Goal: Task Accomplishment & Management: Manage account settings

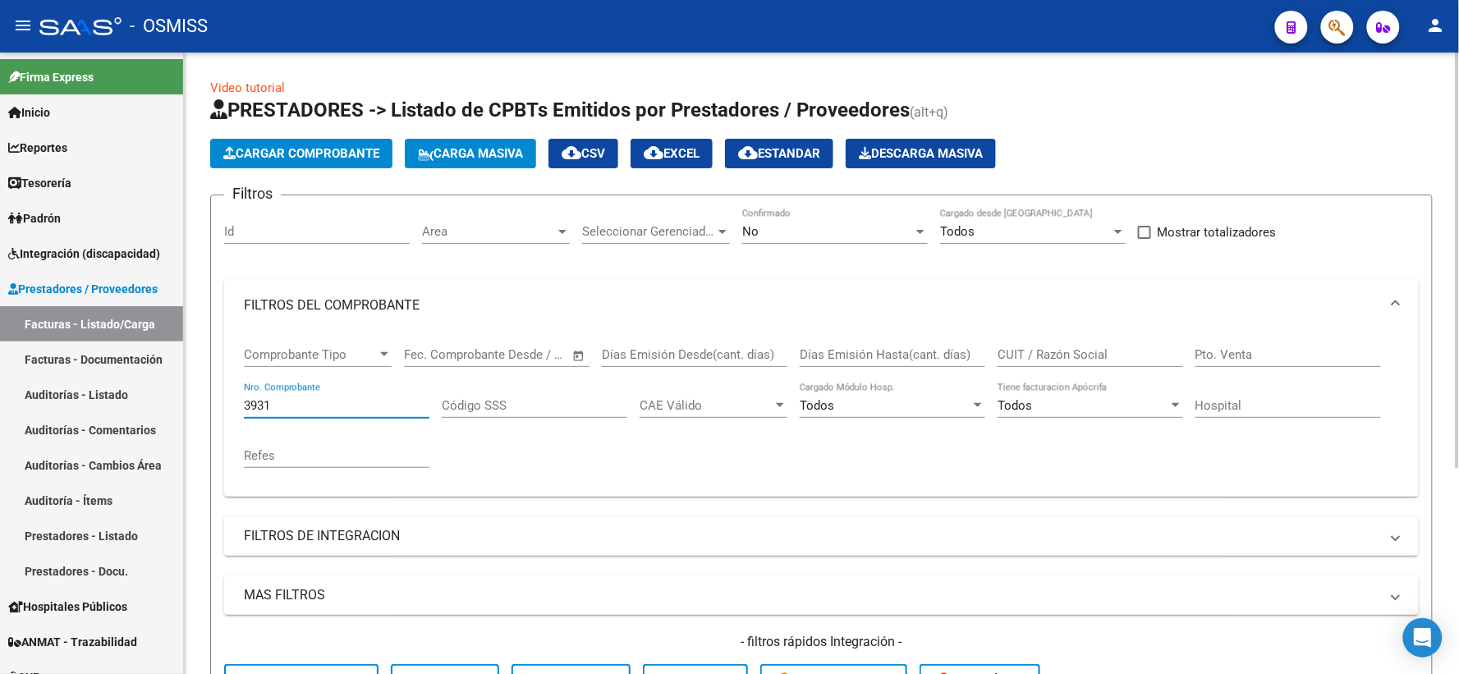
scroll to position [309, 0]
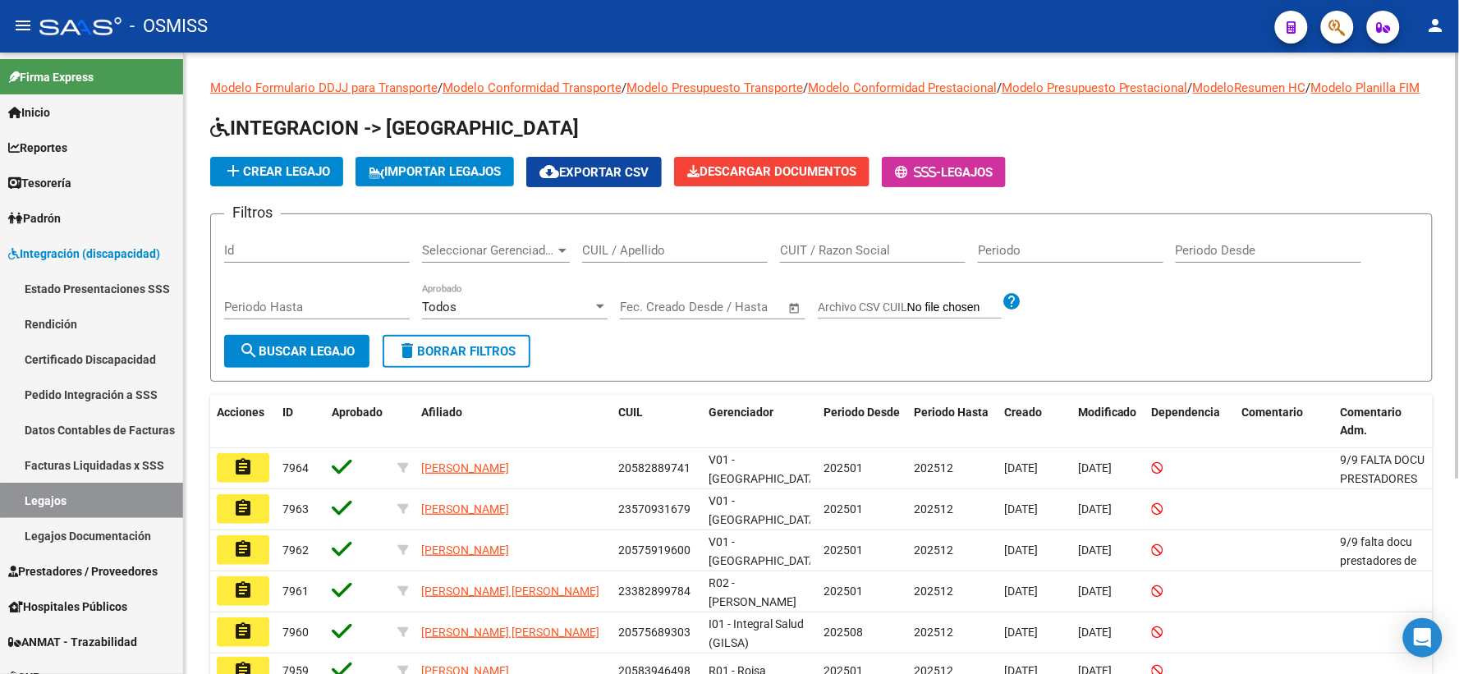
click at [613, 258] on input "CUIL / Apellido" at bounding box center [675, 250] width 186 height 15
paste input "27561642589"
type input "27561642589"
click at [313, 368] on button "search Buscar Legajo" at bounding box center [296, 351] width 145 height 33
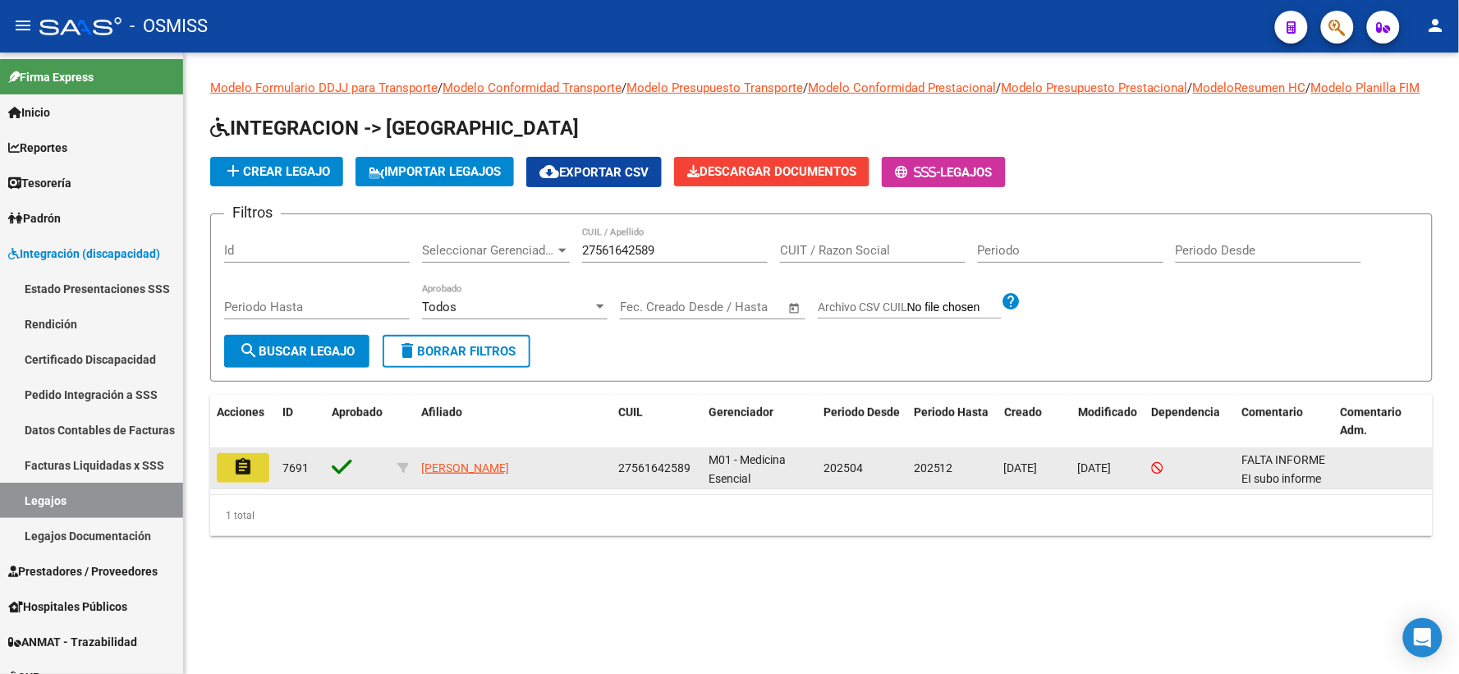
click at [242, 477] on mat-icon "assignment" at bounding box center [243, 467] width 20 height 20
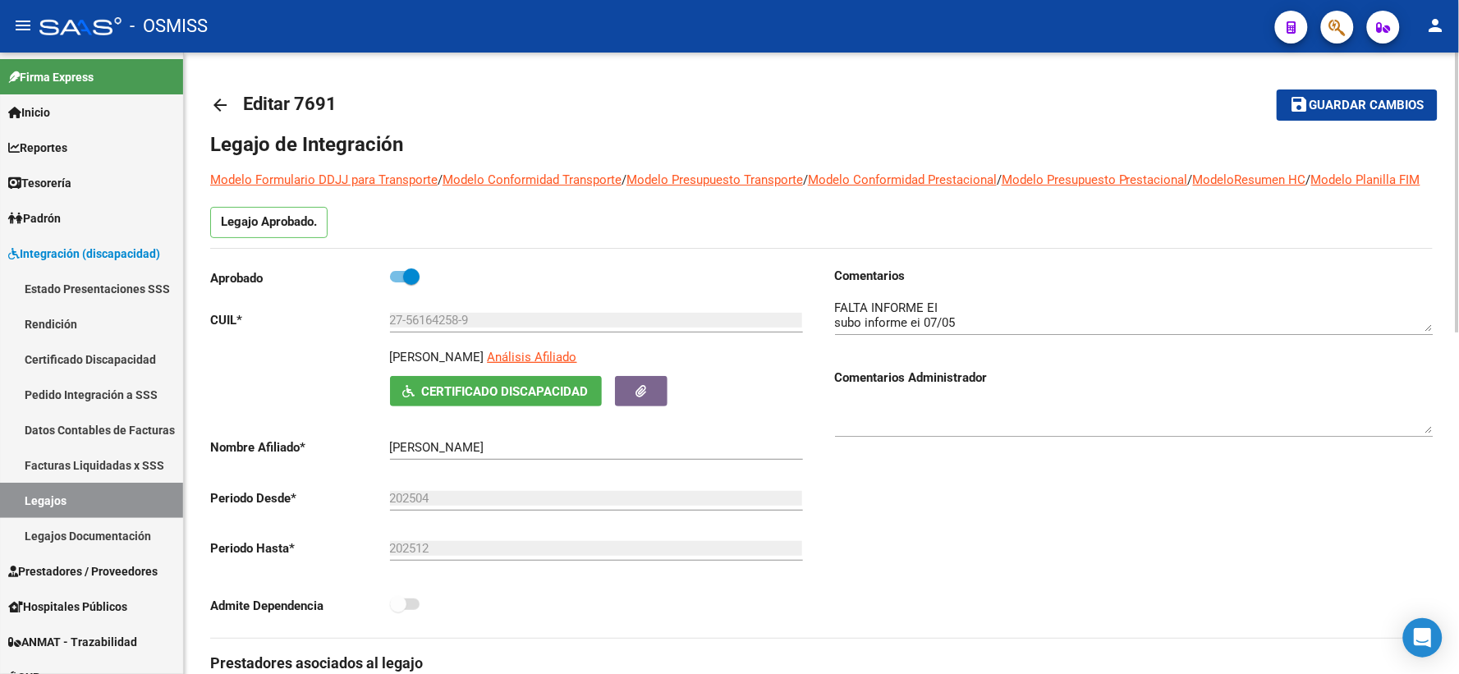
click at [223, 103] on mat-icon "arrow_back" at bounding box center [220, 105] width 20 height 20
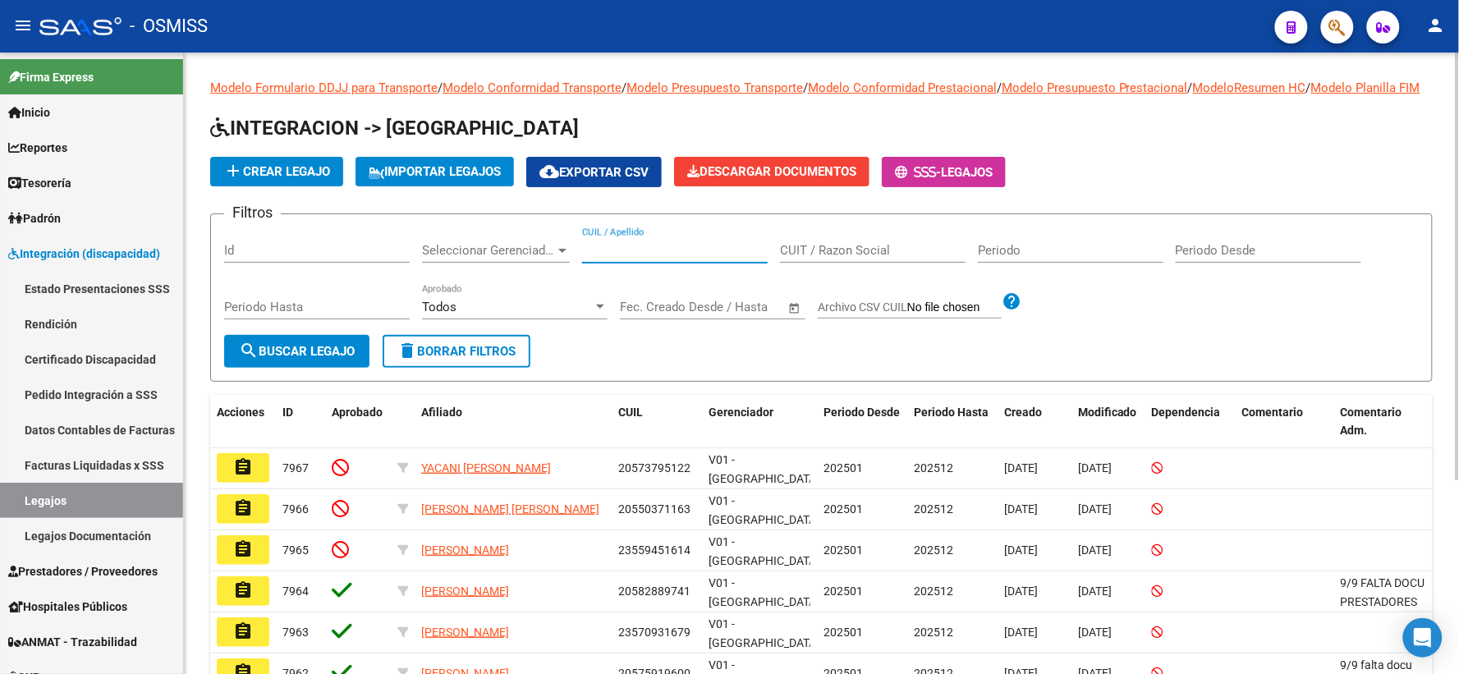
click at [625, 258] on input "CUIL / Apellido" at bounding box center [675, 250] width 186 height 15
paste input "27558340296"
type input "27558340296"
click at [297, 359] on span "search Buscar Legajo" at bounding box center [297, 351] width 116 height 15
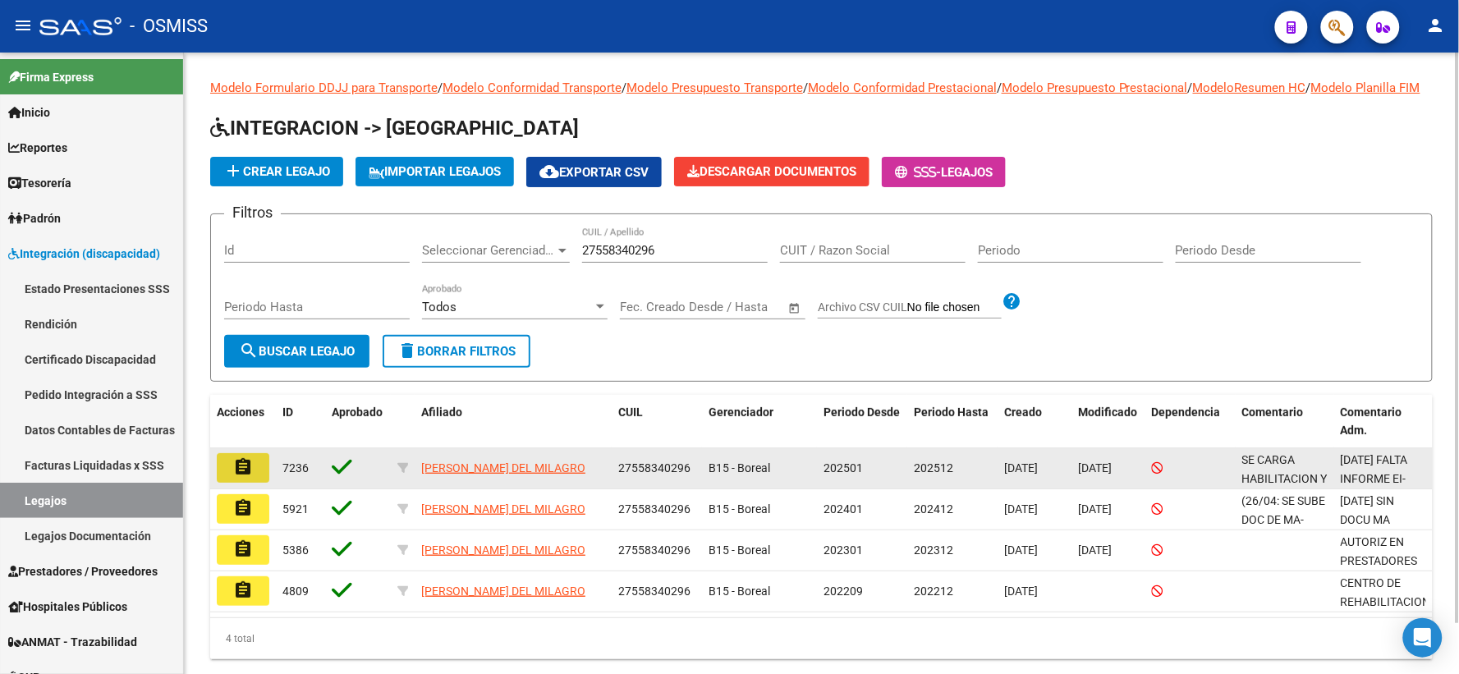
click at [242, 477] on mat-icon "assignment" at bounding box center [243, 467] width 20 height 20
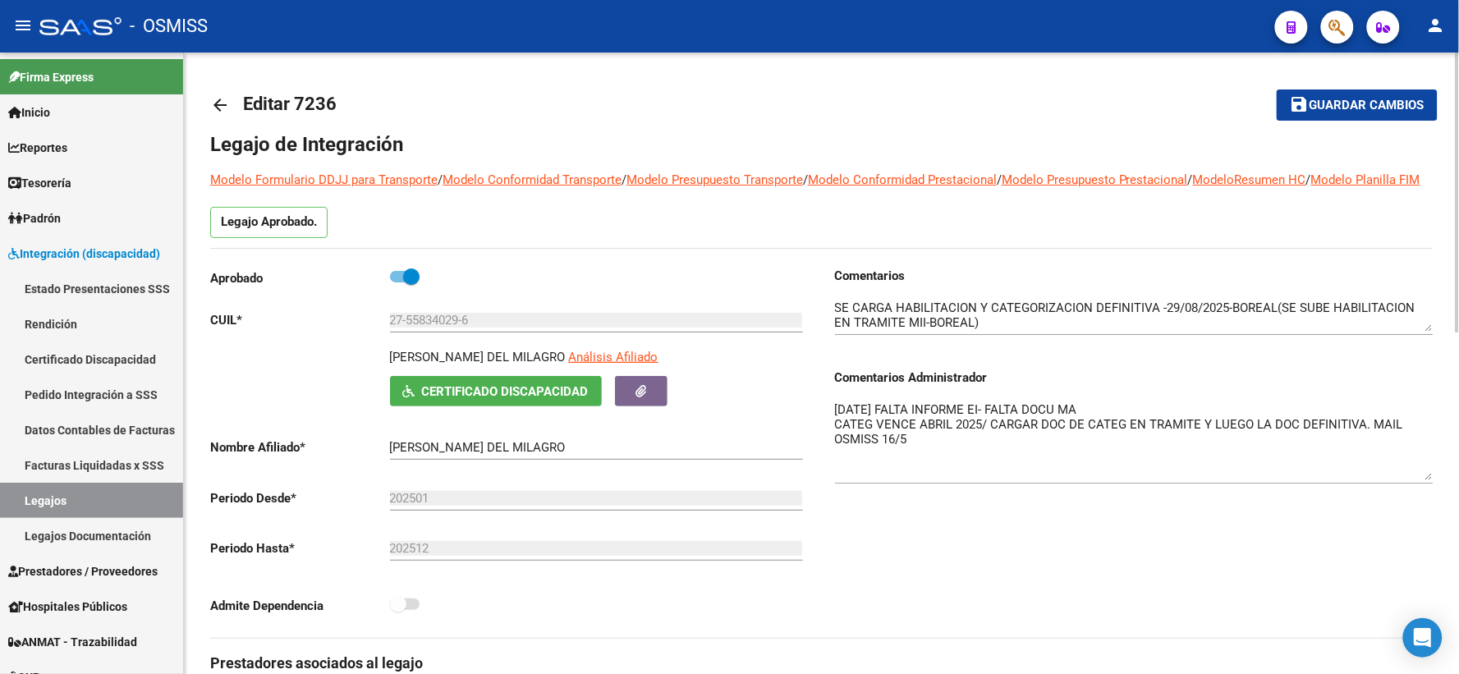
drag, startPoint x: 1426, startPoint y: 450, endPoint x: 1430, endPoint y: 498, distance: 47.8
click at [1430, 480] on textarea "[DATE] FALTA INFORME EI- FALTA DOCU MA CATEG VENCE ABRIL 2025/ CARGAR DOC DE CA…" at bounding box center [1134, 441] width 599 height 80
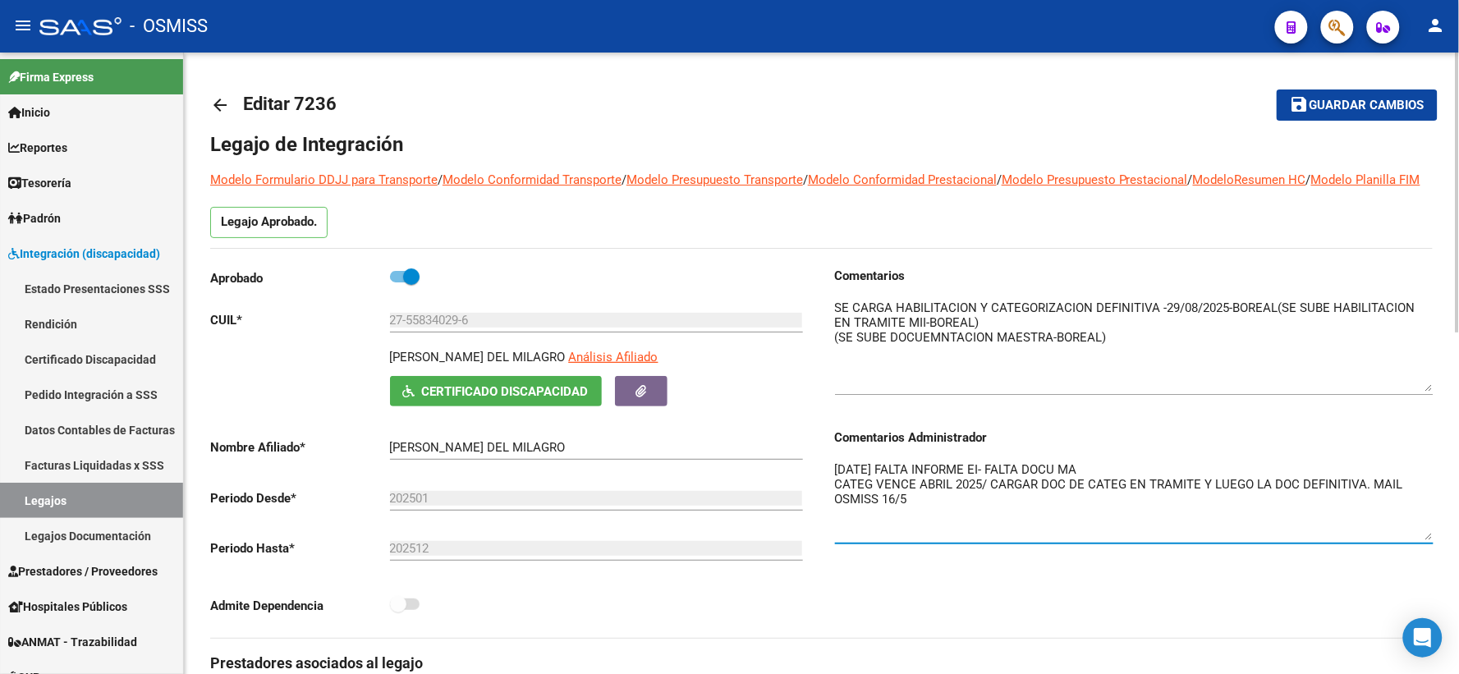
drag, startPoint x: 1429, startPoint y: 345, endPoint x: 1429, endPoint y: 405, distance: 60.0
click at [1429, 392] on textarea at bounding box center [1134, 345] width 599 height 93
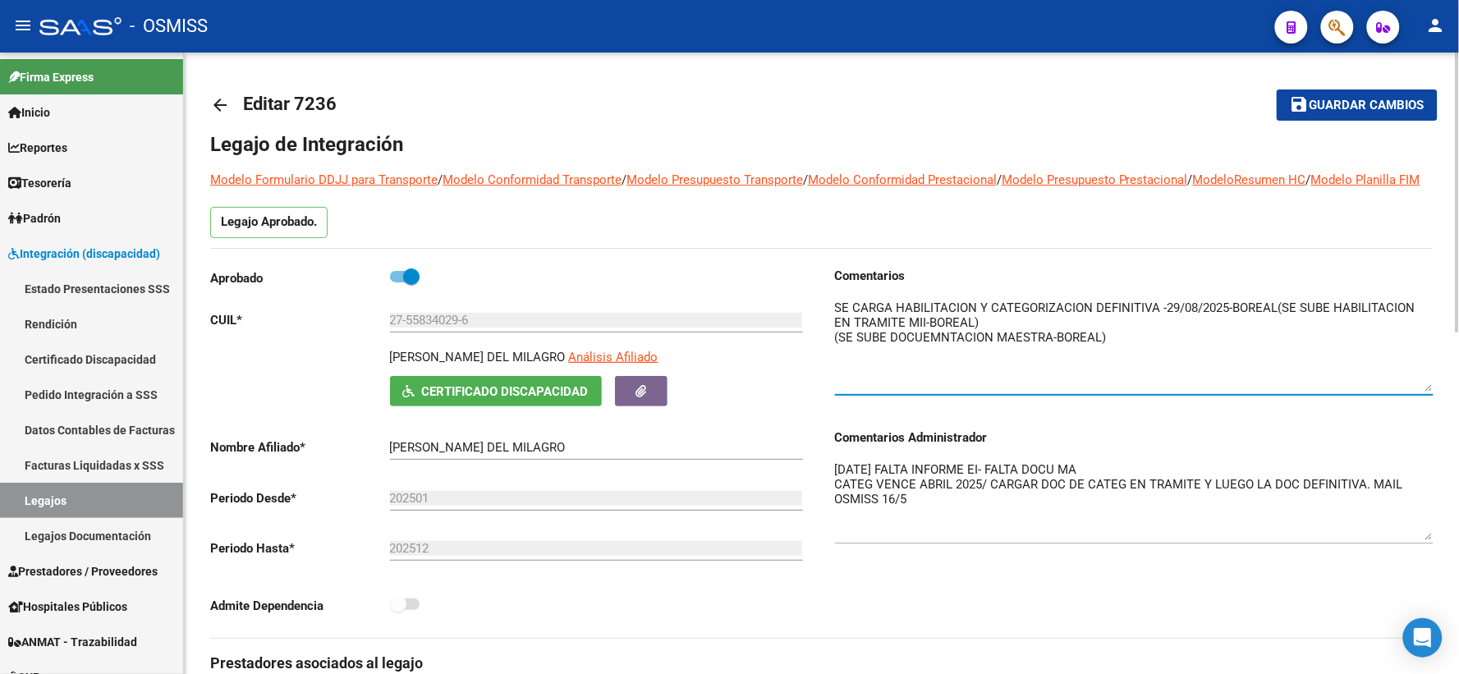
click at [224, 105] on mat-icon "arrow_back" at bounding box center [220, 105] width 20 height 20
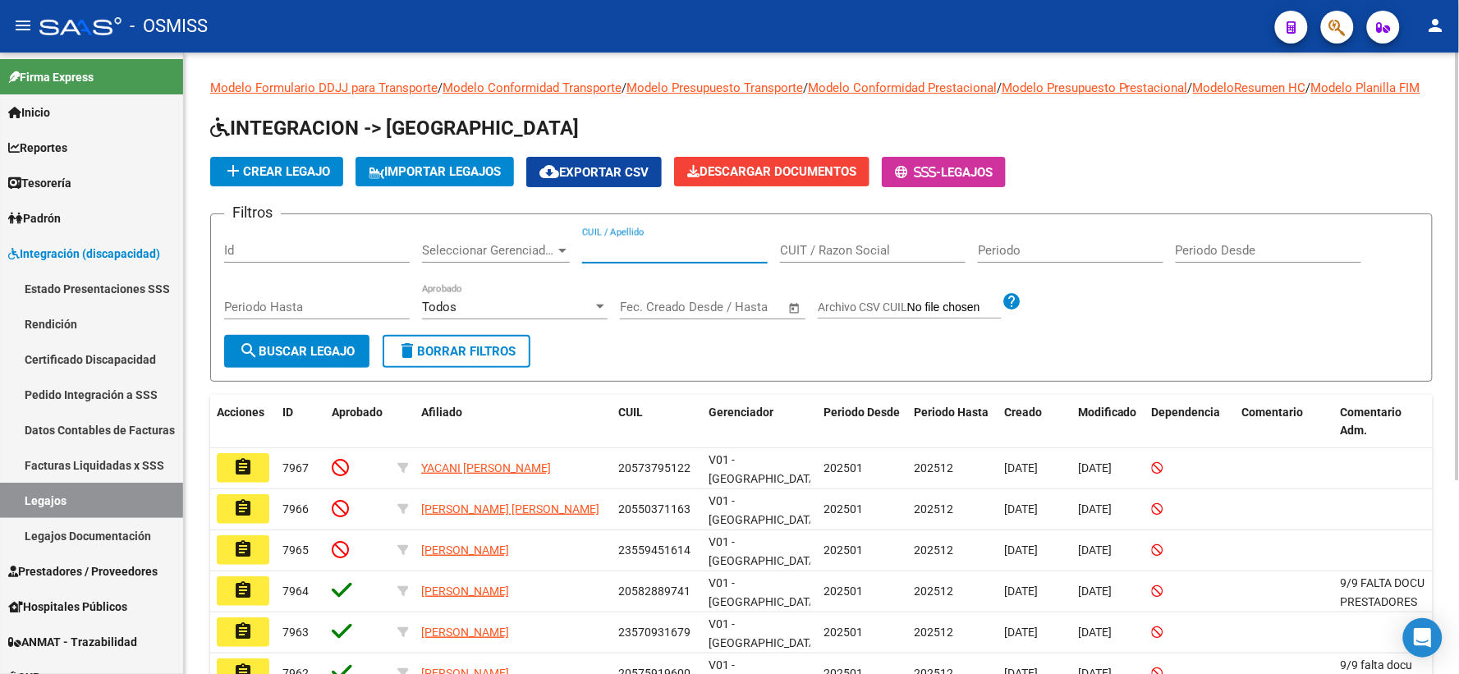
paste input "27540162242"
type input "27540162242"
click at [267, 359] on span "search Buscar Legajo" at bounding box center [297, 351] width 116 height 15
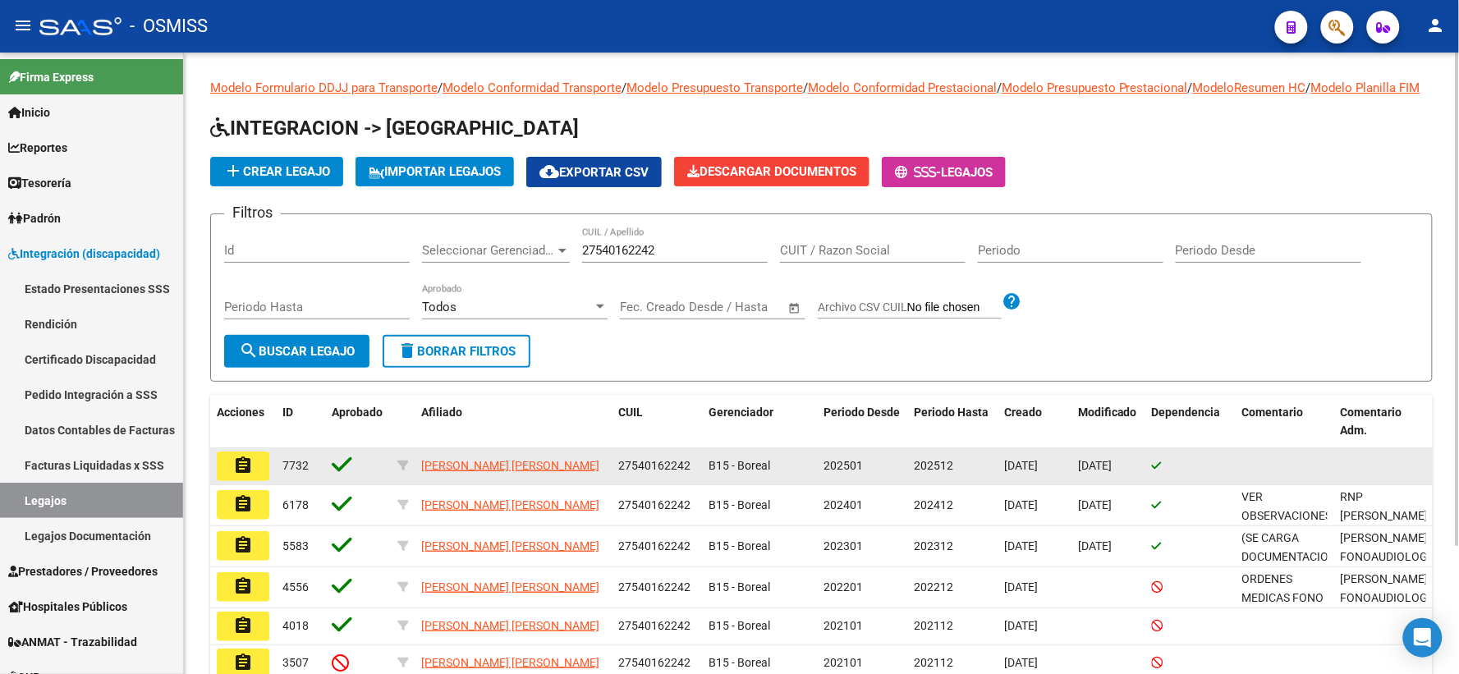
click at [247, 476] on mat-icon "assignment" at bounding box center [243, 466] width 20 height 20
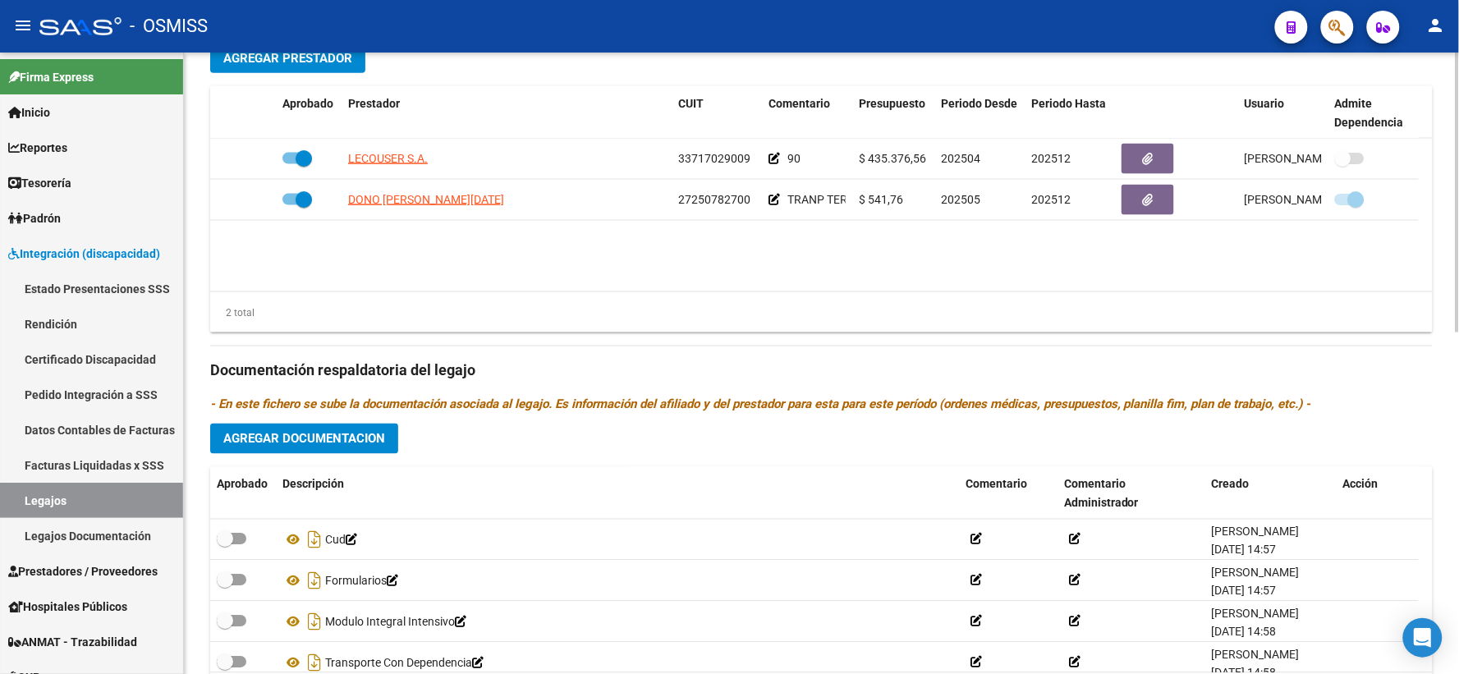
scroll to position [729, 0]
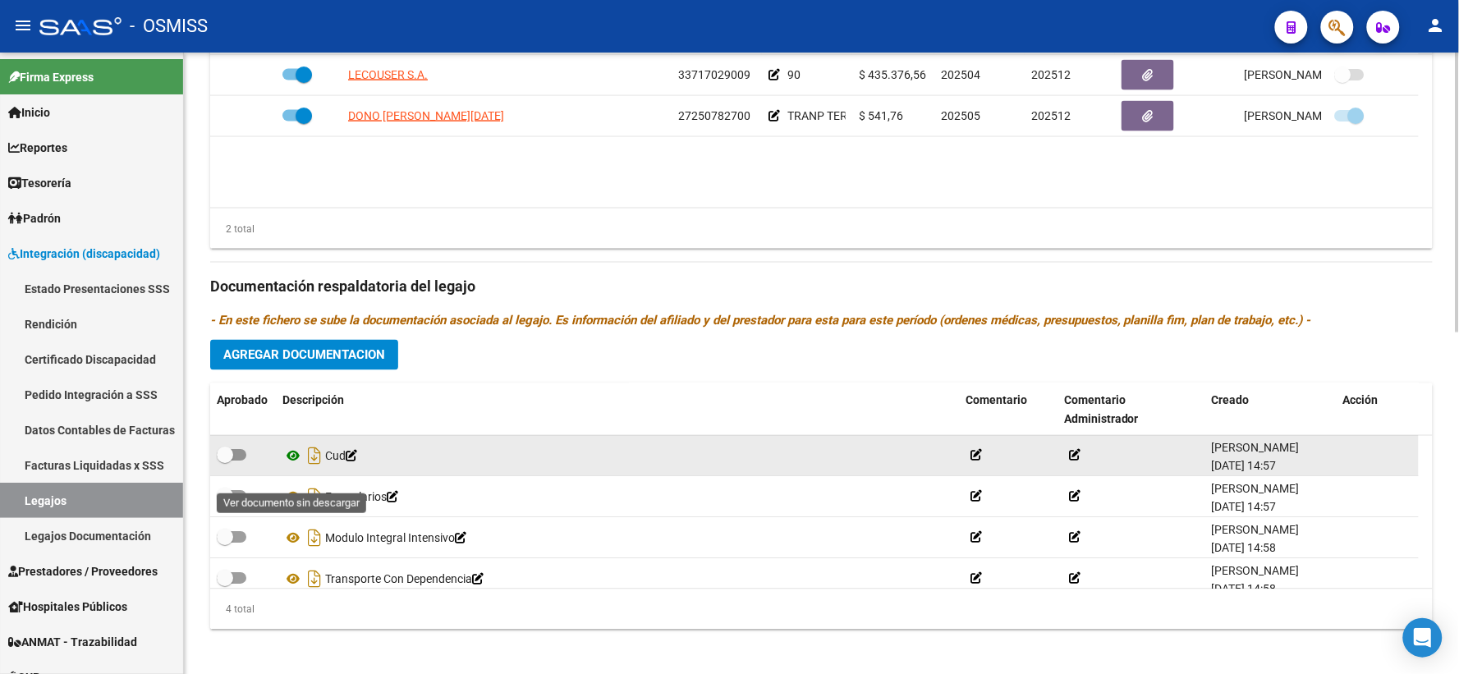
click at [294, 466] on icon at bounding box center [293, 457] width 21 height 20
click at [314, 469] on icon "Descargar documento" at bounding box center [314, 456] width 21 height 26
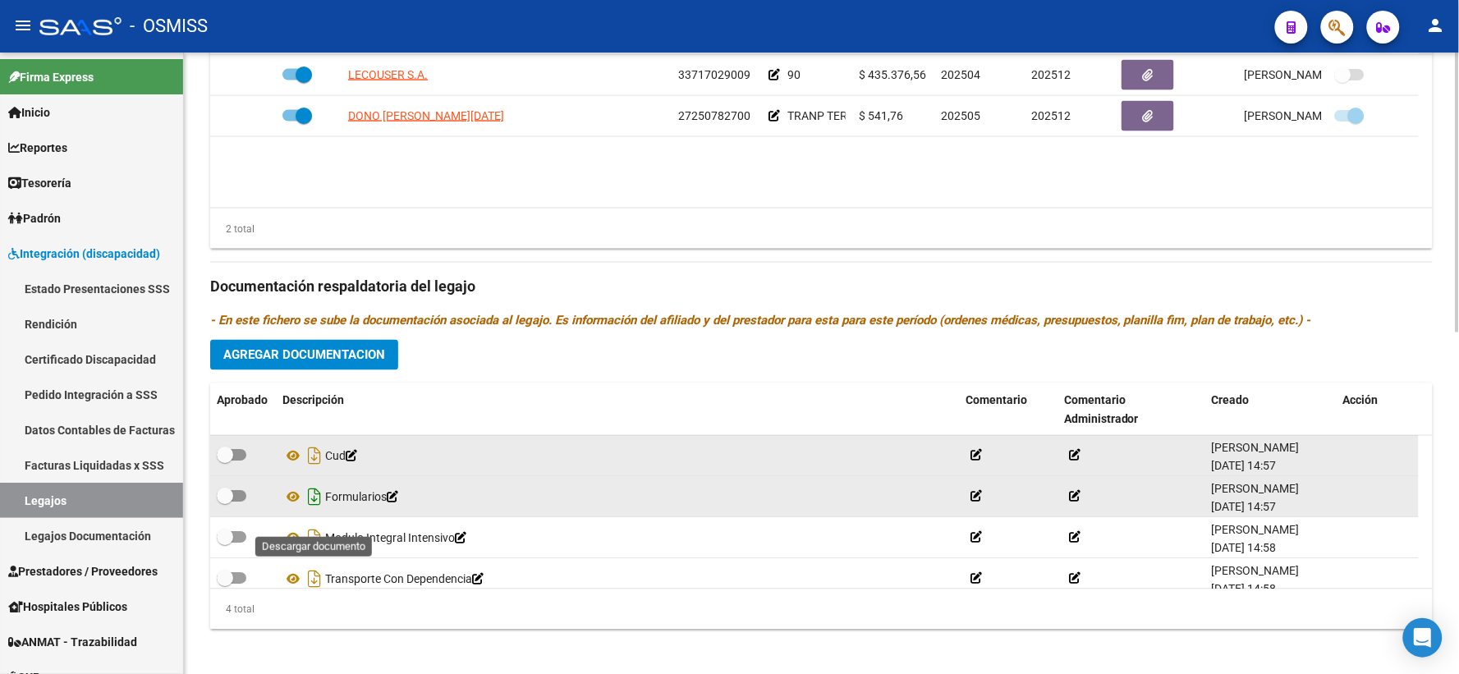
click at [314, 511] on icon "Descargar documento" at bounding box center [314, 498] width 21 height 26
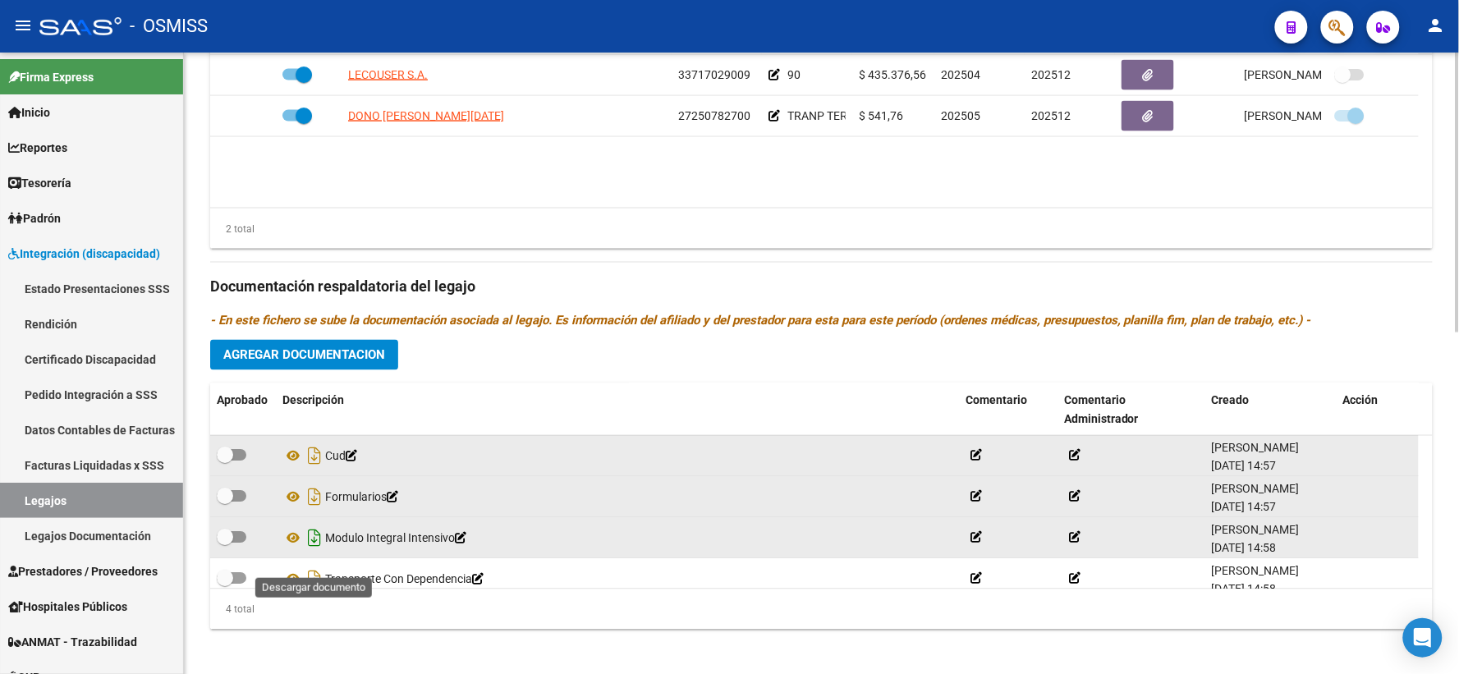
click at [315, 552] on icon "Descargar documento" at bounding box center [314, 539] width 21 height 26
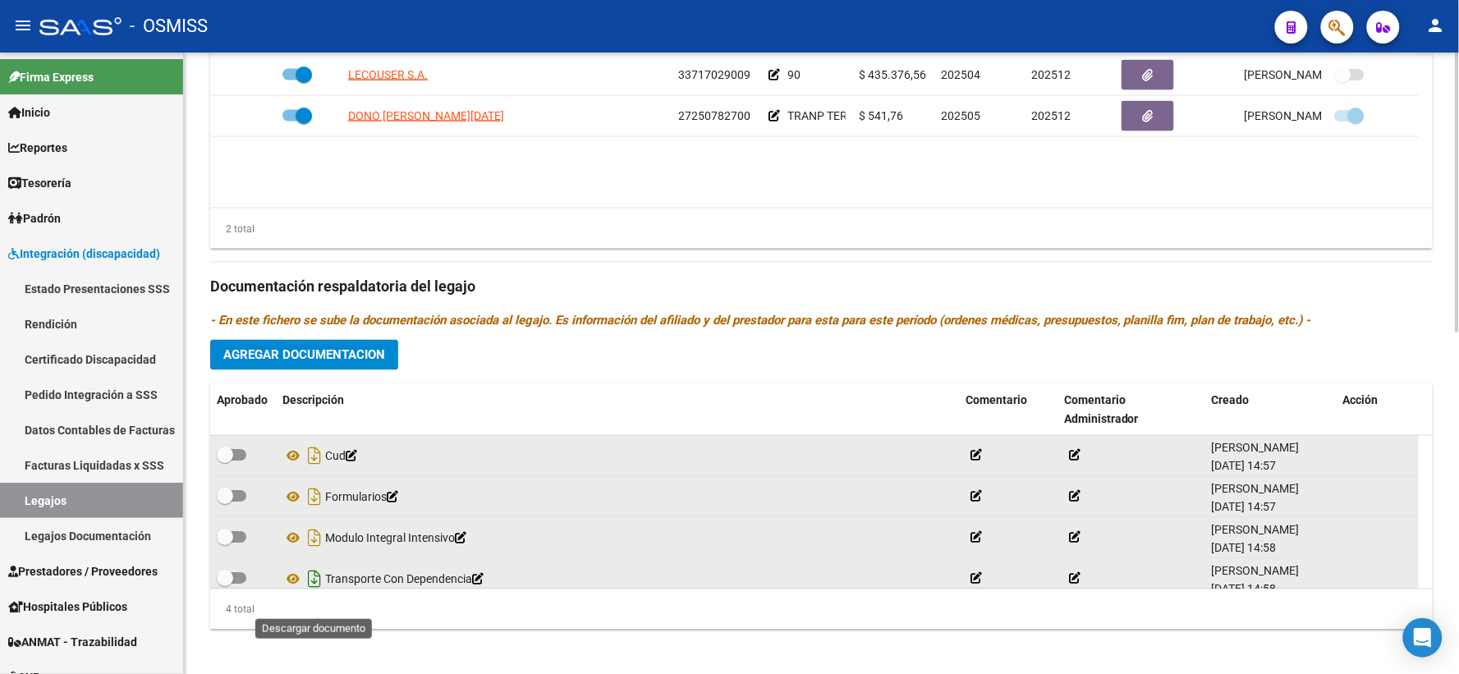
click at [313, 593] on icon "Descargar documento" at bounding box center [314, 580] width 21 height 26
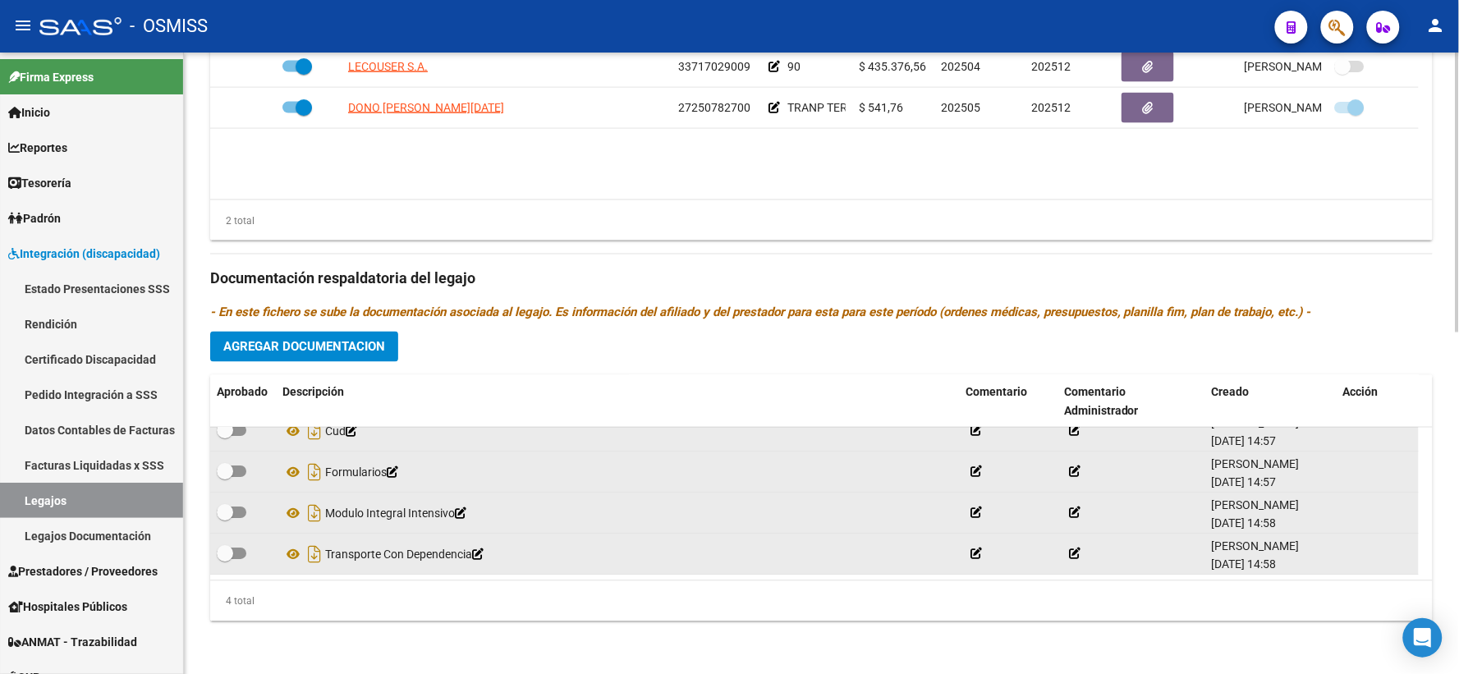
scroll to position [758, 0]
click at [318, 356] on button "Agregar Documentacion" at bounding box center [304, 347] width 188 height 30
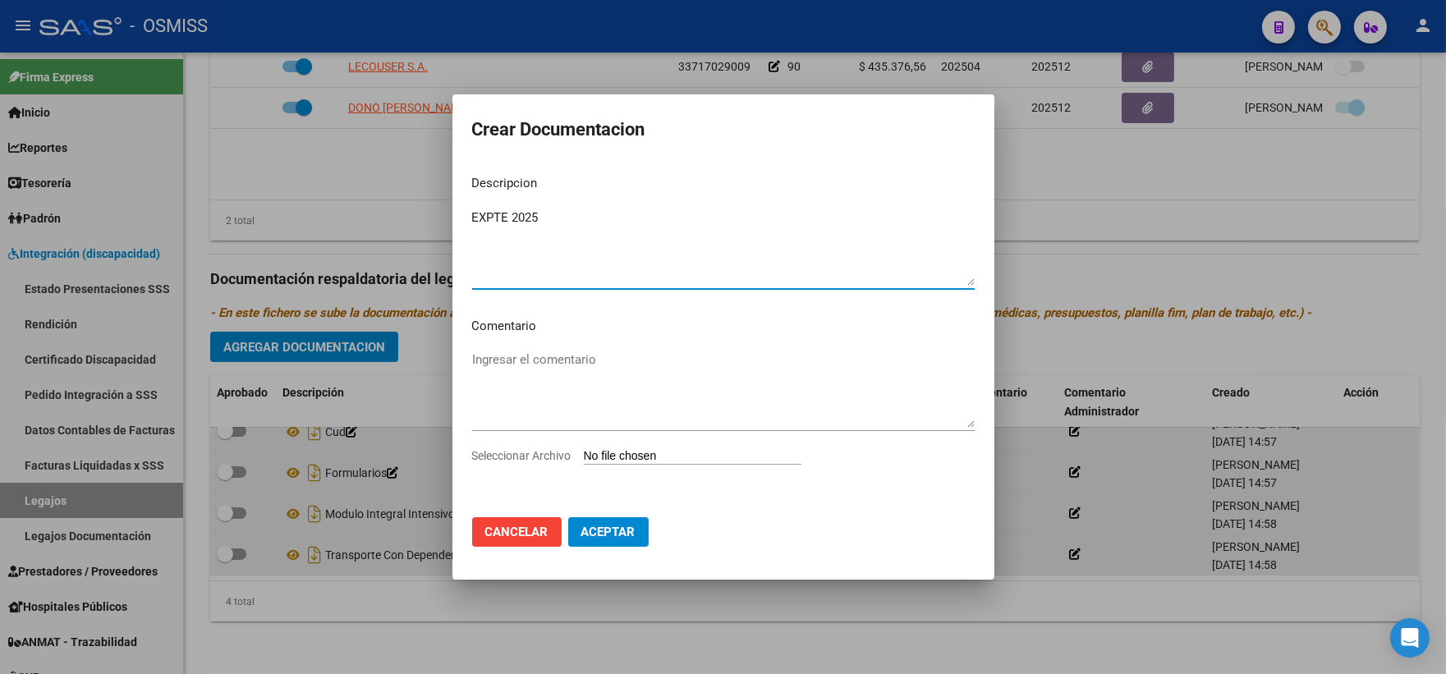
type textarea "EXPTE 2025"
type input "C:\fakepath\ilovepdf_merged_compressed (75).pdf"
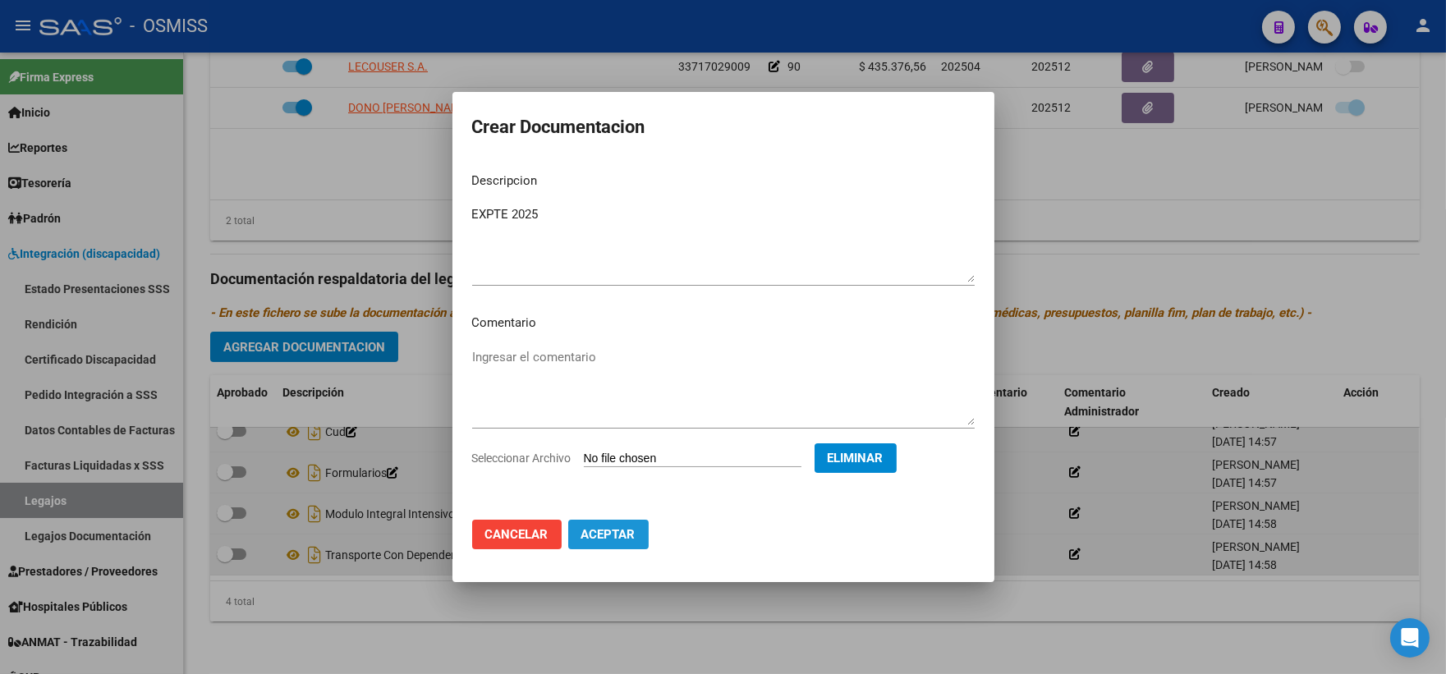
click at [617, 532] on span "Aceptar" at bounding box center [608, 534] width 54 height 15
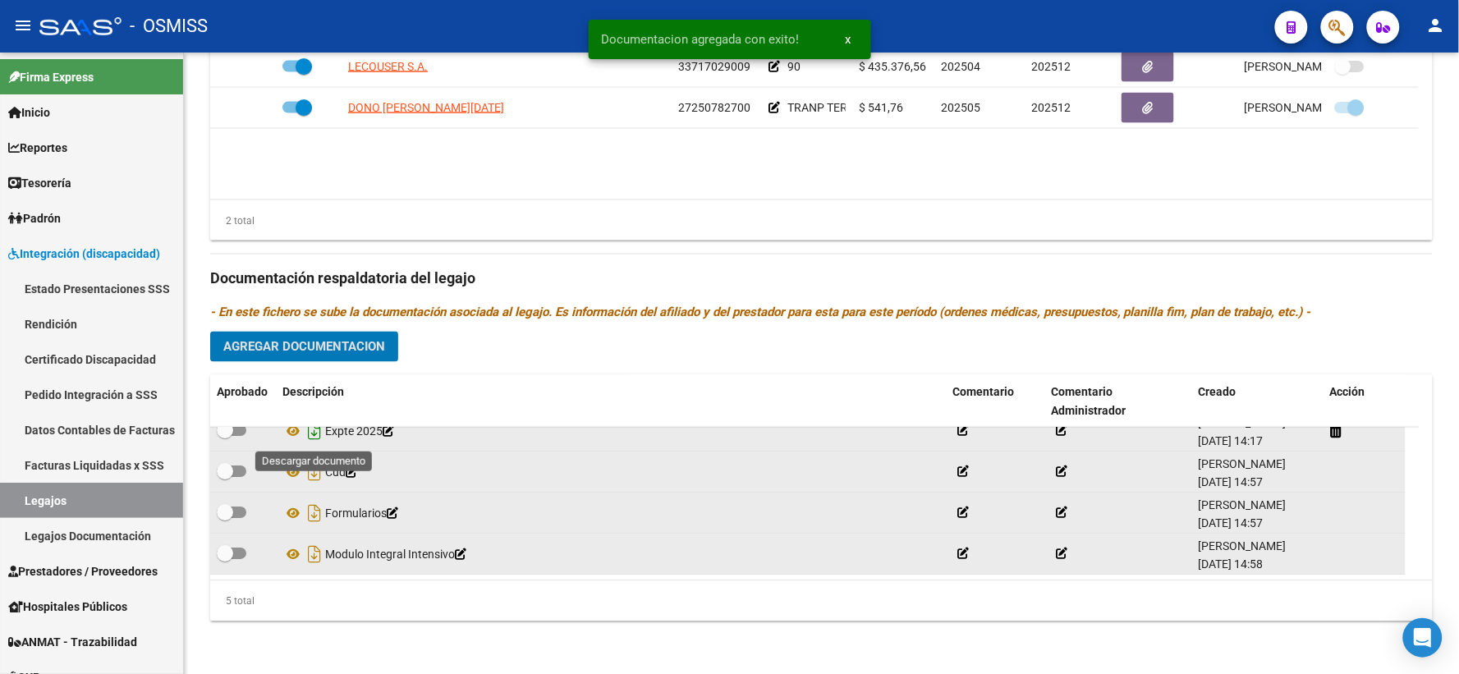
click at [314, 430] on icon "Descargar documento" at bounding box center [314, 432] width 21 height 26
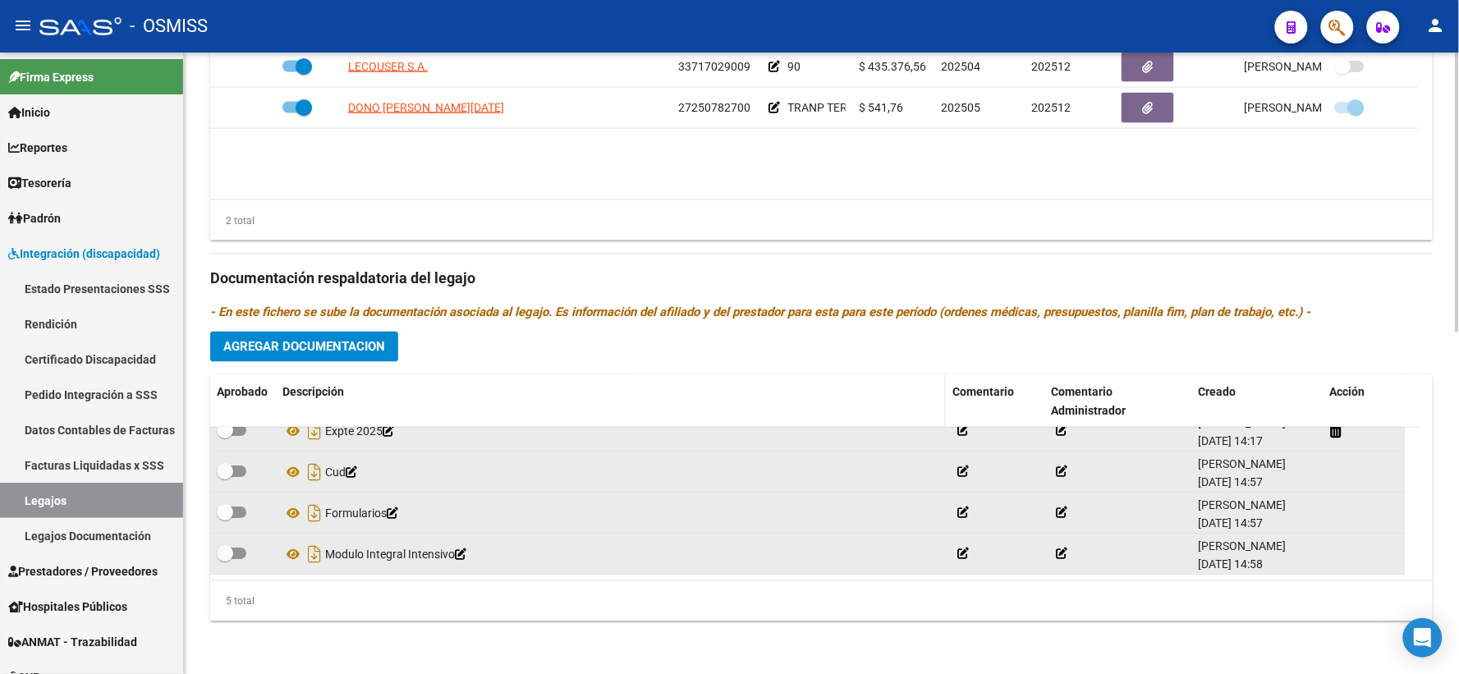
drag, startPoint x: 443, startPoint y: 378, endPoint x: 457, endPoint y: 390, distance: 18.0
click at [443, 378] on datatable-header-cell "Descripción" at bounding box center [611, 402] width 670 height 54
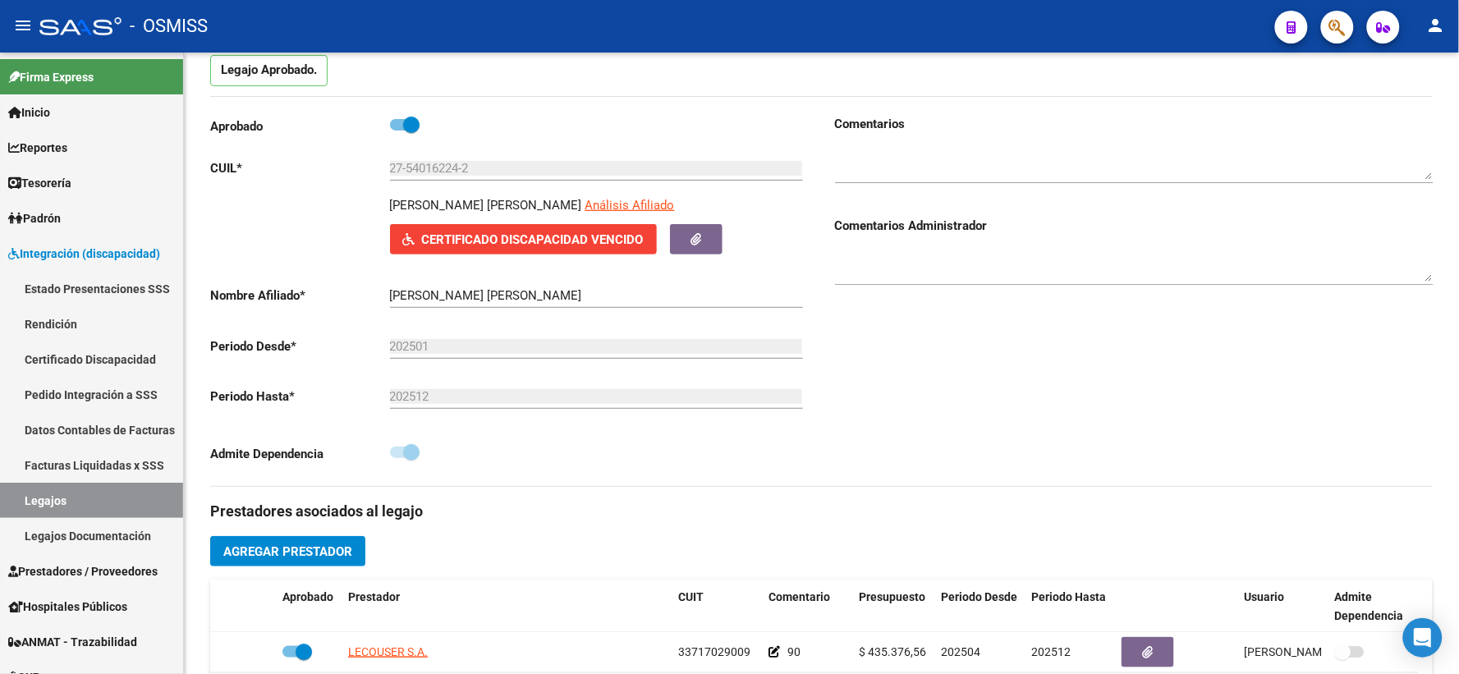
scroll to position [0, 0]
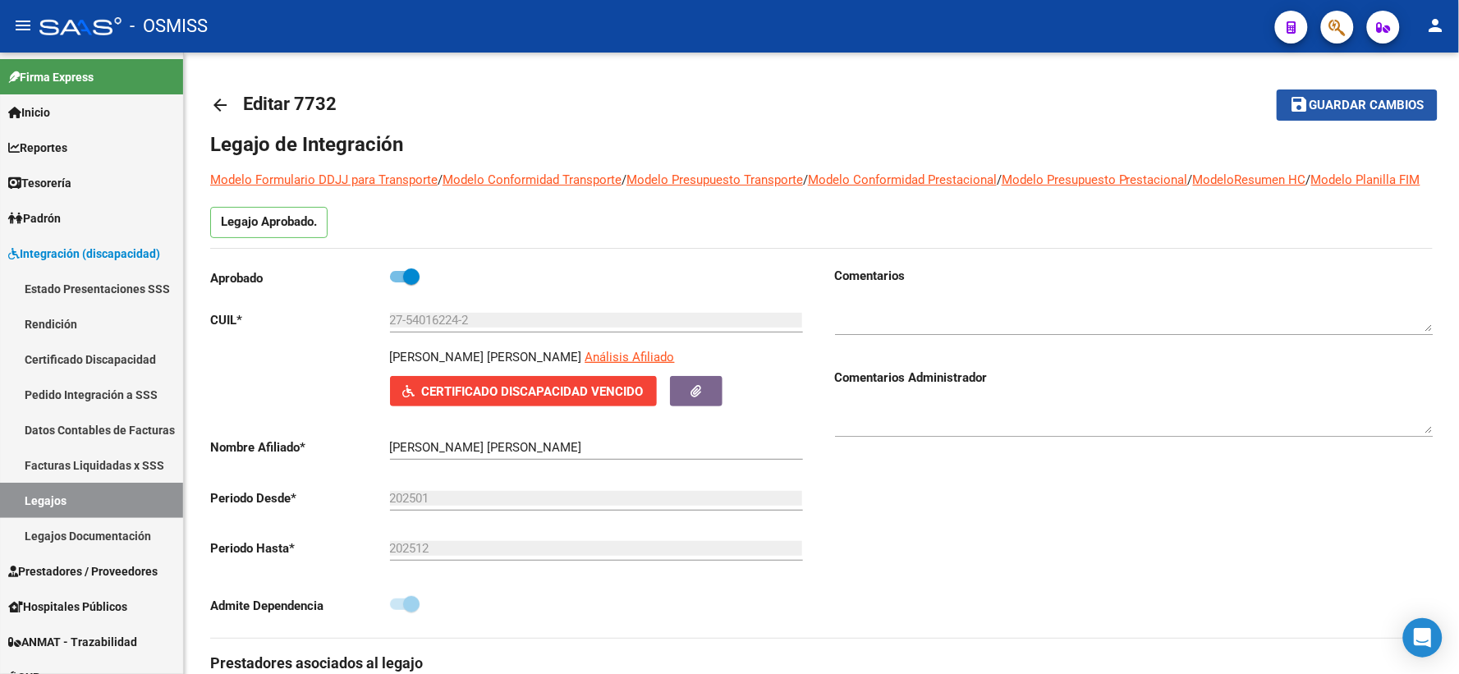
click at [1324, 102] on span "Guardar cambios" at bounding box center [1367, 106] width 115 height 15
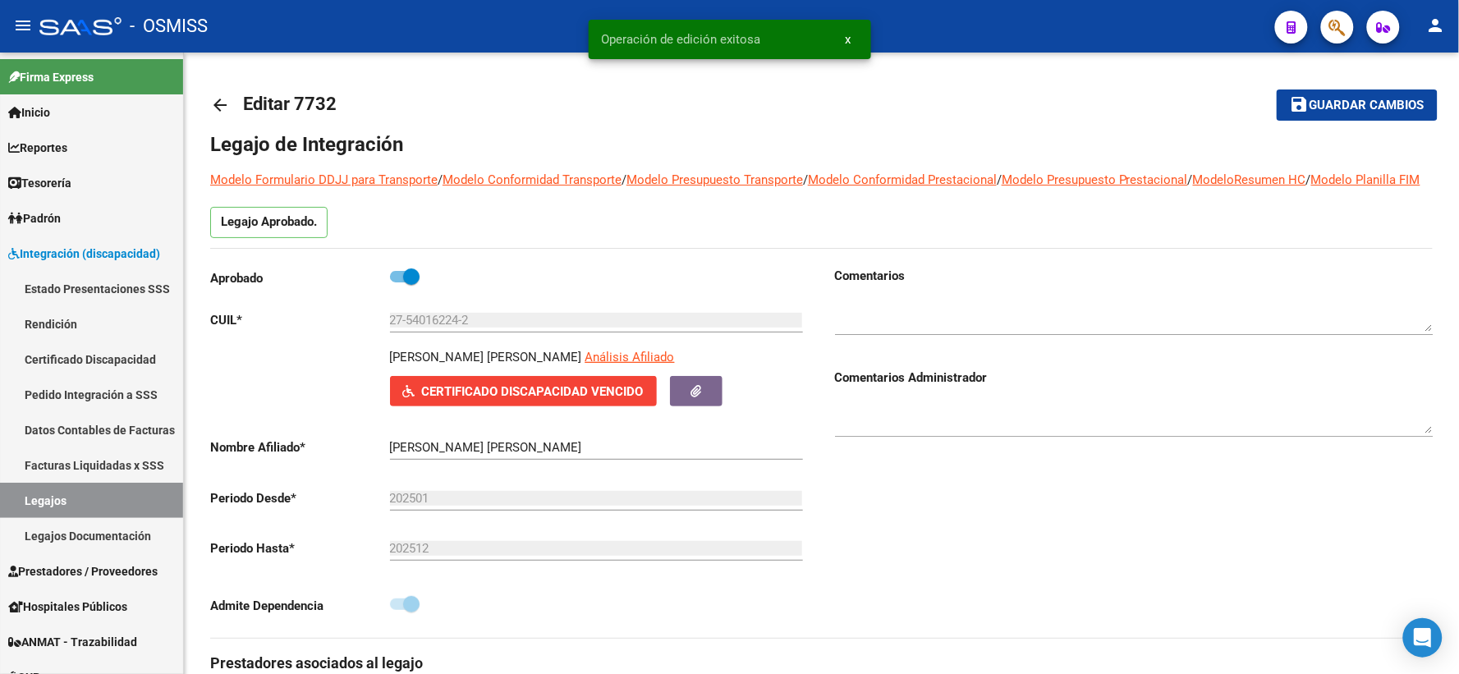
click at [217, 101] on mat-icon "arrow_back" at bounding box center [220, 105] width 20 height 20
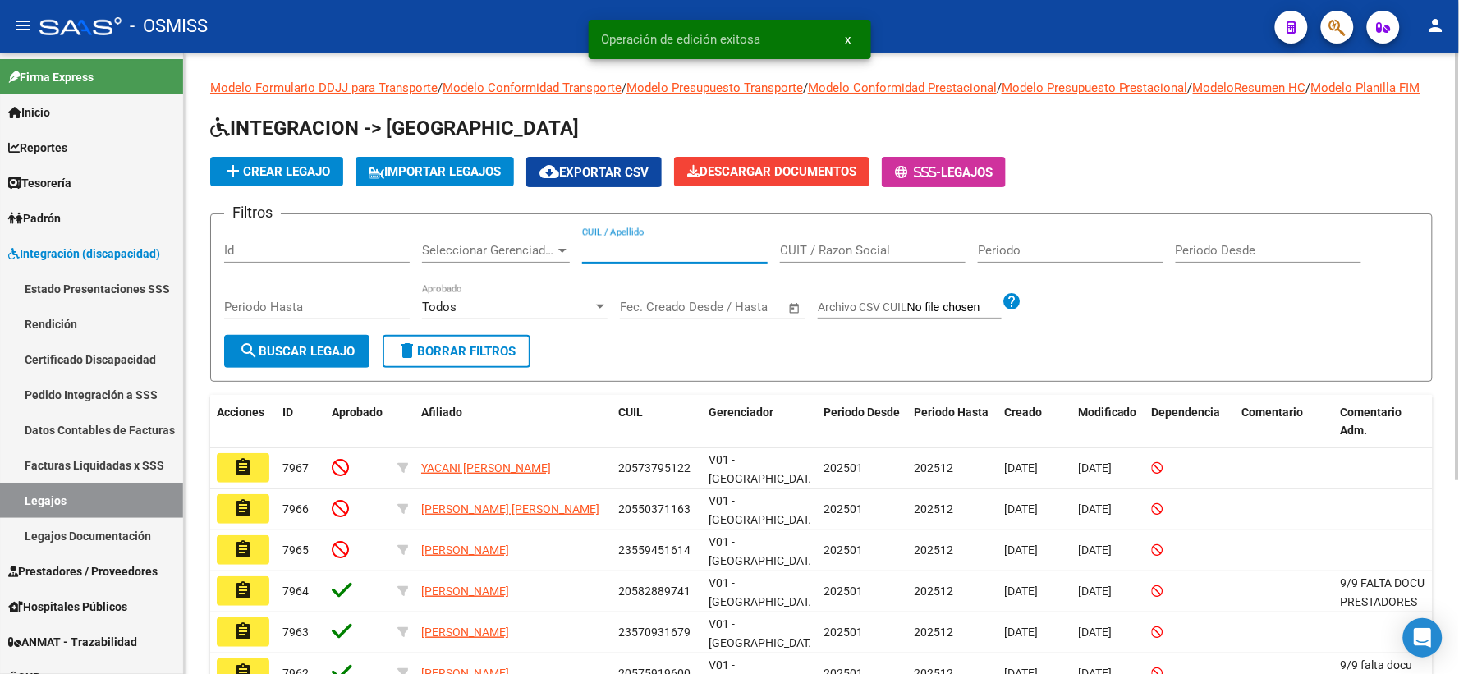
paste input "27509538552"
type input "27509538552"
click at [319, 356] on button "search Buscar Legajo" at bounding box center [296, 351] width 145 height 33
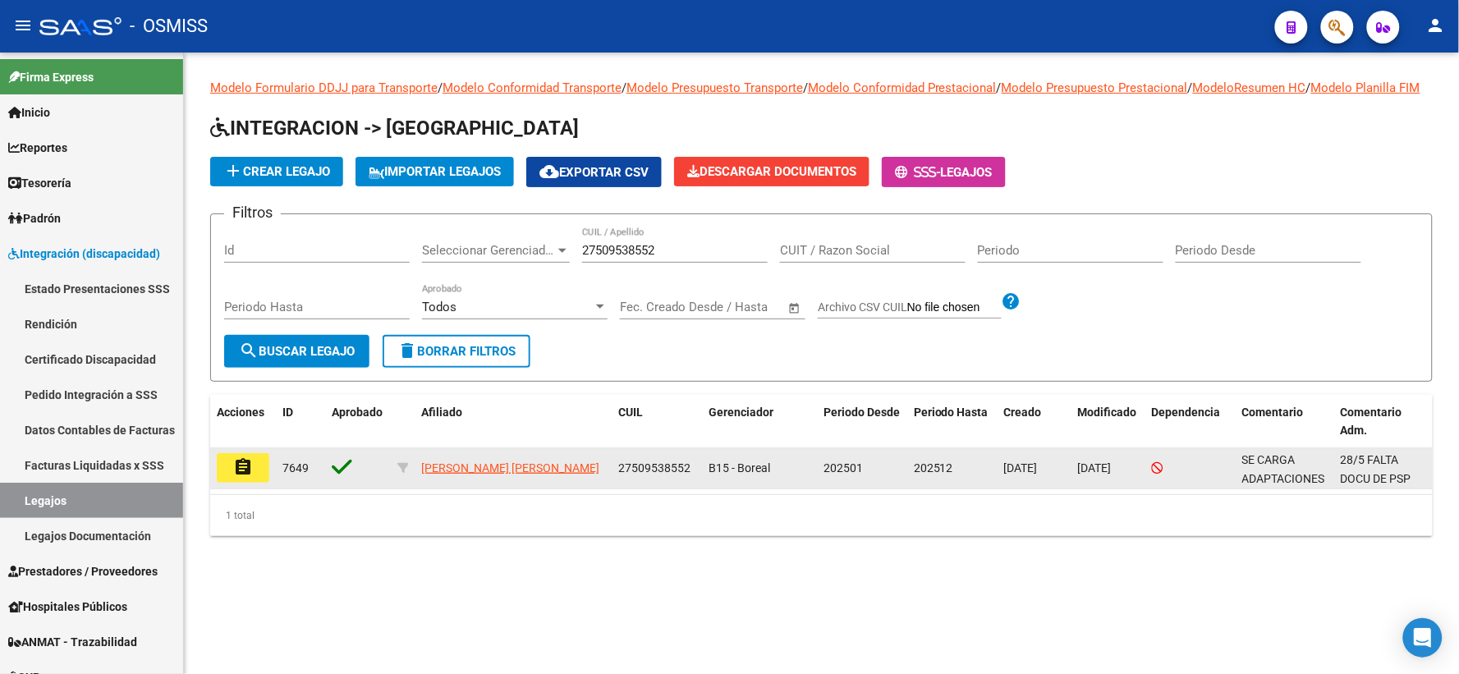
click at [251, 477] on mat-icon "assignment" at bounding box center [243, 467] width 20 height 20
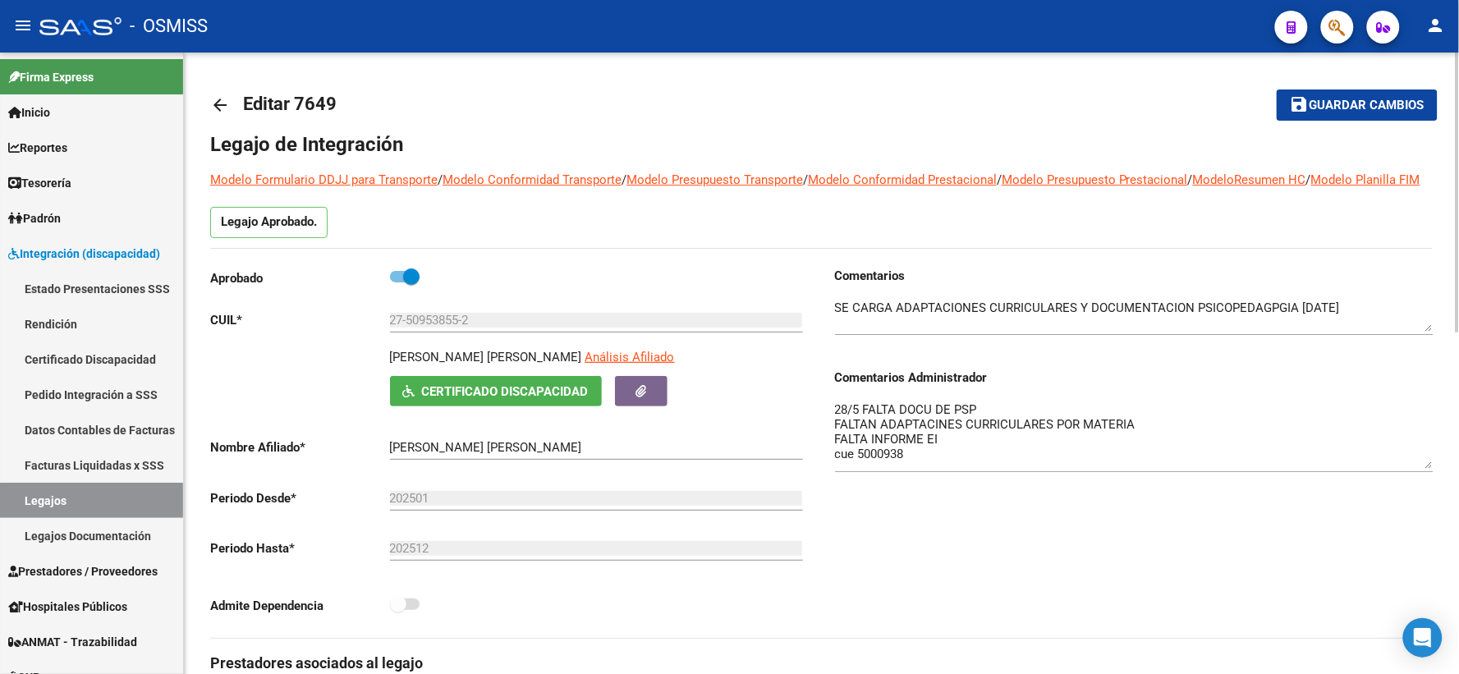
drag, startPoint x: 1427, startPoint y: 452, endPoint x: 1437, endPoint y: 487, distance: 36.9
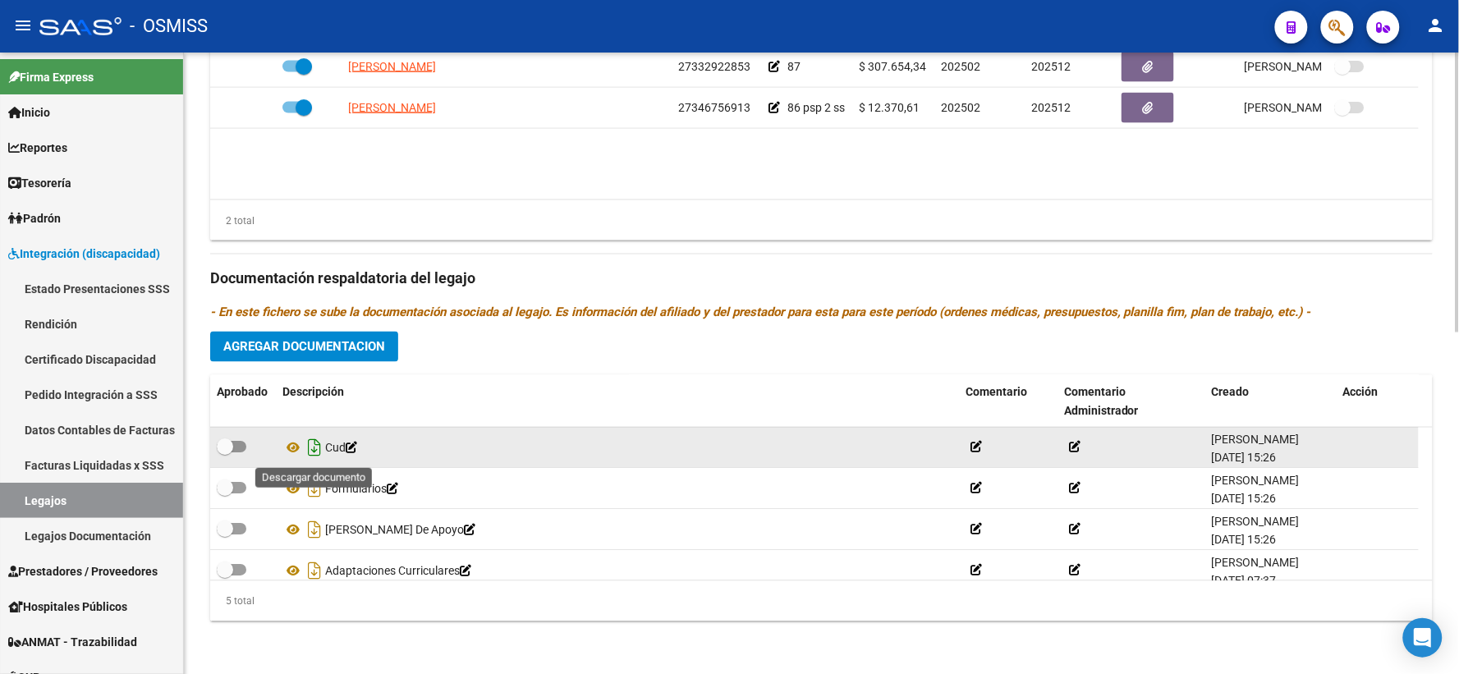
click at [312, 446] on icon "Descargar documento" at bounding box center [314, 448] width 21 height 26
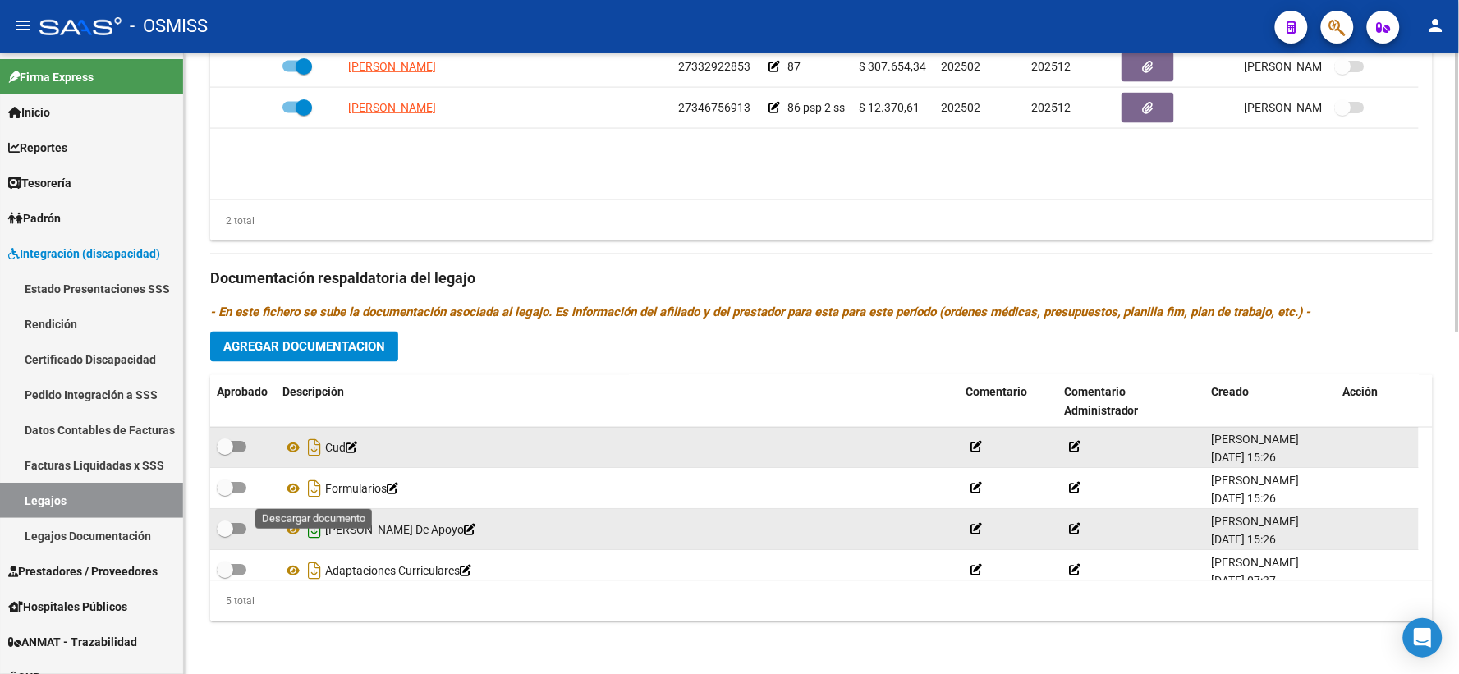
drag, startPoint x: 307, startPoint y: 481, endPoint x: 308, endPoint y: 519, distance: 37.8
click at [307, 481] on icon "Descargar documento" at bounding box center [314, 489] width 21 height 26
click at [308, 520] on icon "Descargar documento" at bounding box center [314, 530] width 21 height 26
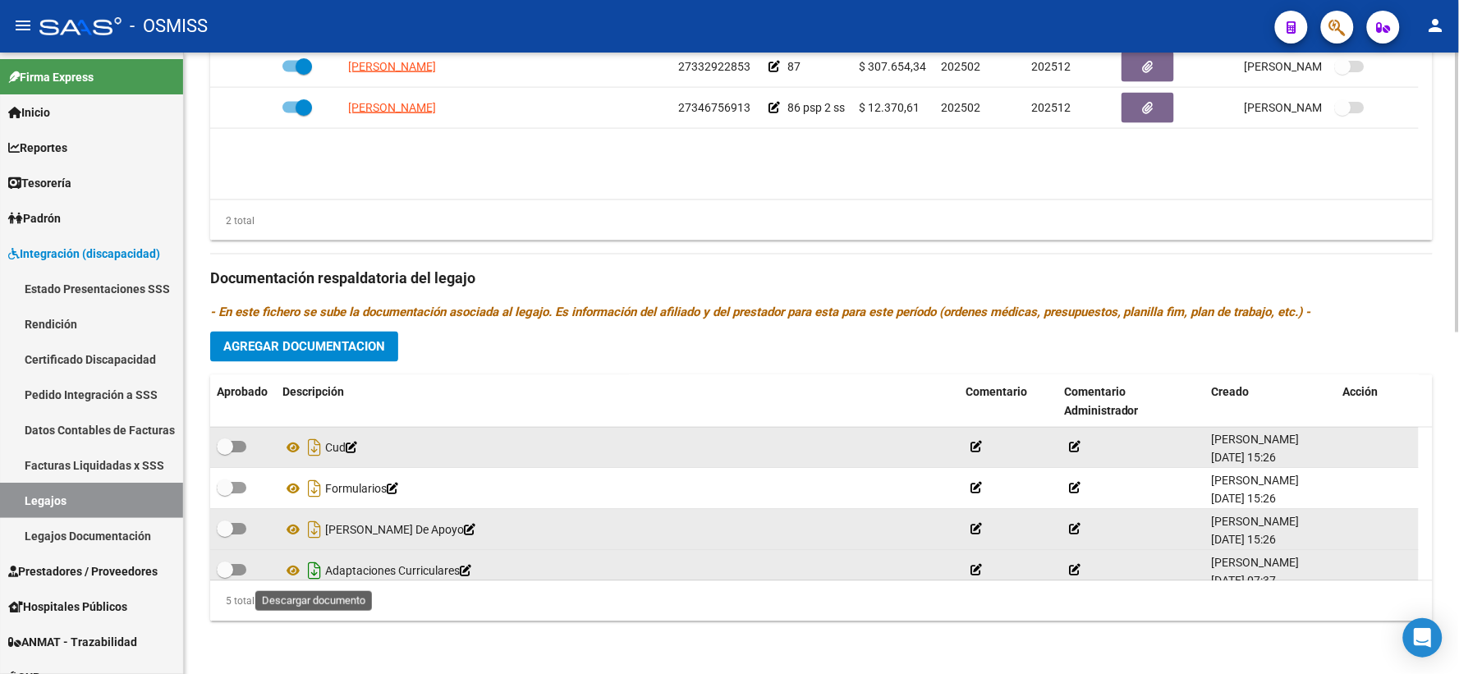
drag, startPoint x: 310, startPoint y: 572, endPoint x: 505, endPoint y: 567, distance: 195.5
click at [310, 572] on icon "Descargar documento" at bounding box center [314, 571] width 21 height 26
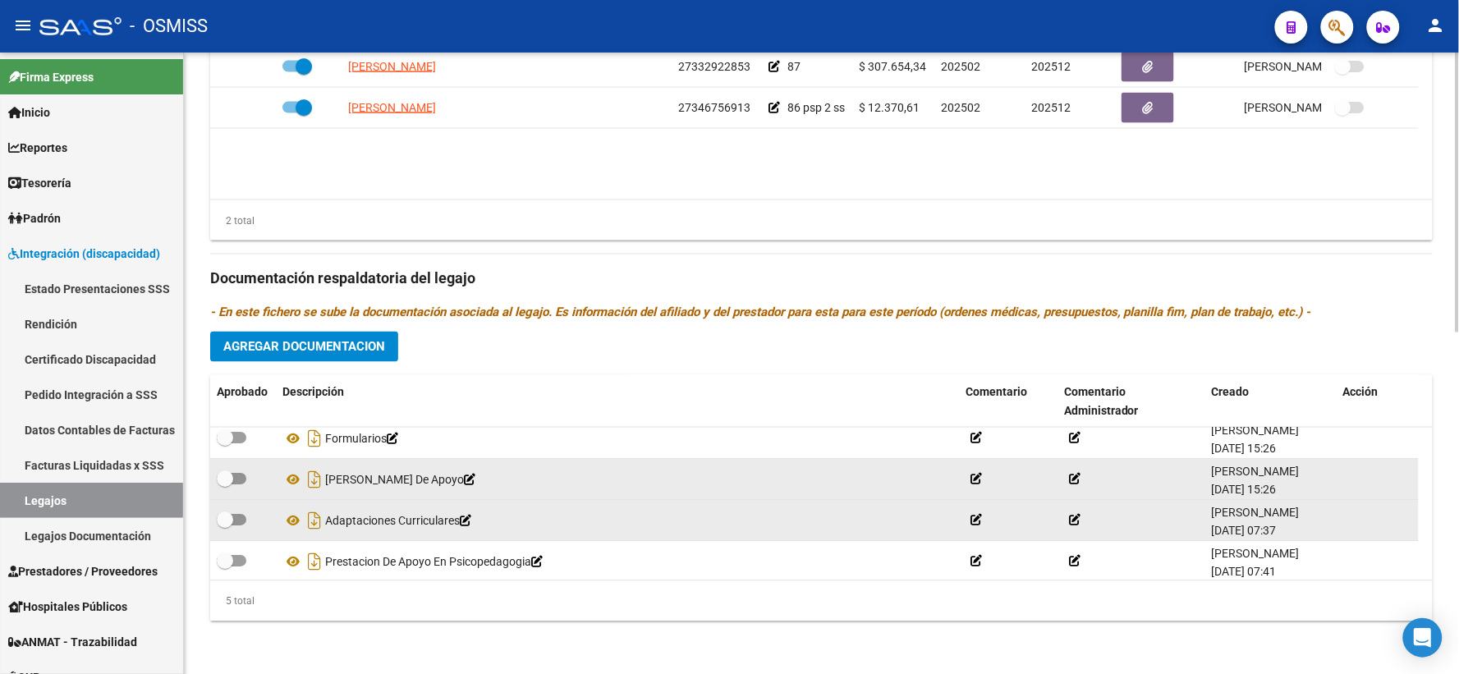
scroll to position [57, 0]
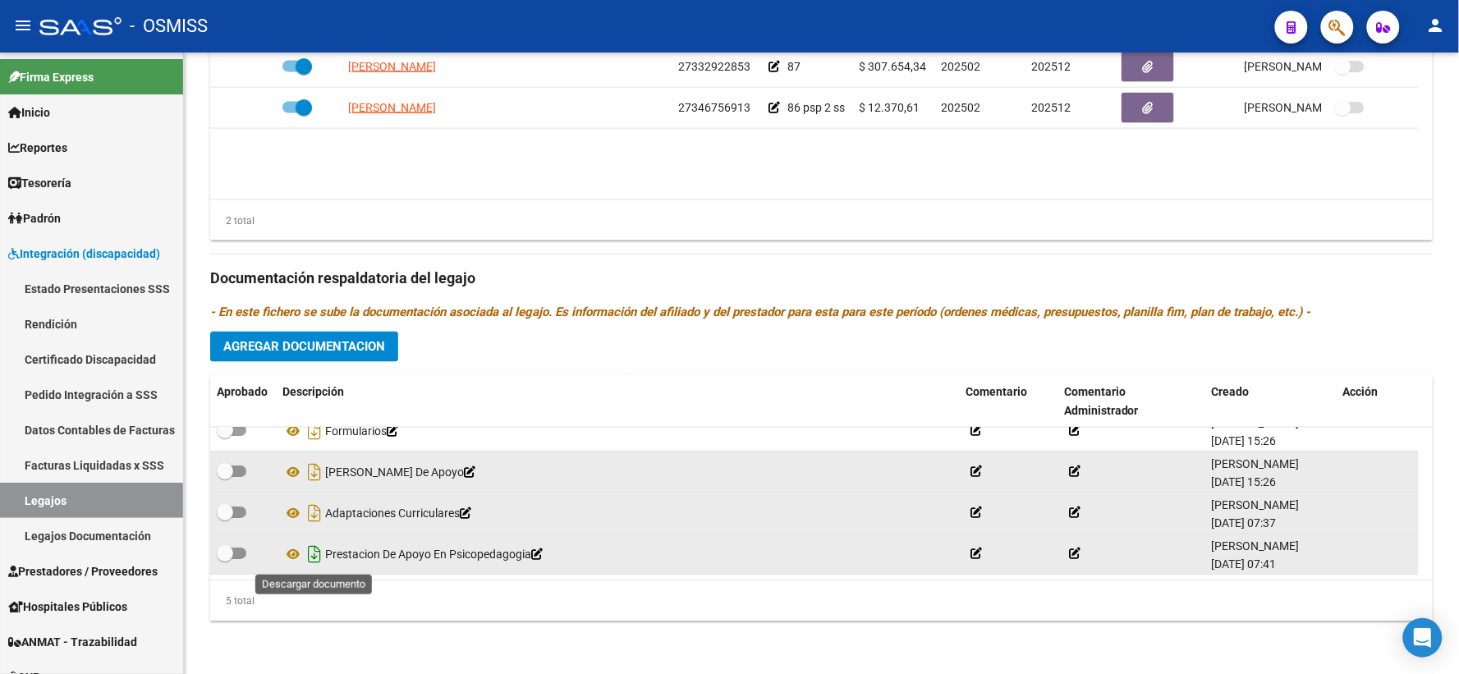
click at [315, 557] on icon "Descargar documento" at bounding box center [314, 555] width 21 height 26
click at [258, 347] on span "Agregar Documentacion" at bounding box center [304, 347] width 162 height 15
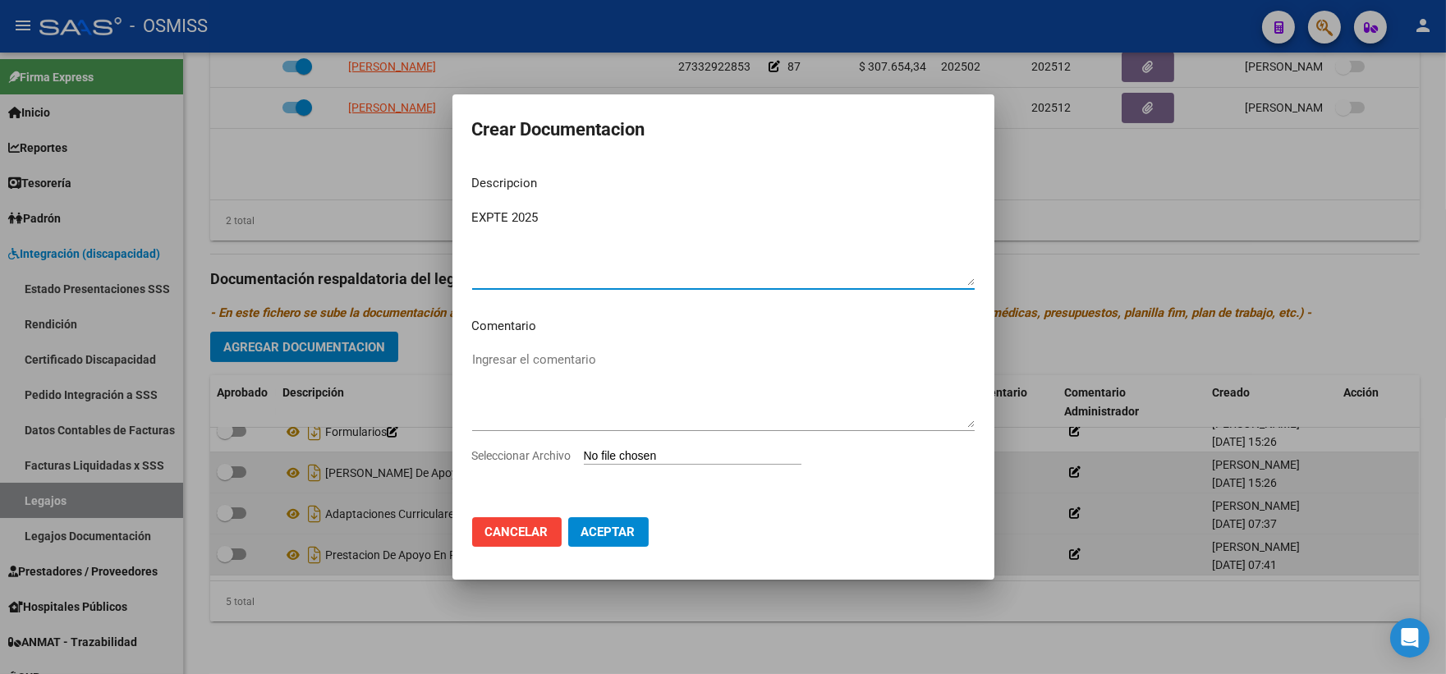
type textarea "EXPTE 2025"
type input "C:\fakepath\ilovepdf_merged_compressed (76).pdf"
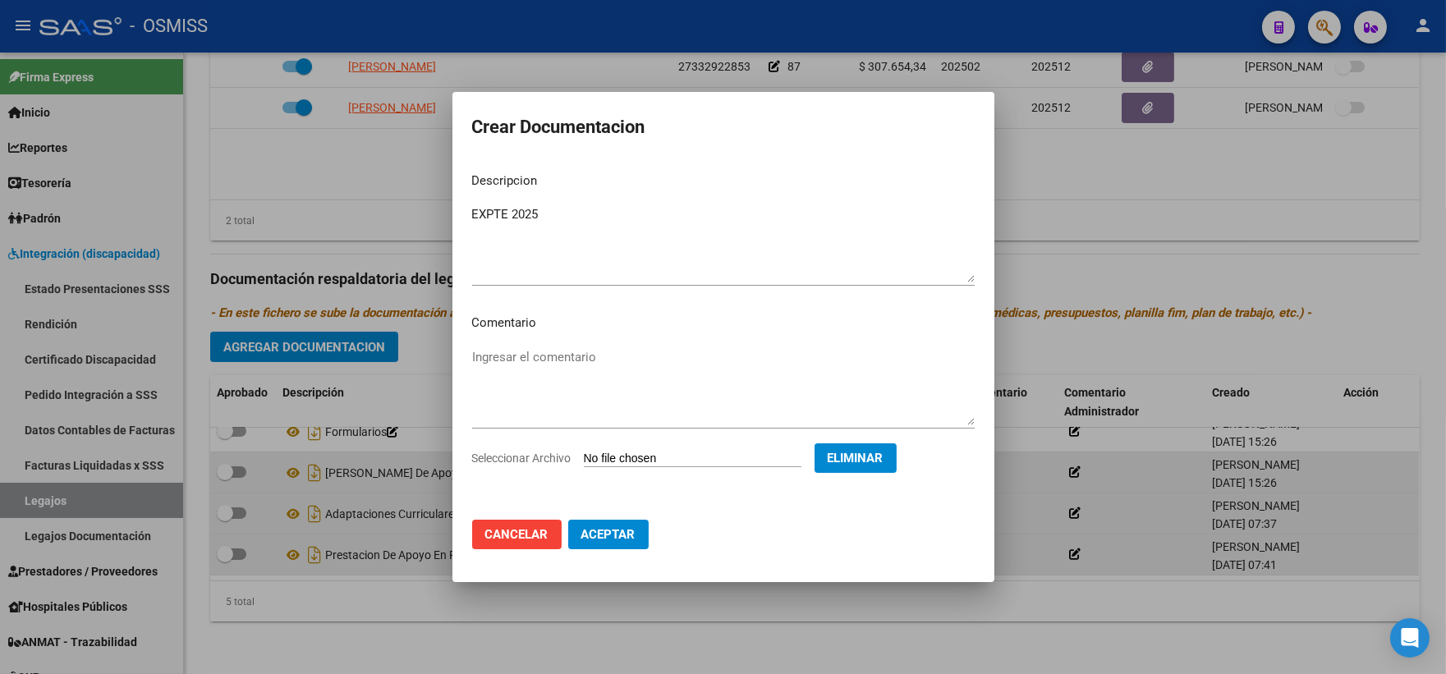
click at [600, 540] on span "Aceptar" at bounding box center [608, 534] width 54 height 15
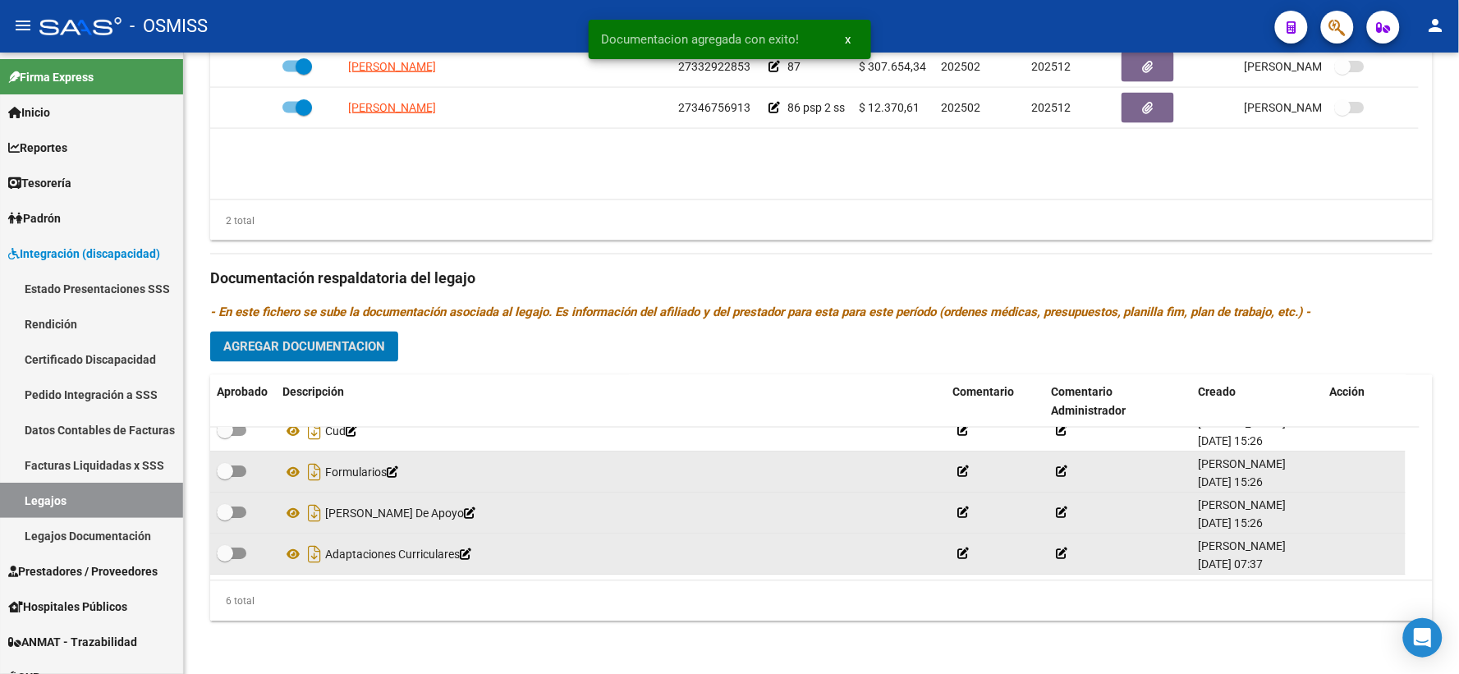
scroll to position [0, 0]
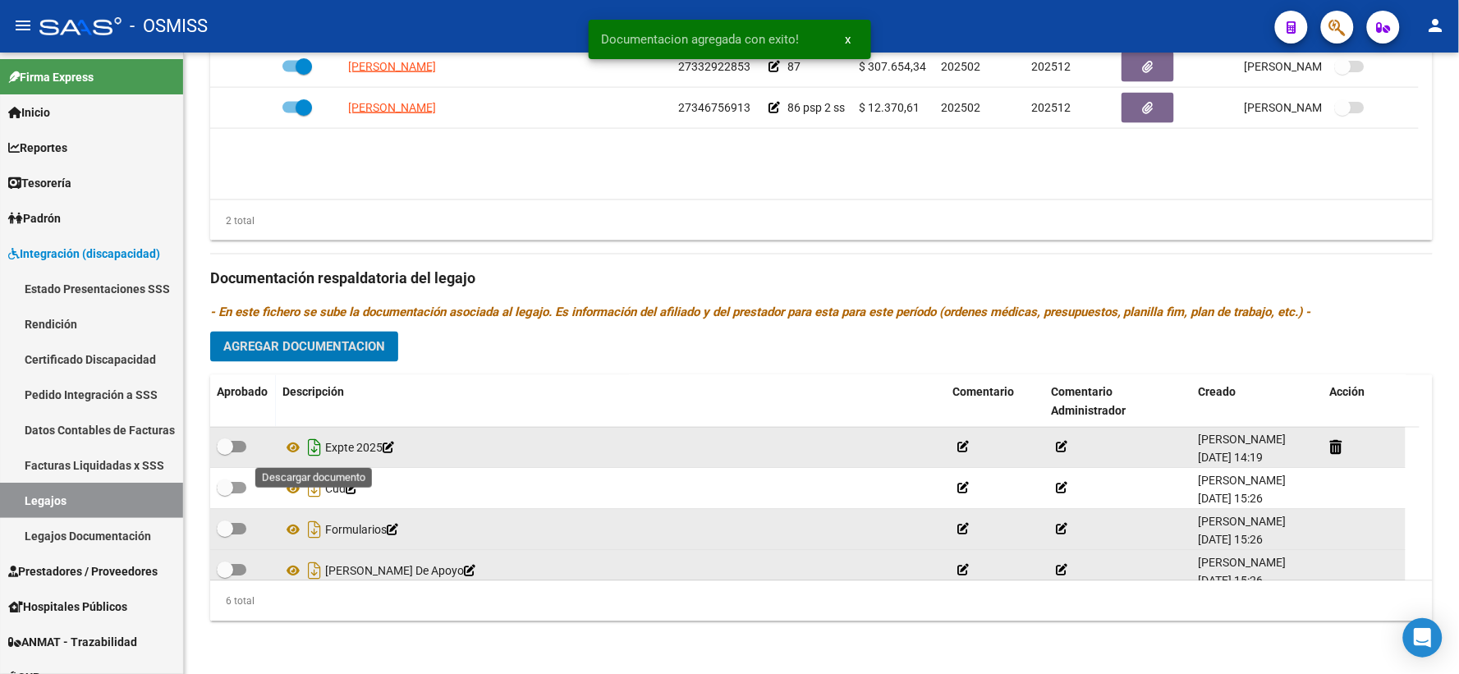
click at [310, 449] on icon "Descargar documento" at bounding box center [314, 448] width 21 height 26
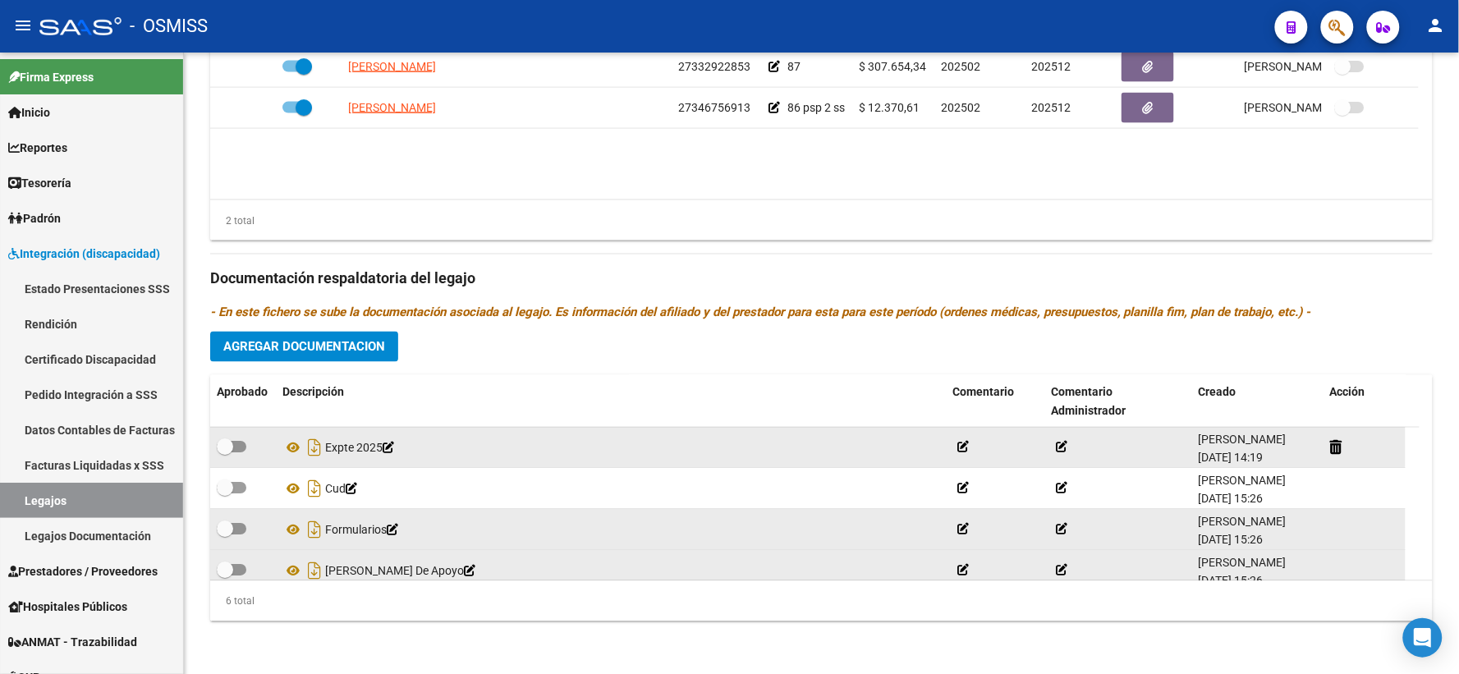
scroll to position [759, 0]
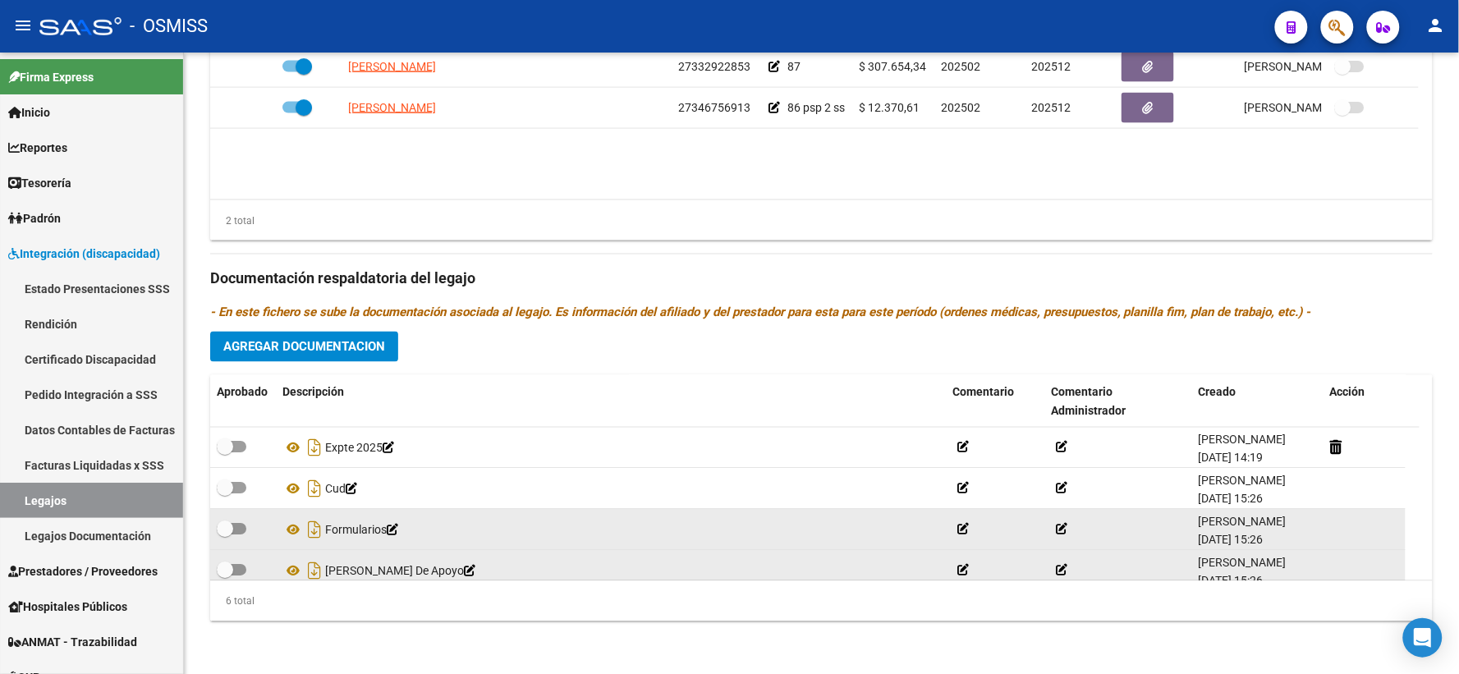
drag, startPoint x: 423, startPoint y: 384, endPoint x: 429, endPoint y: 373, distance: 12.1
click at [423, 384] on div "Descripción" at bounding box center [611, 393] width 657 height 19
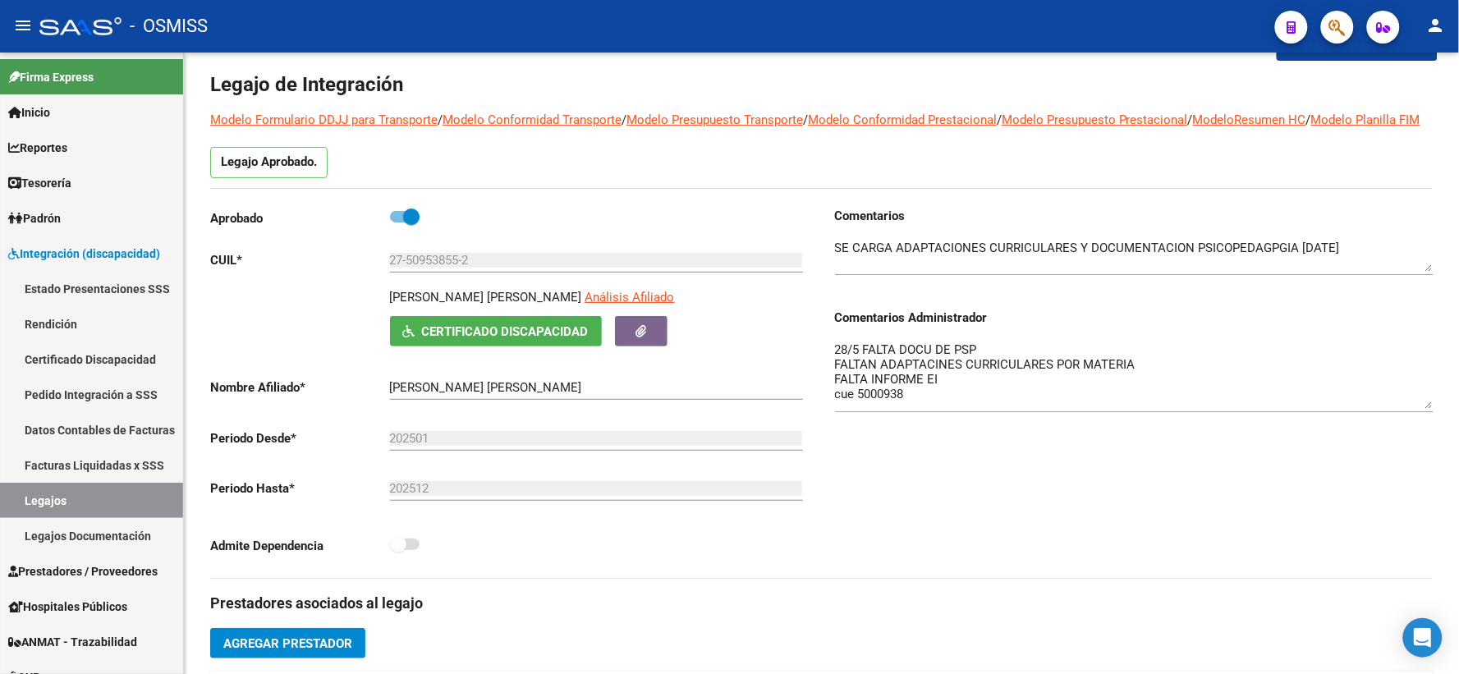
scroll to position [0, 0]
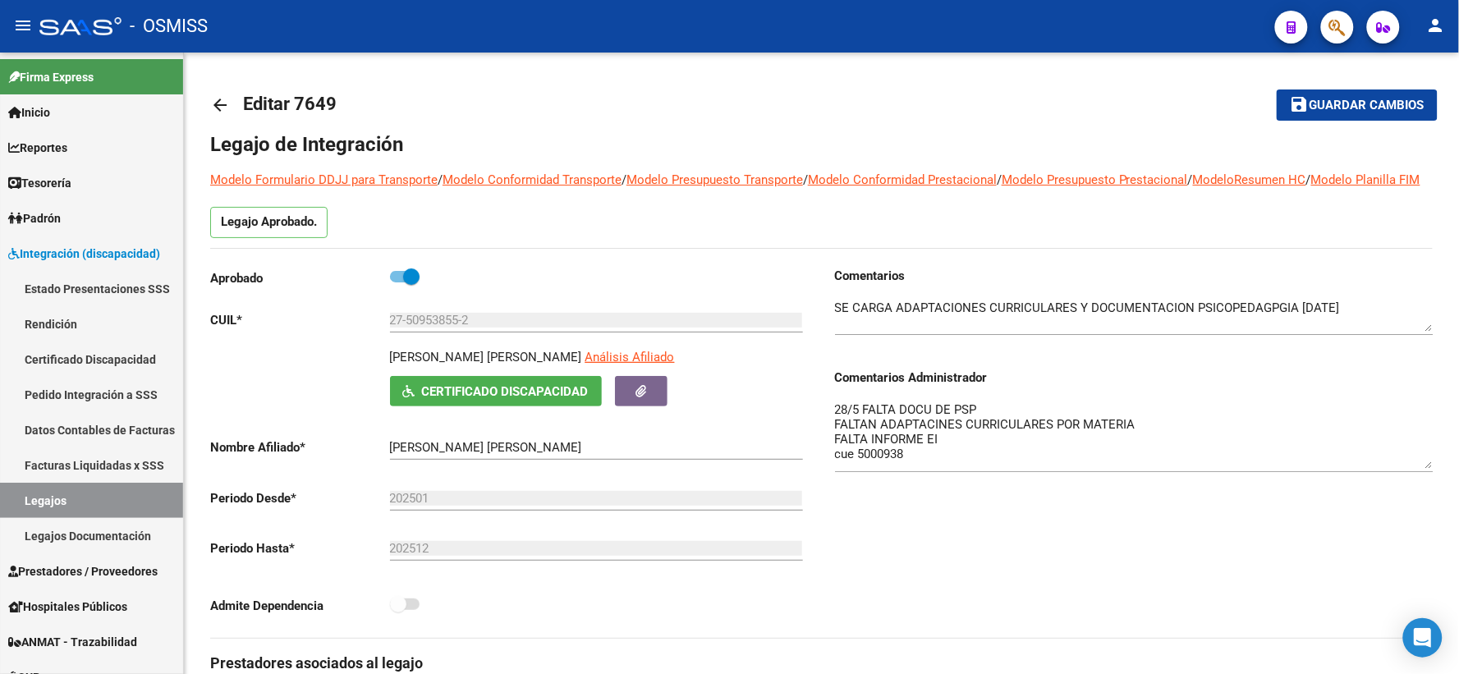
click at [1330, 93] on button "save Guardar cambios" at bounding box center [1357, 105] width 161 height 30
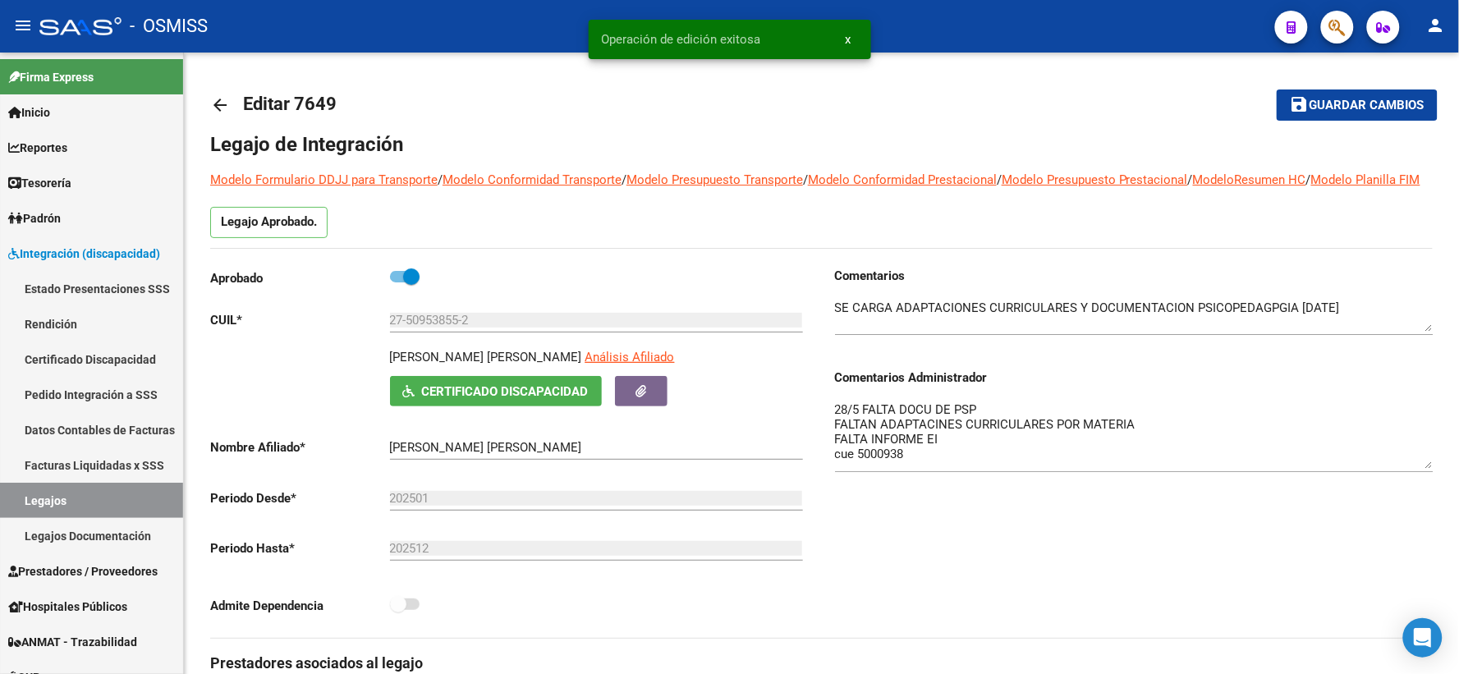
click at [220, 108] on mat-icon "arrow_back" at bounding box center [220, 105] width 20 height 20
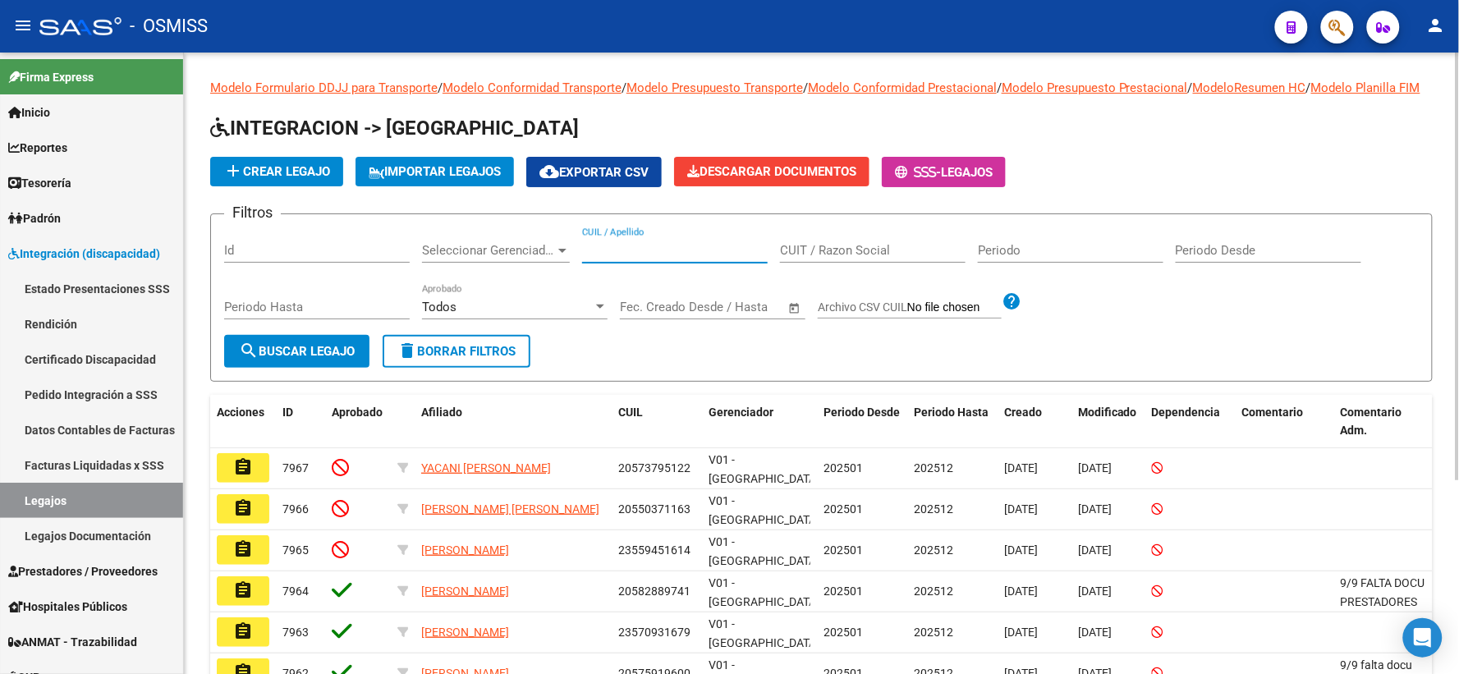
paste input "27485338964"
type input "27485338964"
click at [272, 359] on span "search Buscar Legajo" at bounding box center [297, 351] width 116 height 15
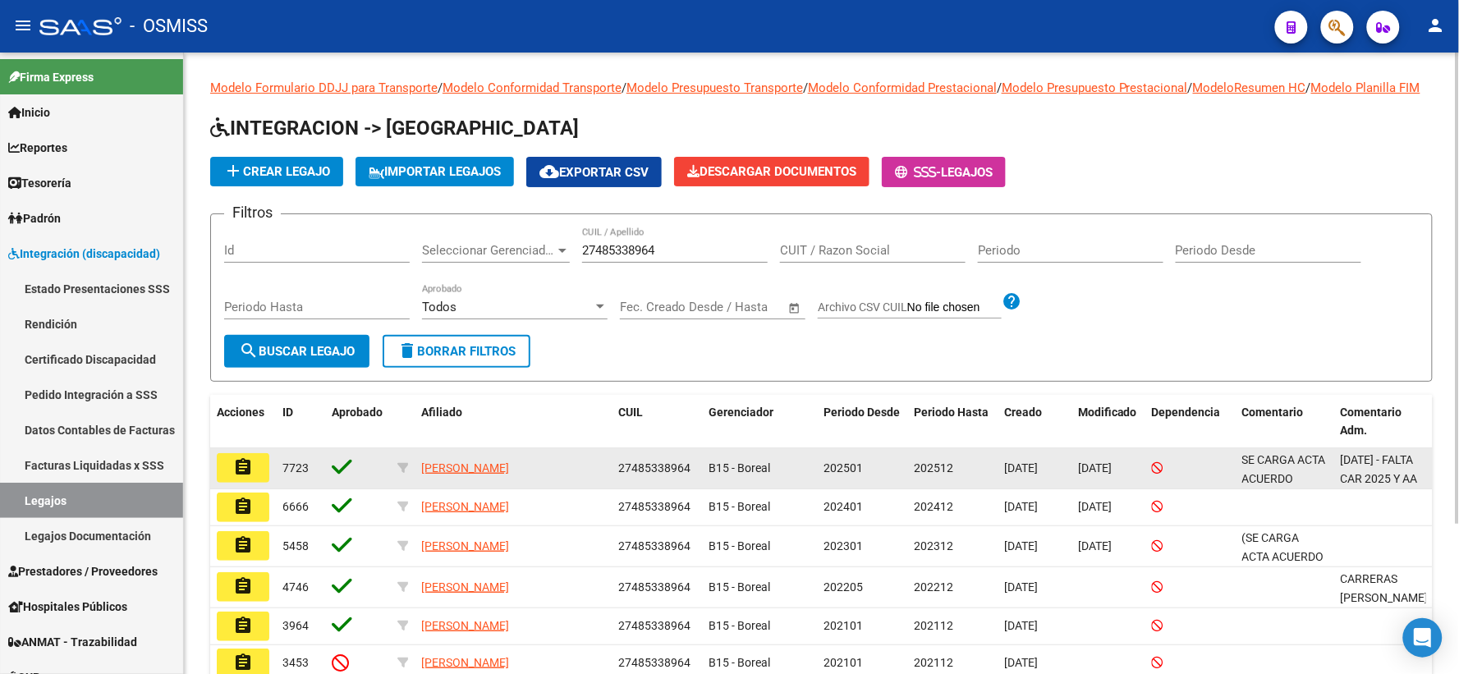
click at [245, 477] on mat-icon "assignment" at bounding box center [243, 467] width 20 height 20
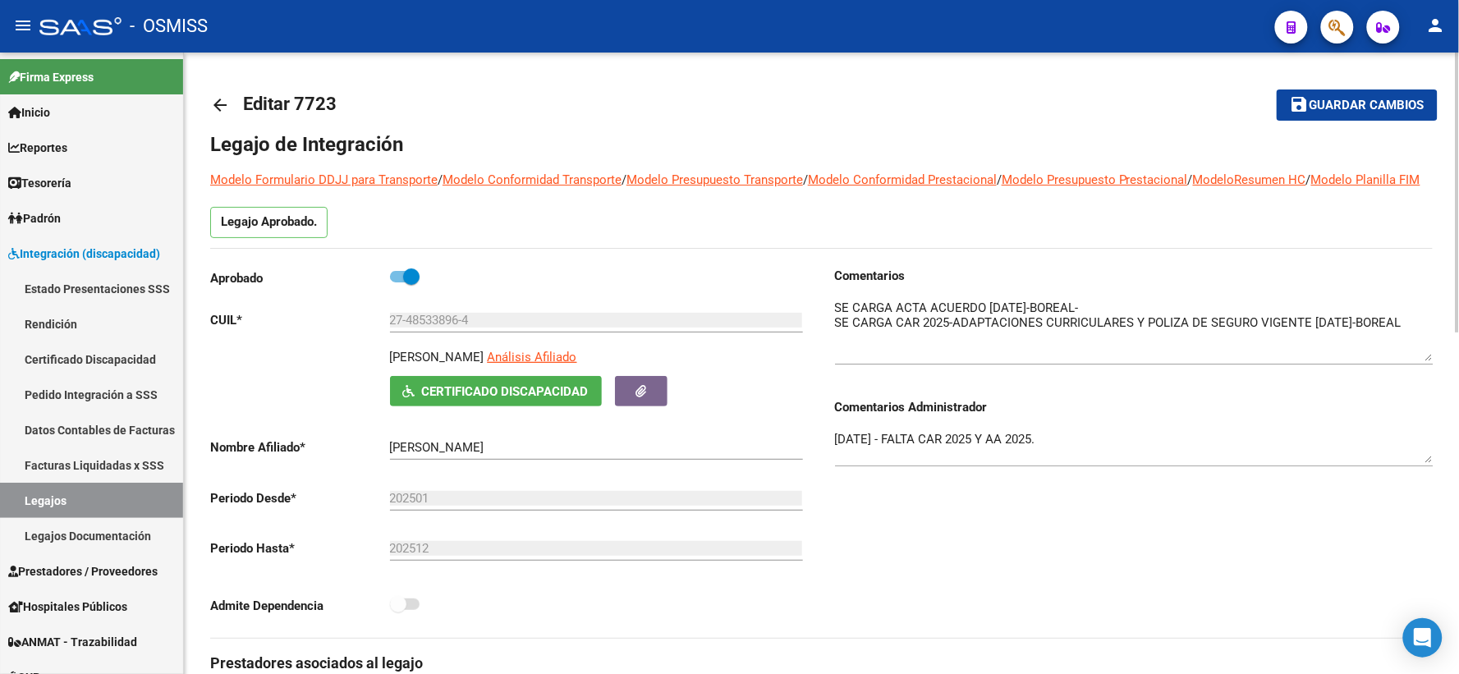
drag, startPoint x: 1431, startPoint y: 347, endPoint x: 1432, endPoint y: 376, distance: 29.6
click at [1432, 361] on textarea at bounding box center [1134, 330] width 599 height 62
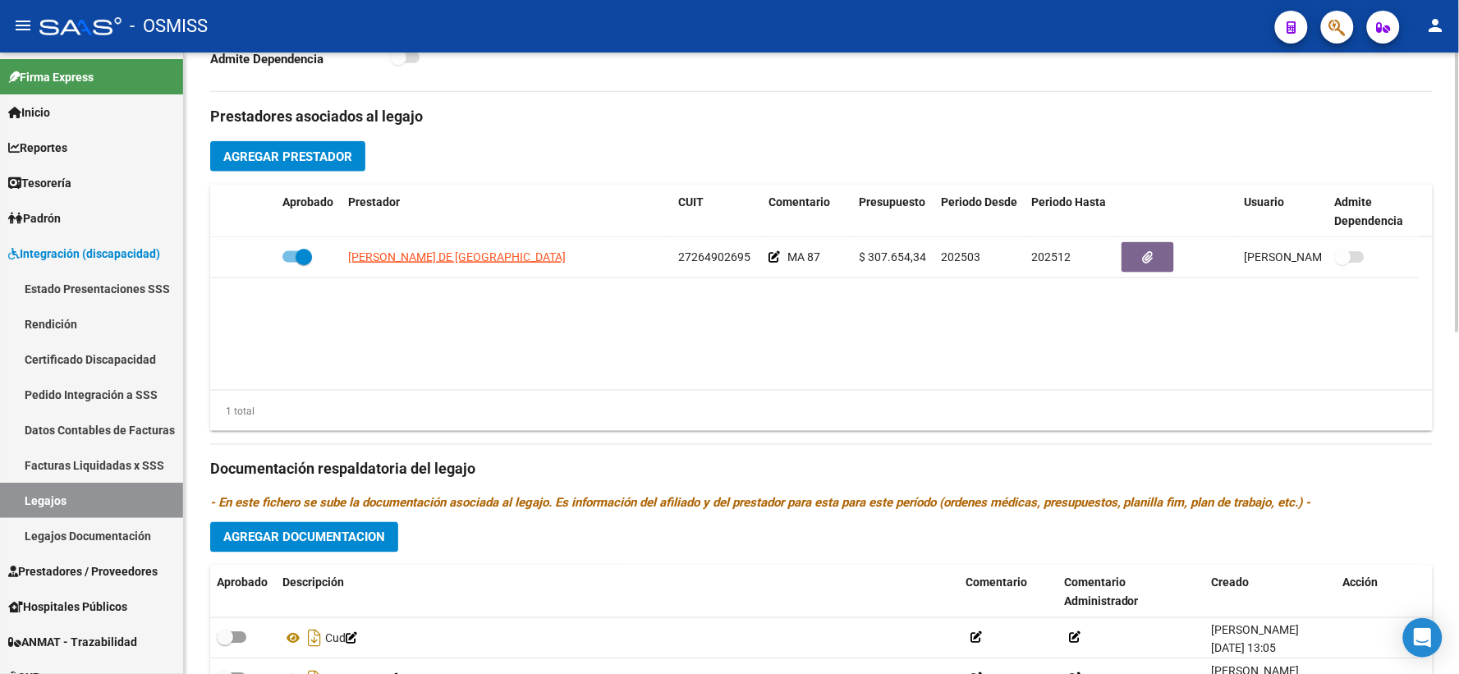
scroll to position [758, 0]
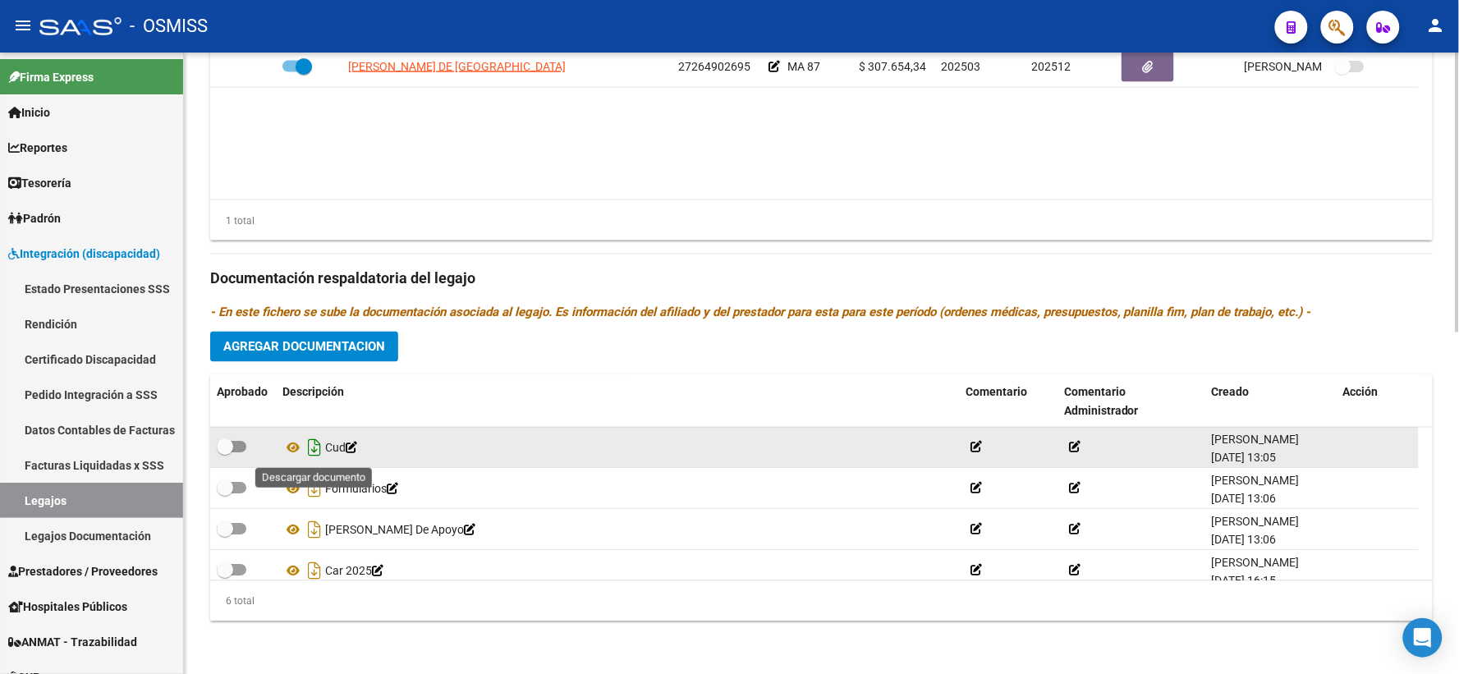
click at [310, 449] on icon "Descargar documento" at bounding box center [314, 448] width 21 height 26
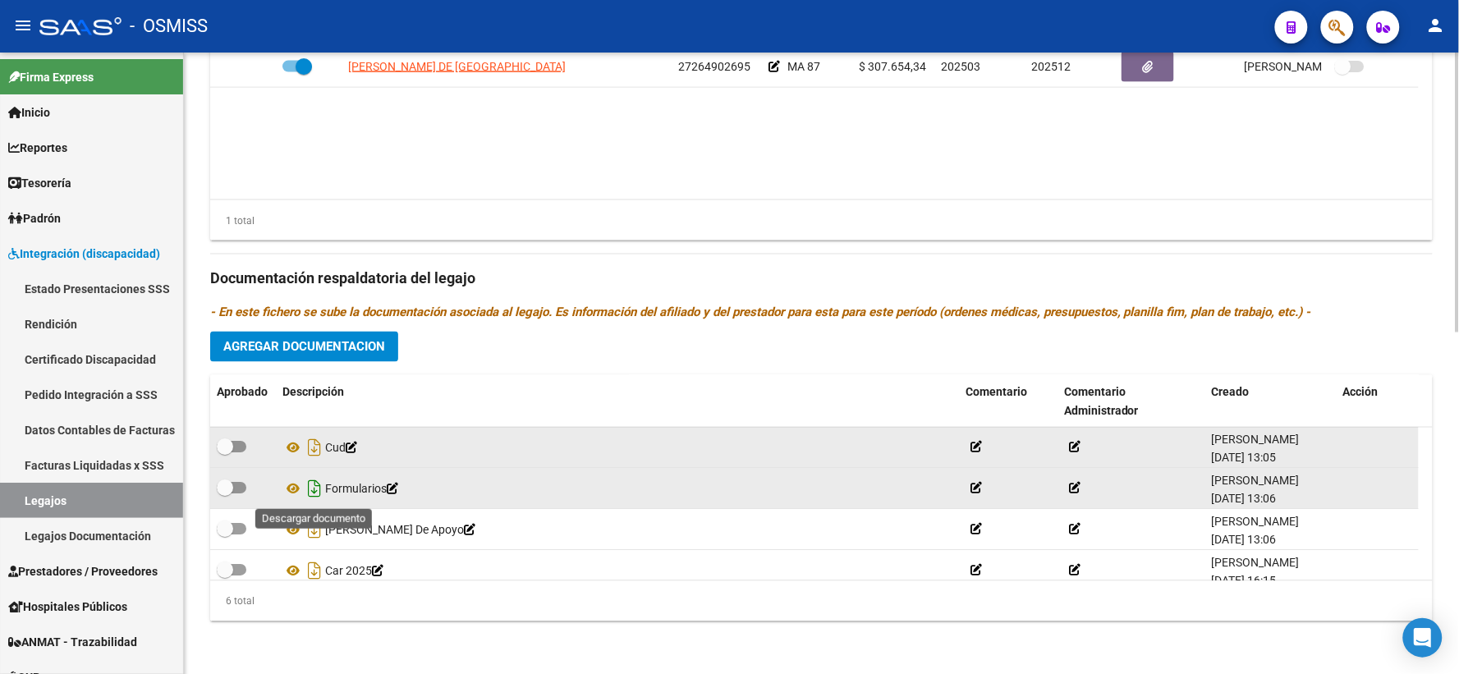
click at [312, 481] on icon "Descargar documento" at bounding box center [314, 489] width 21 height 26
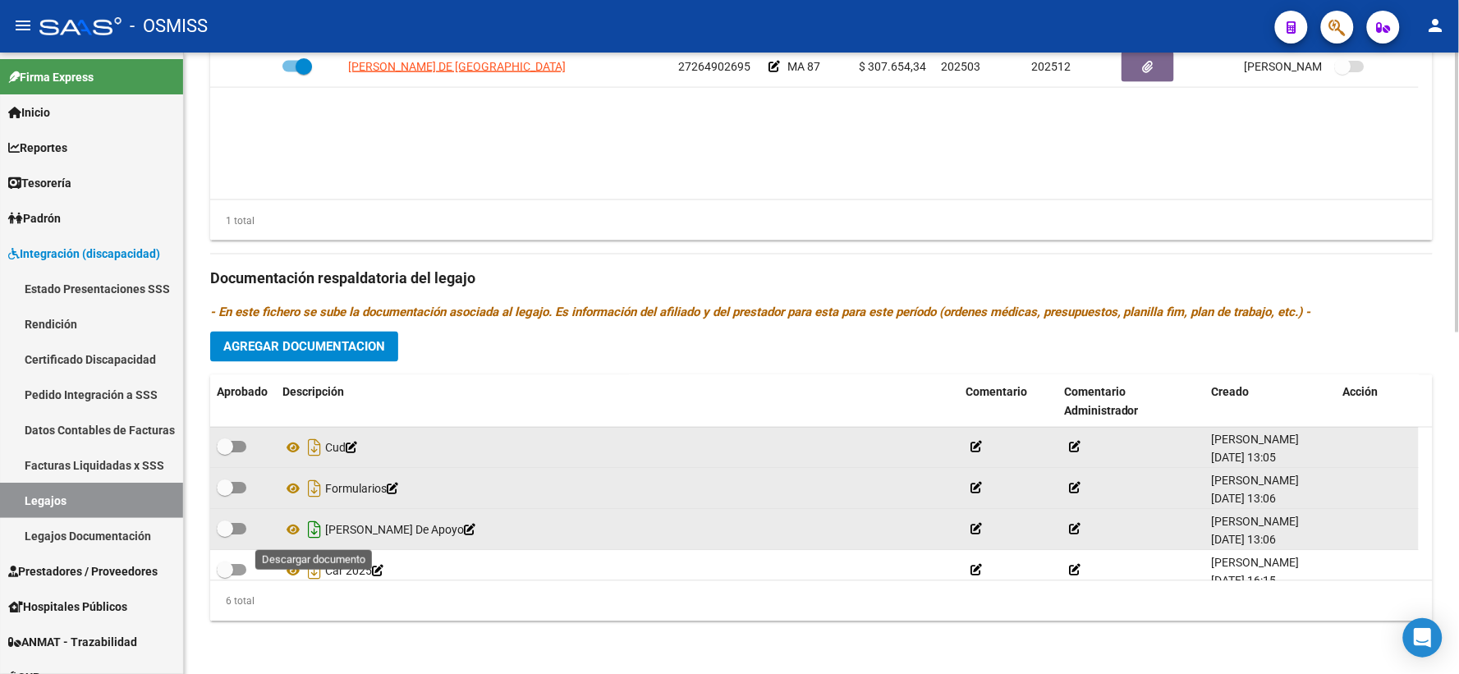
click at [310, 526] on icon "Descargar documento" at bounding box center [314, 530] width 21 height 26
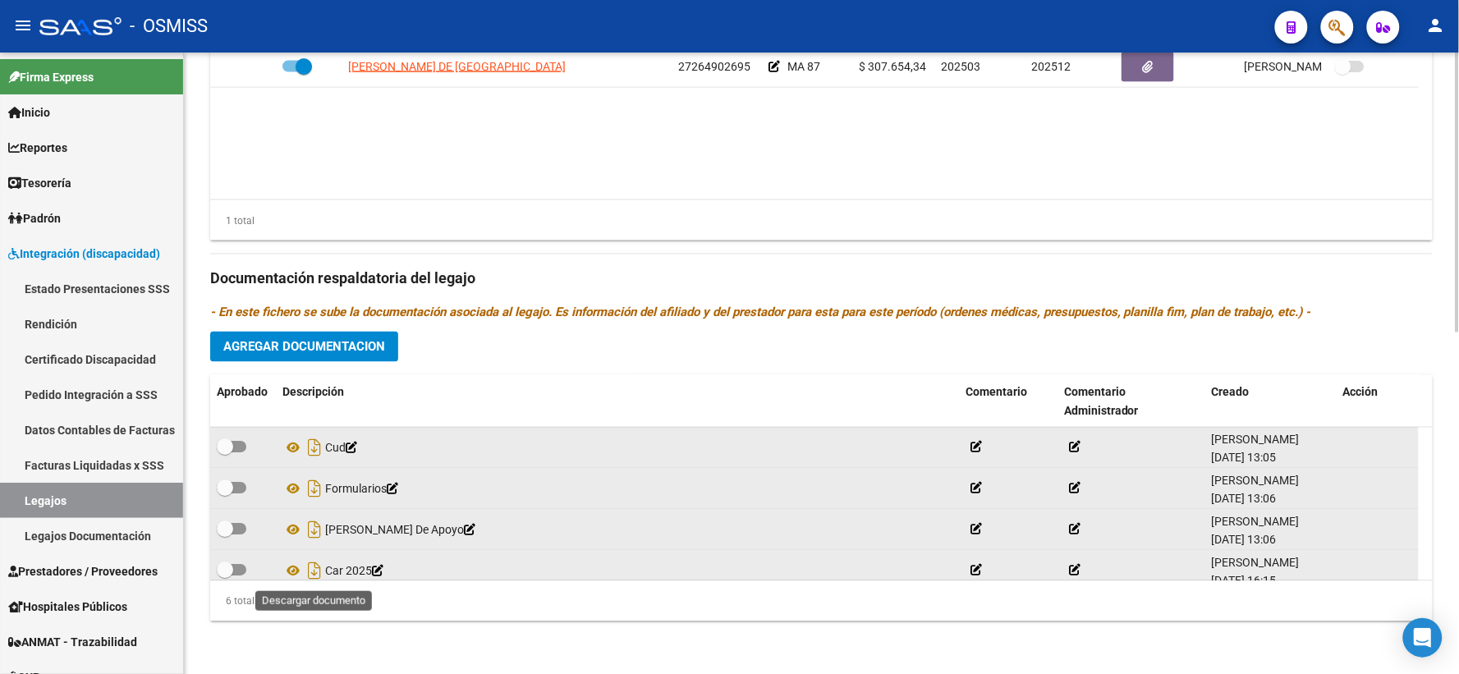
drag, startPoint x: 309, startPoint y: 572, endPoint x: 353, endPoint y: 572, distance: 44.4
click at [310, 572] on icon "Descargar documento" at bounding box center [314, 571] width 21 height 26
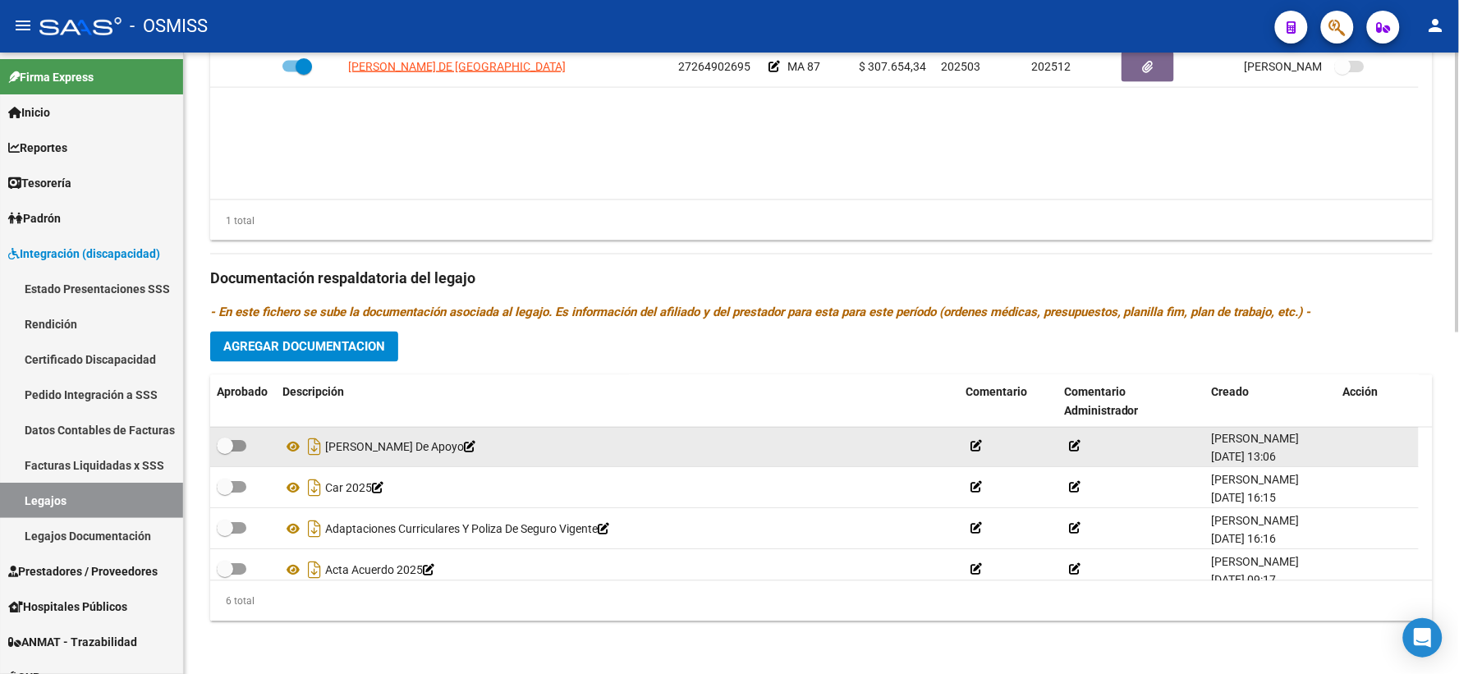
scroll to position [99, 0]
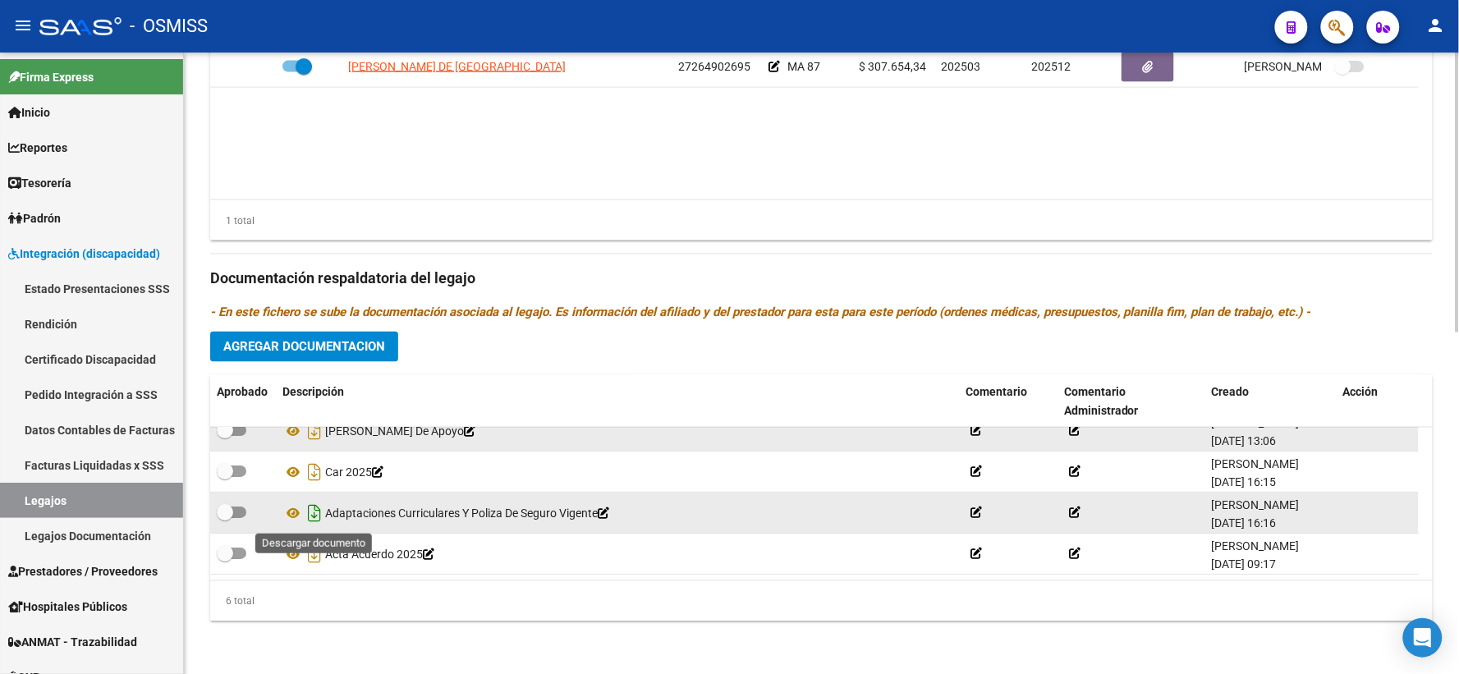
click at [314, 520] on icon "Descargar documento" at bounding box center [314, 514] width 21 height 26
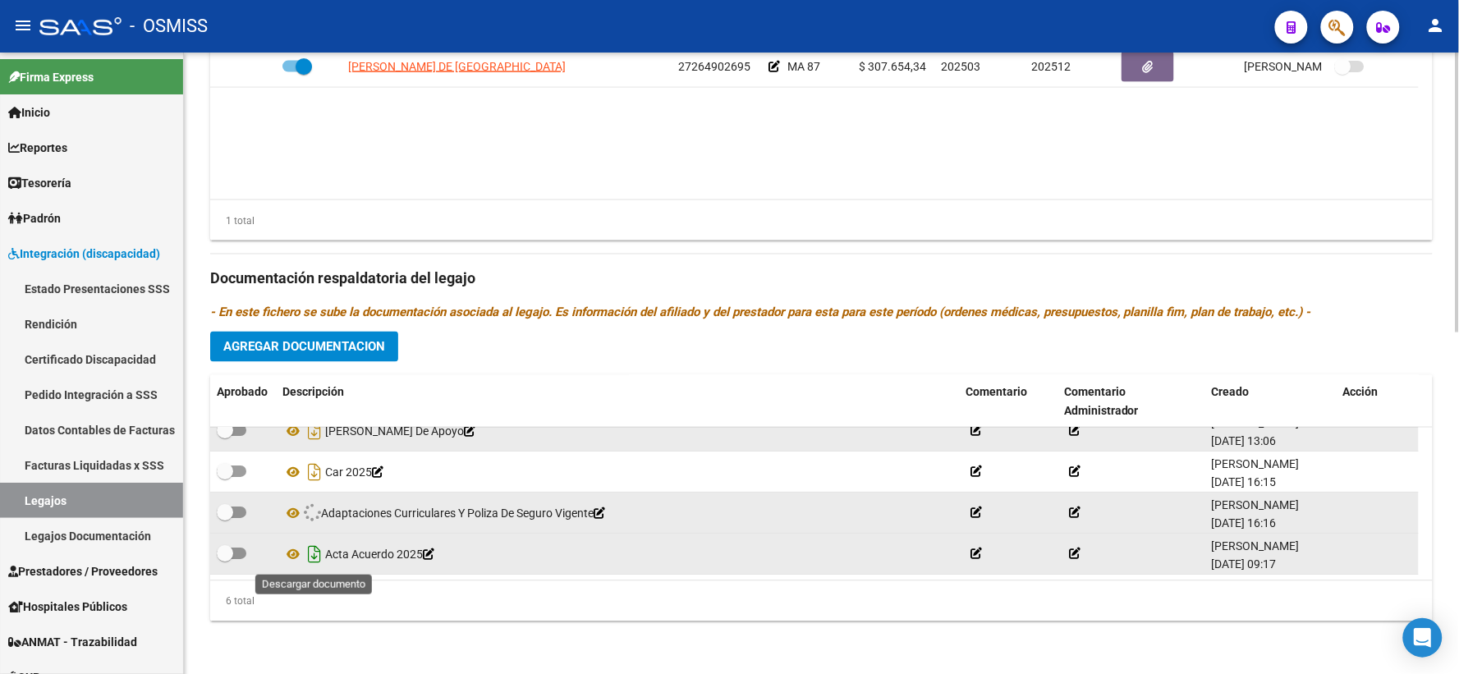
click at [314, 557] on icon "Descargar documento" at bounding box center [314, 555] width 21 height 26
click at [331, 353] on span "Agregar Documentacion" at bounding box center [304, 347] width 162 height 15
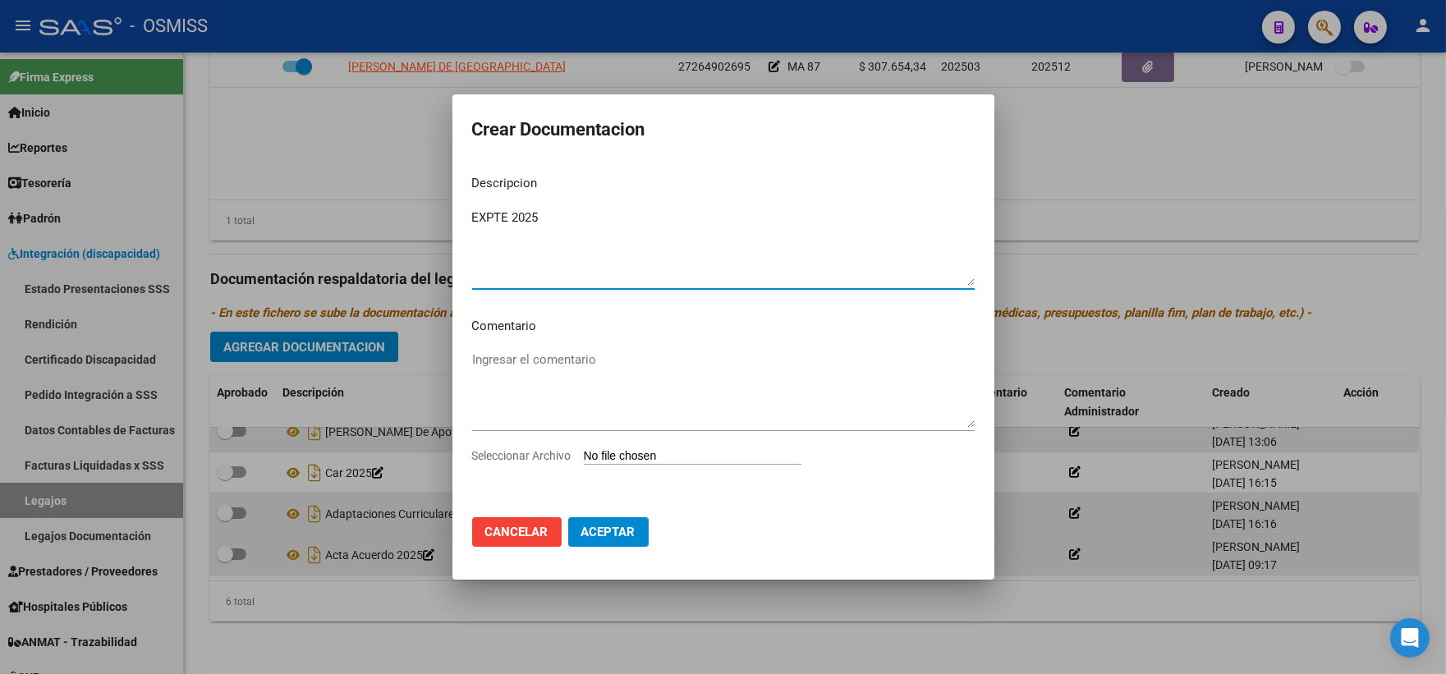
type textarea "EXPTE 2025"
type input "C:\fakepath\ilovepdf_merged_compressed (77).pdf"
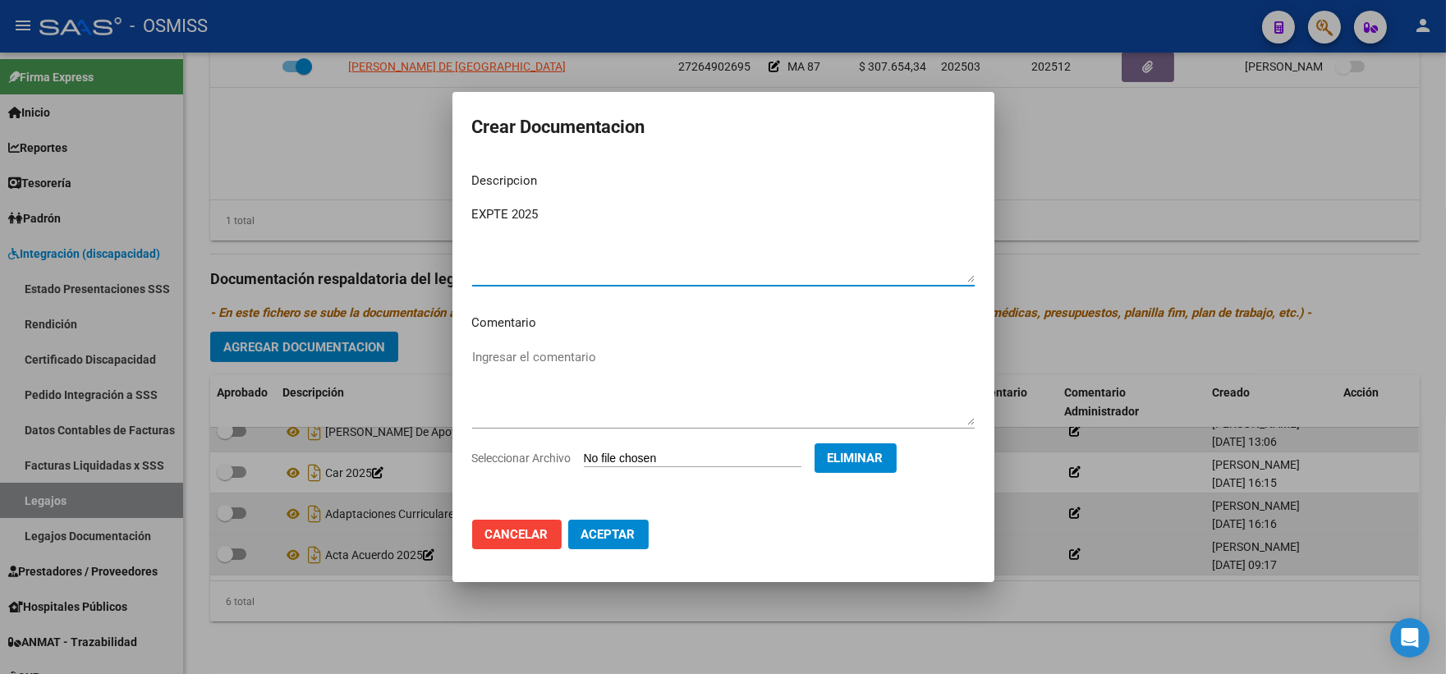
click at [616, 542] on span "Aceptar" at bounding box center [608, 534] width 54 height 15
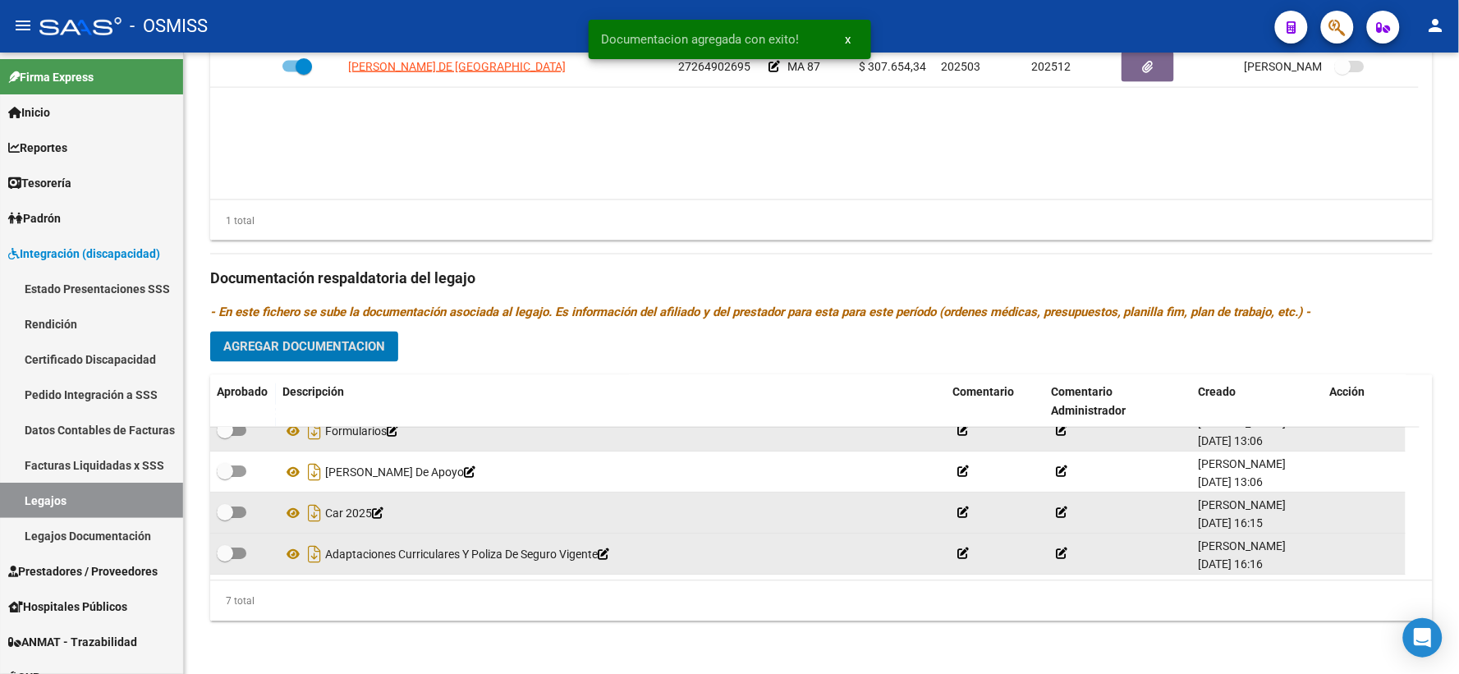
scroll to position [0, 0]
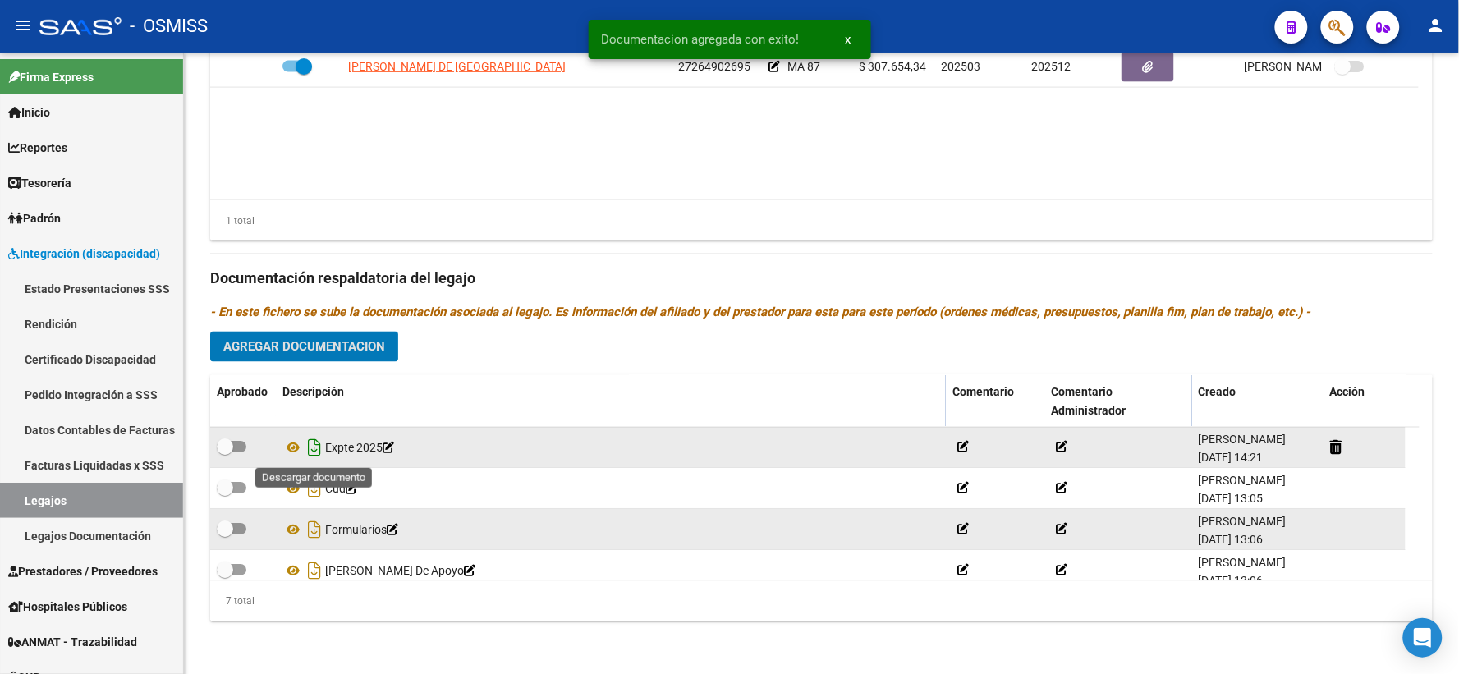
click at [314, 449] on icon "Descargar documento" at bounding box center [314, 448] width 21 height 26
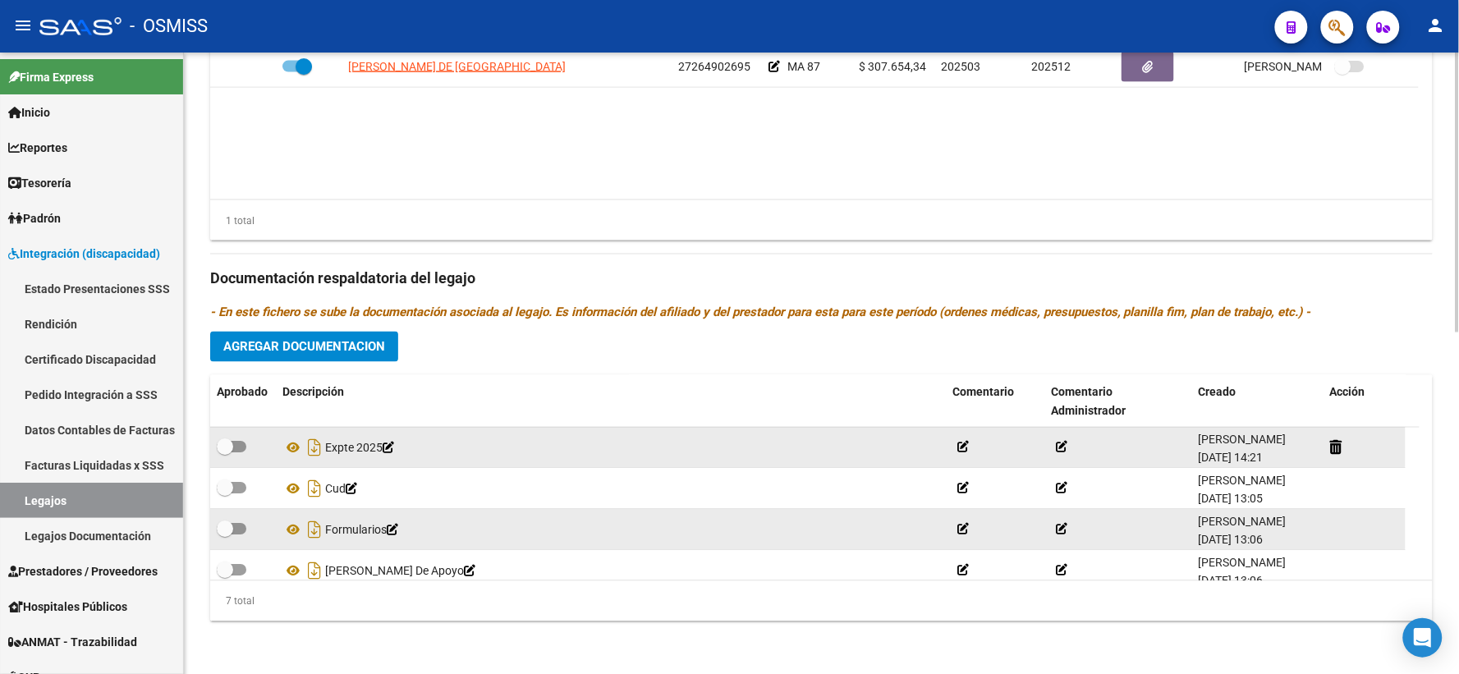
click at [1414, 271] on h3 "Documentación respaldatoria del legajo" at bounding box center [821, 279] width 1223 height 23
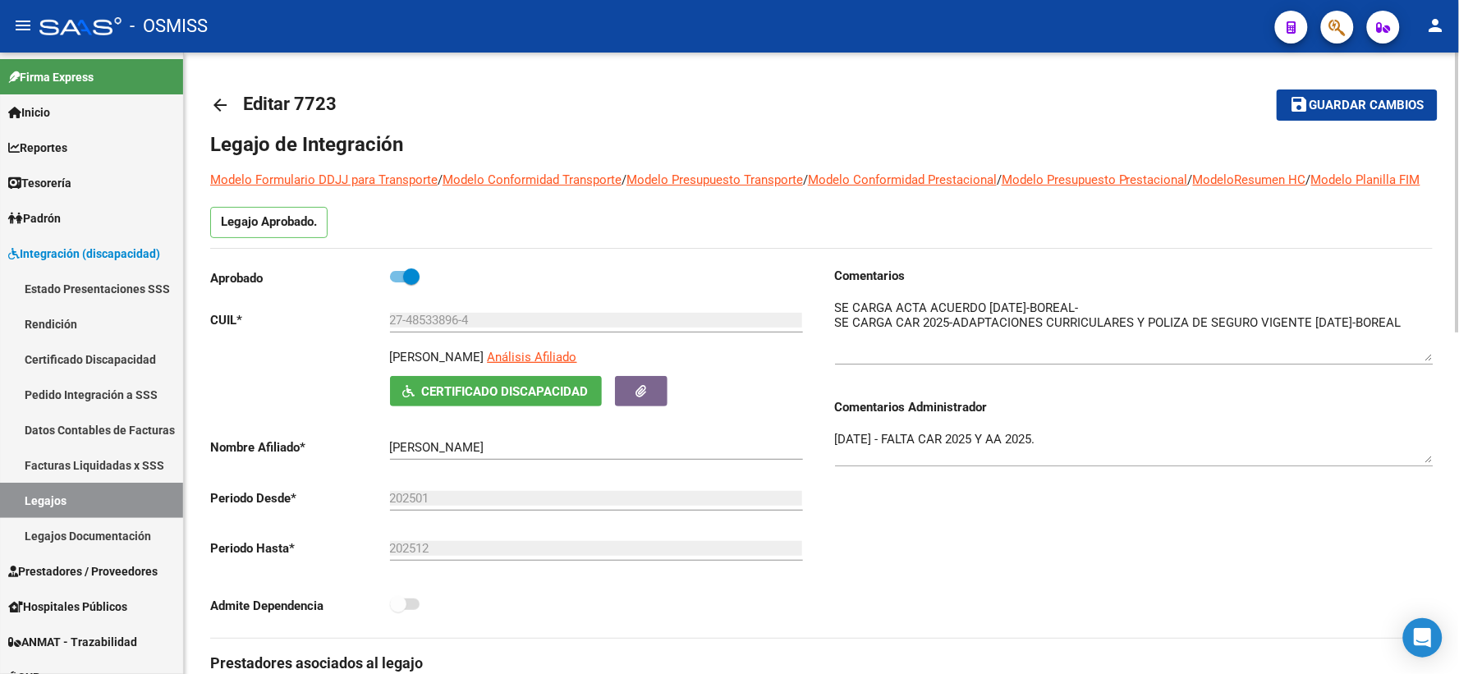
click at [1316, 103] on span "Guardar cambios" at bounding box center [1367, 106] width 115 height 15
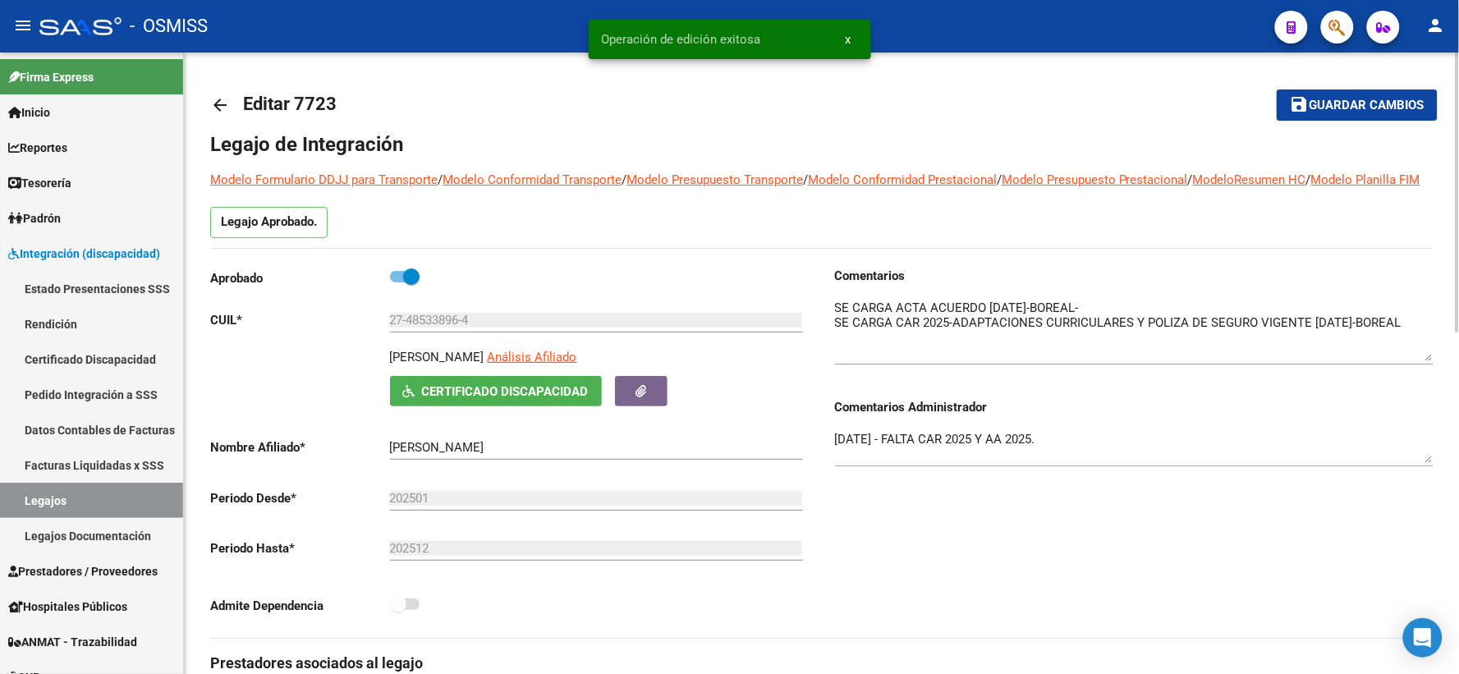
click at [223, 107] on mat-icon "arrow_back" at bounding box center [220, 105] width 20 height 20
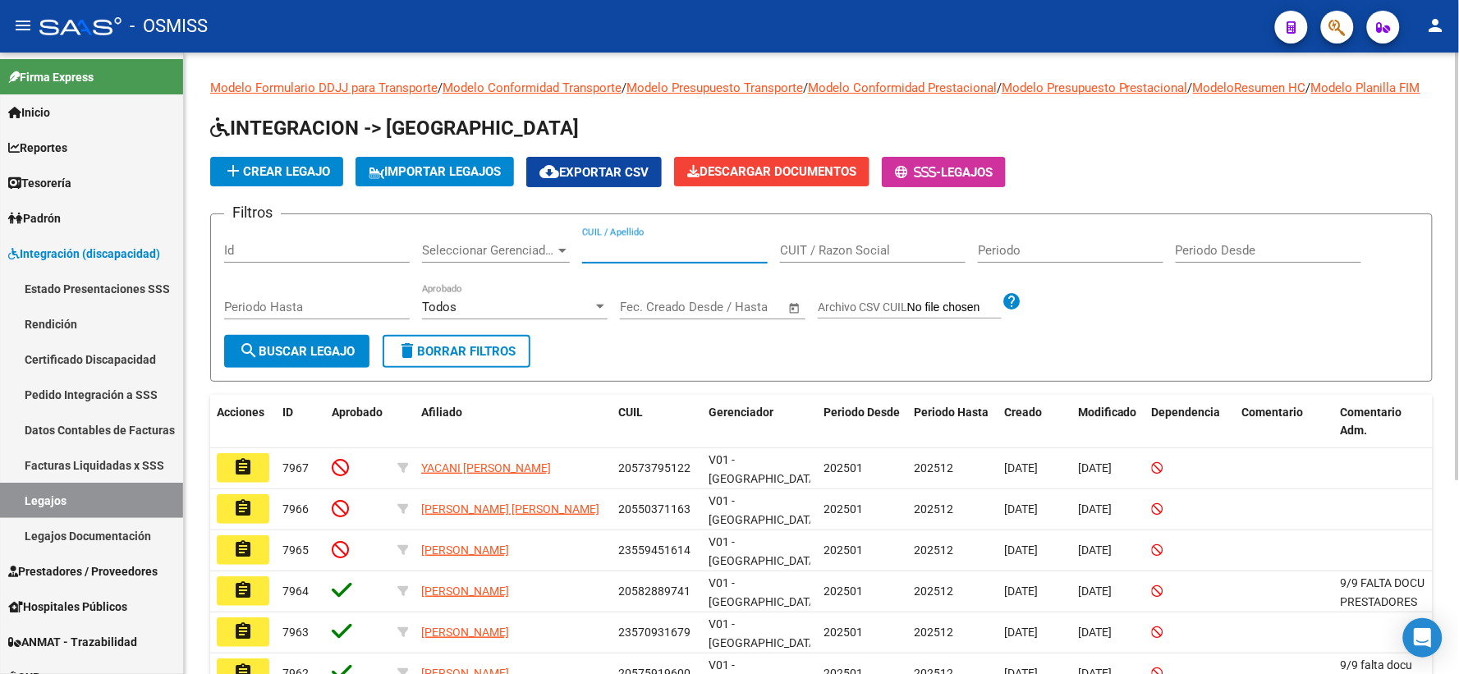
paste input "20700049184"
type input "20700049184"
click at [315, 359] on span "search Buscar Legajo" at bounding box center [297, 351] width 116 height 15
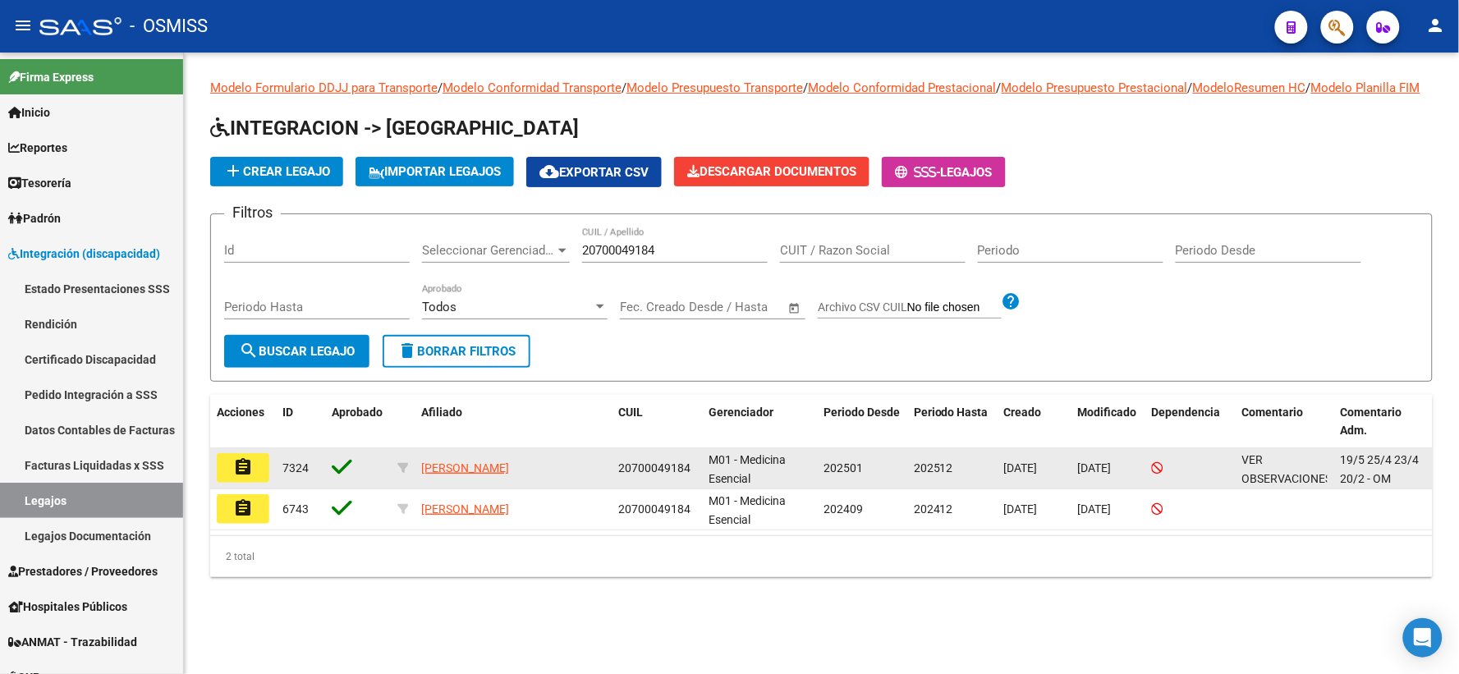
click at [242, 477] on mat-icon "assignment" at bounding box center [243, 467] width 20 height 20
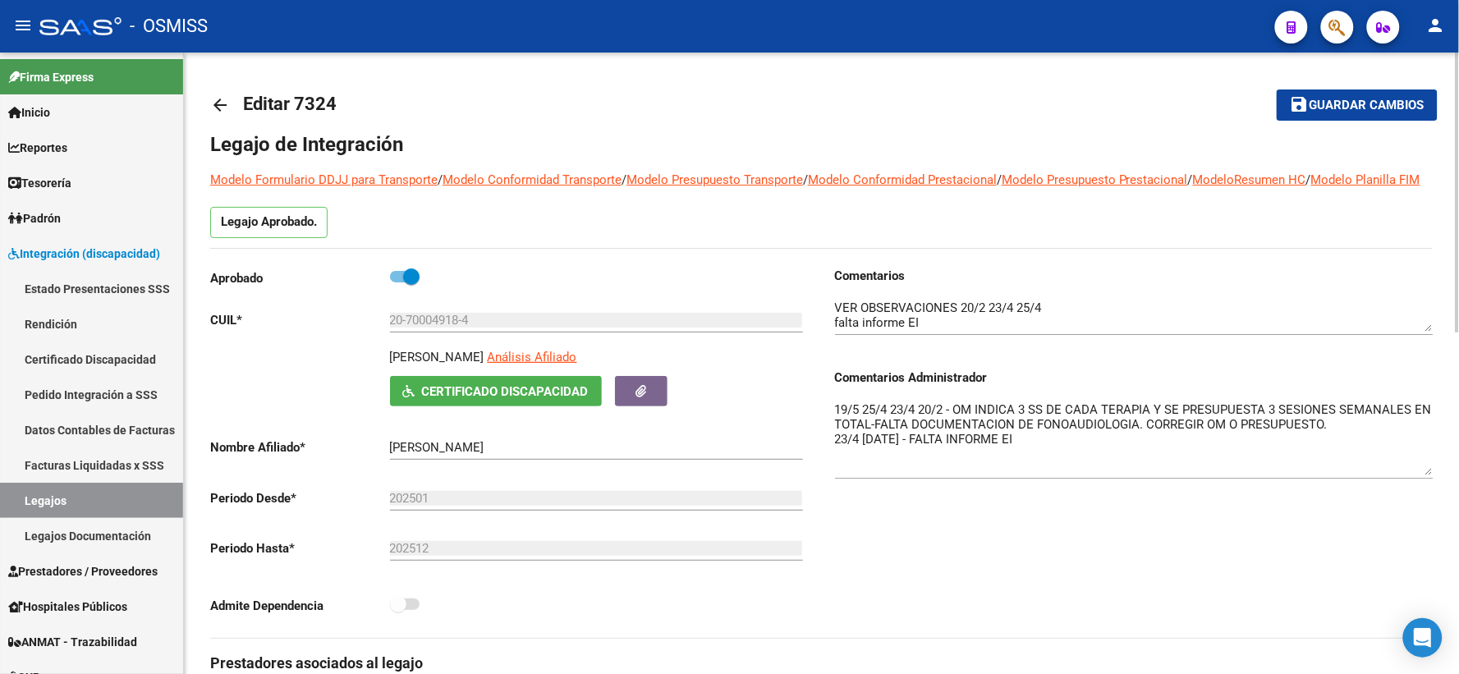
drag, startPoint x: 1429, startPoint y: 450, endPoint x: 1438, endPoint y: 493, distance: 43.7
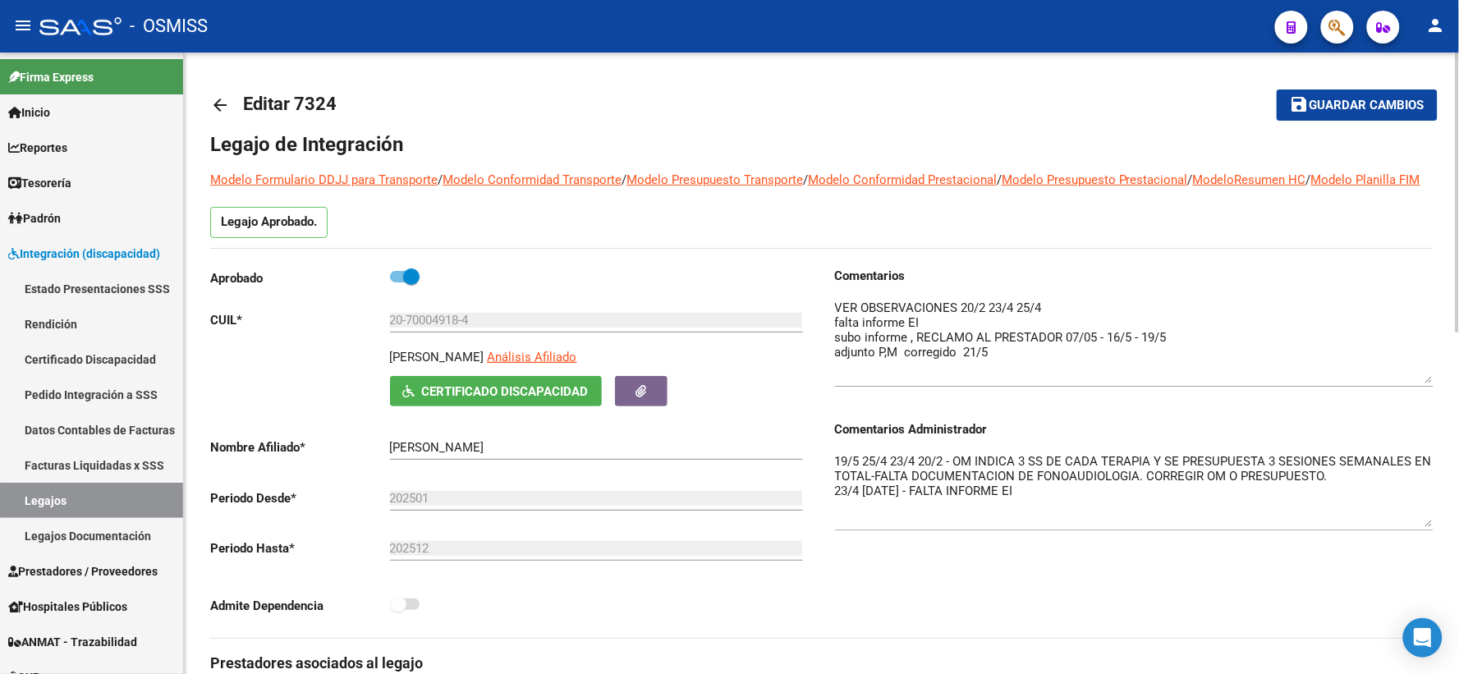
drag, startPoint x: 1427, startPoint y: 348, endPoint x: 1436, endPoint y: 401, distance: 53.2
click at [217, 103] on mat-icon "arrow_back" at bounding box center [220, 105] width 20 height 20
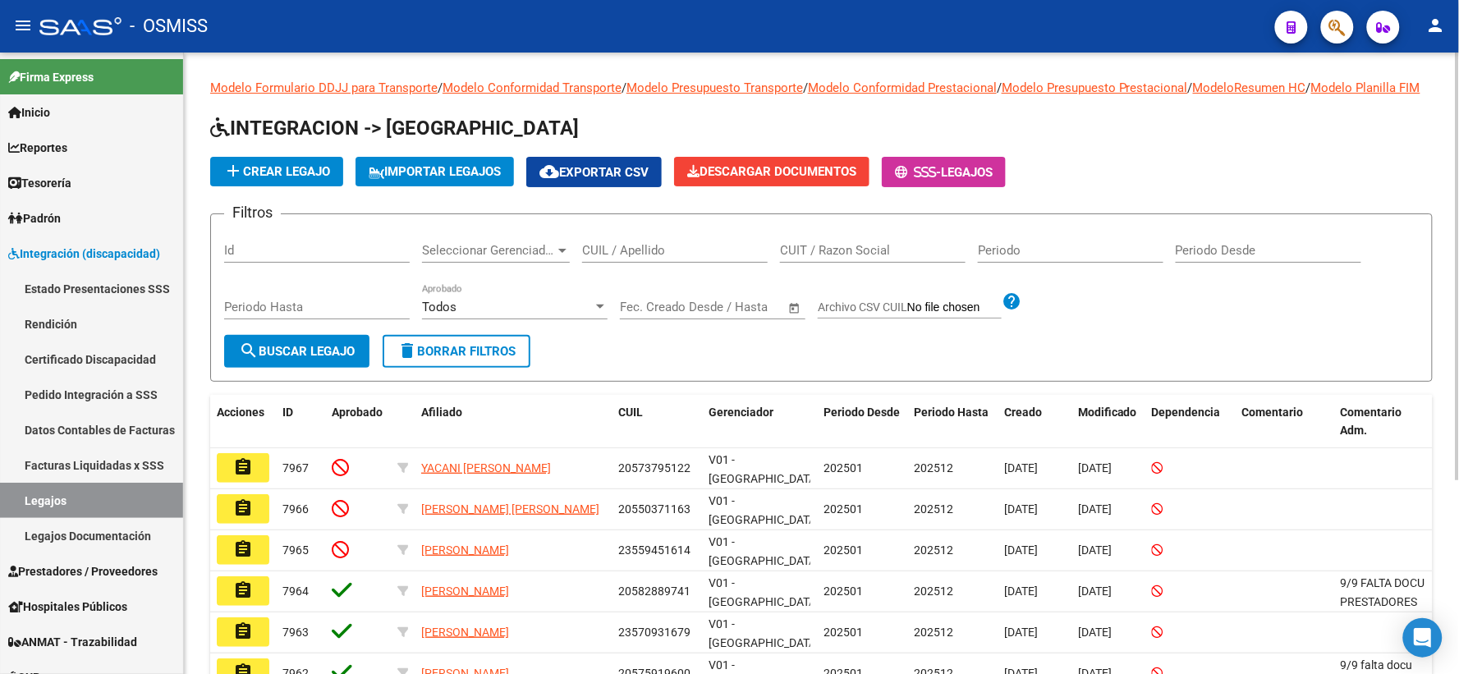
click at [728, 258] on input "CUIL / Apellido" at bounding box center [675, 250] width 186 height 15
paste input "20590299597"
type input "20590299597"
click at [279, 368] on button "search Buscar Legajo" at bounding box center [296, 351] width 145 height 33
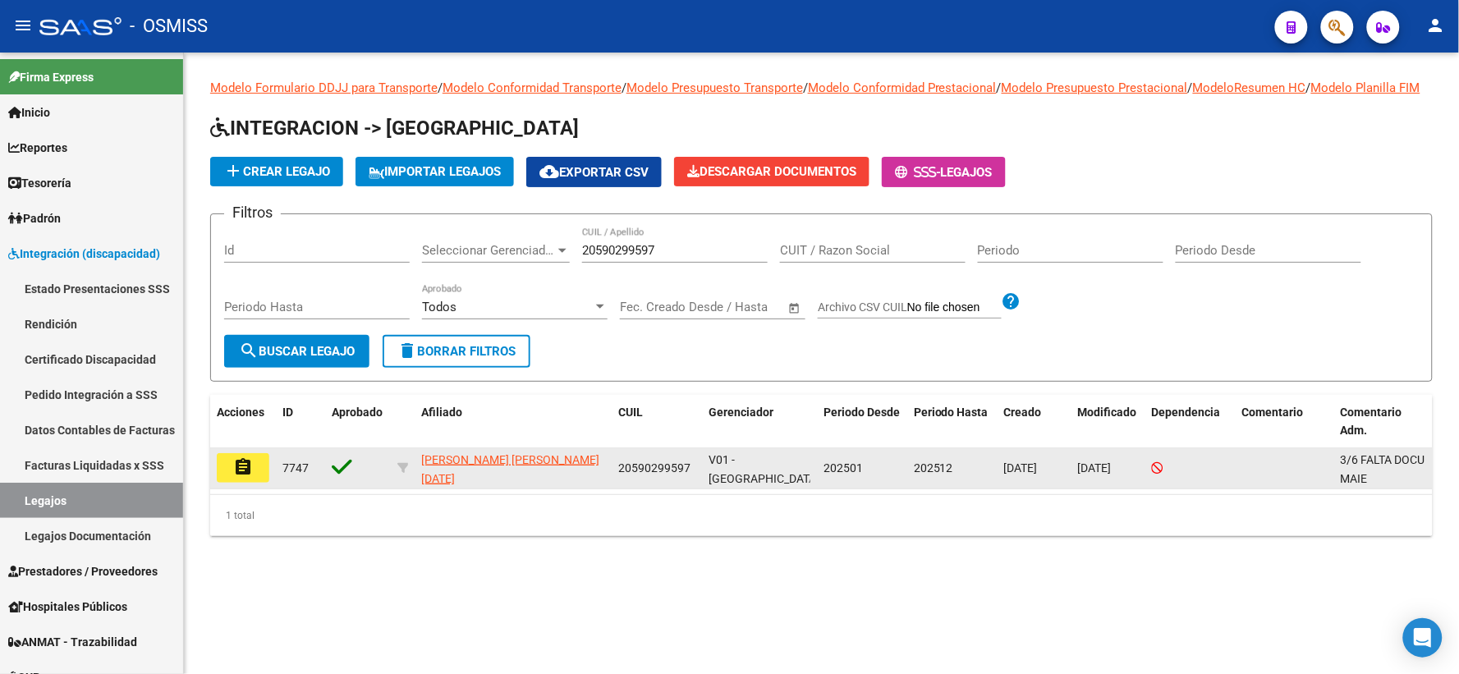
click at [244, 483] on button "assignment" at bounding box center [243, 468] width 53 height 30
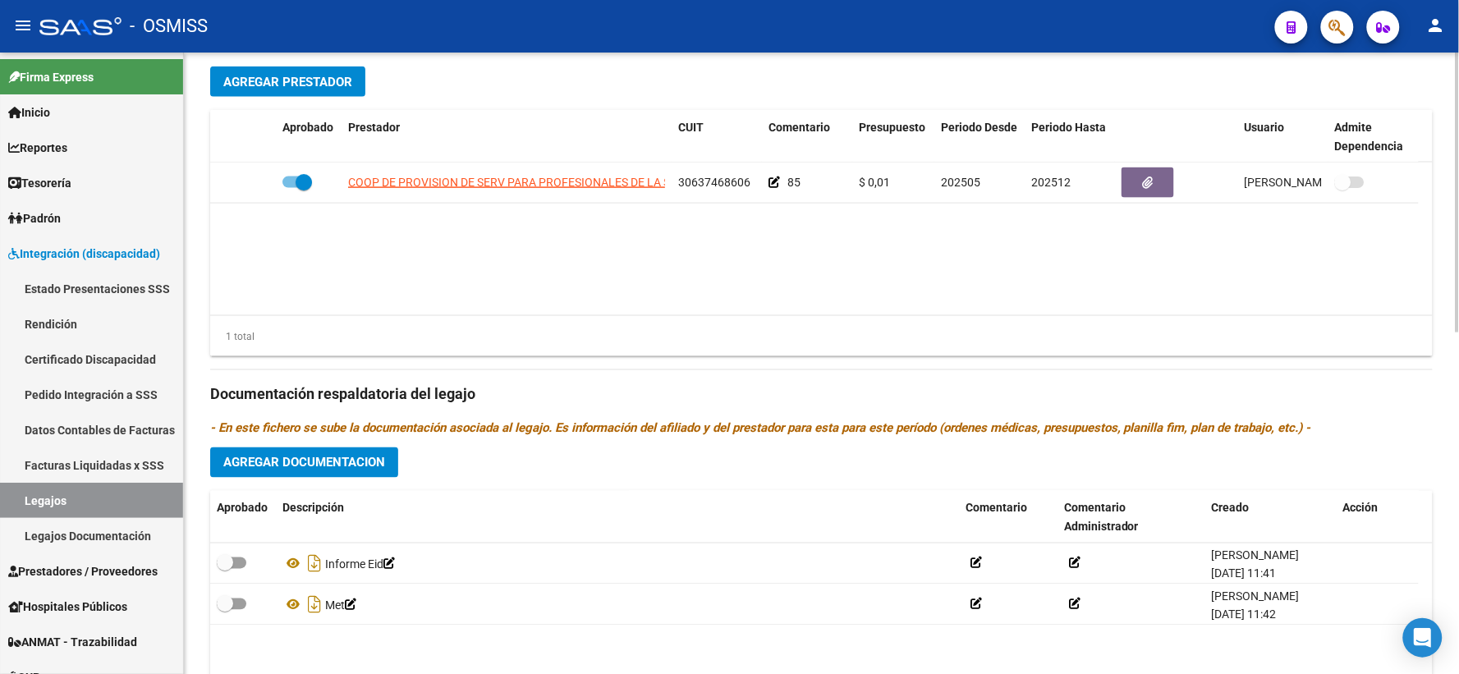
scroll to position [638, 0]
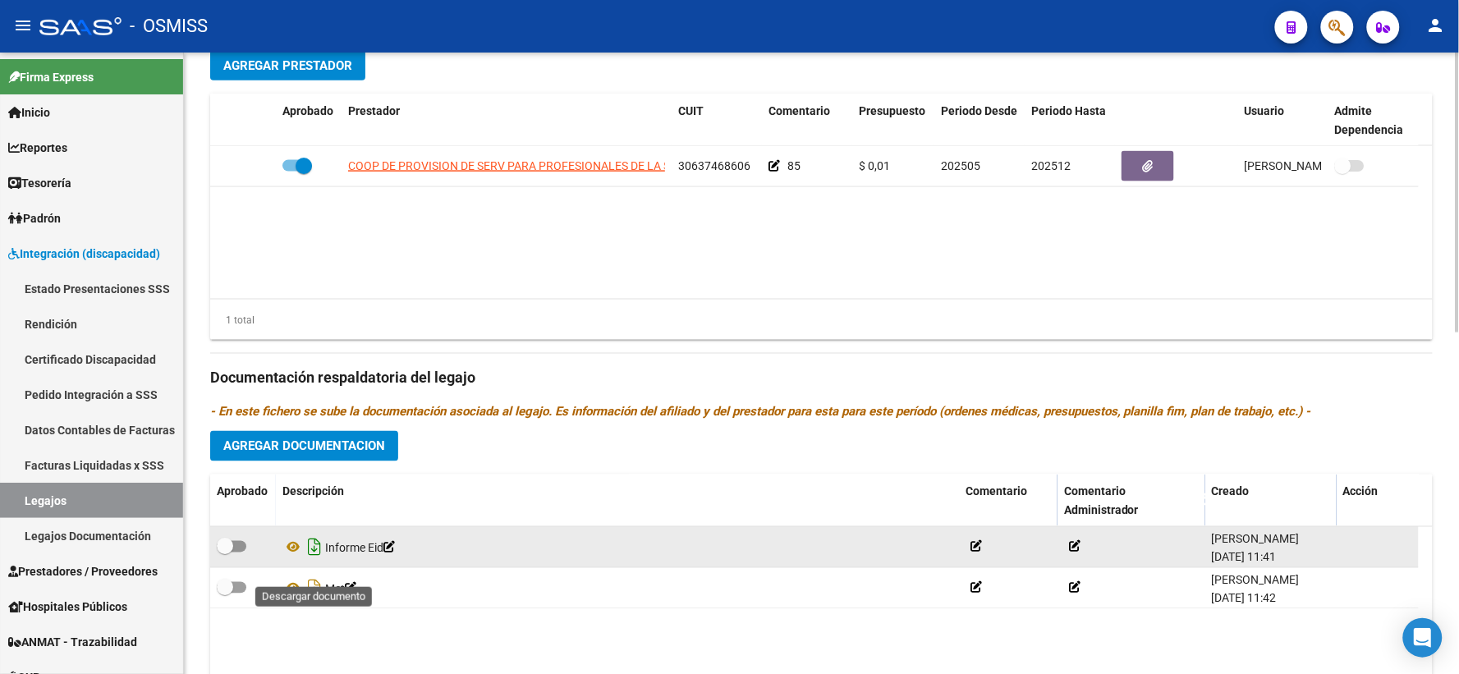
click at [313, 560] on icon "Descargar documento" at bounding box center [314, 548] width 21 height 26
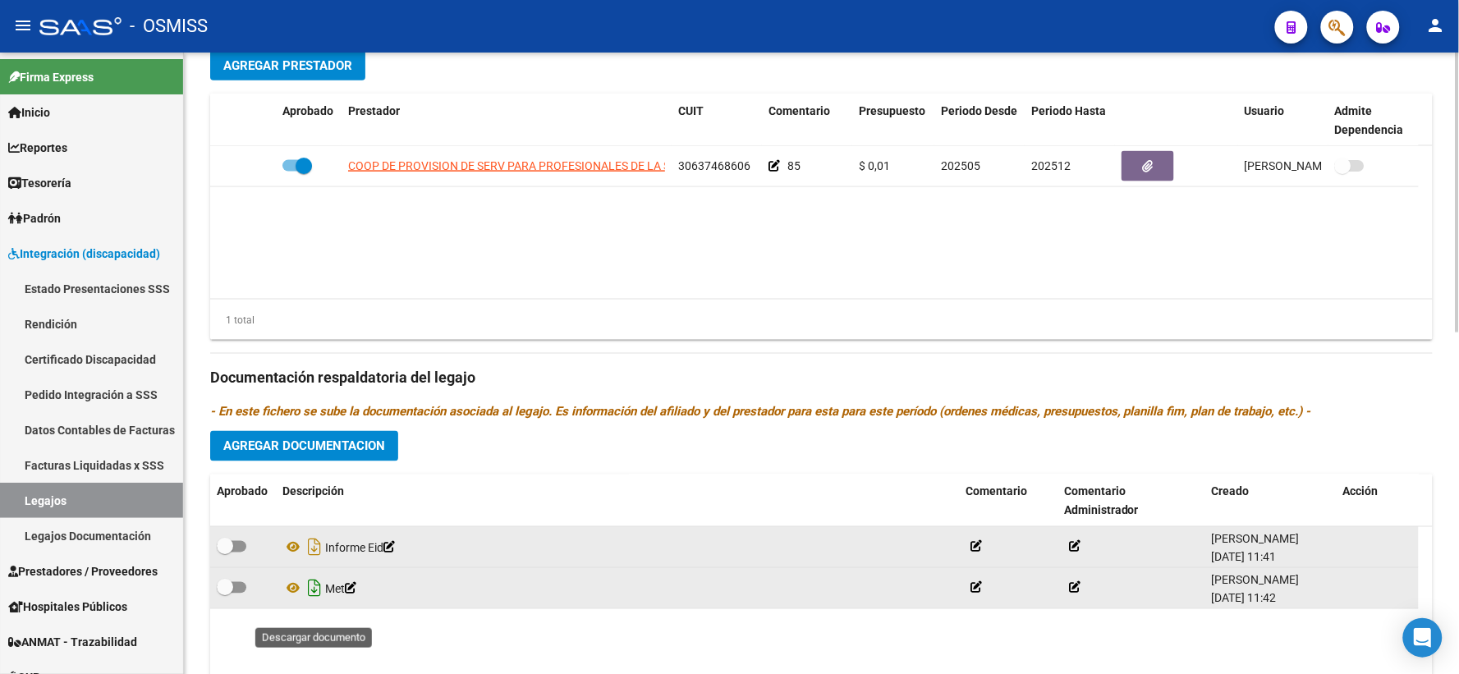
click at [313, 602] on icon "Descargar documento" at bounding box center [314, 589] width 21 height 26
click at [316, 454] on span "Agregar Documentacion" at bounding box center [304, 446] width 162 height 15
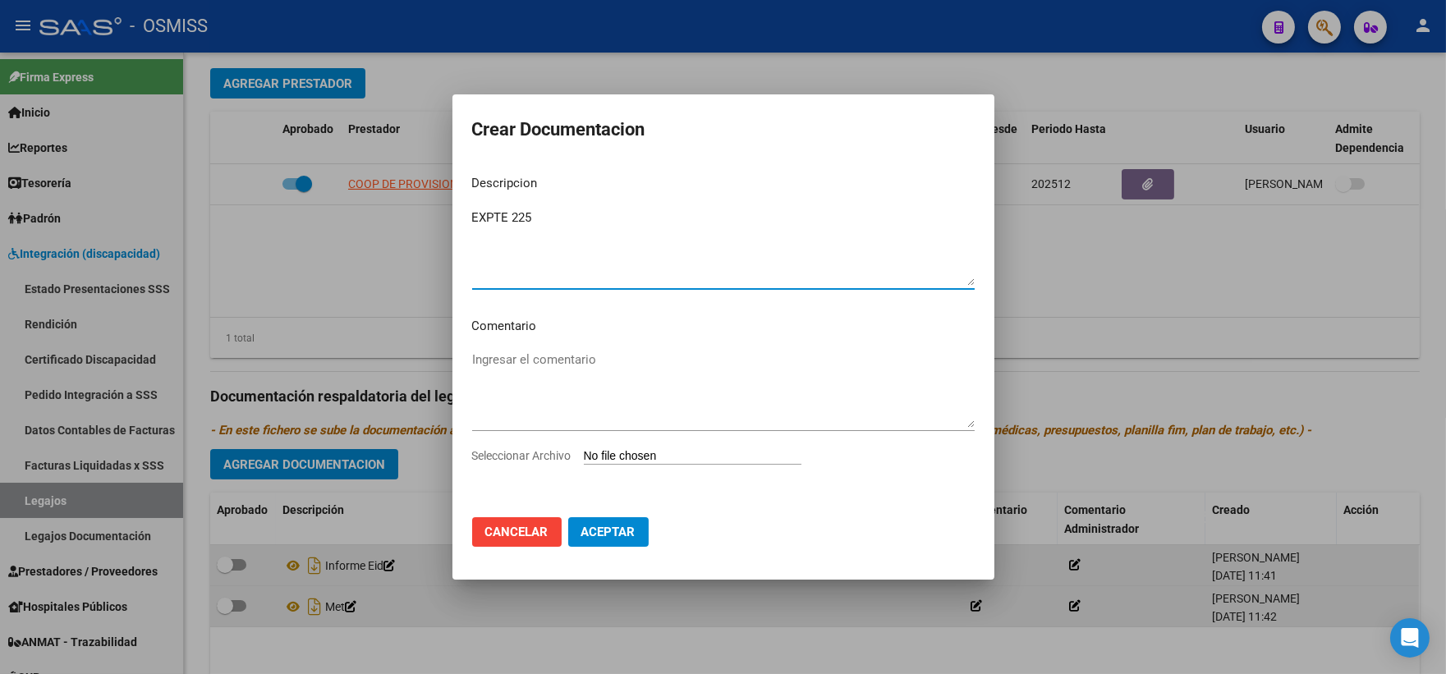
click at [518, 209] on textarea "EXPTE 225" at bounding box center [723, 247] width 503 height 77
type textarea "EXPTE 2025"
type input "C:\fakepath\ilovepdf_merged_compressed (78).pdf"
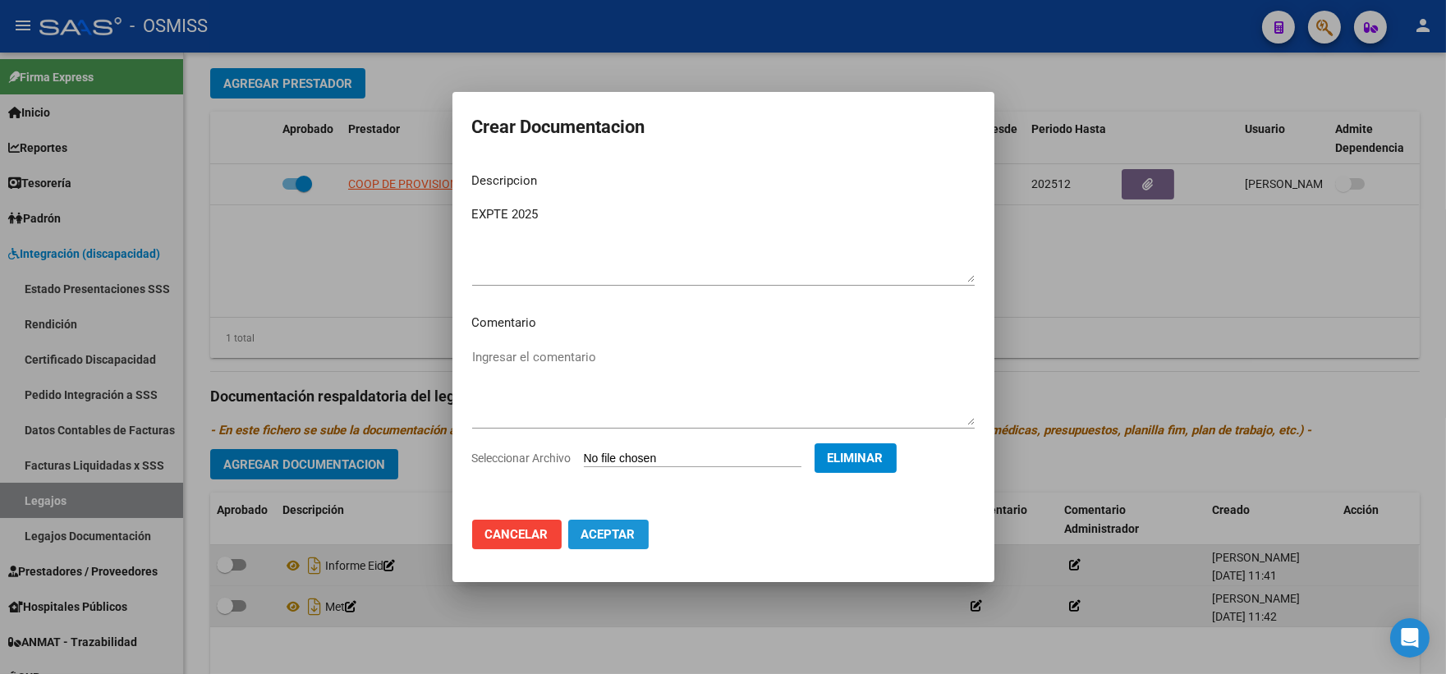
click at [603, 535] on span "Aceptar" at bounding box center [608, 534] width 54 height 15
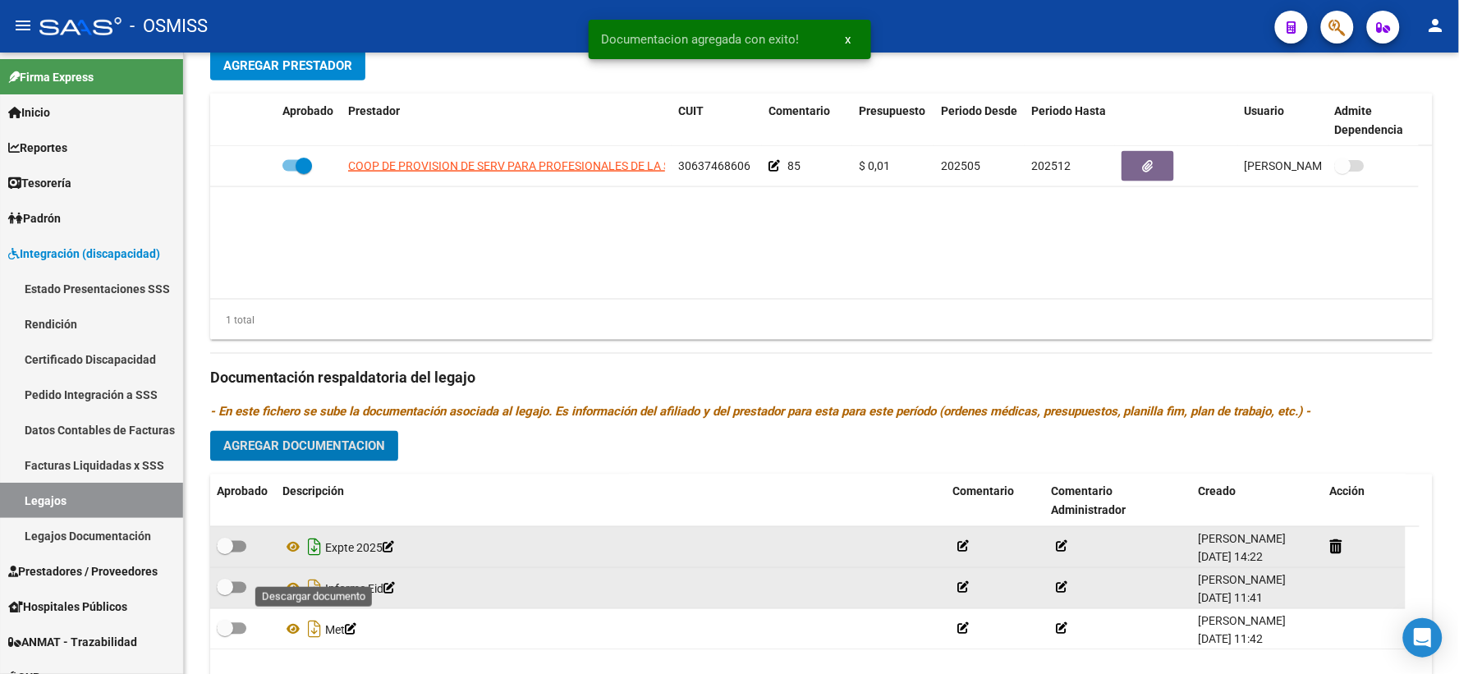
click at [315, 561] on icon "Descargar documento" at bounding box center [314, 548] width 21 height 26
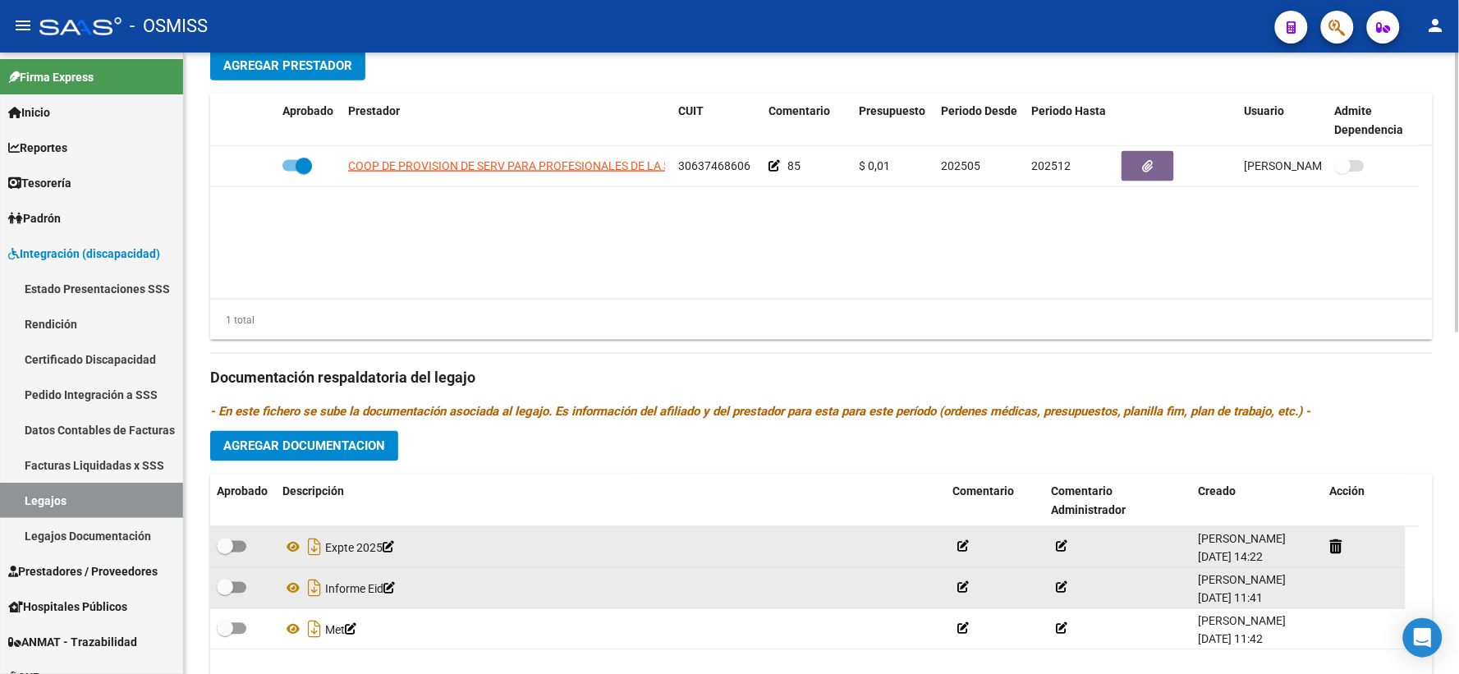
click at [386, 341] on div "1 total" at bounding box center [821, 320] width 1223 height 41
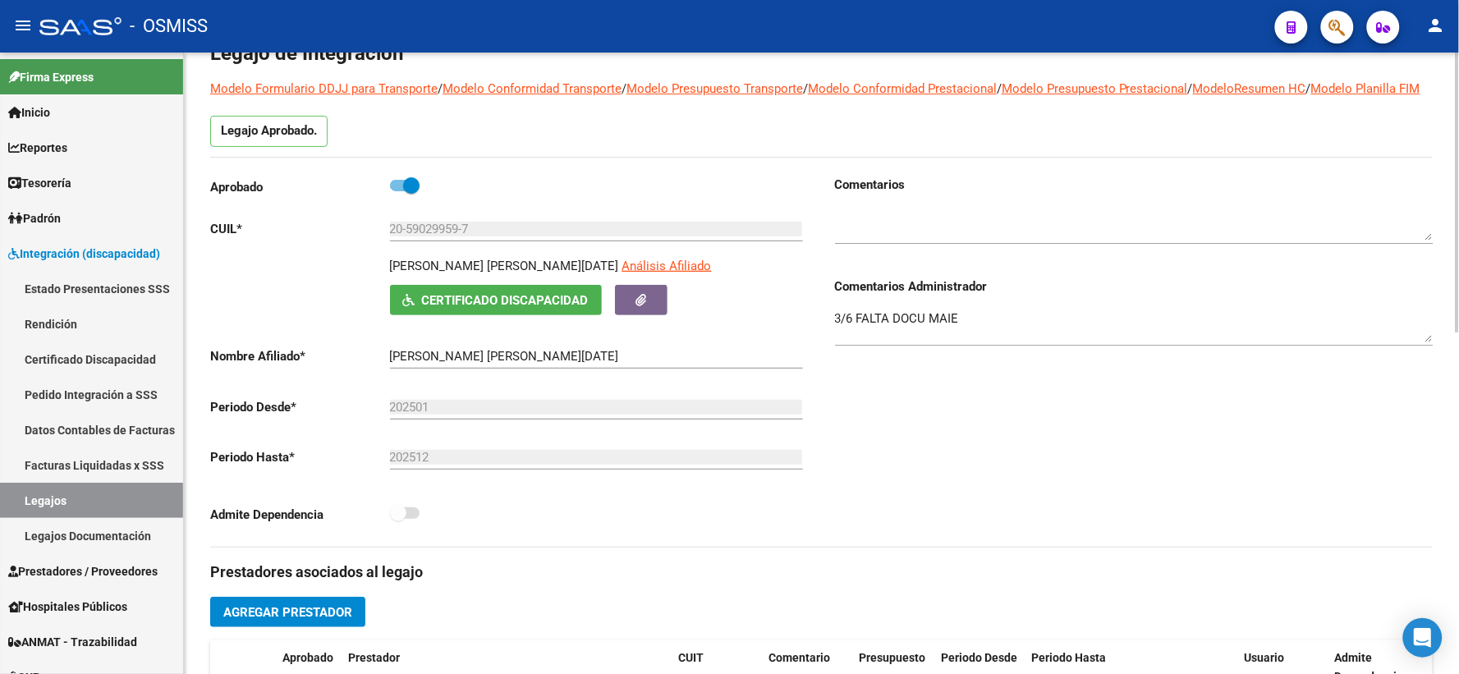
scroll to position [0, 0]
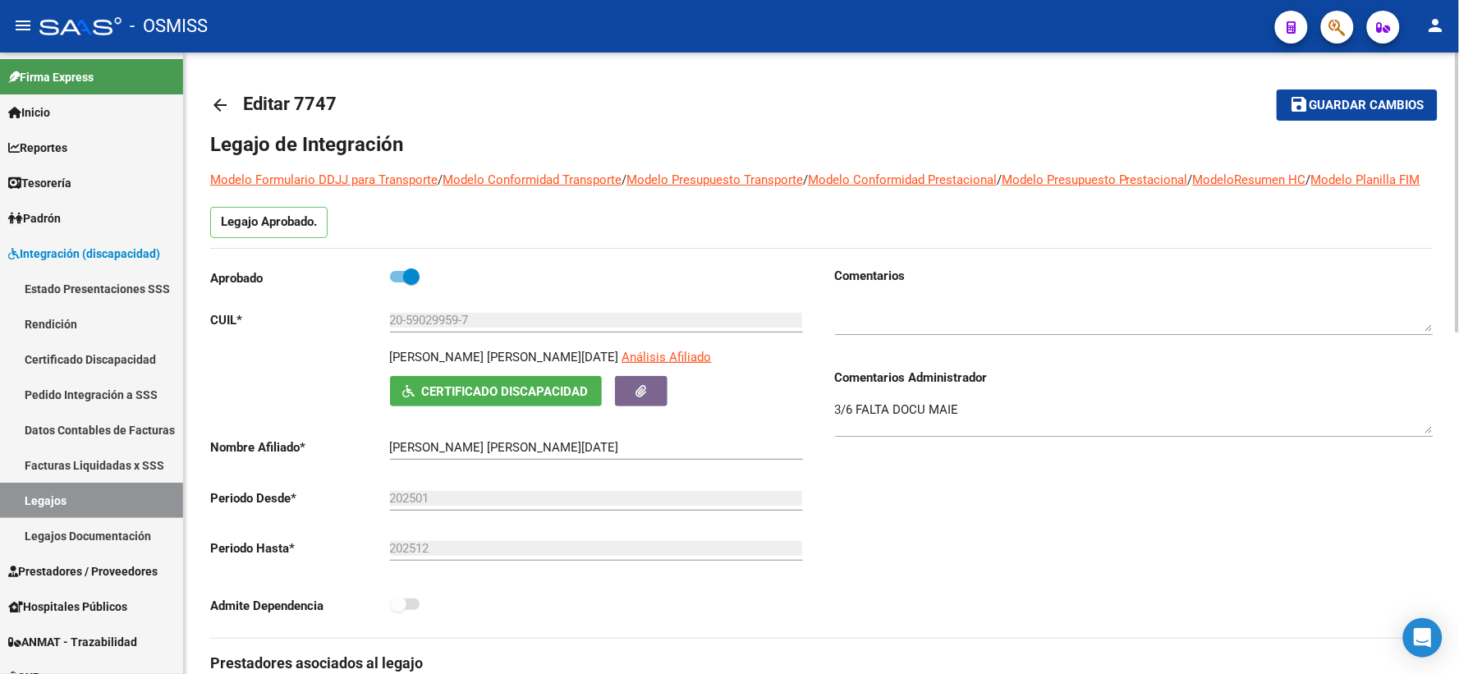
drag, startPoint x: 1329, startPoint y: 103, endPoint x: 1296, endPoint y: 104, distance: 32.9
click at [1328, 104] on span "Guardar cambios" at bounding box center [1367, 106] width 115 height 15
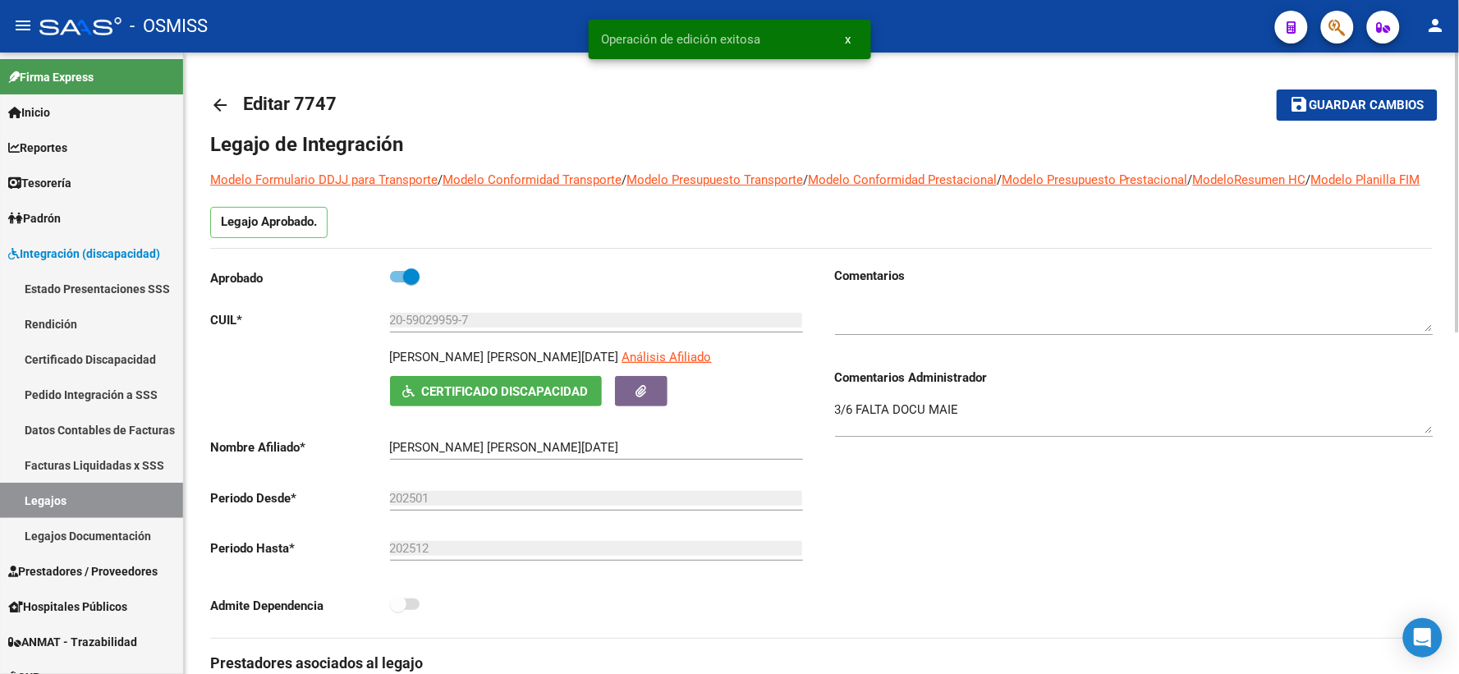
click at [218, 105] on mat-icon "arrow_back" at bounding box center [220, 105] width 20 height 20
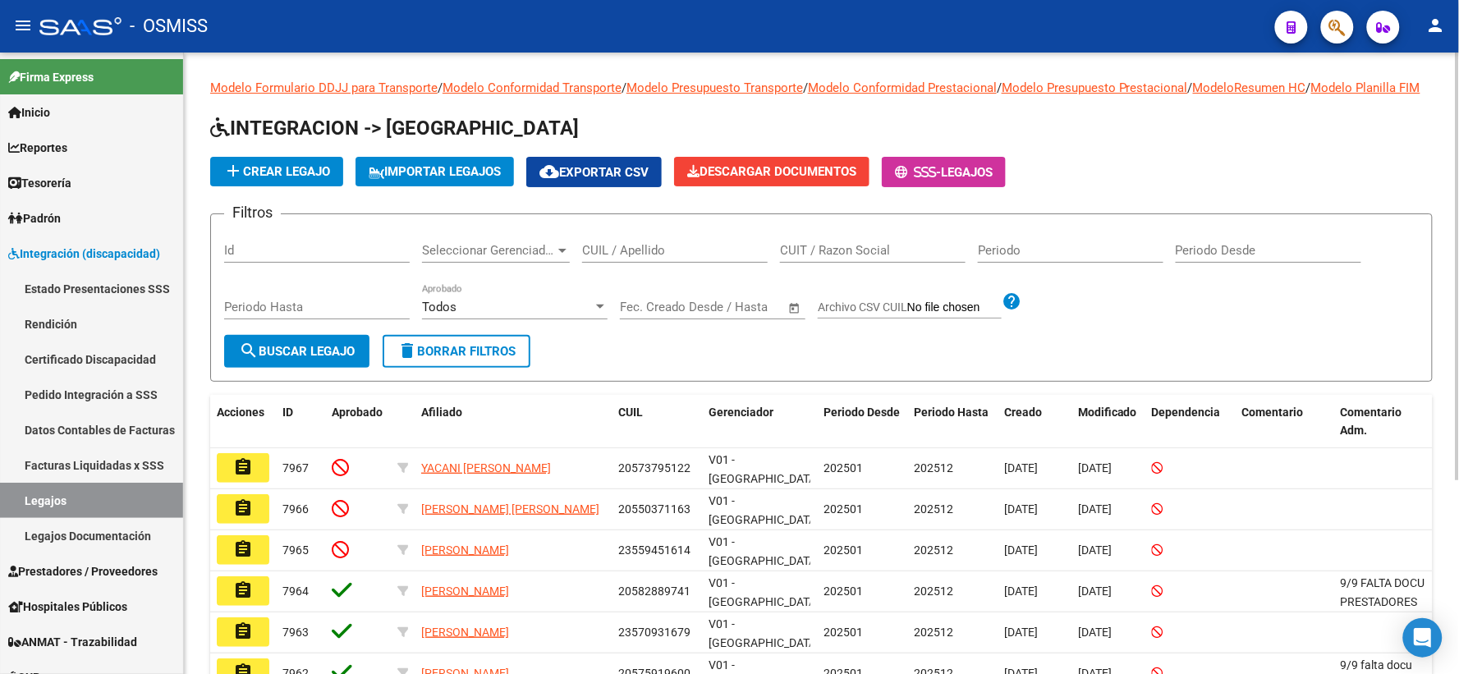
click at [629, 258] on input "CUIL / Apellido" at bounding box center [675, 250] width 186 height 15
paste input "20584855798"
type input "20584855798"
click at [329, 359] on span "search Buscar Legajo" at bounding box center [297, 351] width 116 height 15
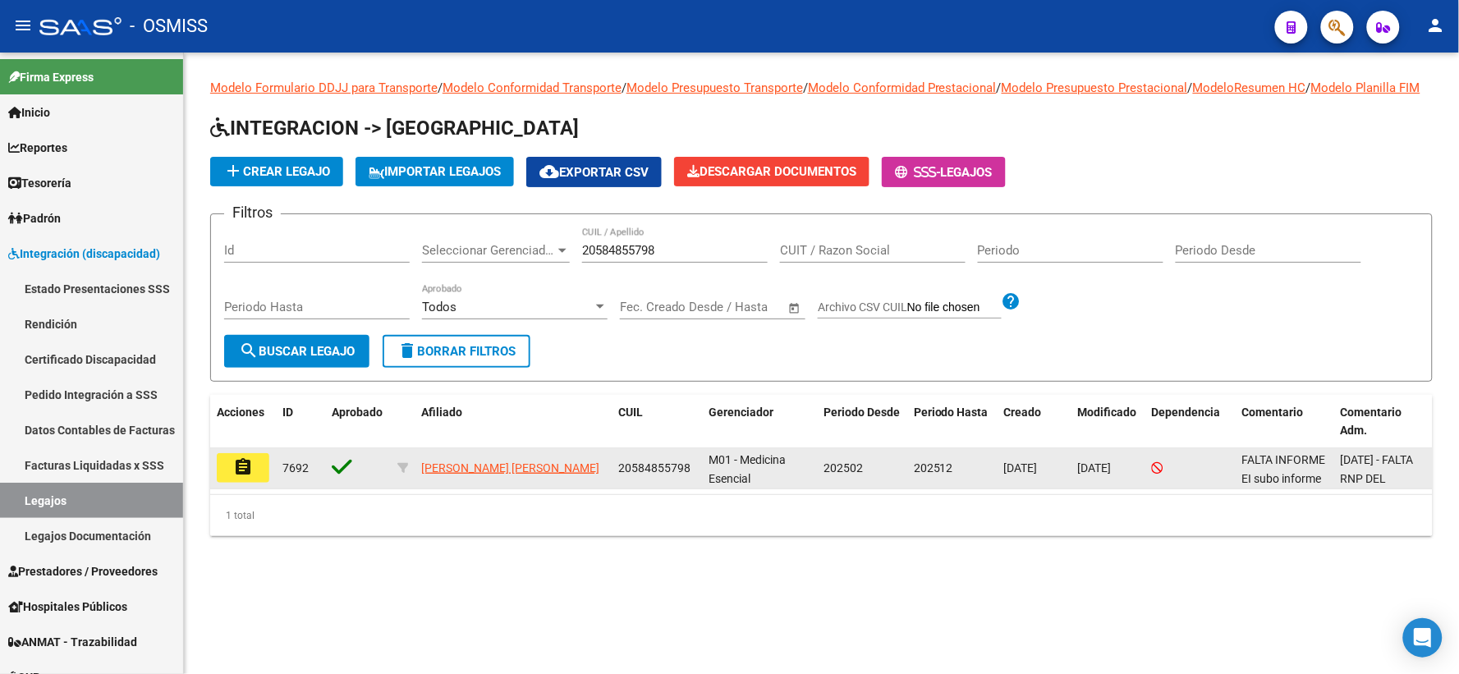
click at [252, 477] on mat-icon "assignment" at bounding box center [243, 467] width 20 height 20
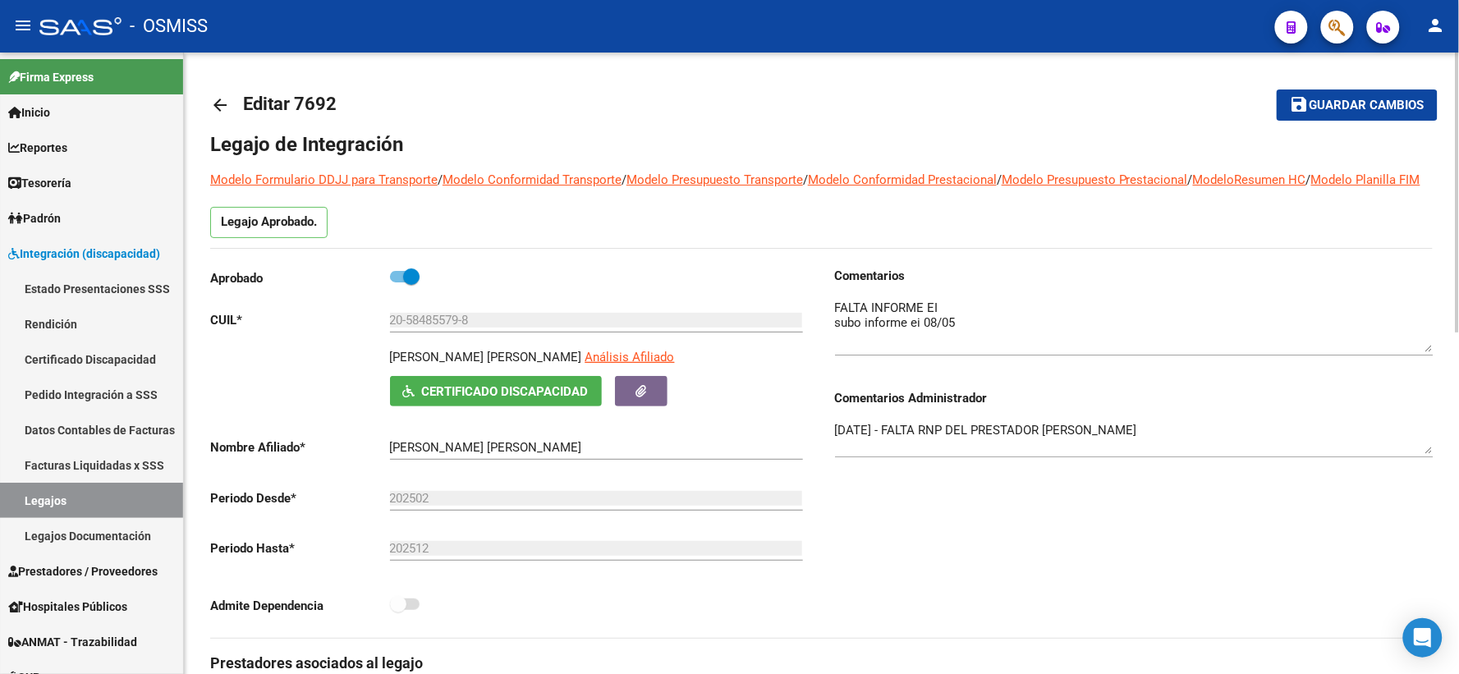
drag, startPoint x: 1430, startPoint y: 348, endPoint x: 1434, endPoint y: 370, distance: 21.7
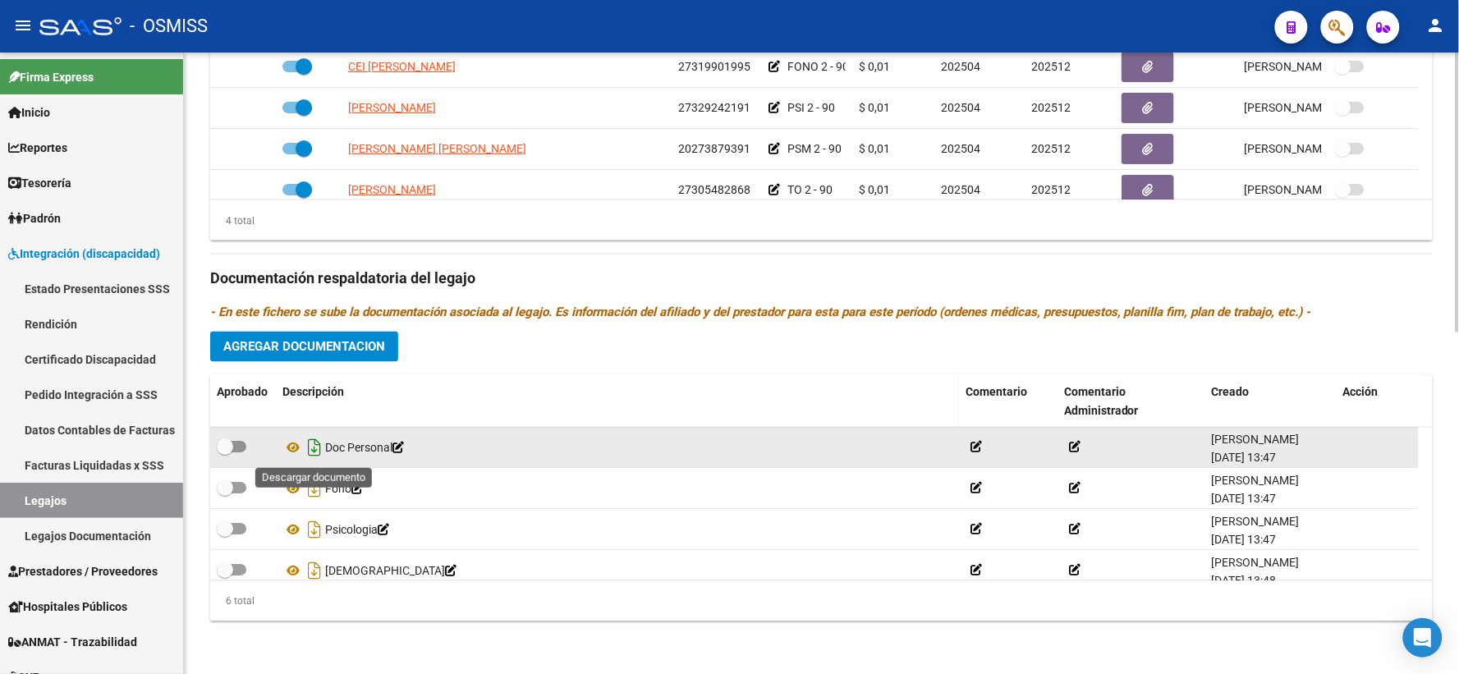
click at [310, 442] on icon "Descargar documento" at bounding box center [314, 448] width 21 height 26
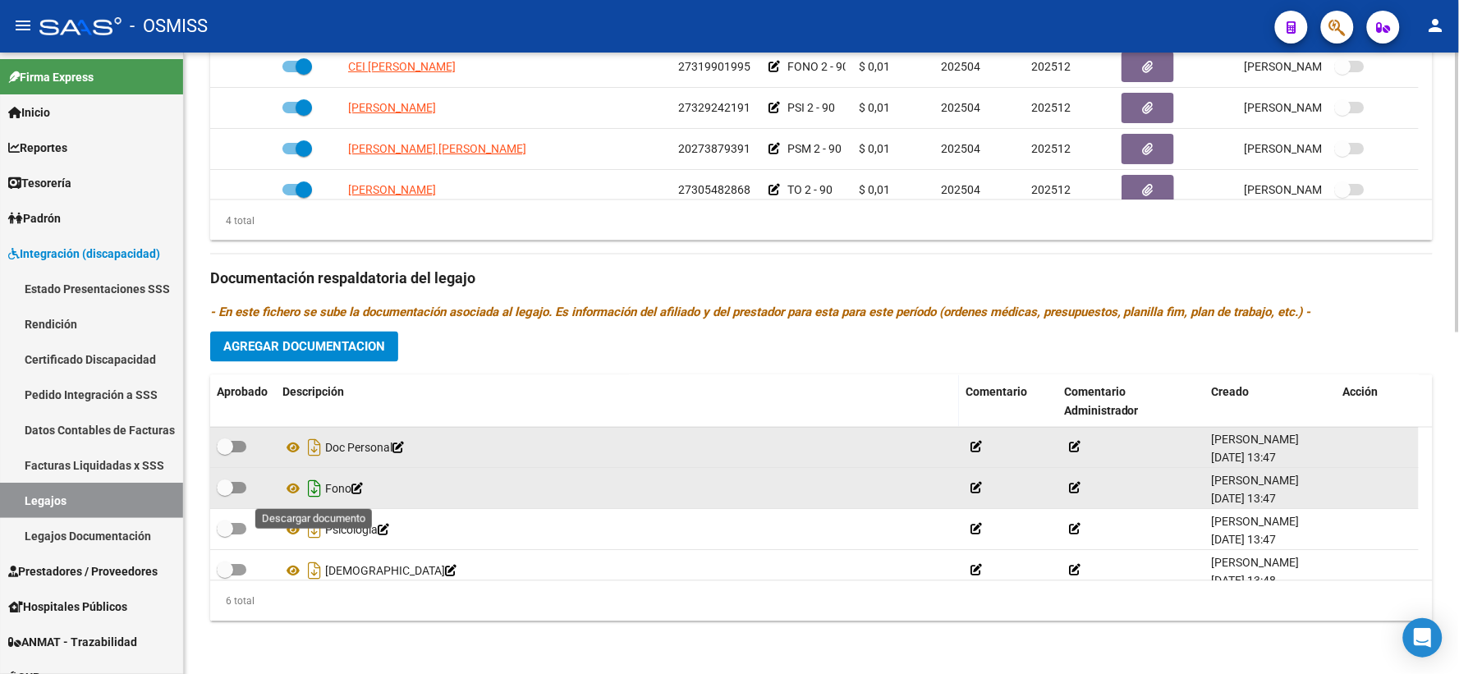
click at [310, 483] on icon "Descargar documento" at bounding box center [314, 489] width 21 height 26
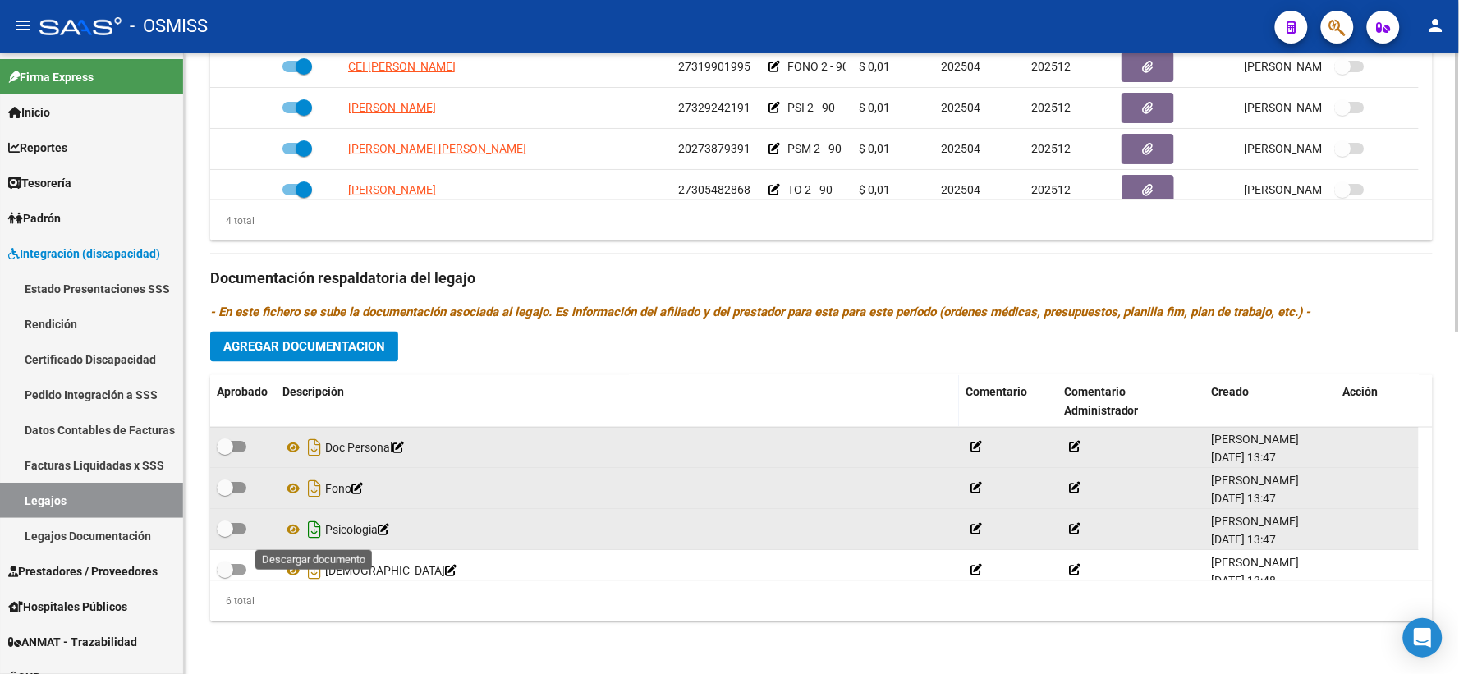
click at [310, 526] on icon "Descargar documento" at bounding box center [314, 530] width 21 height 26
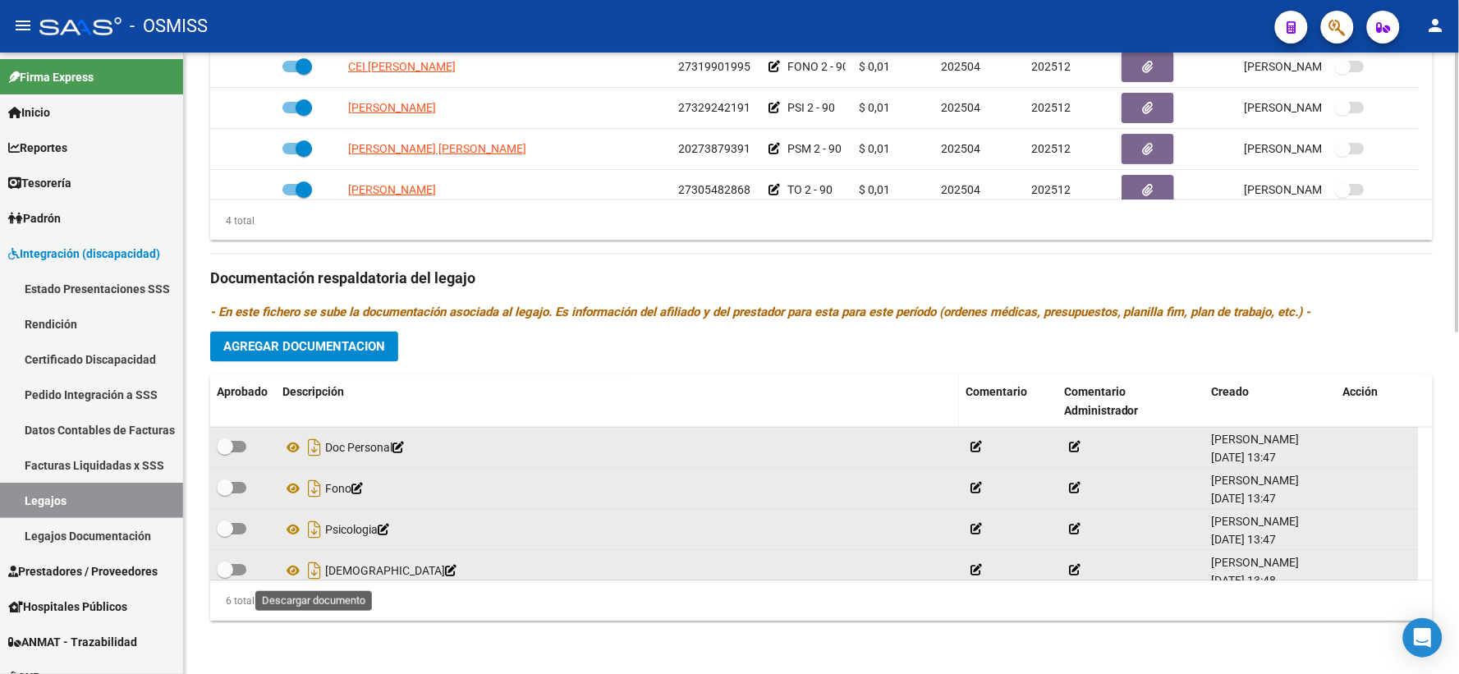
drag, startPoint x: 310, startPoint y: 567, endPoint x: 372, endPoint y: 569, distance: 62.5
click at [310, 567] on icon "Descargar documento" at bounding box center [314, 571] width 21 height 26
click at [1418, 570] on datatable-body-cell at bounding box center [1378, 571] width 82 height 40
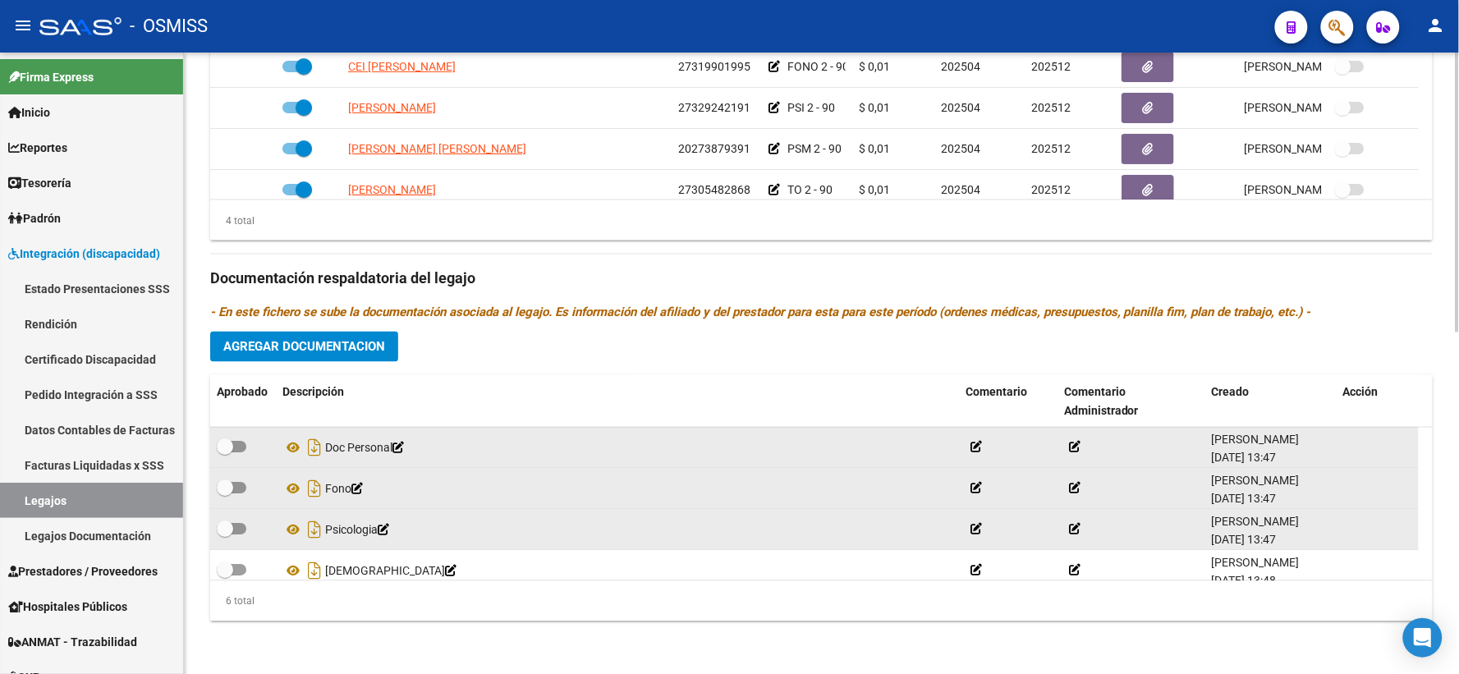
click at [1418, 570] on datatable-scroller "Doc Personal [PERSON_NAME] [DATE] 13:47 Fono [PERSON_NAME] [DATE] 13:47 Psicolo…" at bounding box center [821, 551] width 1223 height 246
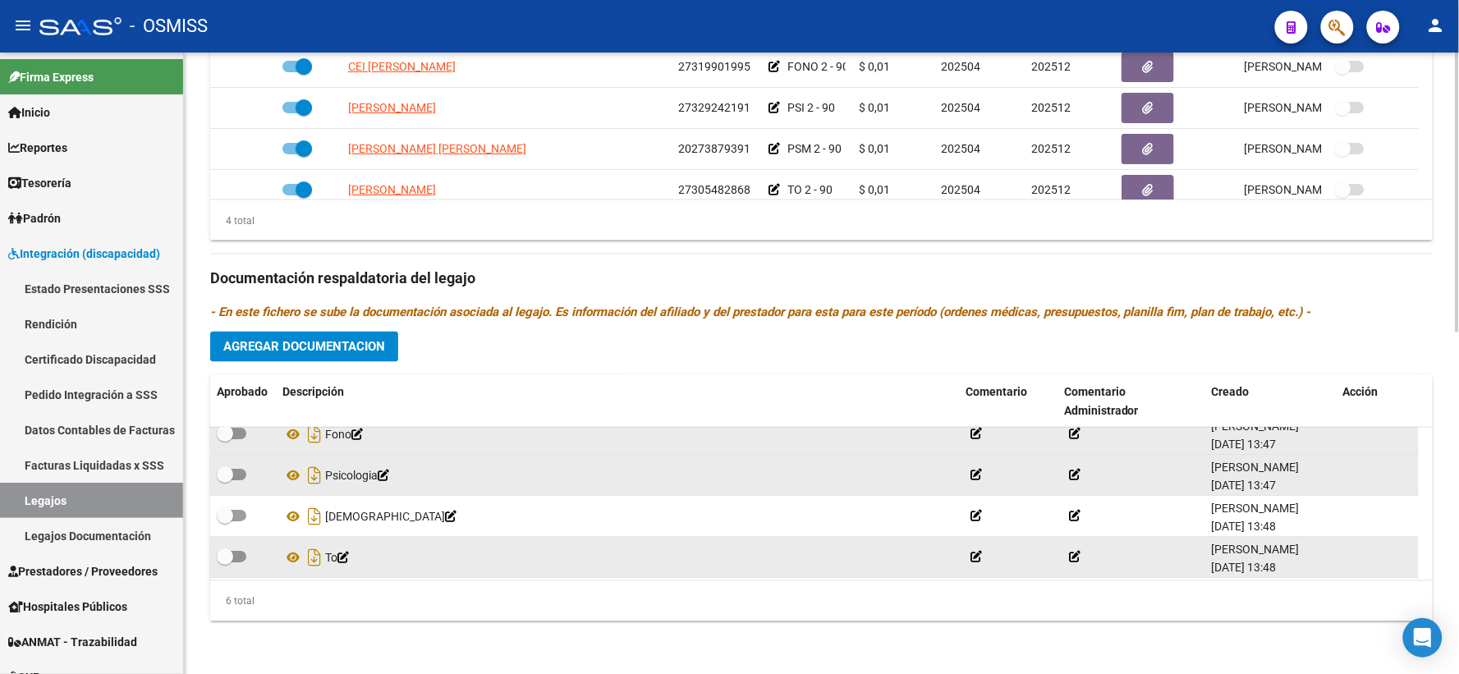
click at [1418, 570] on datatable-body-cell at bounding box center [1378, 558] width 82 height 40
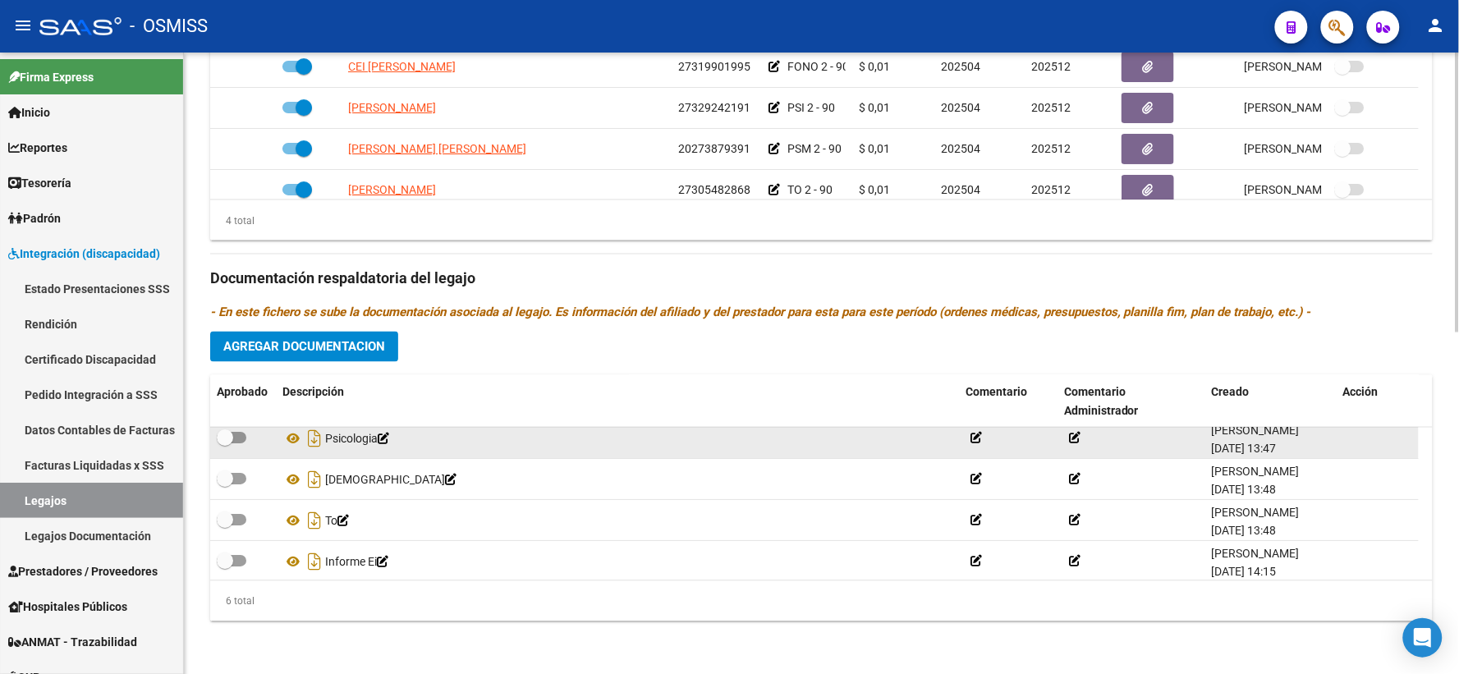
scroll to position [99, 0]
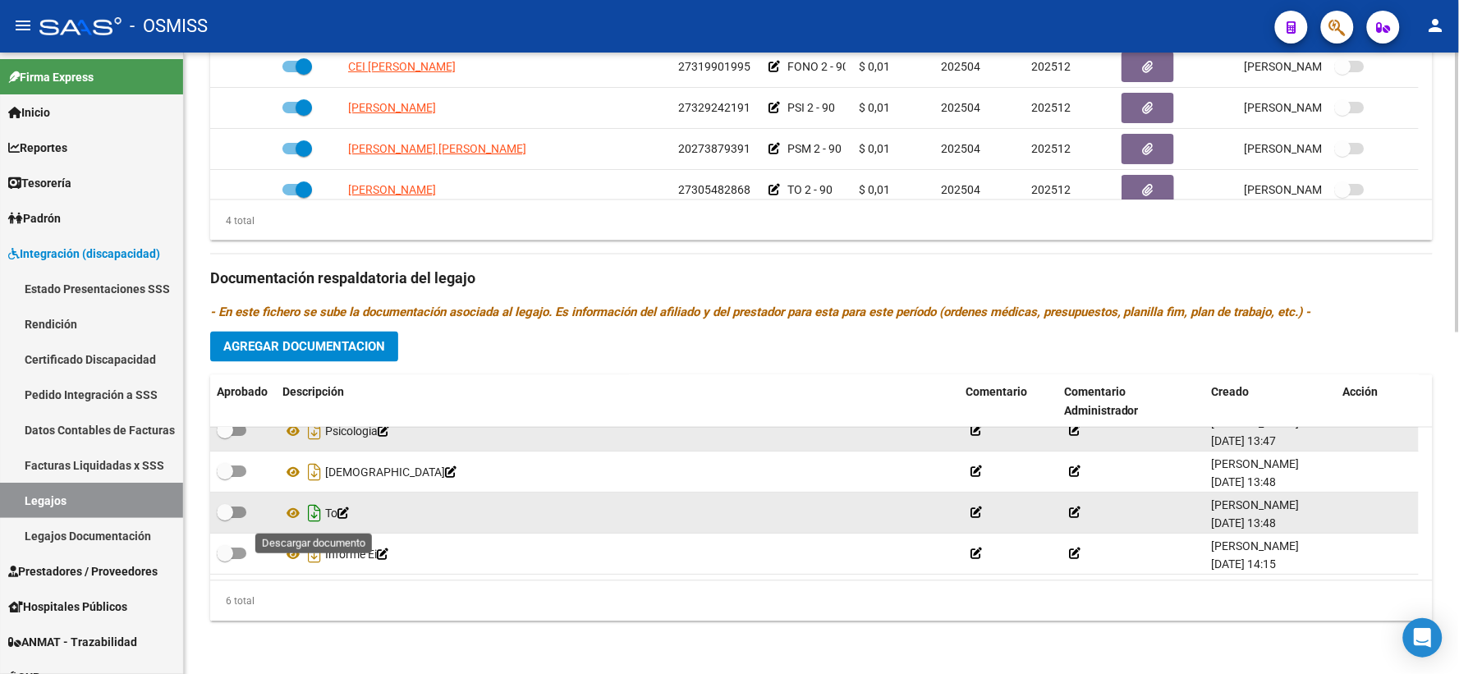
click at [315, 512] on icon "Descargar documento" at bounding box center [314, 514] width 21 height 26
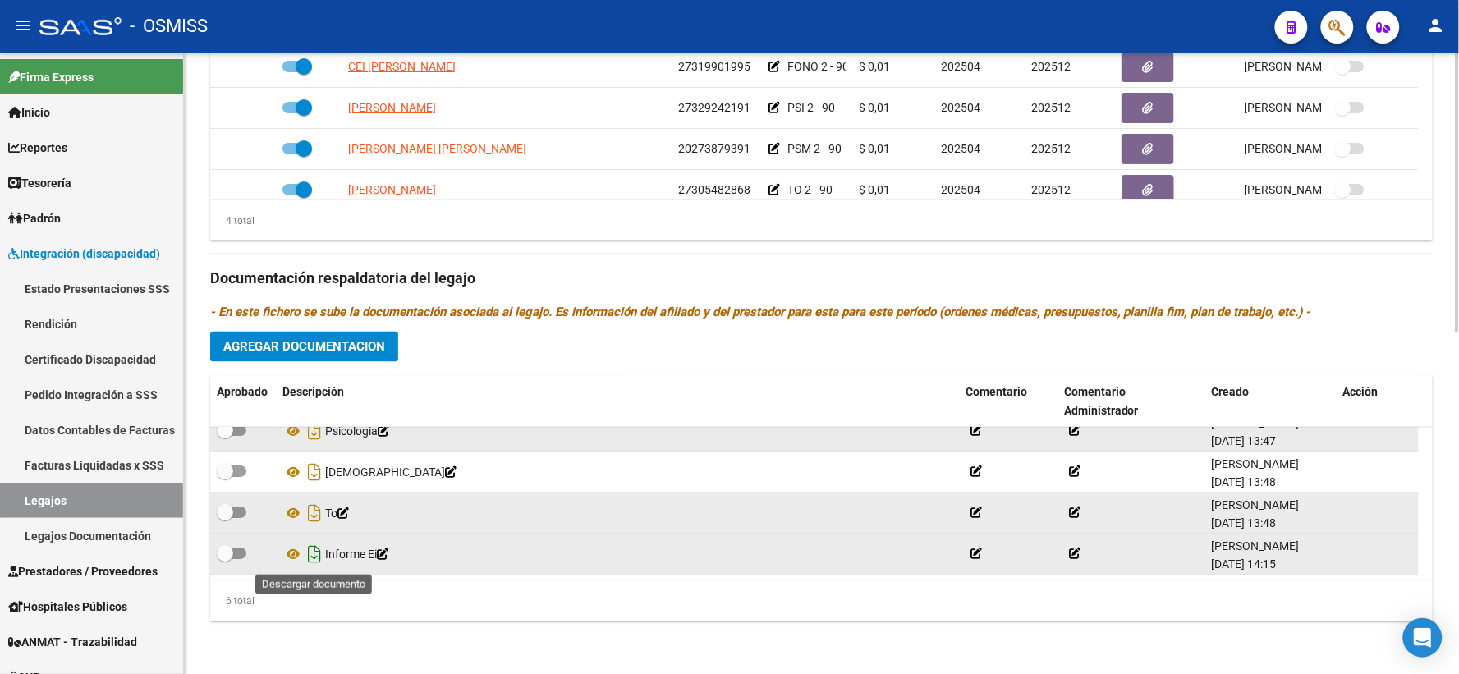
click at [312, 550] on icon "Descargar documento" at bounding box center [314, 555] width 21 height 26
click at [288, 348] on span "Agregar Documentacion" at bounding box center [304, 347] width 162 height 15
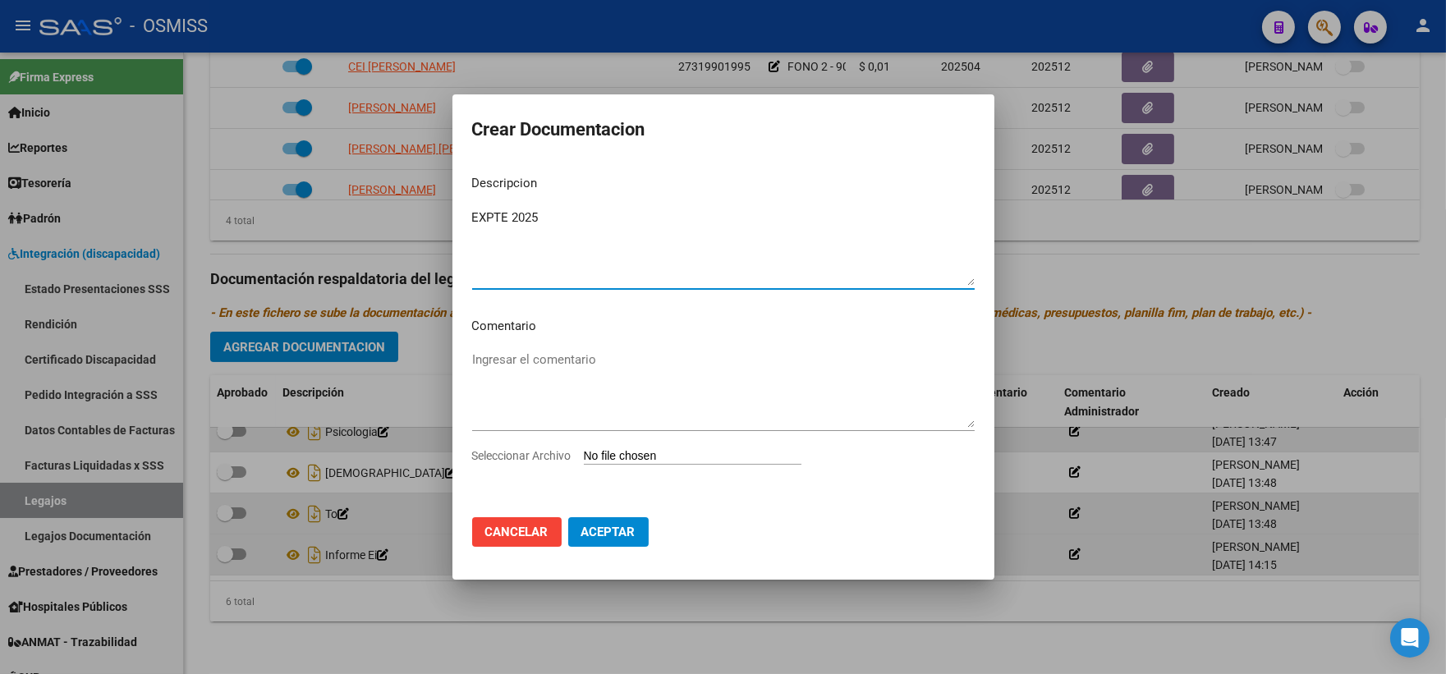
type textarea "EXPTE 2025"
type input "C:\fakepath\ilovepdf_merged_compressed (79).pdf"
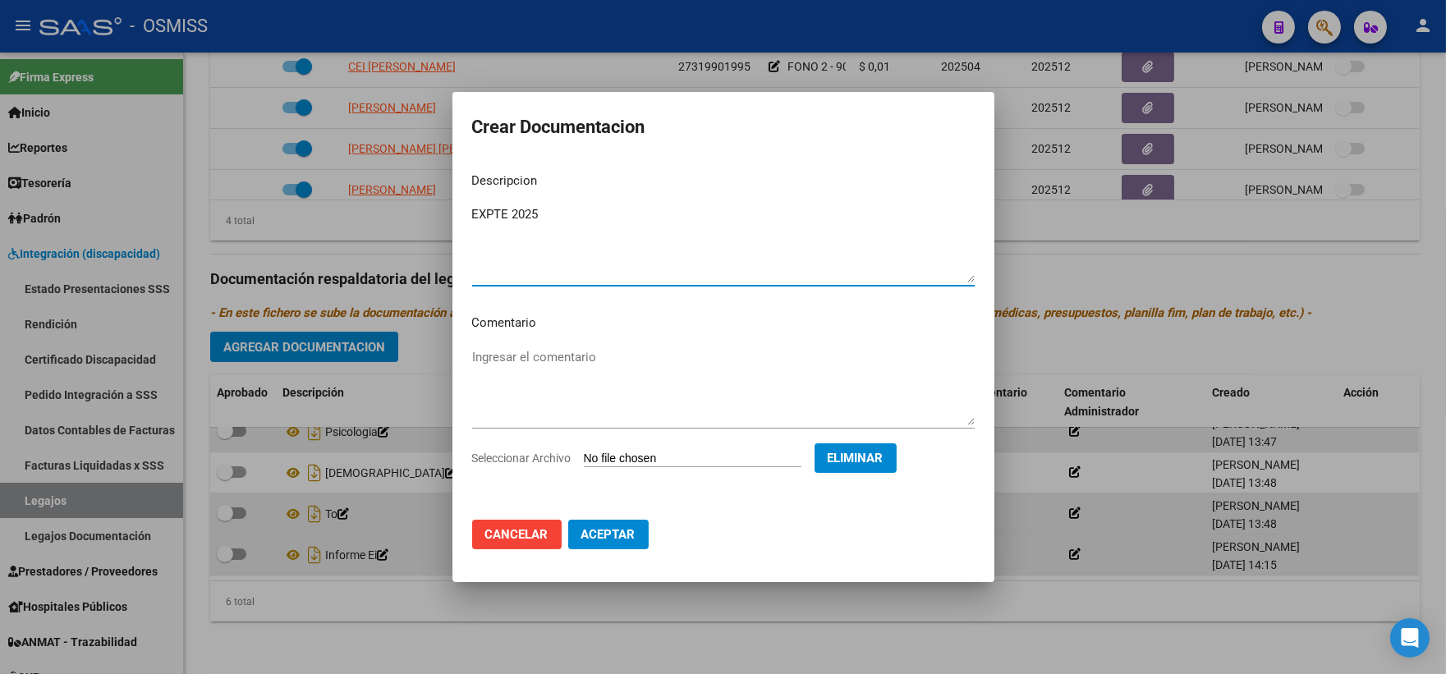
click at [602, 531] on span "Aceptar" at bounding box center [608, 534] width 54 height 15
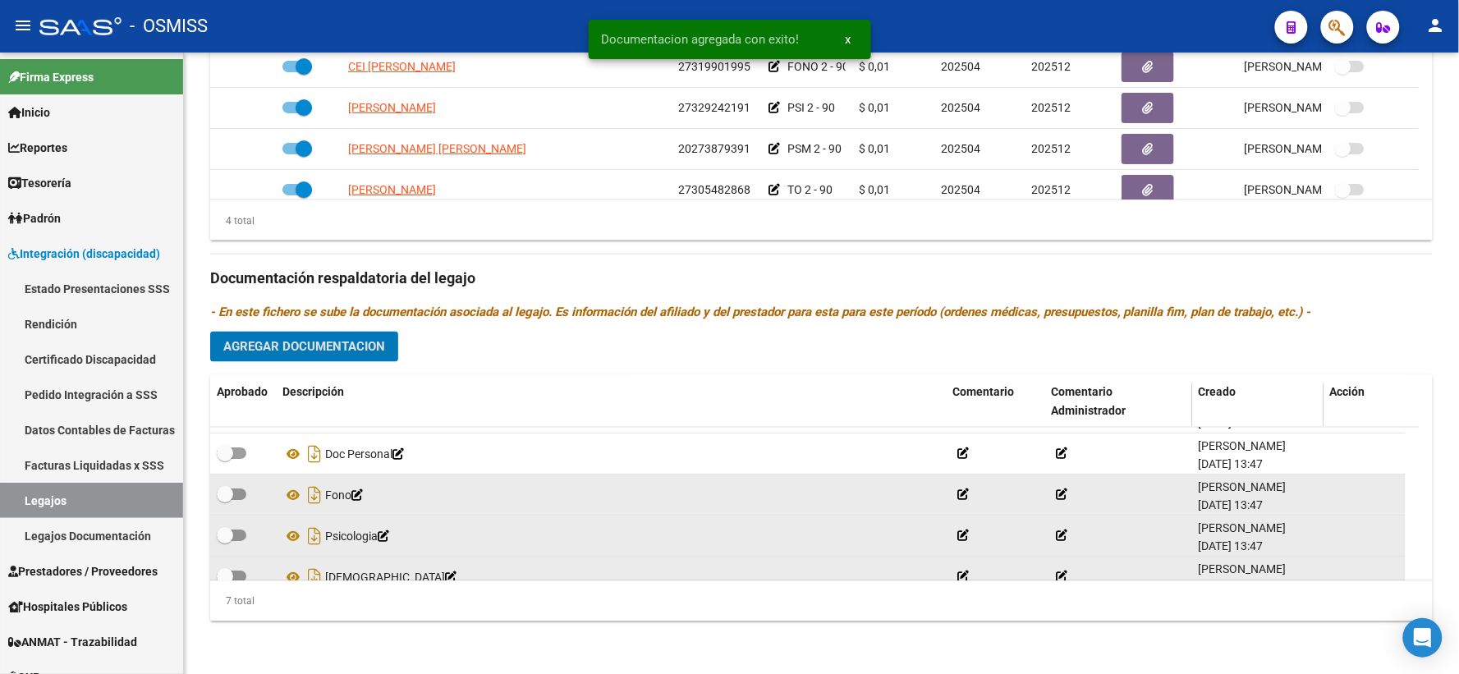
scroll to position [0, 0]
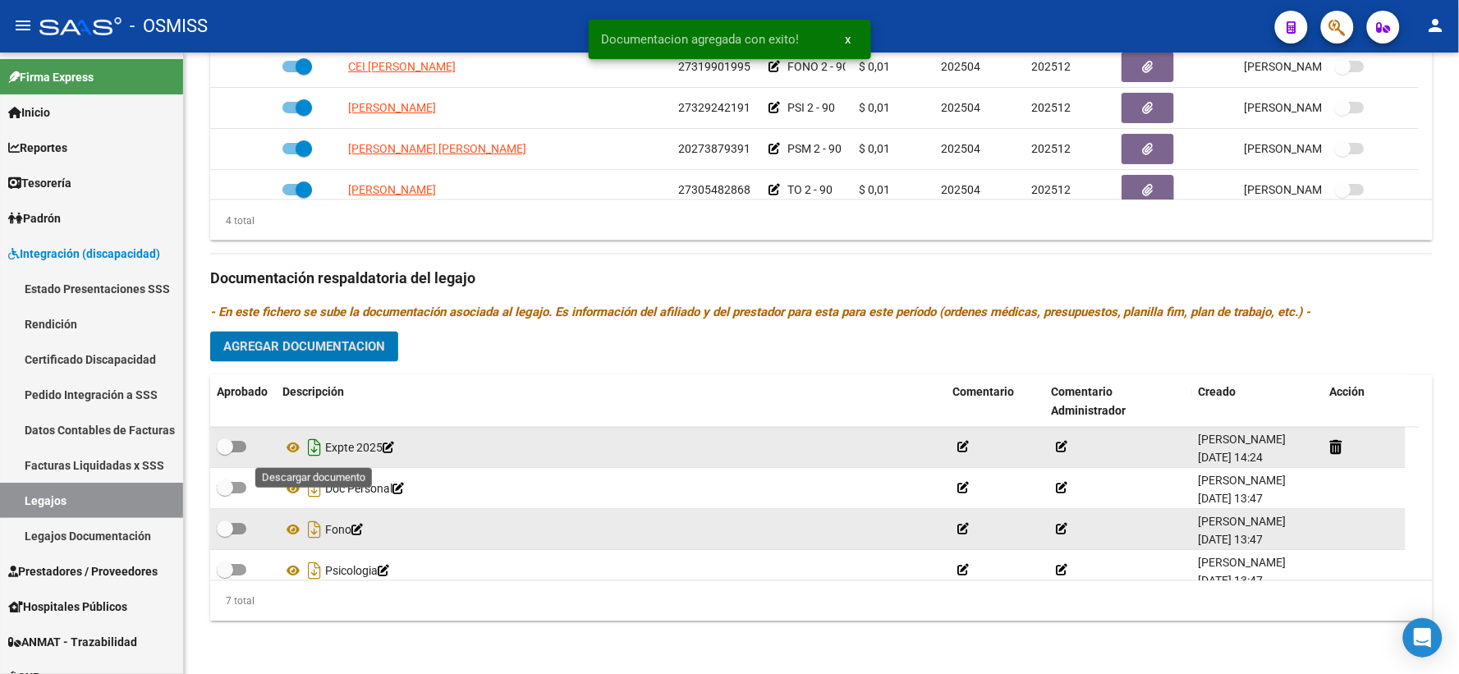
click at [307, 446] on icon "Descargar documento" at bounding box center [314, 448] width 21 height 26
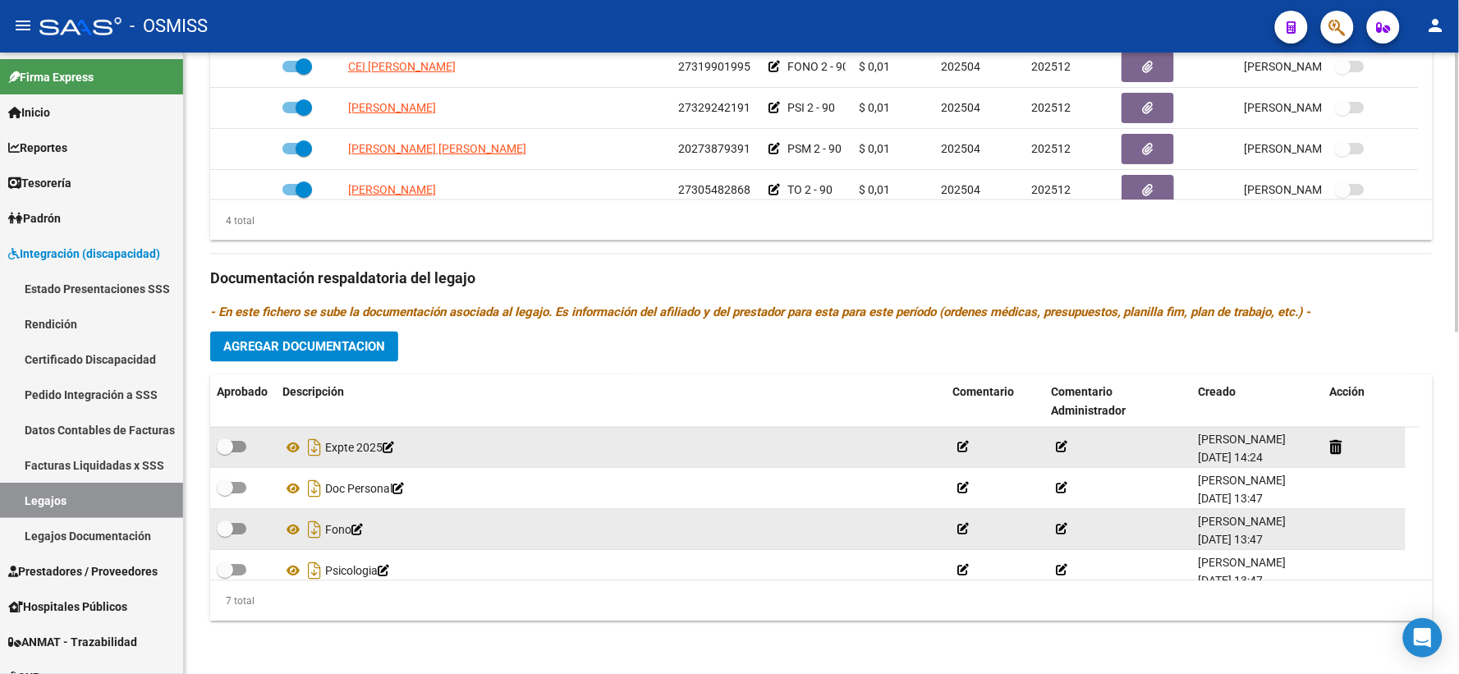
drag, startPoint x: 415, startPoint y: 365, endPoint x: 445, endPoint y: 360, distance: 30.9
click at [415, 365] on div "Prestadores asociados al legajo Agregar Prestador Aprobado Prestador CUIT Comen…" at bounding box center [821, 267] width 1223 height 733
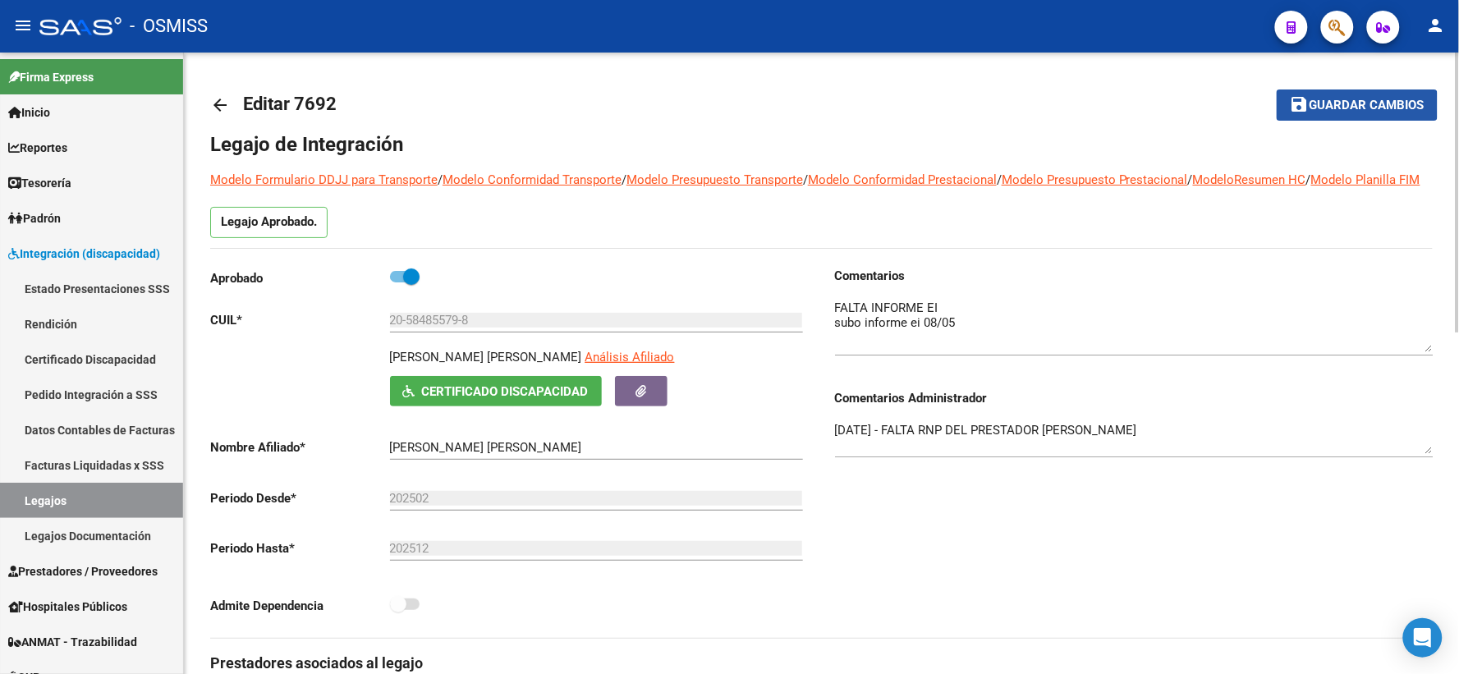
click at [1296, 107] on mat-icon "save" at bounding box center [1300, 104] width 20 height 20
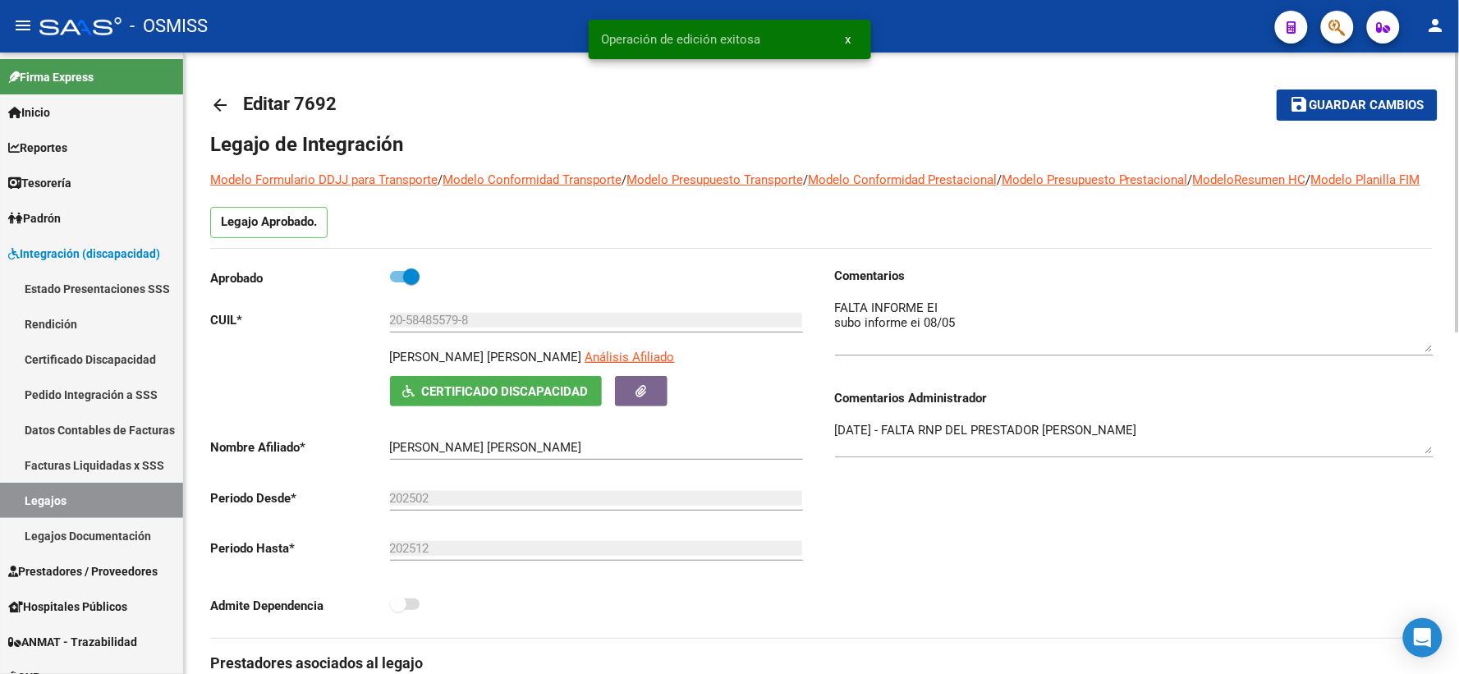
click at [217, 103] on mat-icon "arrow_back" at bounding box center [220, 105] width 20 height 20
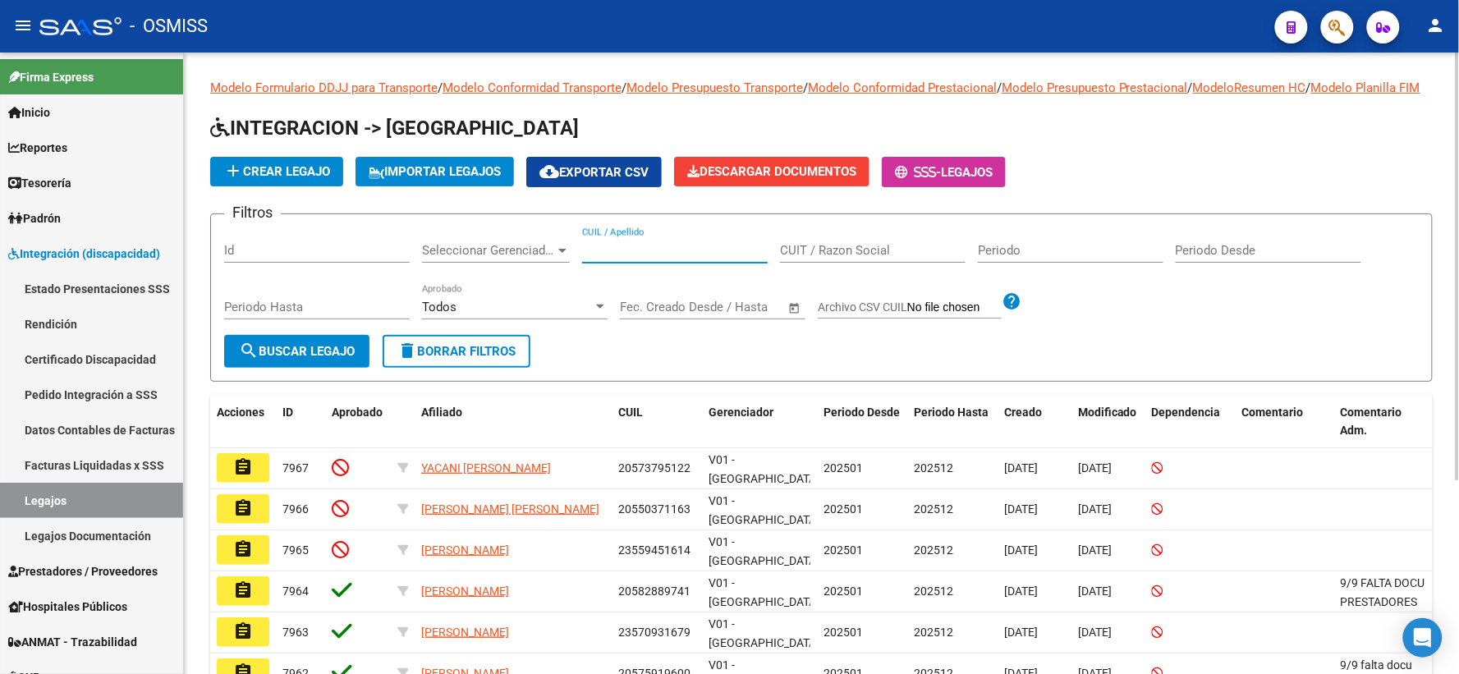
click at [610, 258] on input "CUIL / Apellido" at bounding box center [675, 250] width 186 height 15
paste input "20561833142"
type input "20561833142"
click at [307, 359] on span "search Buscar Legajo" at bounding box center [297, 351] width 116 height 15
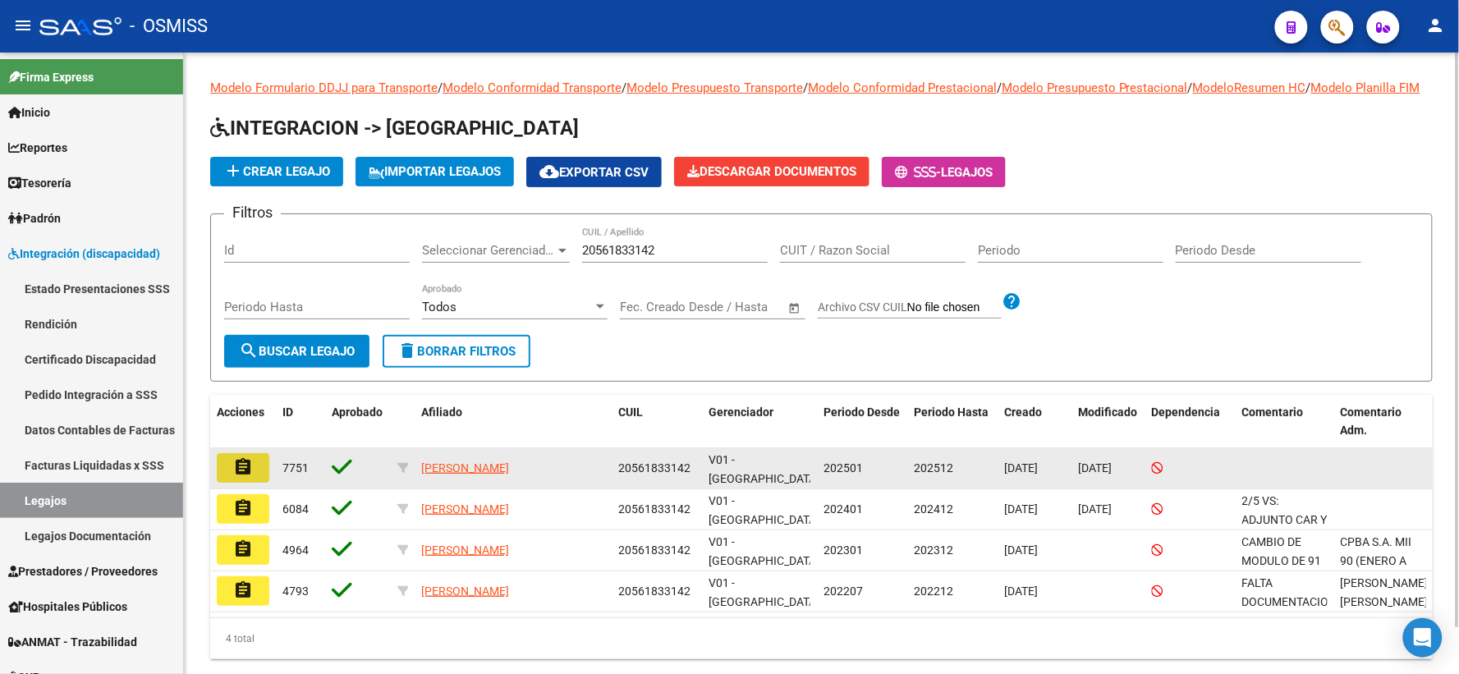
click at [241, 471] on button "assignment" at bounding box center [243, 468] width 53 height 30
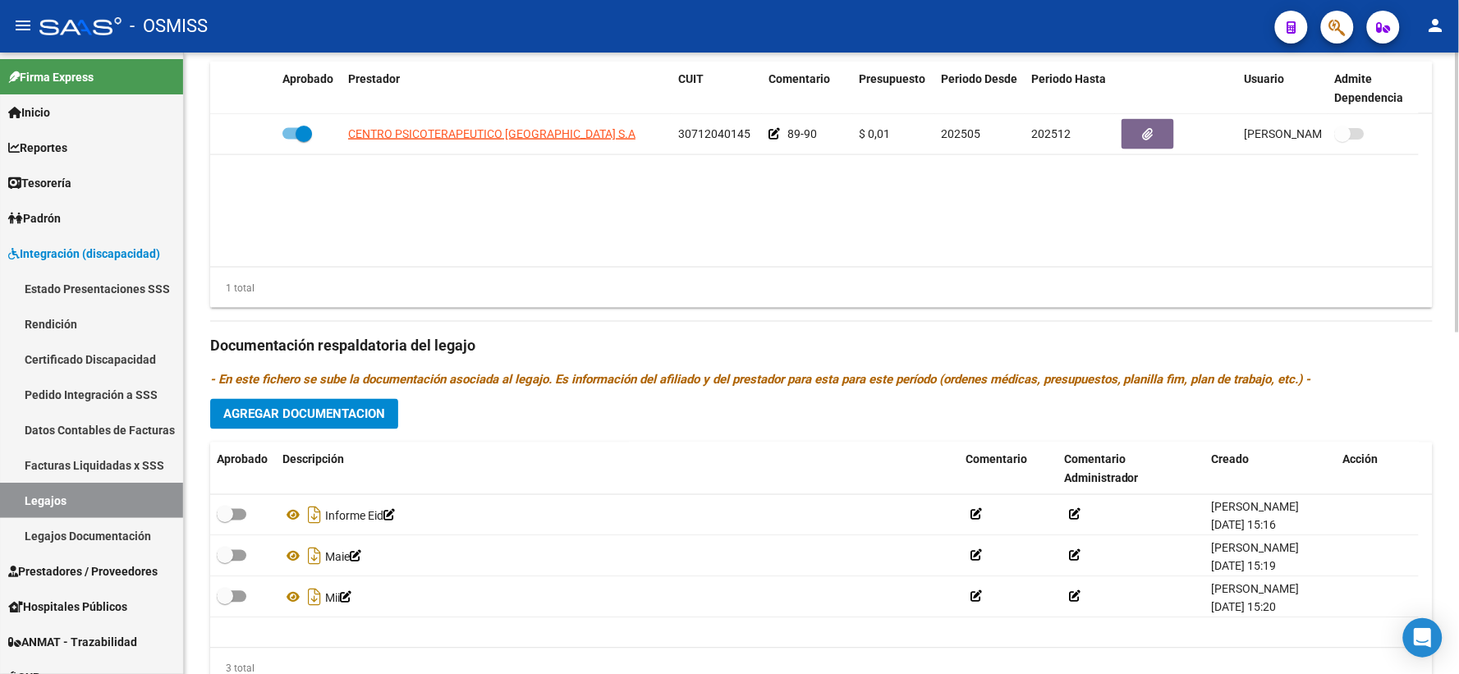
scroll to position [758, 0]
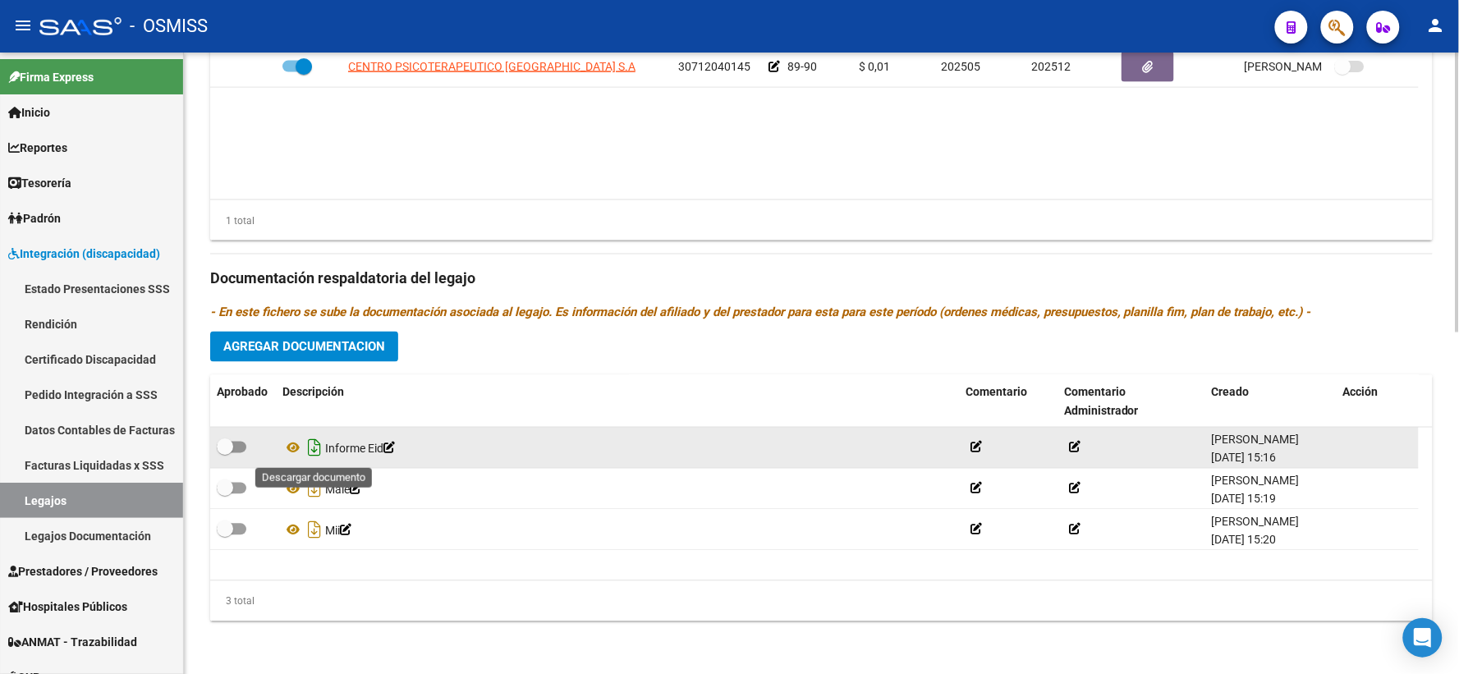
click at [309, 447] on icon "Descargar documento" at bounding box center [314, 448] width 21 height 26
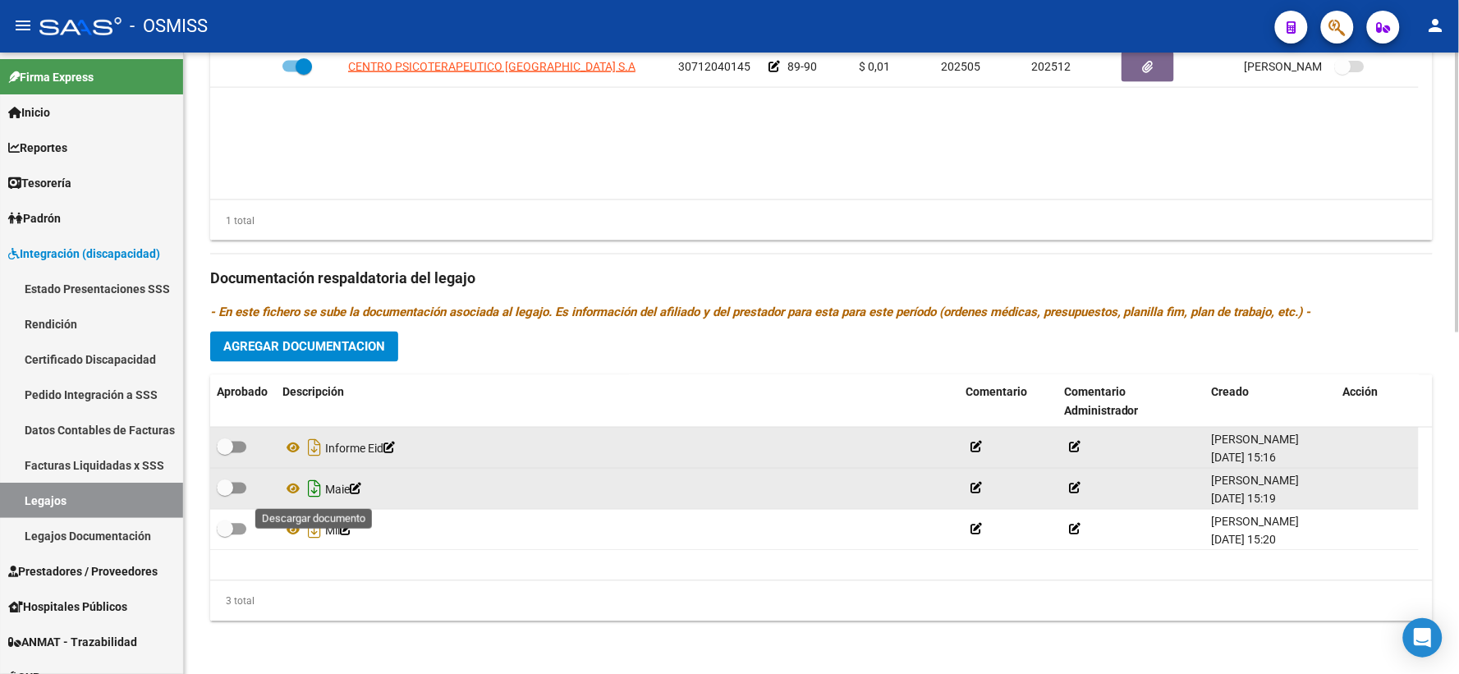
click at [308, 485] on icon "Descargar documento" at bounding box center [314, 489] width 21 height 26
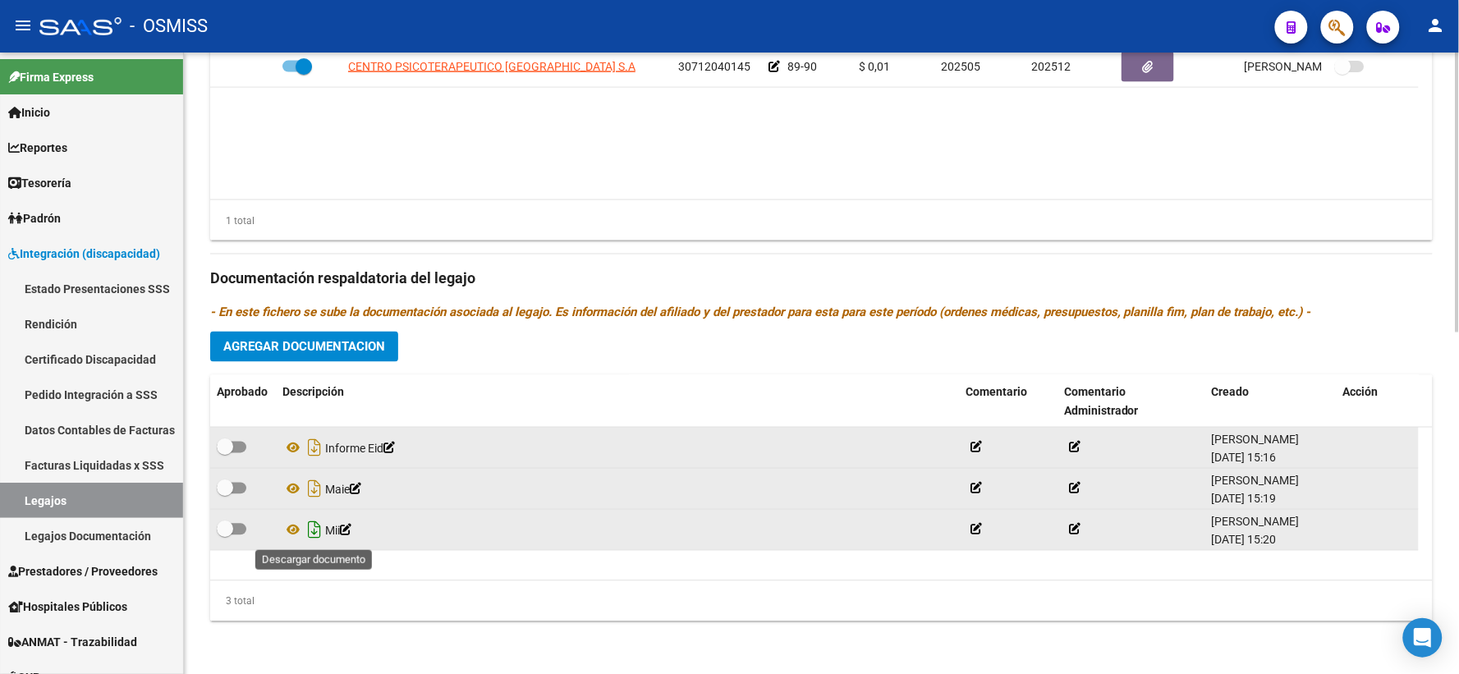
click at [308, 527] on icon "Descargar documento" at bounding box center [314, 530] width 21 height 26
click at [337, 347] on span "Agregar Documentacion" at bounding box center [304, 347] width 162 height 15
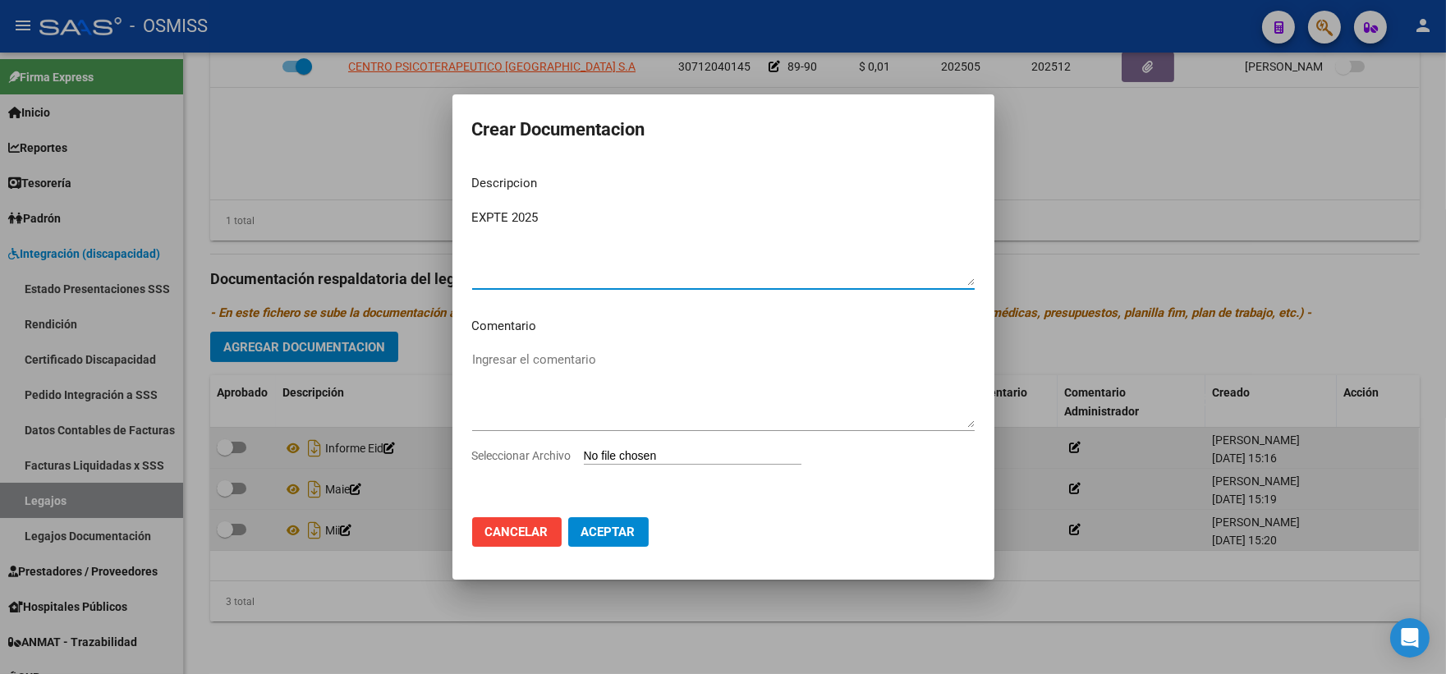
type textarea "EXPTE 2025"
type input "C:\fakepath\ilovepdf_merged_compressed (80).pdf"
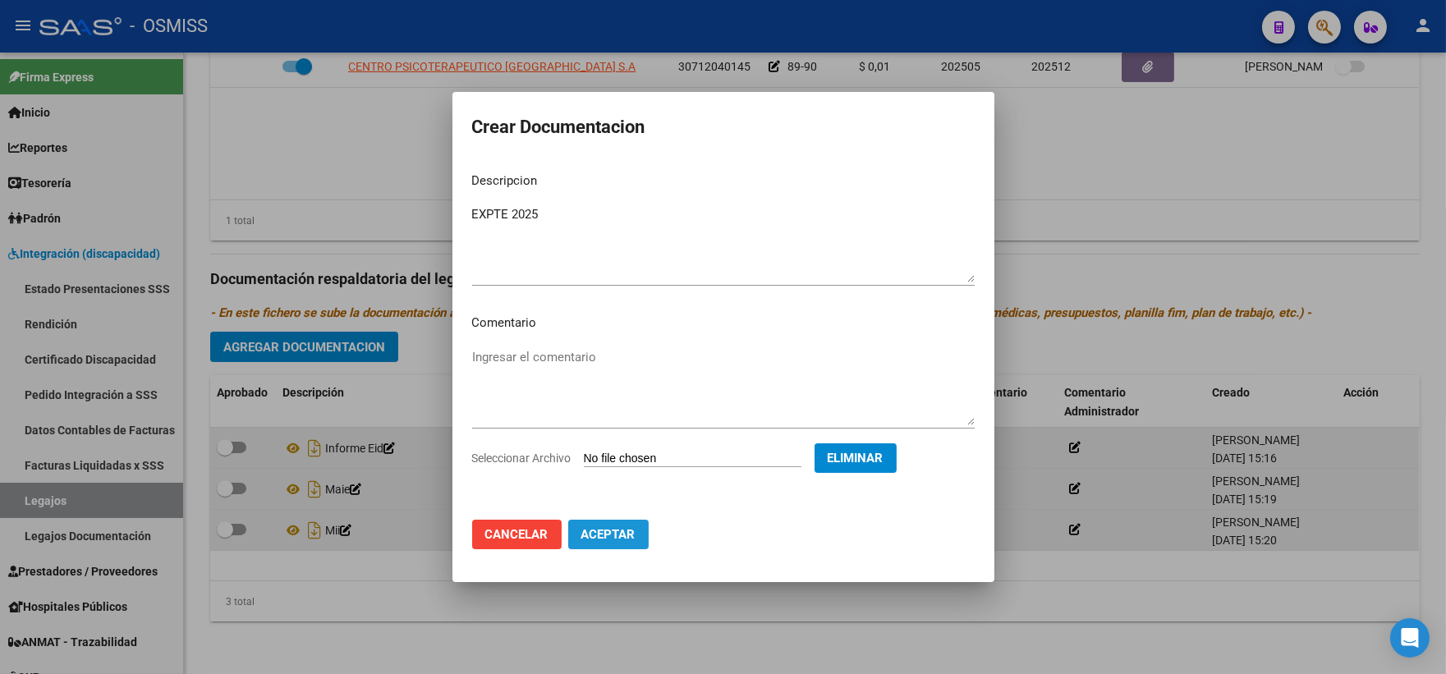
click at [596, 535] on span "Aceptar" at bounding box center [608, 534] width 54 height 15
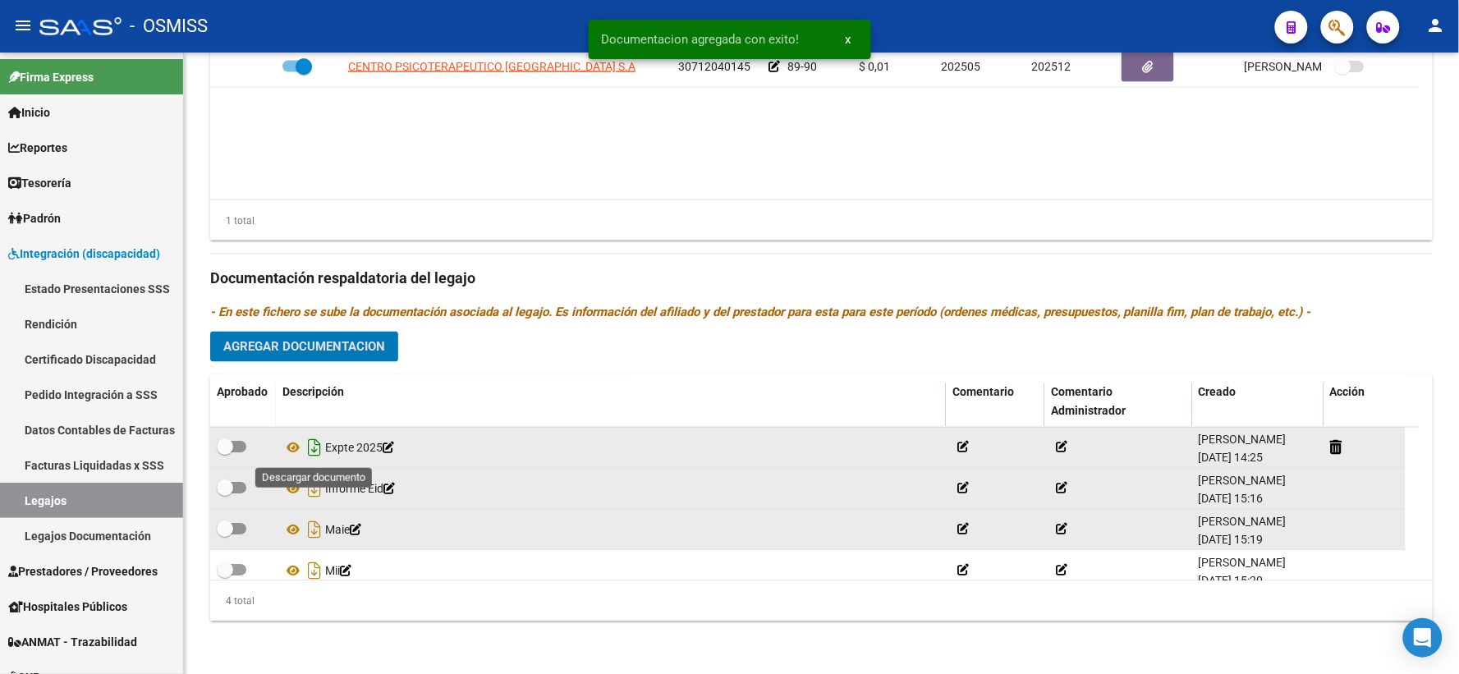
click at [310, 443] on icon "Descargar documento" at bounding box center [314, 448] width 21 height 26
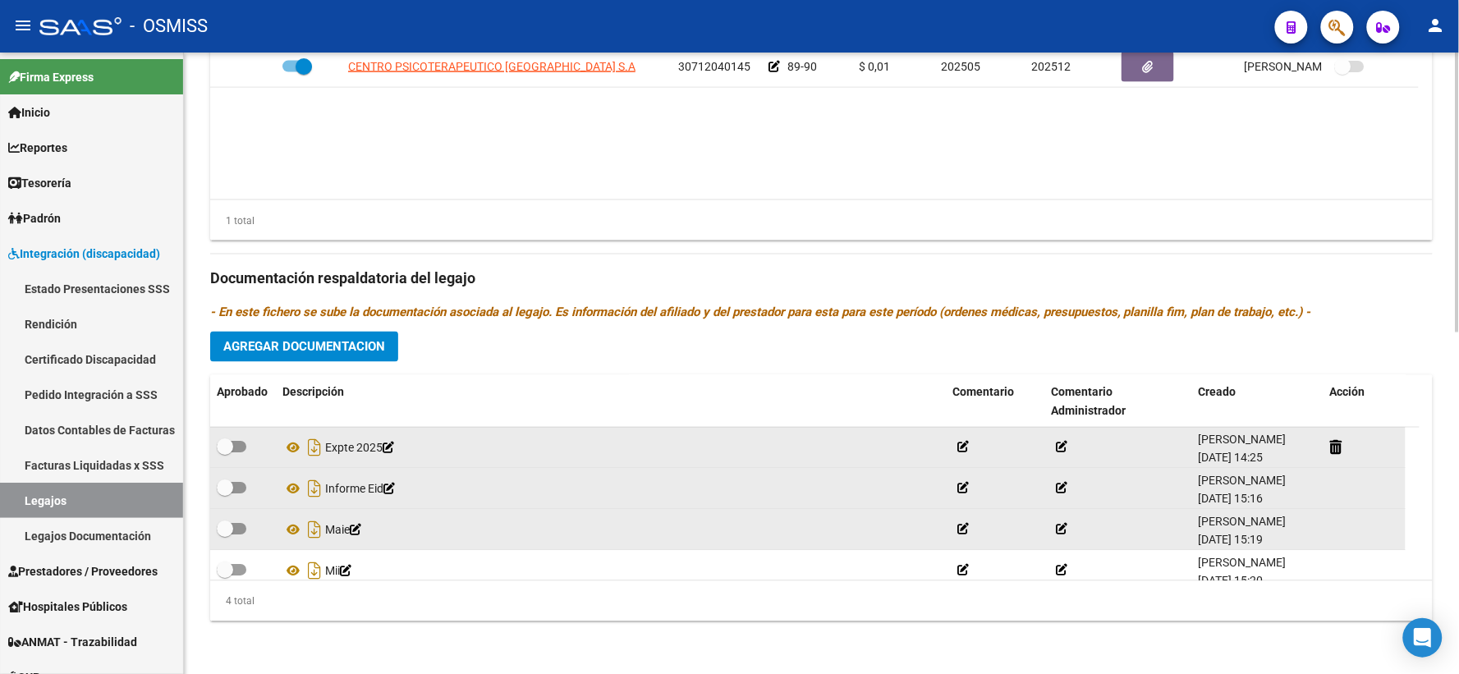
click at [435, 370] on div "Prestadores asociados al legajo Agregar Prestador Aprobado Prestador CUIT Comen…" at bounding box center [821, 267] width 1223 height 733
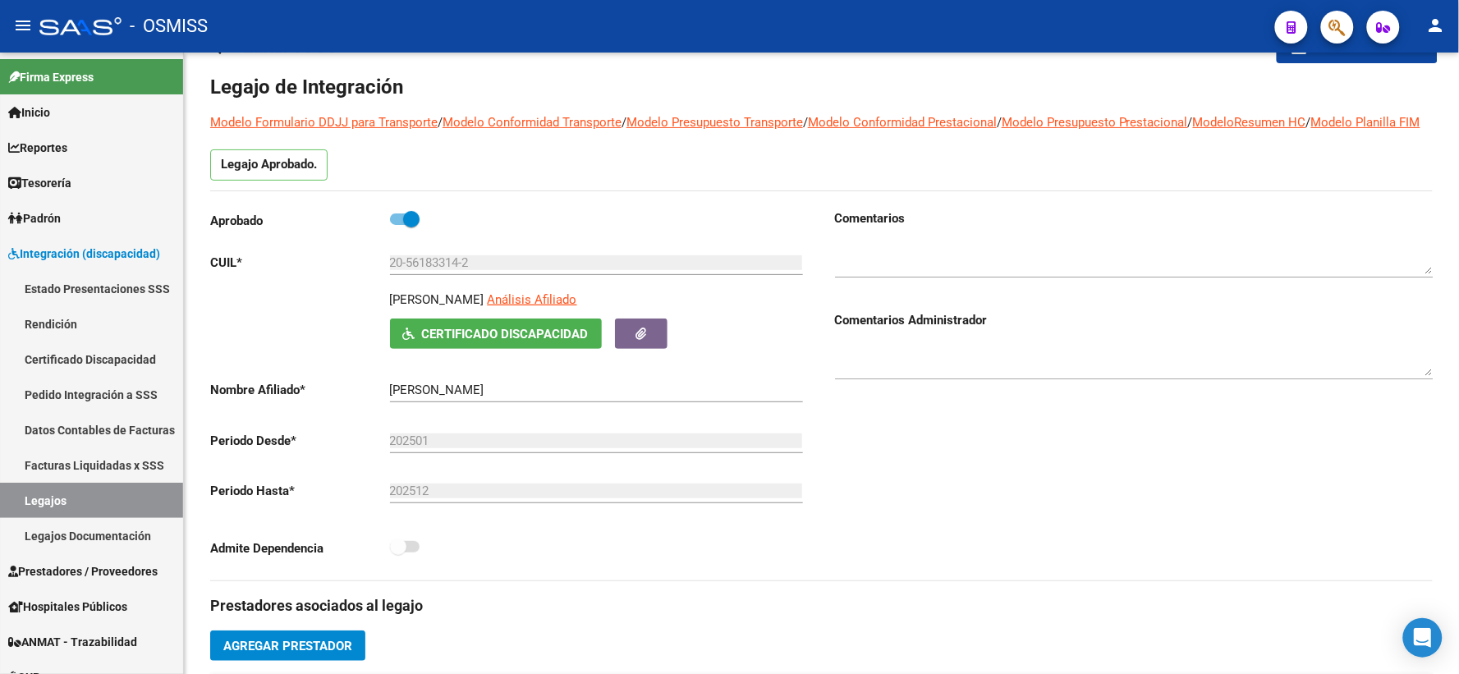
scroll to position [0, 0]
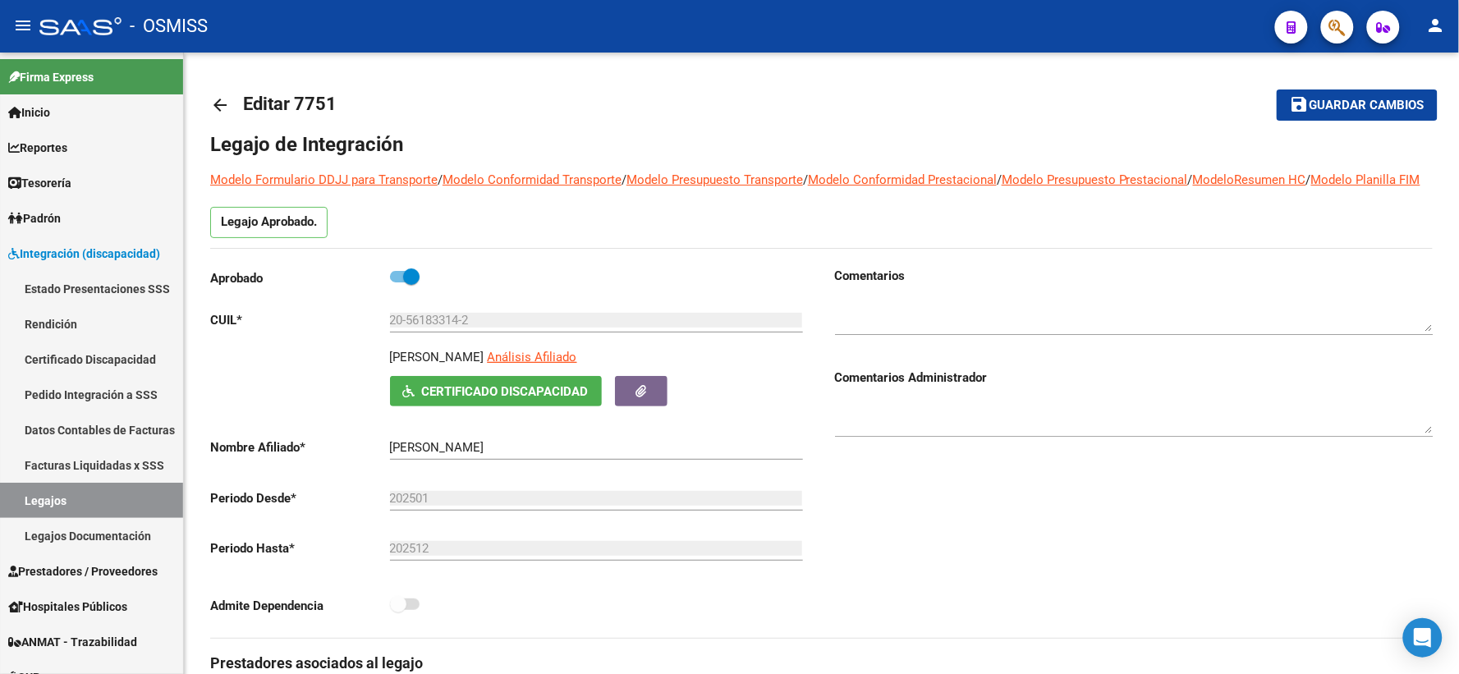
click at [1381, 109] on span "Guardar cambios" at bounding box center [1367, 106] width 115 height 15
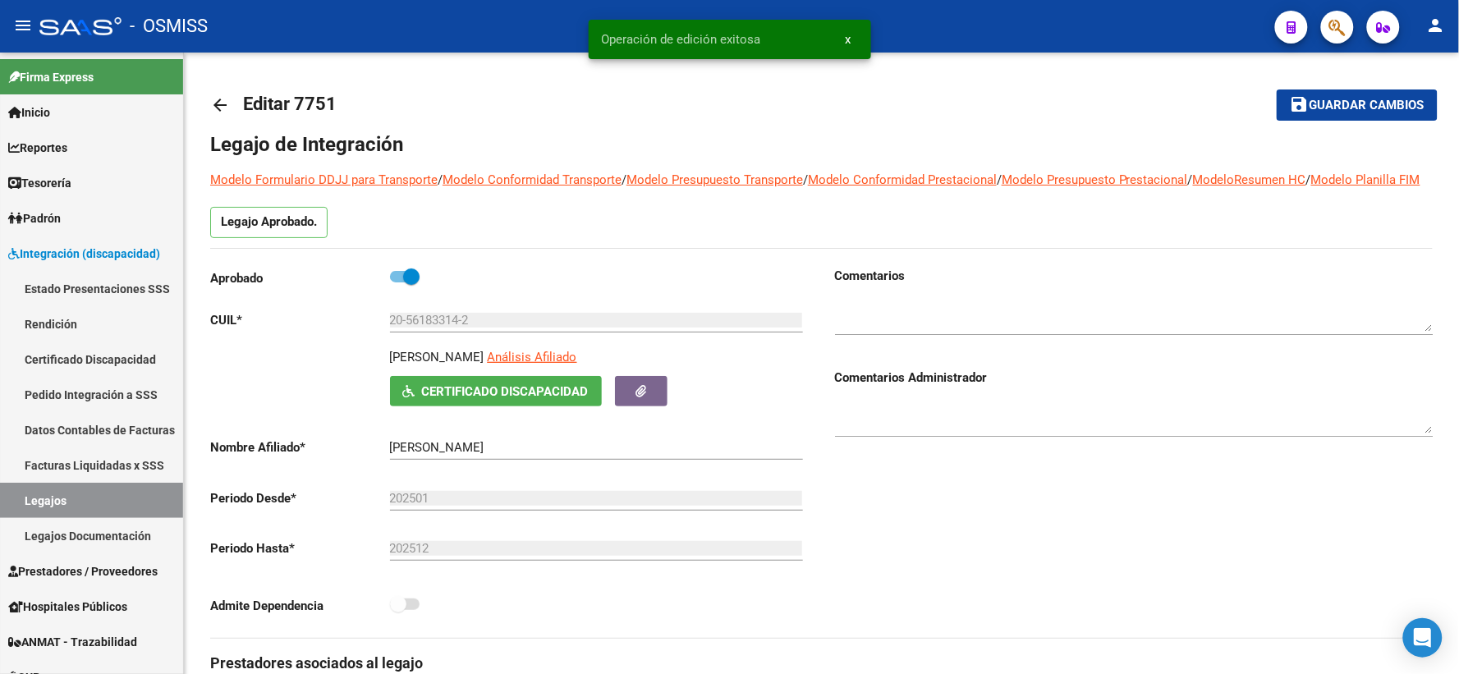
click at [218, 104] on mat-icon "arrow_back" at bounding box center [220, 105] width 20 height 20
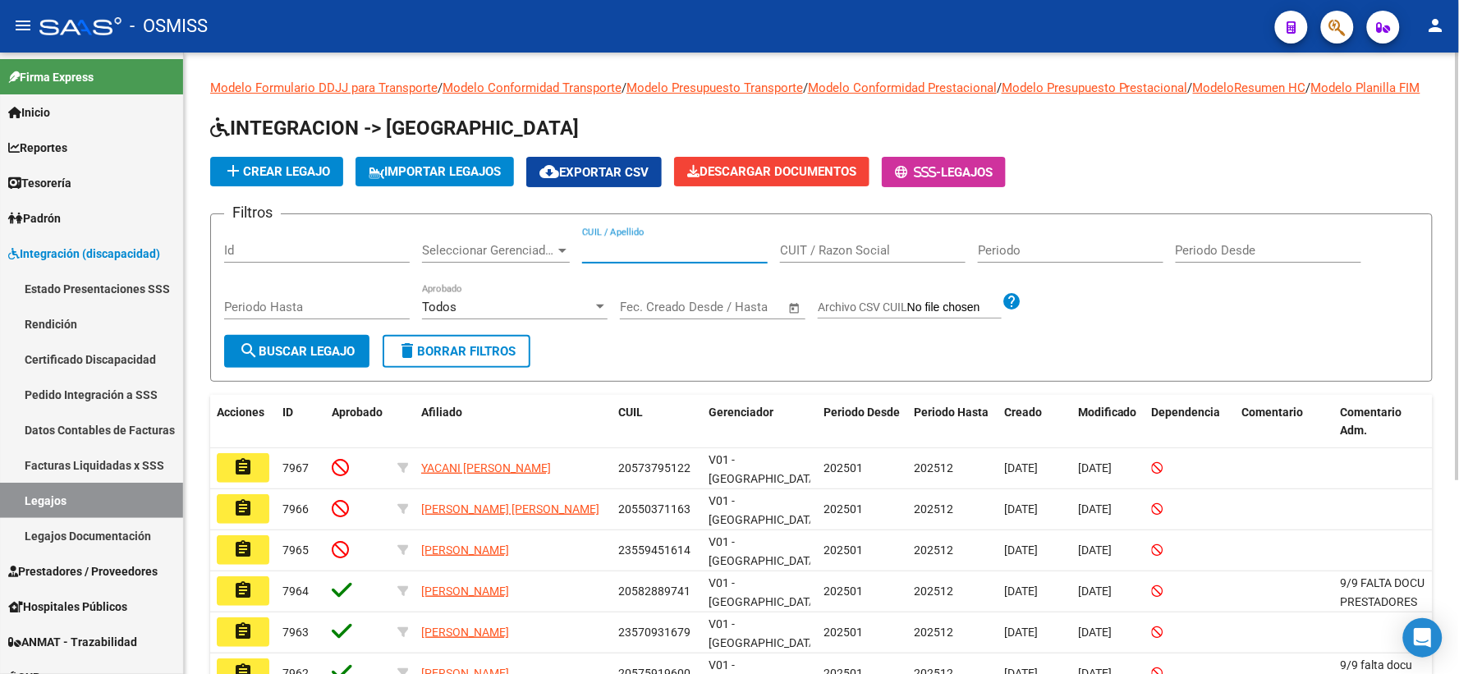
paste input "20561448206"
type input "20561448206"
click at [331, 359] on span "search Buscar Legajo" at bounding box center [297, 351] width 116 height 15
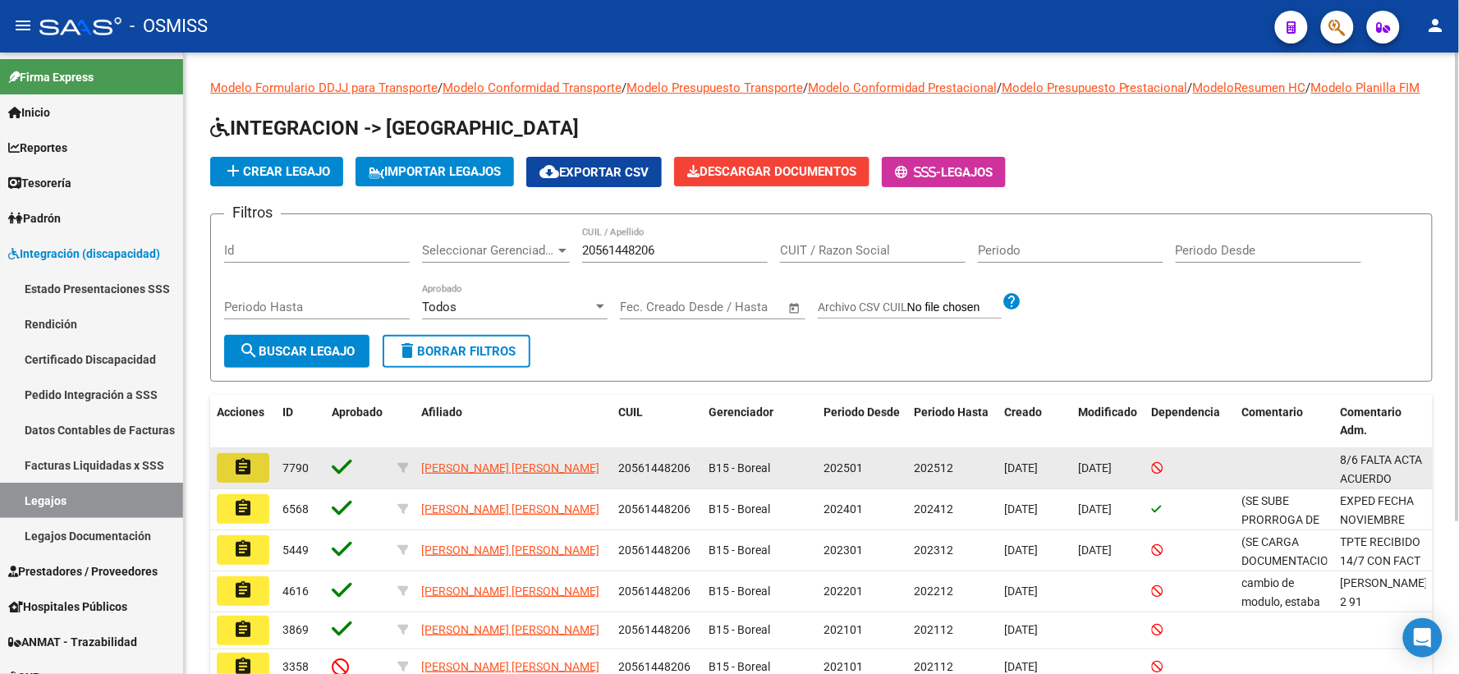
click at [233, 477] on mat-icon "assignment" at bounding box center [243, 467] width 20 height 20
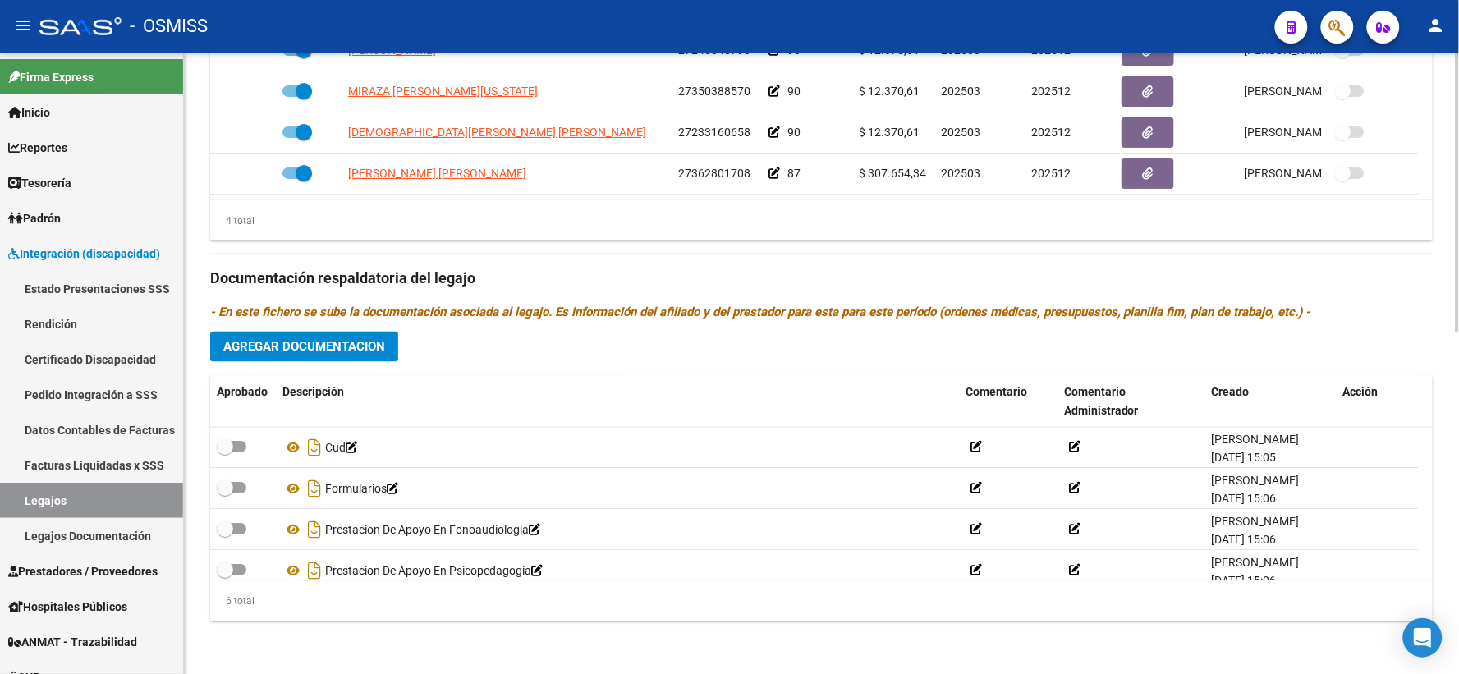
scroll to position [758, 0]
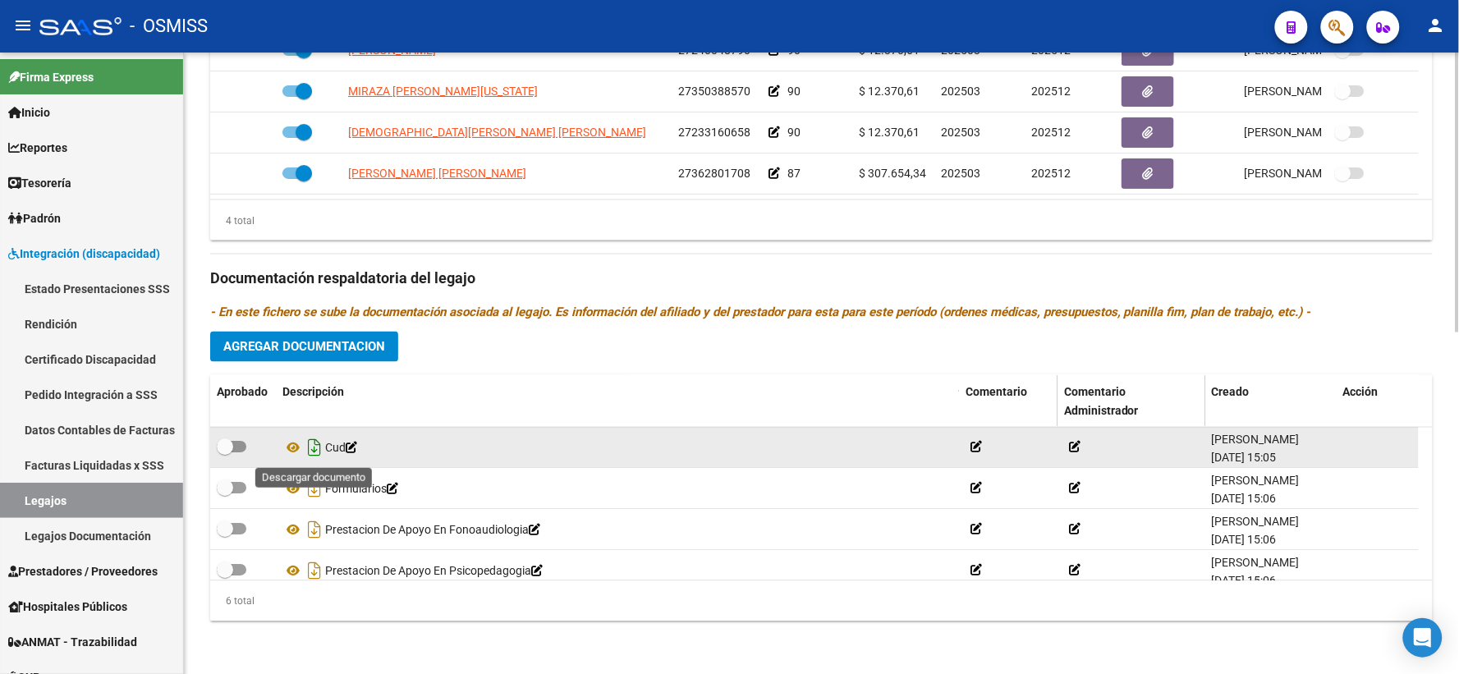
click at [310, 448] on icon "Descargar documento" at bounding box center [314, 448] width 21 height 26
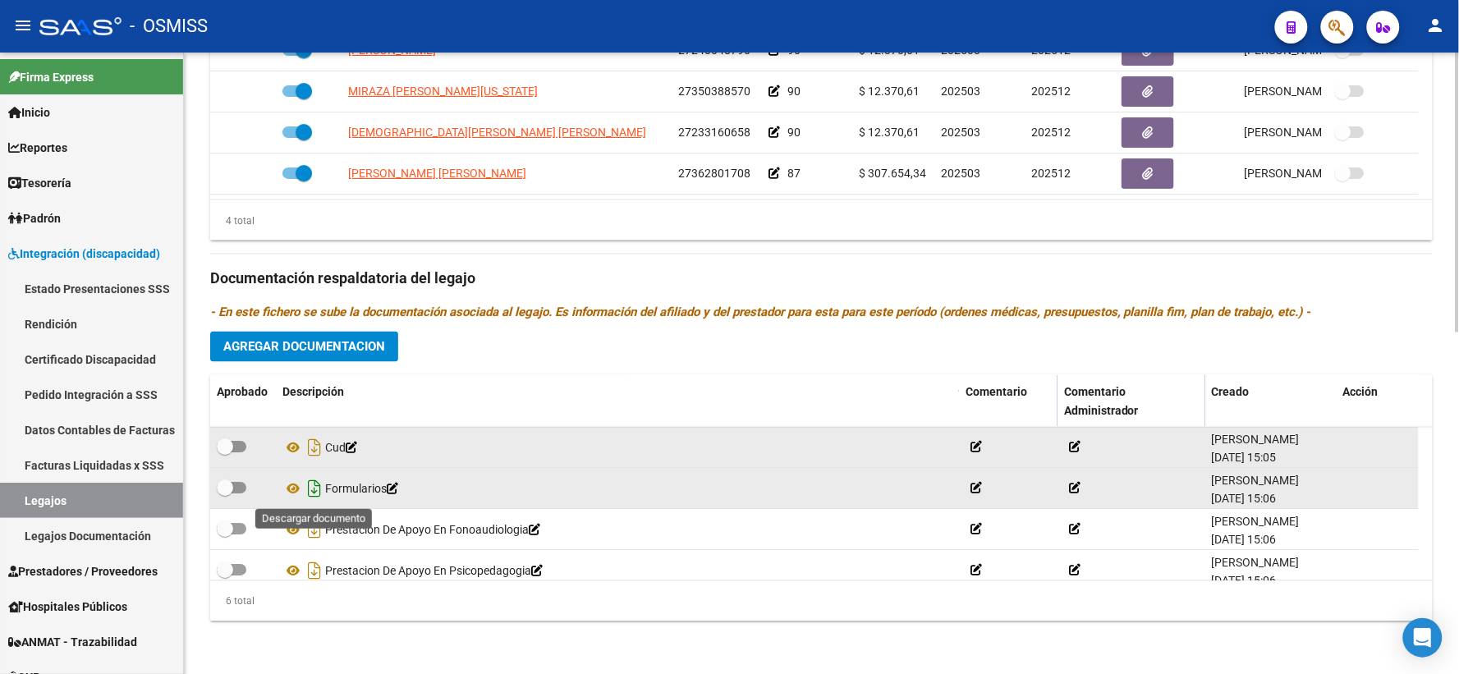
click at [310, 489] on icon "Descargar documento" at bounding box center [314, 489] width 21 height 26
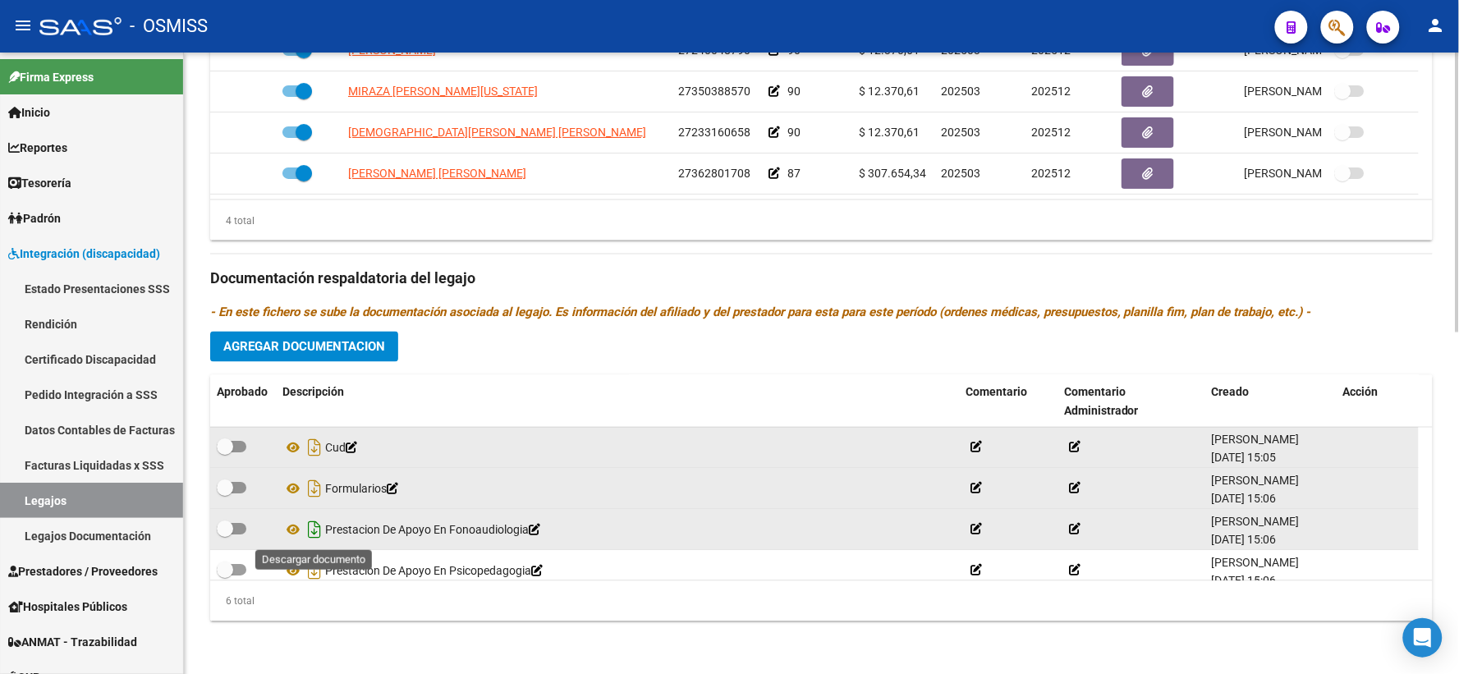
click at [314, 526] on icon "Descargar documento" at bounding box center [314, 530] width 21 height 26
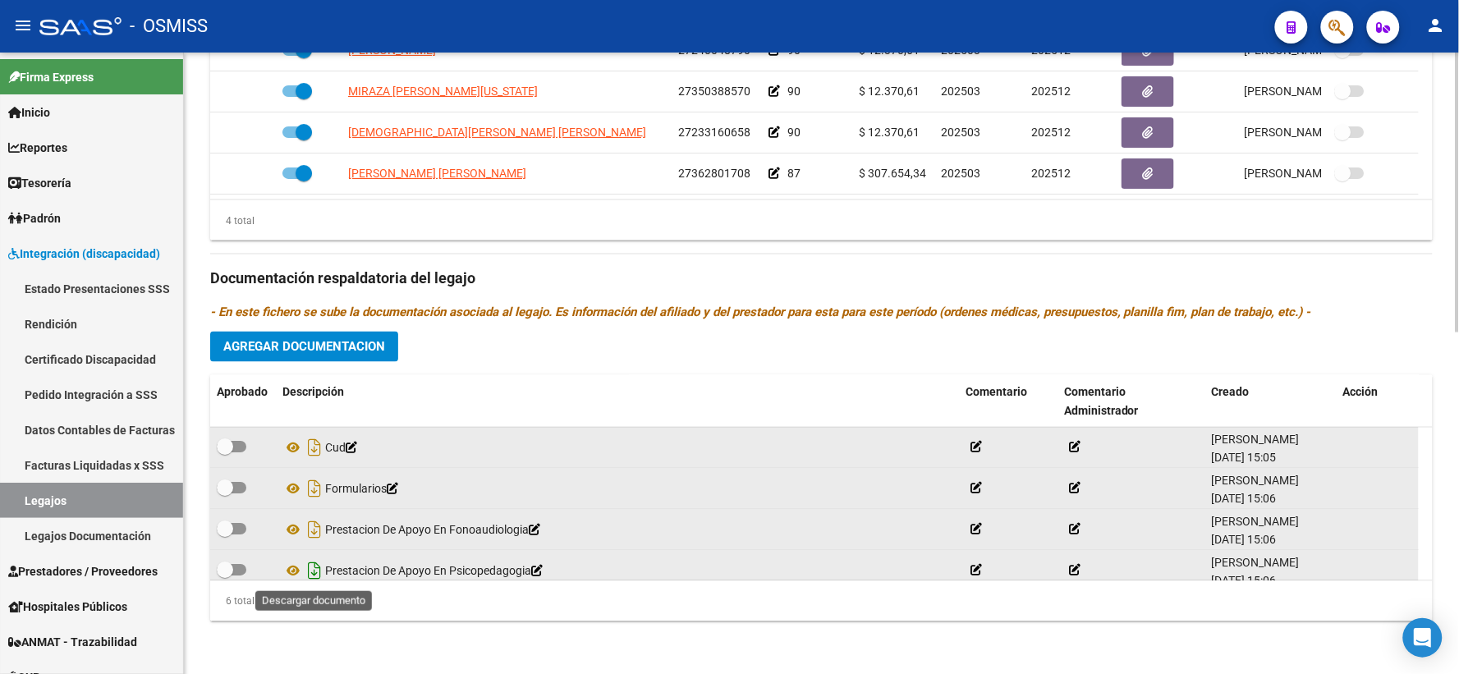
click at [313, 565] on icon "Descargar documento" at bounding box center [314, 571] width 21 height 26
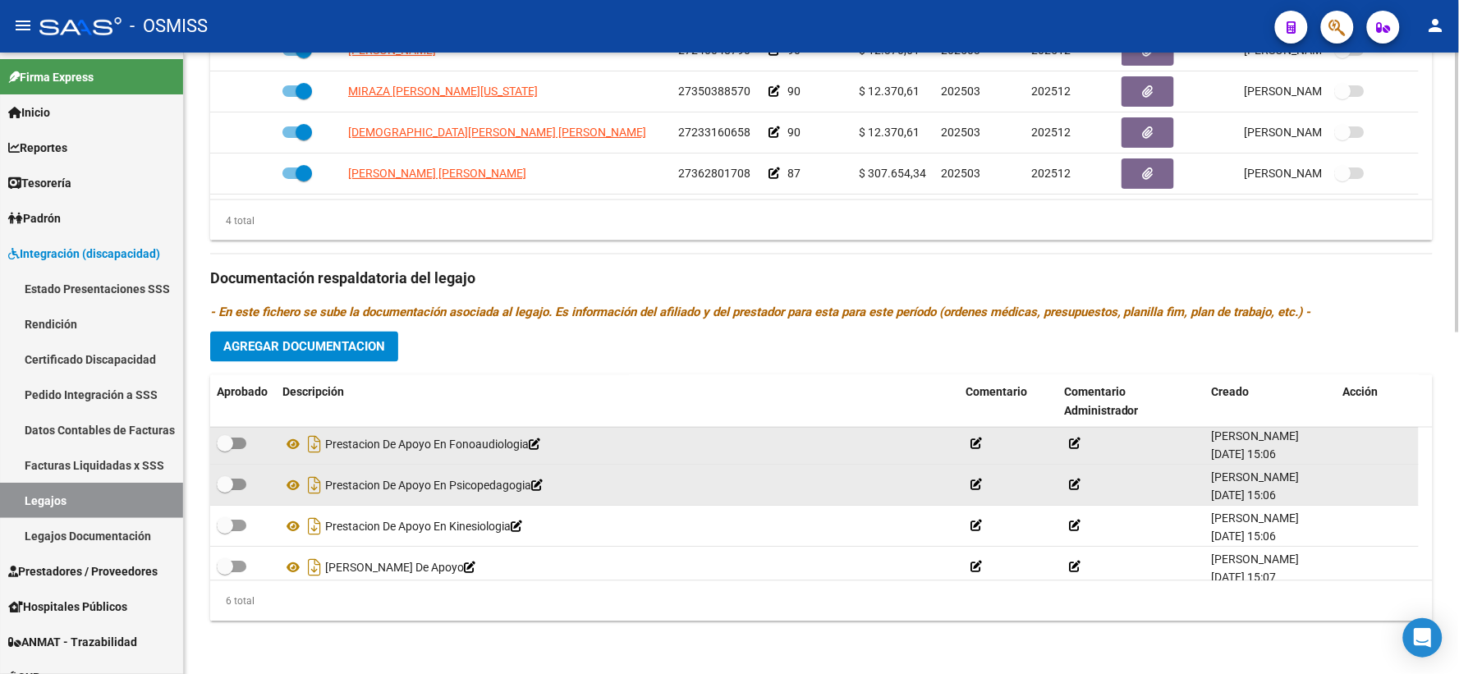
scroll to position [99, 0]
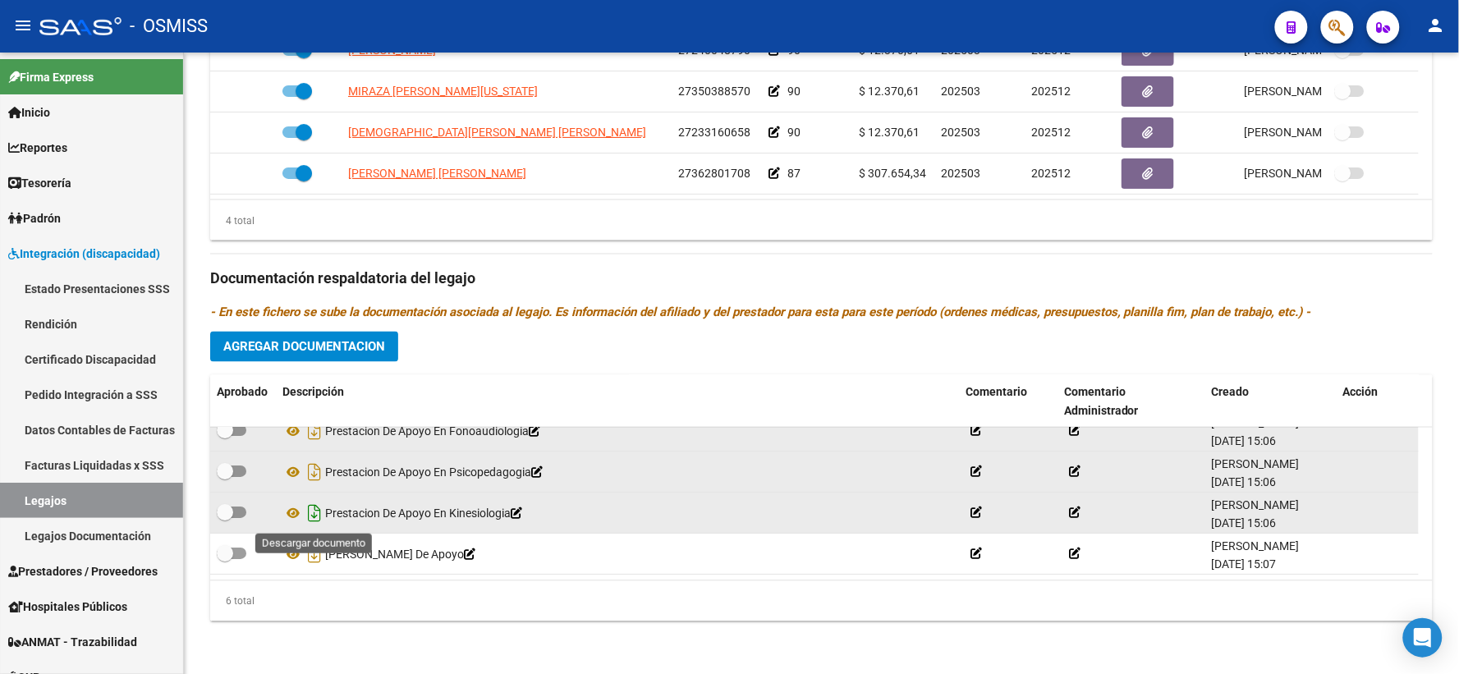
click at [313, 516] on icon "Descargar documento" at bounding box center [314, 514] width 21 height 26
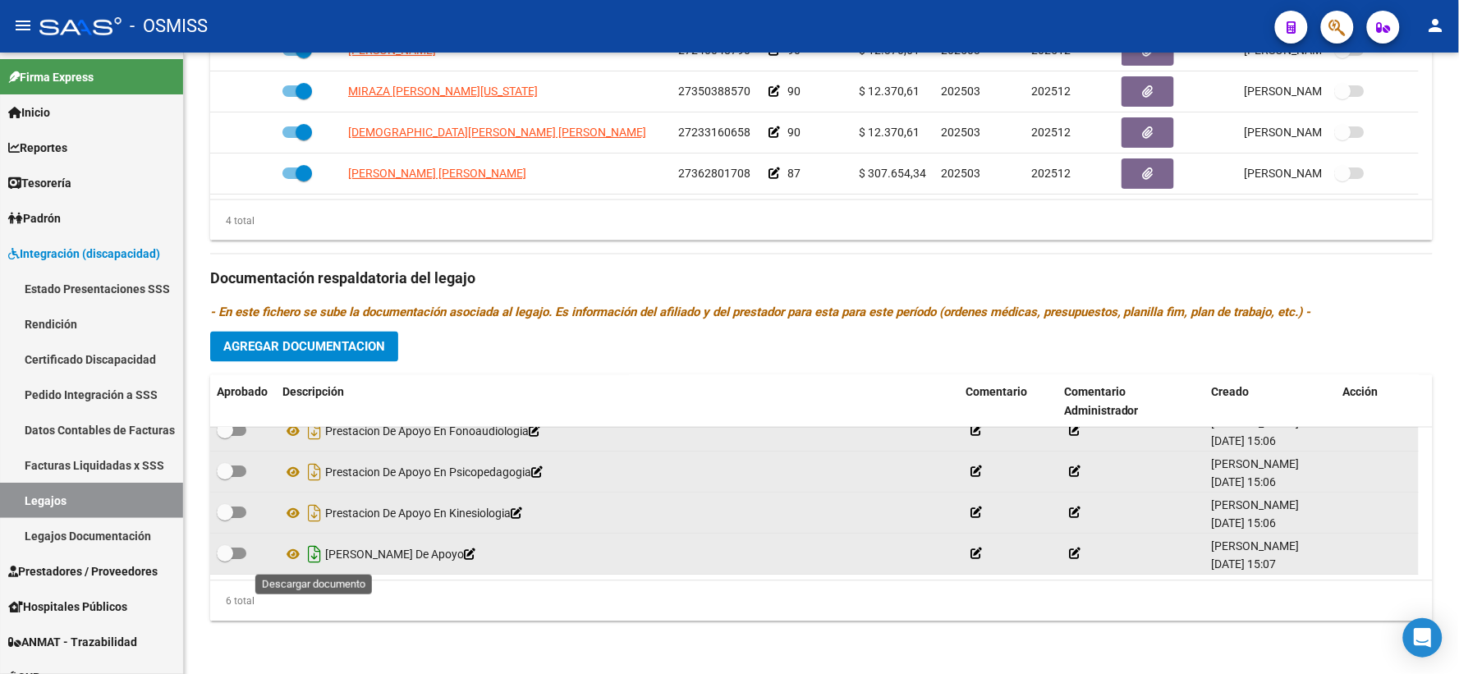
click at [314, 554] on icon "Descargar documento" at bounding box center [314, 555] width 21 height 26
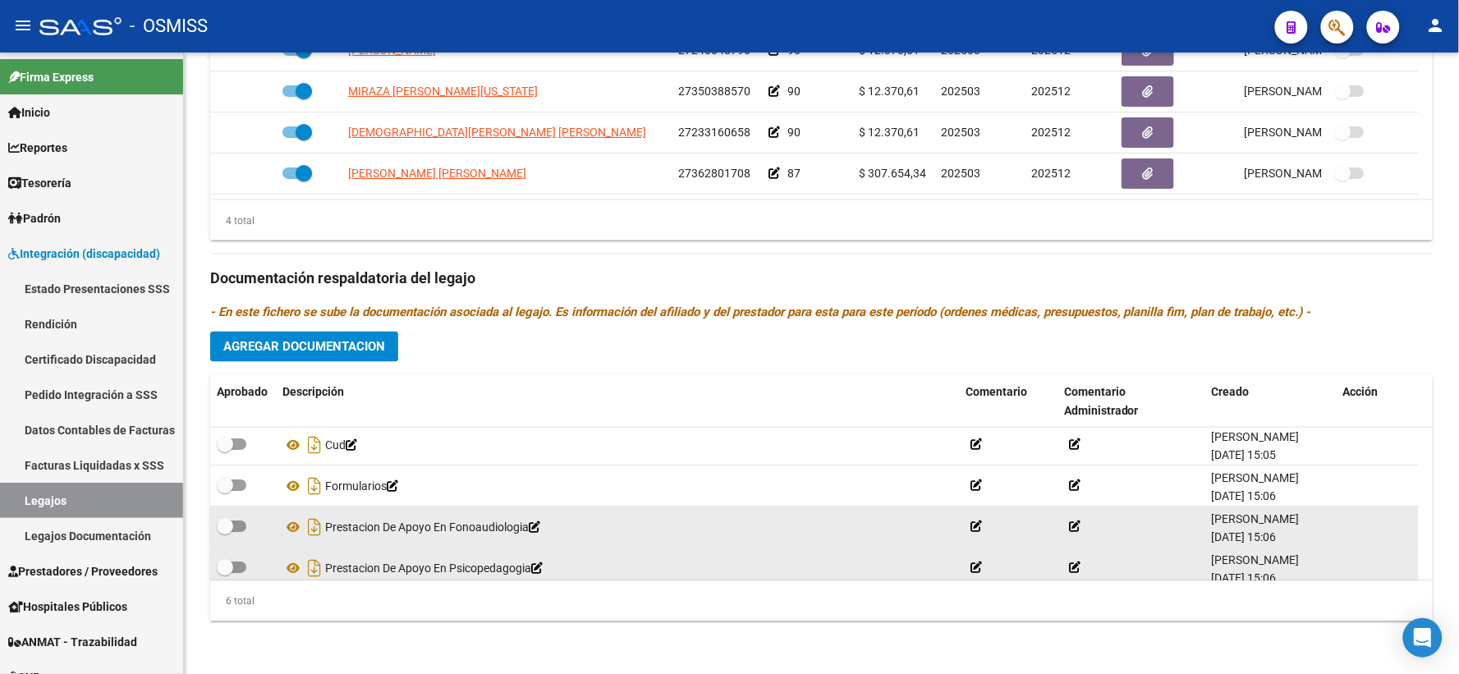
scroll to position [0, 0]
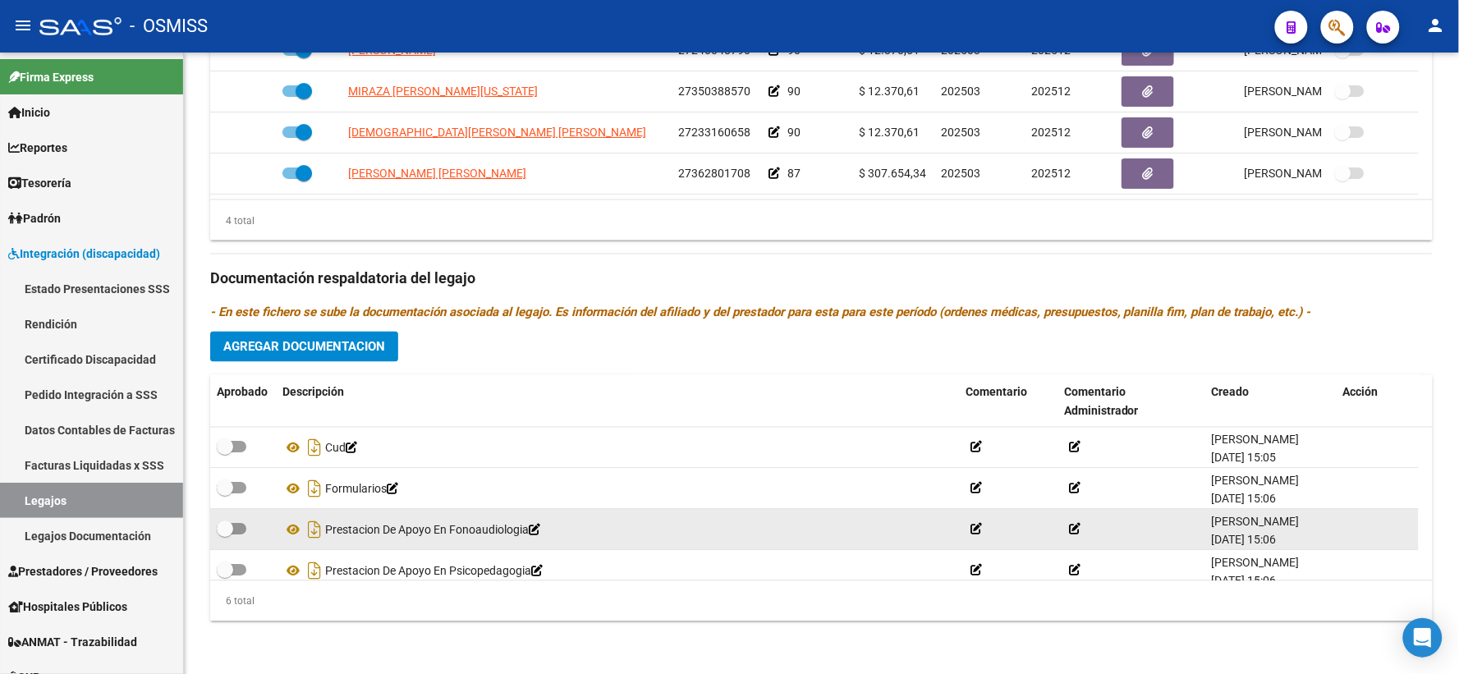
click at [366, 339] on span "Agregar Documentacion" at bounding box center [304, 346] width 162 height 15
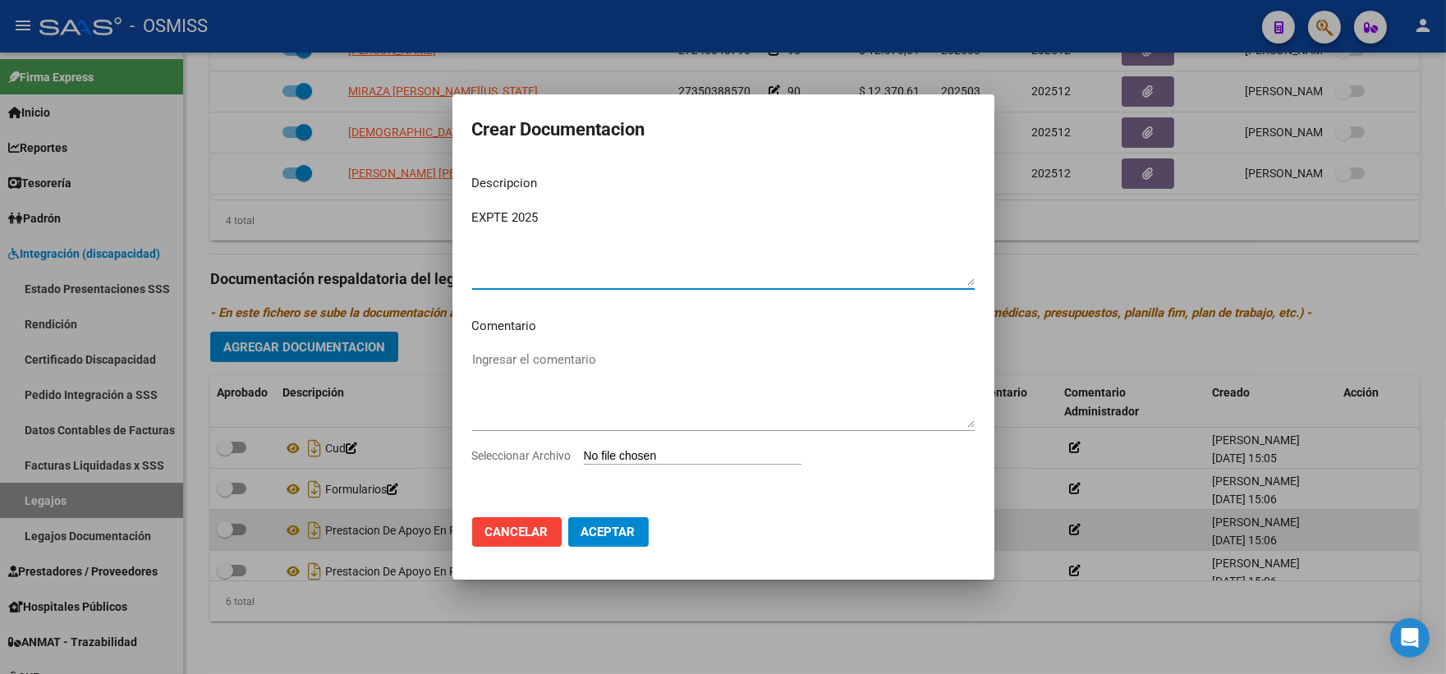
type textarea "EXPTE 2025"
type input "C:\fakepath\ilovepdf_merged_compressed (81).pdf"
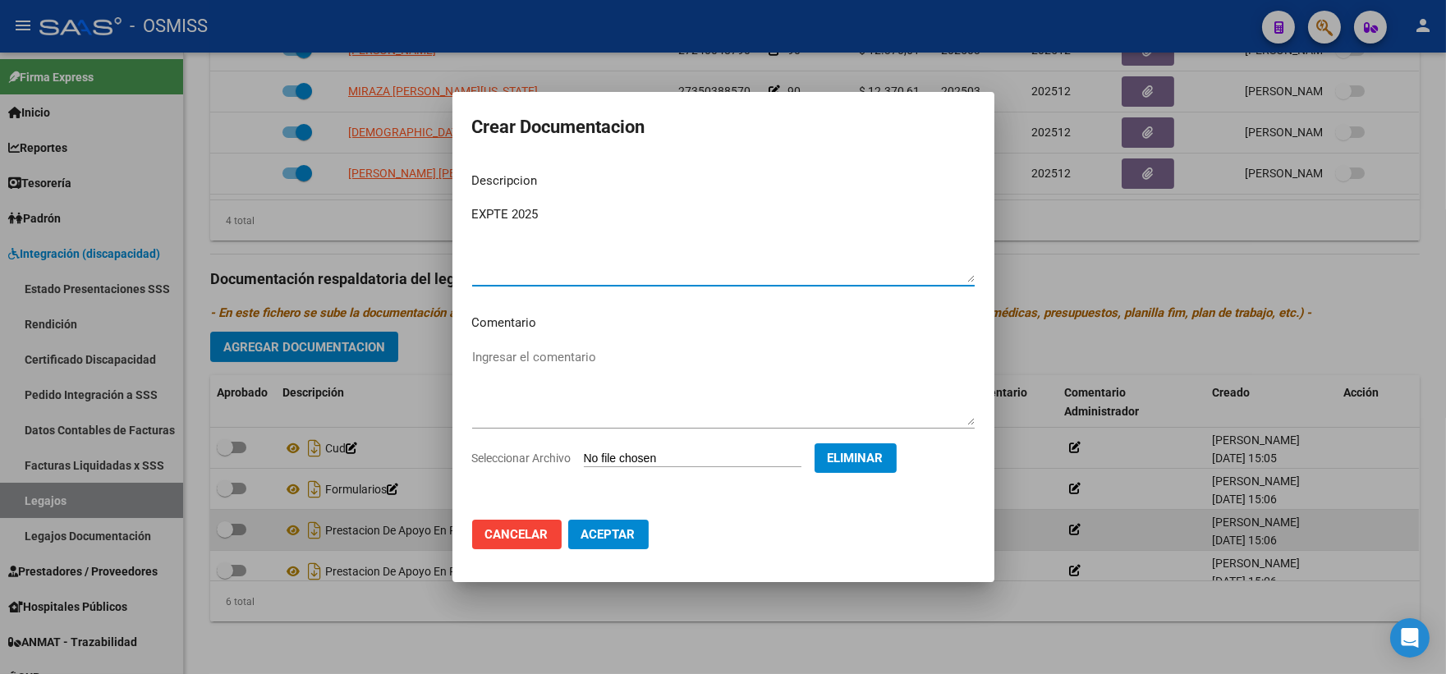
click at [609, 522] on button "Aceptar" at bounding box center [608, 535] width 80 height 30
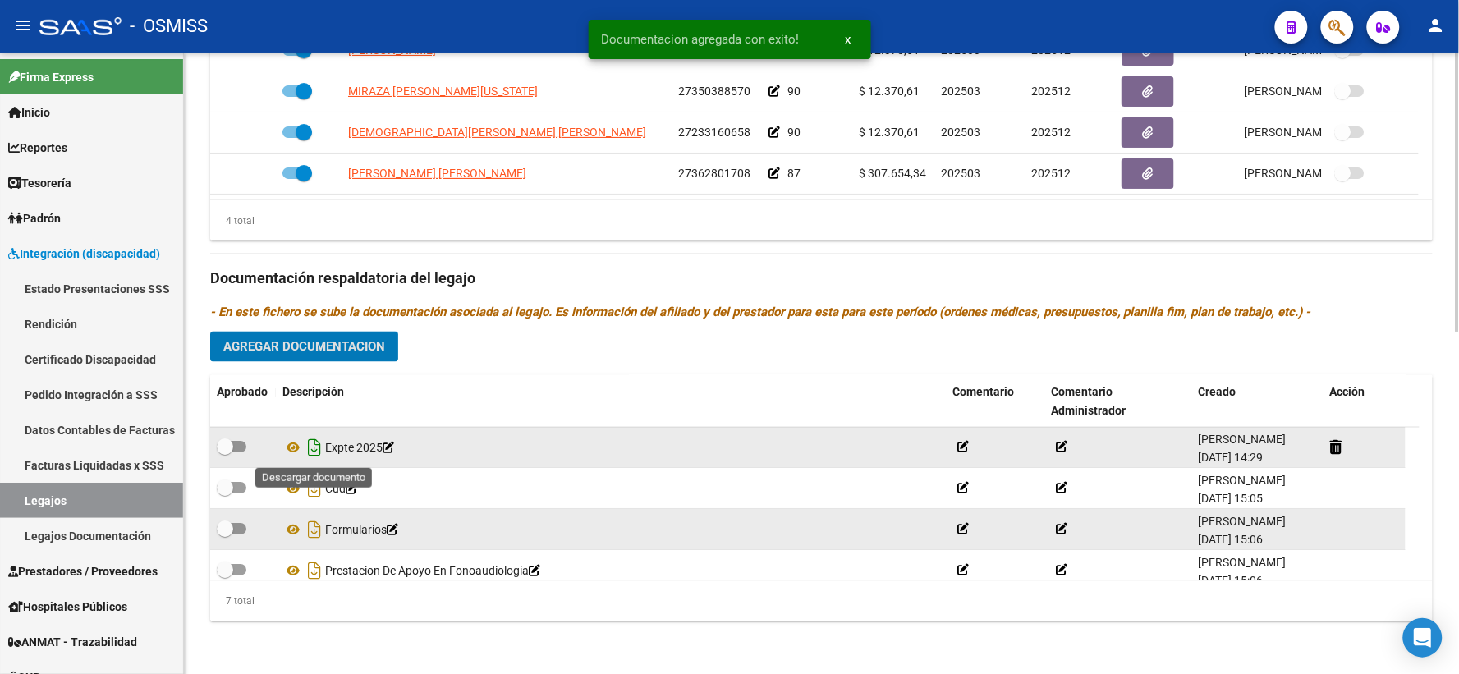
click at [309, 456] on icon "Descargar documento" at bounding box center [314, 448] width 21 height 26
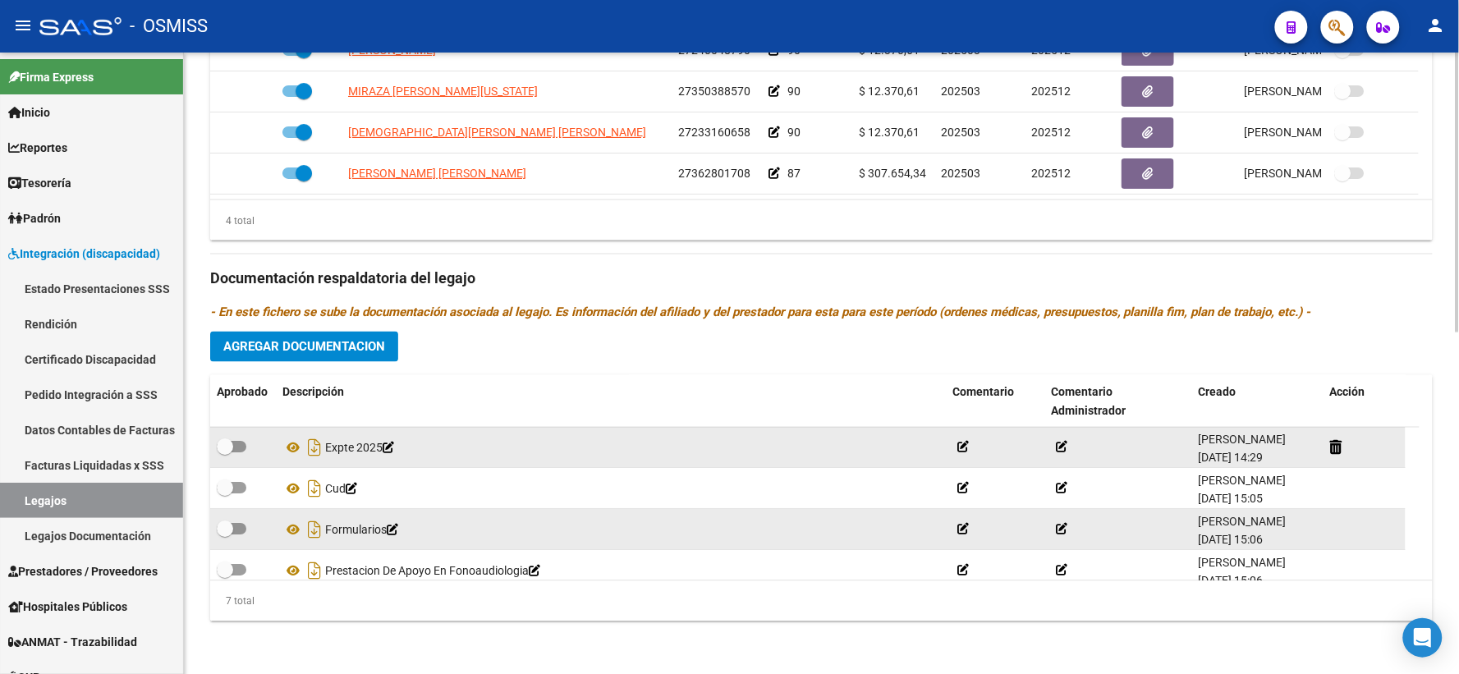
click at [411, 352] on div "Prestadores asociados al legajo Agregar Prestador Aprobado Prestador CUIT Comen…" at bounding box center [821, 267] width 1223 height 733
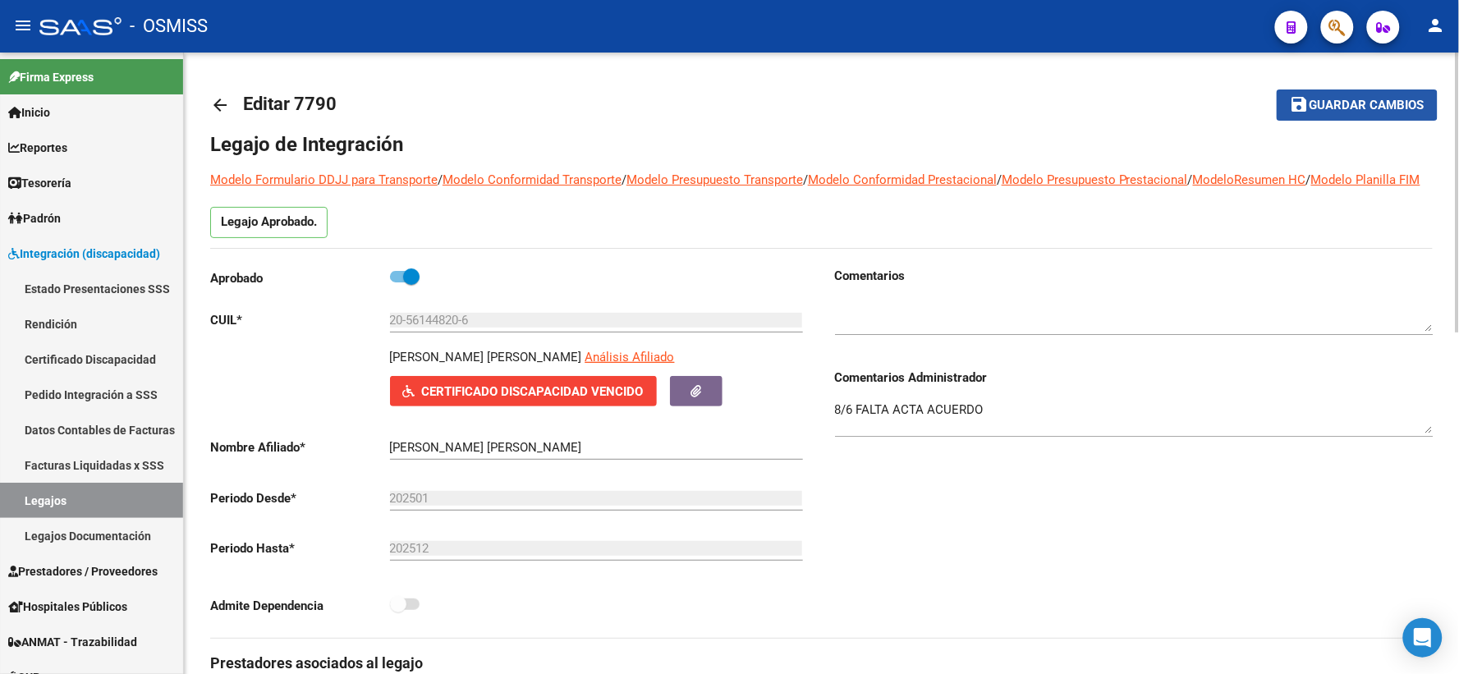
click at [1335, 94] on button "save Guardar cambios" at bounding box center [1357, 105] width 161 height 30
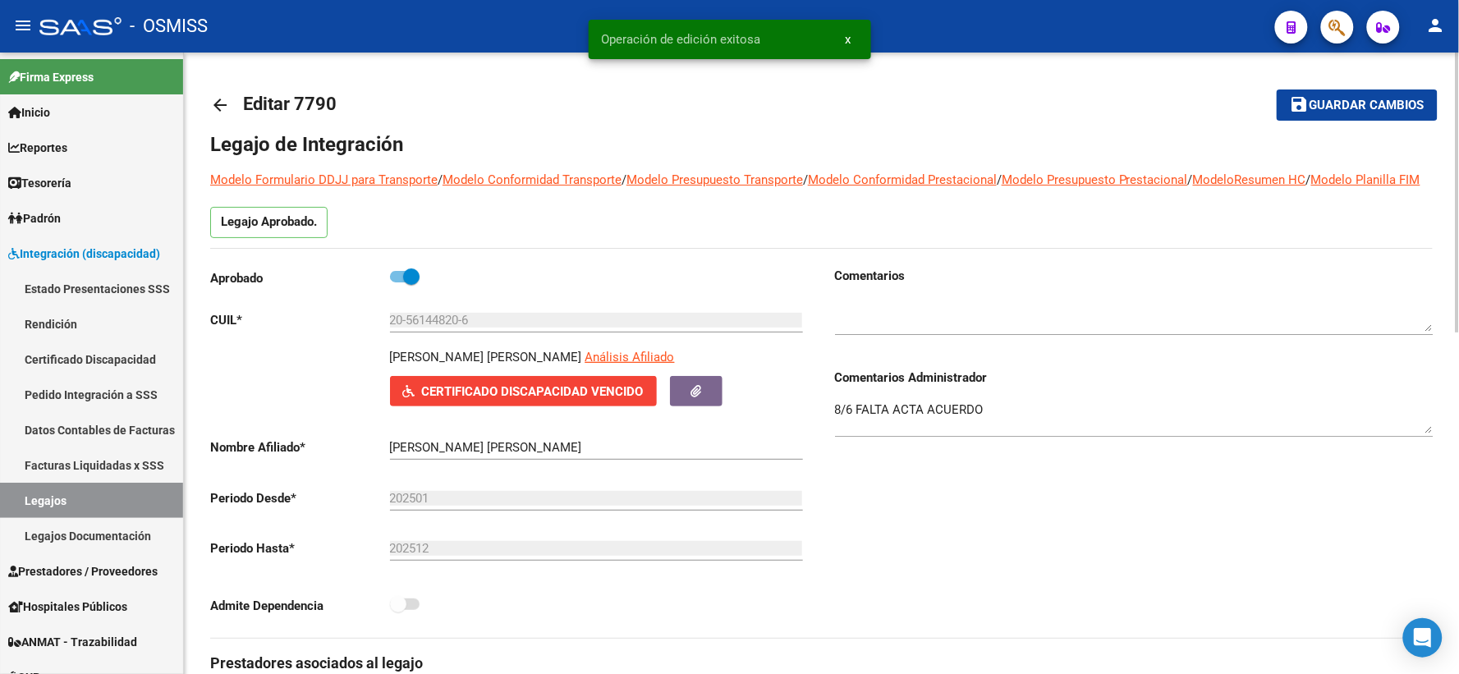
click at [219, 100] on mat-icon "arrow_back" at bounding box center [220, 105] width 20 height 20
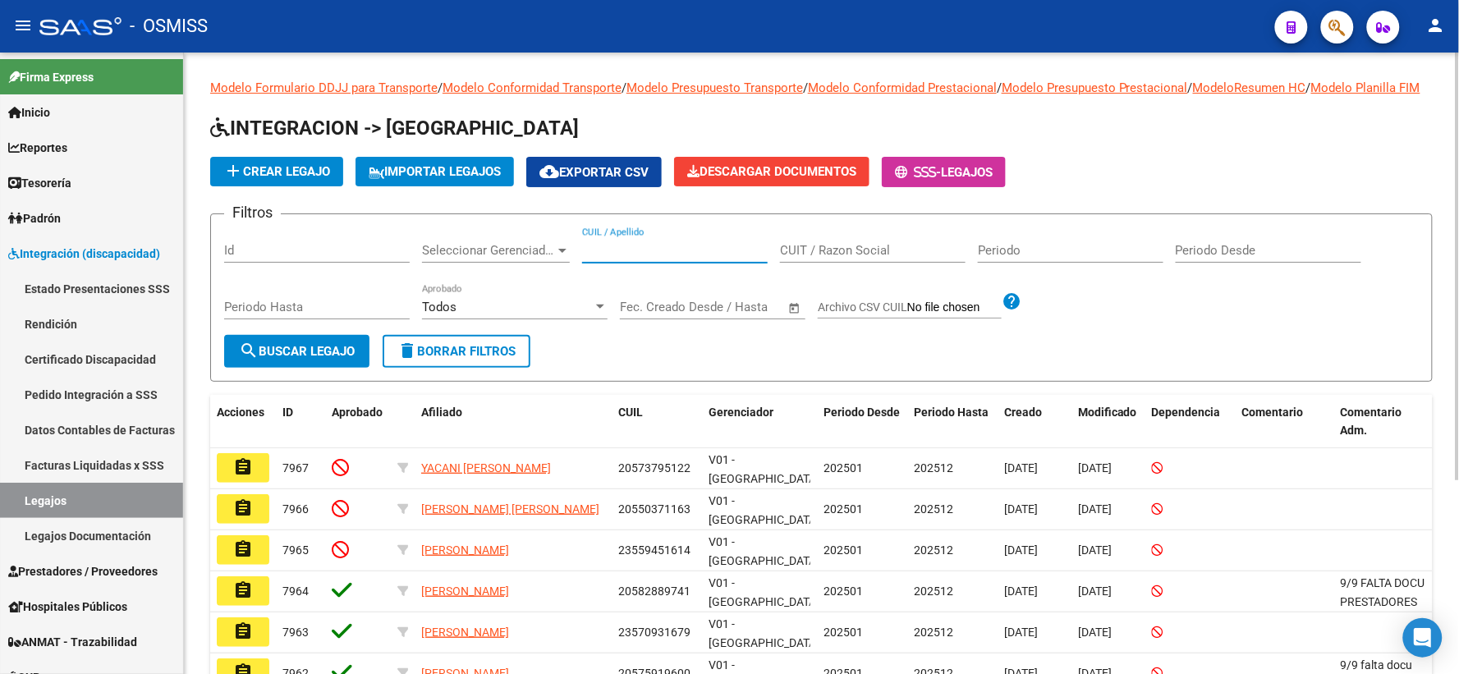
paste input "20557589059"
type input "20557589059"
click at [312, 359] on span "search Buscar Legajo" at bounding box center [297, 351] width 116 height 15
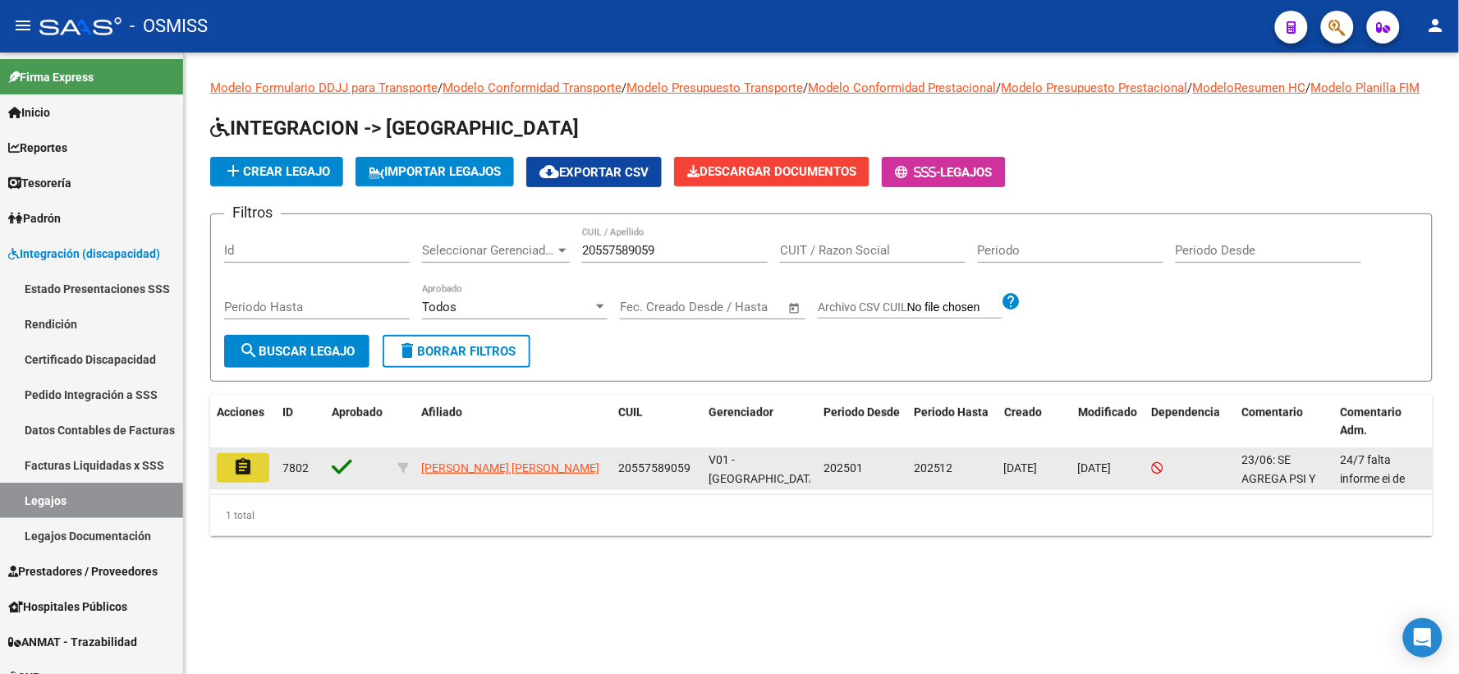
click at [243, 477] on mat-icon "assignment" at bounding box center [243, 467] width 20 height 20
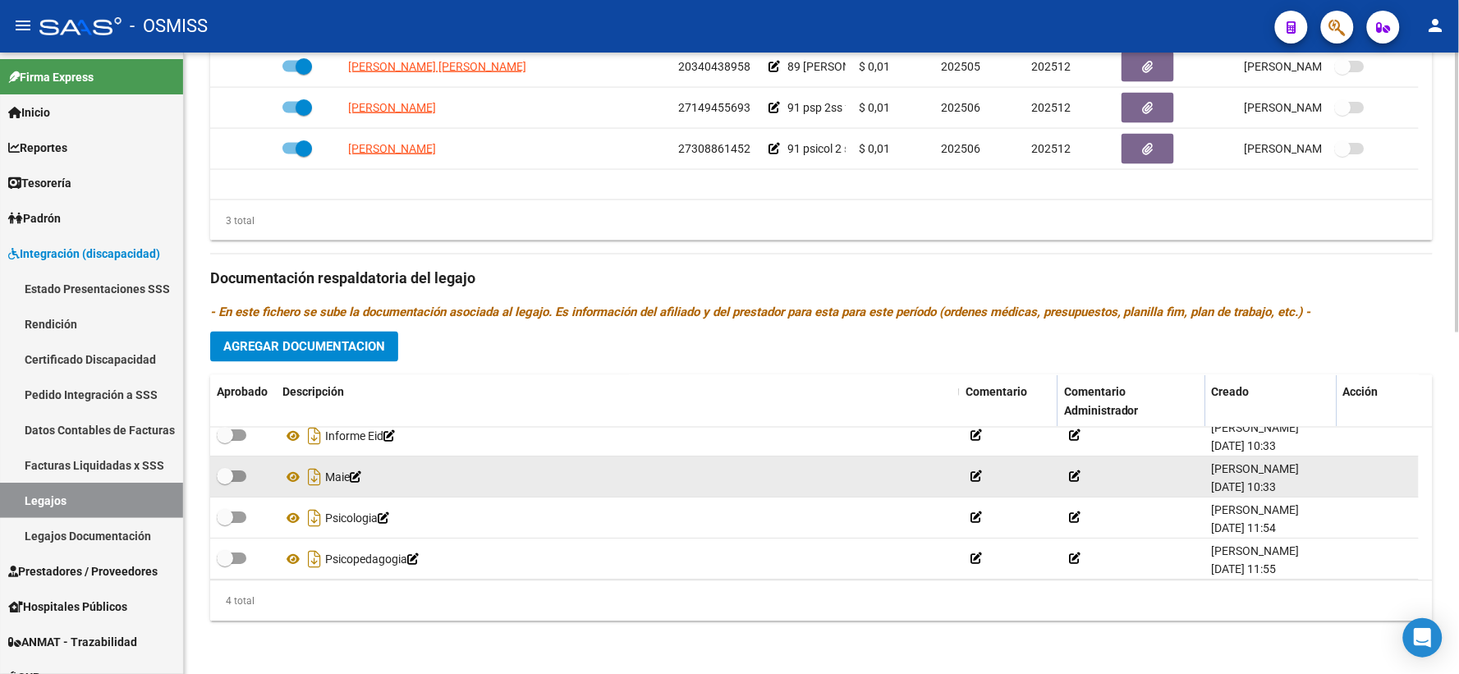
scroll to position [12, 0]
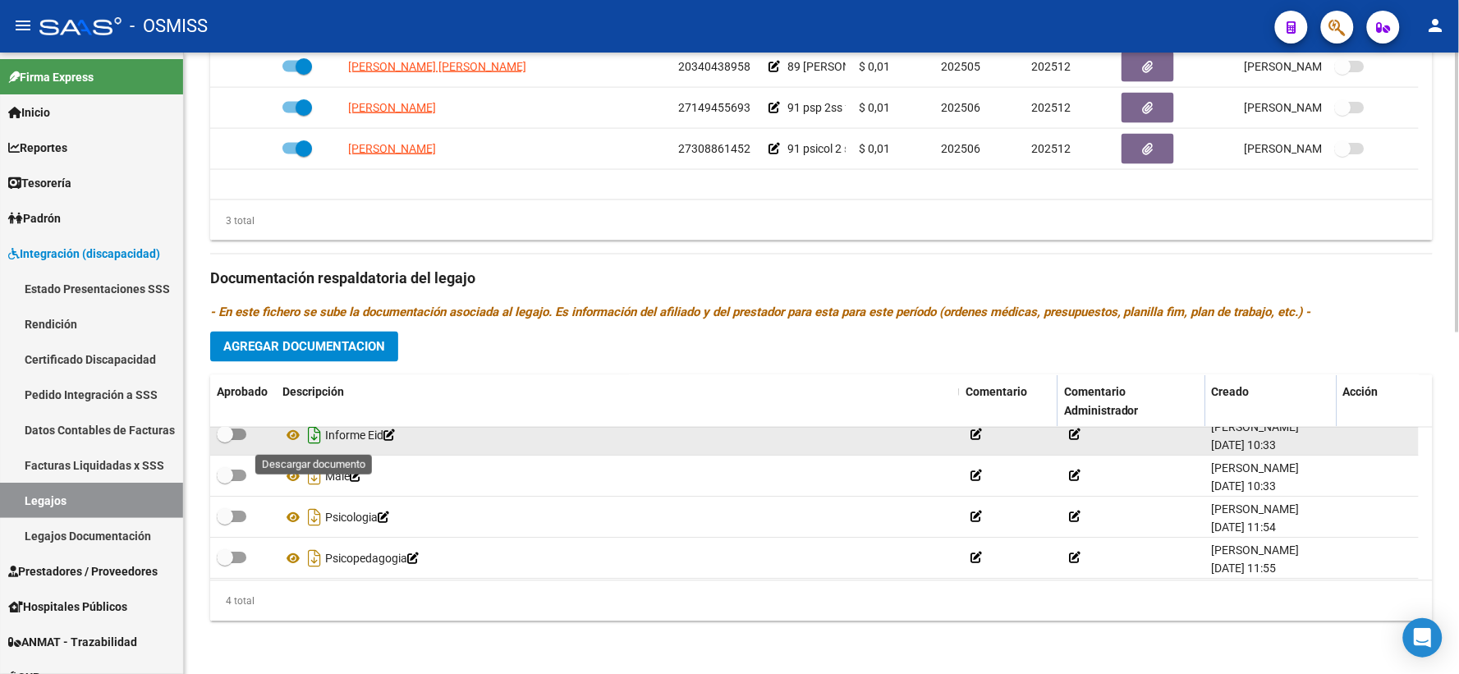
click at [309, 433] on icon "Descargar documento" at bounding box center [314, 436] width 21 height 26
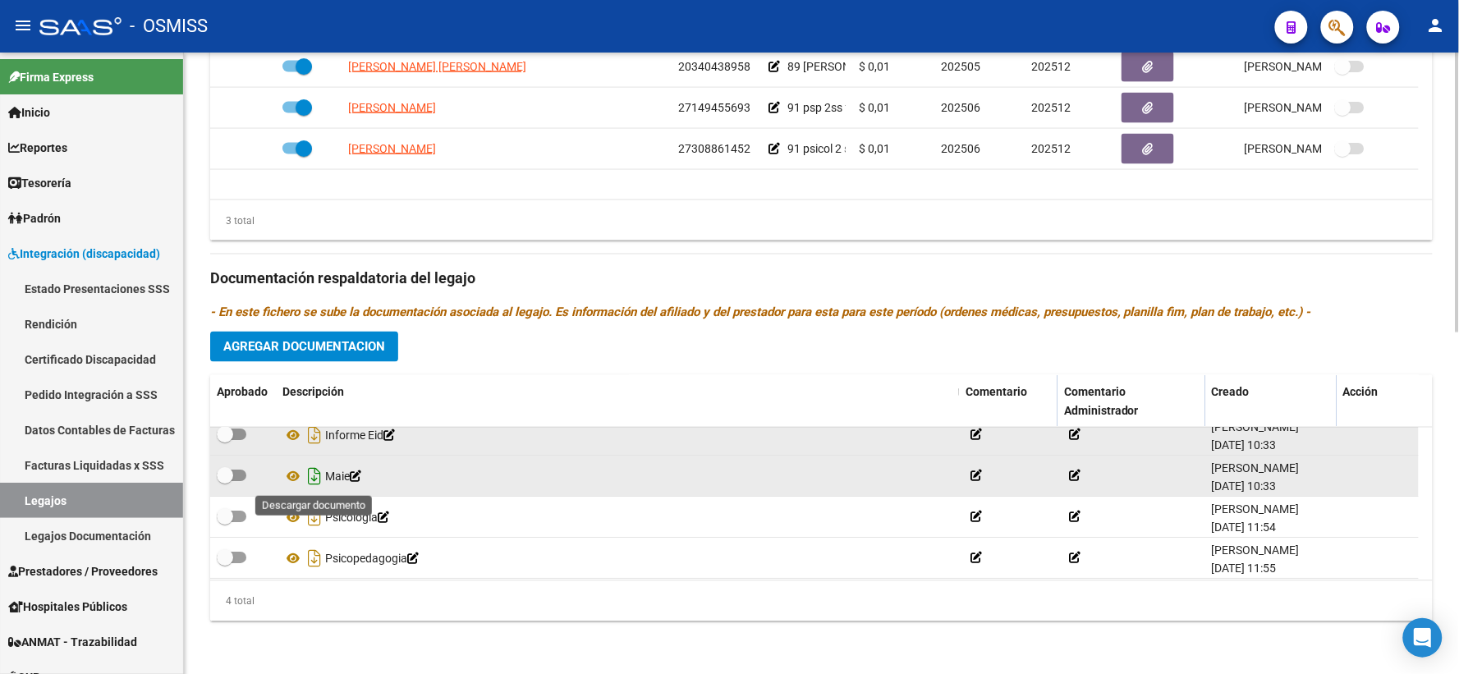
click at [312, 471] on icon "Descargar documento" at bounding box center [314, 477] width 21 height 26
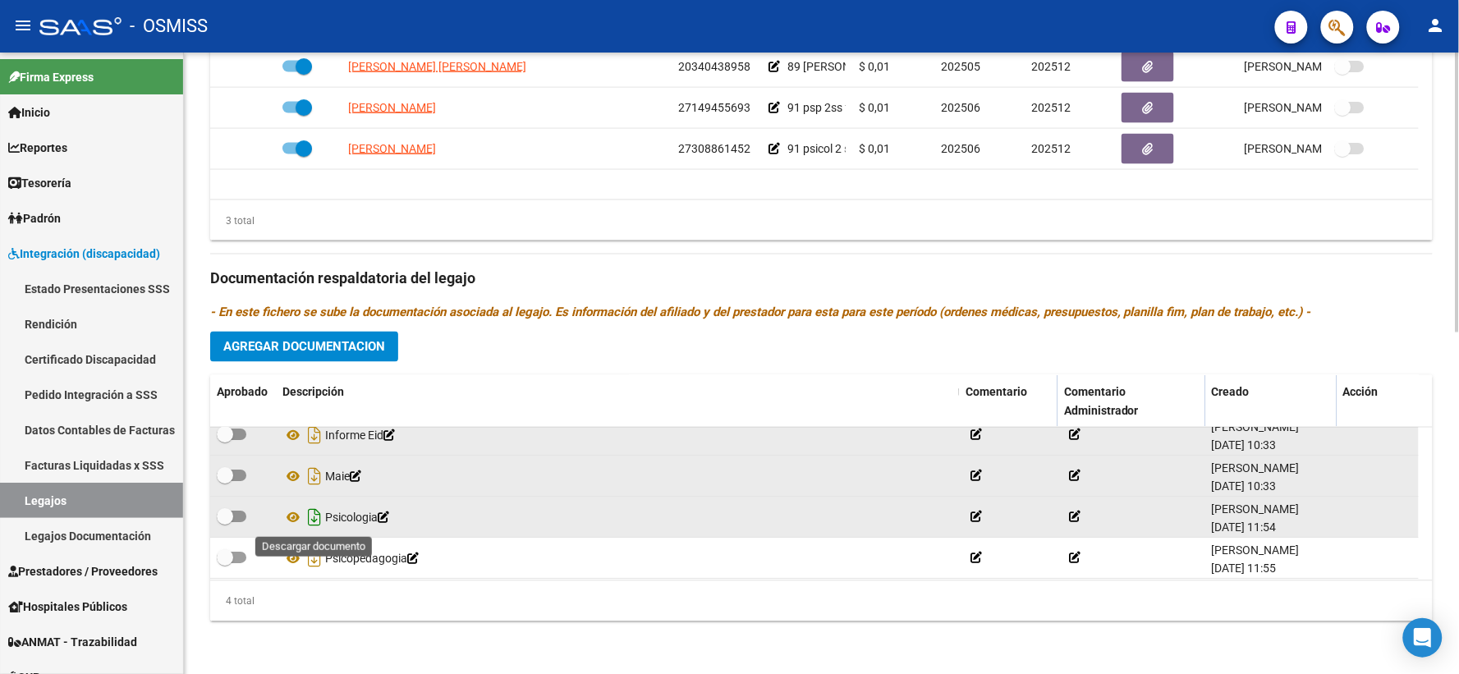
click at [310, 511] on icon "Descargar documento" at bounding box center [314, 518] width 21 height 26
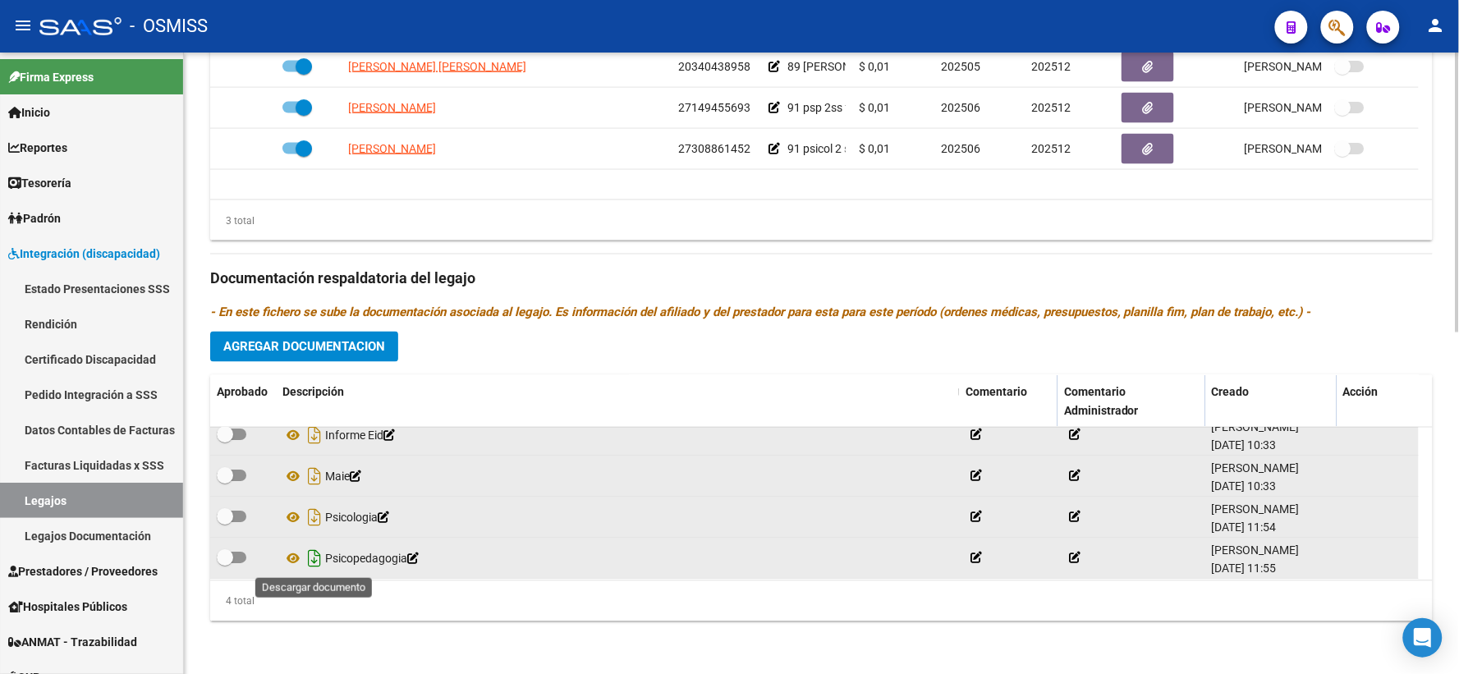
click at [315, 550] on icon "Descargar documento" at bounding box center [314, 559] width 21 height 26
click at [348, 342] on span "Agregar Documentacion" at bounding box center [304, 347] width 162 height 15
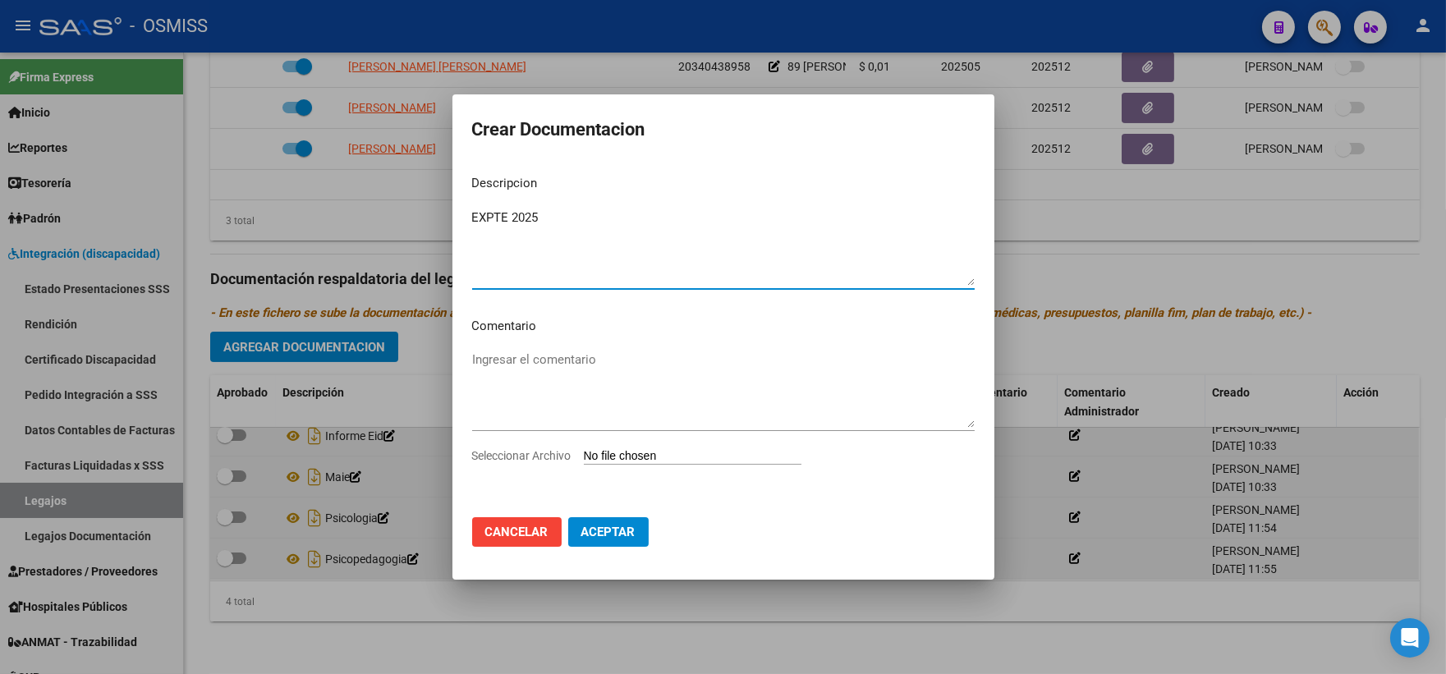
type textarea "EXPTE 2025"
type input "C:\fakepath\ilovepdf_merged_compressed (82).pdf"
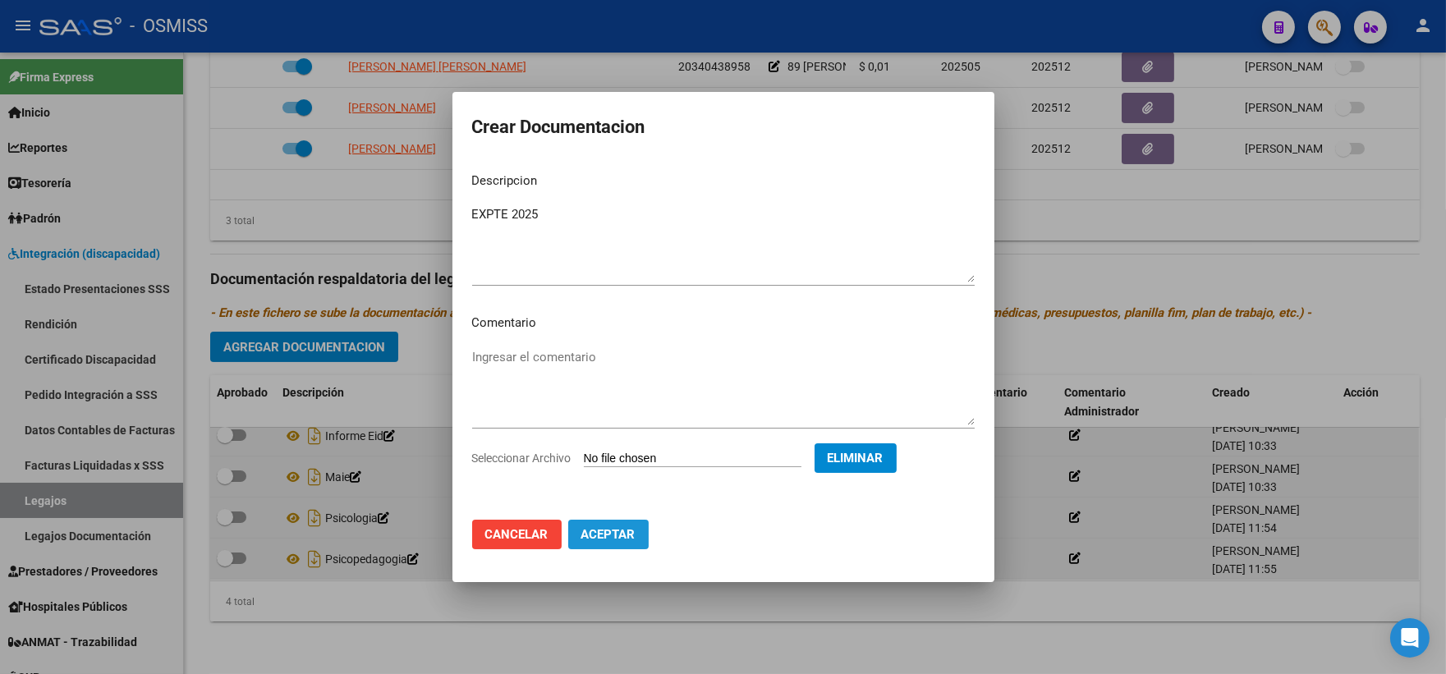
click at [612, 539] on span "Aceptar" at bounding box center [608, 534] width 54 height 15
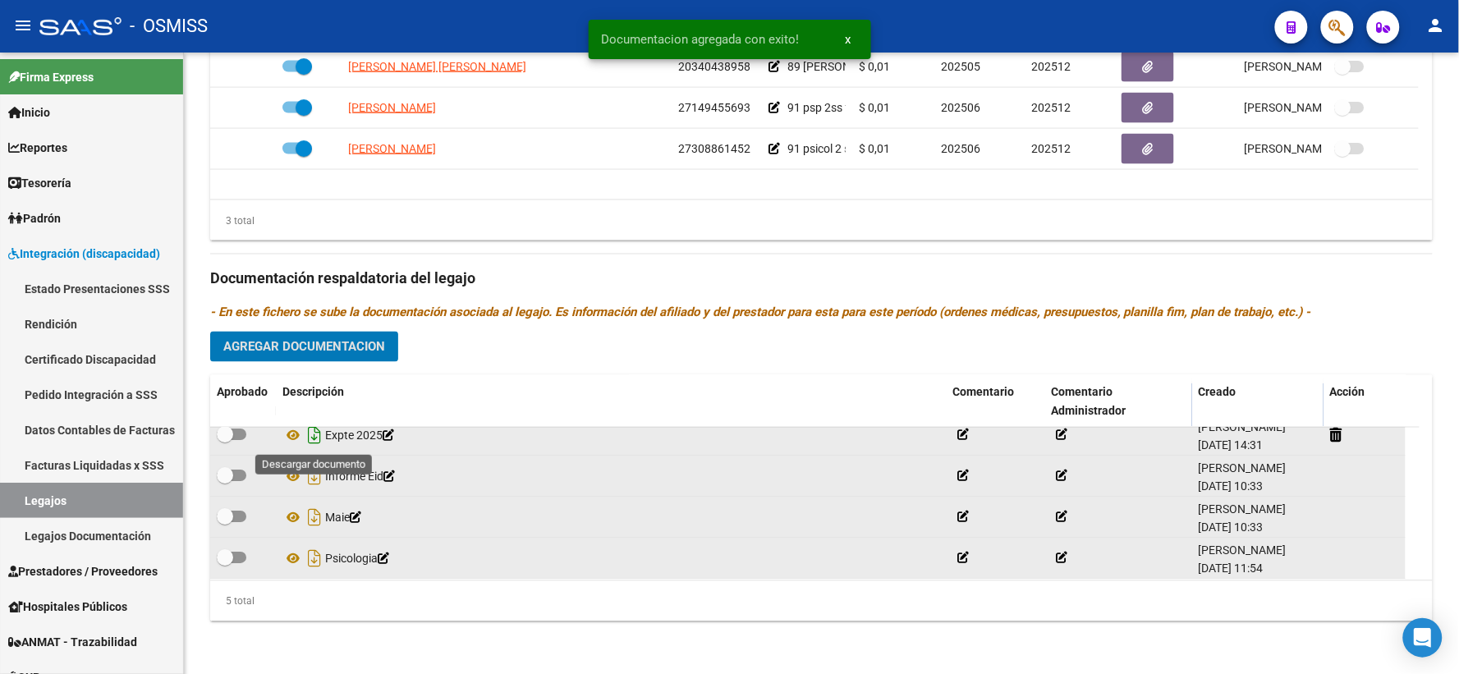
click at [314, 434] on icon "Descargar documento" at bounding box center [314, 436] width 21 height 26
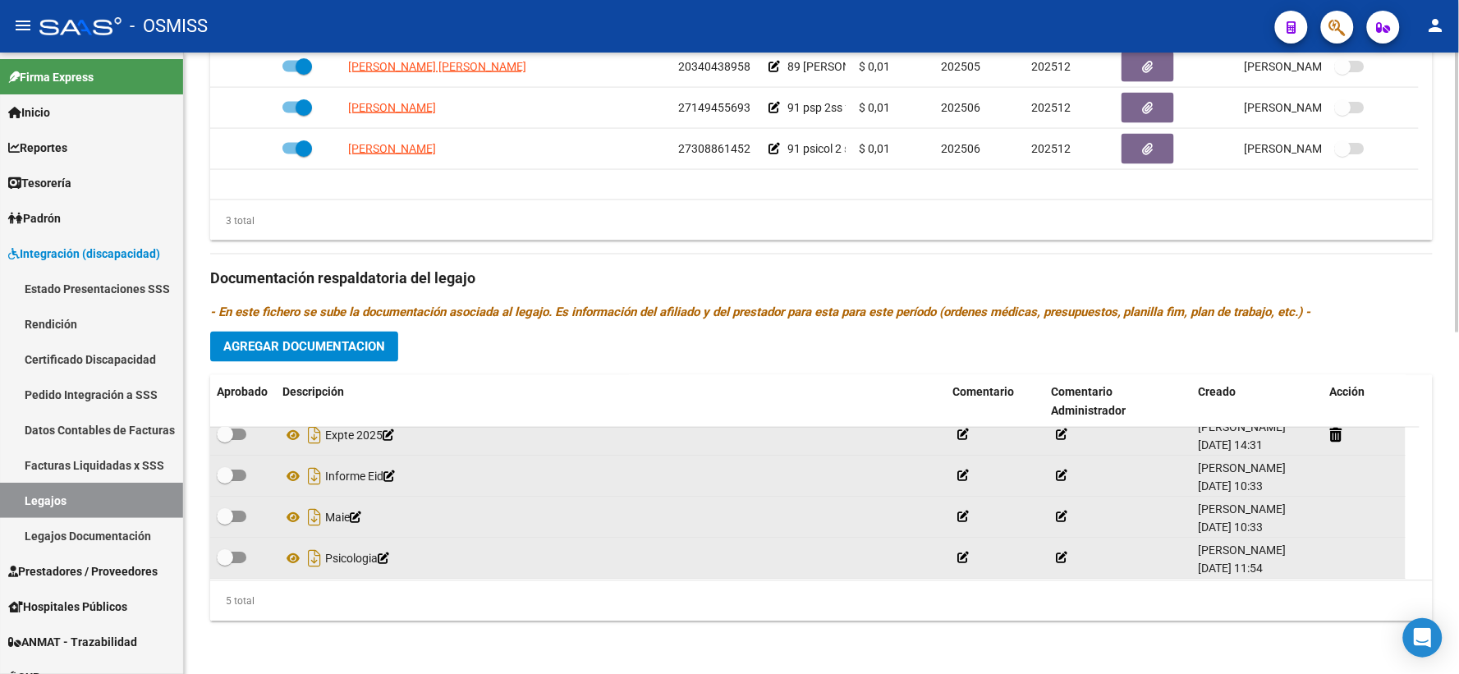
click at [432, 352] on div "Prestadores asociados al legajo Agregar Prestador Aprobado Prestador CUIT Comen…" at bounding box center [821, 267] width 1223 height 733
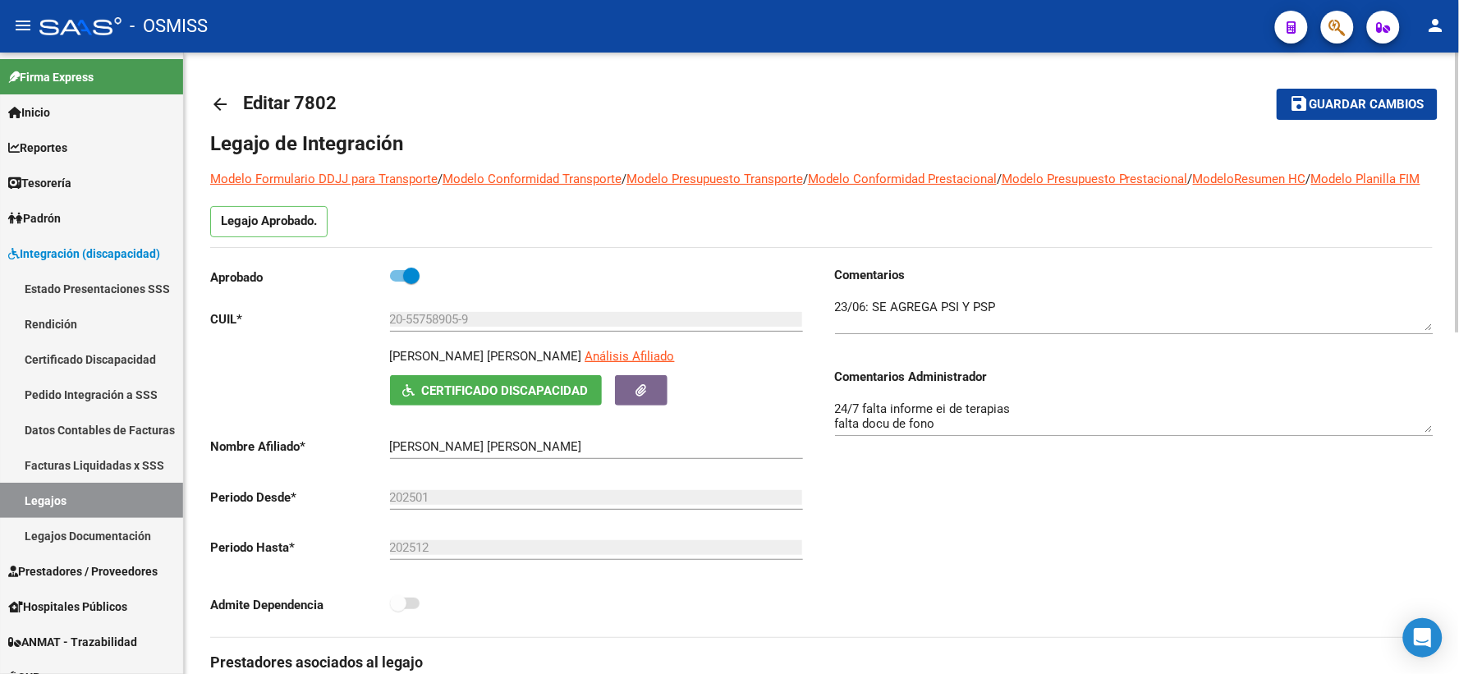
scroll to position [0, 0]
click at [1365, 99] on span "Guardar cambios" at bounding box center [1367, 106] width 115 height 15
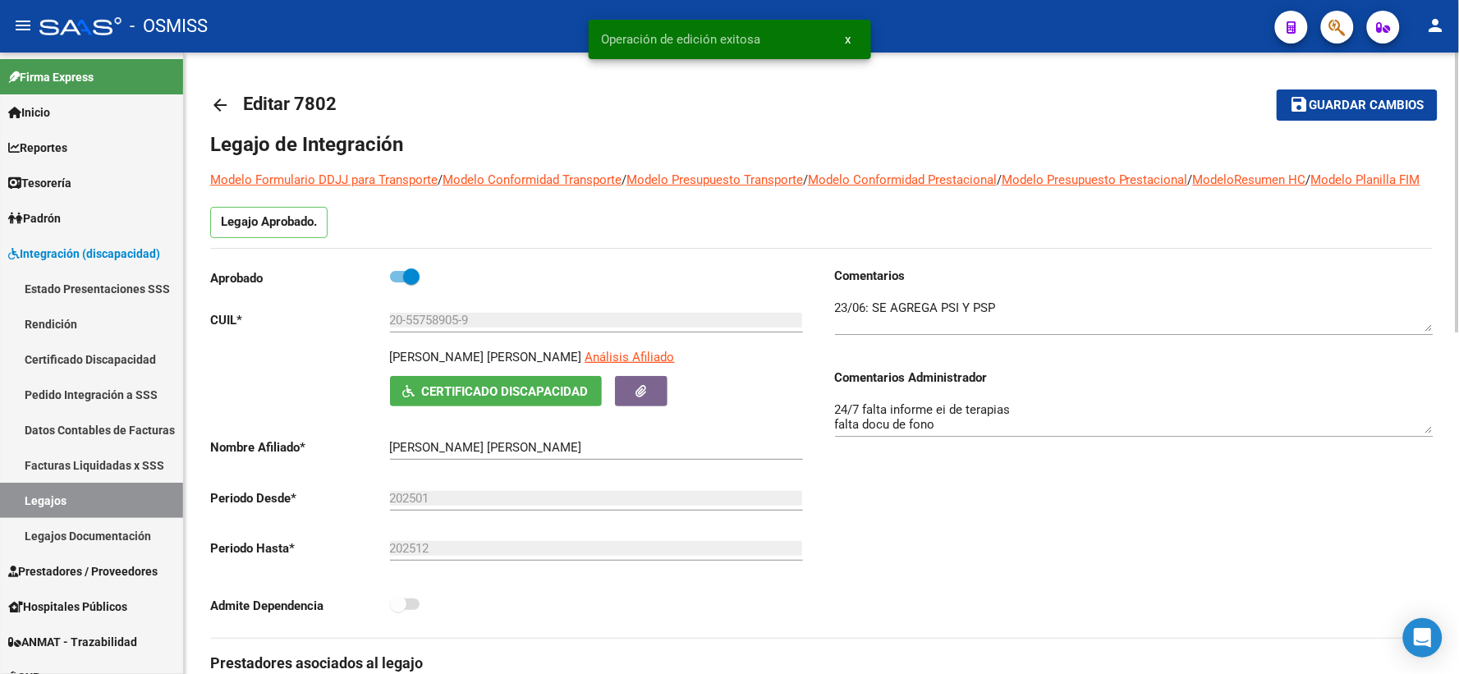
click at [223, 103] on mat-icon "arrow_back" at bounding box center [220, 105] width 20 height 20
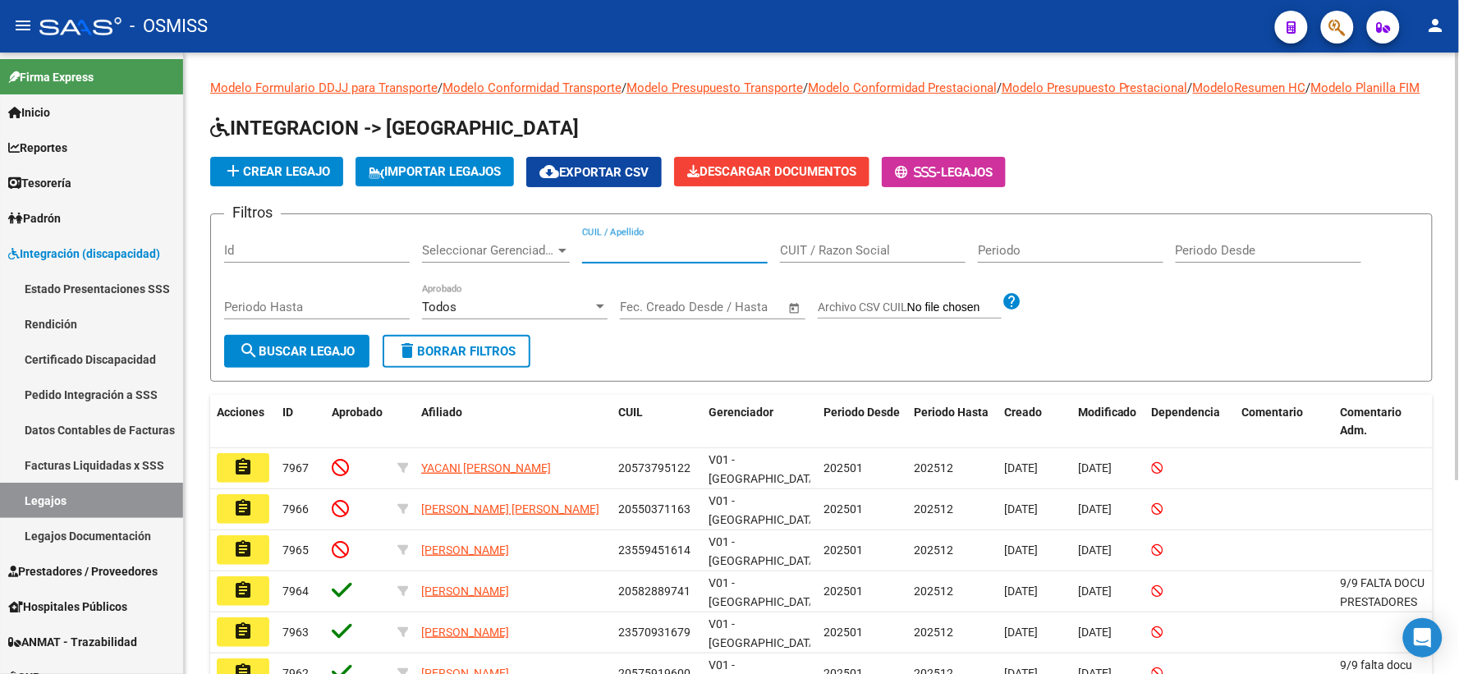
paste input "20557120638"
type input "20557120638"
click at [315, 359] on span "search Buscar Legajo" at bounding box center [297, 351] width 116 height 15
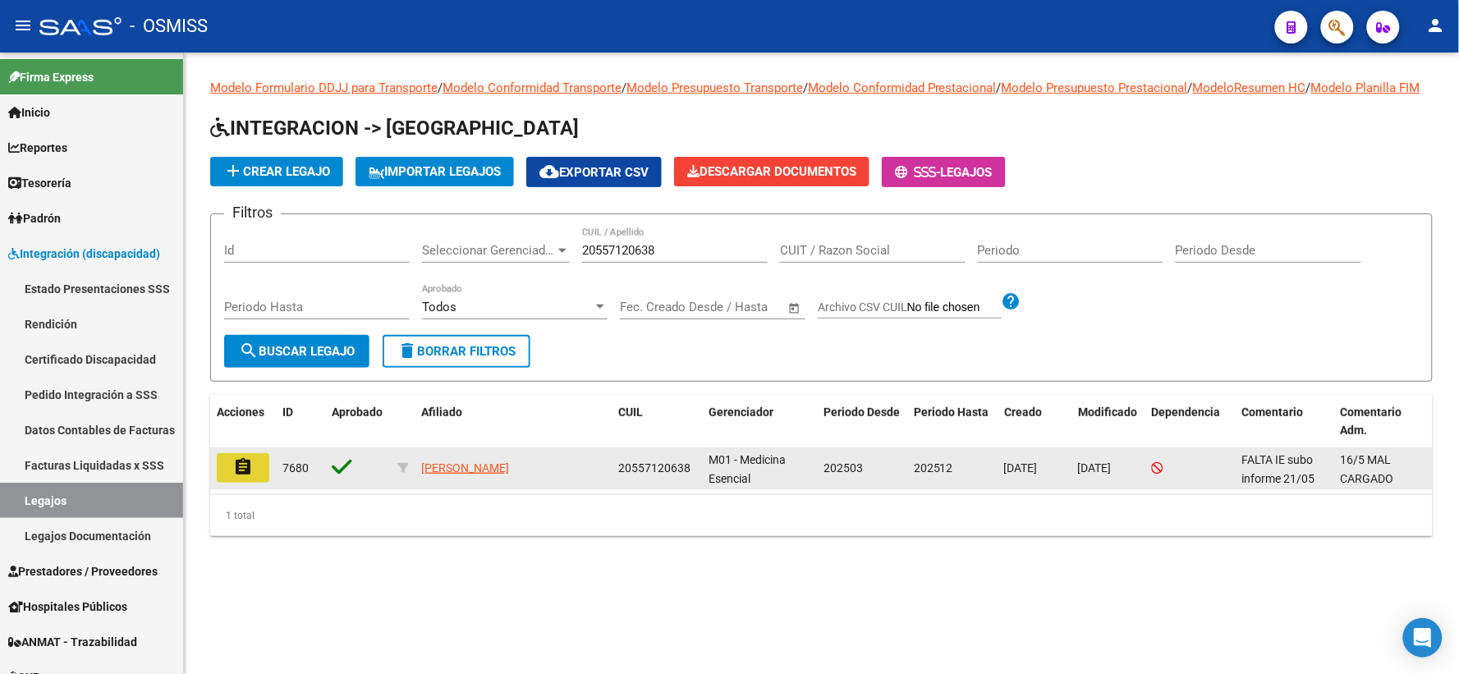
click at [239, 477] on mat-icon "assignment" at bounding box center [243, 467] width 20 height 20
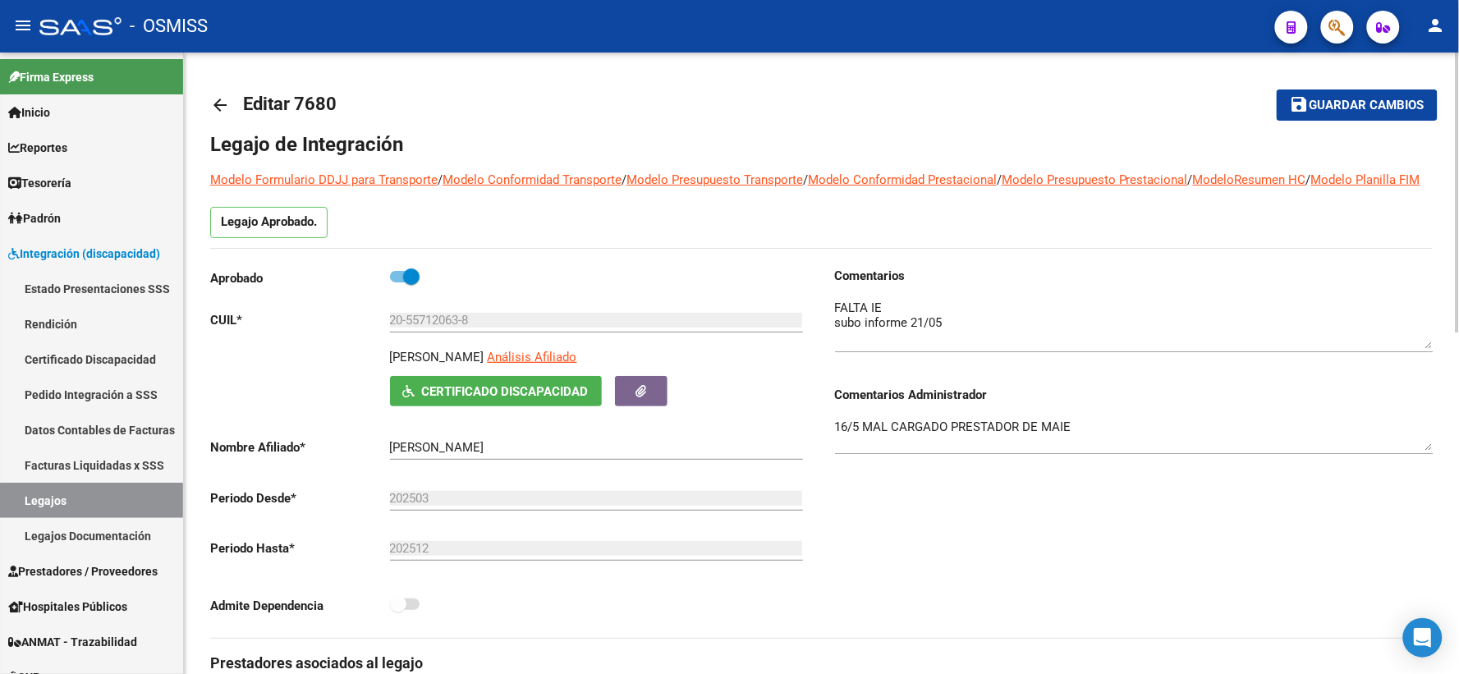
drag, startPoint x: 1430, startPoint y: 347, endPoint x: 1436, endPoint y: 366, distance: 20.5
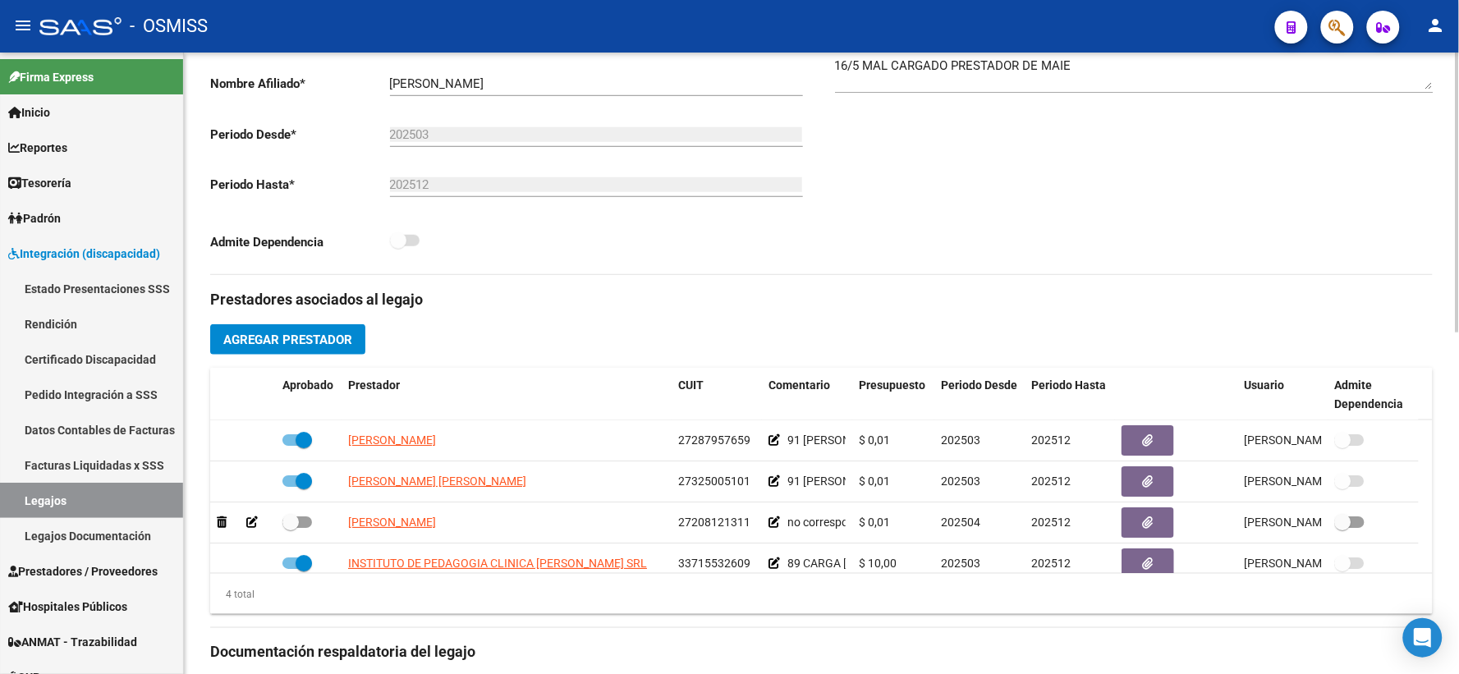
scroll to position [365, 0]
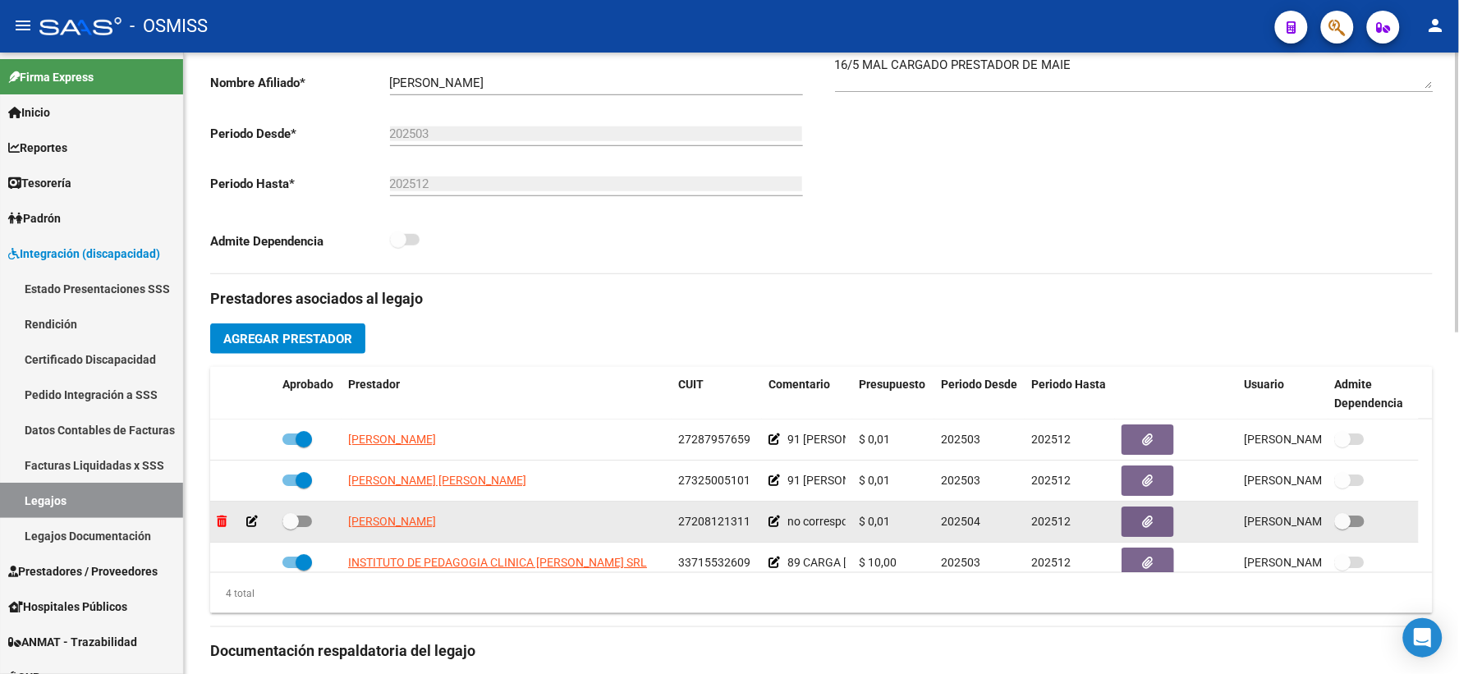
click at [220, 527] on icon at bounding box center [222, 521] width 10 height 11
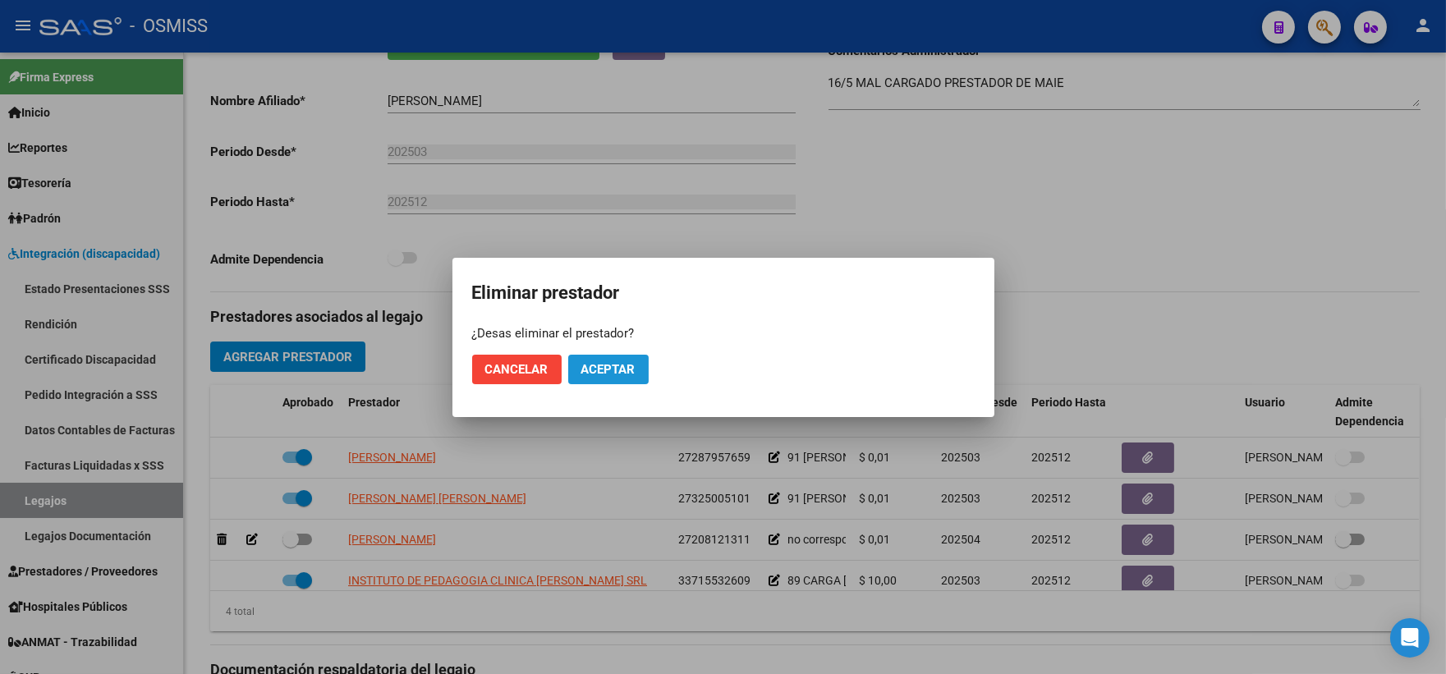
click at [603, 365] on span "Aceptar" at bounding box center [608, 369] width 54 height 15
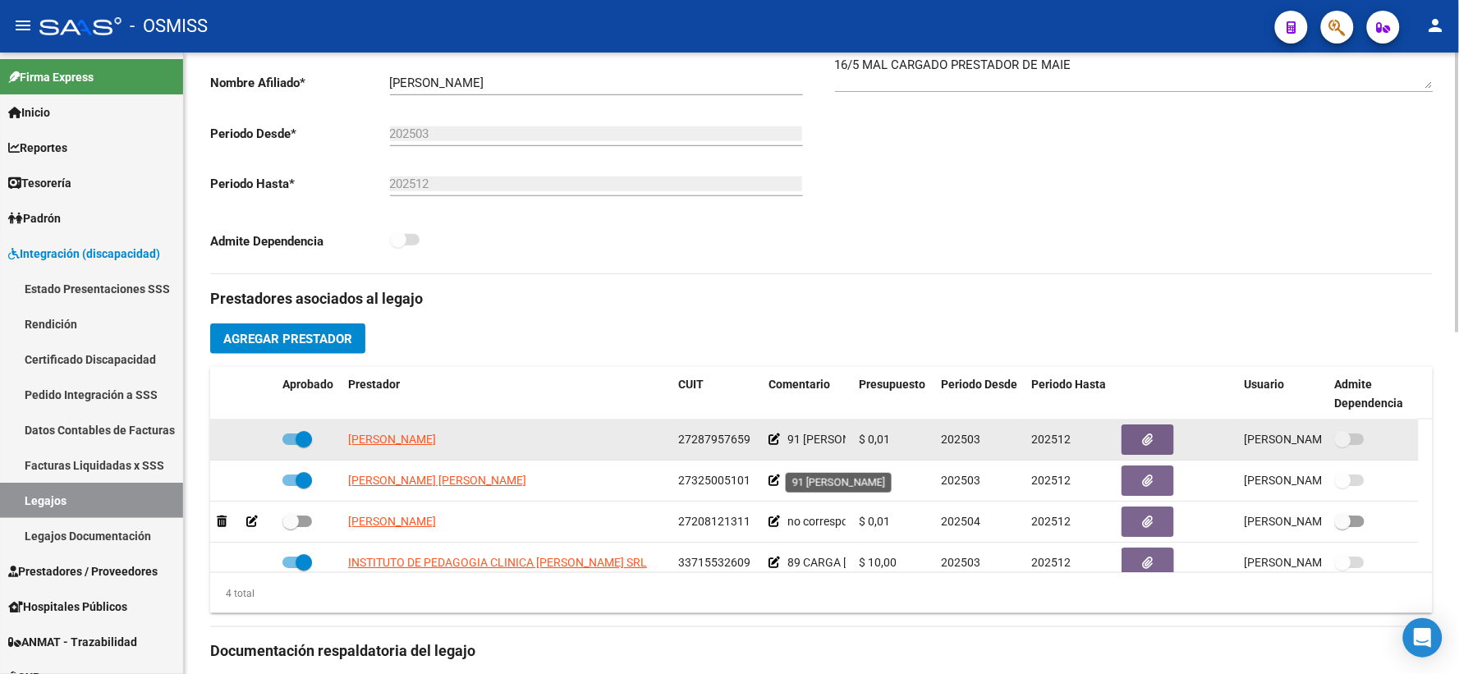
checkbox input "true"
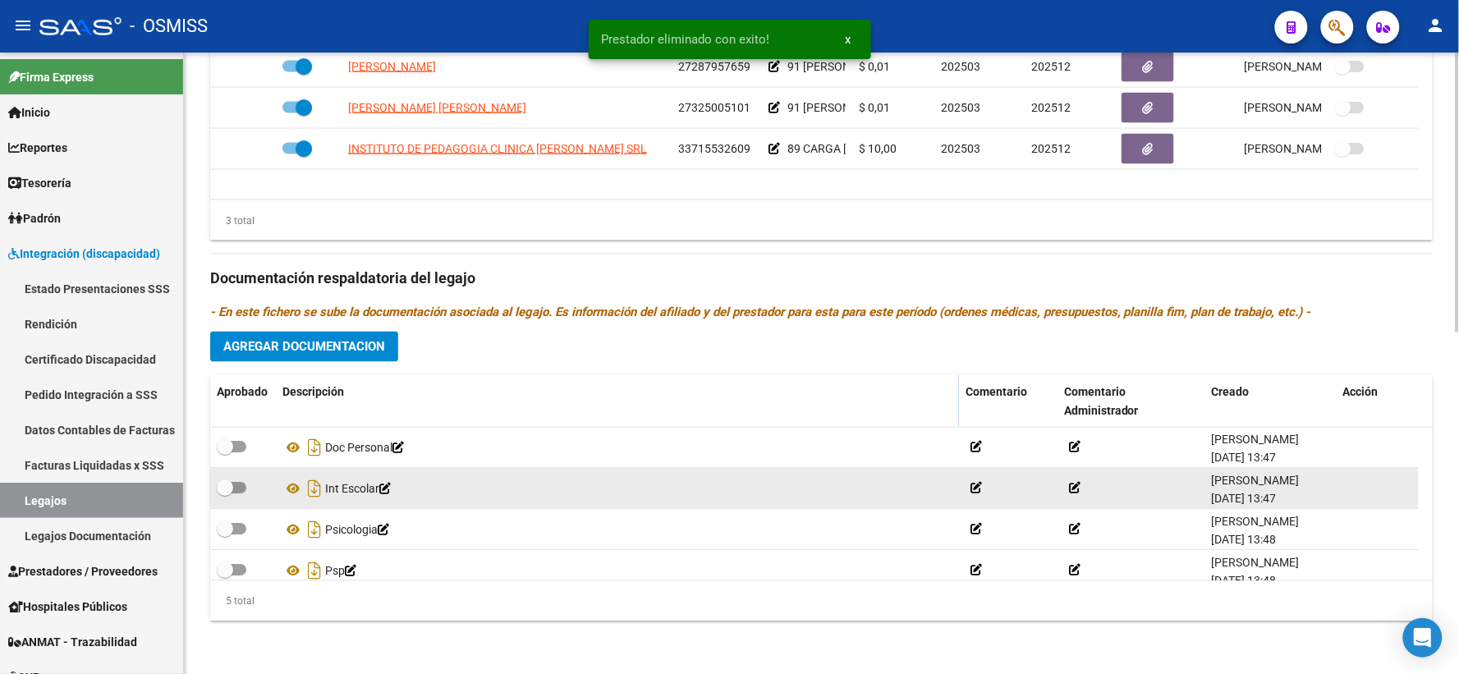
scroll to position [758, 0]
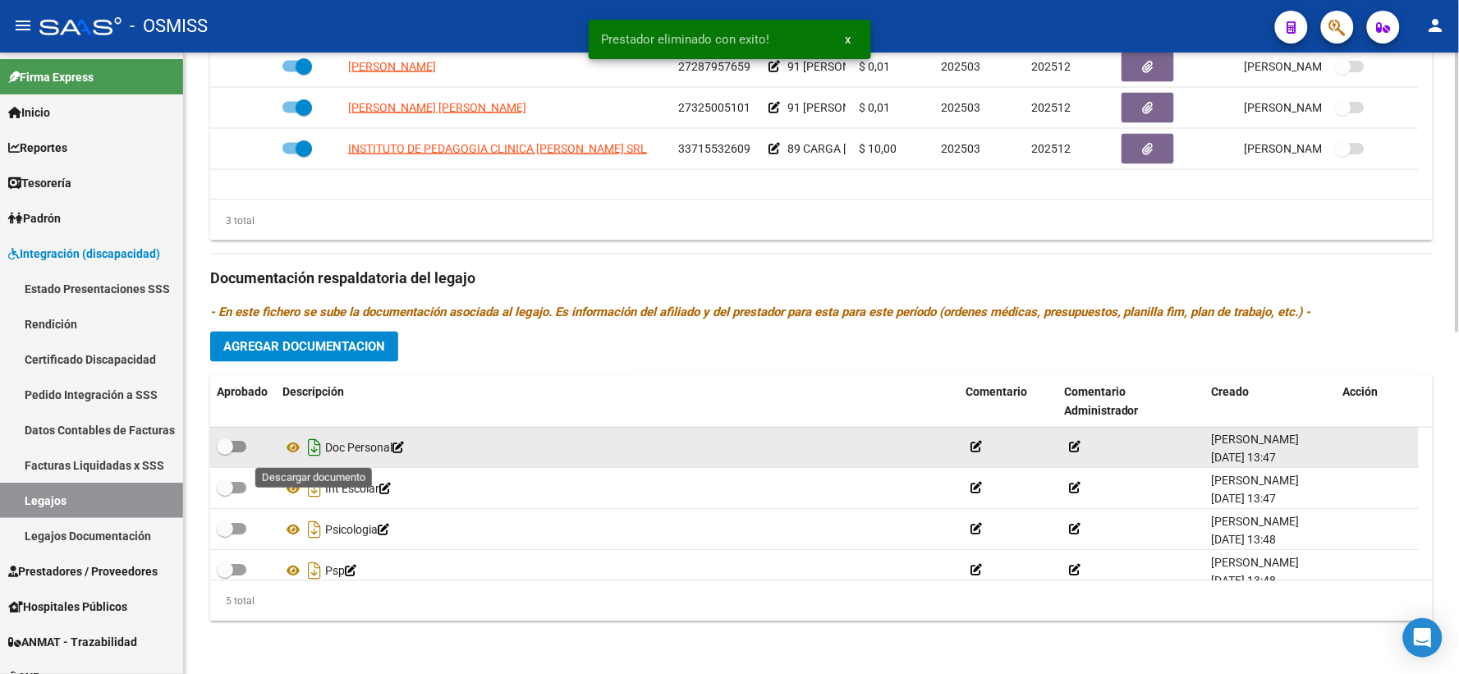
click at [315, 448] on icon "Descargar documento" at bounding box center [314, 448] width 21 height 26
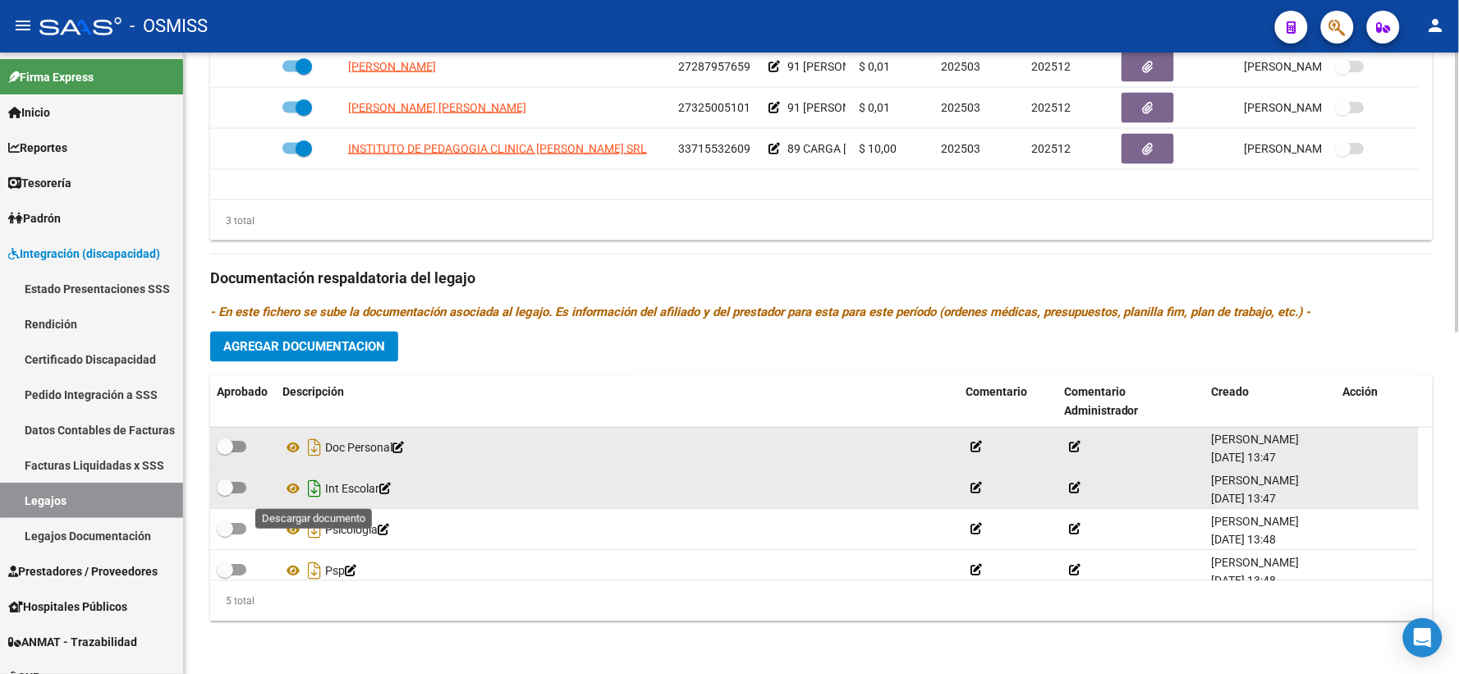
click at [313, 488] on icon "Descargar documento" at bounding box center [314, 489] width 21 height 26
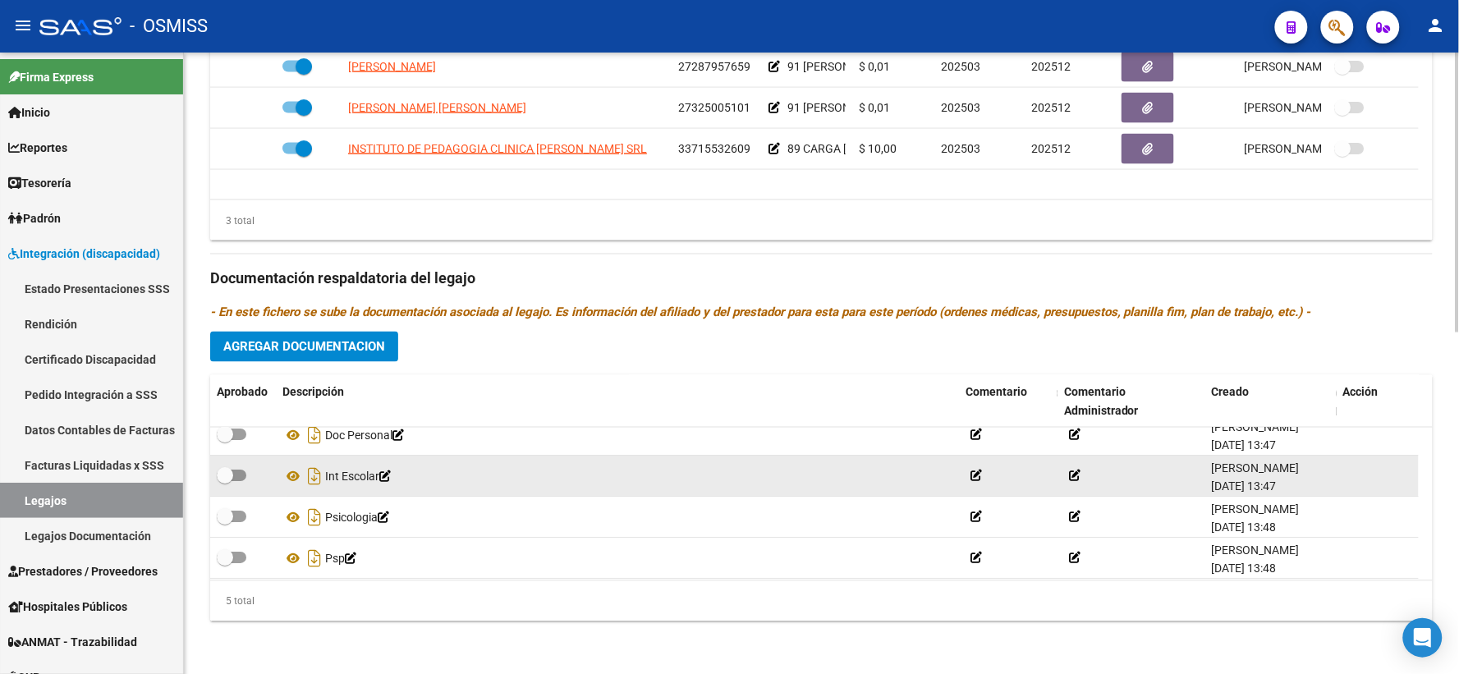
scroll to position [0, 0]
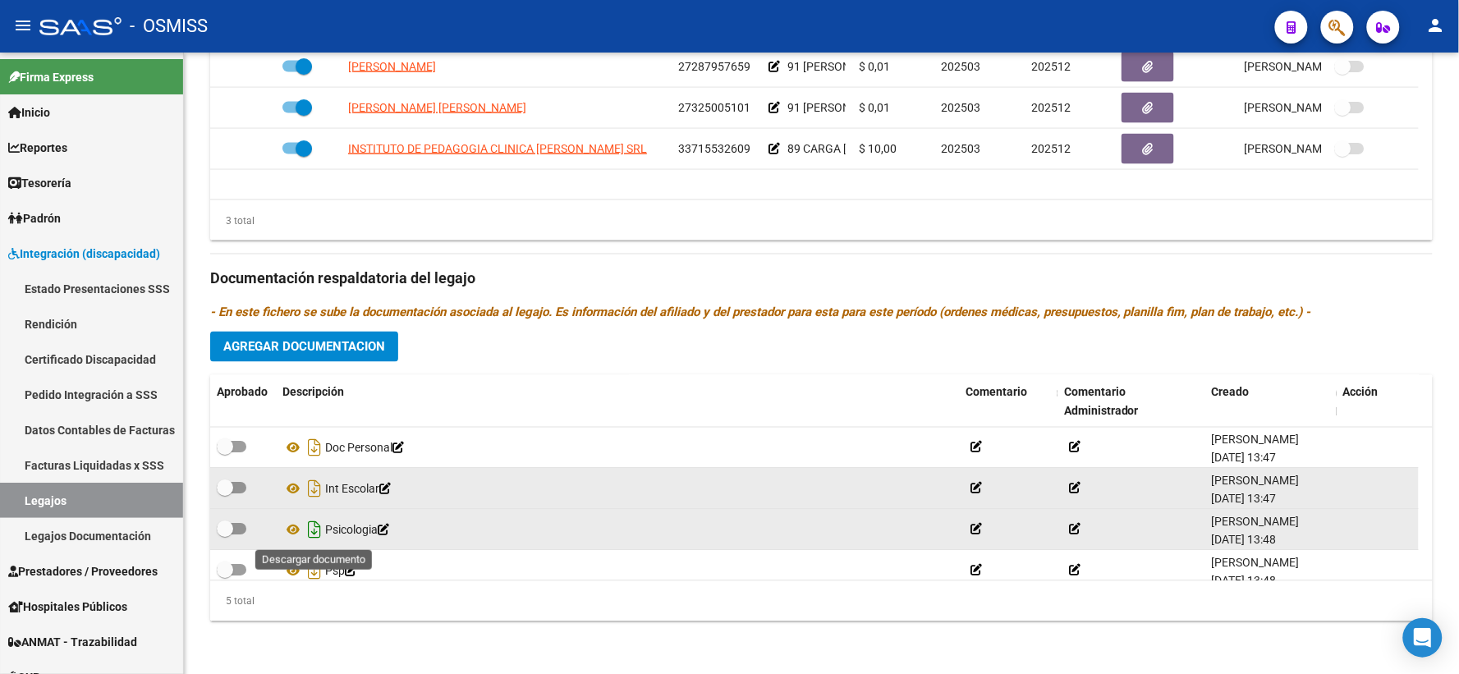
click at [319, 522] on icon "Descargar documento" at bounding box center [314, 530] width 21 height 26
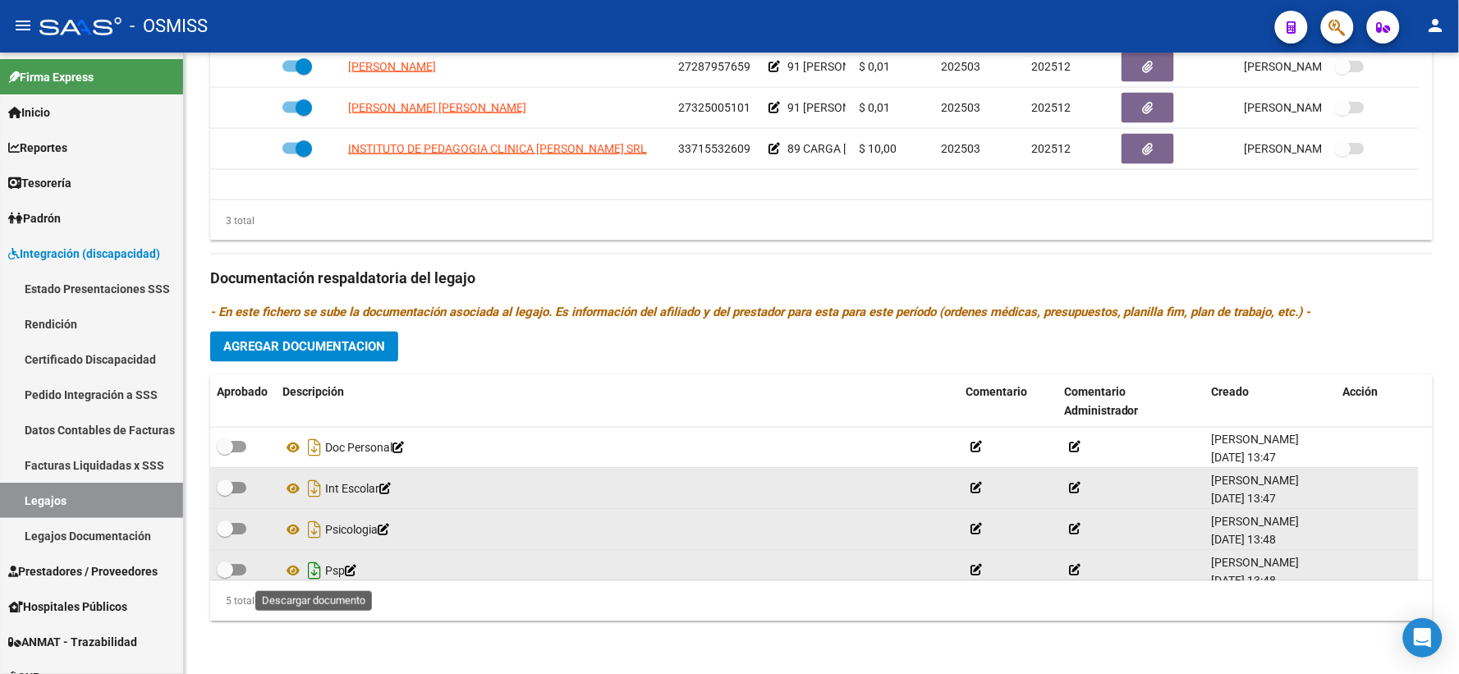
click at [308, 571] on icon "Descargar documento" at bounding box center [314, 571] width 21 height 26
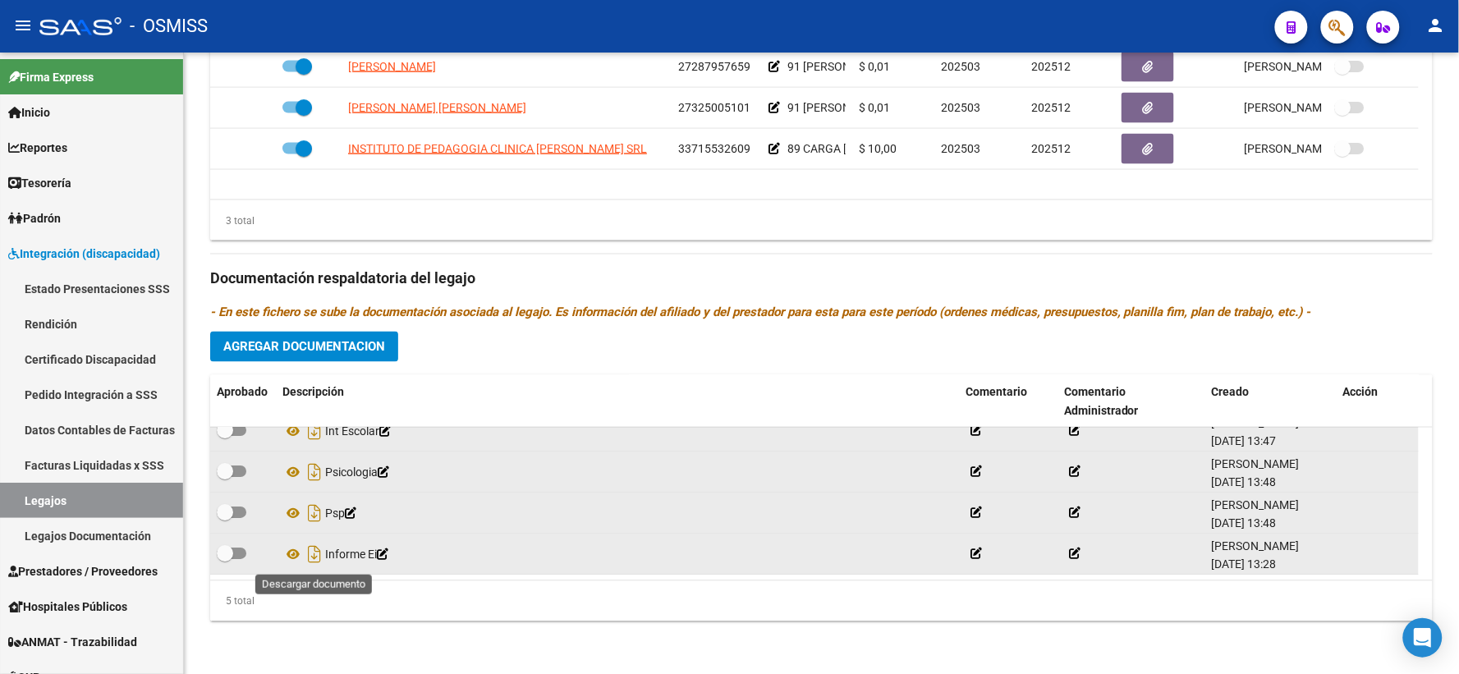
drag, startPoint x: 316, startPoint y: 550, endPoint x: 348, endPoint y: 553, distance: 32.1
click at [316, 550] on icon "Descargar documento" at bounding box center [314, 555] width 21 height 26
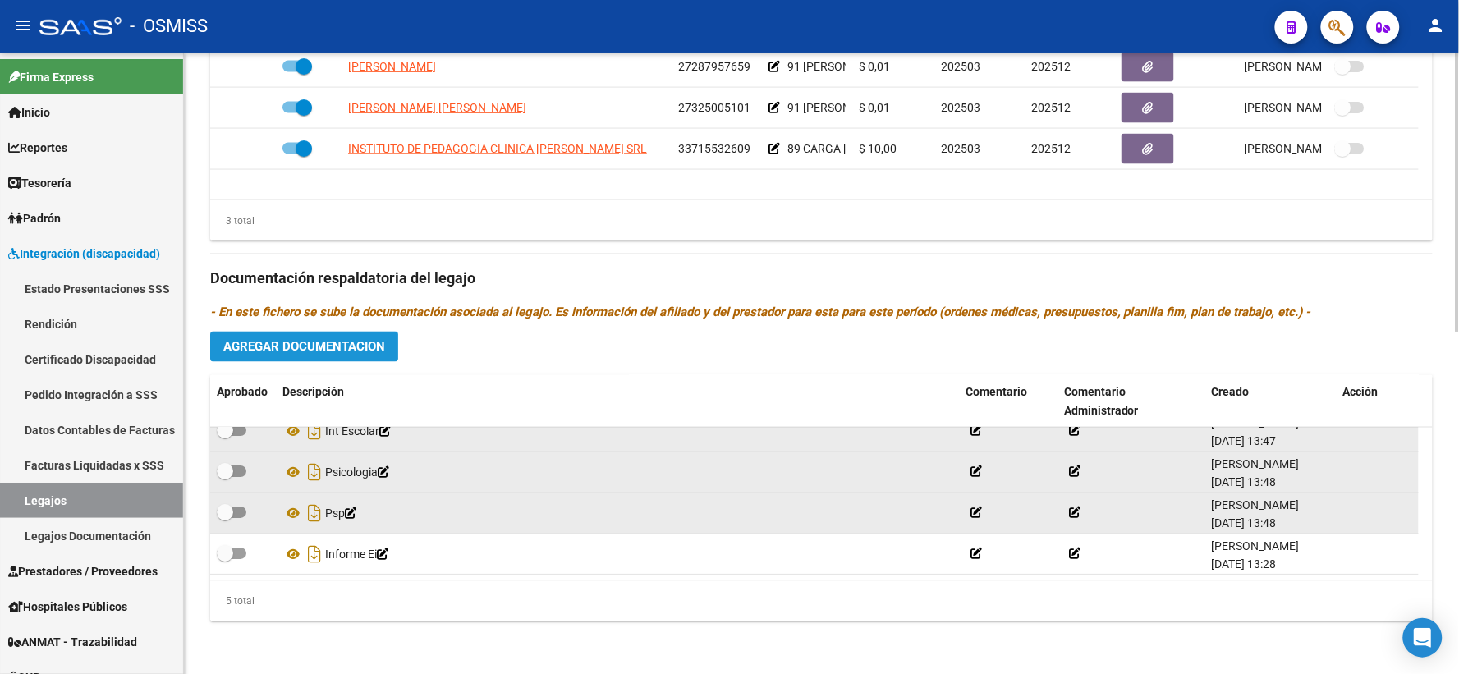
click at [322, 351] on span "Agregar Documentacion" at bounding box center [304, 347] width 162 height 15
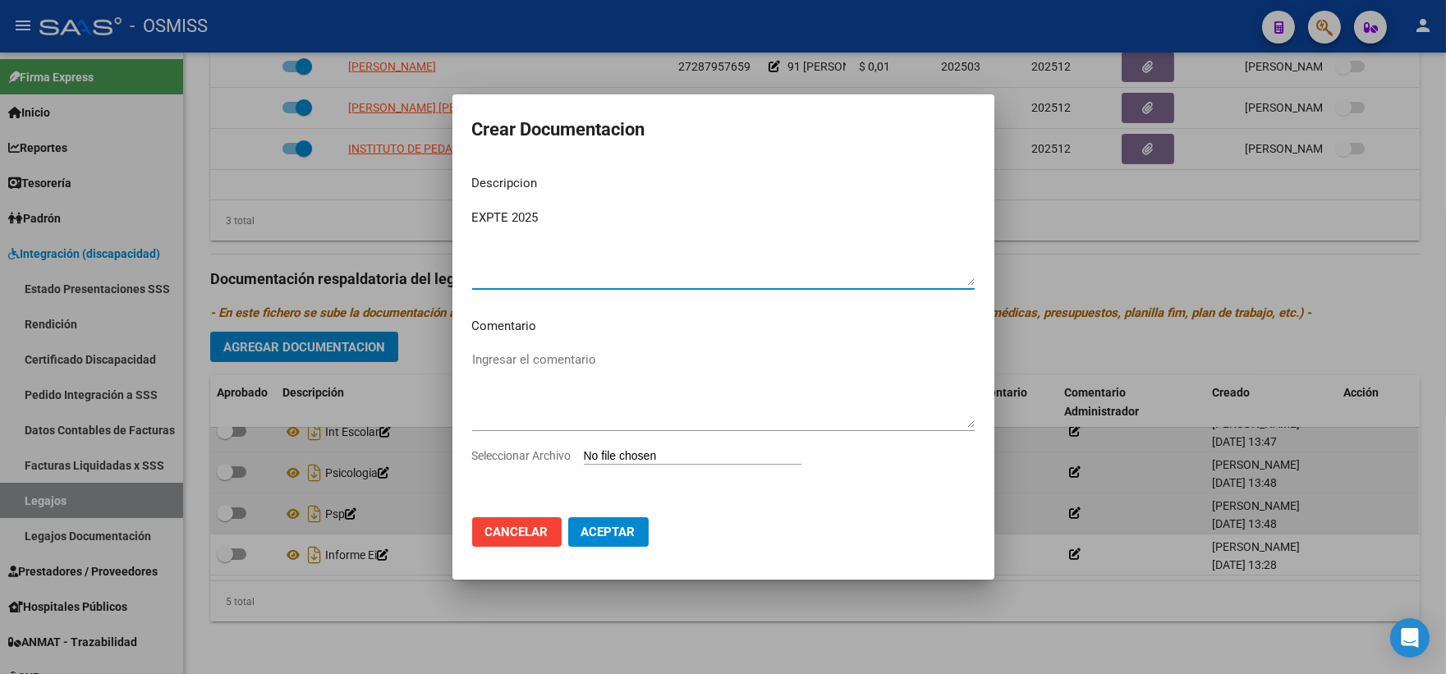
type textarea "EXPTE 2025"
type input "C:\fakepath\ilovepdf_merged_compressed (83).pdf"
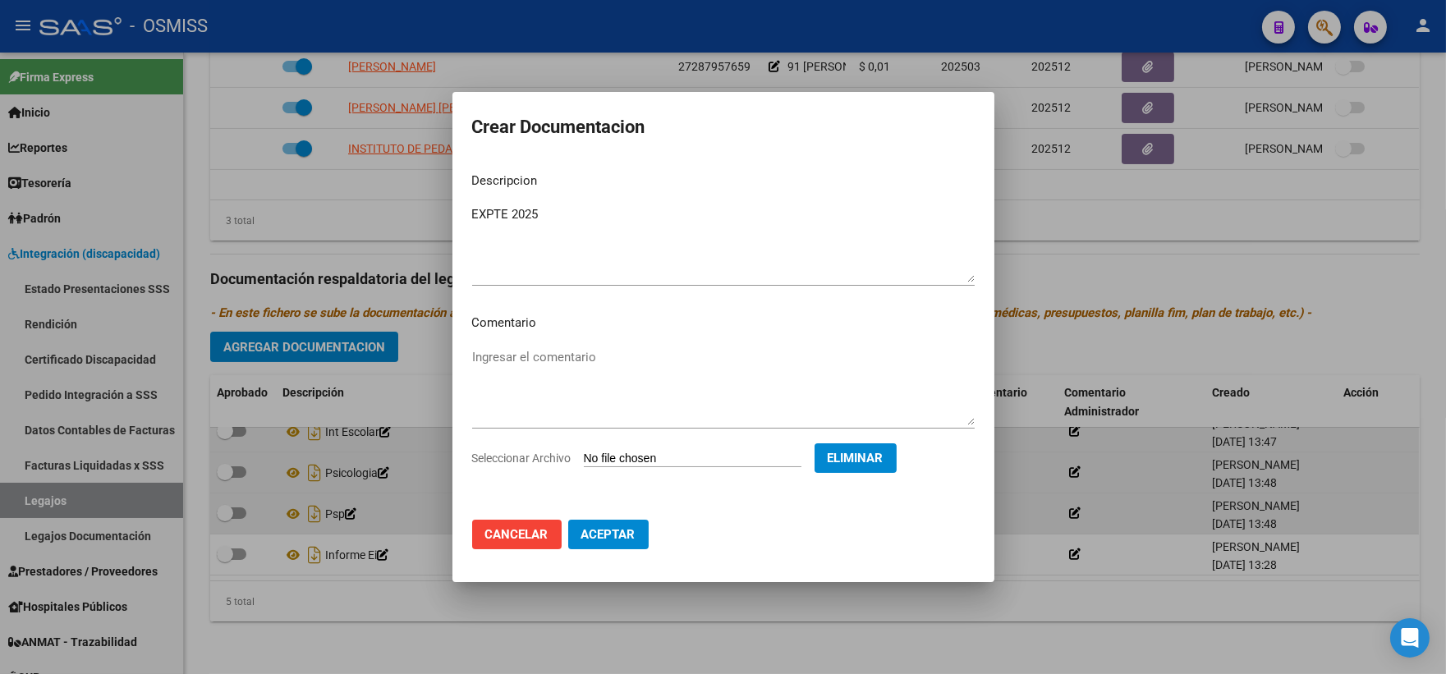
click at [604, 537] on span "Aceptar" at bounding box center [608, 534] width 54 height 15
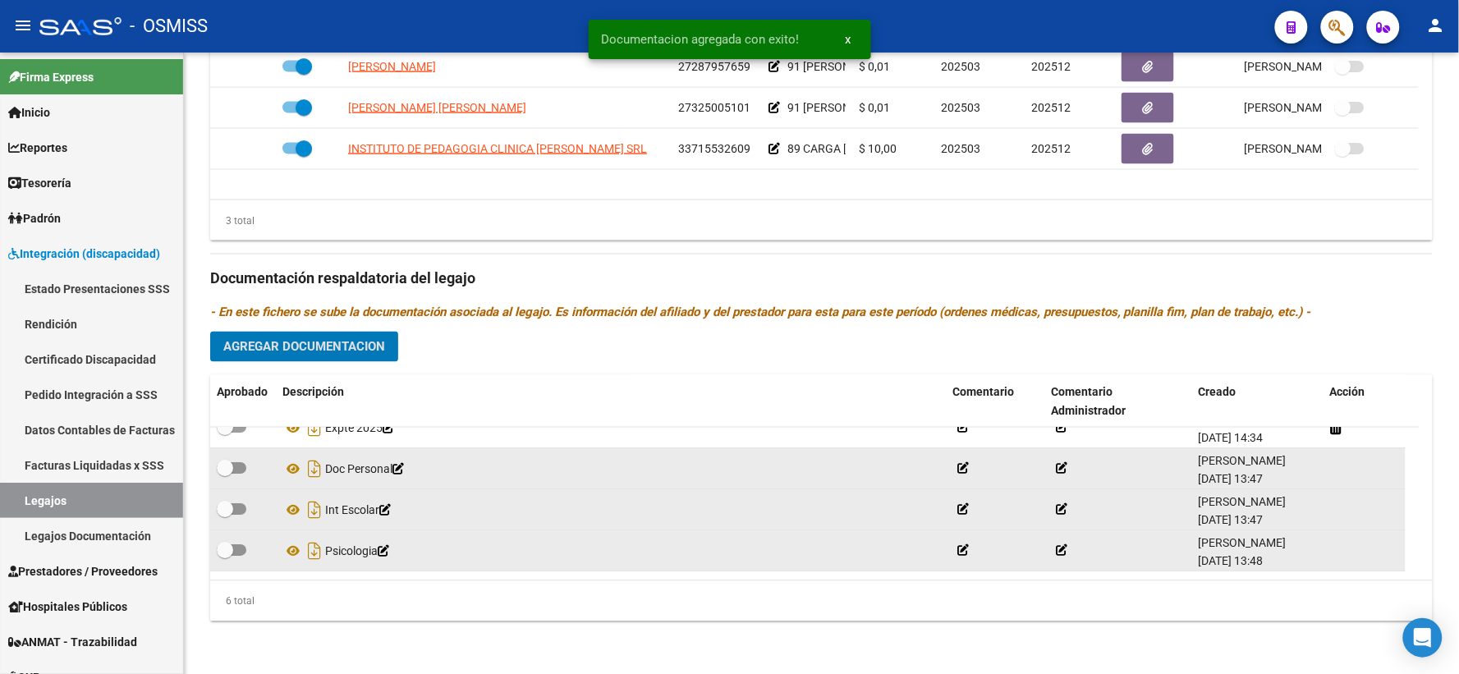
scroll to position [0, 0]
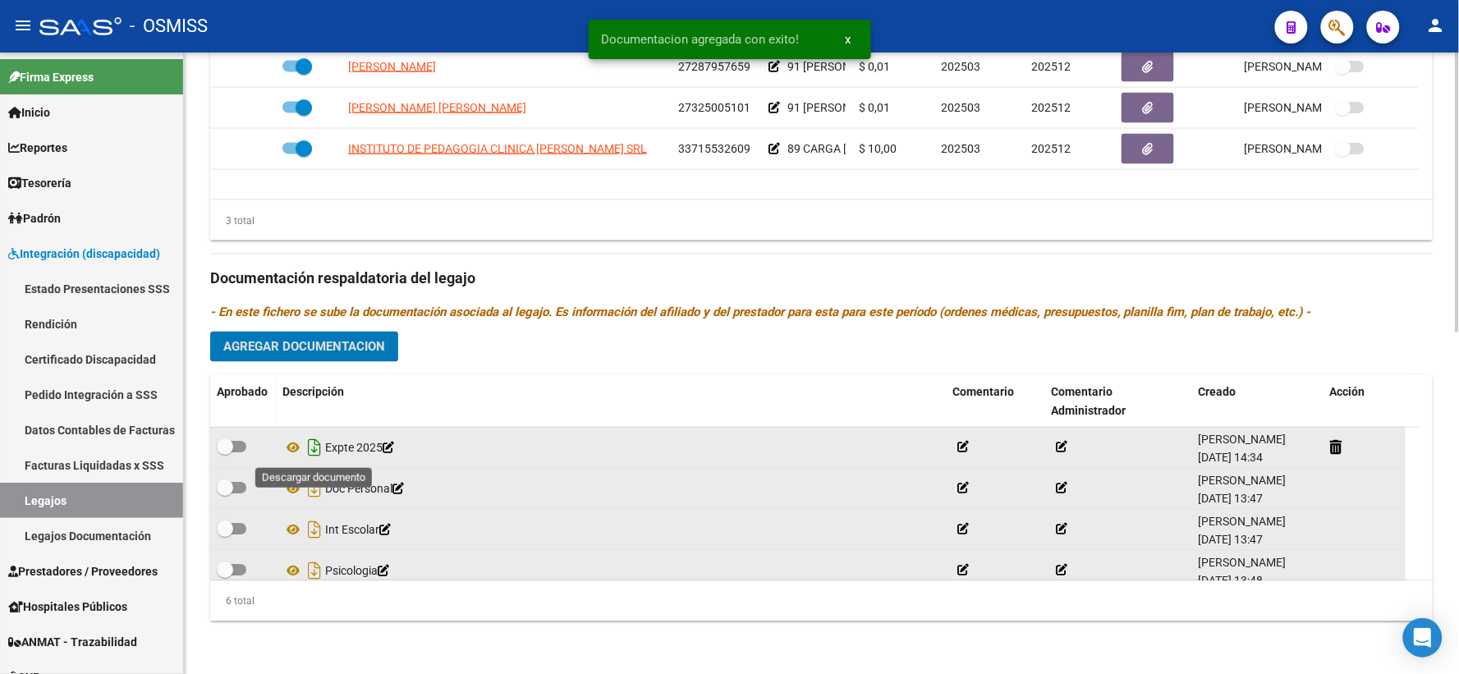
click at [315, 447] on icon "Descargar documento" at bounding box center [314, 448] width 21 height 26
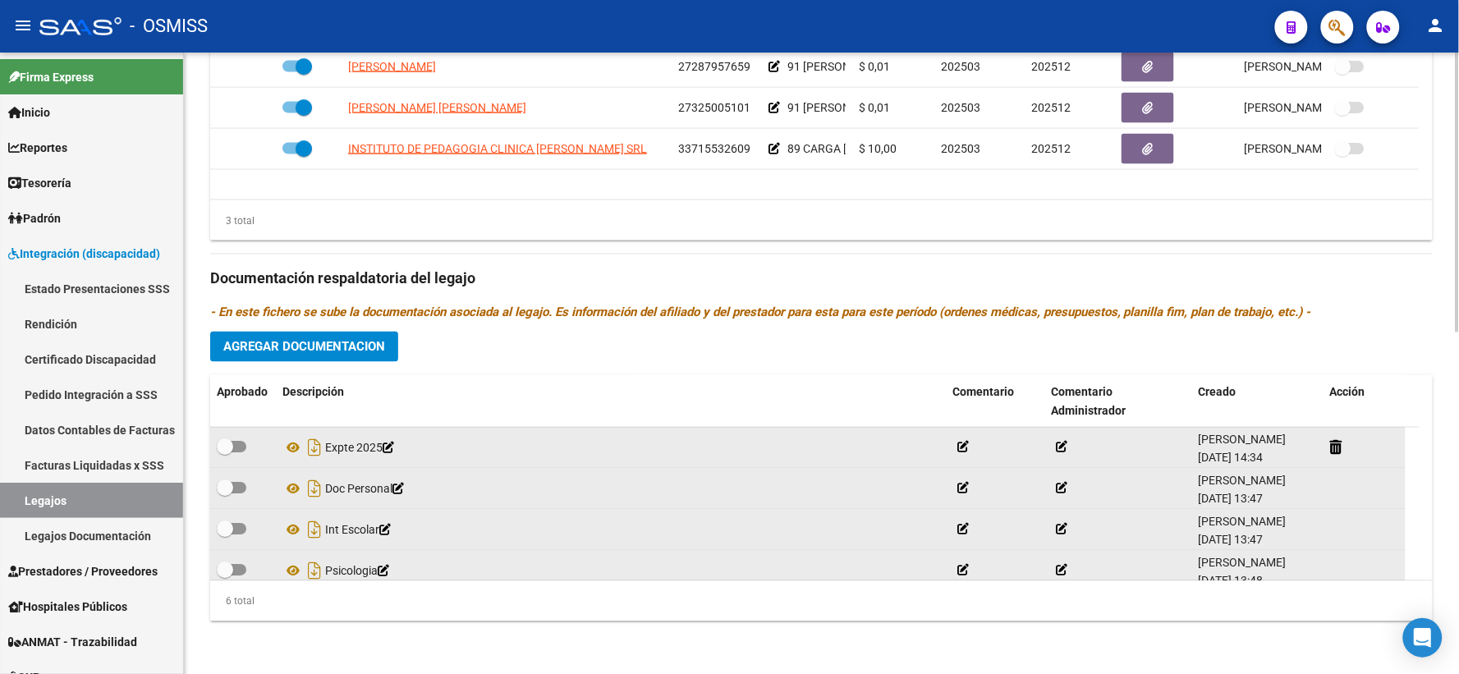
click at [432, 342] on div "Prestadores asociados al legajo Agregar Prestador Aprobado Prestador CUIT Comen…" at bounding box center [821, 267] width 1223 height 733
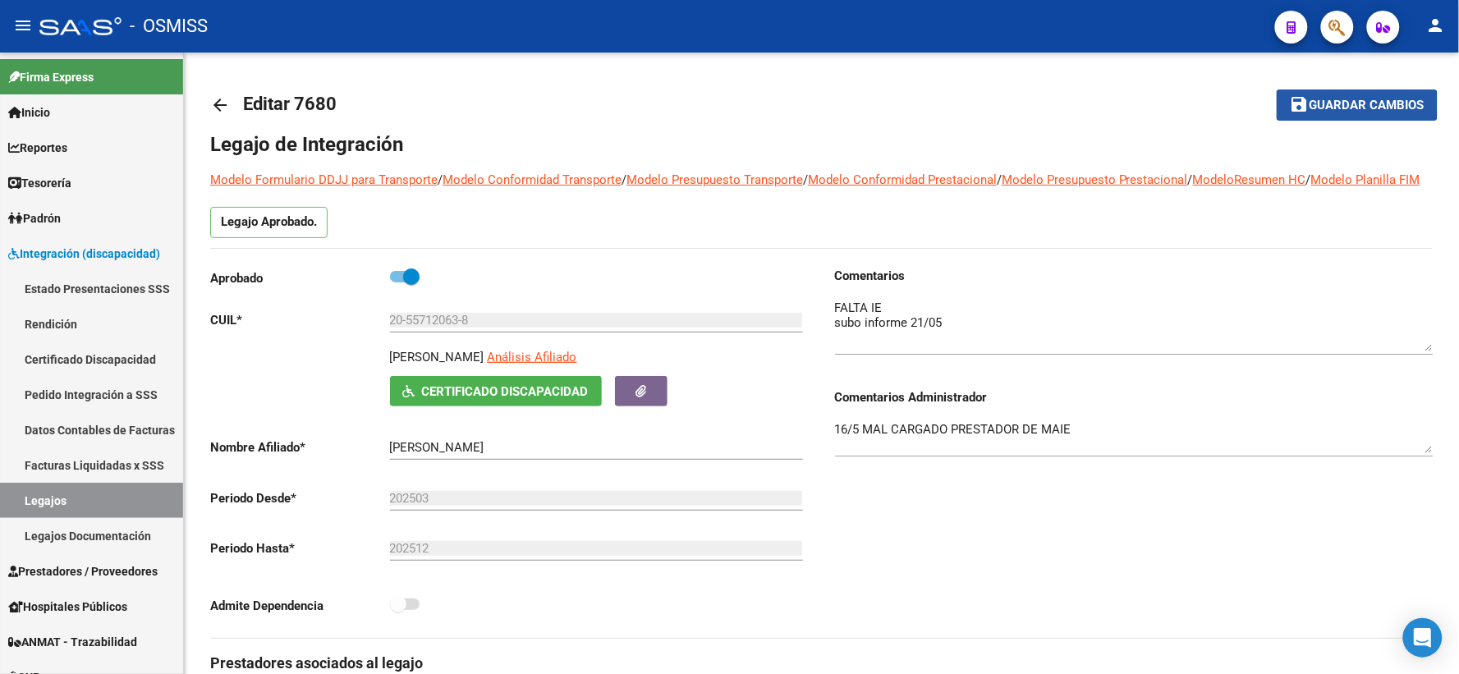
drag, startPoint x: 1325, startPoint y: 105, endPoint x: 717, endPoint y: 113, distance: 607.8
click at [1324, 104] on span "Guardar cambios" at bounding box center [1367, 106] width 115 height 15
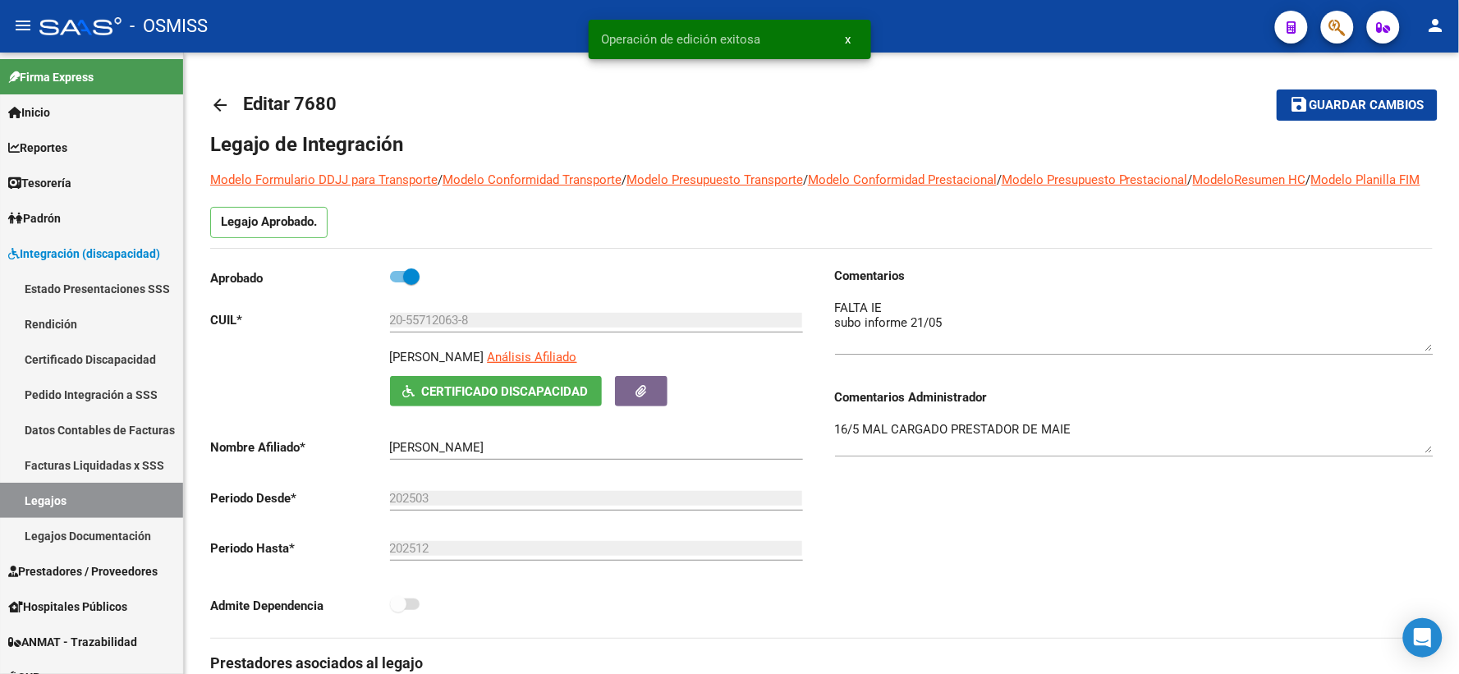
click at [222, 104] on mat-icon "arrow_back" at bounding box center [220, 105] width 20 height 20
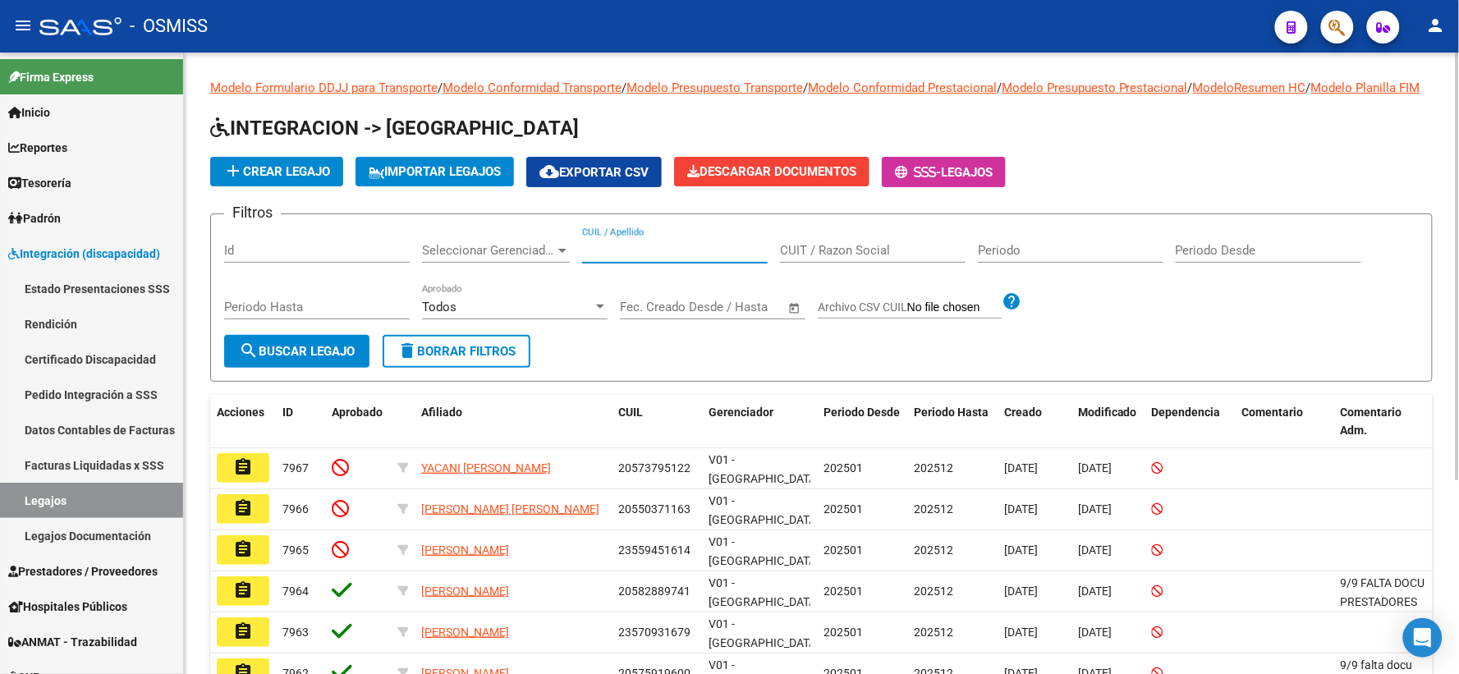
paste input "20554943536"
type input "20554943536"
click at [306, 359] on span "search Buscar Legajo" at bounding box center [297, 351] width 116 height 15
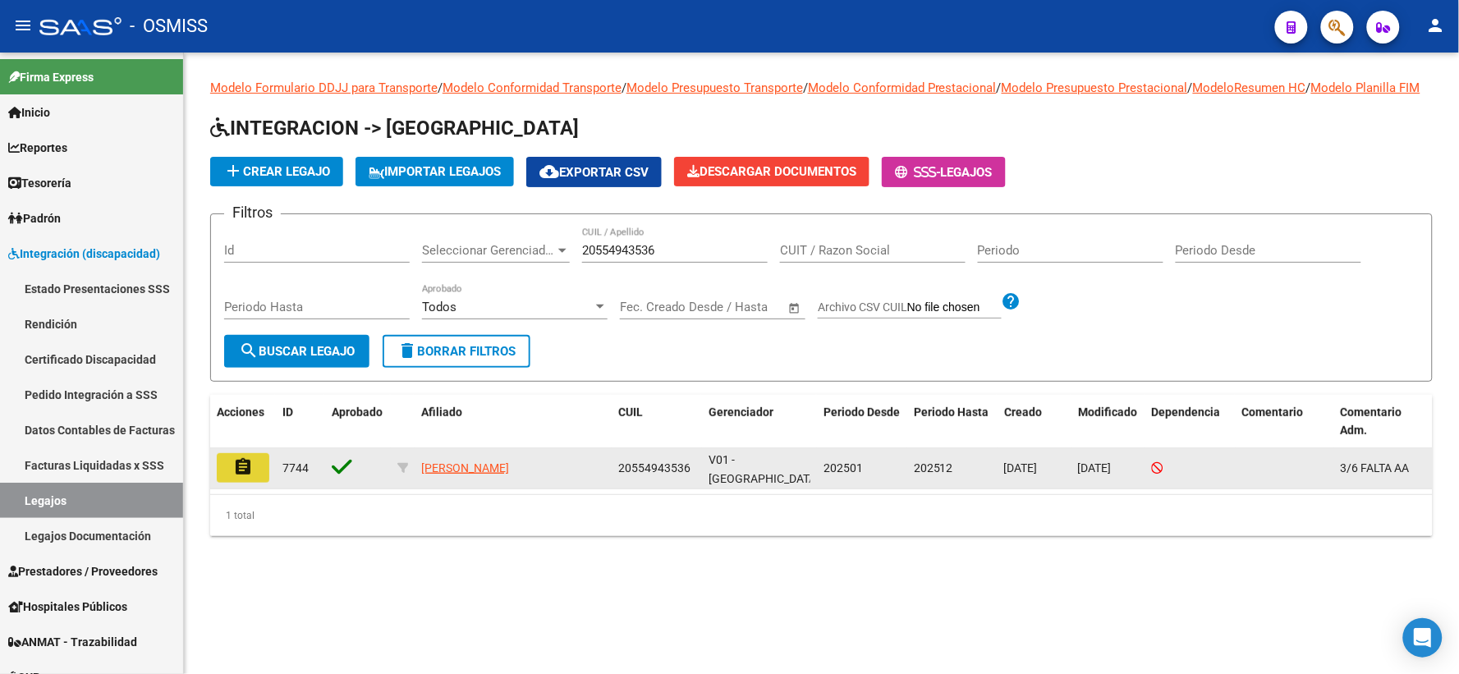
click at [237, 477] on mat-icon "assignment" at bounding box center [243, 467] width 20 height 20
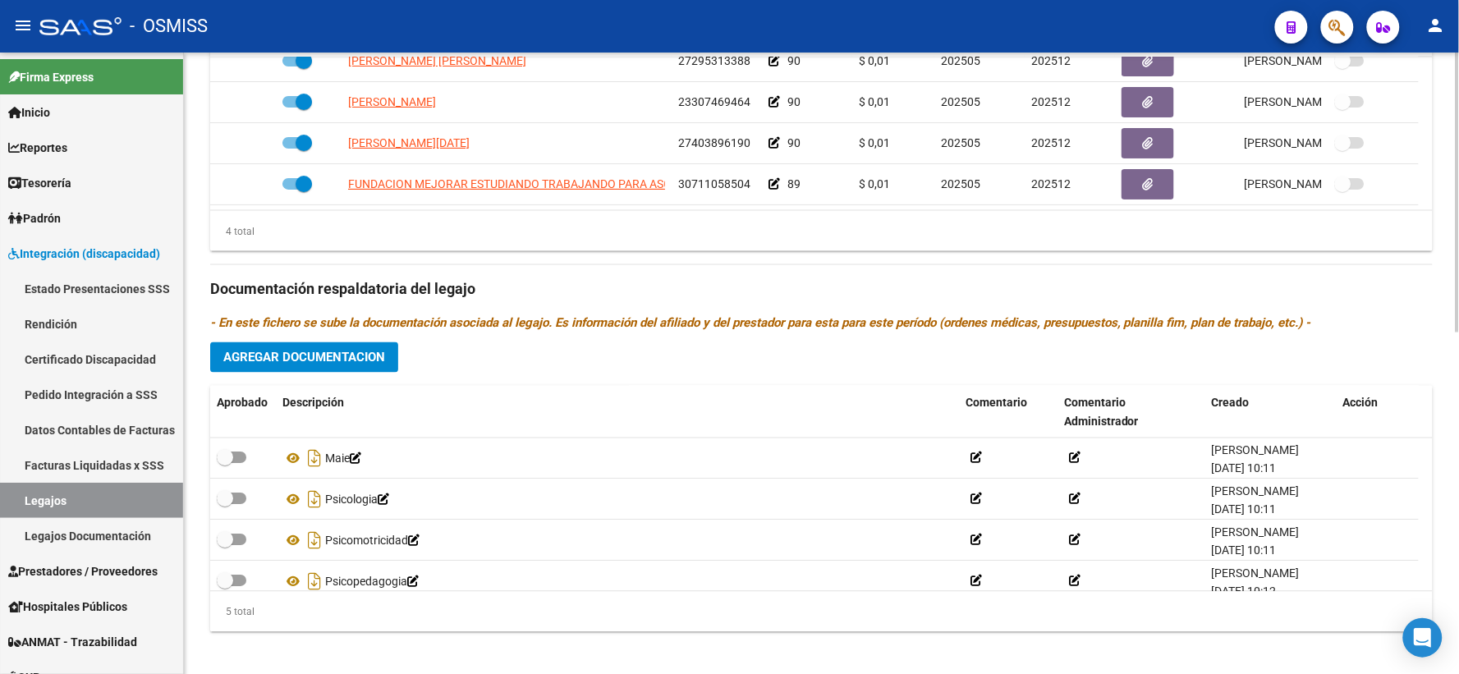
scroll to position [729, 0]
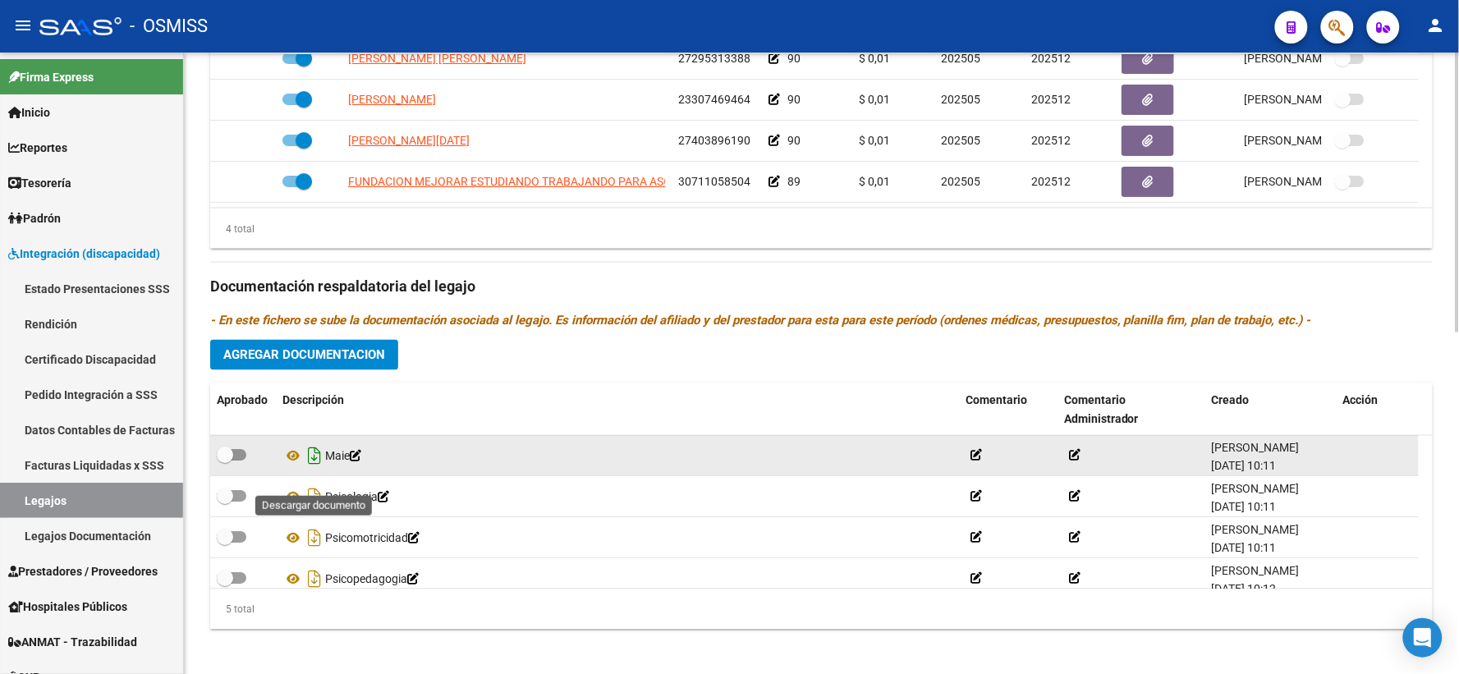
click at [308, 470] on icon "Descargar documento" at bounding box center [314, 456] width 21 height 26
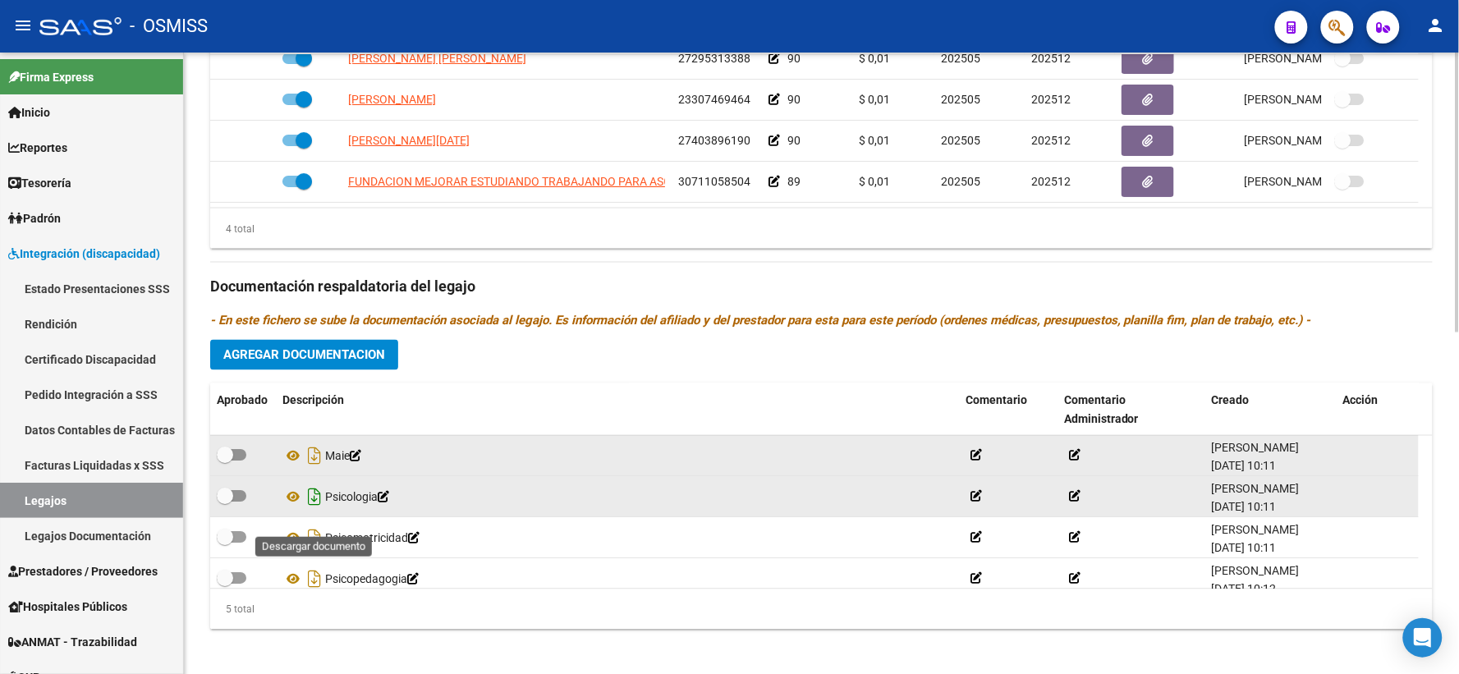
click at [313, 511] on icon "Descargar documento" at bounding box center [314, 498] width 21 height 26
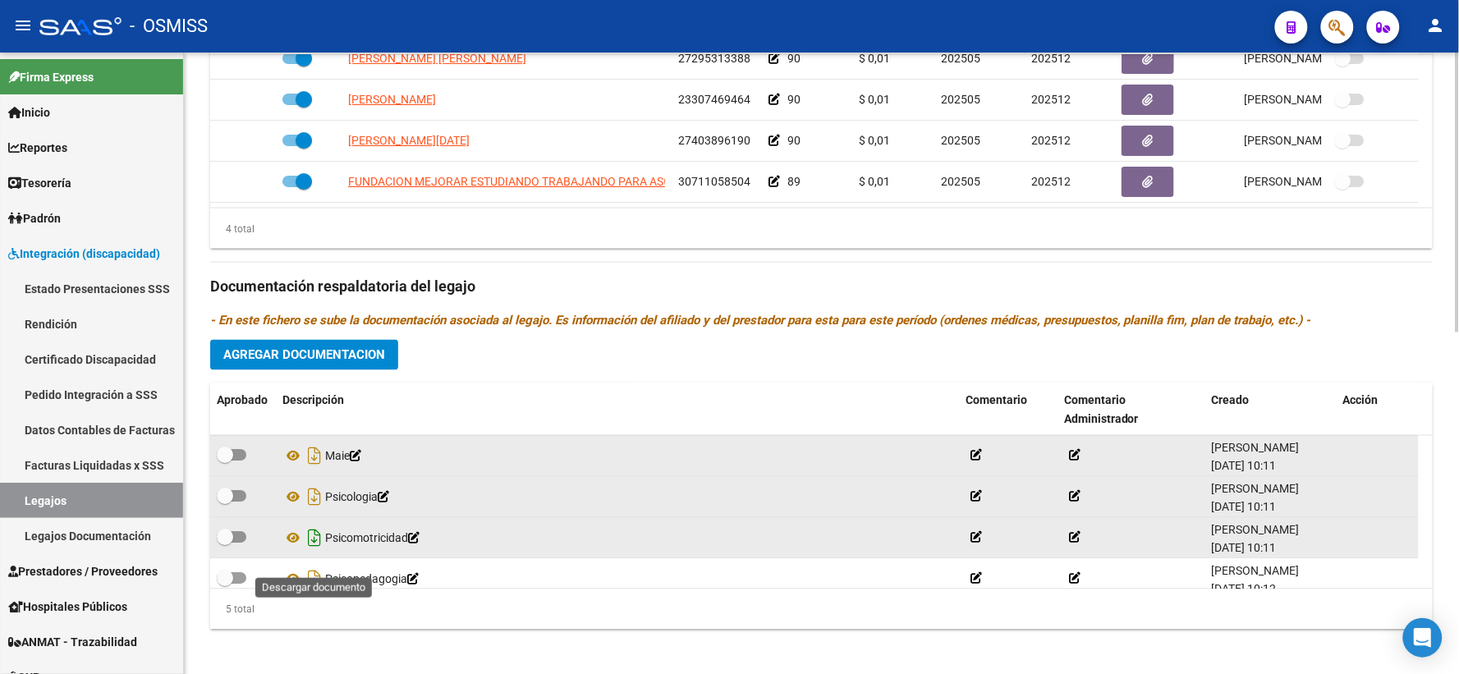
click at [313, 552] on icon "Descargar documento" at bounding box center [314, 539] width 21 height 26
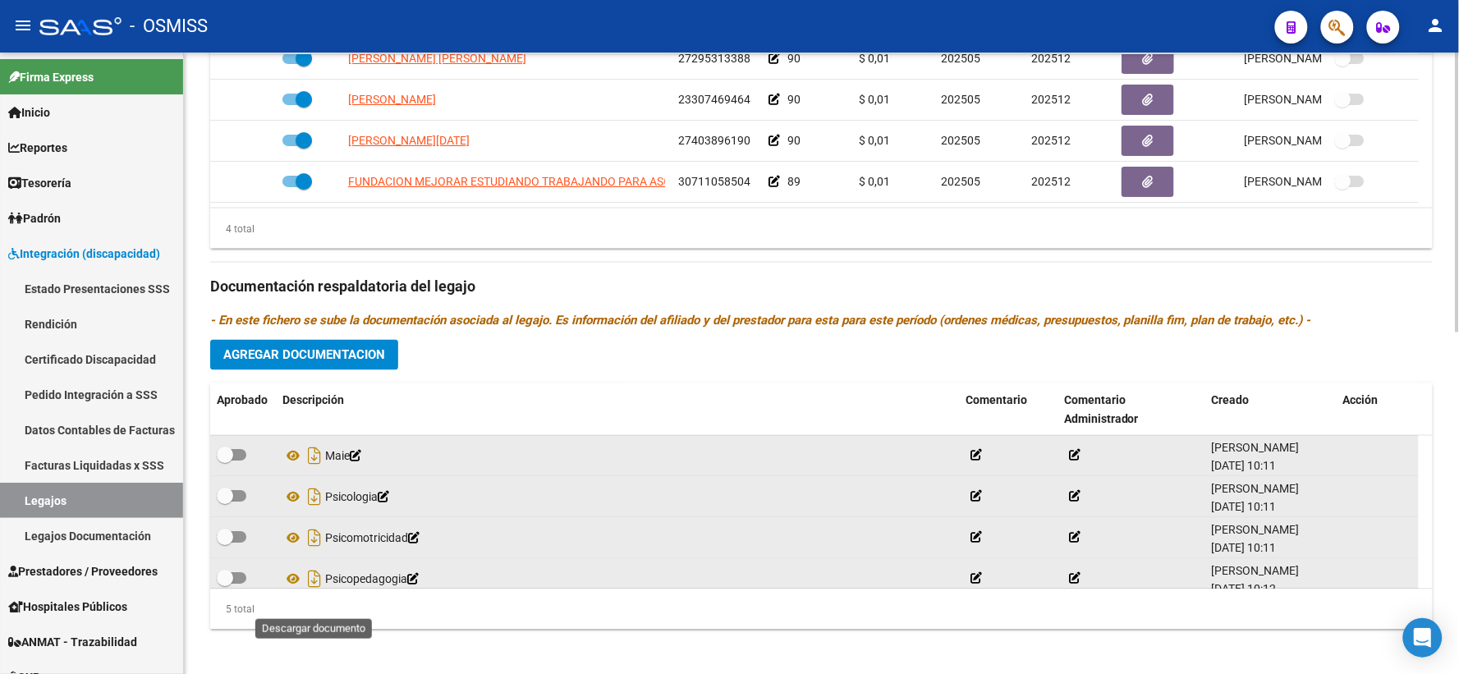
drag, startPoint x: 312, startPoint y: 600, endPoint x: 383, endPoint y: 598, distance: 70.7
click at [312, 593] on icon "Descargar documento" at bounding box center [314, 580] width 21 height 26
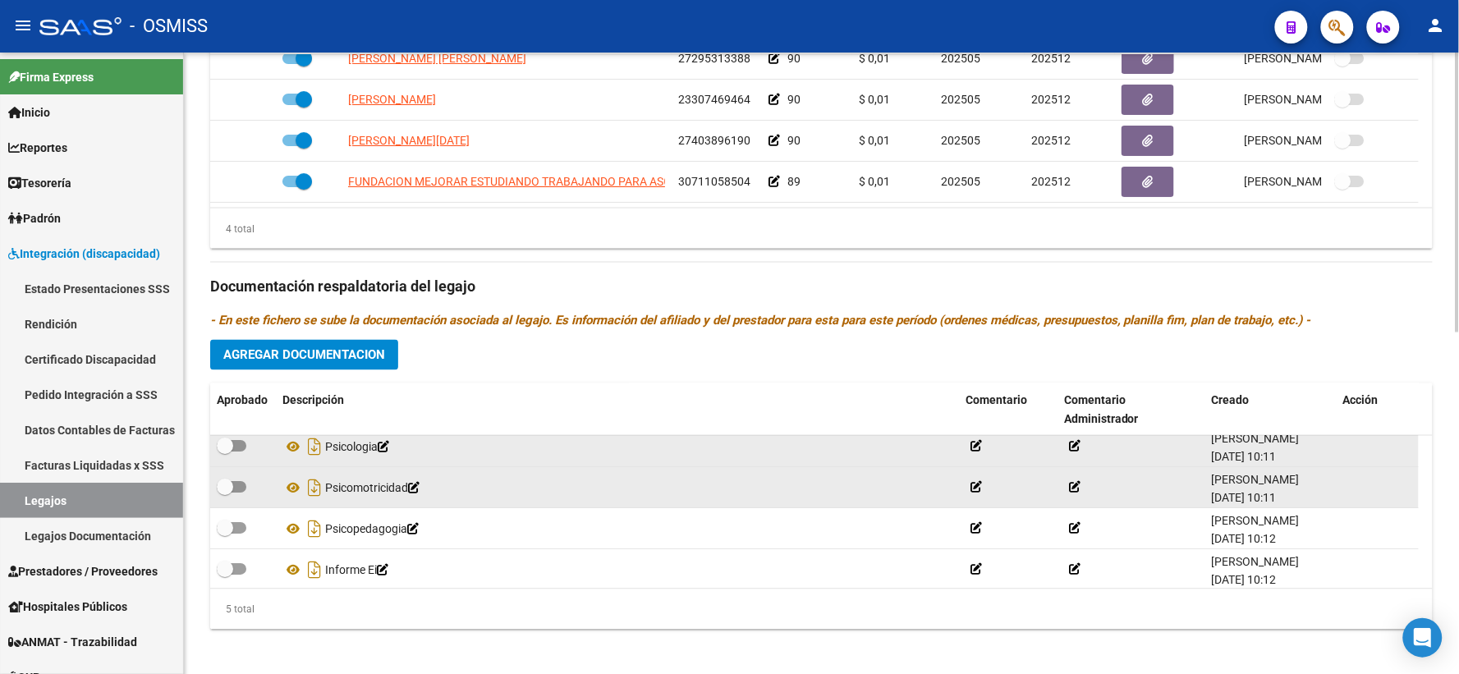
scroll to position [57, 0]
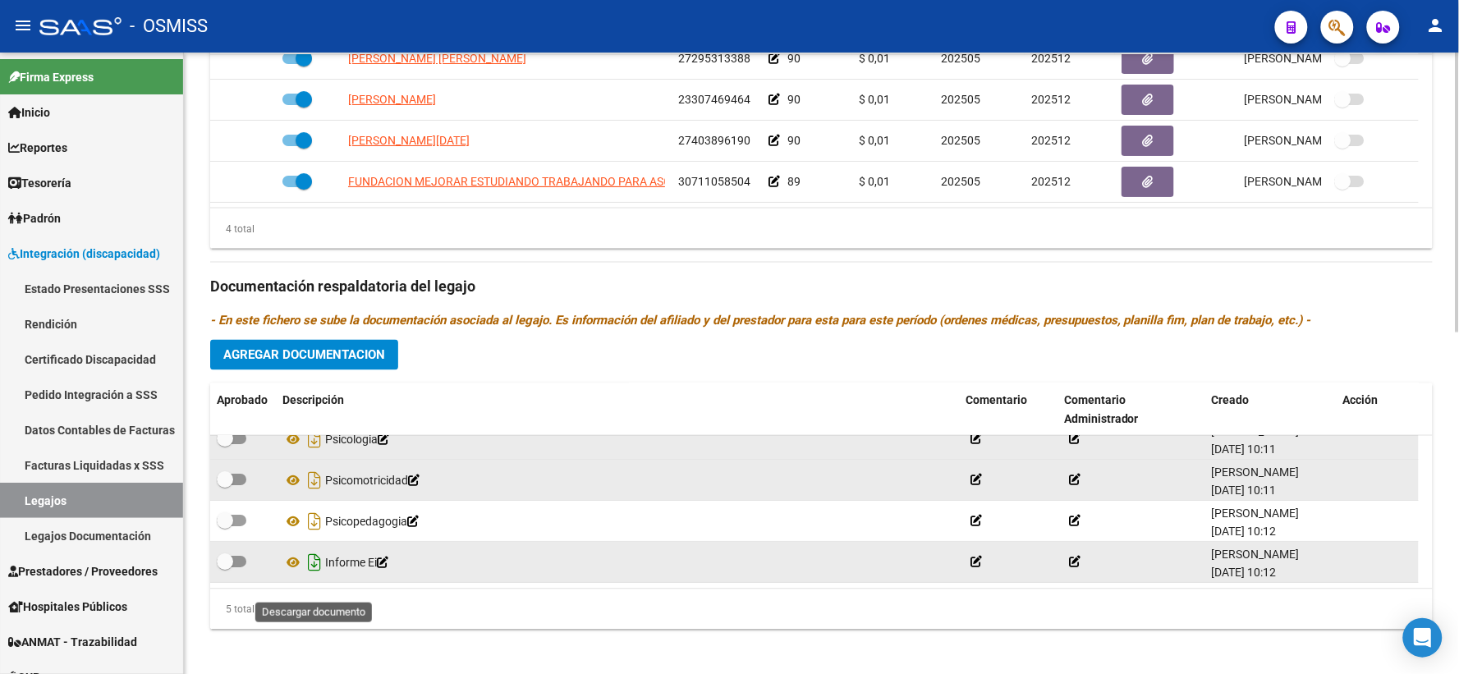
click at [310, 577] on icon "Descargar documento" at bounding box center [314, 563] width 21 height 26
click at [721, 577] on div "Informe Ei" at bounding box center [618, 563] width 670 height 26
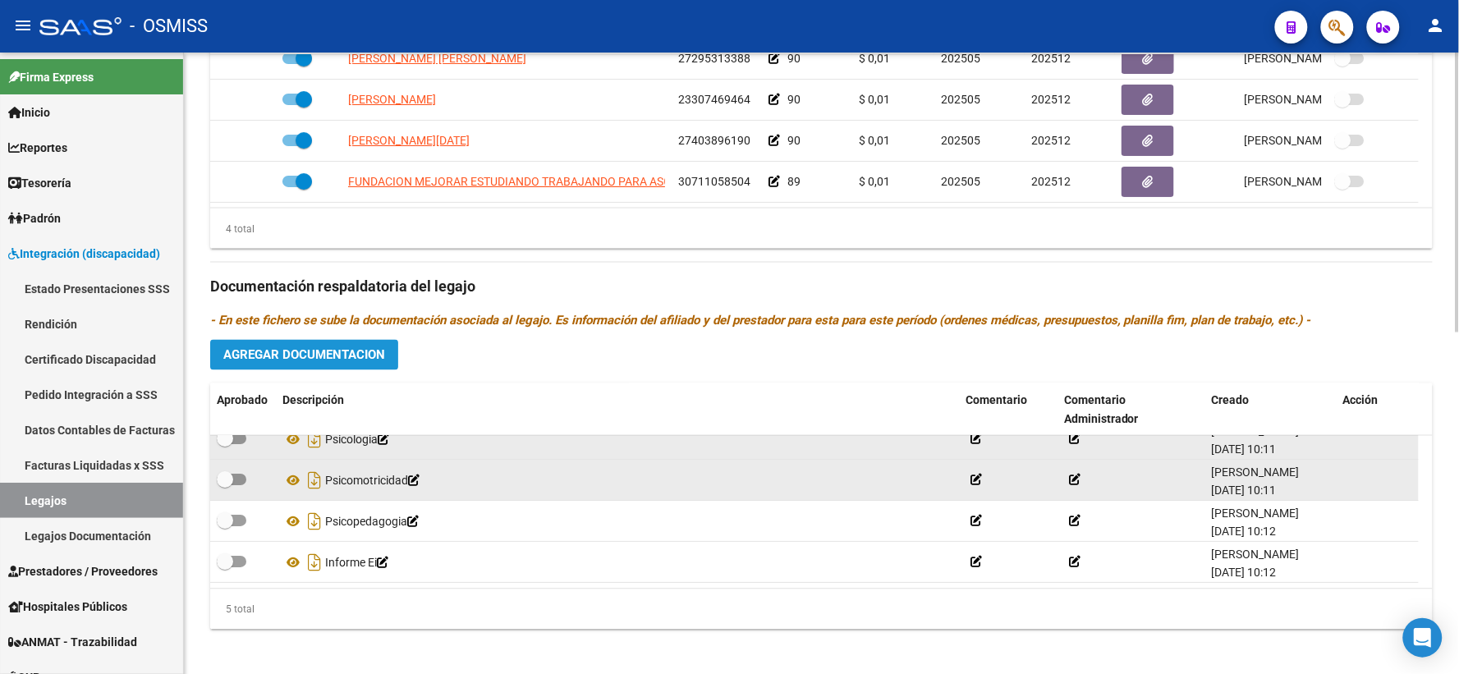
click at [356, 363] on span "Agregar Documentacion" at bounding box center [304, 355] width 162 height 15
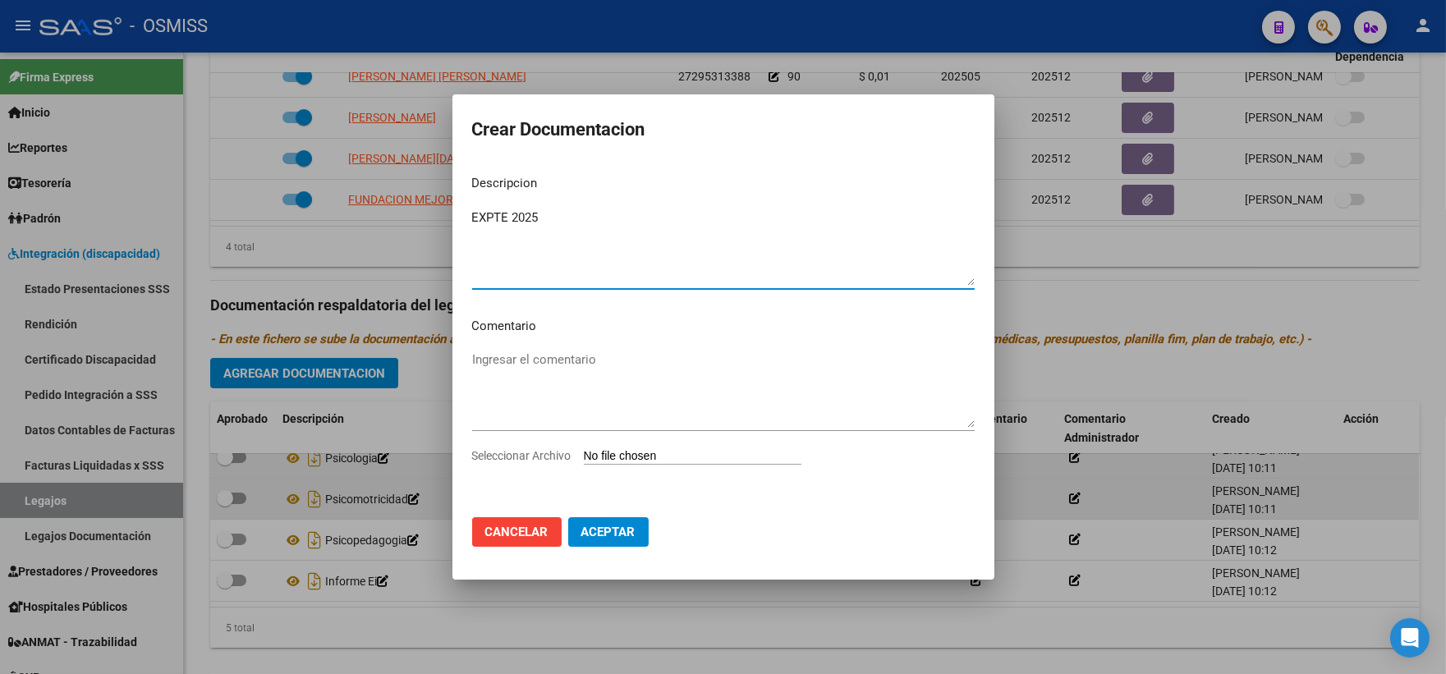
type textarea "EXPTE 2025"
type input "C:\fakepath\ilovepdf_merged_compressed (84).pdf"
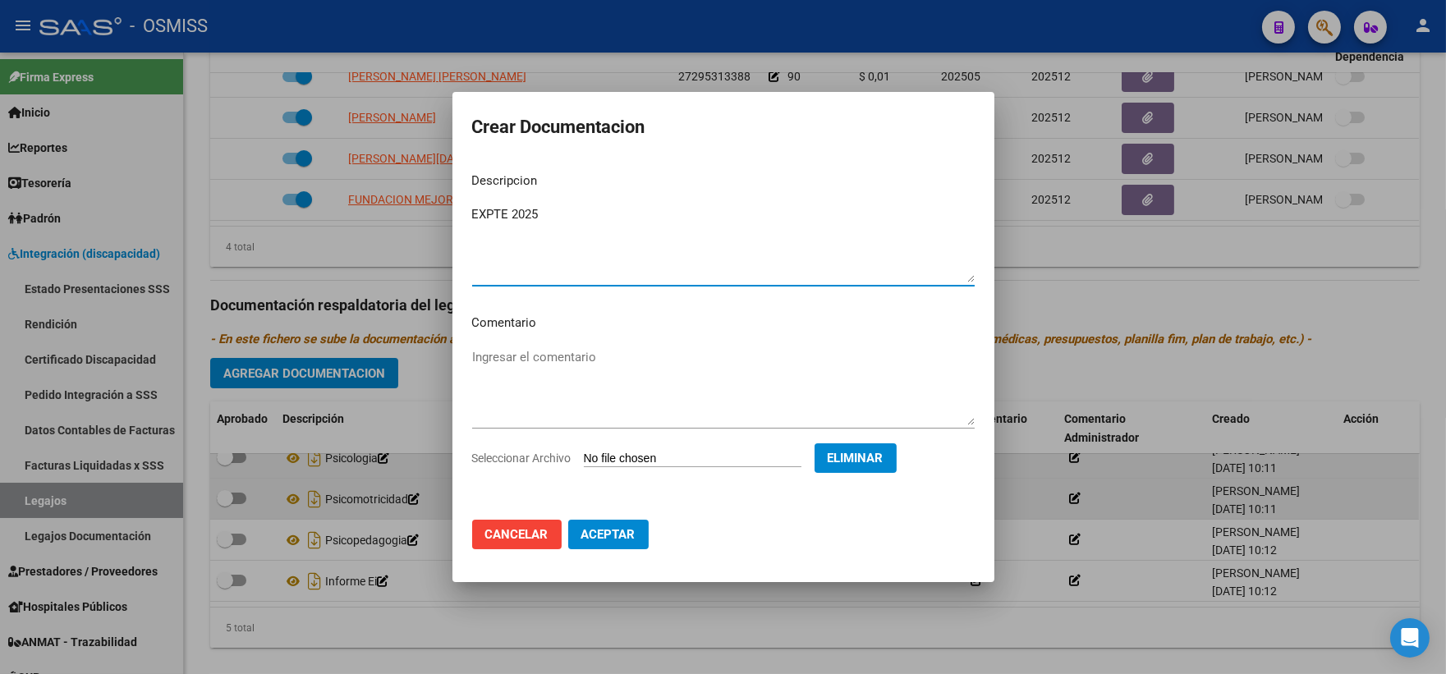
click at [625, 534] on span "Aceptar" at bounding box center [608, 534] width 54 height 15
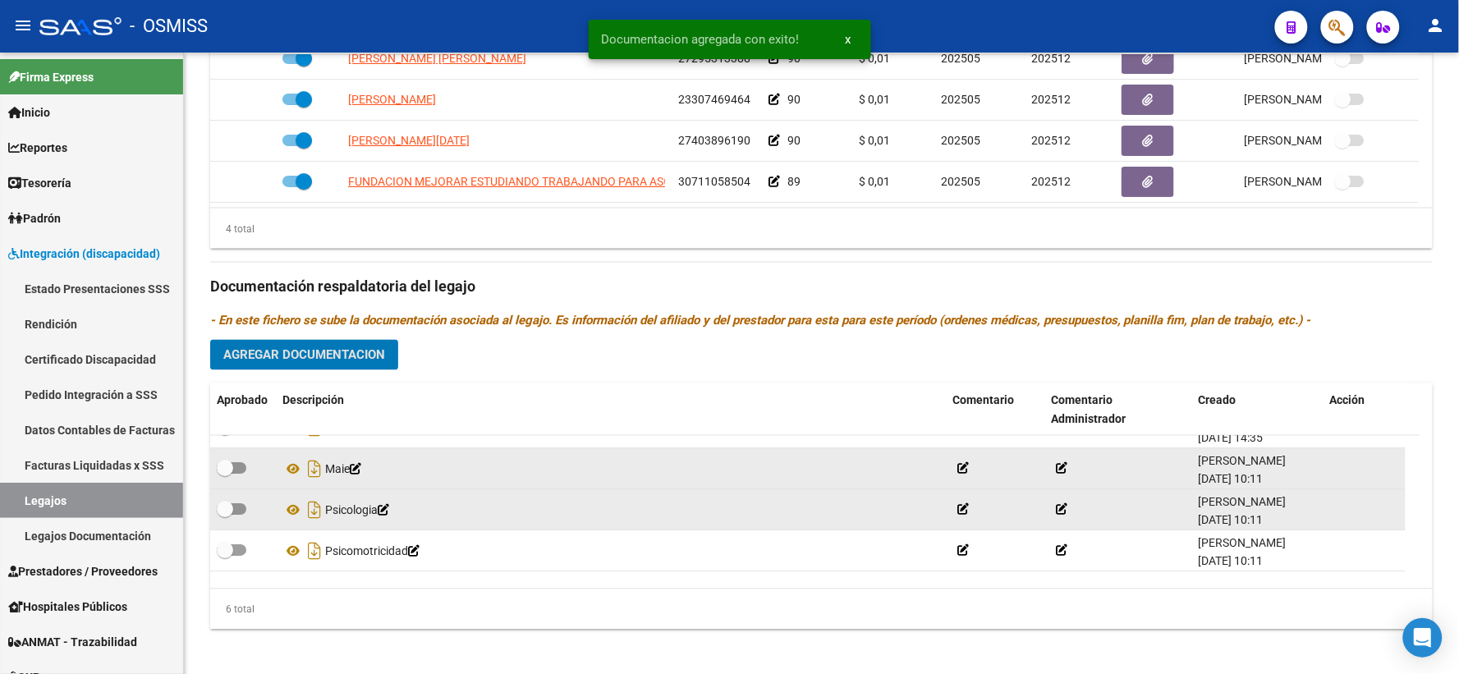
scroll to position [0, 0]
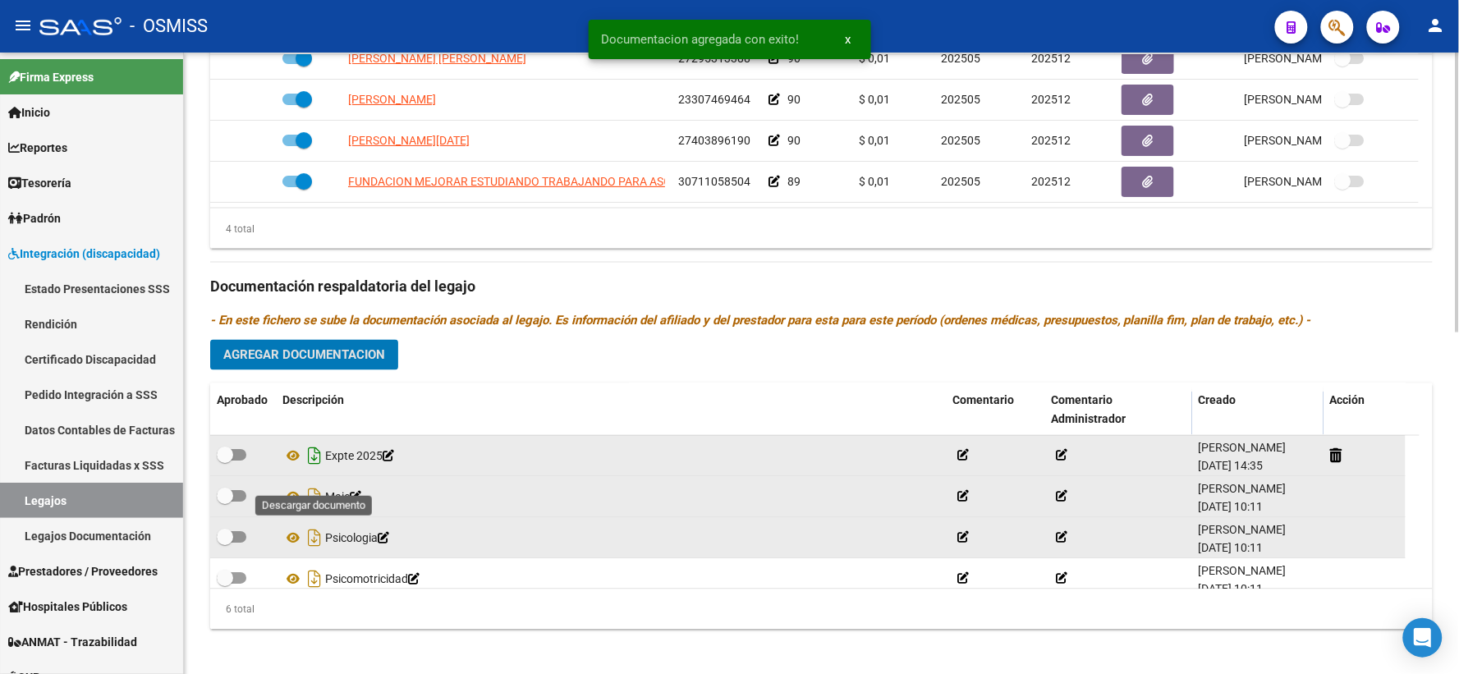
click at [309, 470] on icon "Descargar documento" at bounding box center [314, 456] width 21 height 26
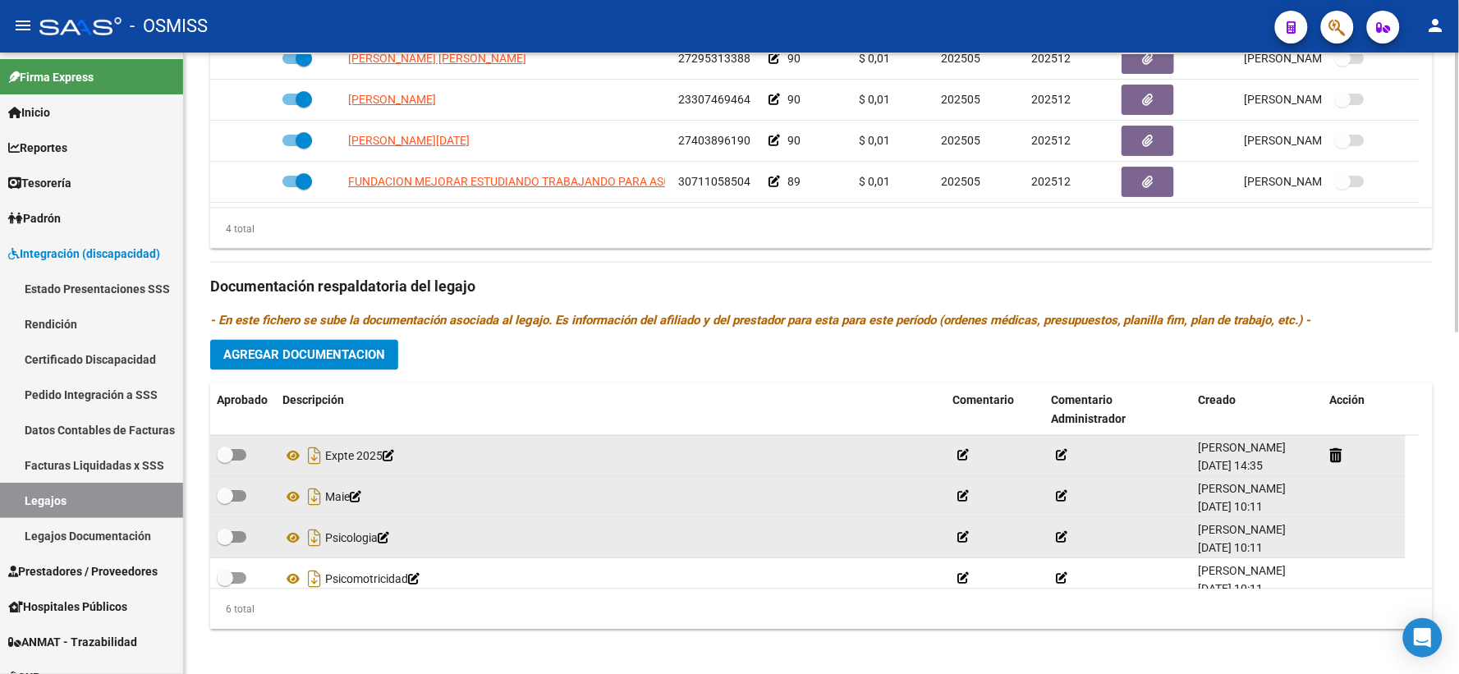
click at [423, 389] on div "Prestadores asociados al legajo Agregar Prestador Aprobado Prestador CUIT Comen…" at bounding box center [821, 276] width 1223 height 733
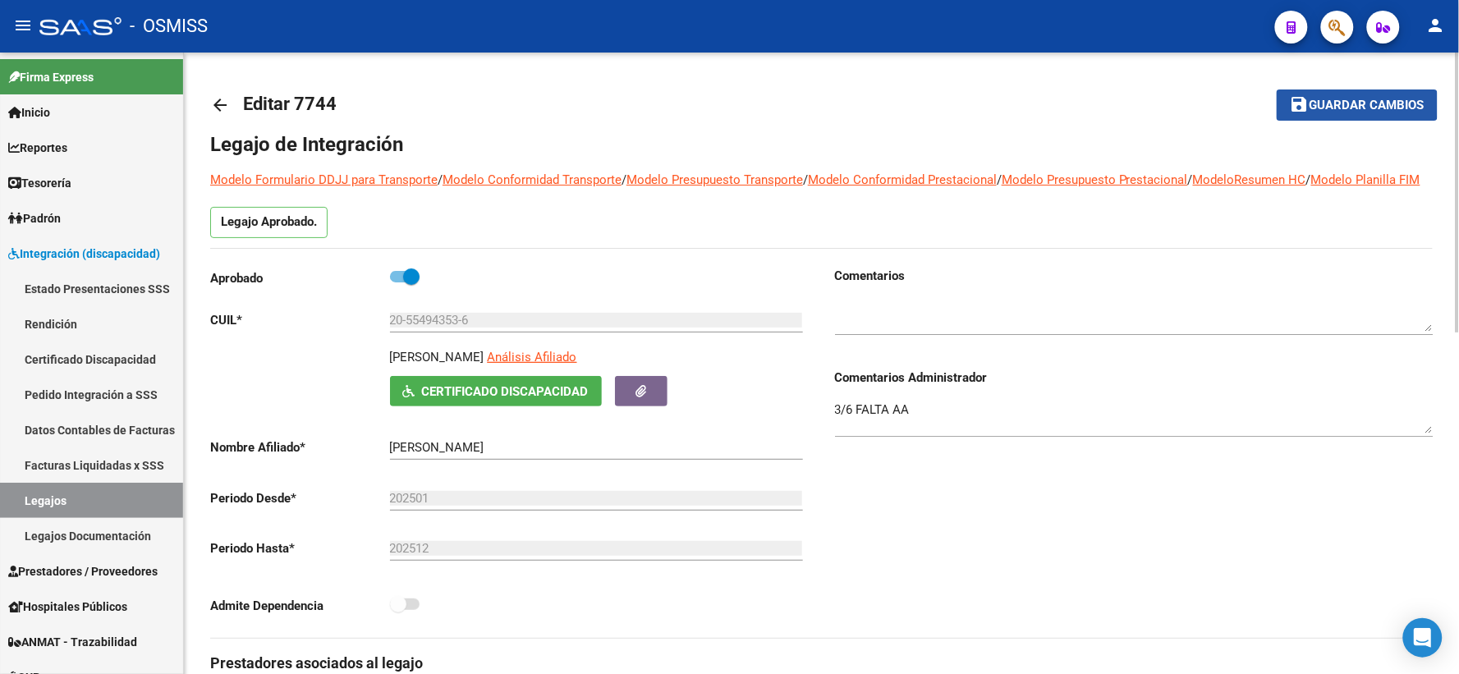
click at [1344, 102] on span "Guardar cambios" at bounding box center [1367, 106] width 115 height 15
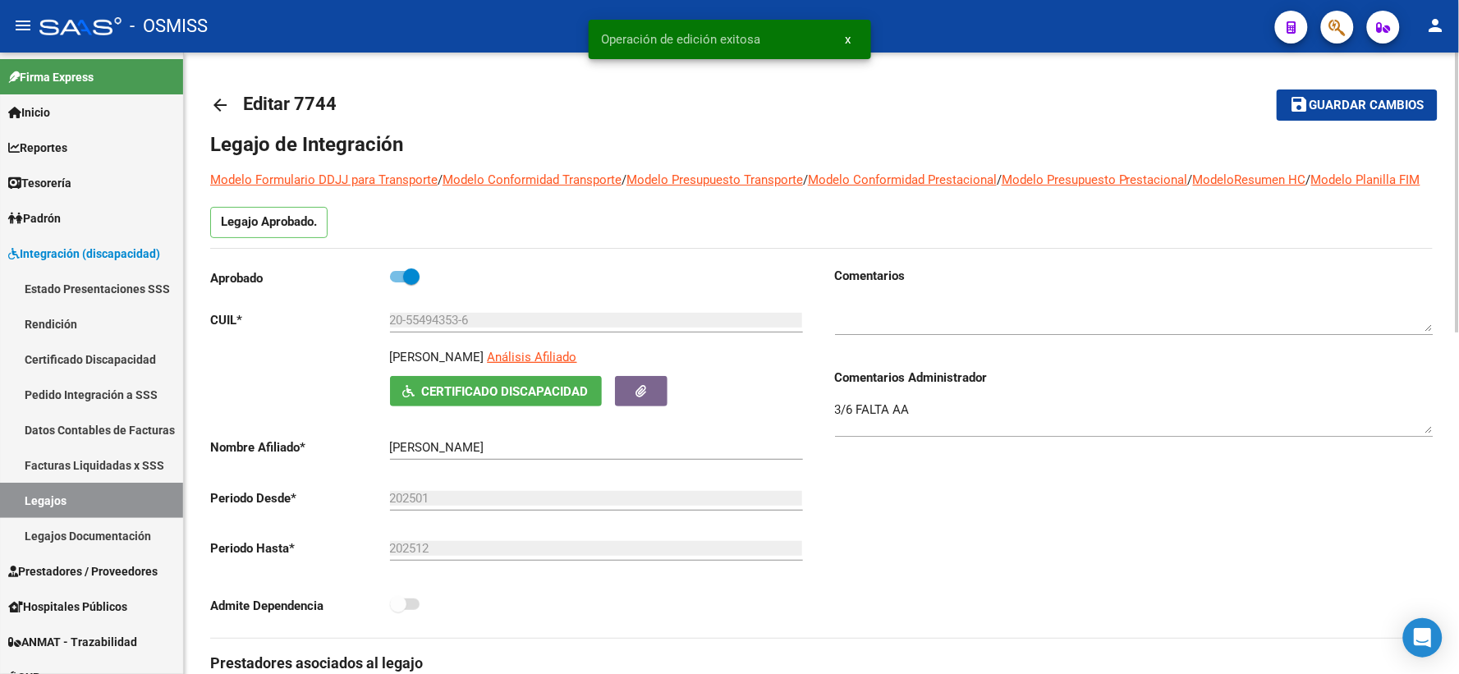
click at [220, 99] on mat-icon "arrow_back" at bounding box center [220, 105] width 20 height 20
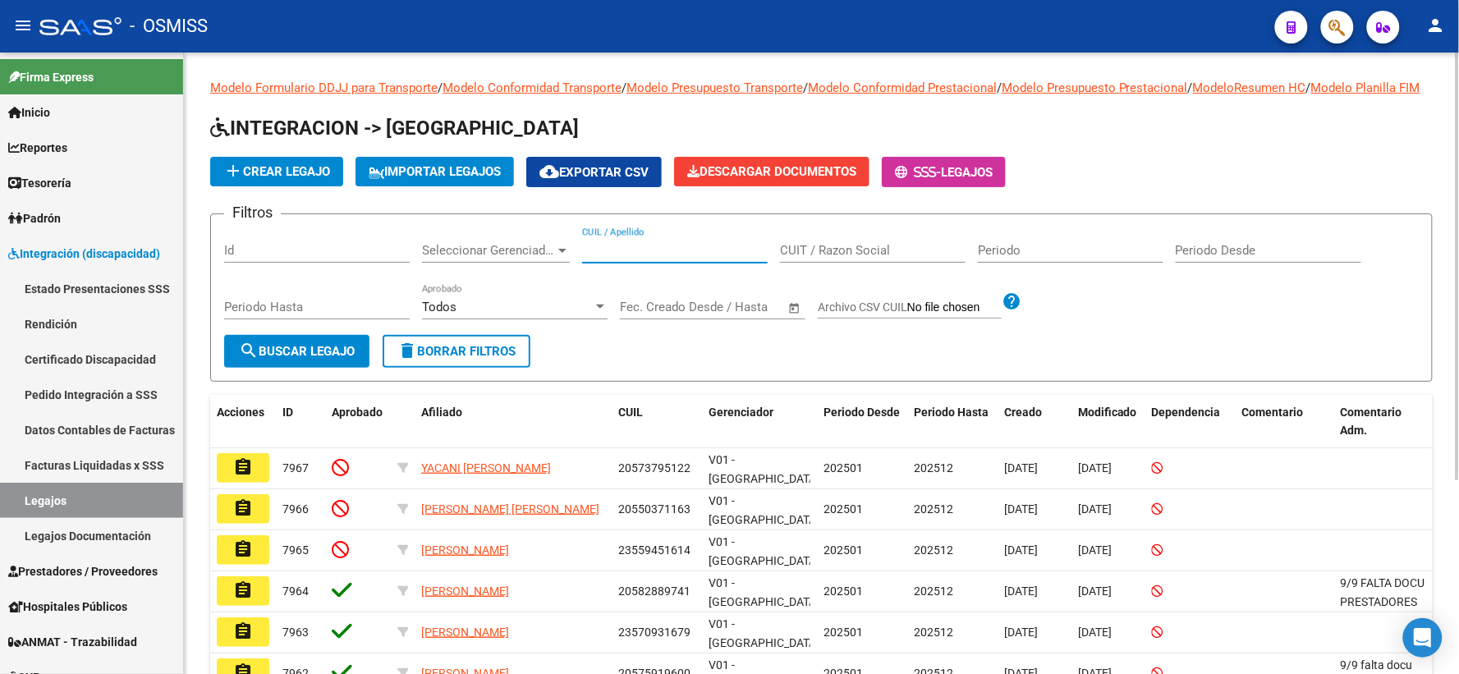
paste input "20538444724"
type input "20538444724"
click at [315, 359] on span "search Buscar Legajo" at bounding box center [297, 351] width 116 height 15
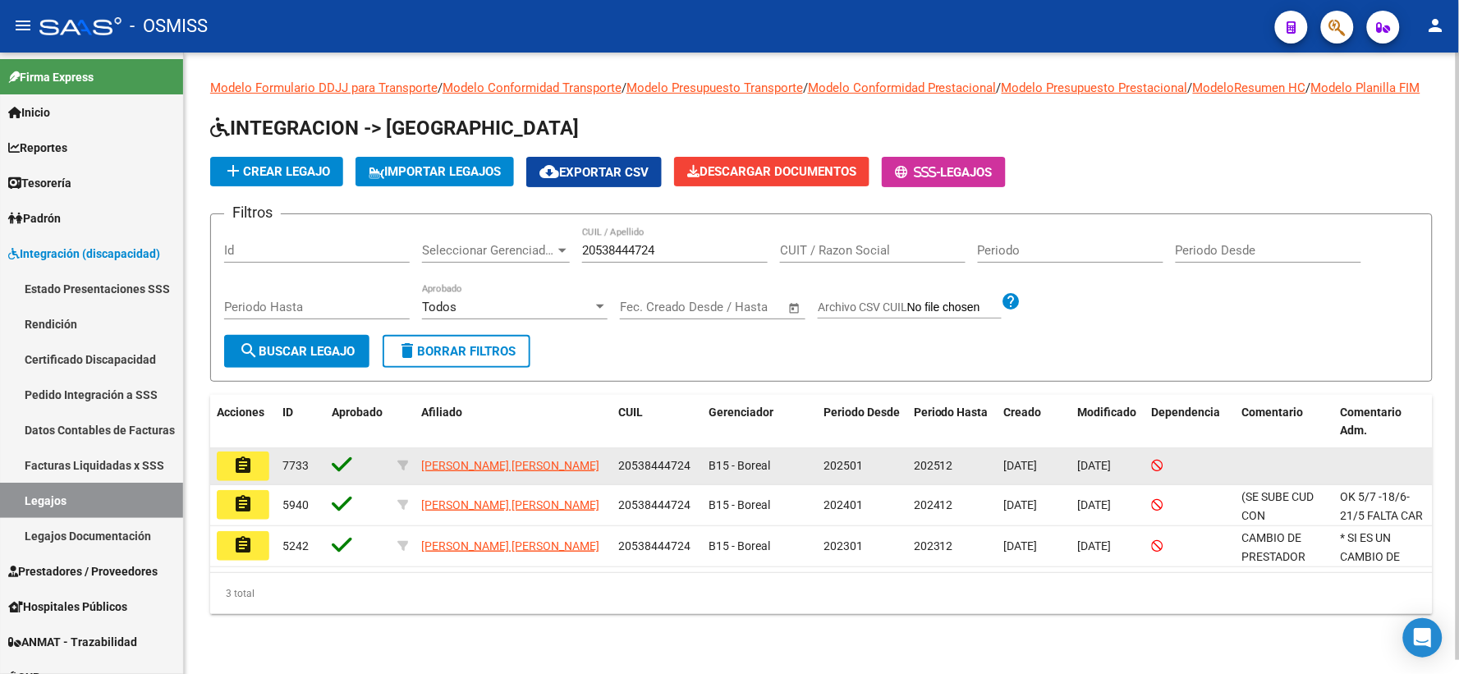
click at [227, 479] on button "assignment" at bounding box center [243, 467] width 53 height 30
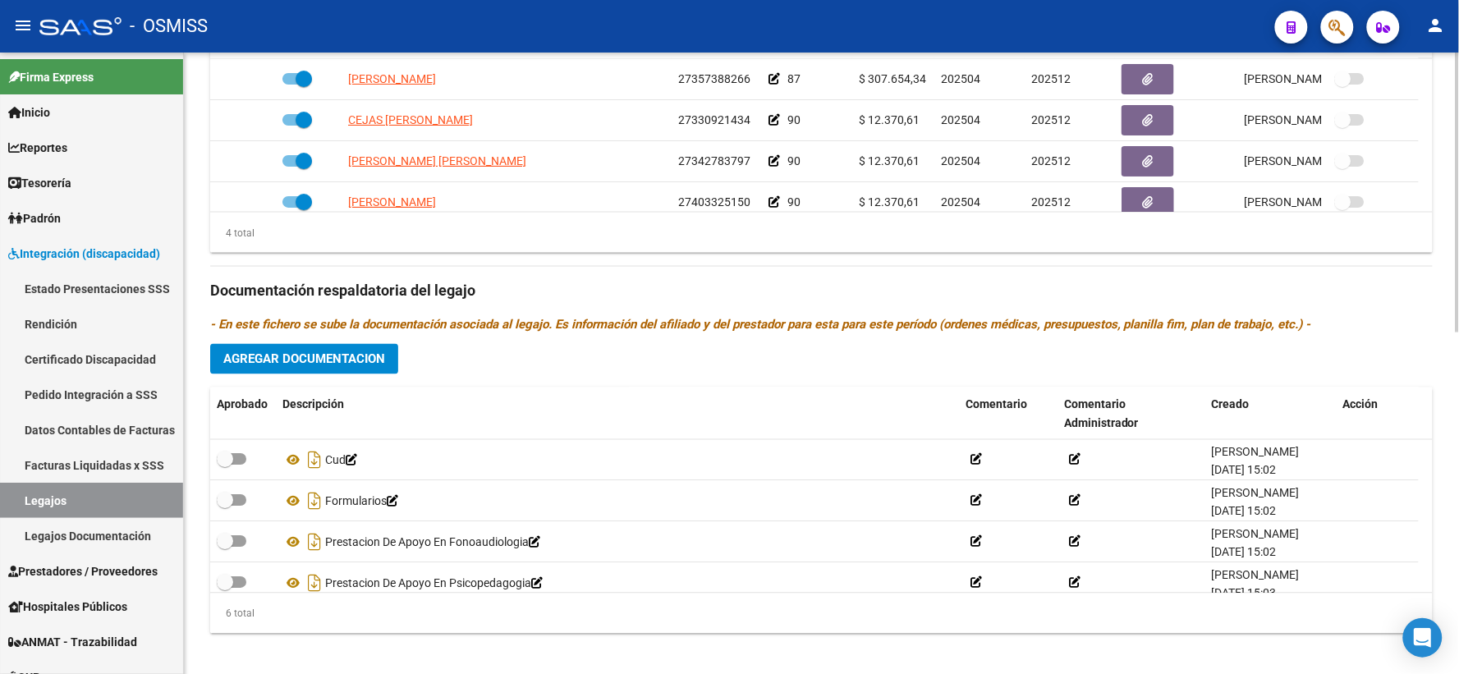
scroll to position [758, 0]
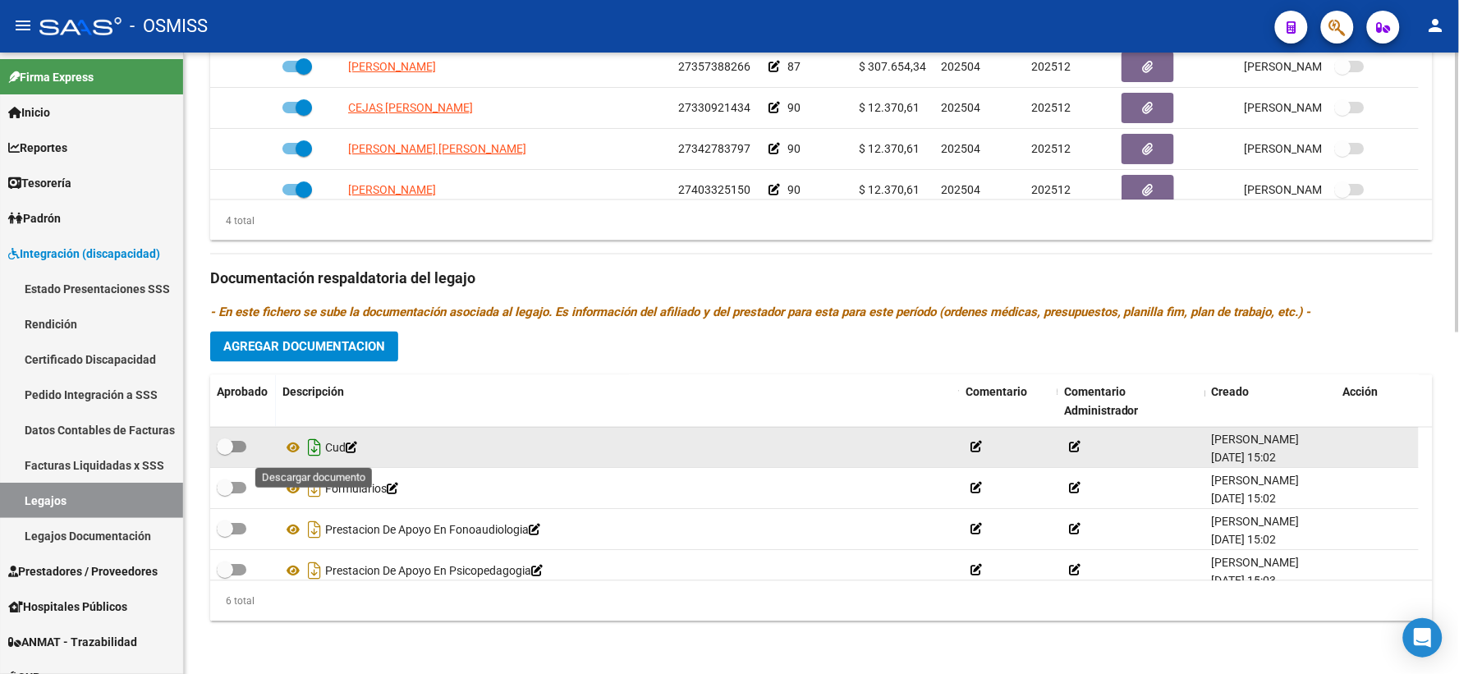
click at [315, 443] on icon "Descargar documento" at bounding box center [314, 448] width 21 height 26
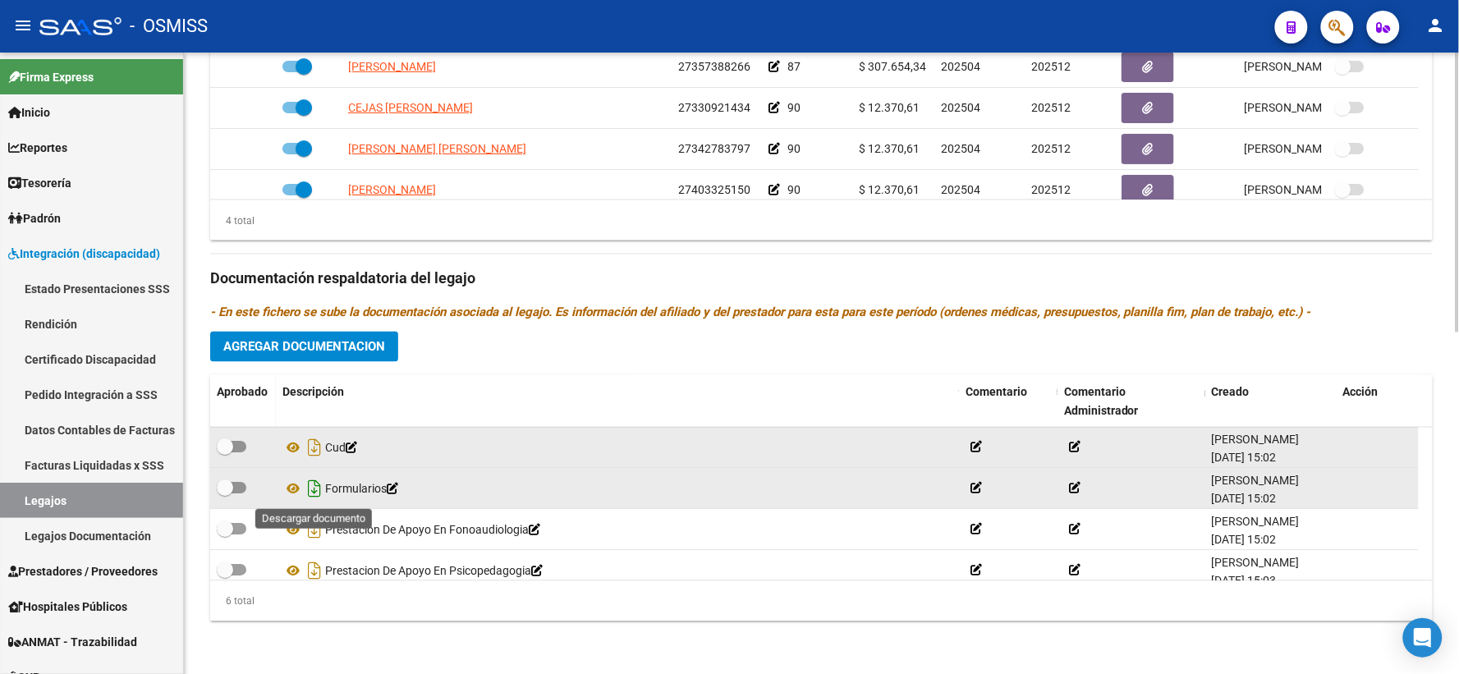
click at [315, 485] on icon "Descargar documento" at bounding box center [314, 489] width 21 height 26
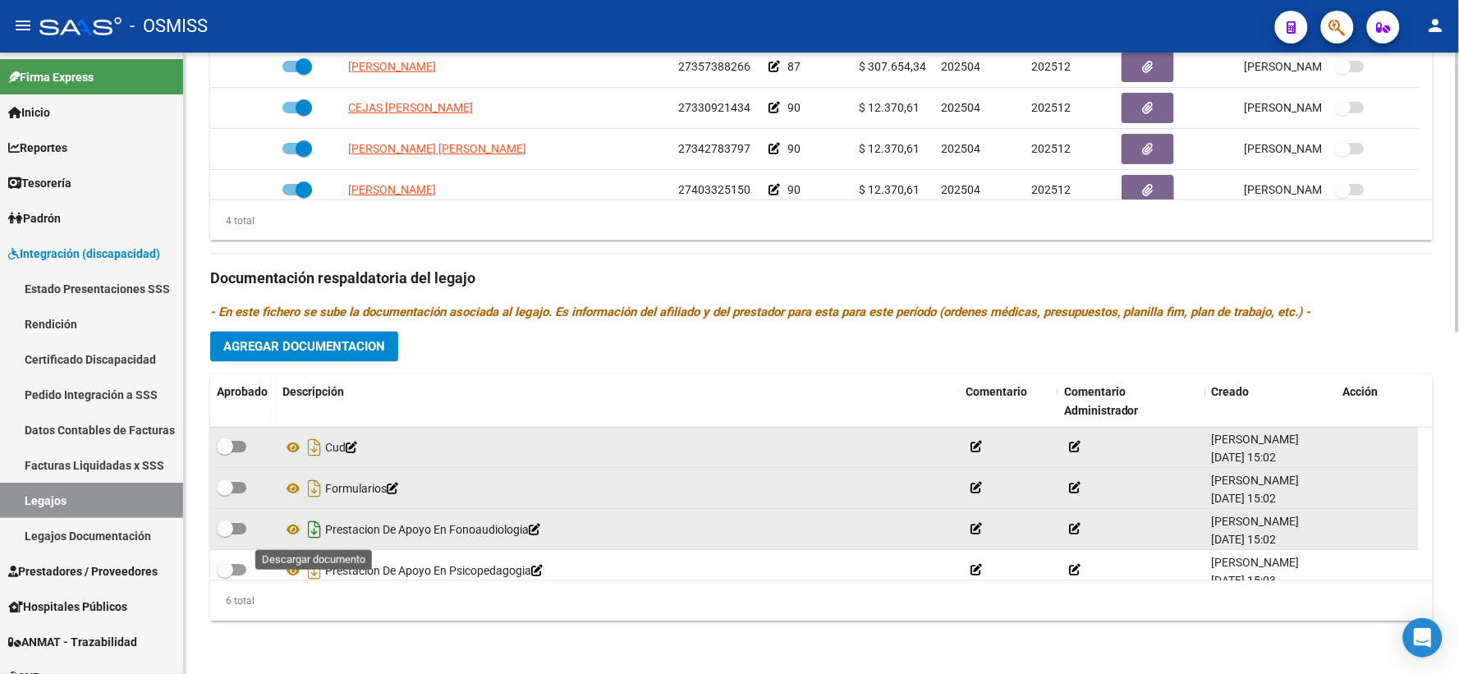
click at [310, 527] on icon "Descargar documento" at bounding box center [314, 530] width 21 height 26
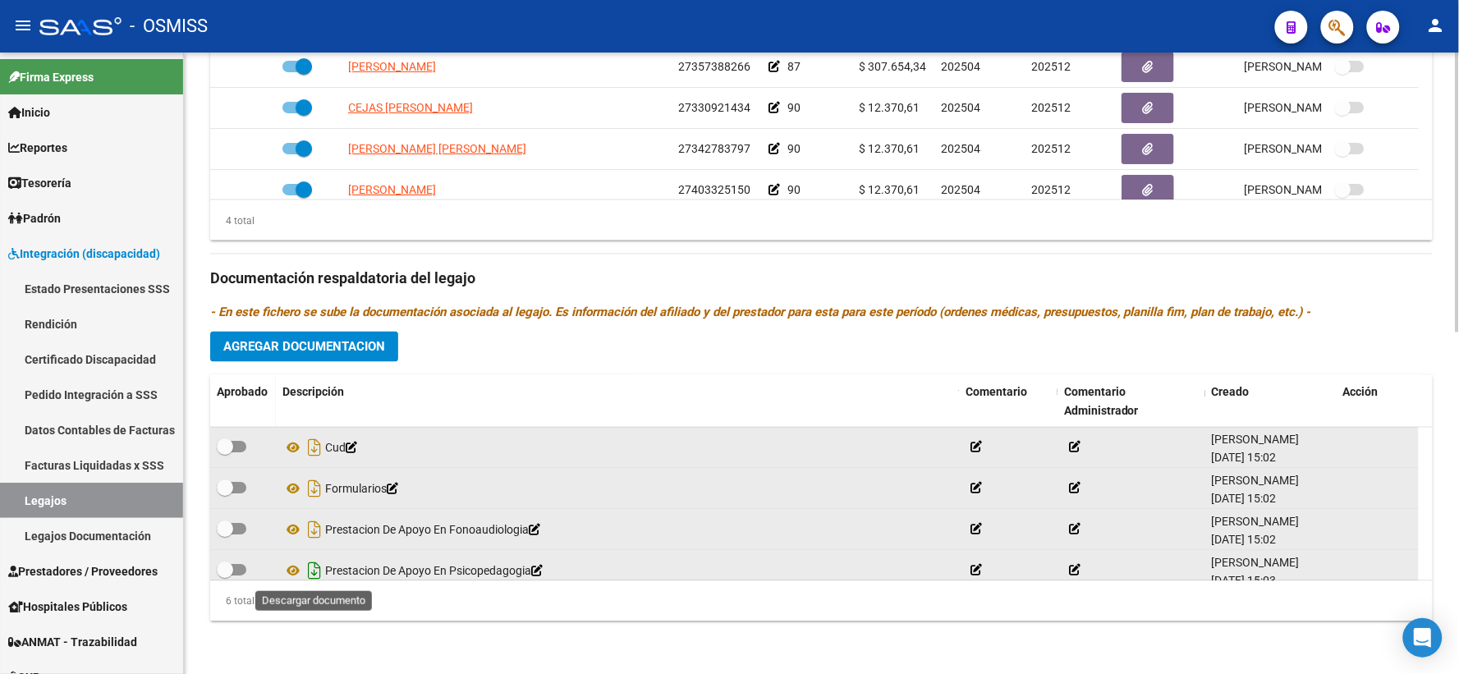
click at [310, 571] on icon "Descargar documento" at bounding box center [314, 571] width 21 height 26
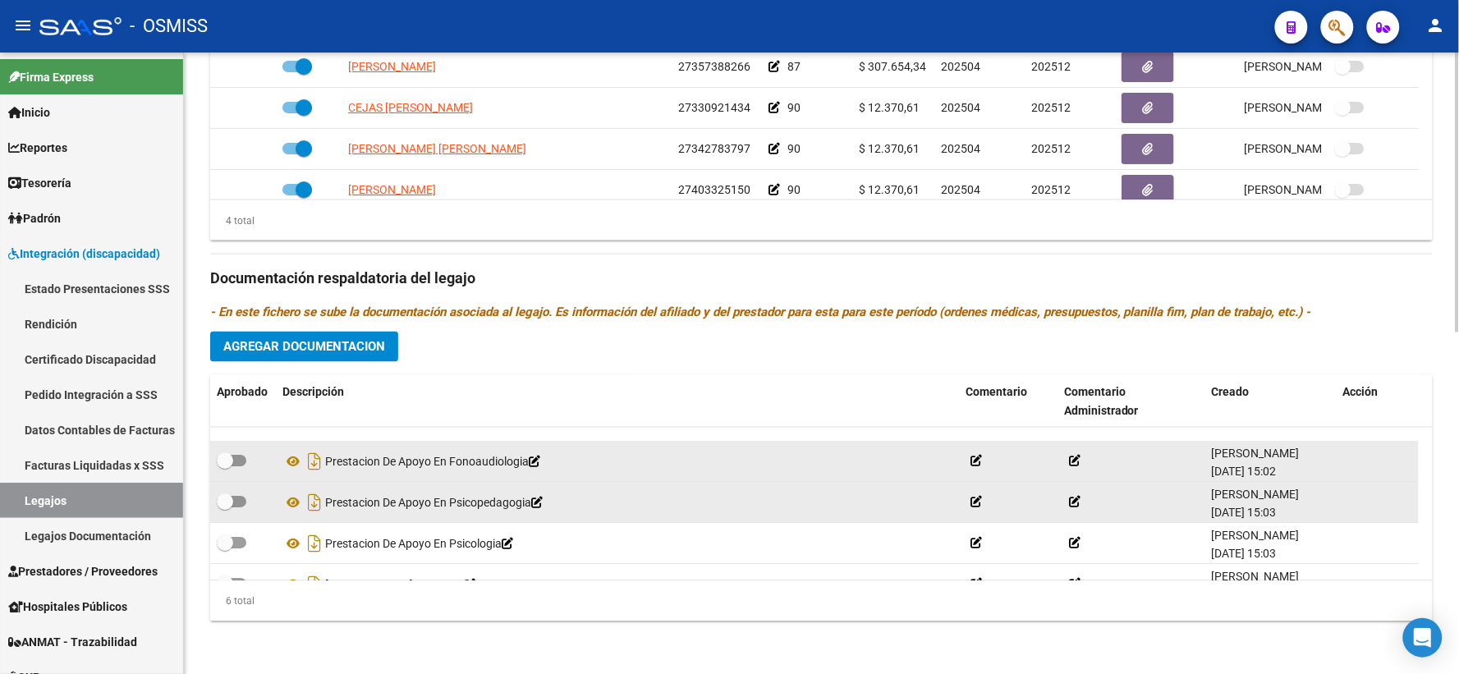
scroll to position [99, 0]
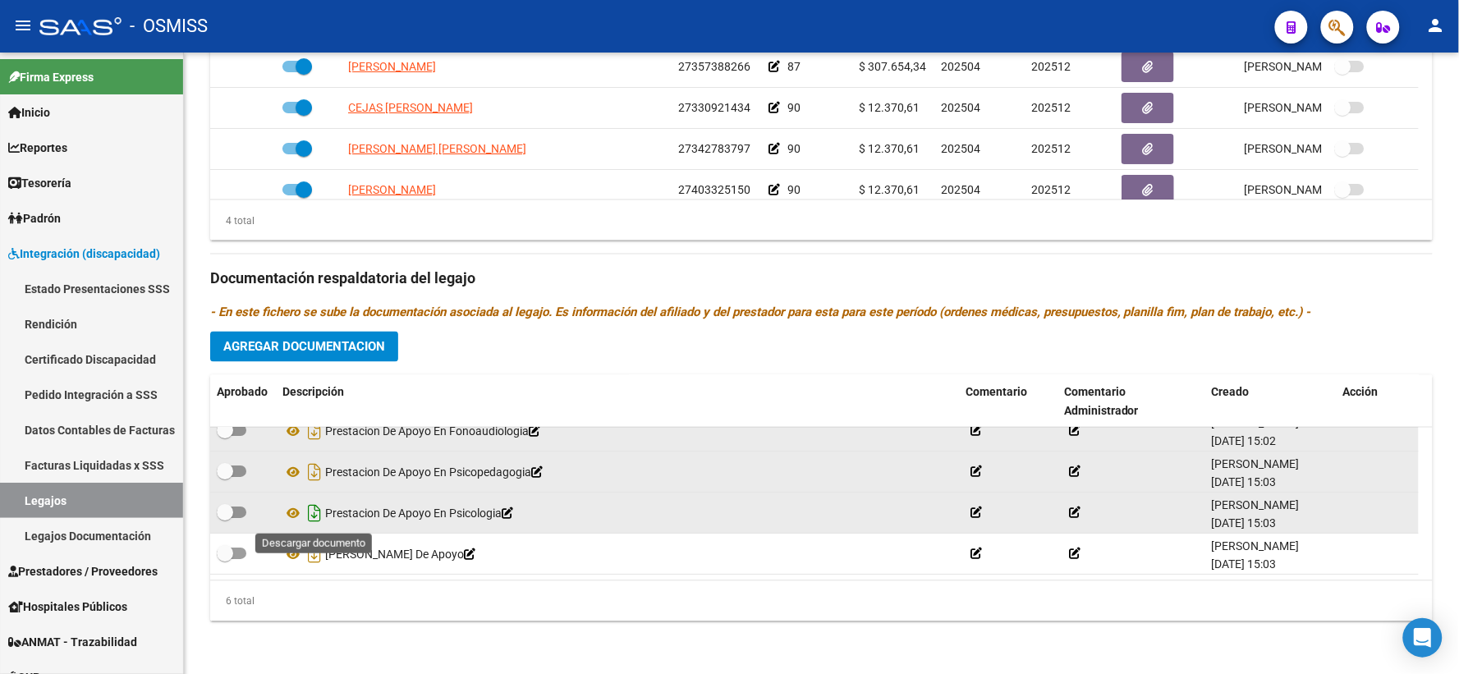
click at [316, 512] on icon "Descargar documento" at bounding box center [314, 514] width 21 height 26
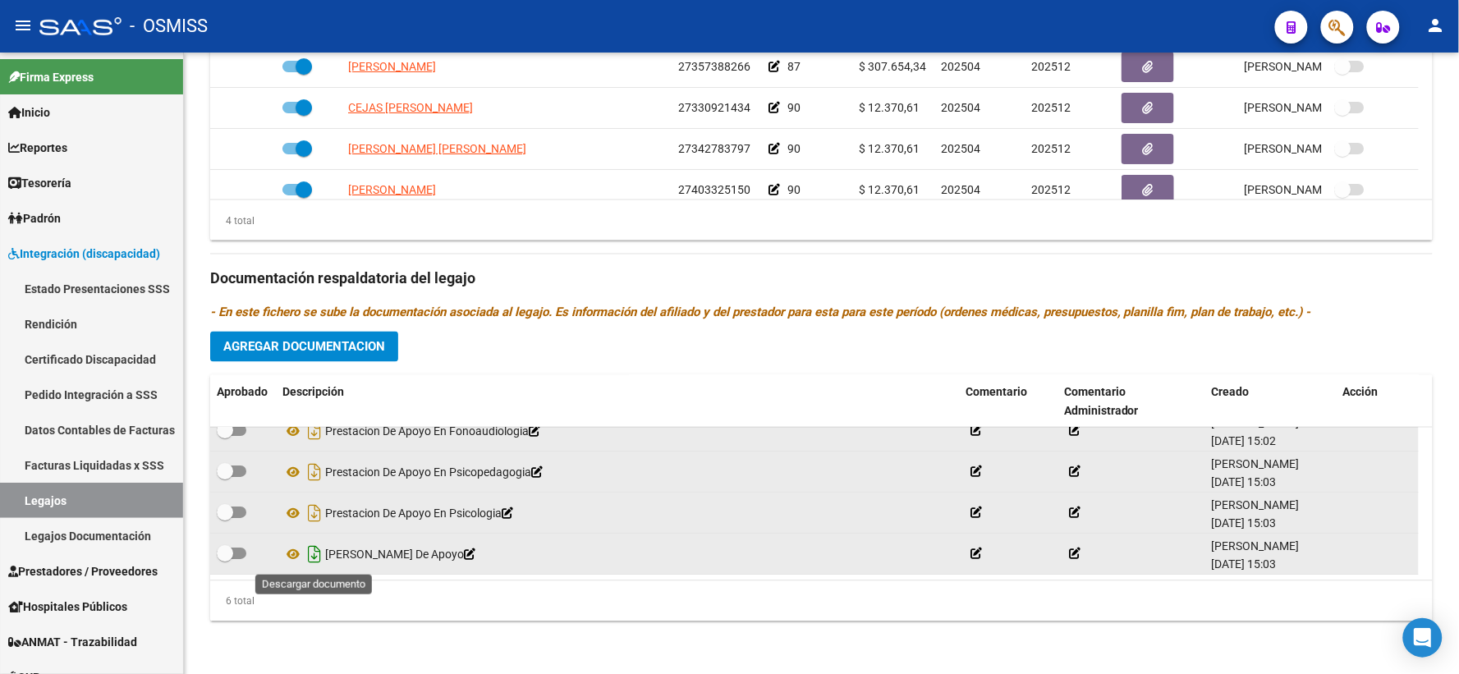
click at [316, 548] on icon "Descargar documento" at bounding box center [314, 555] width 21 height 26
click at [354, 343] on span "Agregar Documentacion" at bounding box center [304, 347] width 162 height 15
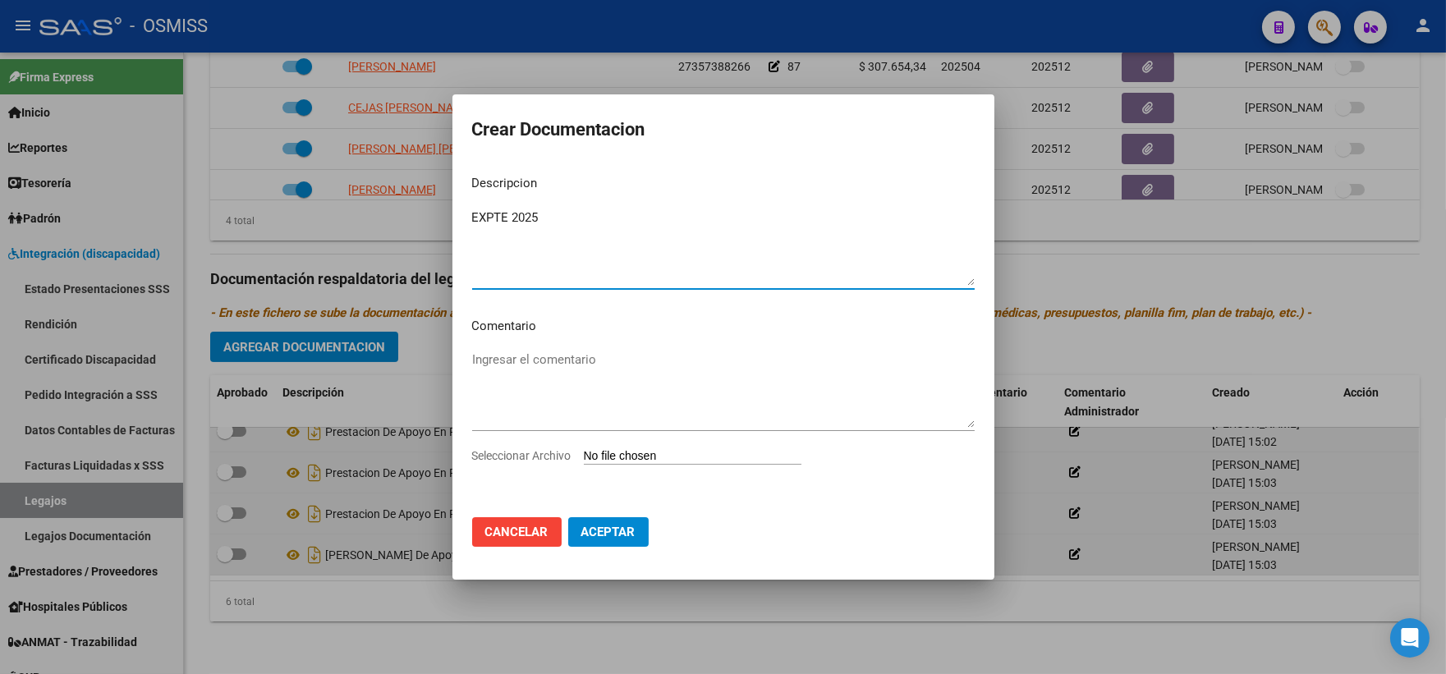
type textarea "EXPTE 2025"
type input "C:\fakepath\ilovepdf_merged_compressed (85).pdf"
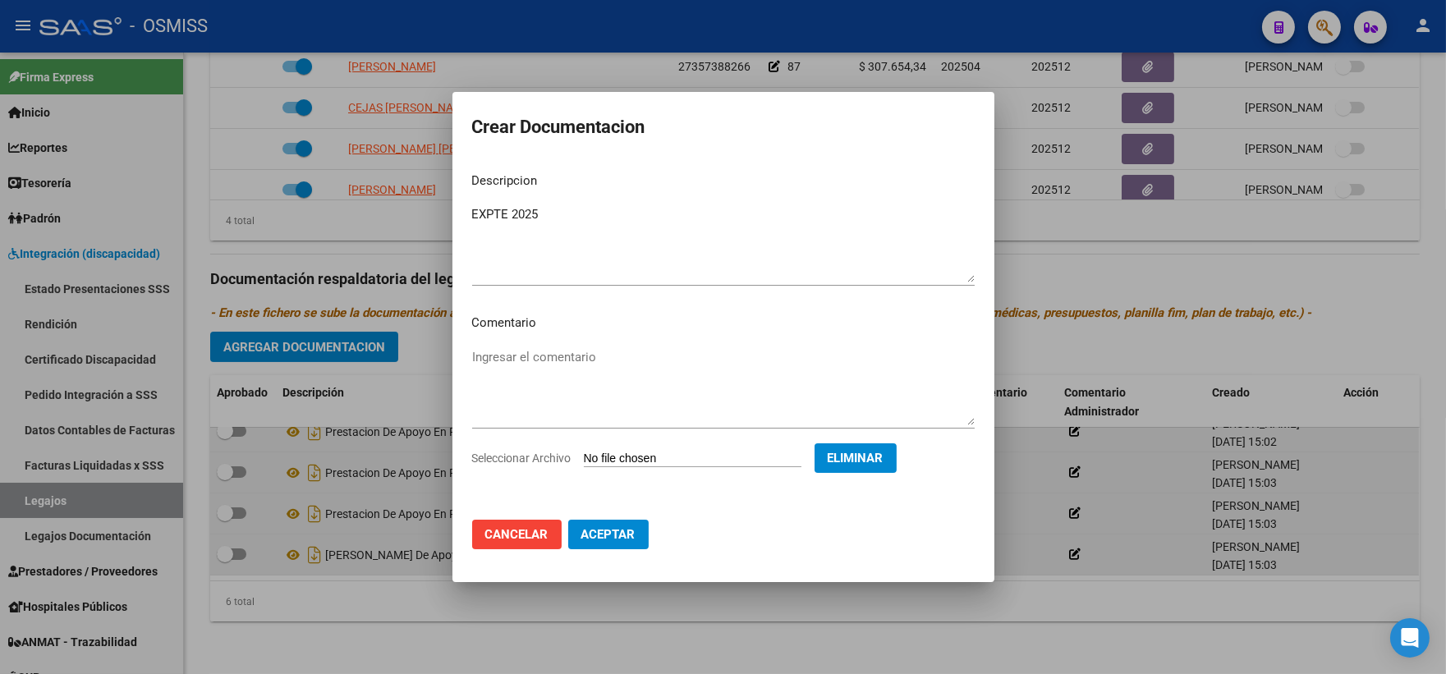
click at [815, 545] on mat-dialog-actions "Cancelar Aceptar" at bounding box center [723, 535] width 503 height 56
click at [590, 528] on span "Aceptar" at bounding box center [608, 534] width 54 height 15
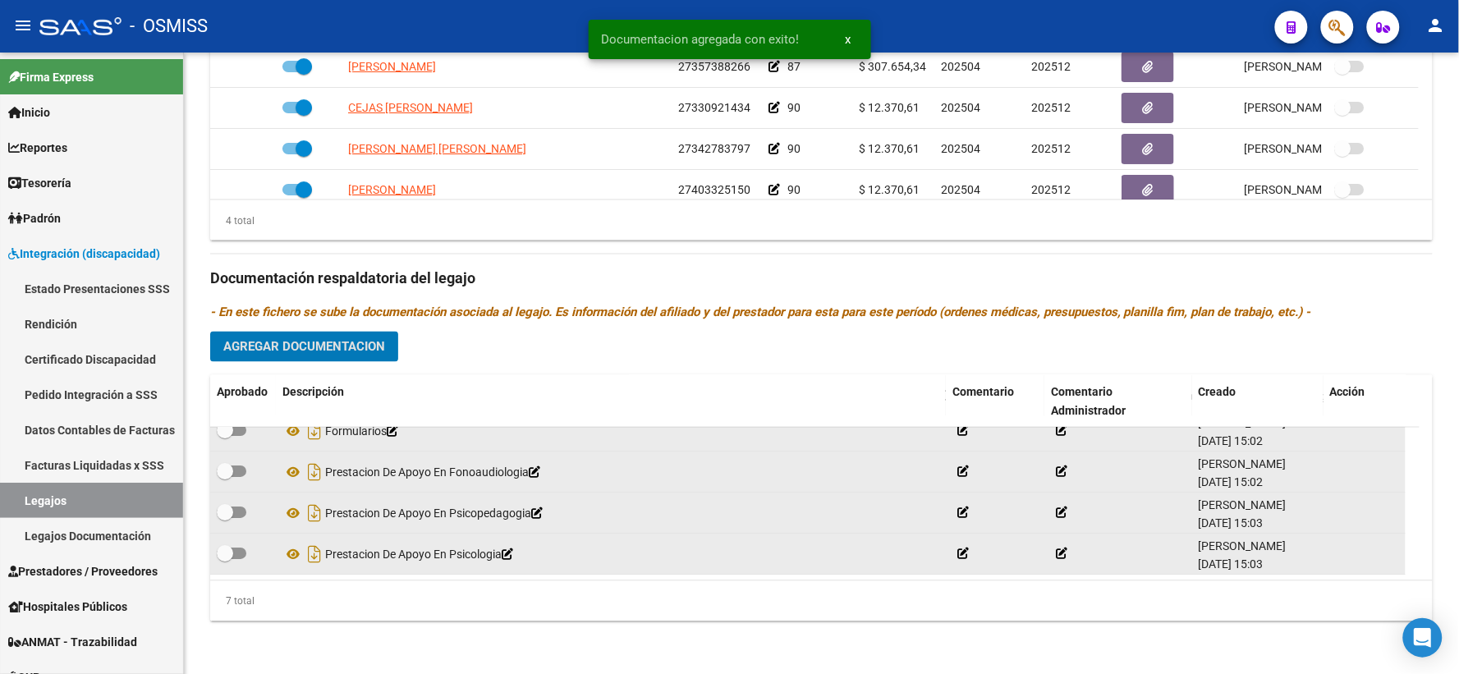
scroll to position [0, 0]
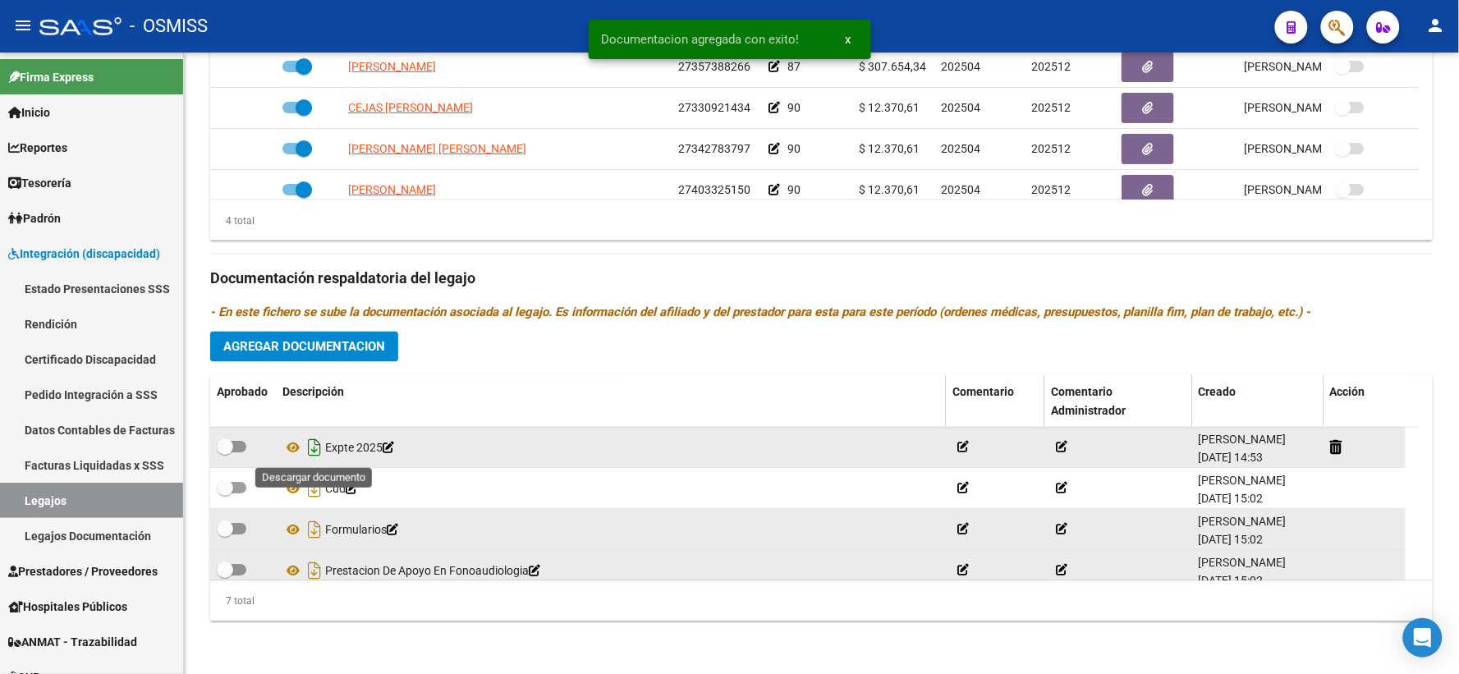
click at [312, 448] on icon "Descargar documento" at bounding box center [314, 448] width 21 height 26
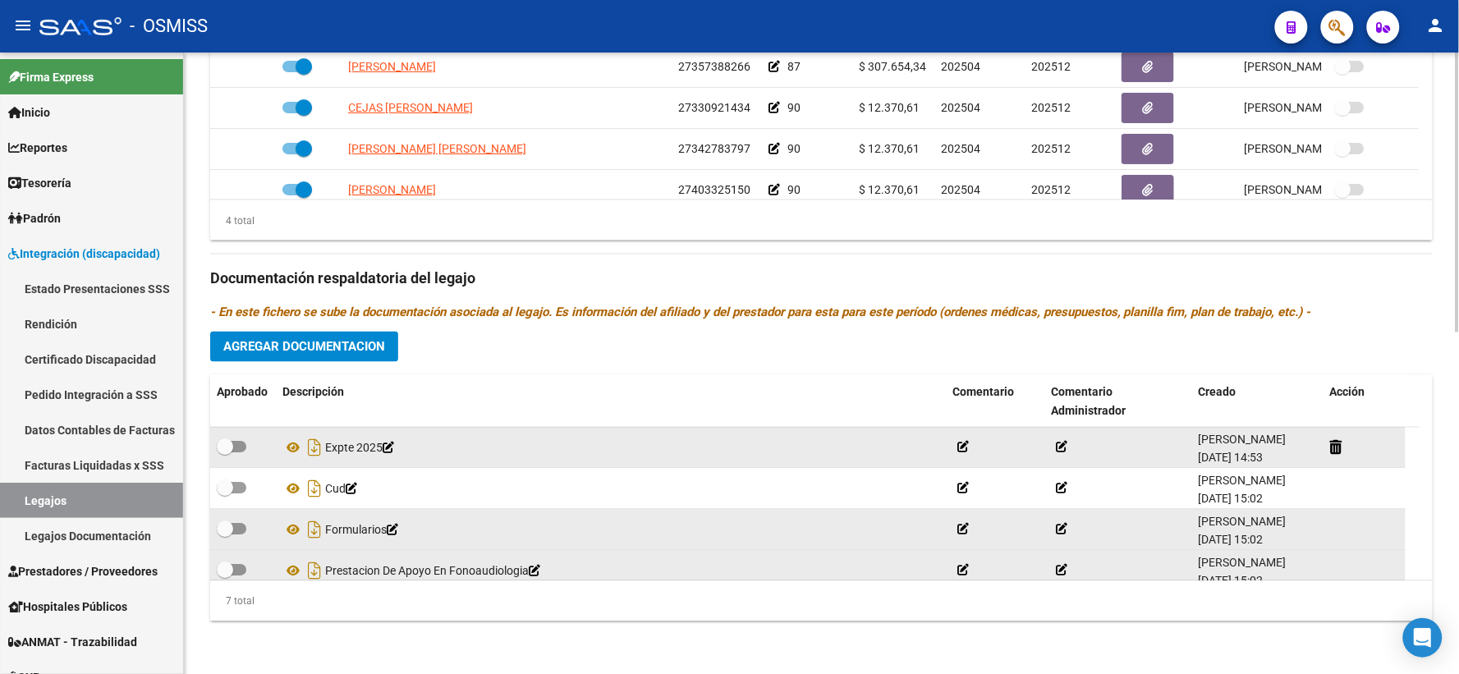
click at [425, 347] on div "Prestadores asociados al legajo Agregar Prestador Aprobado Prestador CUIT Comen…" at bounding box center [821, 267] width 1223 height 733
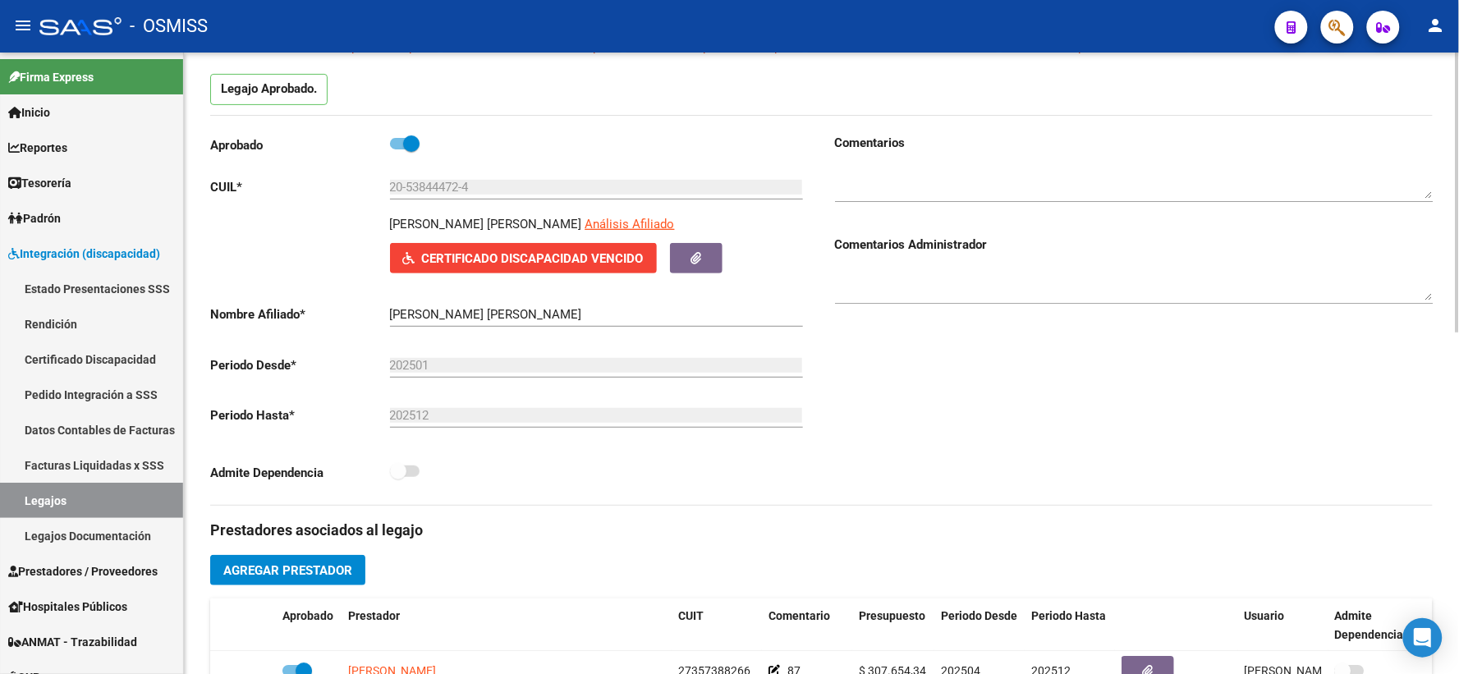
scroll to position [28, 0]
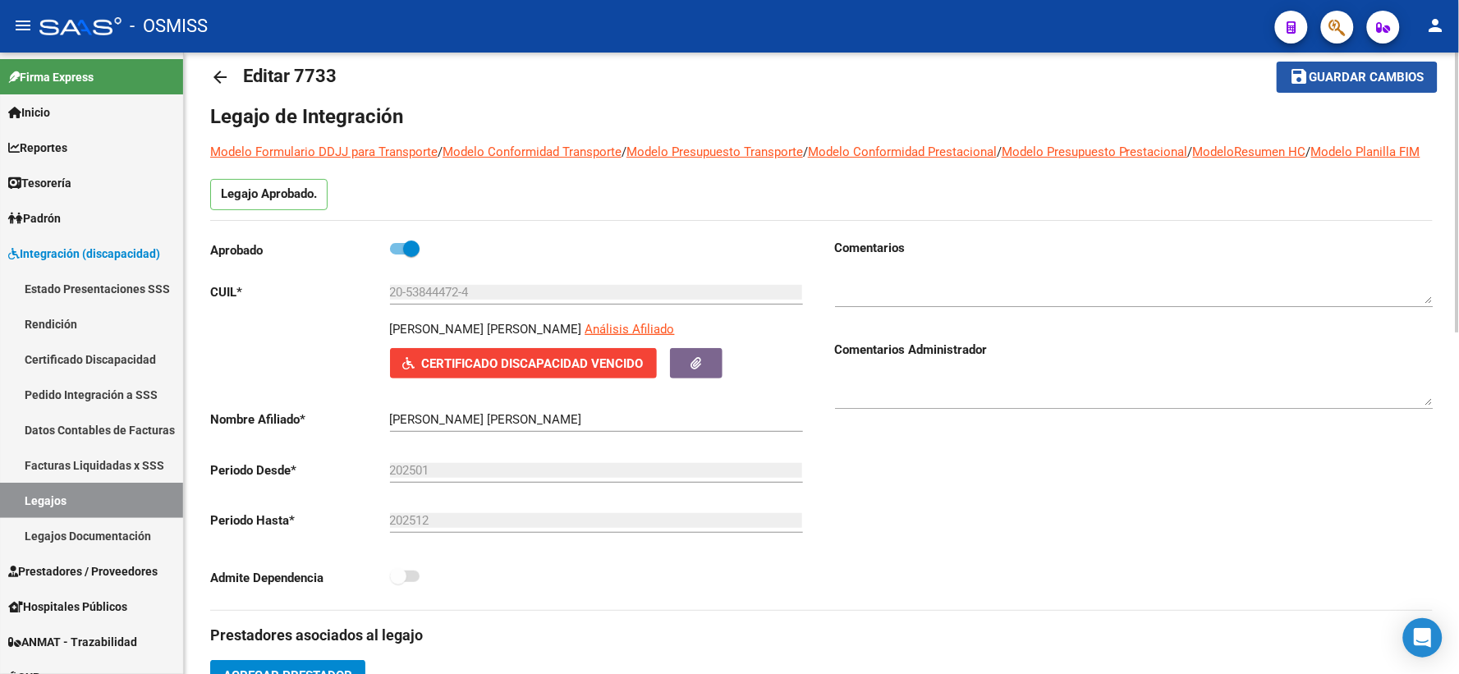
click at [1298, 78] on mat-icon "save" at bounding box center [1300, 77] width 20 height 20
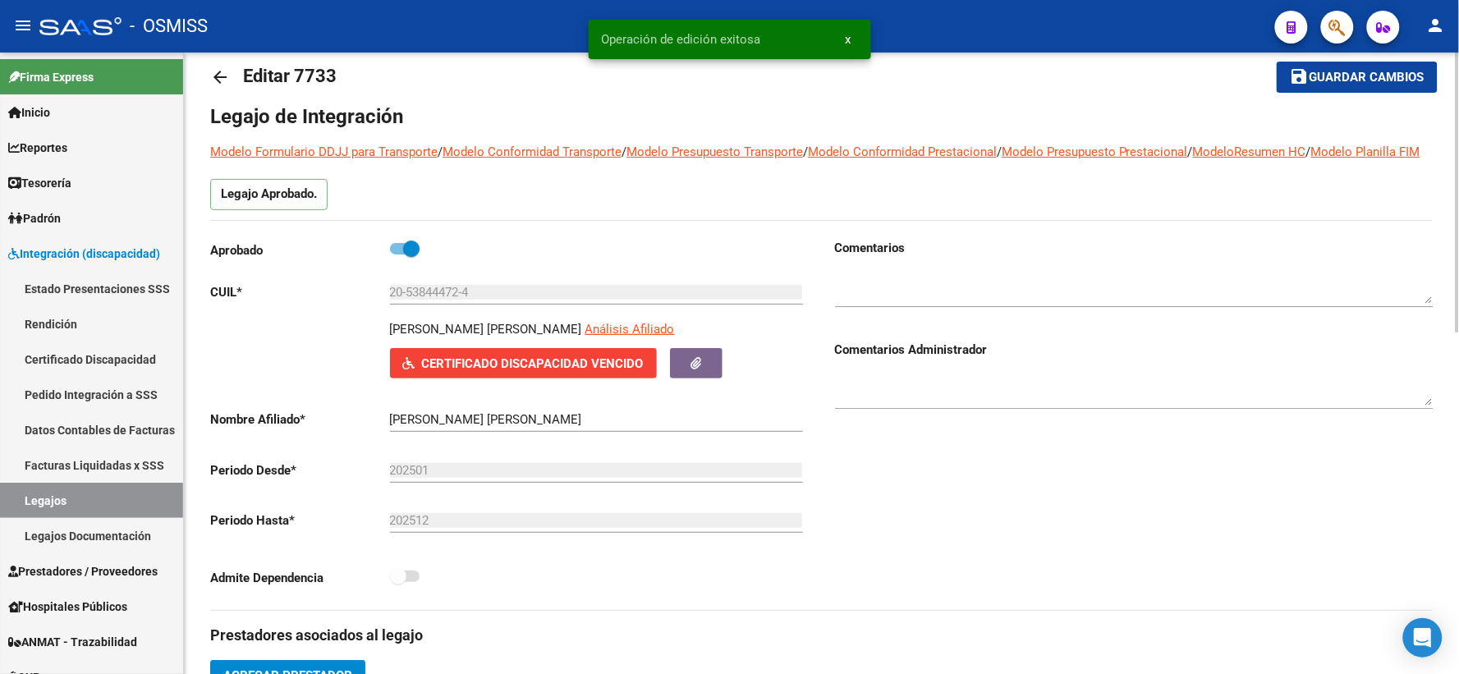
click at [223, 75] on mat-icon "arrow_back" at bounding box center [220, 77] width 20 height 20
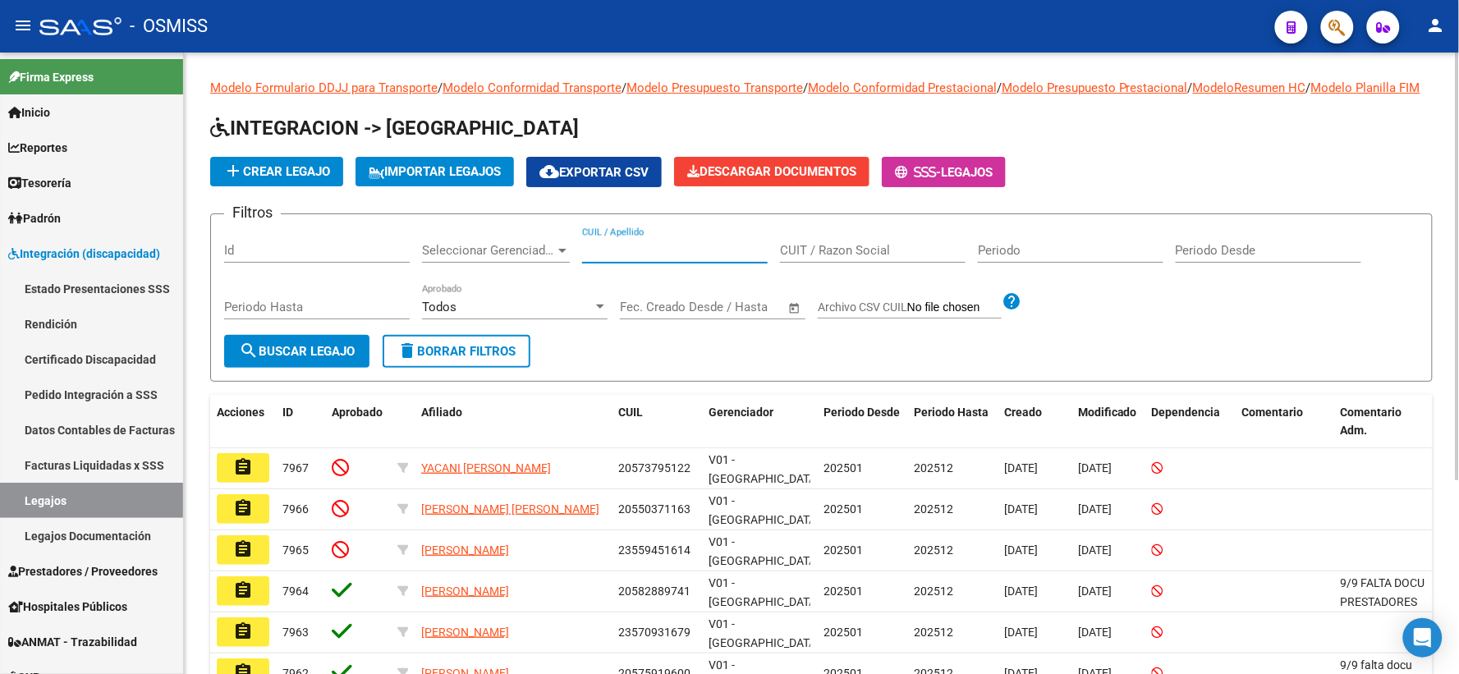
paste input "20502815971"
type input "20502815971"
click at [353, 359] on span "search Buscar Legajo" at bounding box center [297, 351] width 116 height 15
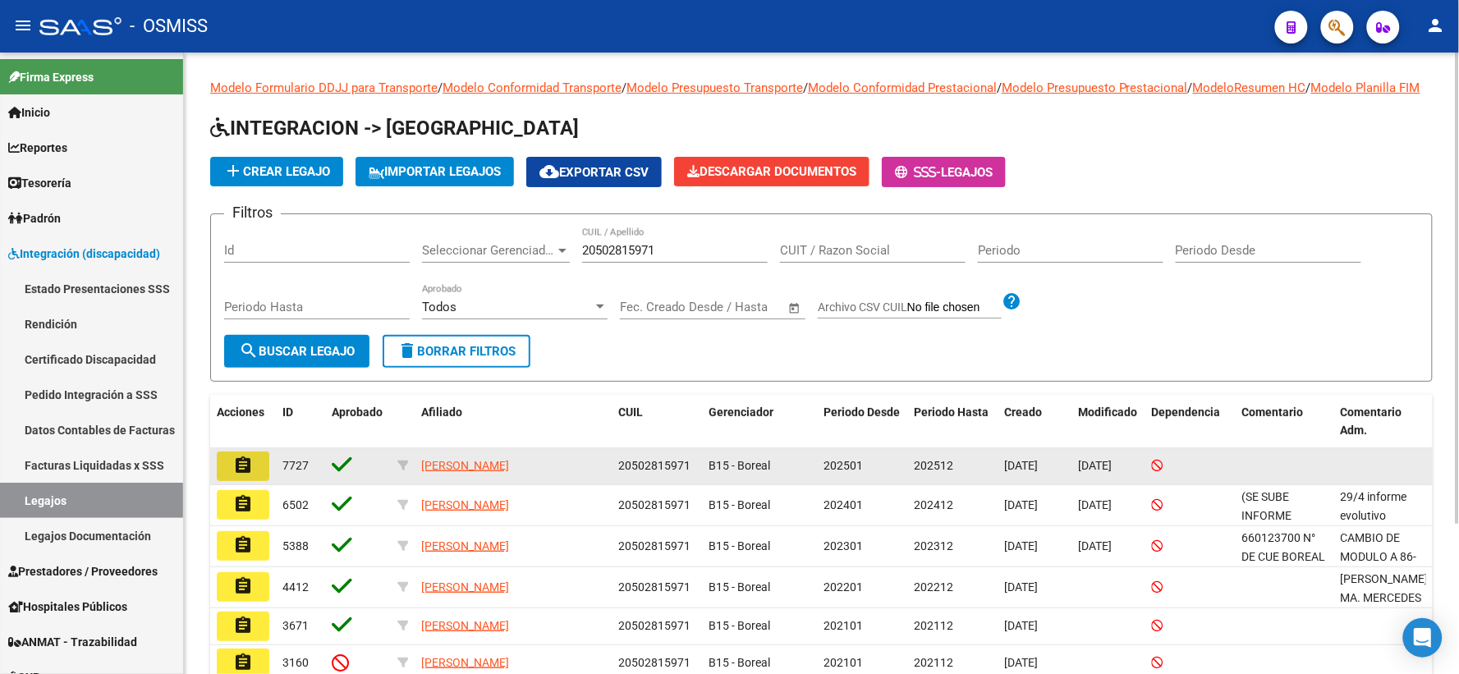
click at [241, 476] on mat-icon "assignment" at bounding box center [243, 466] width 20 height 20
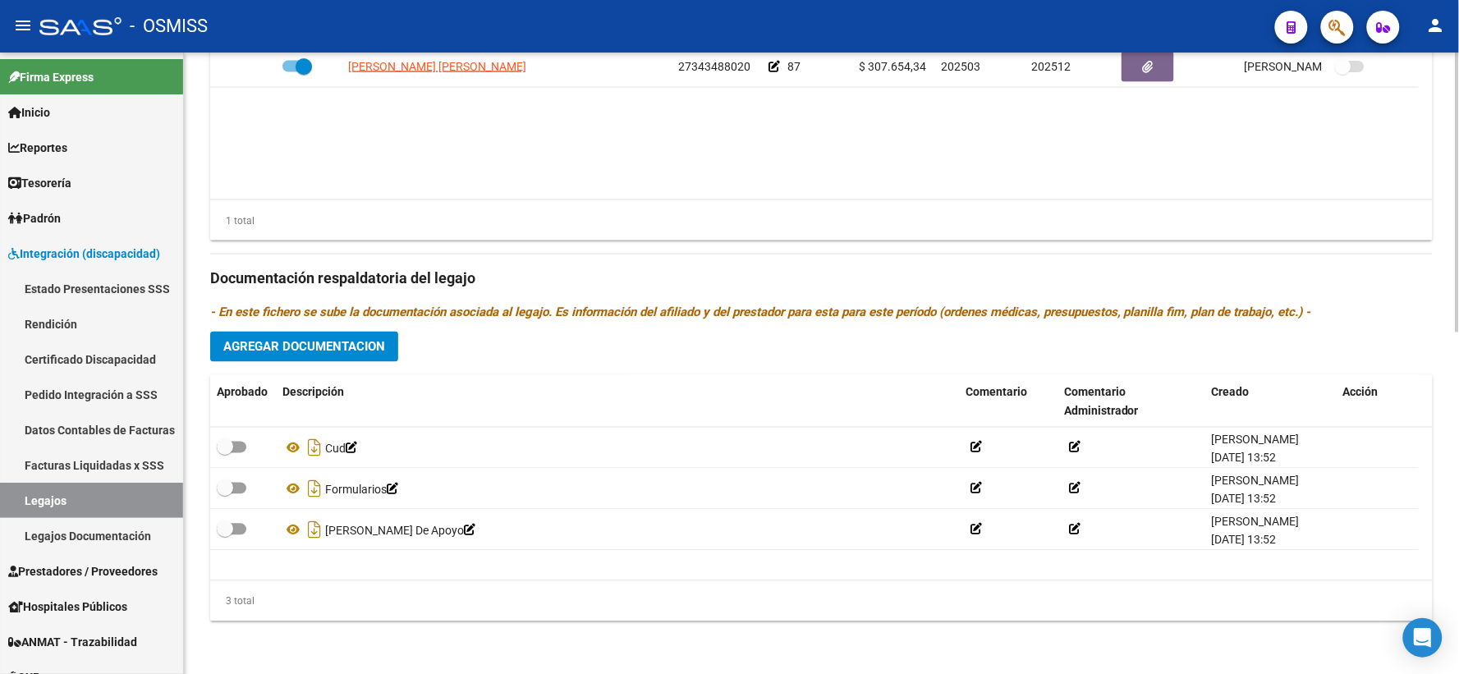
scroll to position [758, 0]
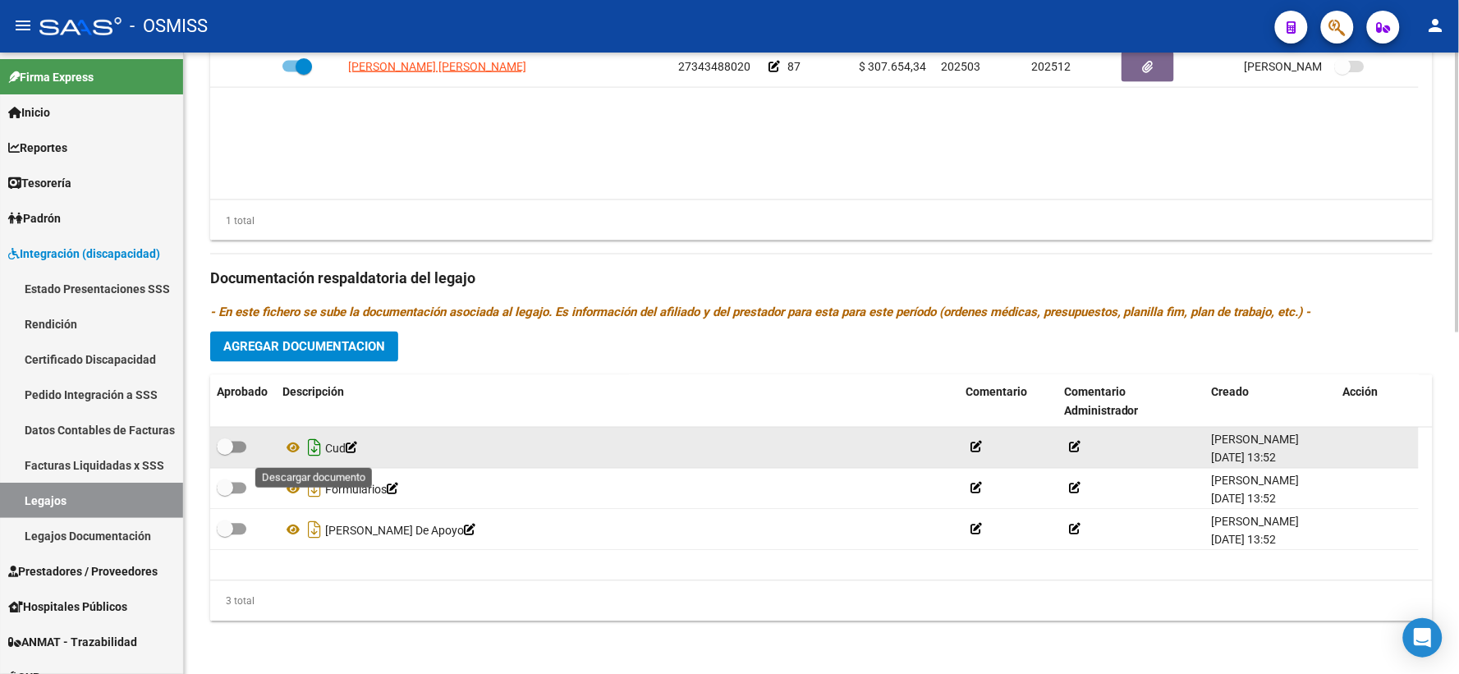
click at [316, 450] on icon "Descargar documento" at bounding box center [314, 448] width 21 height 26
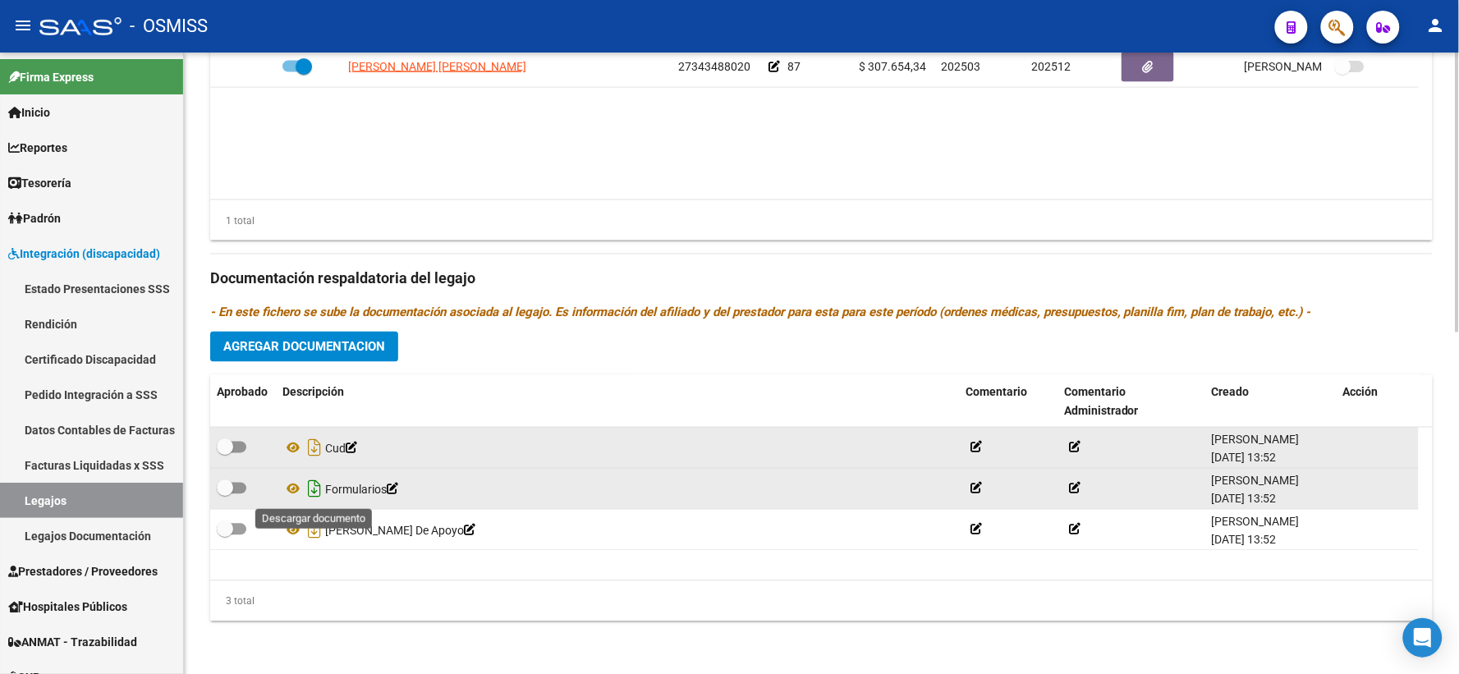
click at [316, 487] on icon "Descargar documento" at bounding box center [314, 489] width 21 height 26
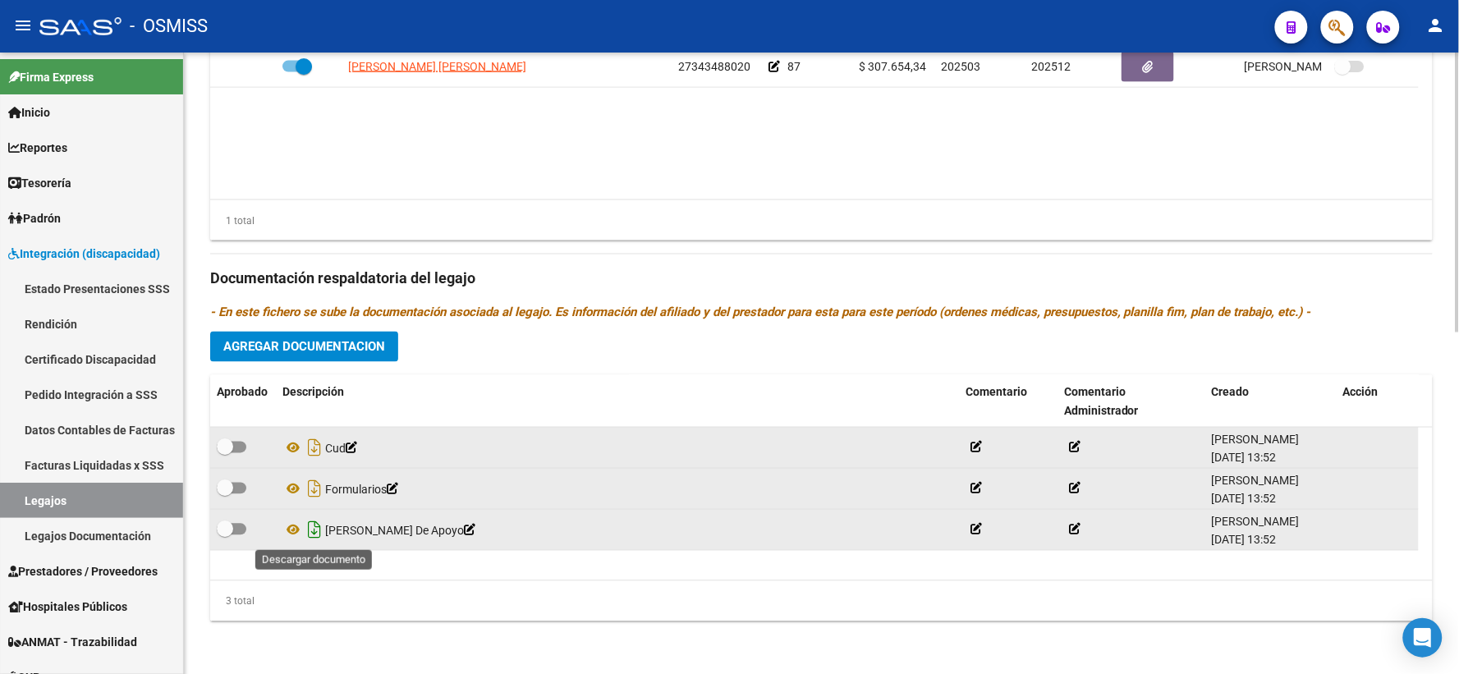
click at [315, 527] on icon "Descargar documento" at bounding box center [314, 530] width 21 height 26
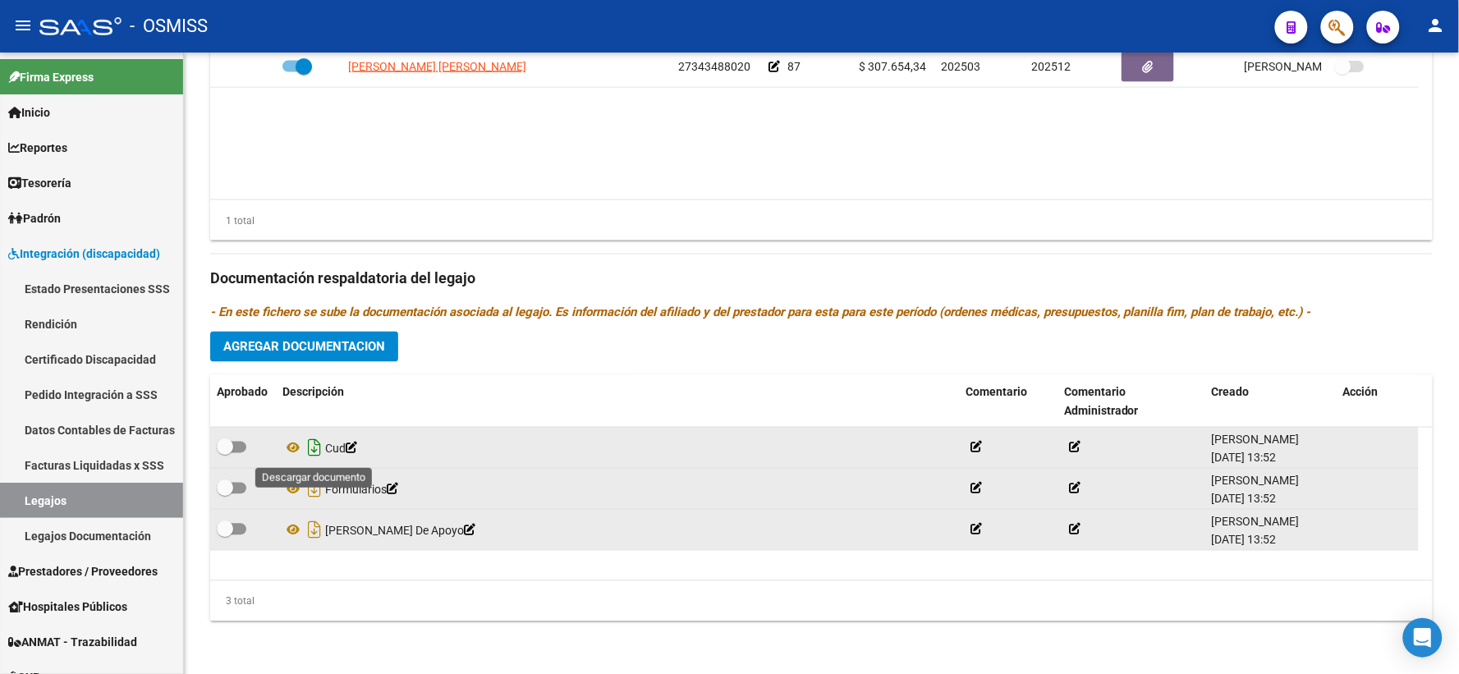
click at [314, 449] on icon "Descargar documento" at bounding box center [314, 448] width 21 height 26
click at [313, 489] on icon "Descargar documento" at bounding box center [314, 489] width 21 height 26
click at [313, 531] on icon "Descargar documento" at bounding box center [314, 530] width 21 height 26
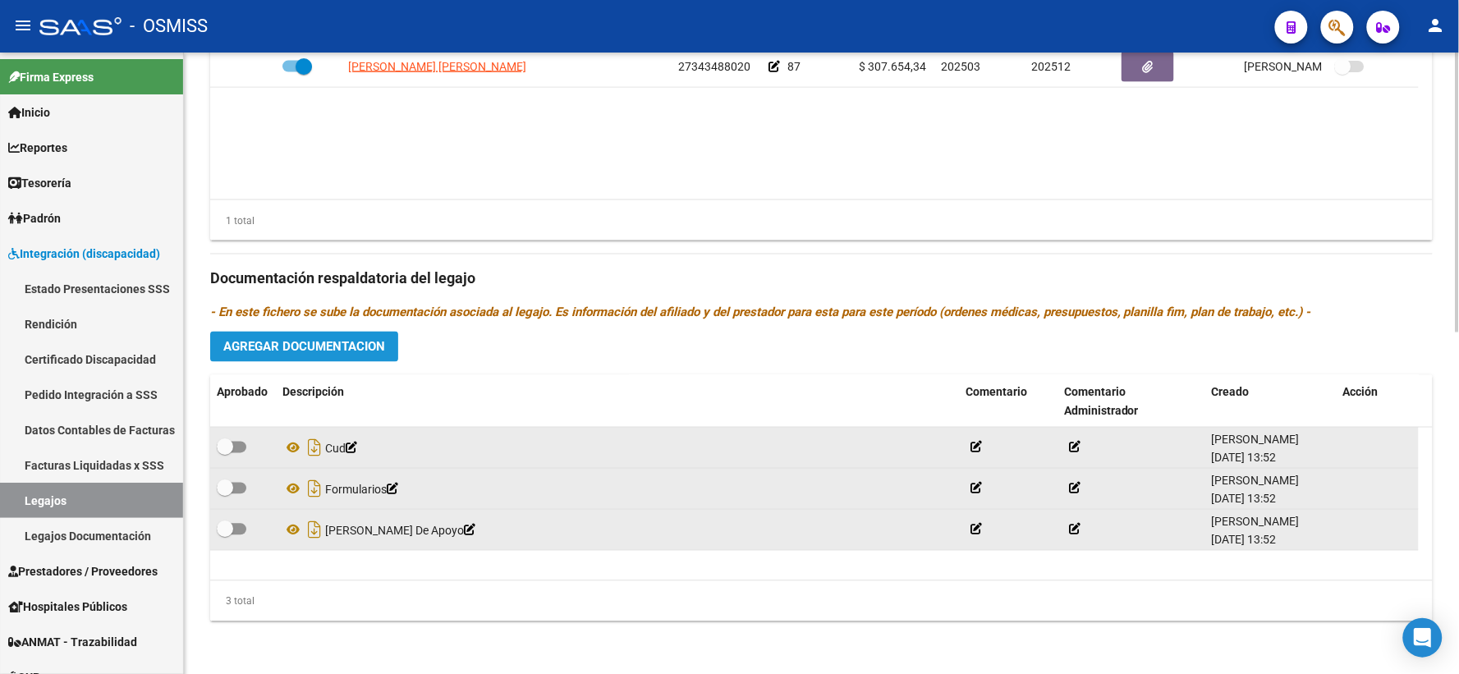
click at [335, 342] on span "Agregar Documentacion" at bounding box center [304, 347] width 162 height 15
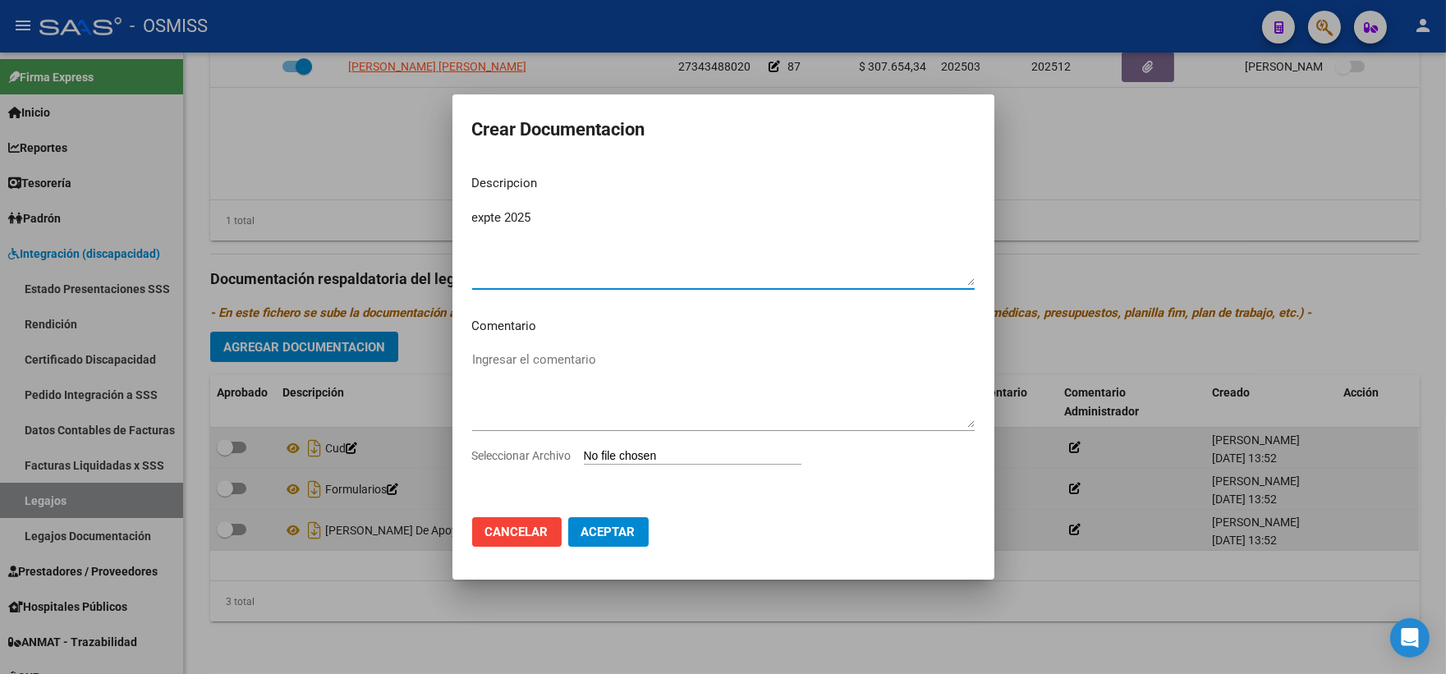
type textarea "expte 2025"
type input "C:\fakepath\ilovepdf_merged_compressed (86).pdf"
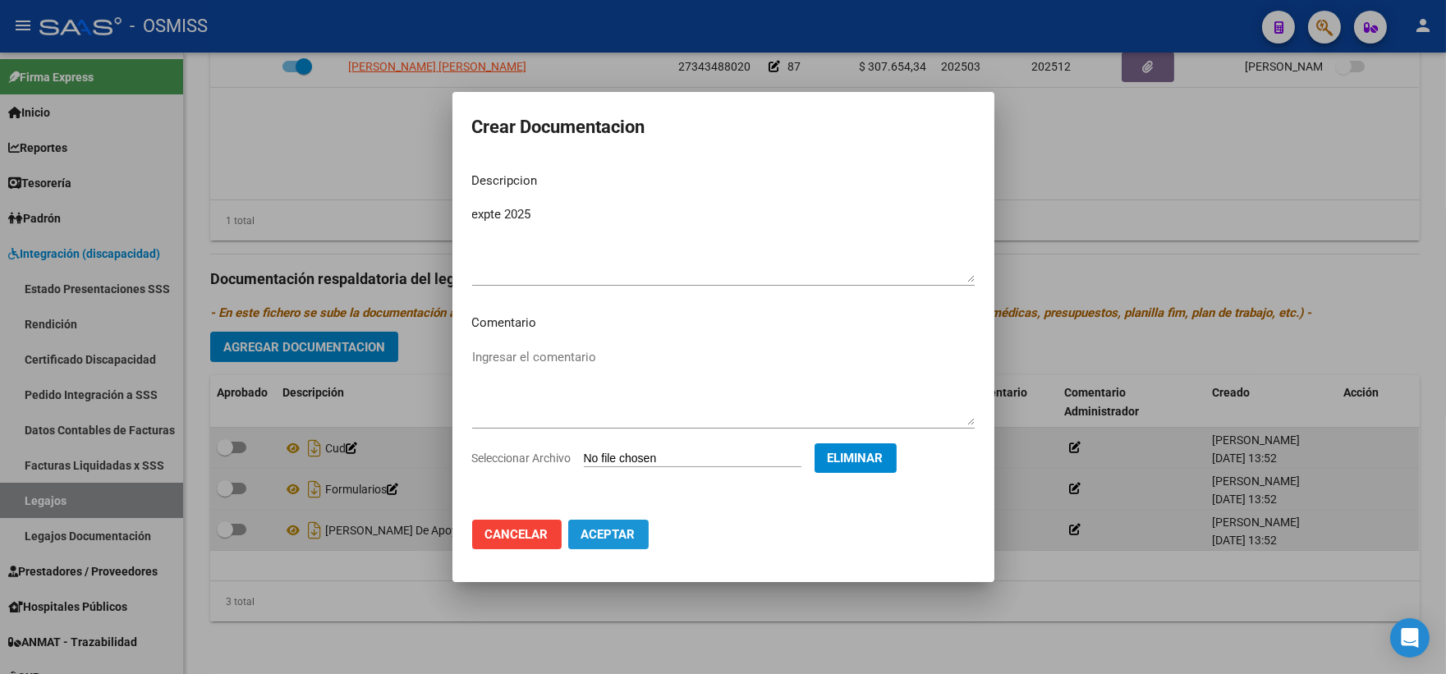
click at [603, 536] on span "Aceptar" at bounding box center [608, 534] width 54 height 15
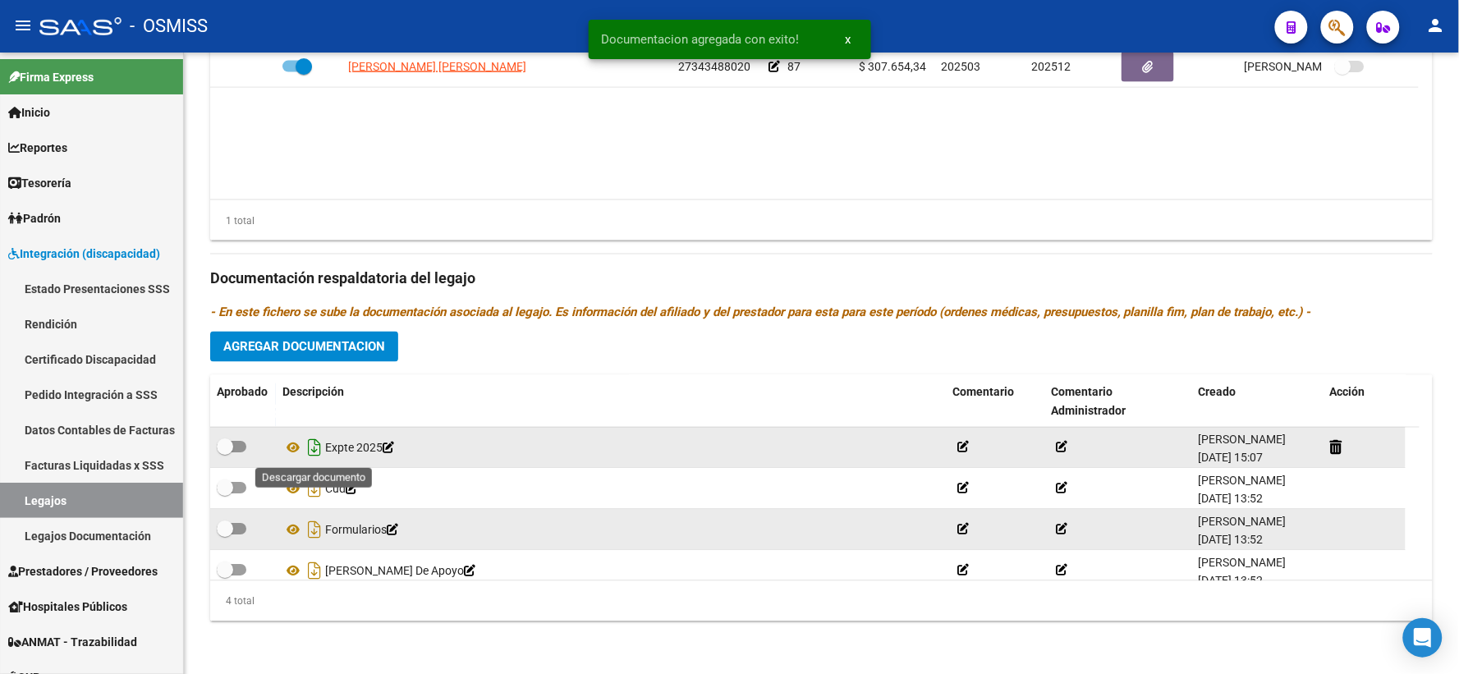
click at [308, 448] on icon "Descargar documento" at bounding box center [314, 448] width 21 height 26
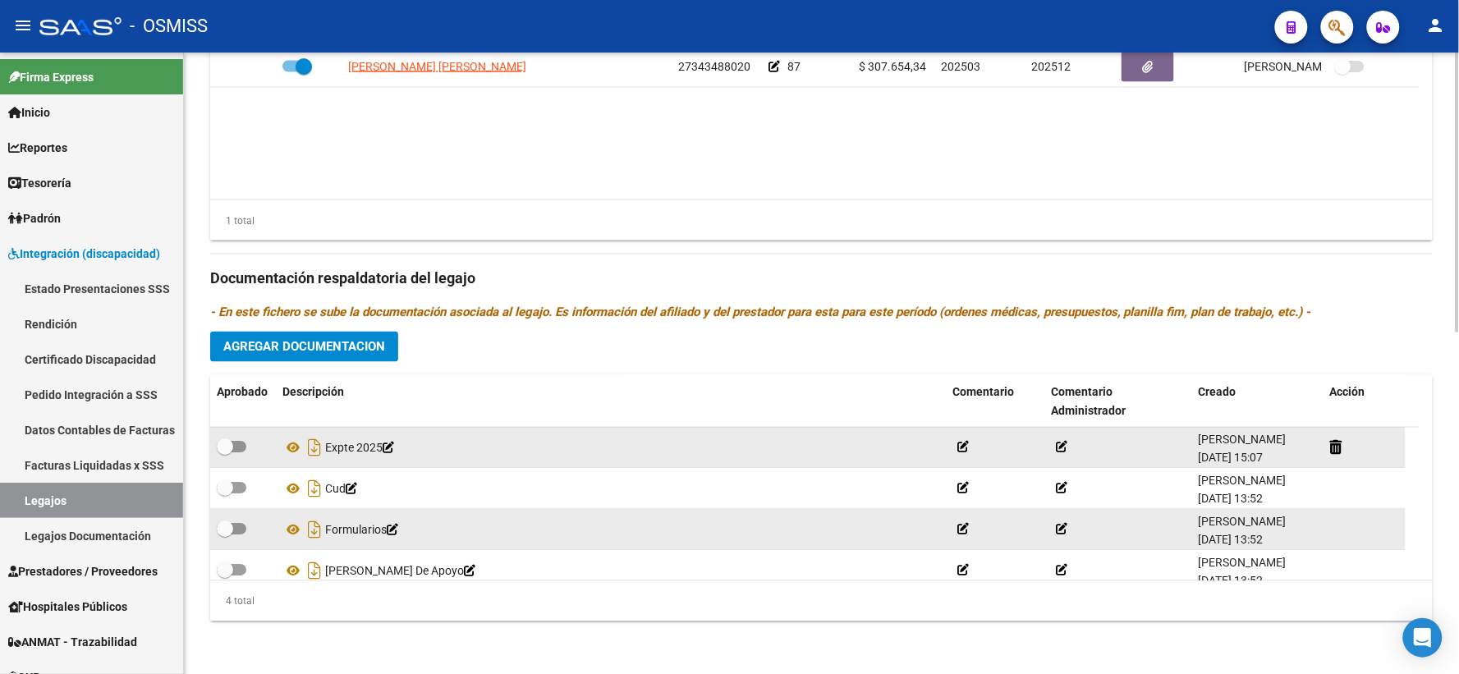
click at [436, 342] on div "Prestadores asociados al legajo Agregar Prestador Aprobado Prestador CUIT Comen…" at bounding box center [821, 267] width 1223 height 733
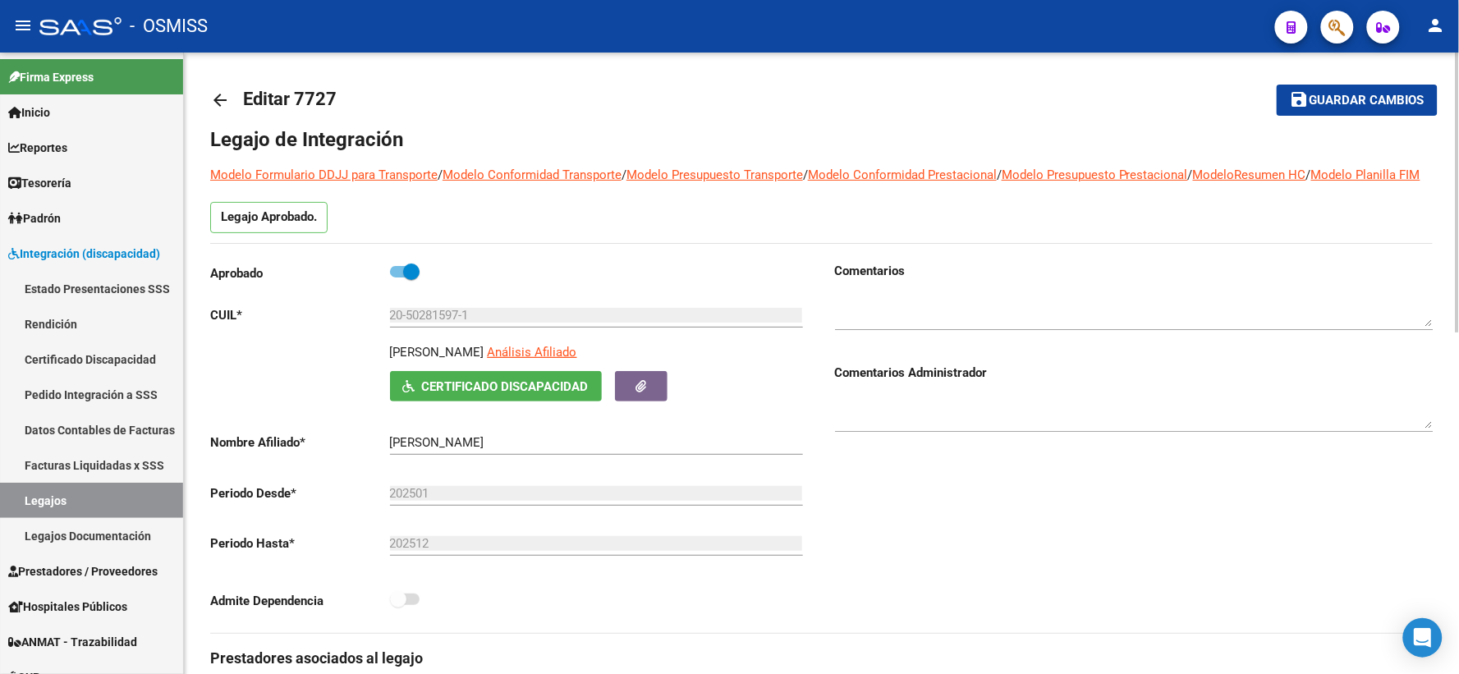
scroll to position [0, 0]
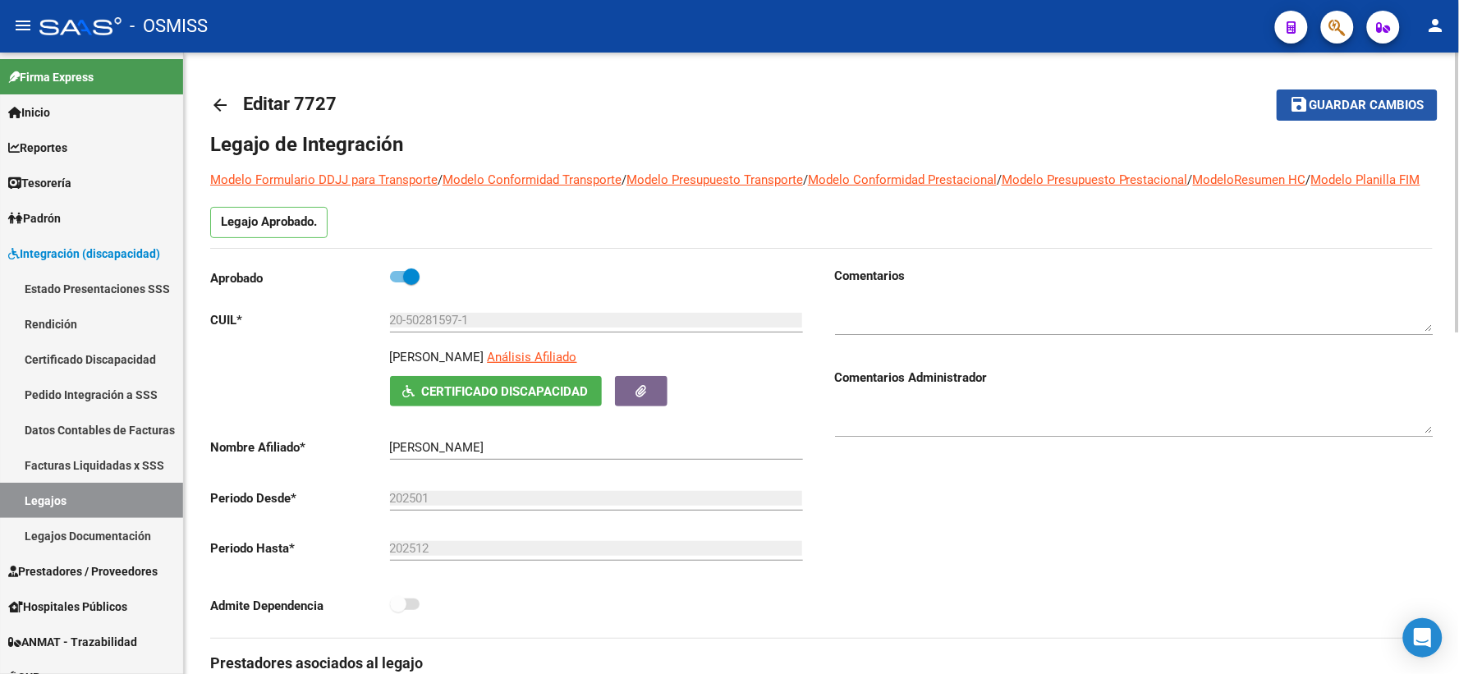
click at [1350, 101] on span "Guardar cambios" at bounding box center [1367, 106] width 115 height 15
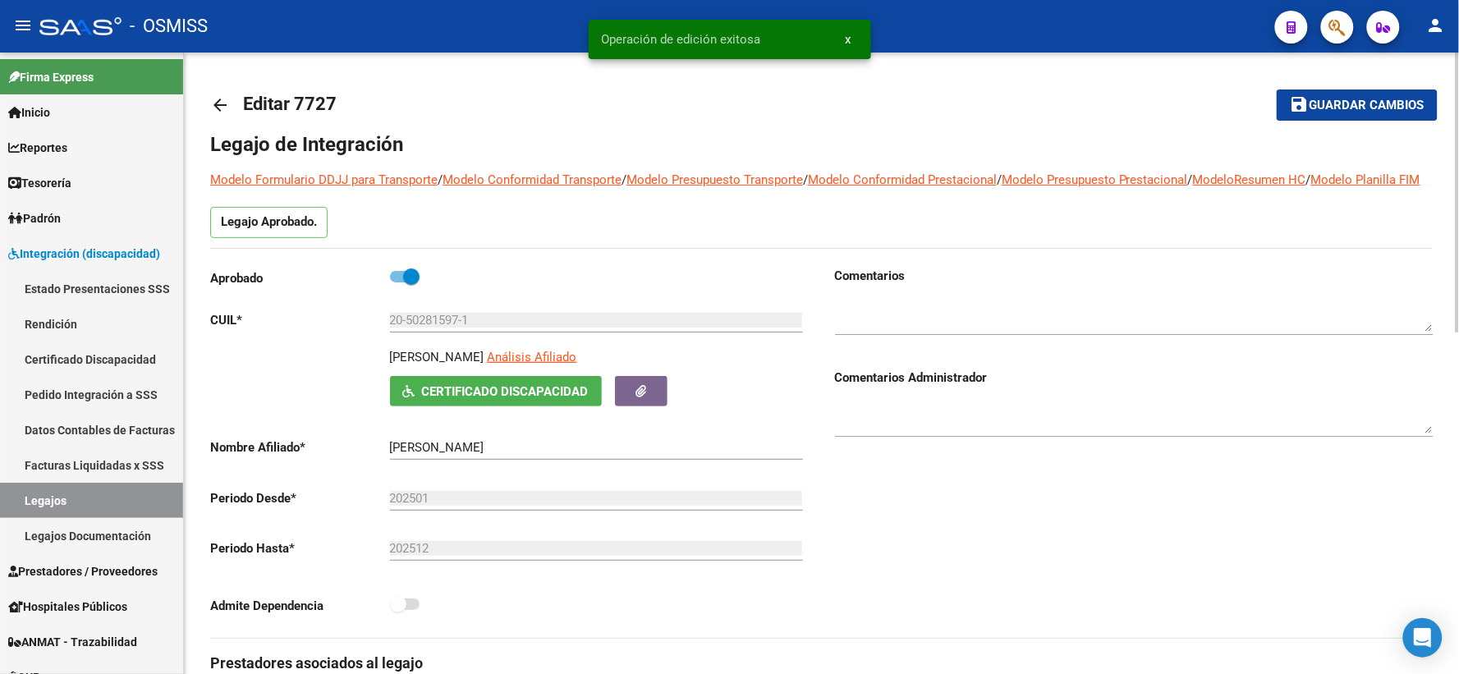
click at [211, 99] on mat-icon "arrow_back" at bounding box center [220, 105] width 20 height 20
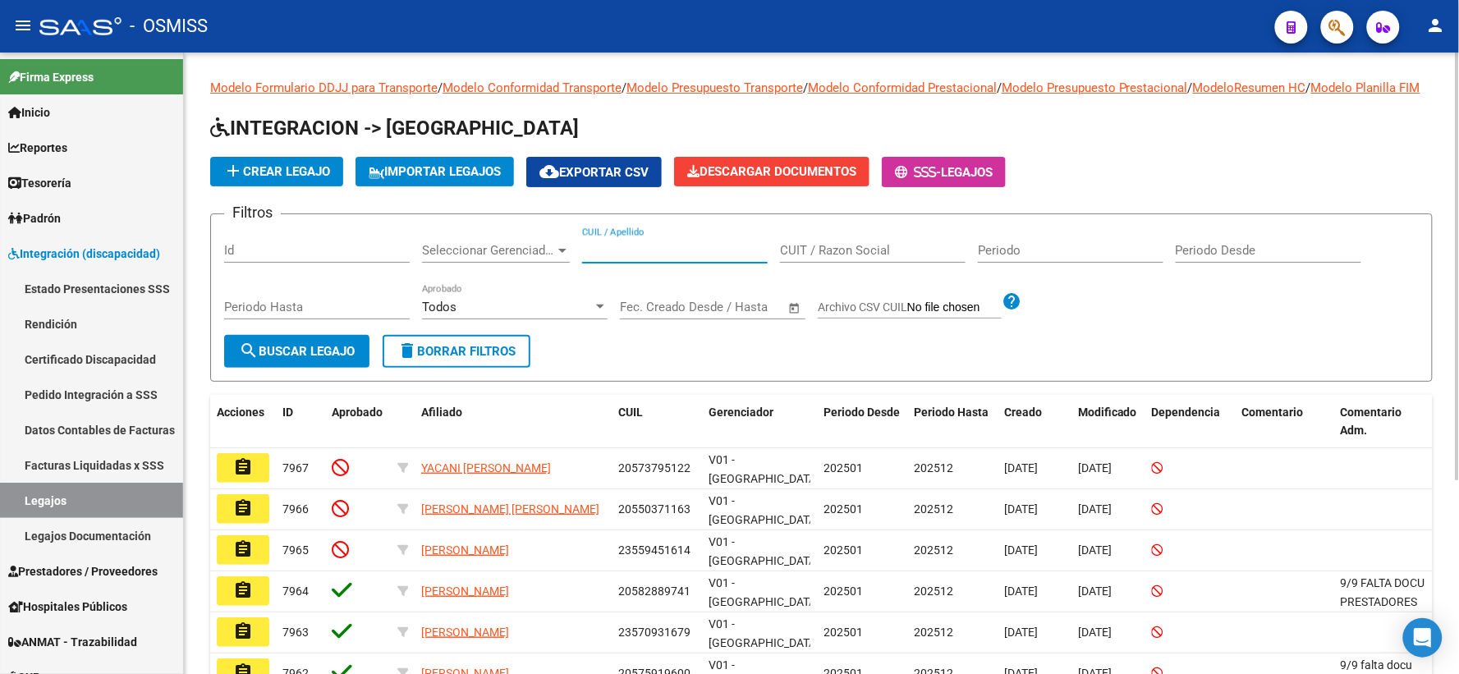
paste input "20492744310"
type input "20492744310"
click at [322, 359] on span "search Buscar Legajo" at bounding box center [297, 351] width 116 height 15
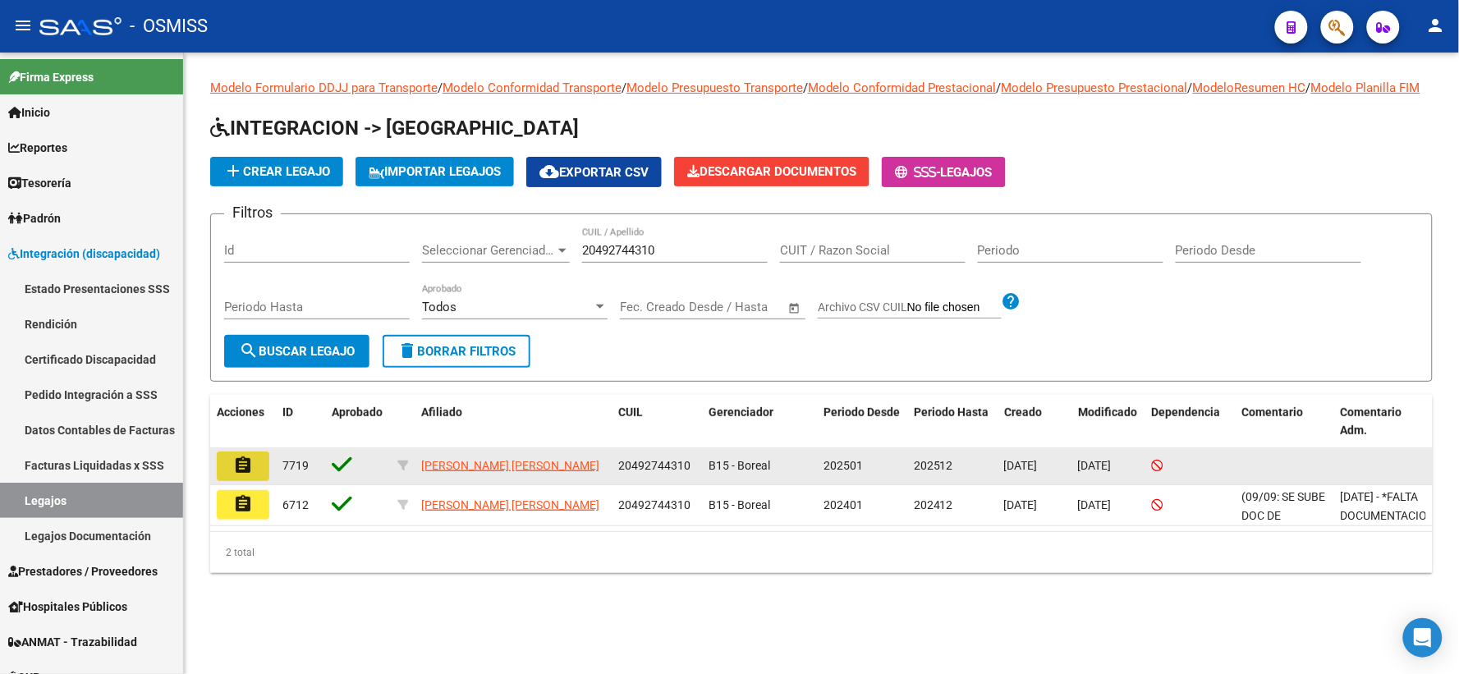
click at [240, 476] on mat-icon "assignment" at bounding box center [243, 466] width 20 height 20
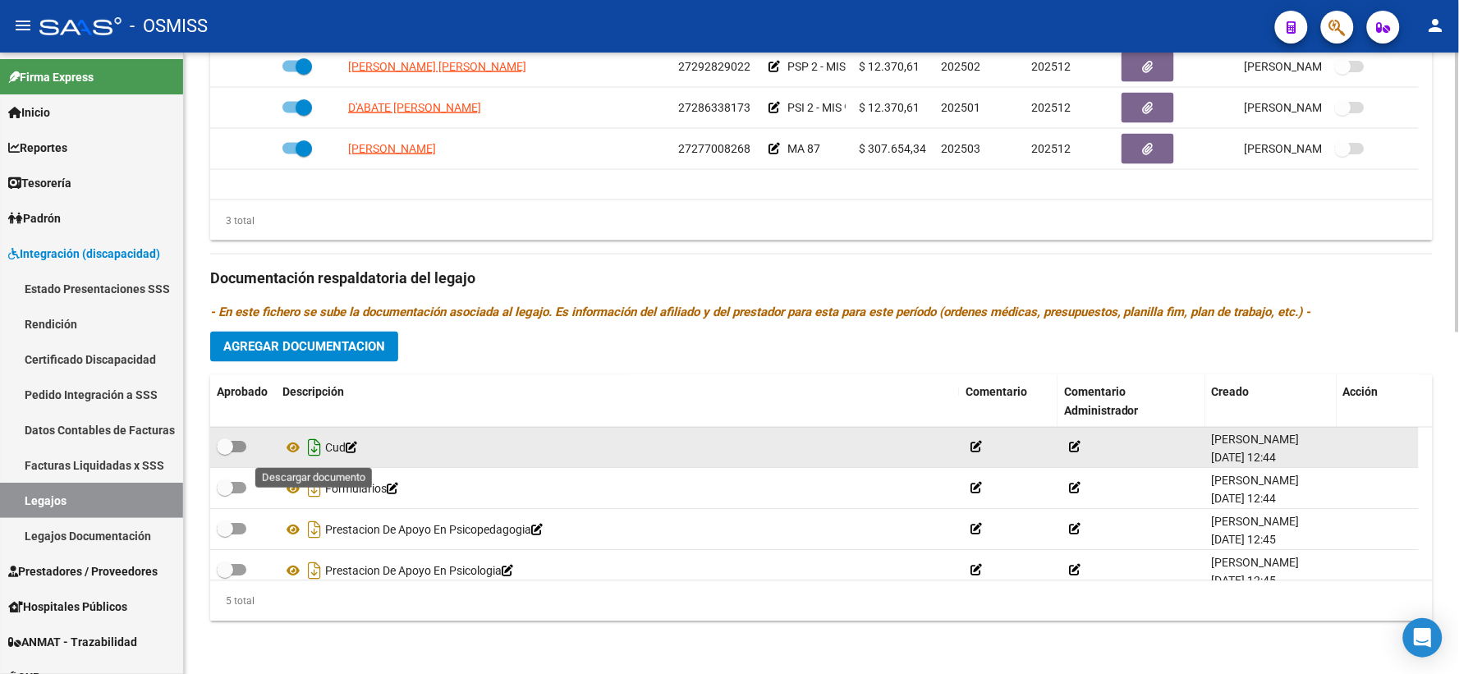
click at [306, 450] on icon "Descargar documento" at bounding box center [314, 448] width 21 height 26
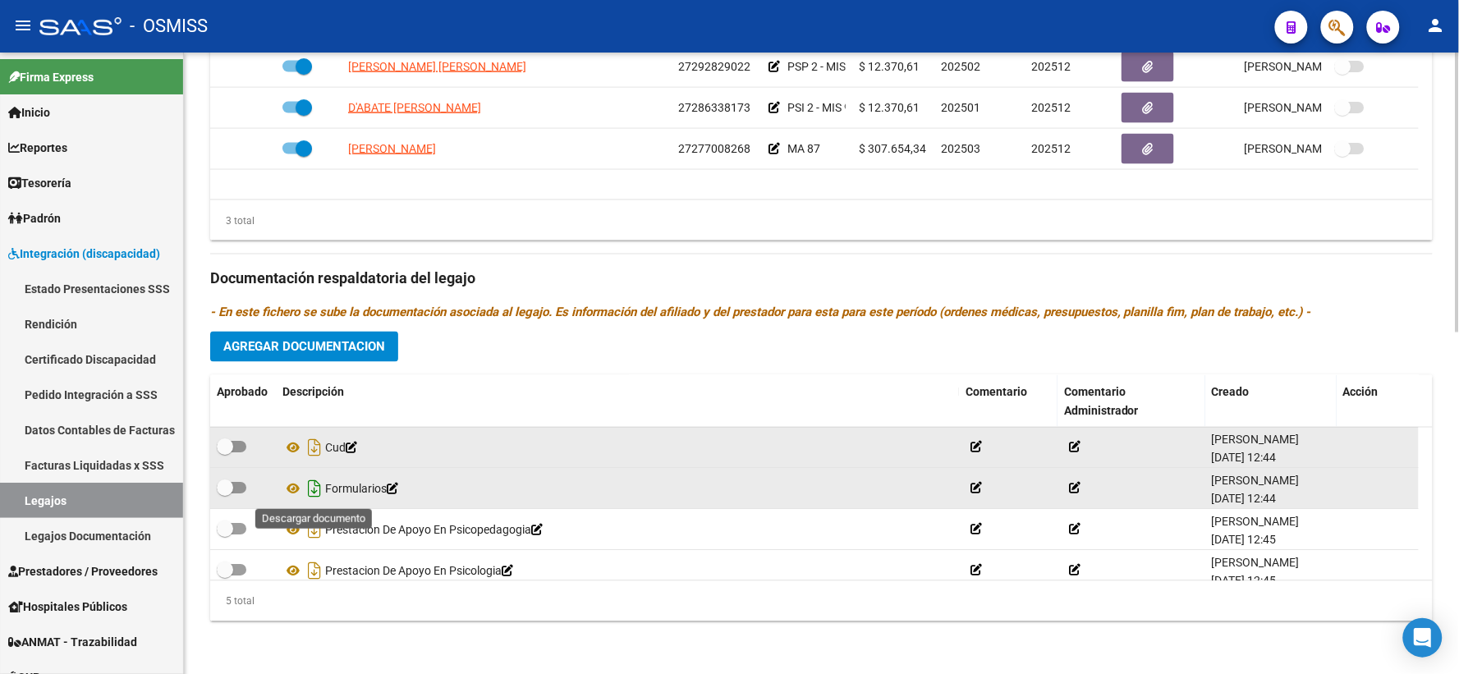
click at [310, 485] on icon "Descargar documento" at bounding box center [314, 489] width 21 height 26
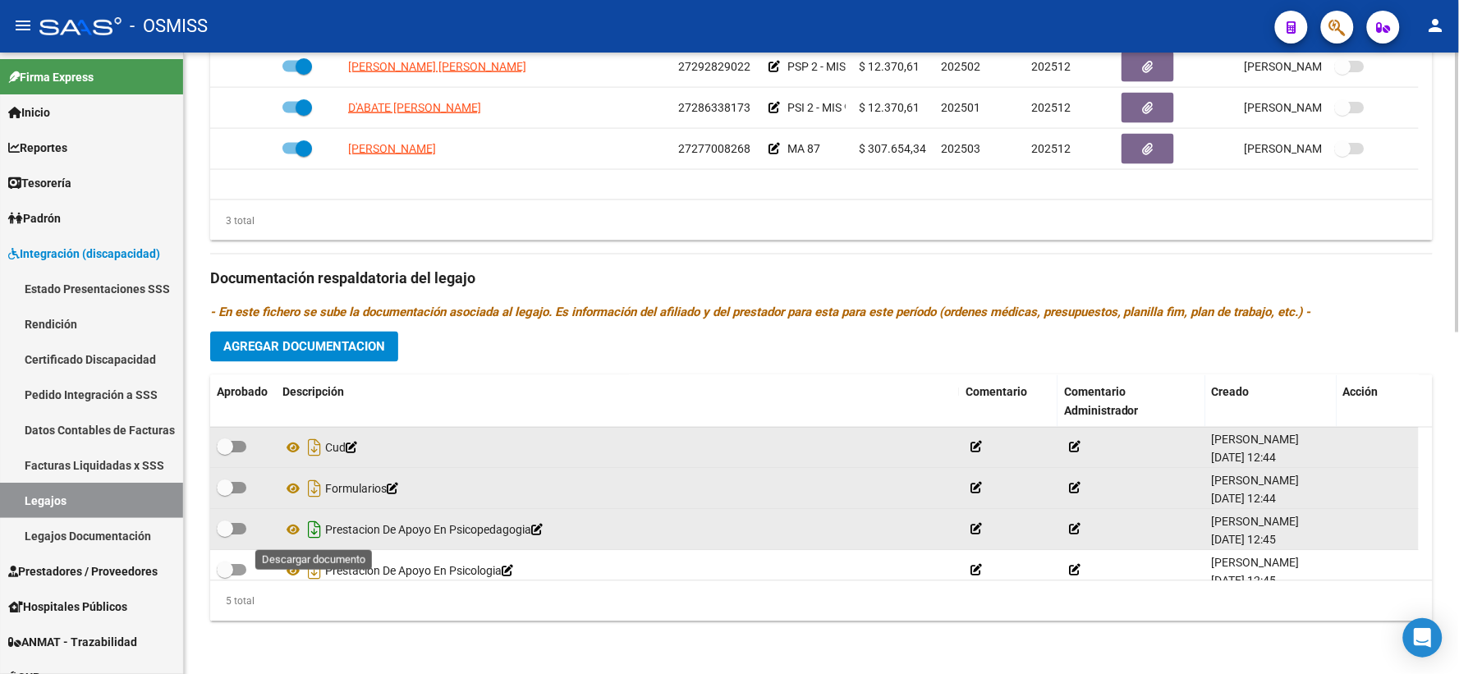
click at [312, 527] on icon "Descargar documento" at bounding box center [314, 530] width 21 height 26
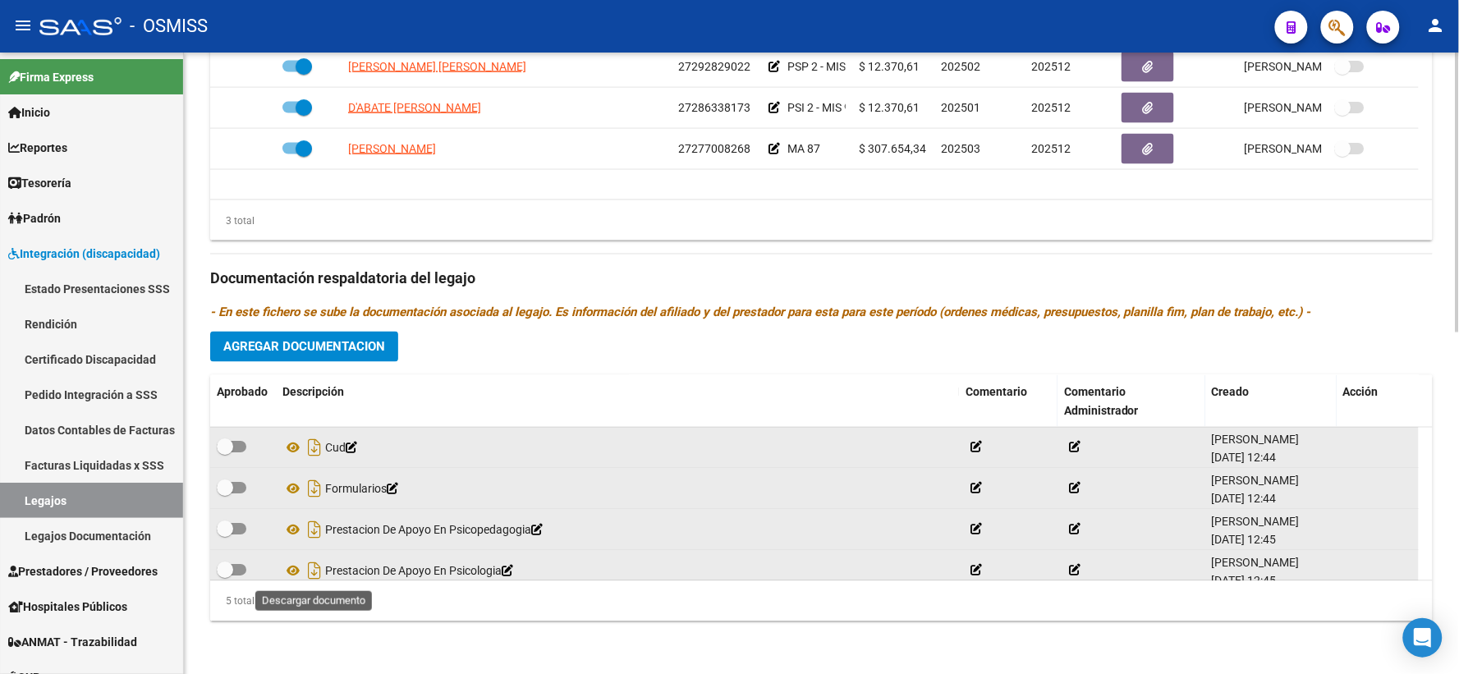
drag, startPoint x: 315, startPoint y: 567, endPoint x: 324, endPoint y: 565, distance: 9.4
click at [315, 567] on icon "Descargar documento" at bounding box center [314, 571] width 21 height 26
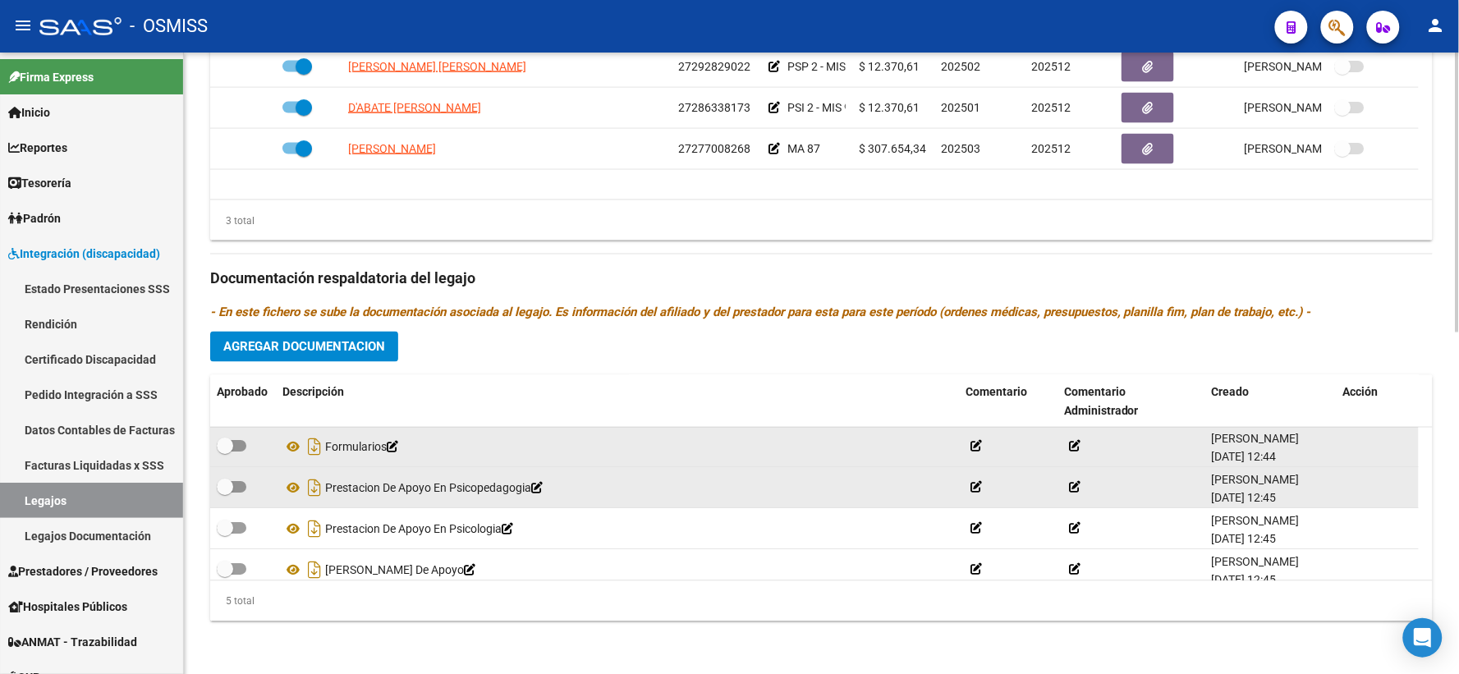
scroll to position [57, 0]
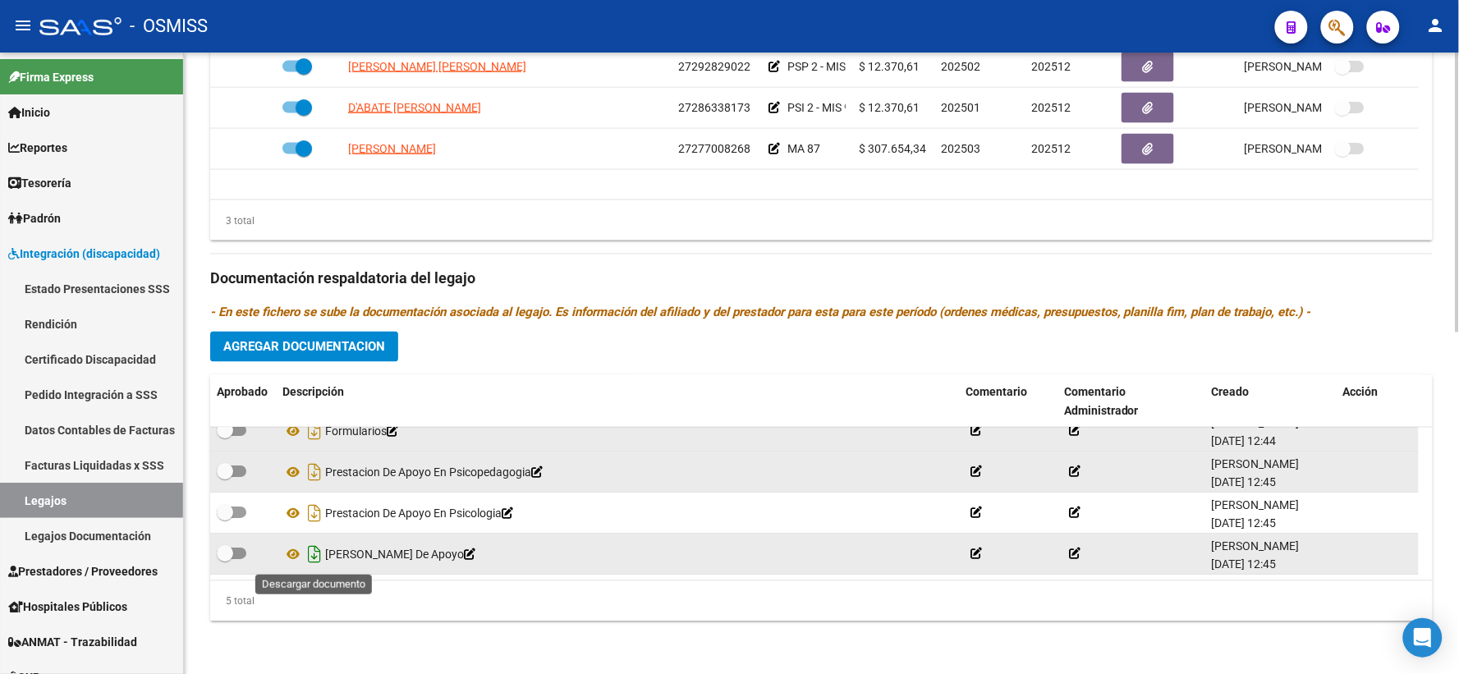
click at [316, 552] on icon "Descargar documento" at bounding box center [314, 555] width 21 height 26
click at [347, 343] on span "Agregar Documentacion" at bounding box center [304, 347] width 162 height 15
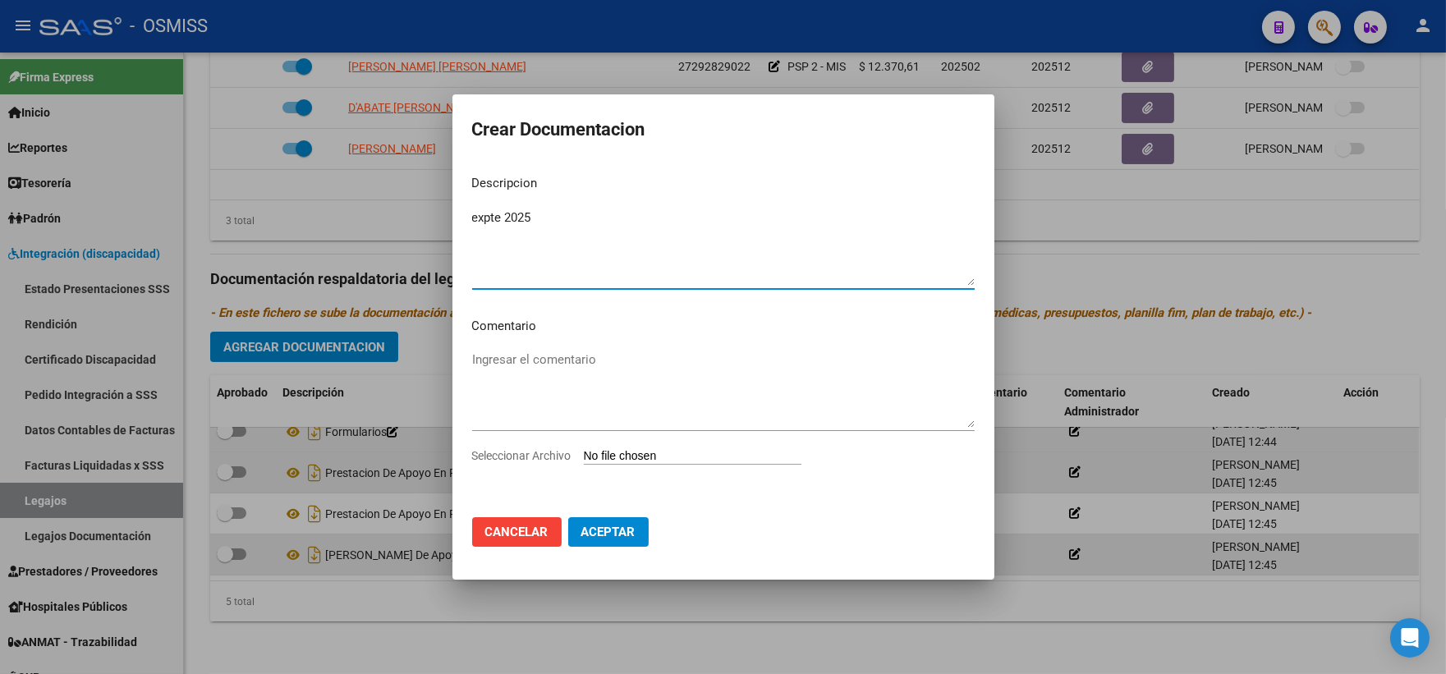
type textarea "expte 2025"
type input "C:\fakepath\ilovepdf_merged_compressed (87).pdf"
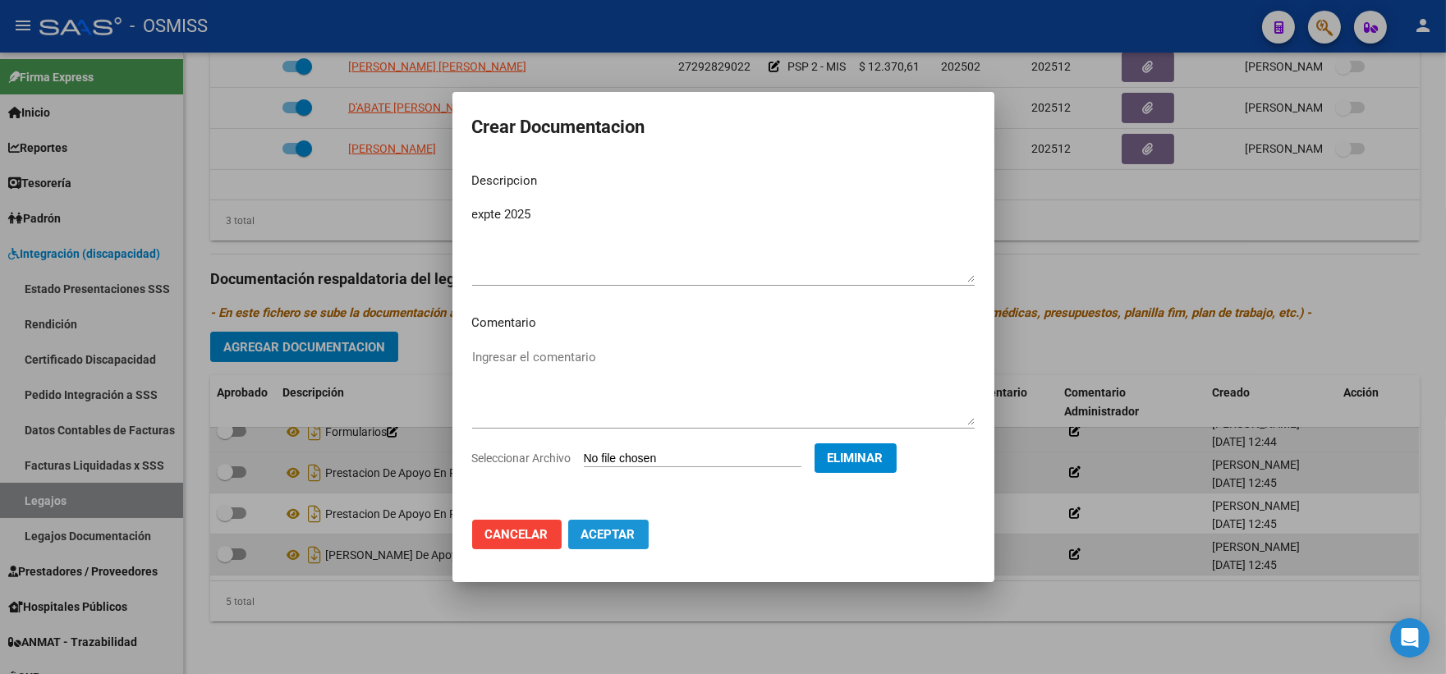
click at [600, 534] on span "Aceptar" at bounding box center [608, 534] width 54 height 15
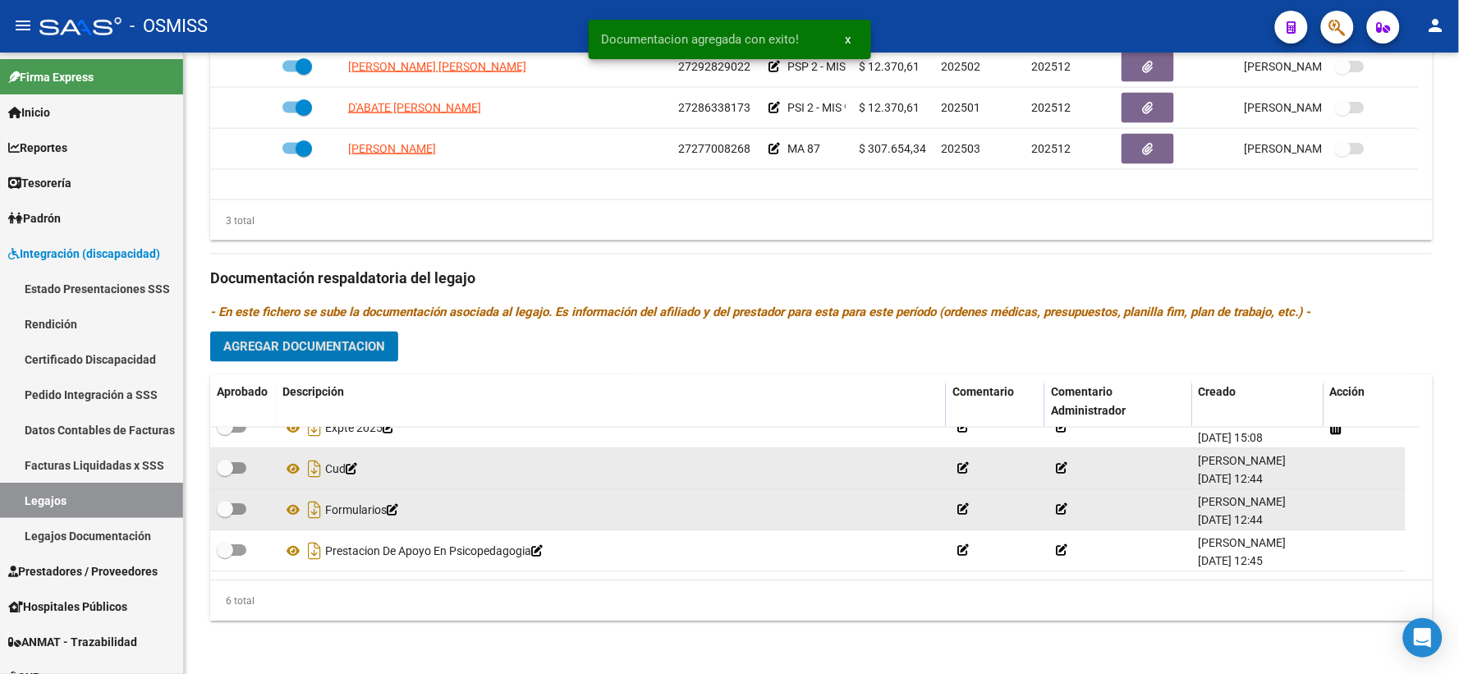
scroll to position [0, 0]
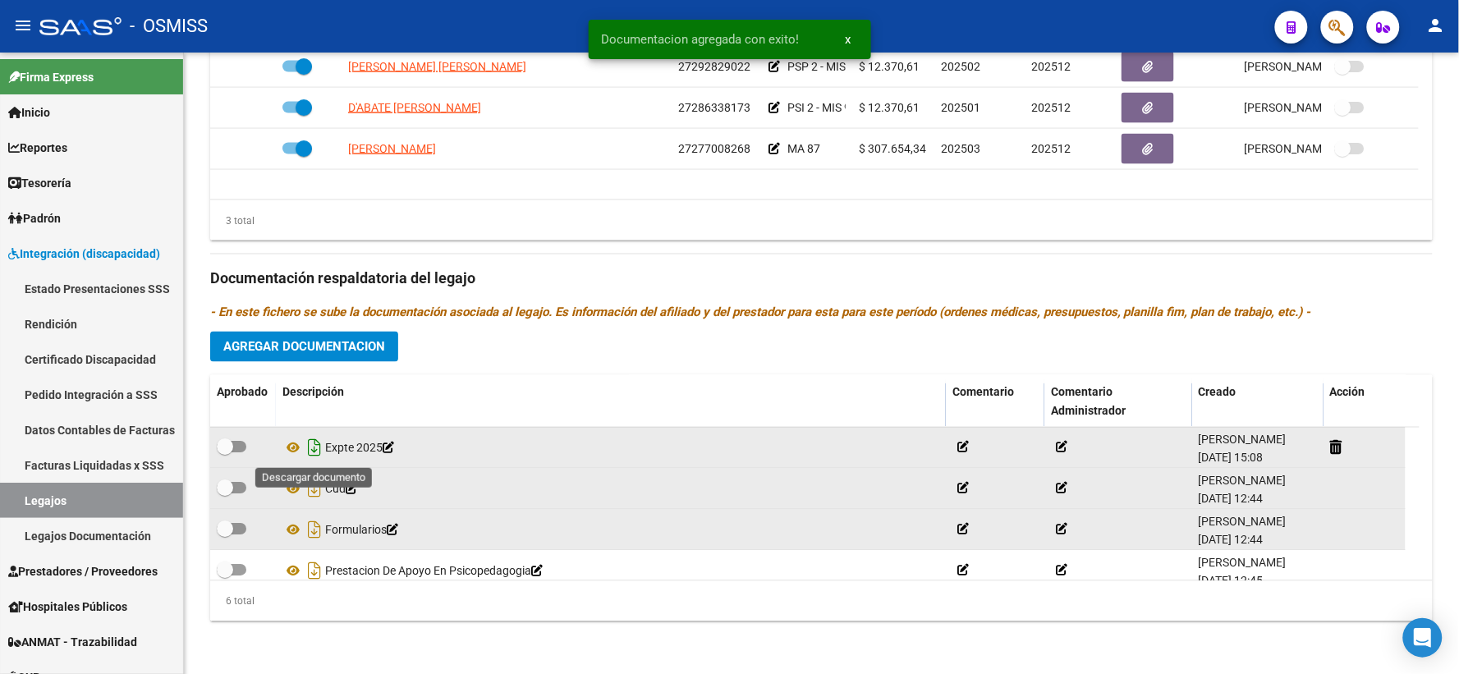
click at [313, 452] on icon "Descargar documento" at bounding box center [314, 448] width 21 height 26
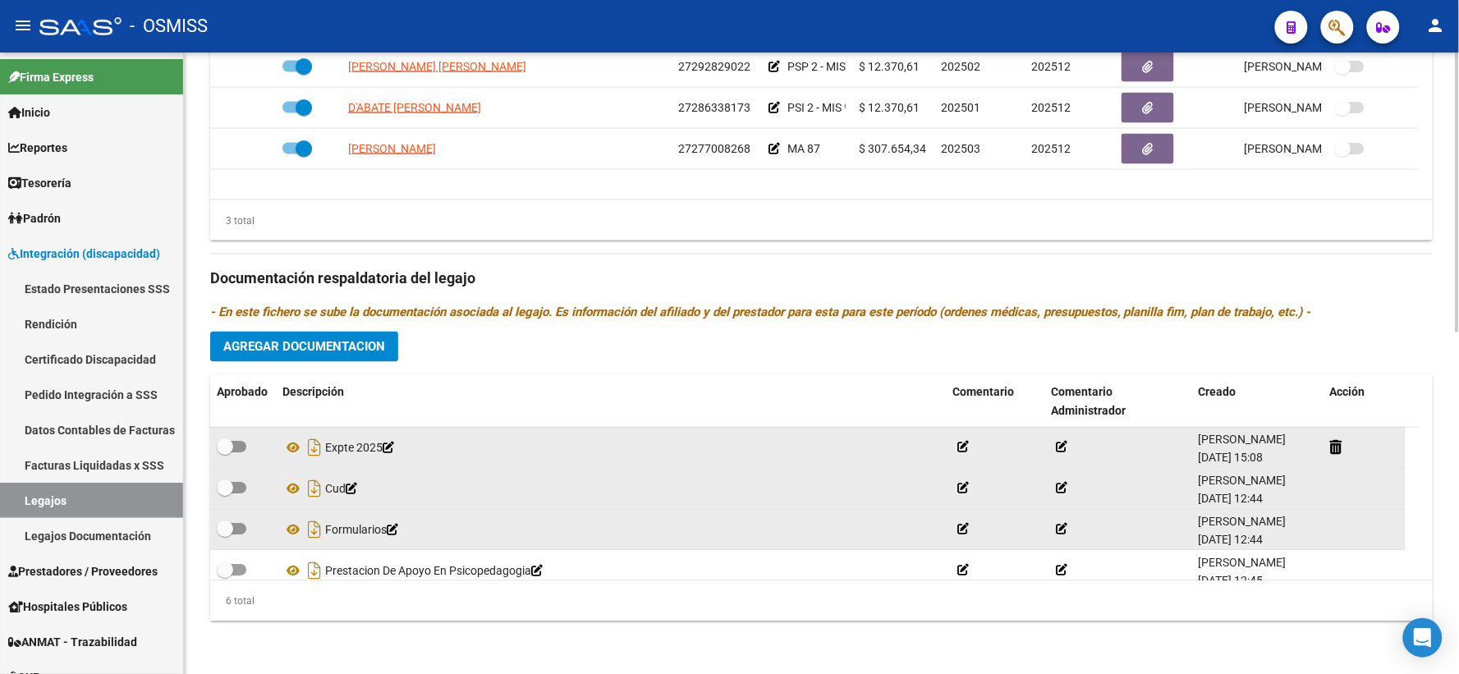
click at [420, 341] on div "Prestadores asociados al legajo Agregar Prestador Aprobado Prestador CUIT Comen…" at bounding box center [821, 267] width 1223 height 733
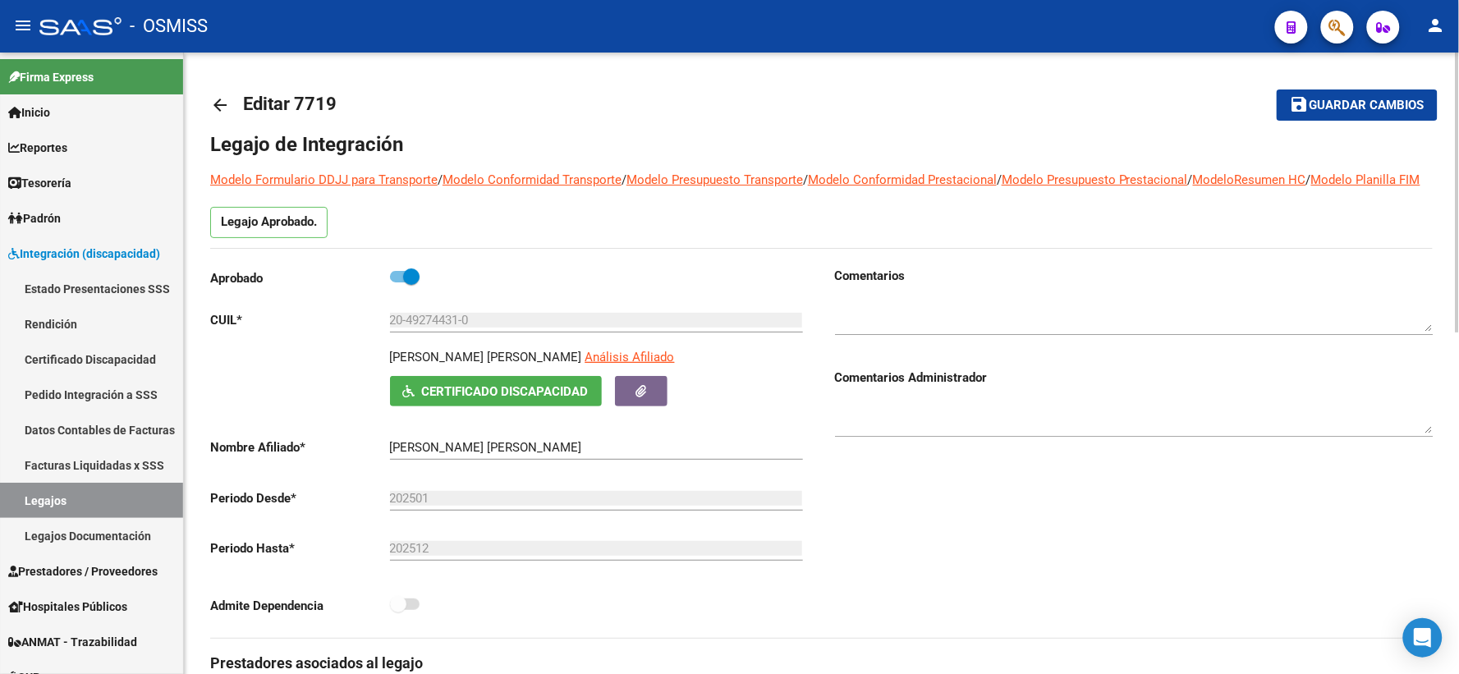
click at [1324, 102] on span "Guardar cambios" at bounding box center [1367, 106] width 115 height 15
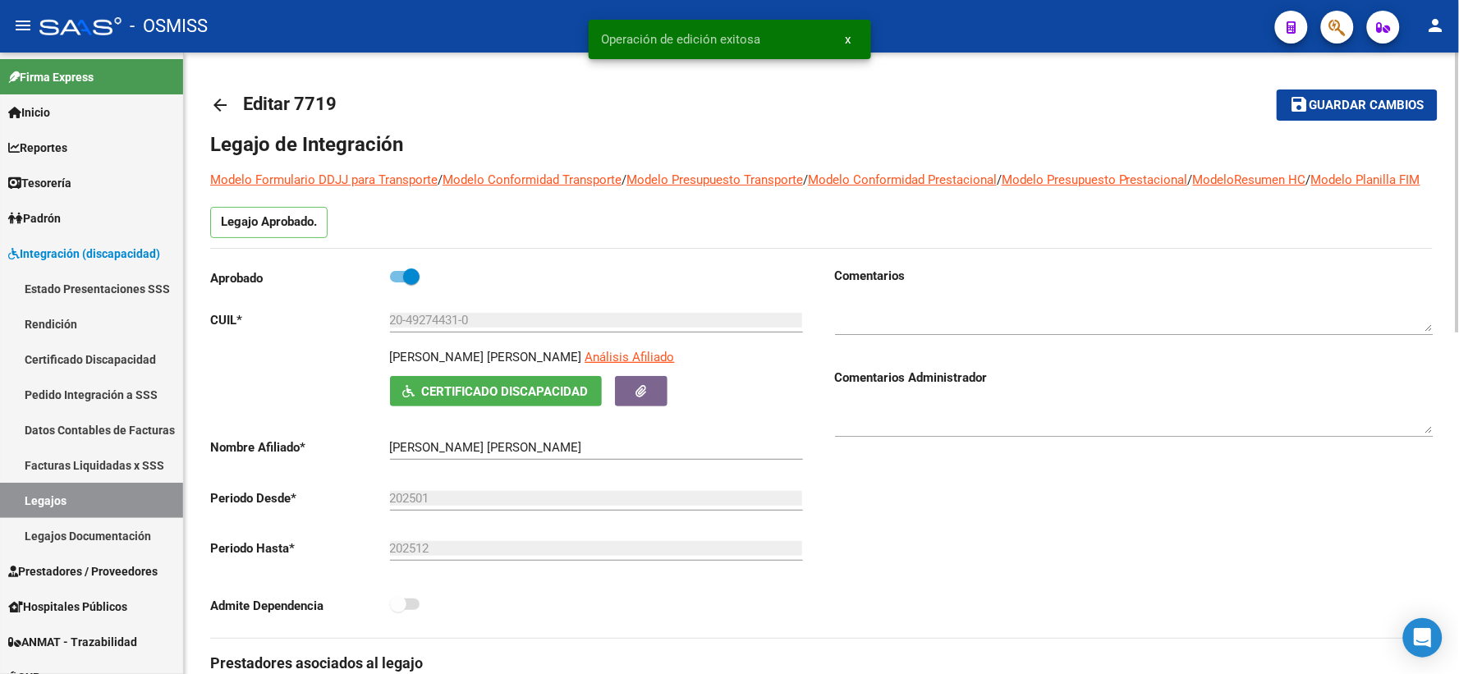
click at [222, 103] on mat-icon "arrow_back" at bounding box center [220, 105] width 20 height 20
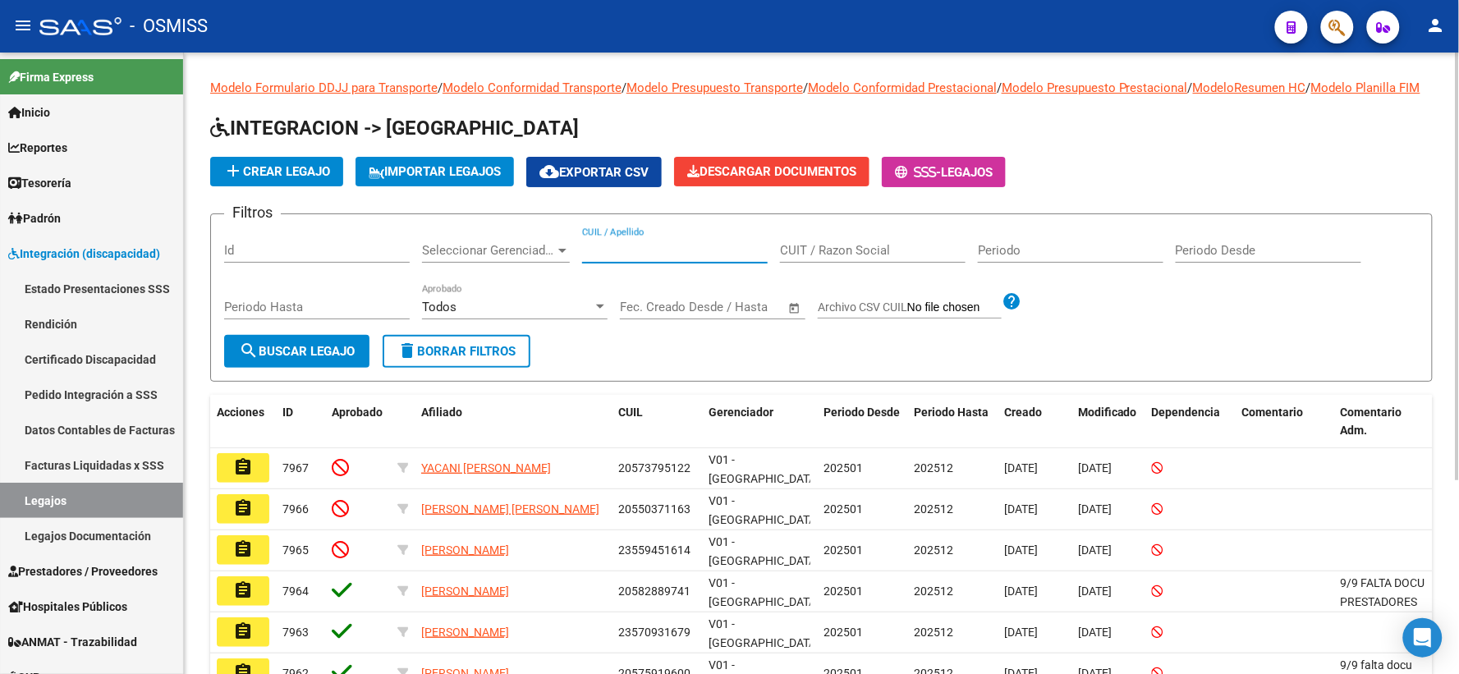
paste input "20487773108"
type input "20487773108"
click at [306, 359] on span "search Buscar Legajo" at bounding box center [297, 351] width 116 height 15
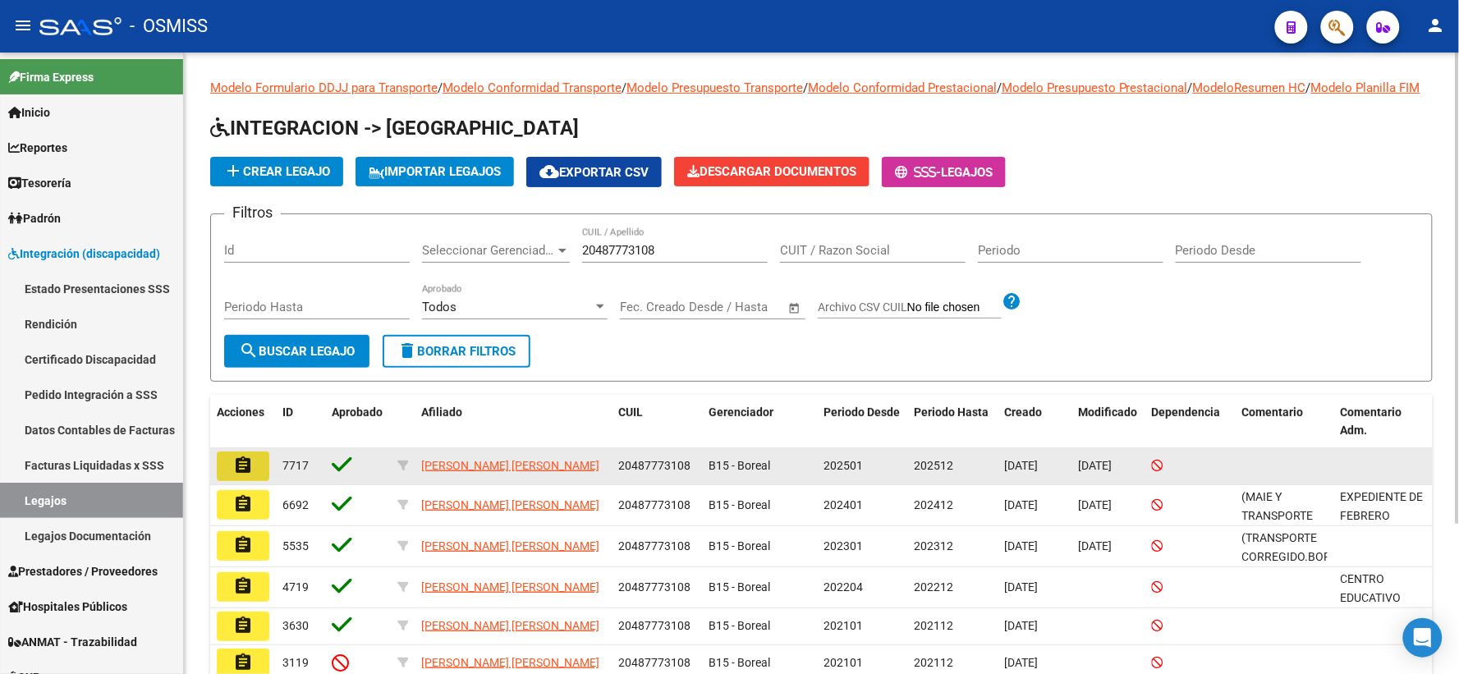
click at [241, 476] on mat-icon "assignment" at bounding box center [243, 466] width 20 height 20
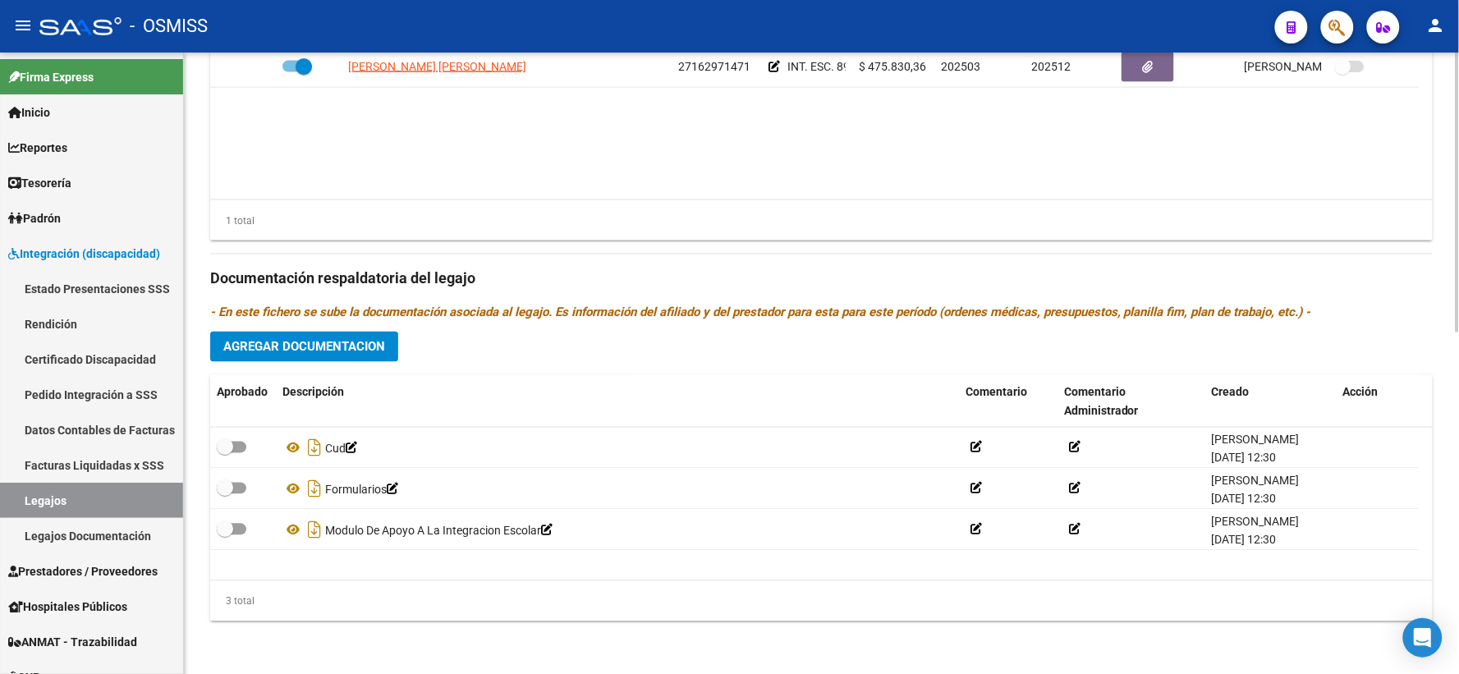
scroll to position [758, 0]
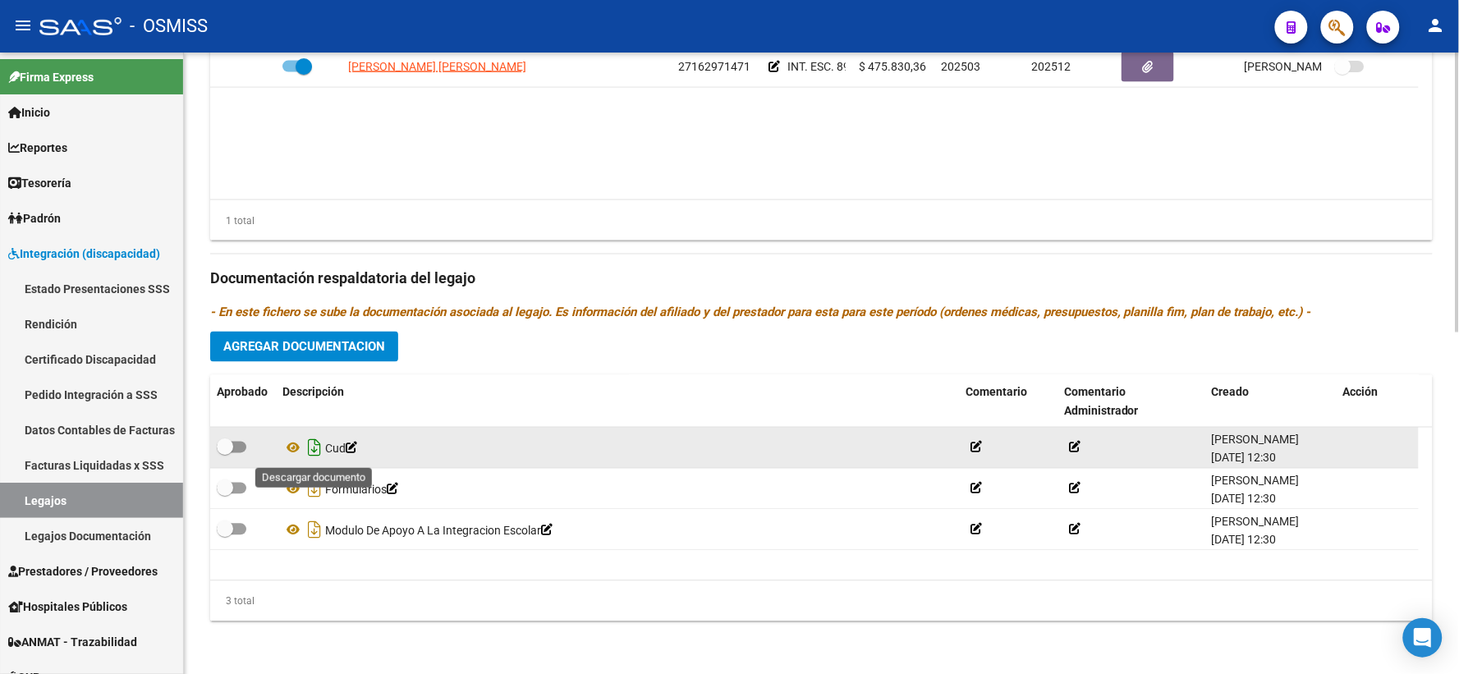
click at [310, 448] on icon "Descargar documento" at bounding box center [314, 448] width 21 height 26
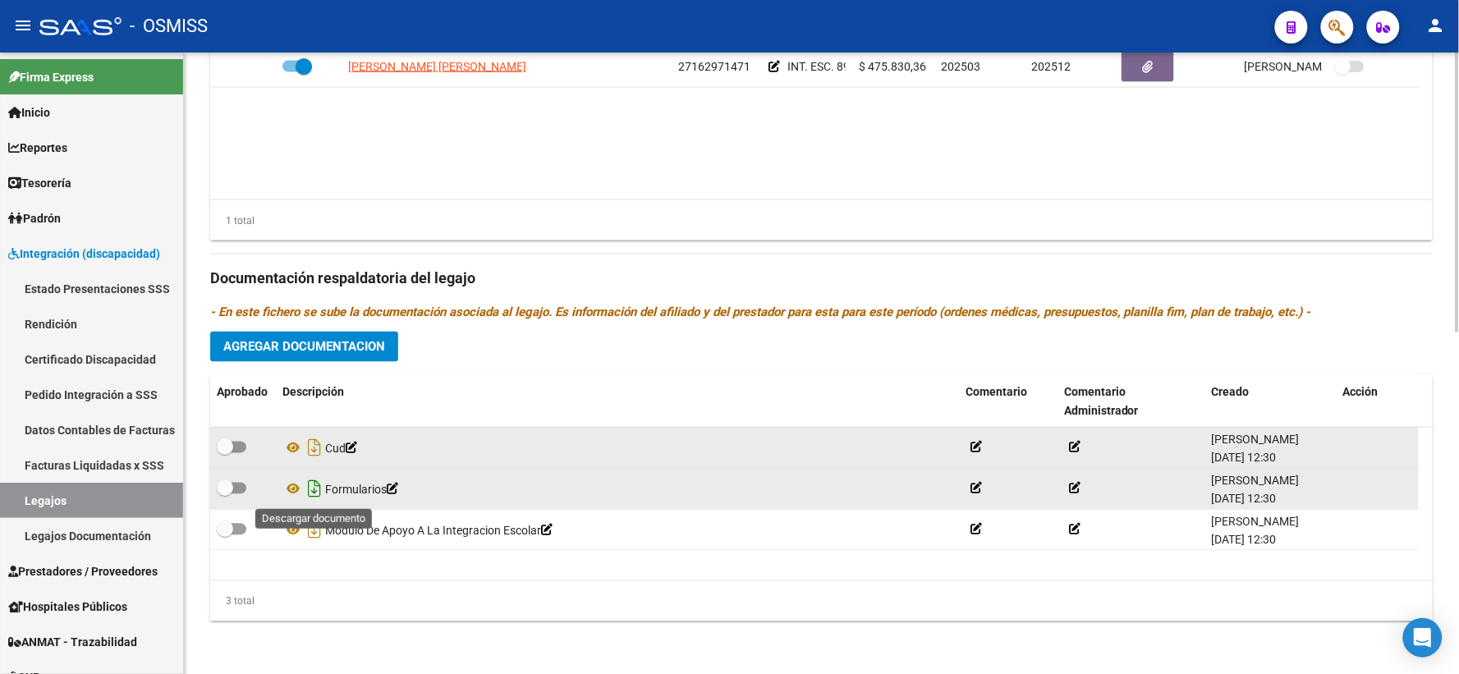
click at [316, 485] on icon "Descargar documento" at bounding box center [314, 489] width 21 height 26
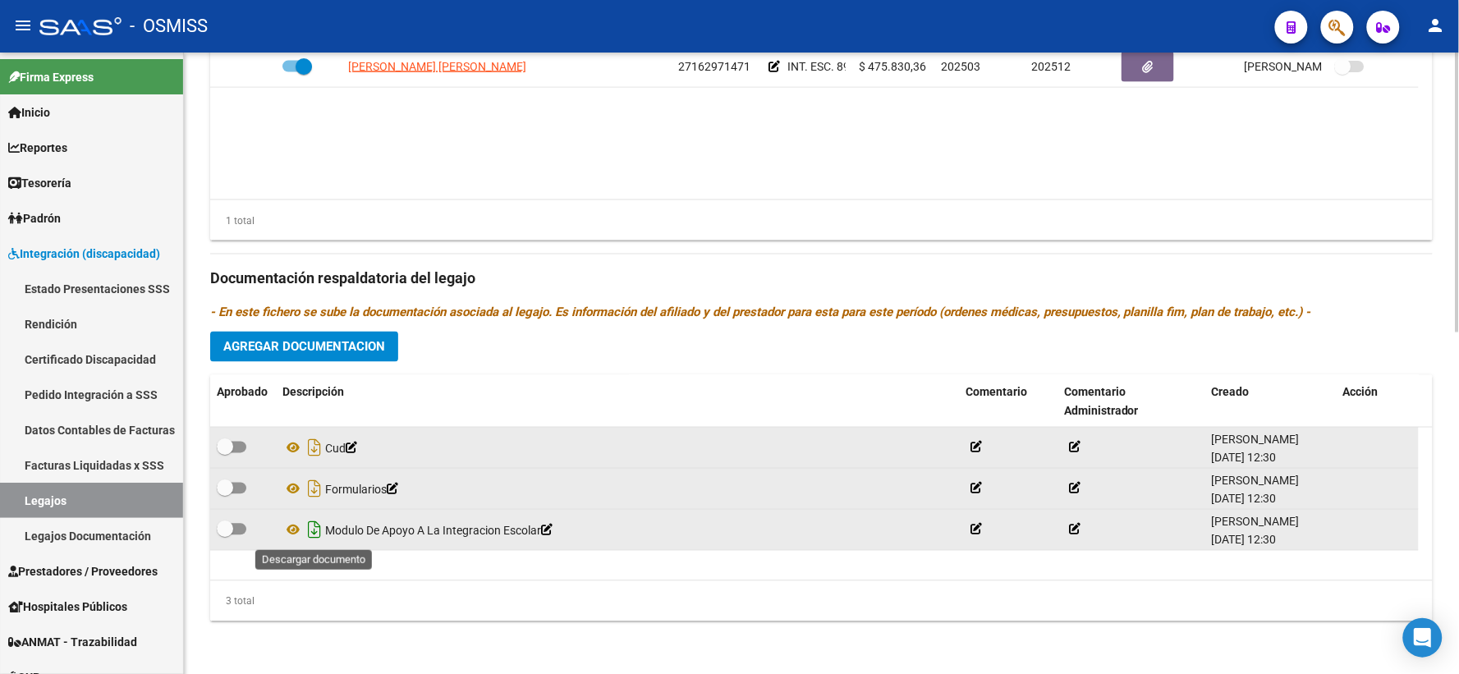
click at [315, 528] on icon "Descargar documento" at bounding box center [314, 530] width 21 height 26
click at [305, 340] on span "Agregar Documentacion" at bounding box center [304, 347] width 162 height 15
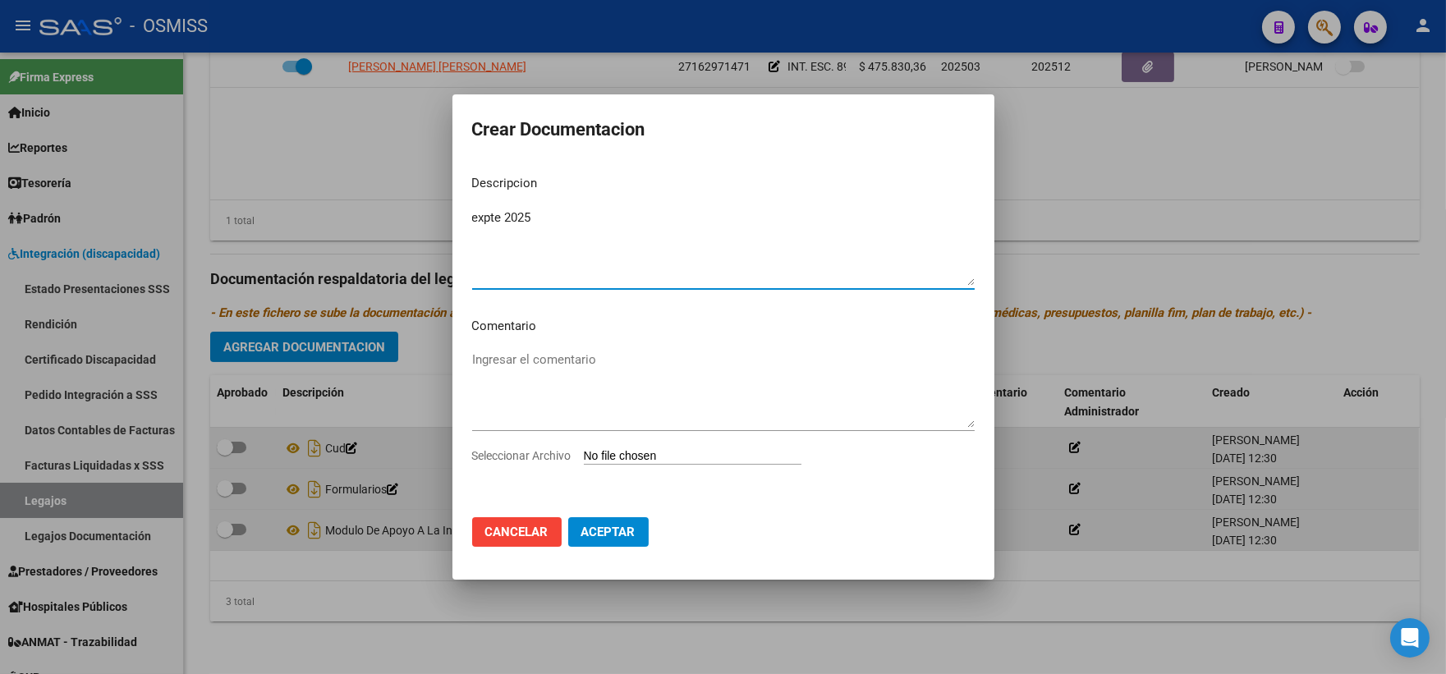
type textarea "expte 2025"
type input "C:\fakepath\ilovepdf_merged_compressed (88).pdf"
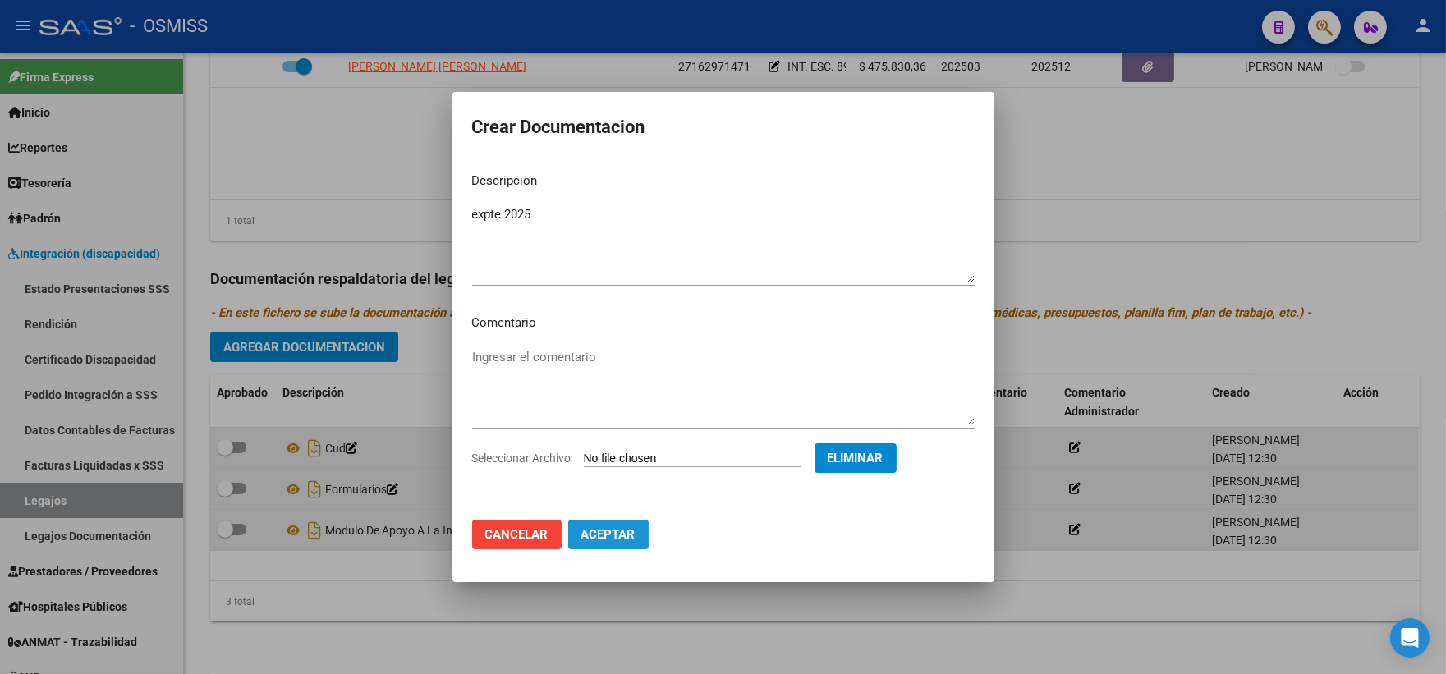
click at [608, 535] on span "Aceptar" at bounding box center [608, 534] width 54 height 15
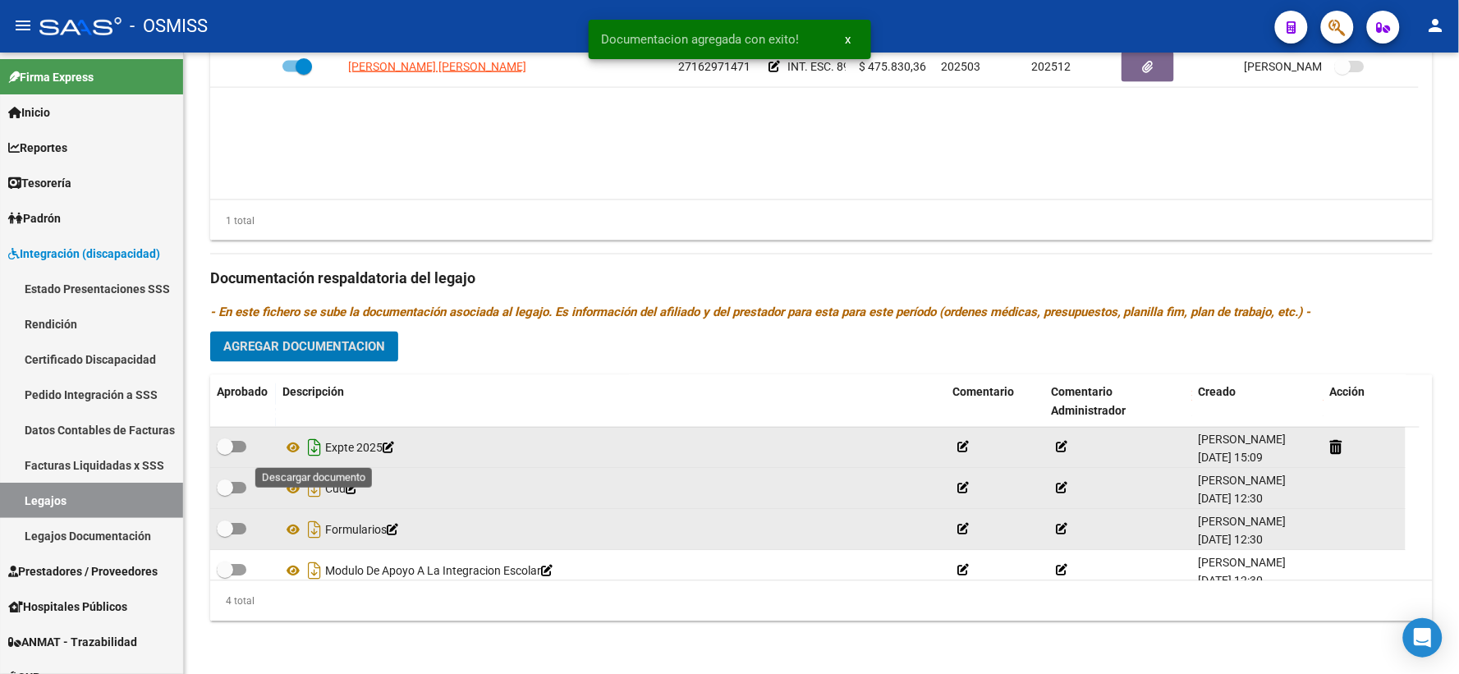
click at [315, 445] on icon "Descargar documento" at bounding box center [314, 448] width 21 height 26
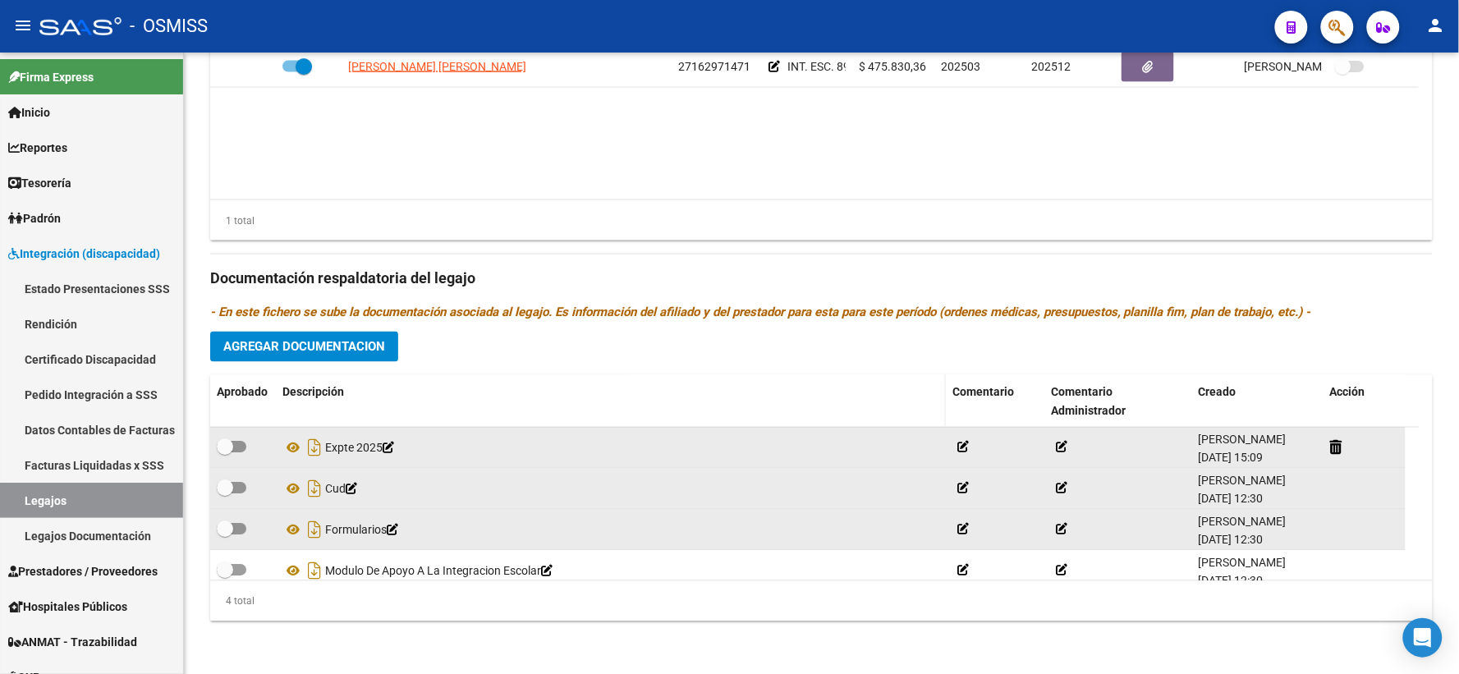
click at [436, 378] on datatable-header-cell "Descripción" at bounding box center [611, 402] width 670 height 54
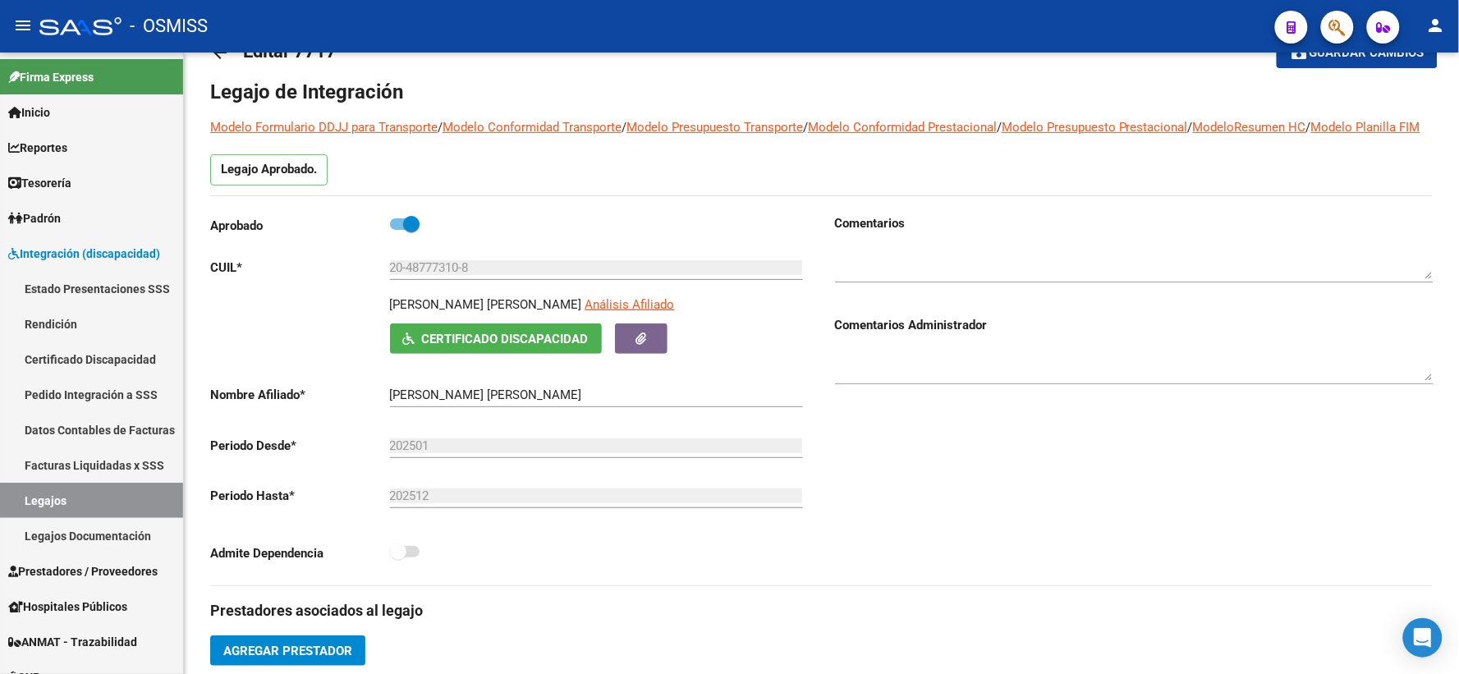
scroll to position [0, 0]
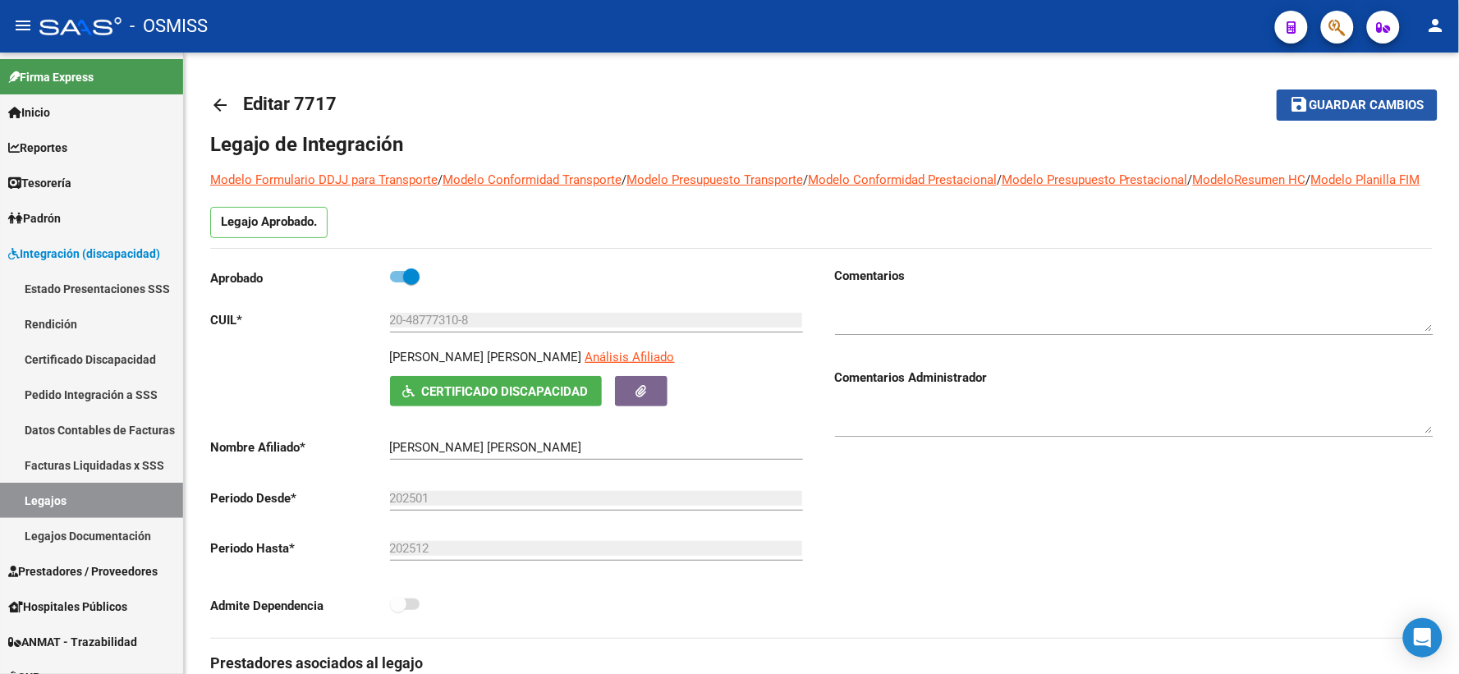
click at [1370, 99] on span "Guardar cambios" at bounding box center [1367, 106] width 115 height 15
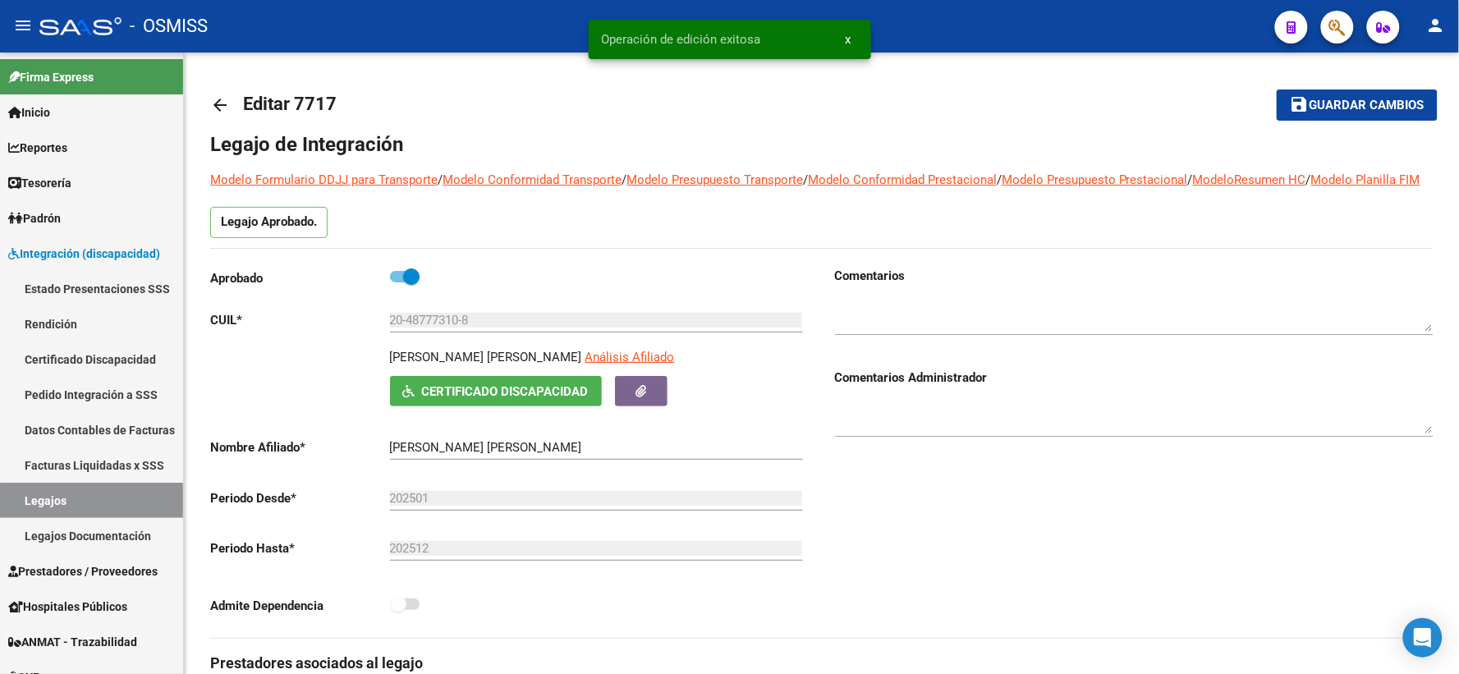
click at [219, 102] on mat-icon "arrow_back" at bounding box center [220, 105] width 20 height 20
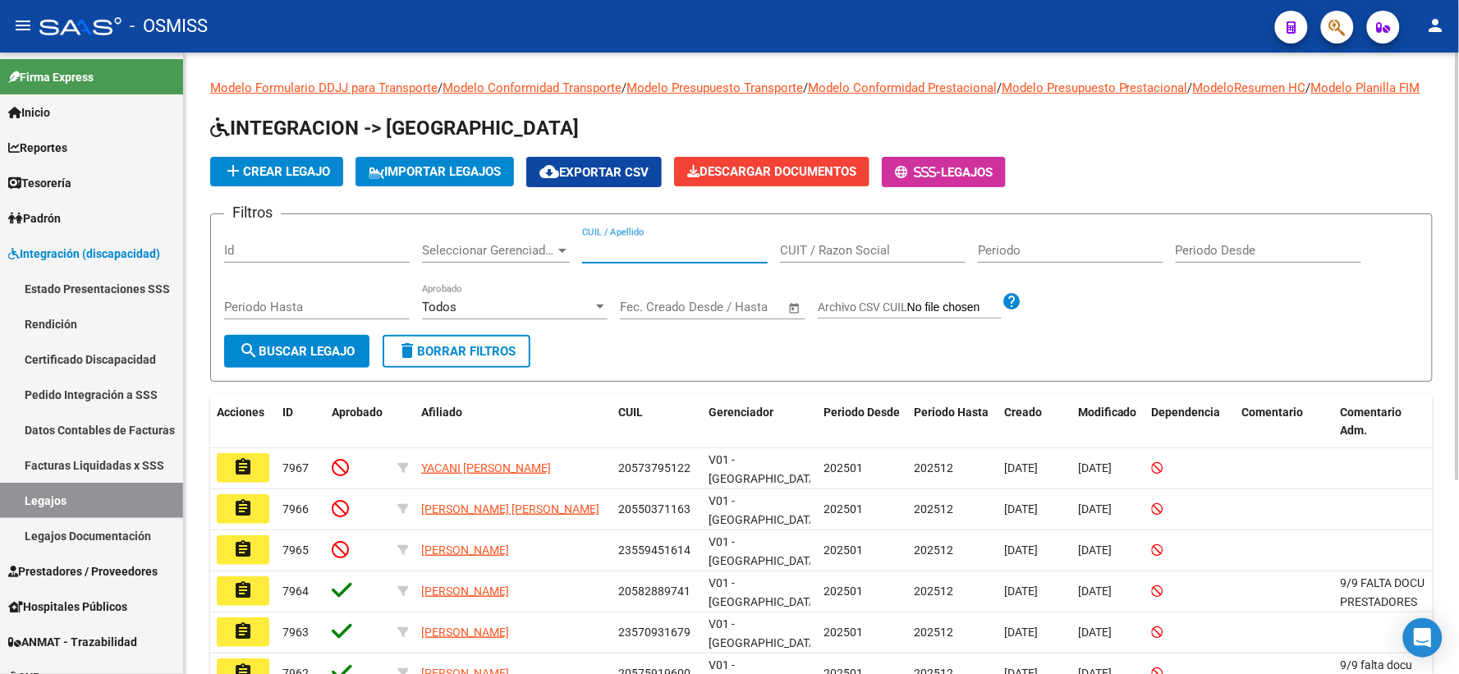
paste input "27559330863"
type input "27559330863"
click at [304, 359] on span "search Buscar Legajo" at bounding box center [297, 351] width 116 height 15
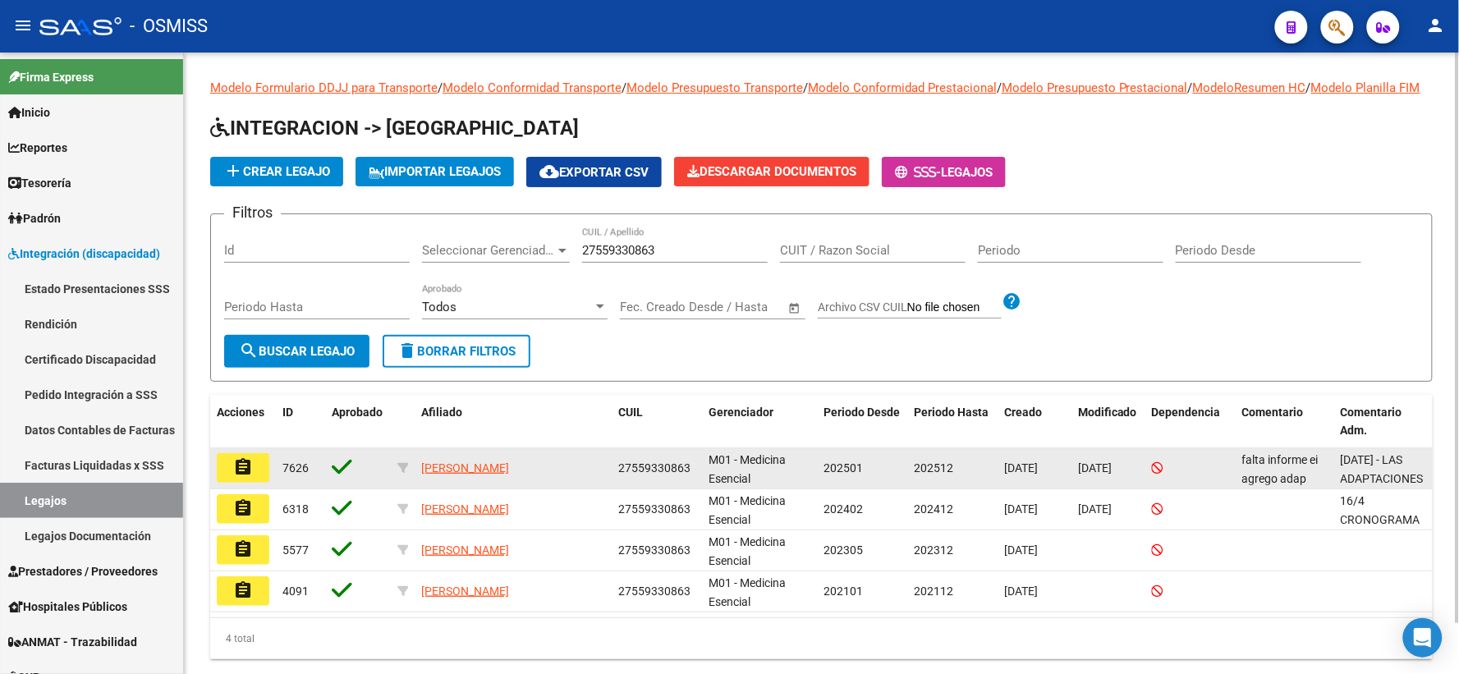
click at [235, 475] on mat-icon "assignment" at bounding box center [243, 467] width 20 height 20
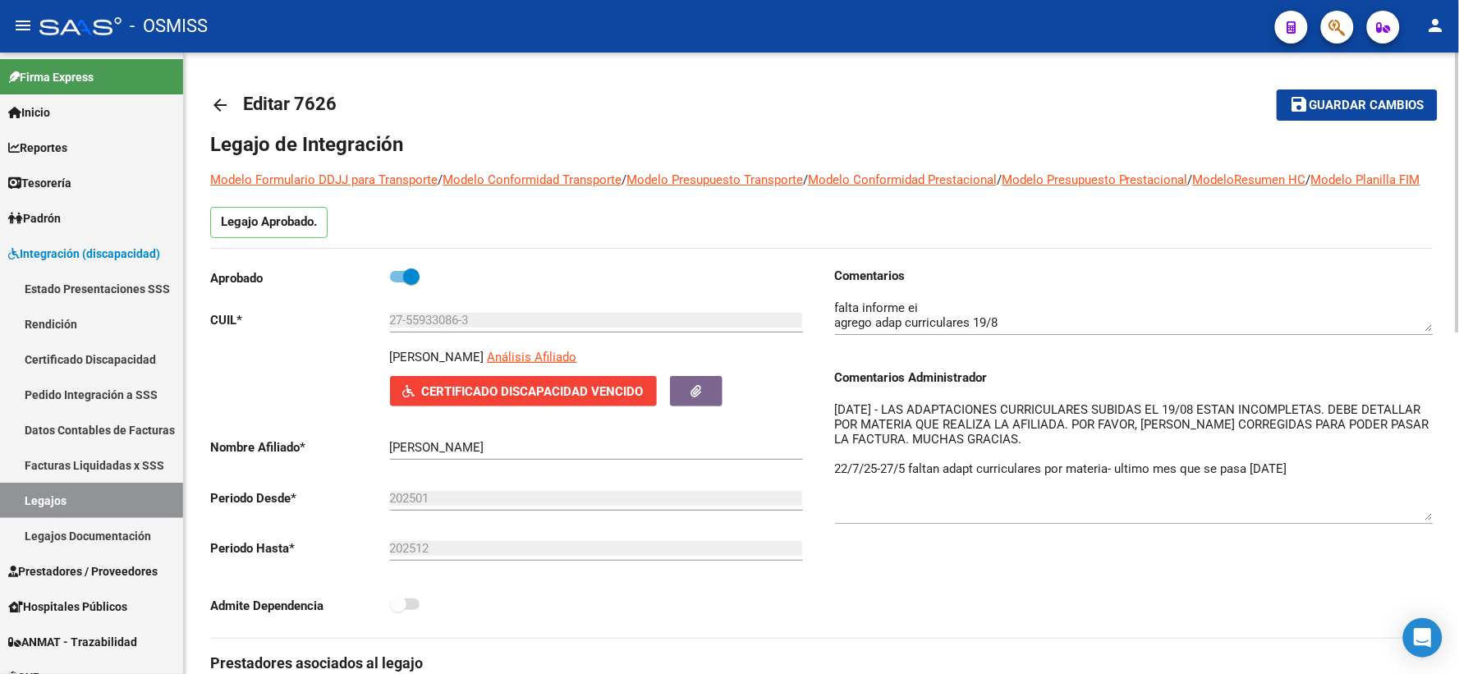
drag, startPoint x: 1427, startPoint y: 447, endPoint x: 1431, endPoint y: 535, distance: 88.0
click at [1431, 521] on textarea "[DATE] - LAS ADAPTACIONES CURRICULARES SUBIDAS EL 19/08 ESTAN INCOMPLETAS. DEBE…" at bounding box center [1134, 461] width 599 height 120
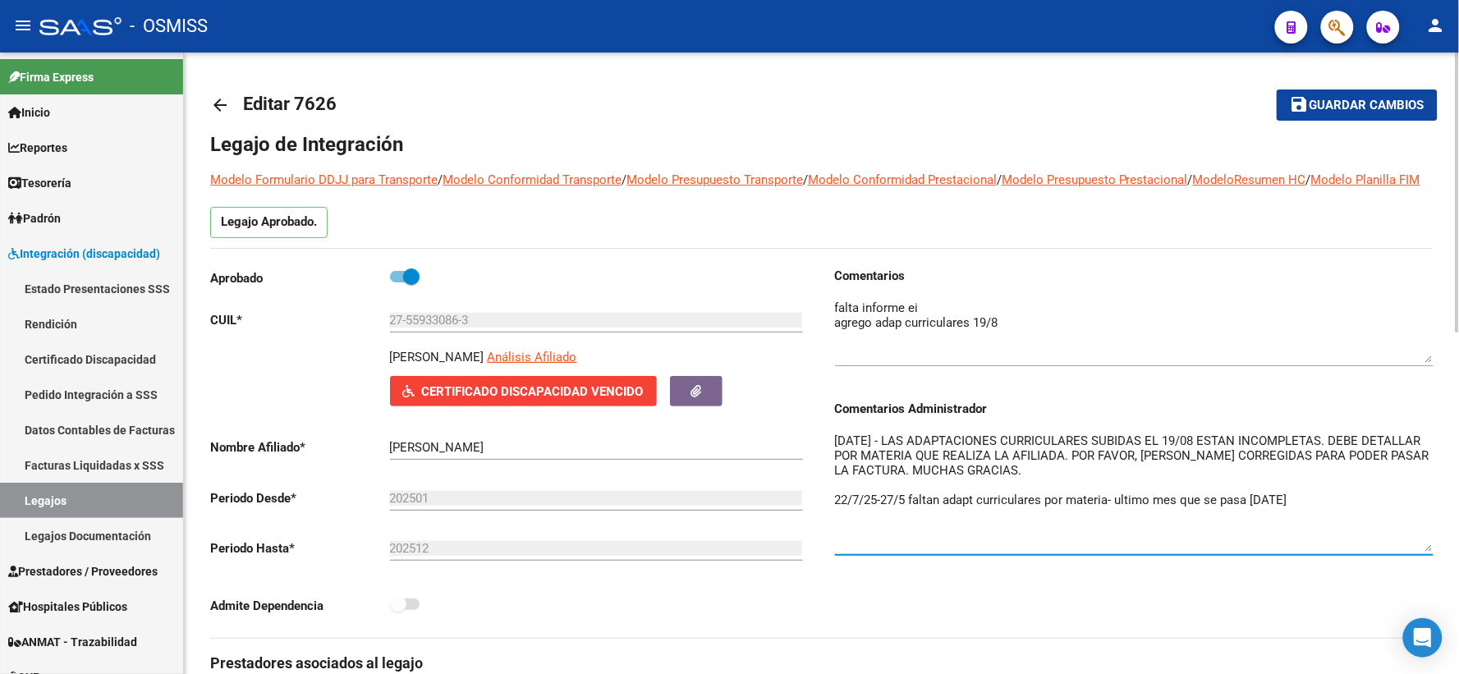
drag, startPoint x: 1425, startPoint y: 346, endPoint x: 1425, endPoint y: 378, distance: 32.0
click at [1425, 363] on textarea at bounding box center [1134, 331] width 599 height 64
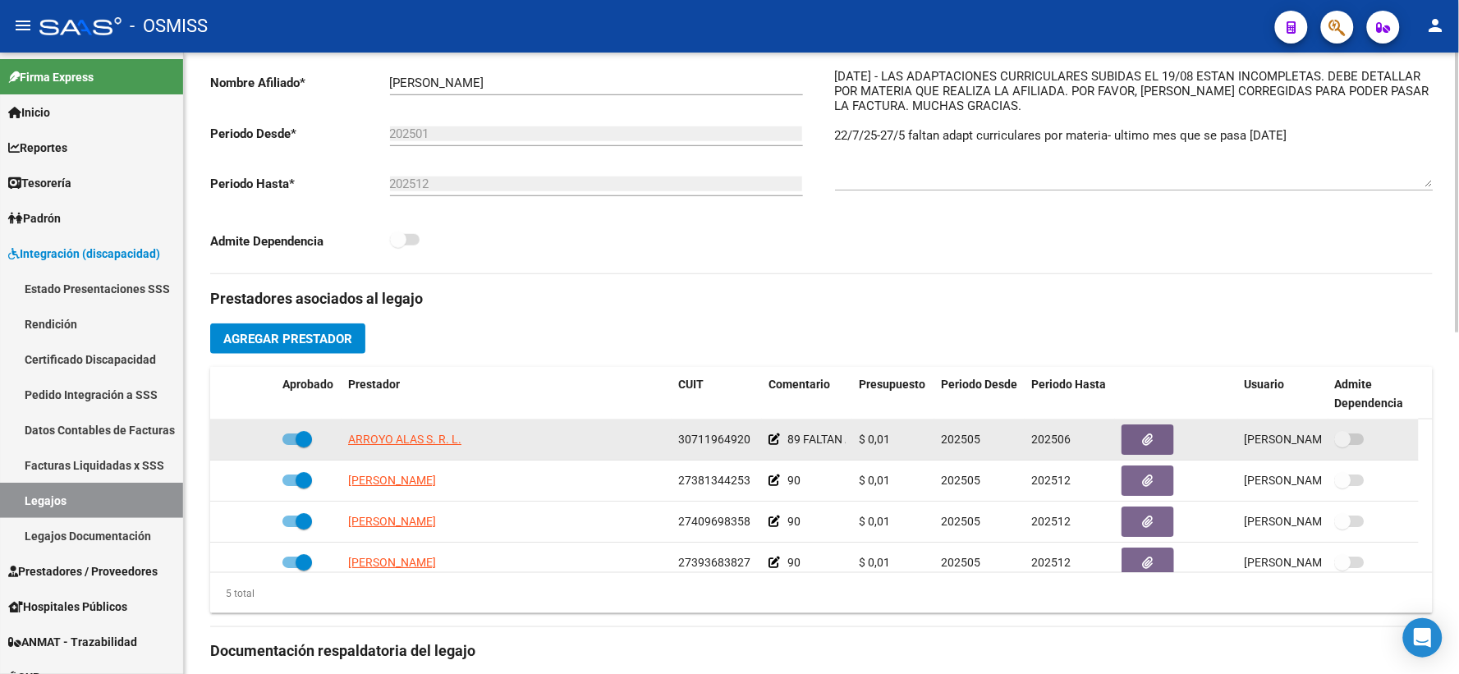
click at [777, 445] on icon at bounding box center [774, 439] width 11 height 11
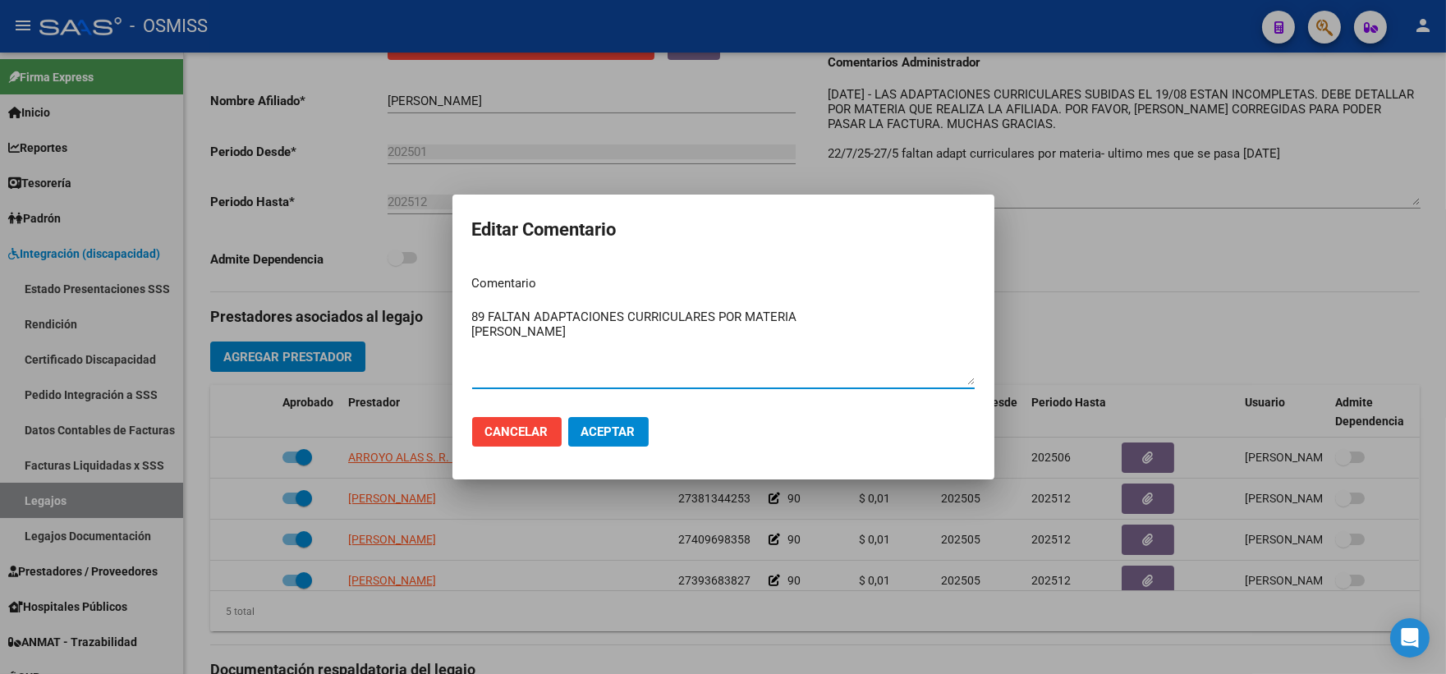
drag, startPoint x: 486, startPoint y: 315, endPoint x: 881, endPoint y: 315, distance: 395.0
click at [881, 315] on textarea "89 FALTAN ADAPTACIONES CURRICULARES POR MATERIA [PERSON_NAME]" at bounding box center [723, 346] width 503 height 77
type textarea "89 [PERSON_NAME]"
click at [612, 423] on button "Aceptar" at bounding box center [608, 432] width 80 height 30
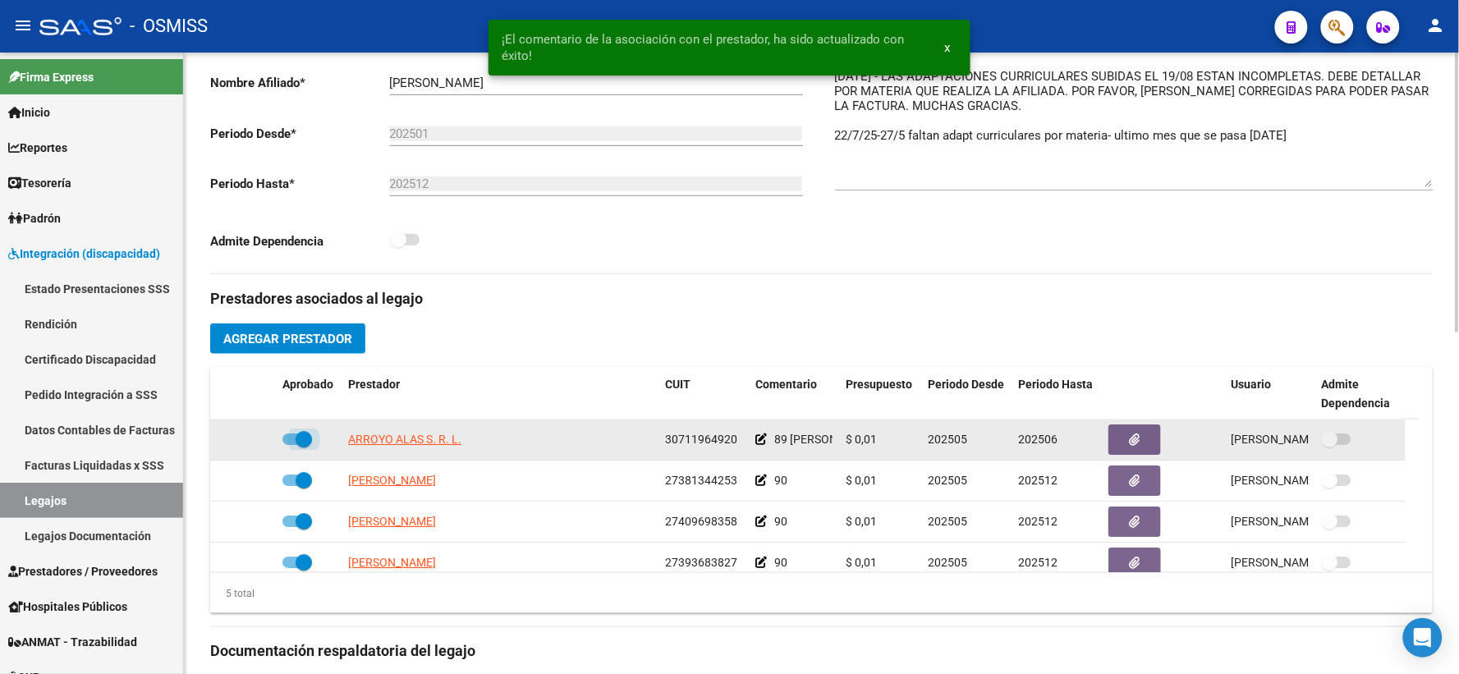
click at [292, 445] on span at bounding box center [298, 439] width 30 height 11
click at [291, 446] on input "checkbox" at bounding box center [290, 445] width 1 height 1
checkbox input "false"
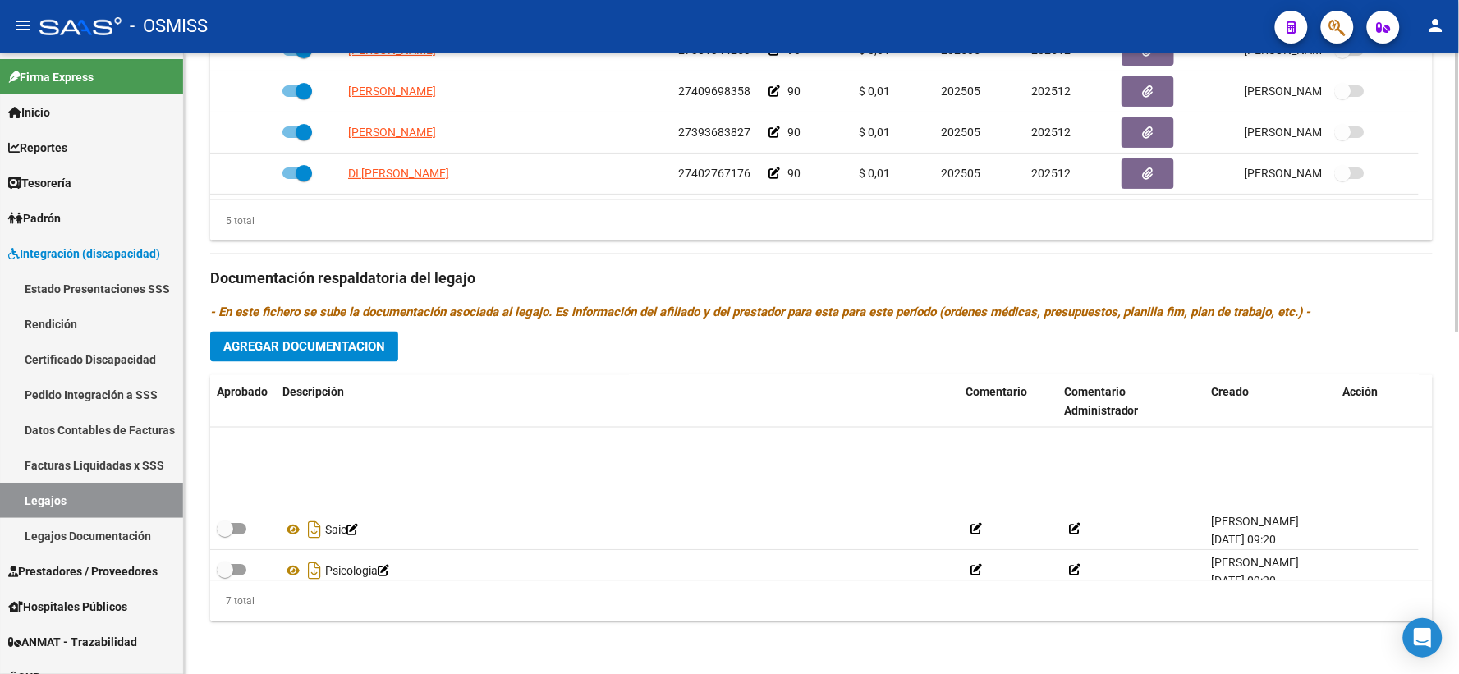
scroll to position [140, 0]
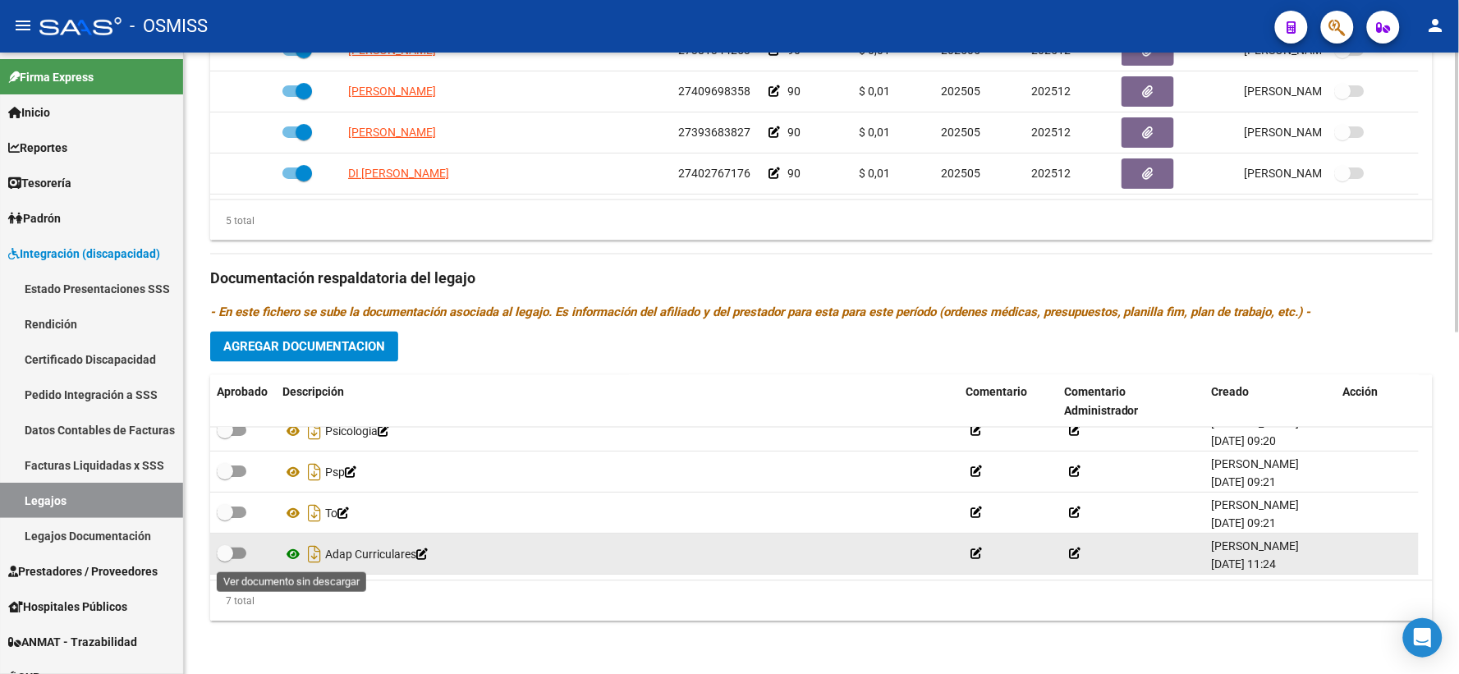
click at [289, 557] on icon at bounding box center [293, 555] width 21 height 20
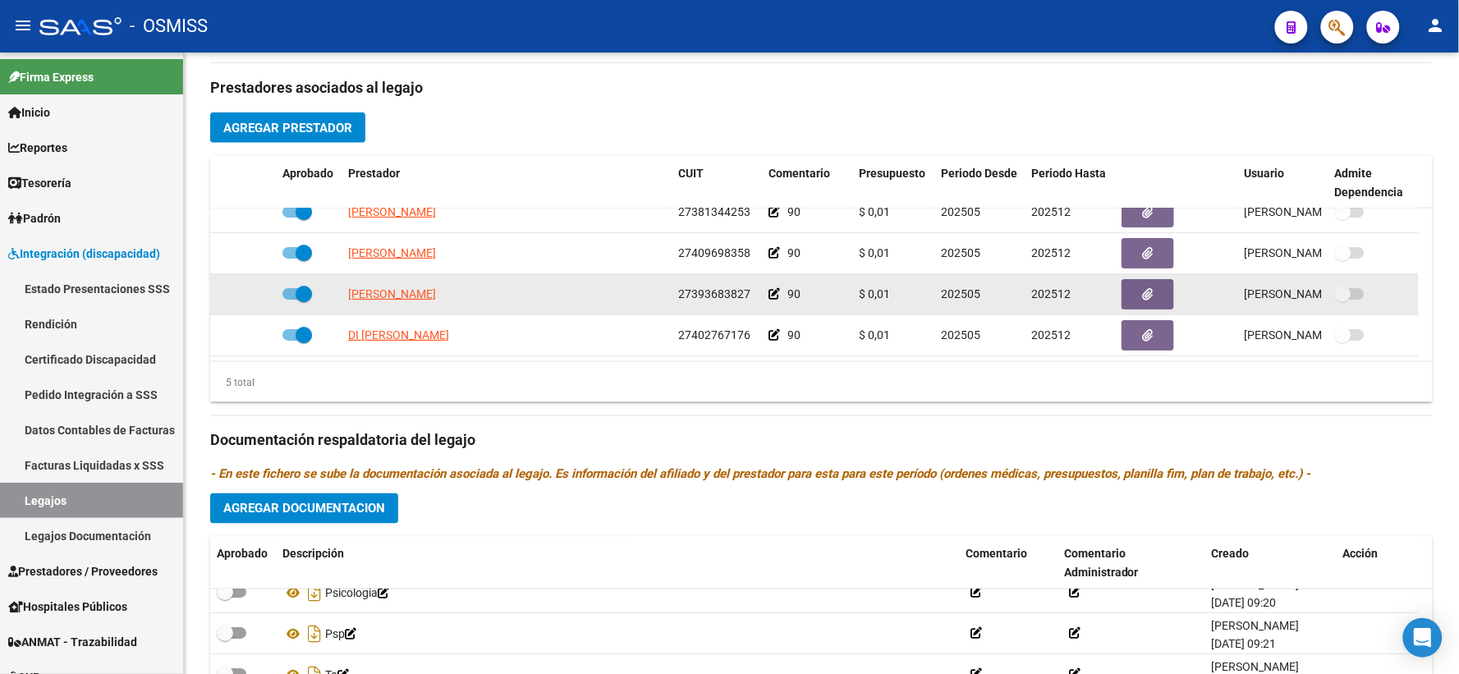
scroll to position [0, 0]
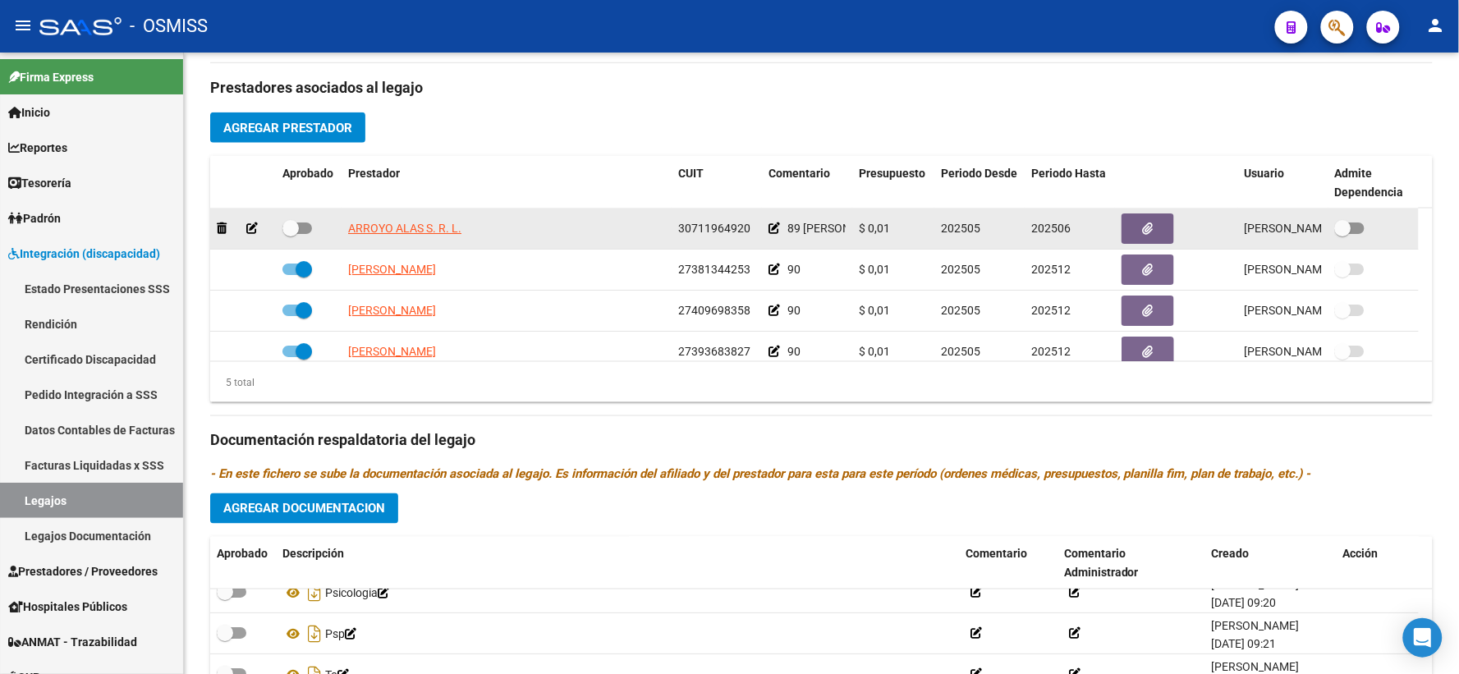
click at [772, 234] on icon at bounding box center [774, 228] width 11 height 11
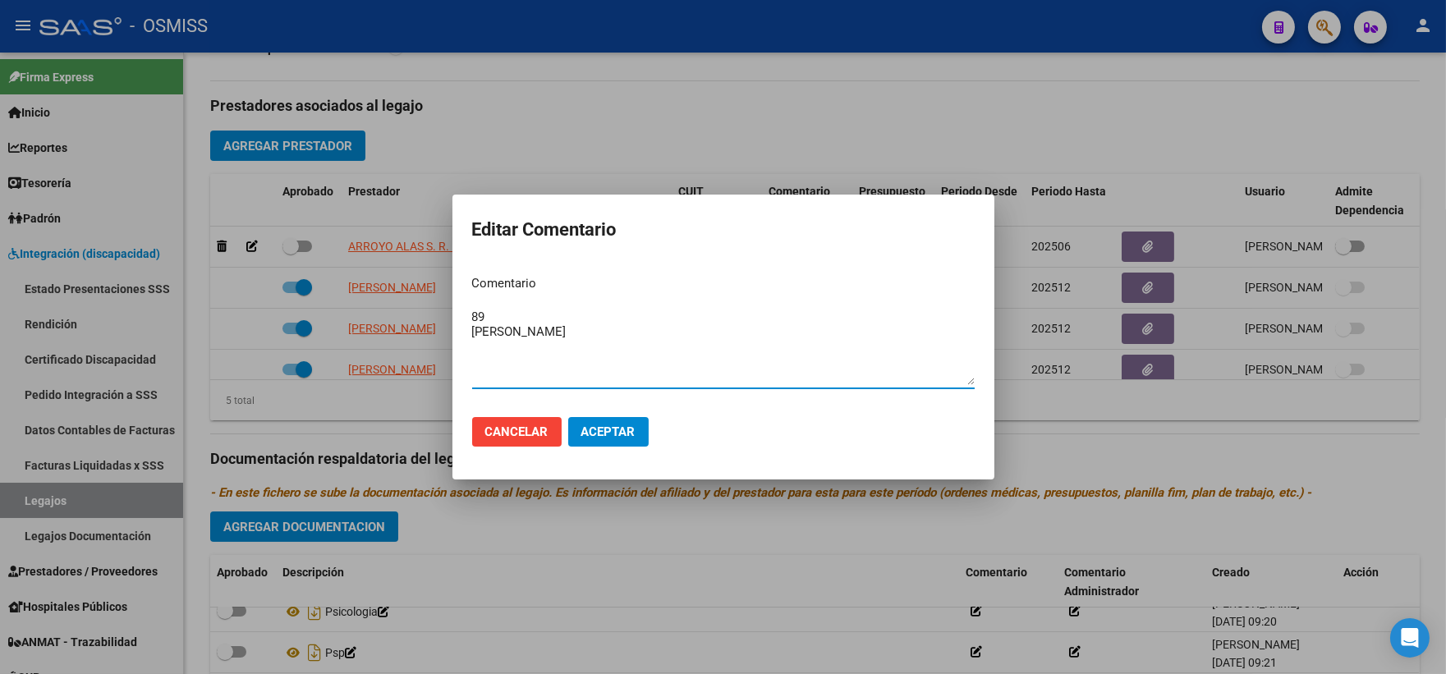
click at [627, 312] on textarea "89 [PERSON_NAME]" at bounding box center [723, 346] width 503 height 77
click at [728, 313] on textarea "89 adaptaciones curriculars deben ser por [PERSON_NAME]" at bounding box center [723, 346] width 503 height 77
type textarea "89 adaptaciones curriculars deben ser por materia [PERSON_NAME]"
drag, startPoint x: 622, startPoint y: 425, endPoint x: 984, endPoint y: 354, distance: 369.2
click at [624, 425] on span "Aceptar" at bounding box center [608, 432] width 54 height 15
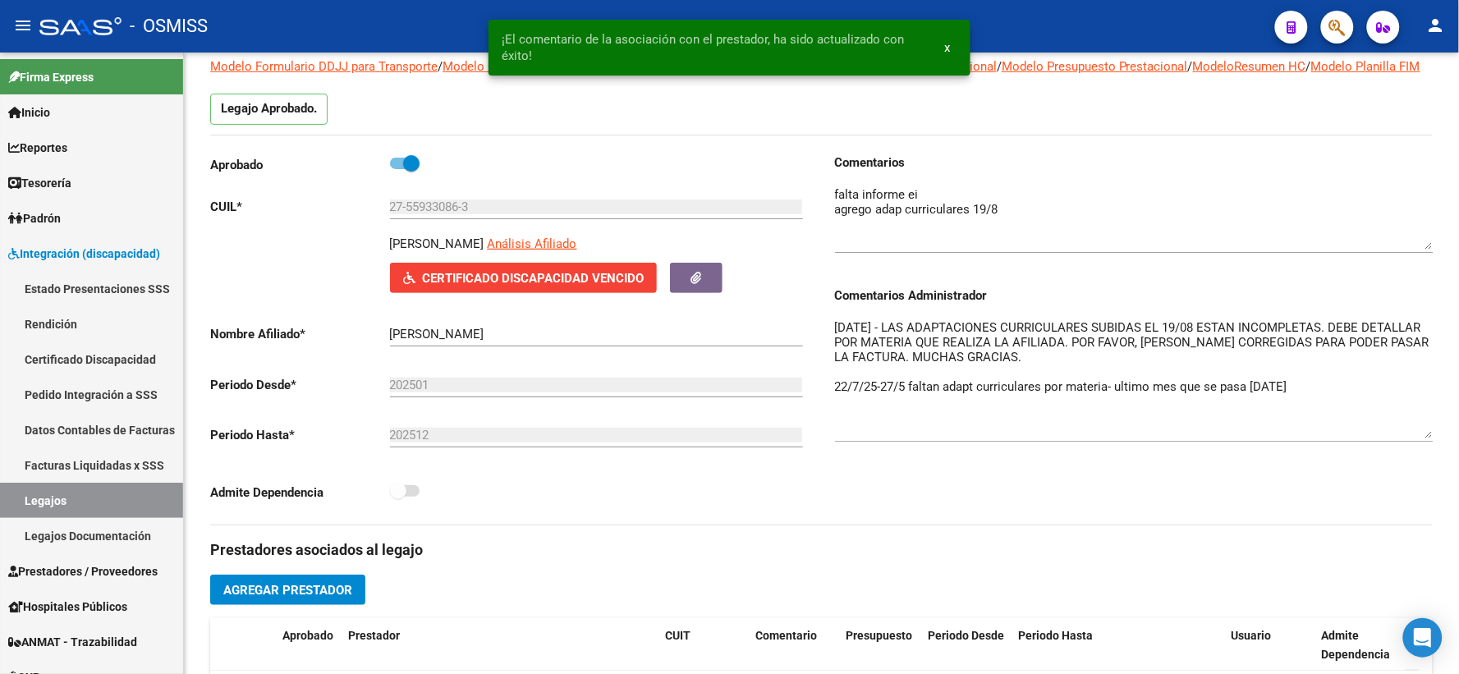
scroll to position [28, 0]
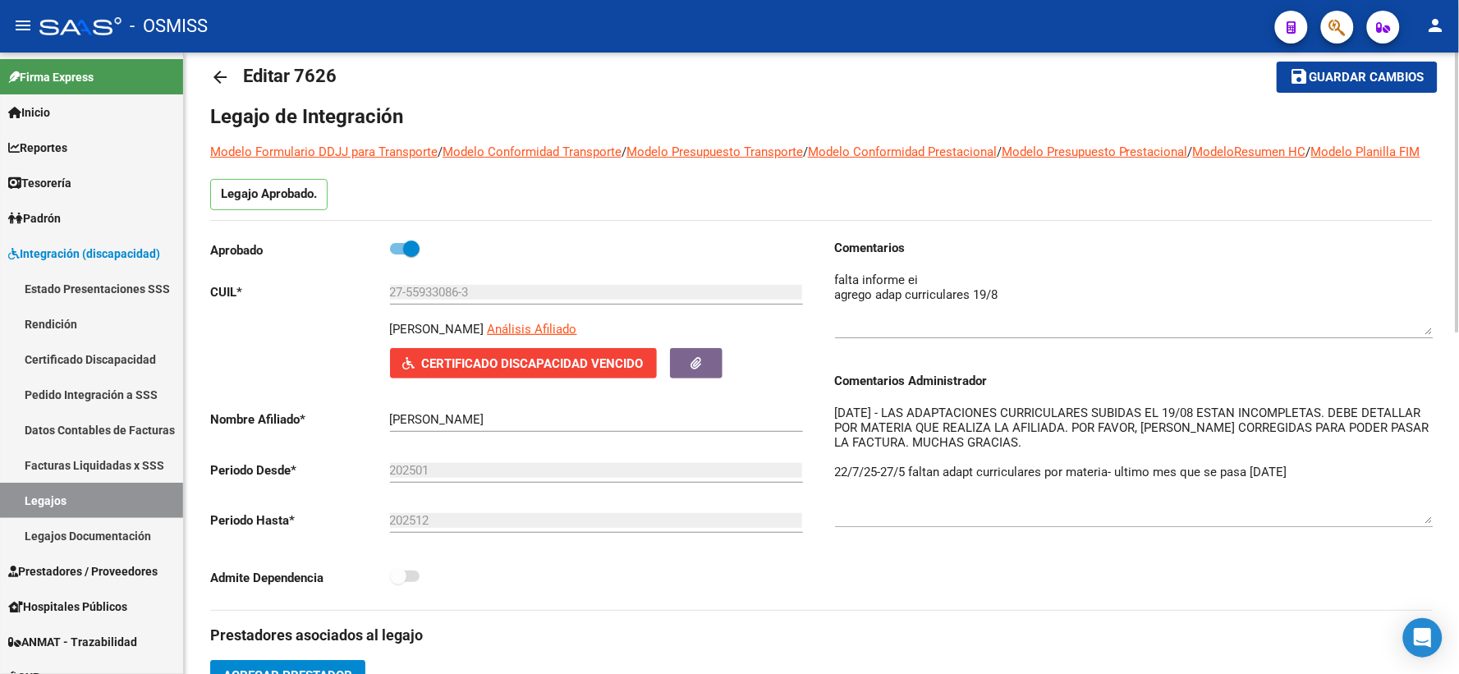
click at [1320, 76] on span "Guardar cambios" at bounding box center [1367, 78] width 115 height 15
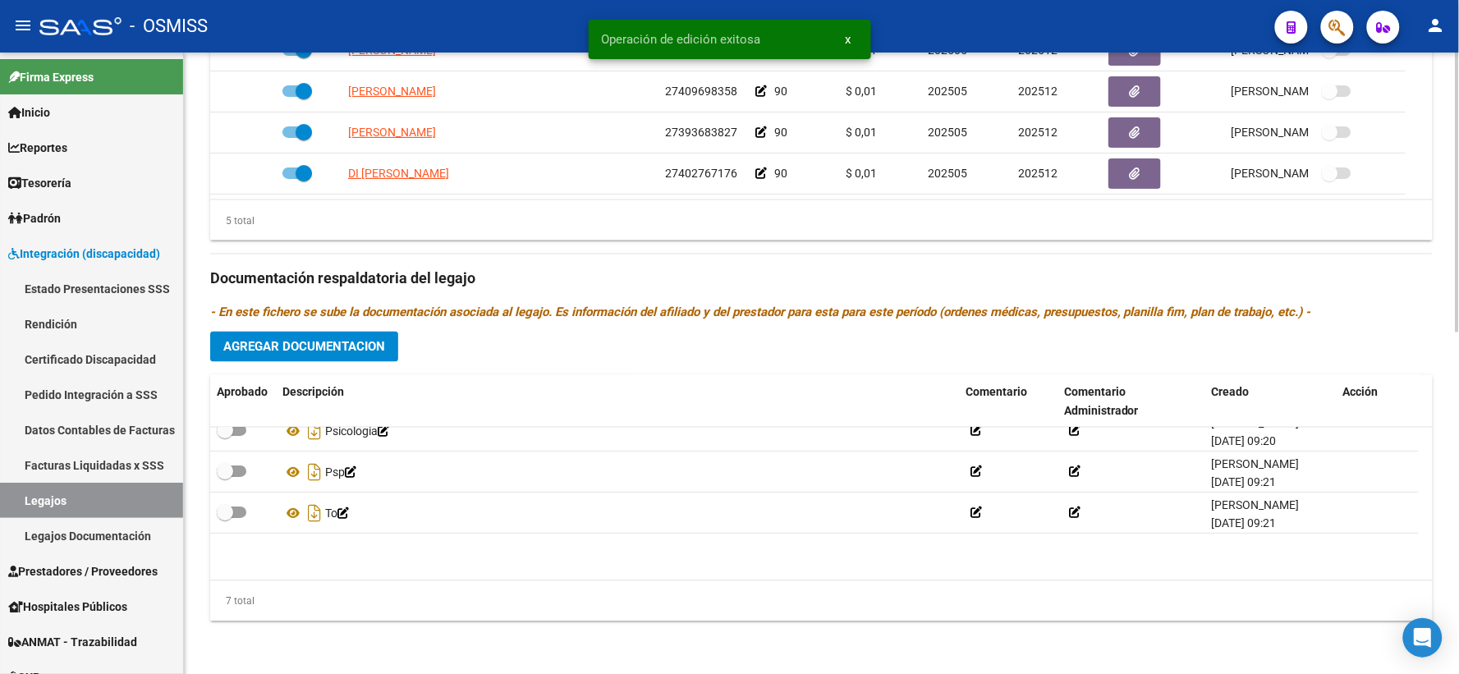
scroll to position [0, 0]
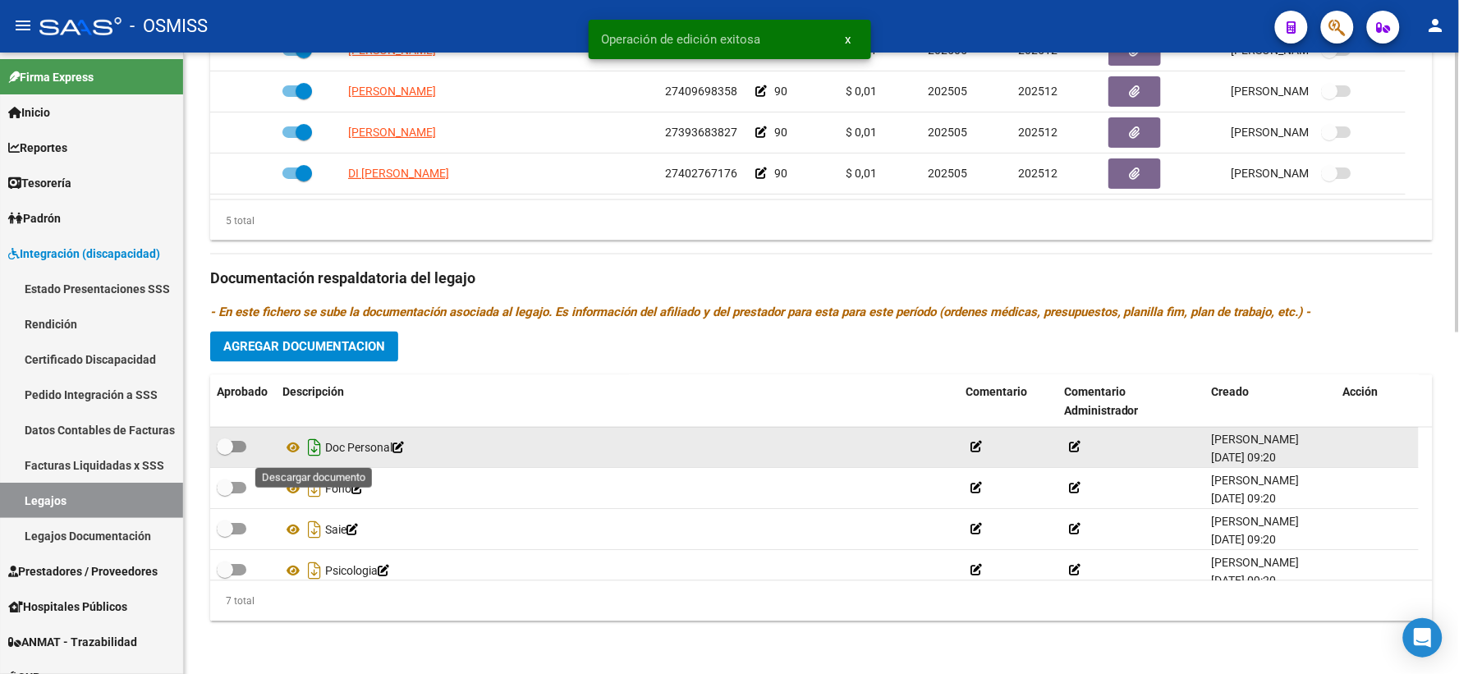
click at [317, 441] on icon "Descargar documento" at bounding box center [314, 448] width 21 height 26
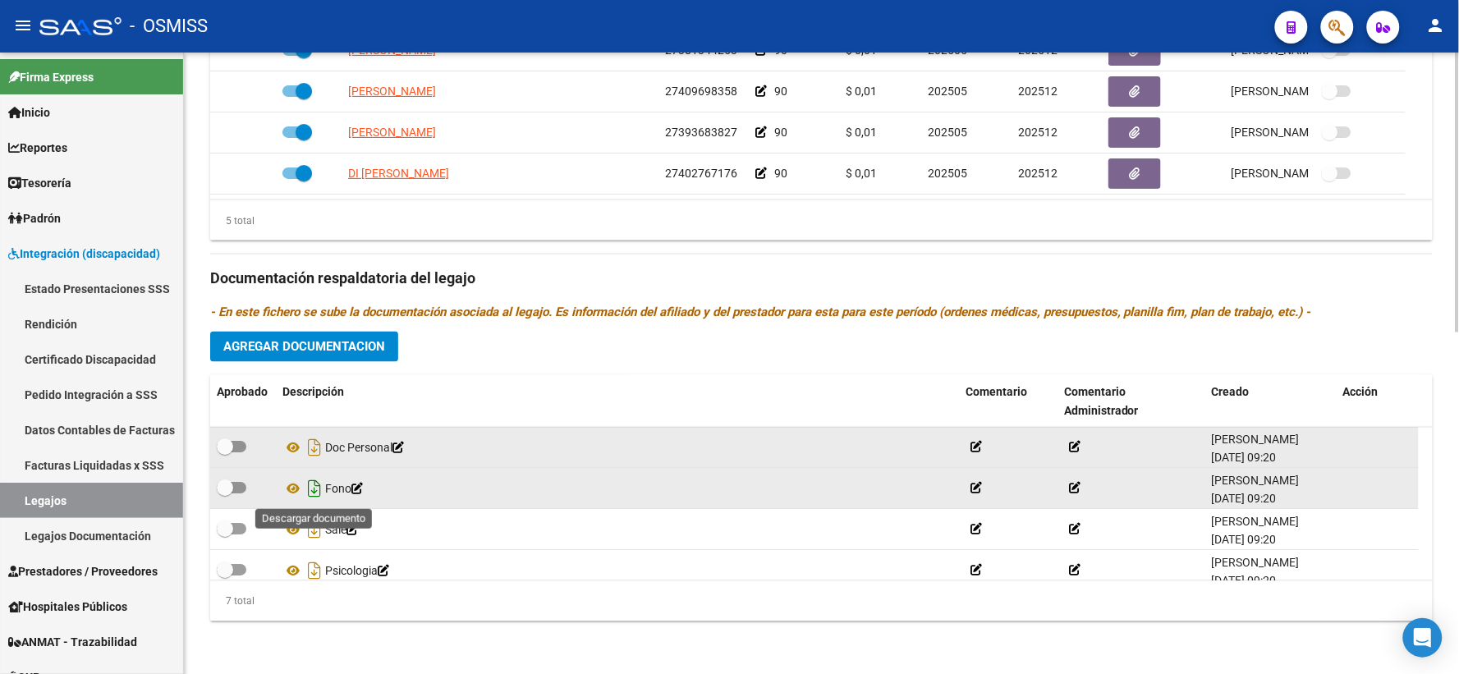
click at [310, 482] on icon "Descargar documento" at bounding box center [314, 489] width 21 height 26
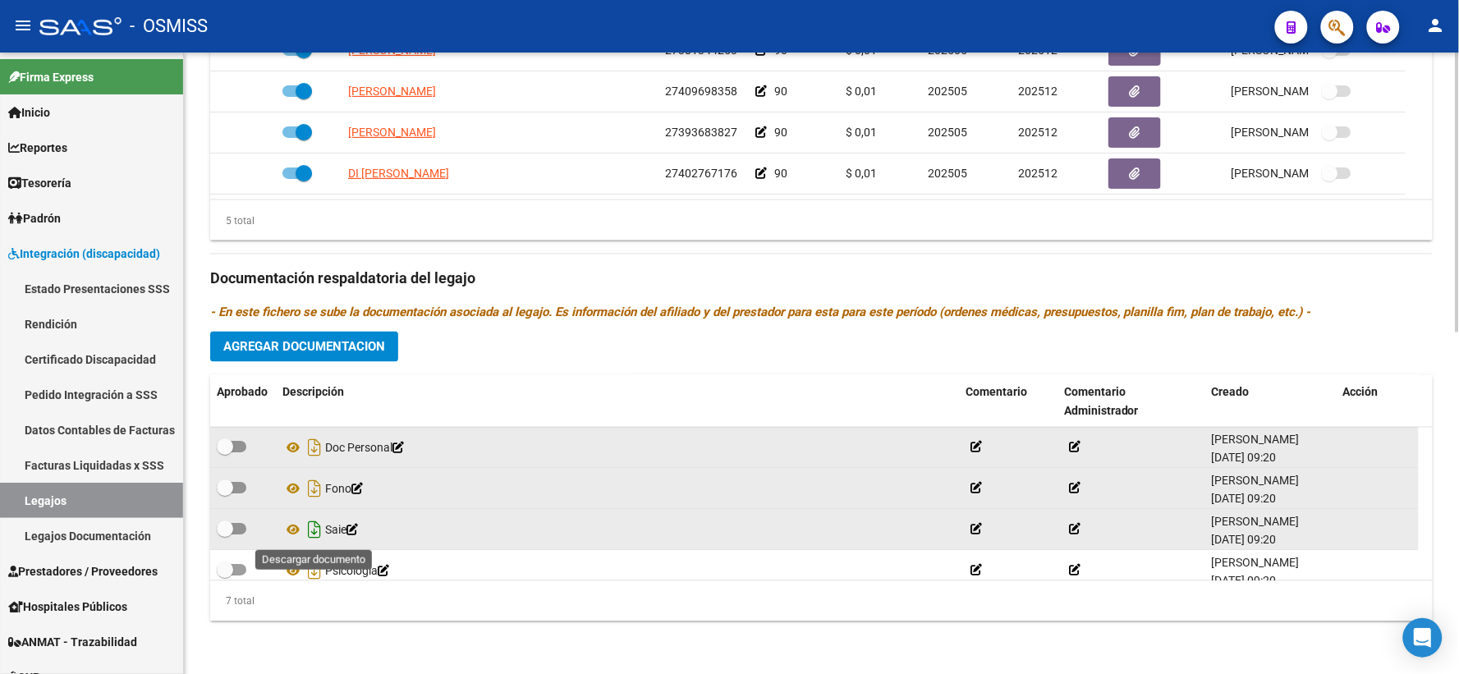
click at [310, 532] on icon "Descargar documento" at bounding box center [314, 530] width 21 height 26
drag, startPoint x: 310, startPoint y: 568, endPoint x: 489, endPoint y: 598, distance: 181.5
click at [310, 568] on icon "Descargar documento" at bounding box center [314, 571] width 21 height 26
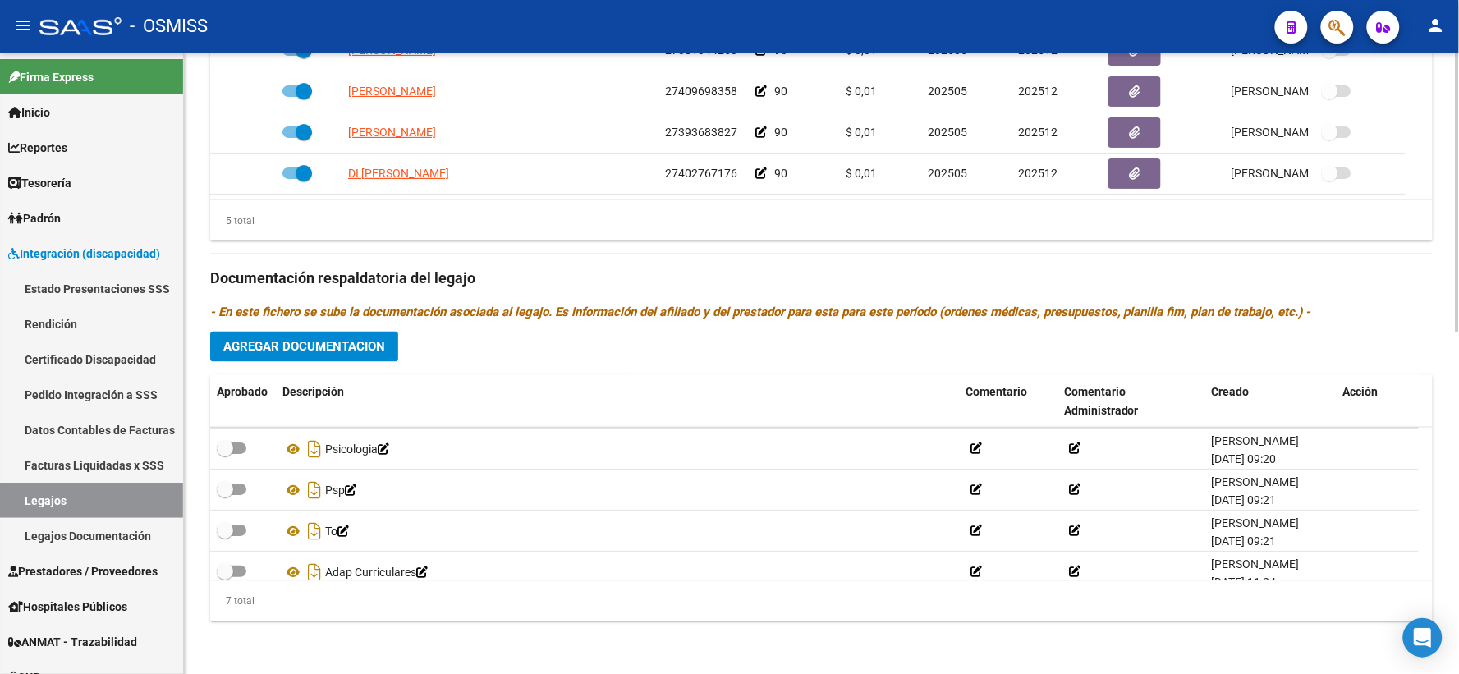
scroll to position [140, 0]
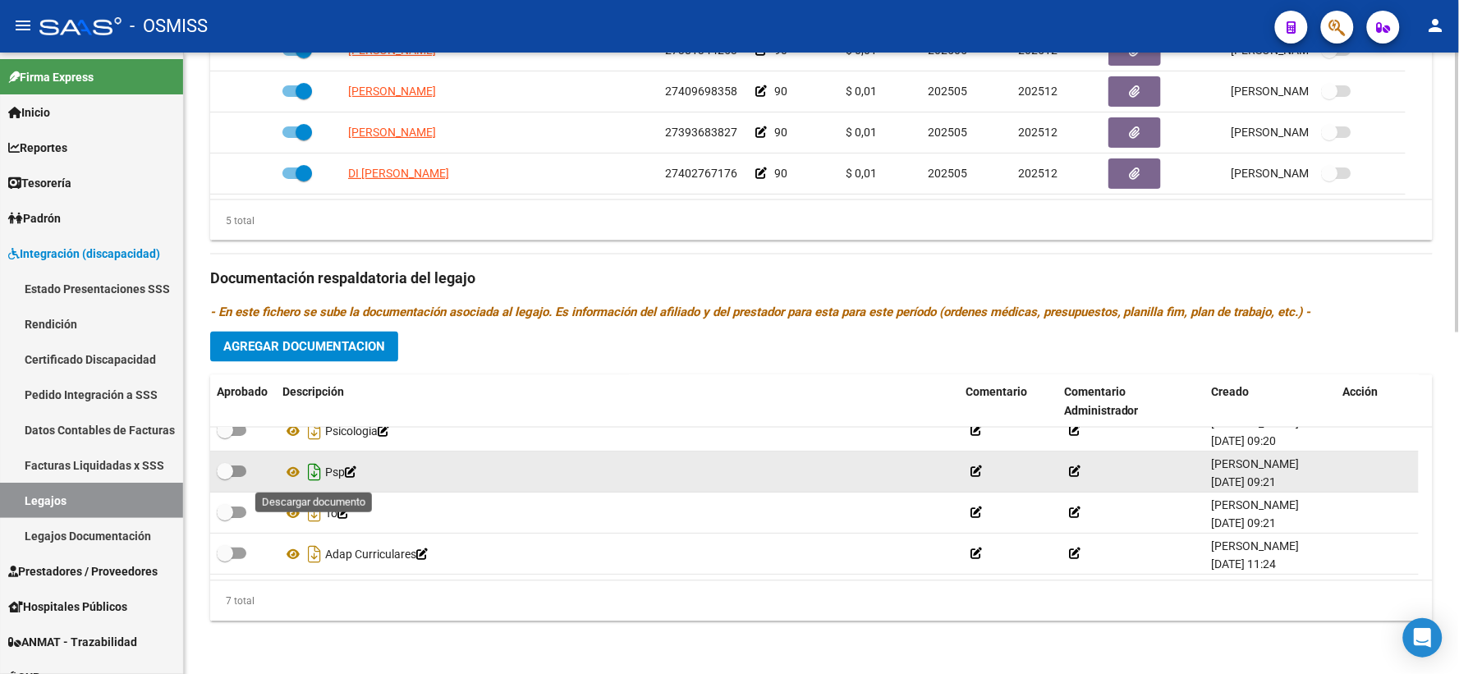
click at [317, 472] on icon "Descargar documento" at bounding box center [314, 473] width 21 height 26
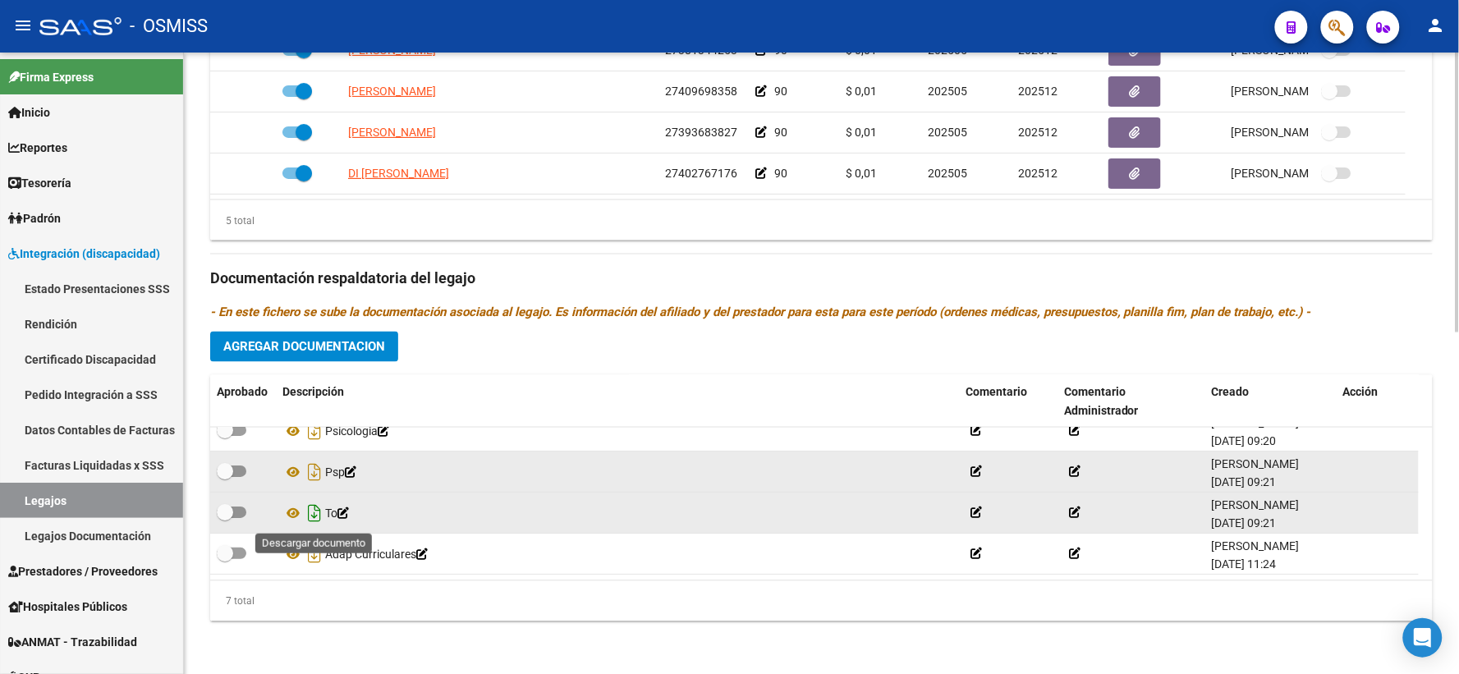
click at [312, 513] on icon "Descargar documento" at bounding box center [314, 514] width 21 height 26
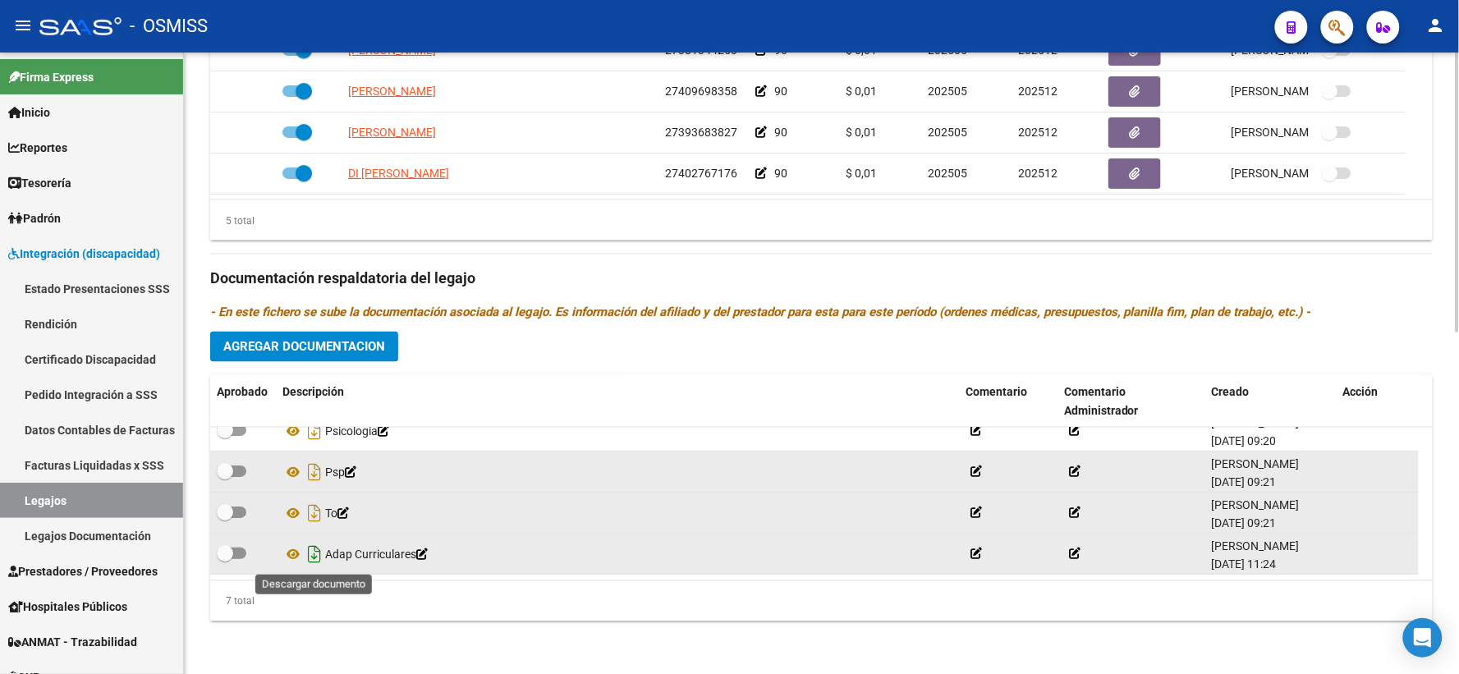
click at [310, 550] on icon "Descargar documento" at bounding box center [314, 555] width 21 height 26
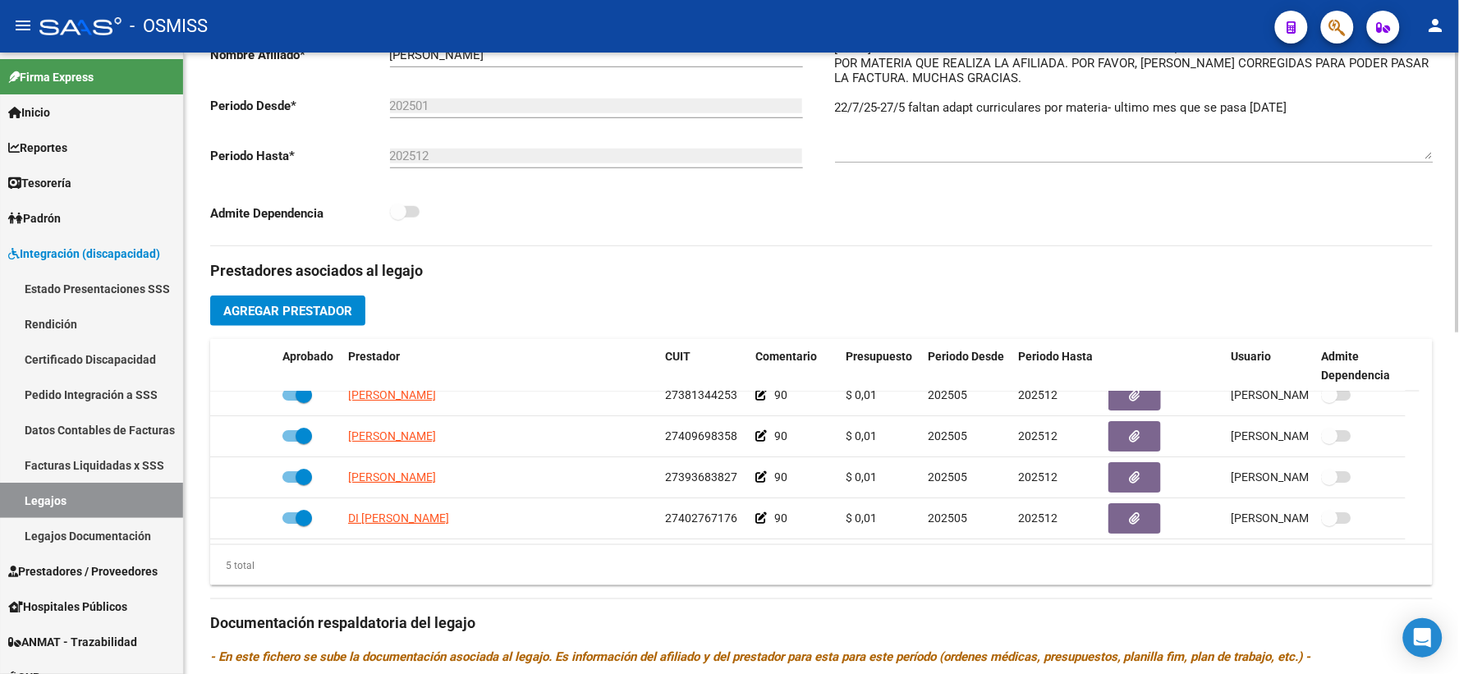
scroll to position [0, 0]
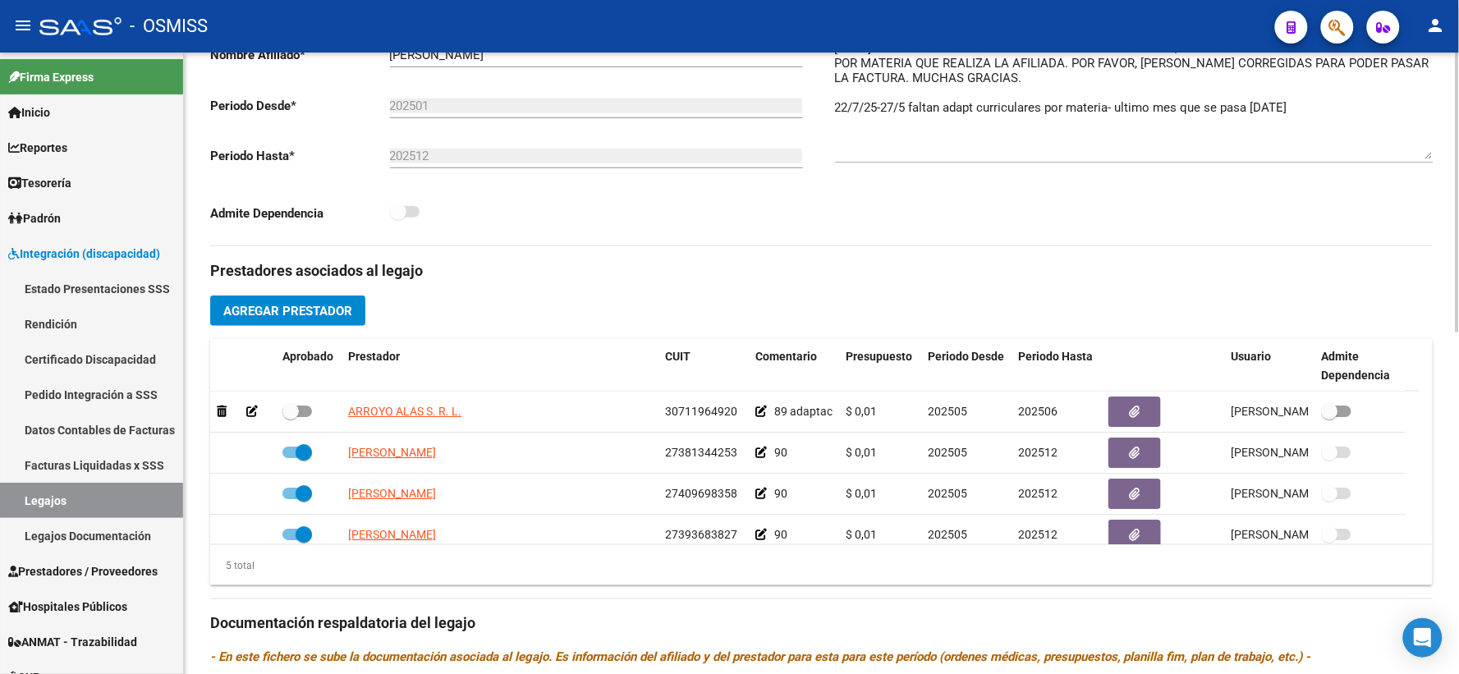
click at [587, 271] on div "Prestadores asociados al legajo Agregar Prestador Aprobado Prestador CUIT Comen…" at bounding box center [821, 612] width 1223 height 733
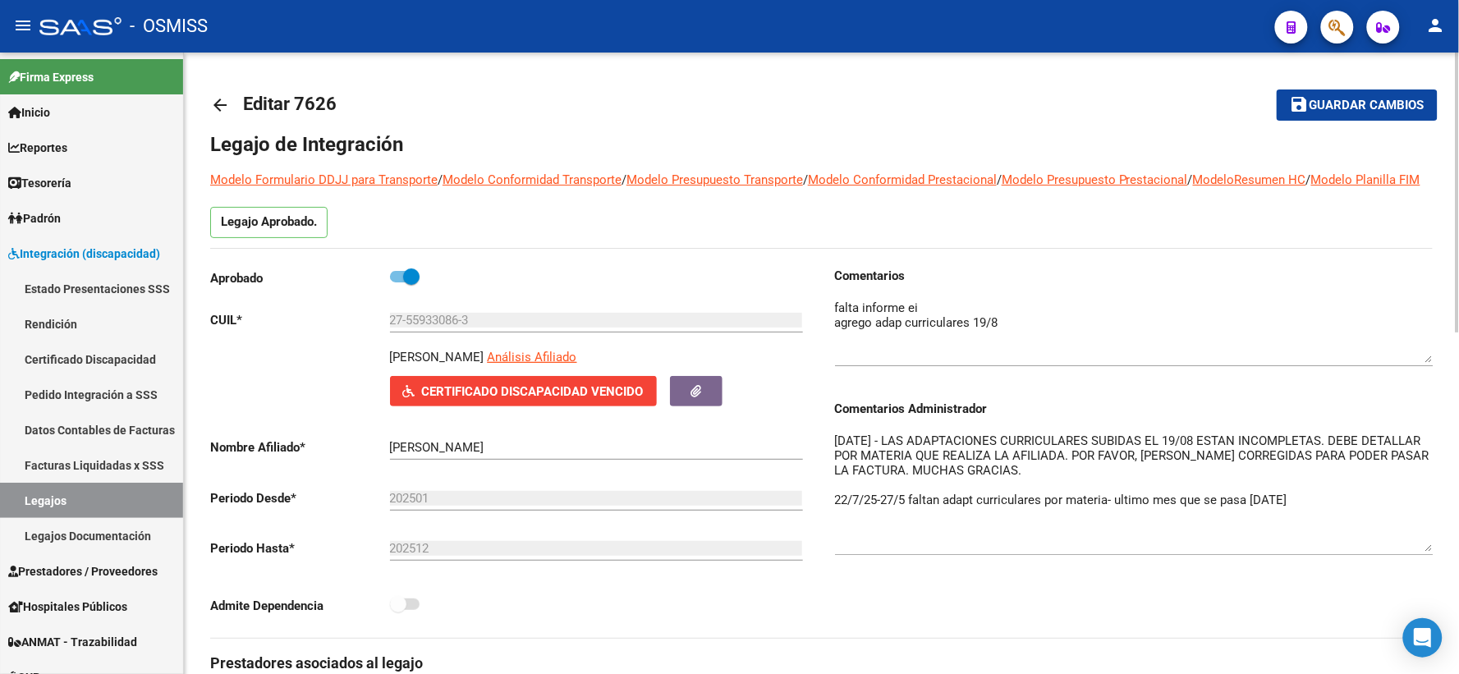
click at [1326, 102] on span "Guardar cambios" at bounding box center [1367, 106] width 115 height 15
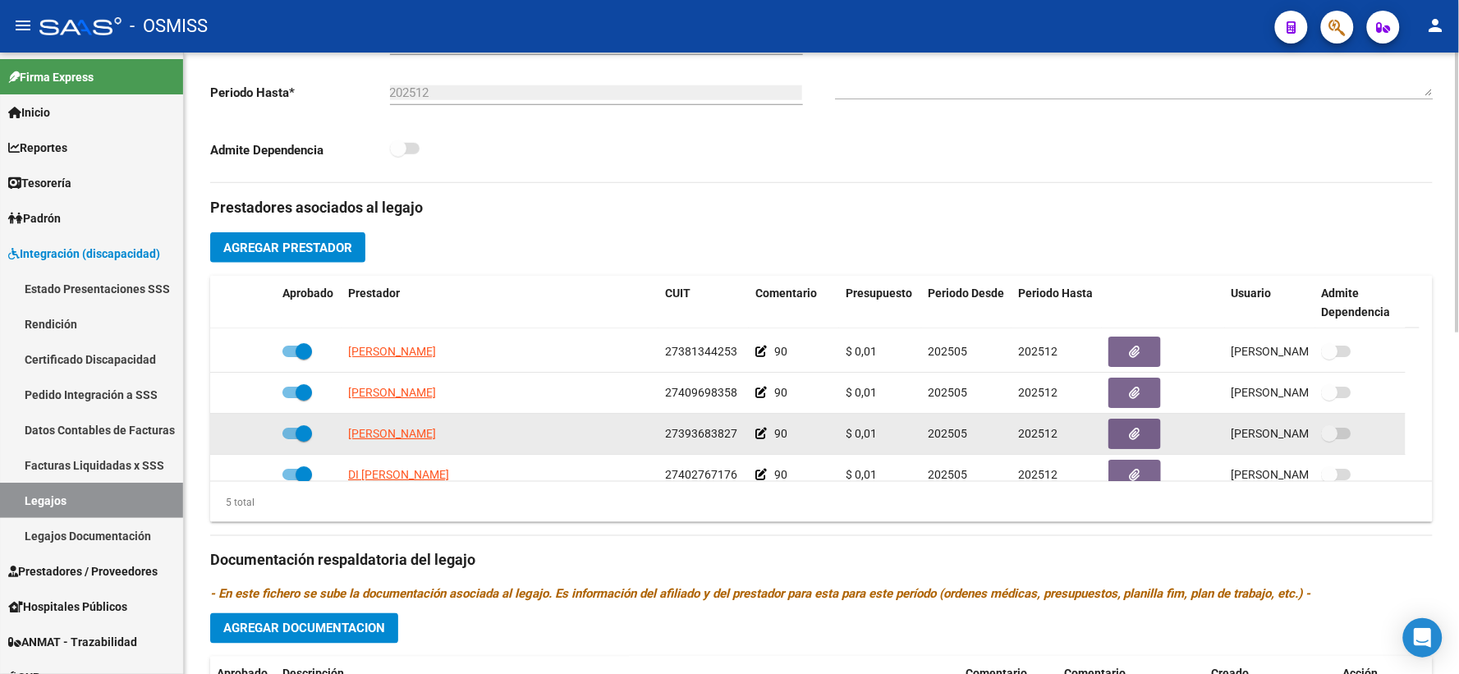
scroll to position [57, 0]
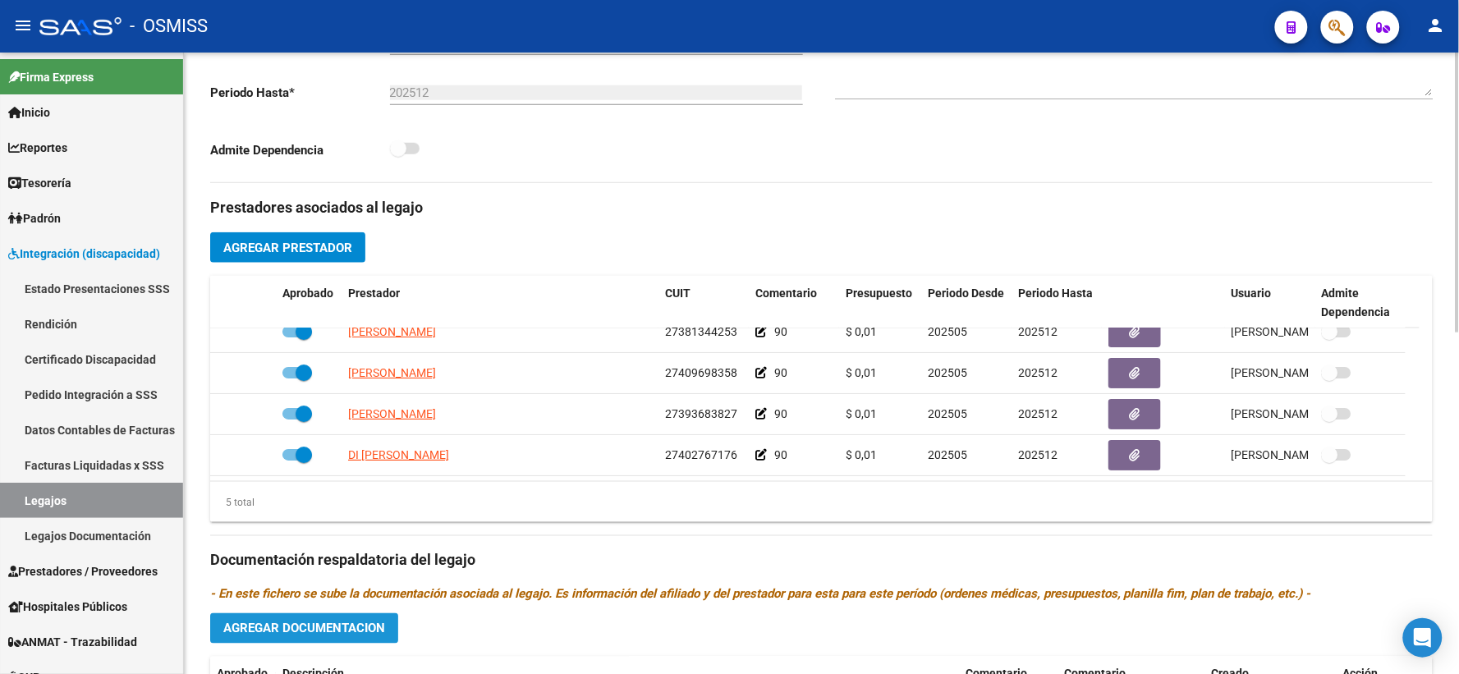
click at [293, 636] on span "Agregar Documentacion" at bounding box center [304, 629] width 162 height 15
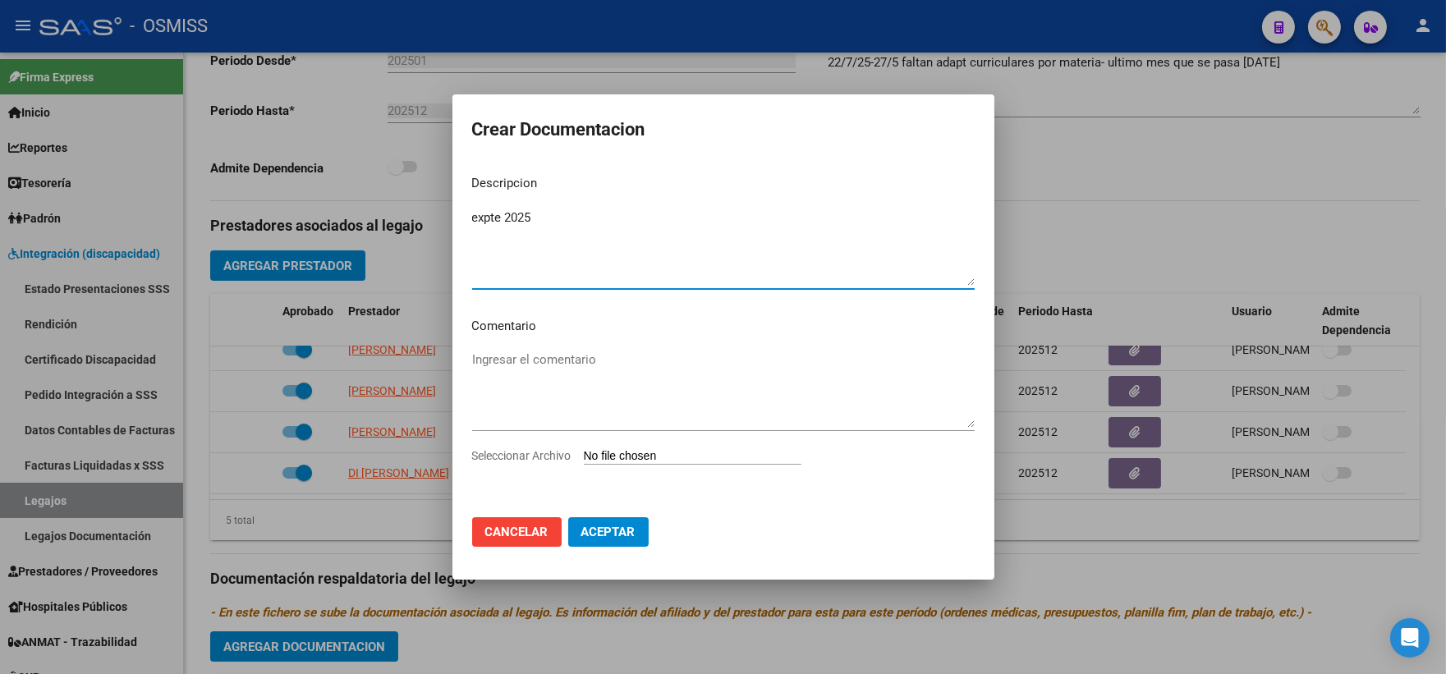
type textarea "expte 2025"
type input "C:\fakepath\ilovepdf_merged_compressed (89).pdf"
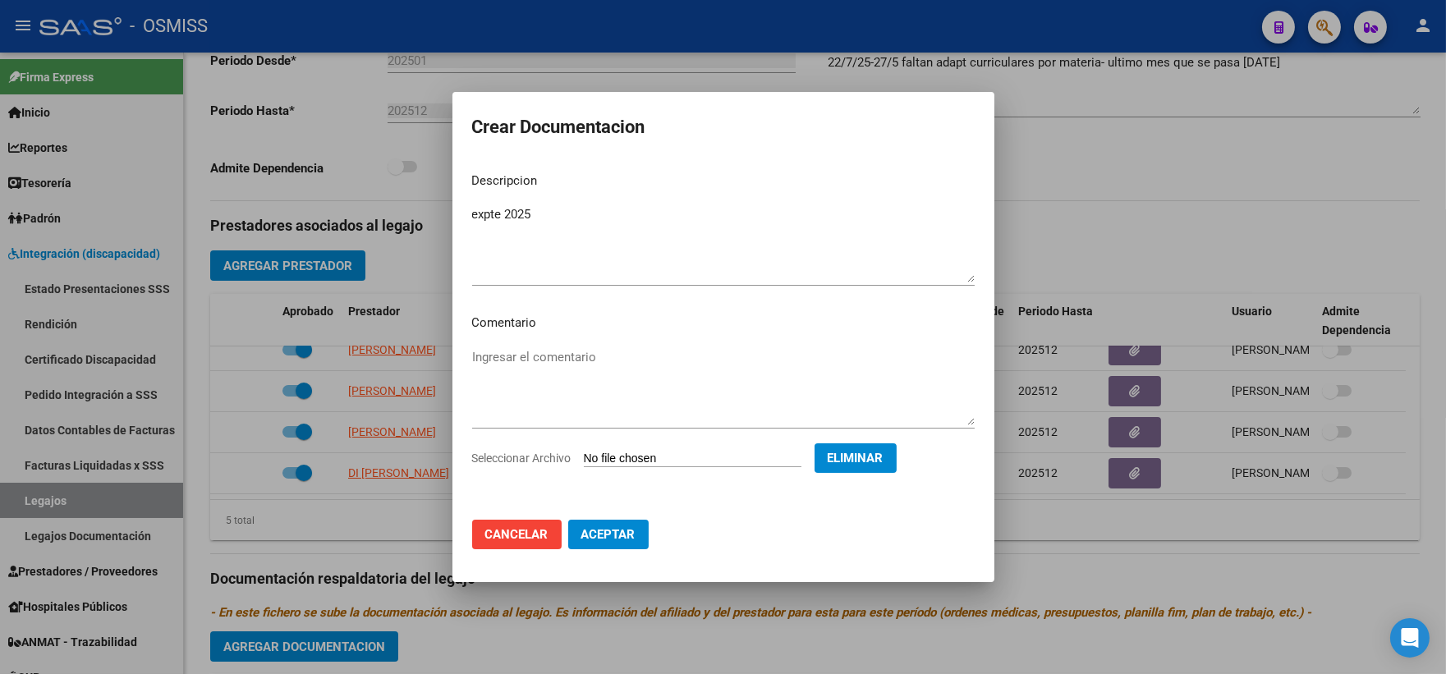
click at [604, 537] on span "Aceptar" at bounding box center [608, 534] width 54 height 15
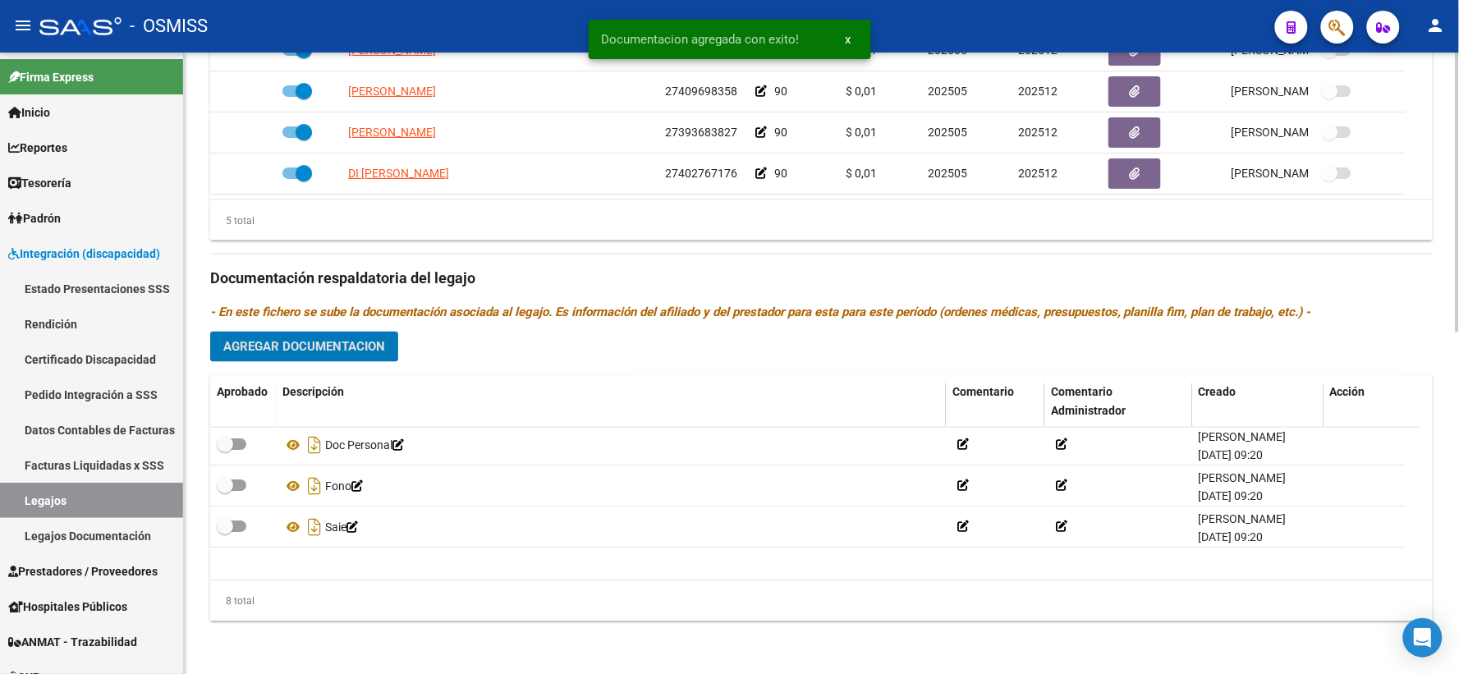
scroll to position [0, 0]
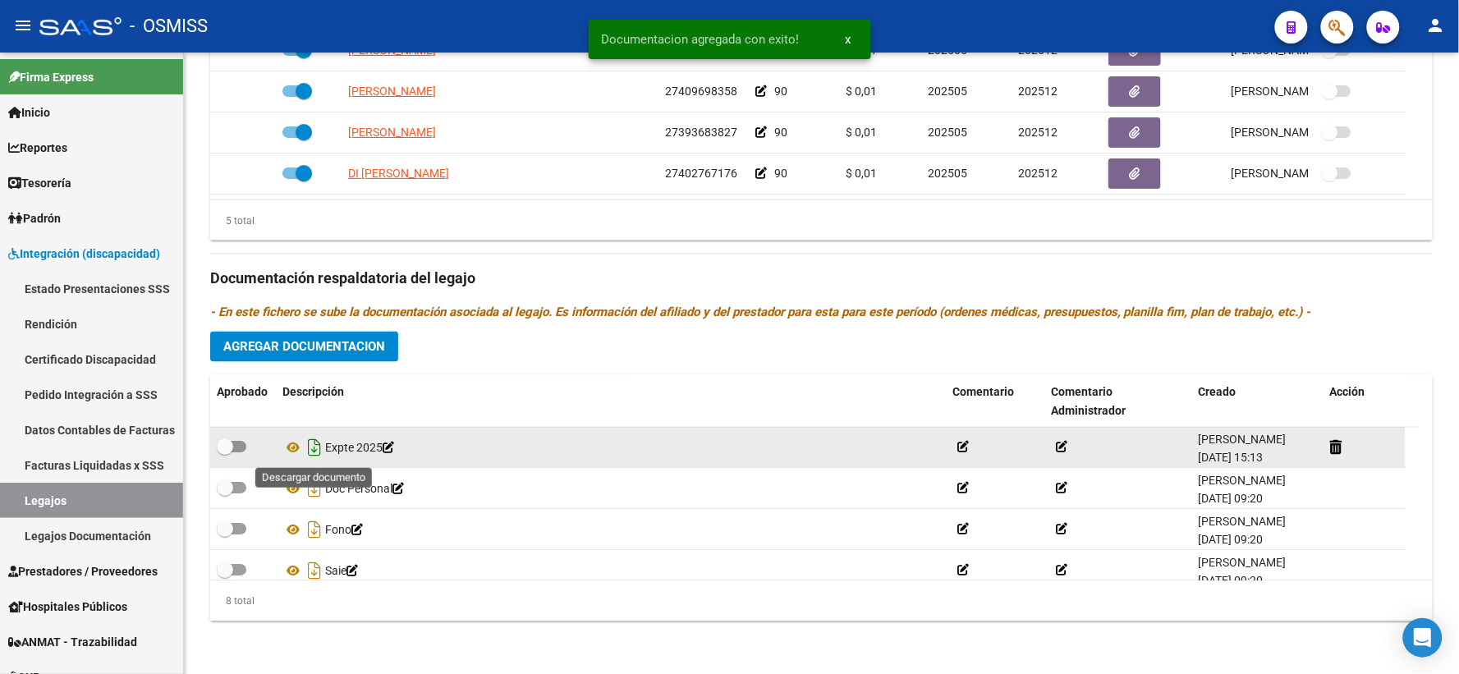
click at [315, 450] on icon "Descargar documento" at bounding box center [314, 448] width 21 height 26
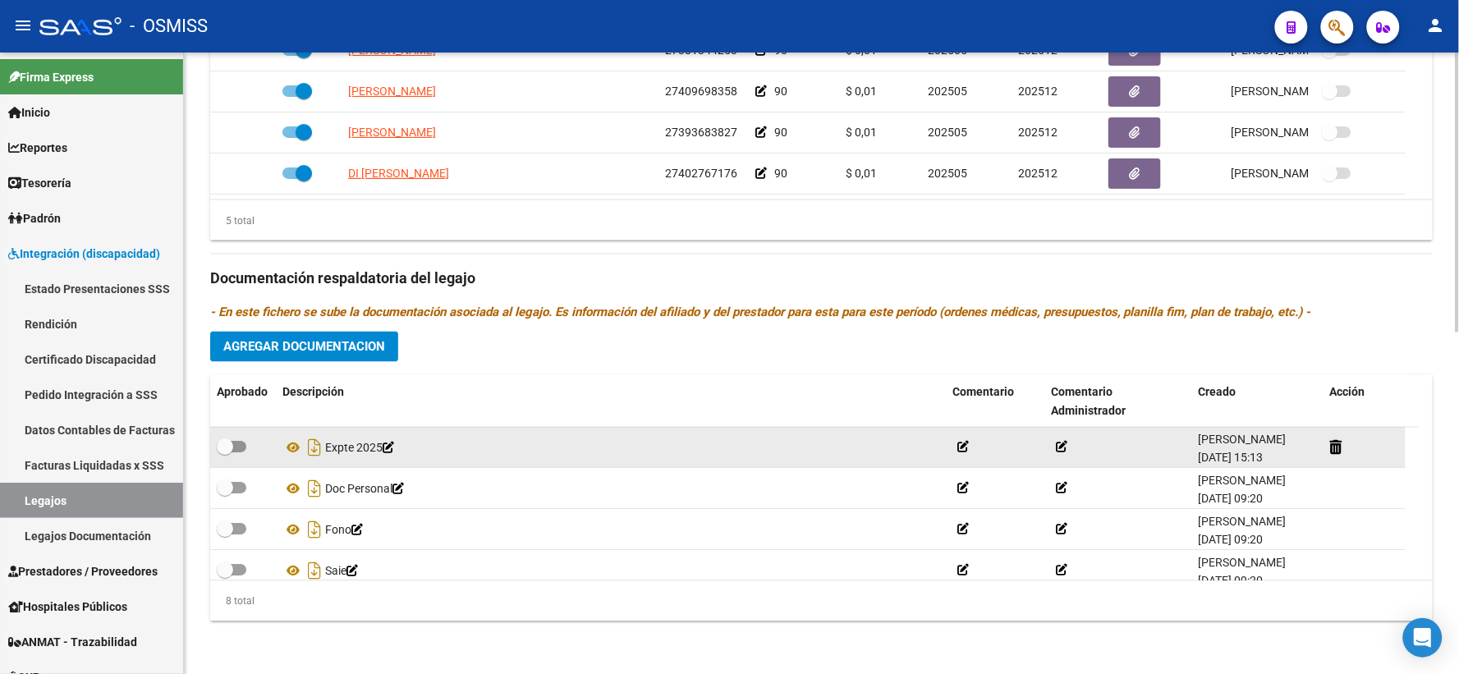
click at [439, 333] on div "Prestadores asociados al legajo Agregar Prestador Aprobado Prestador CUIT Comen…" at bounding box center [821, 267] width 1223 height 733
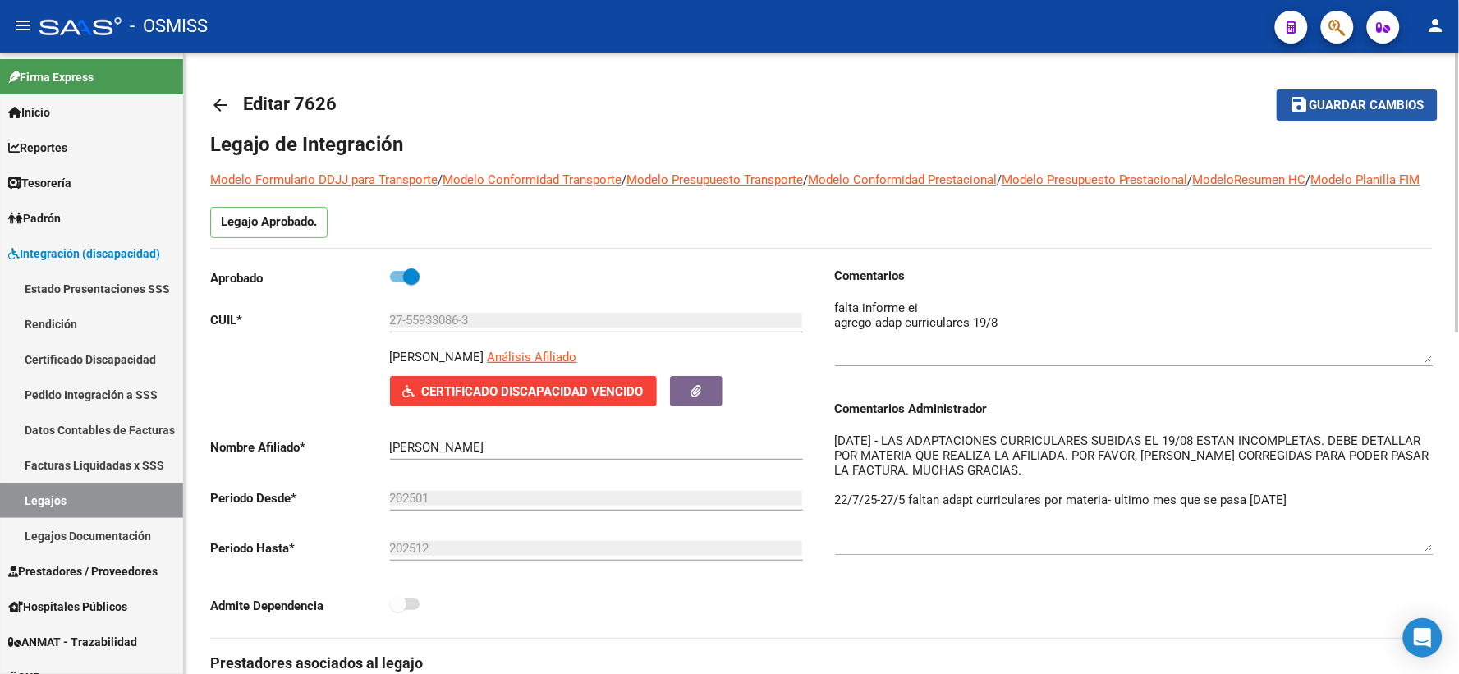
click at [1343, 111] on span "Guardar cambios" at bounding box center [1367, 106] width 115 height 15
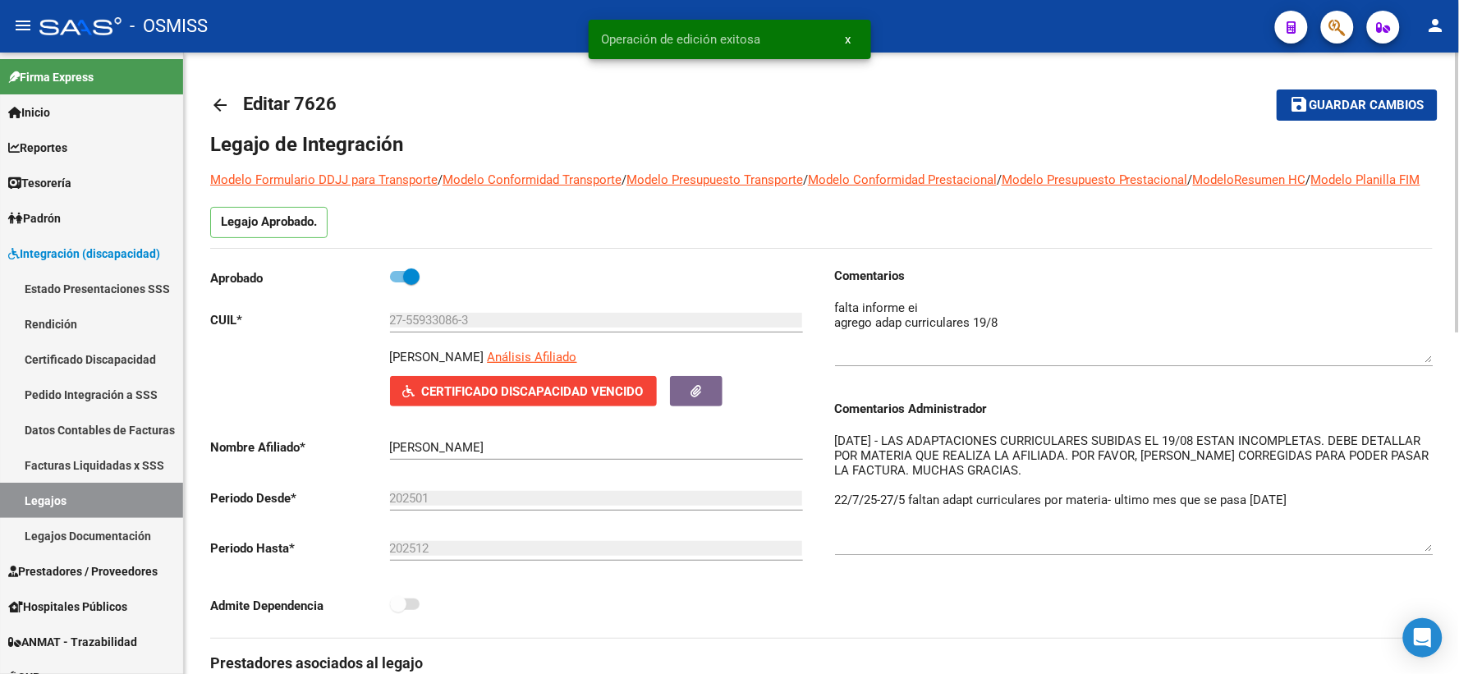
click at [218, 108] on mat-icon "arrow_back" at bounding box center [220, 105] width 20 height 20
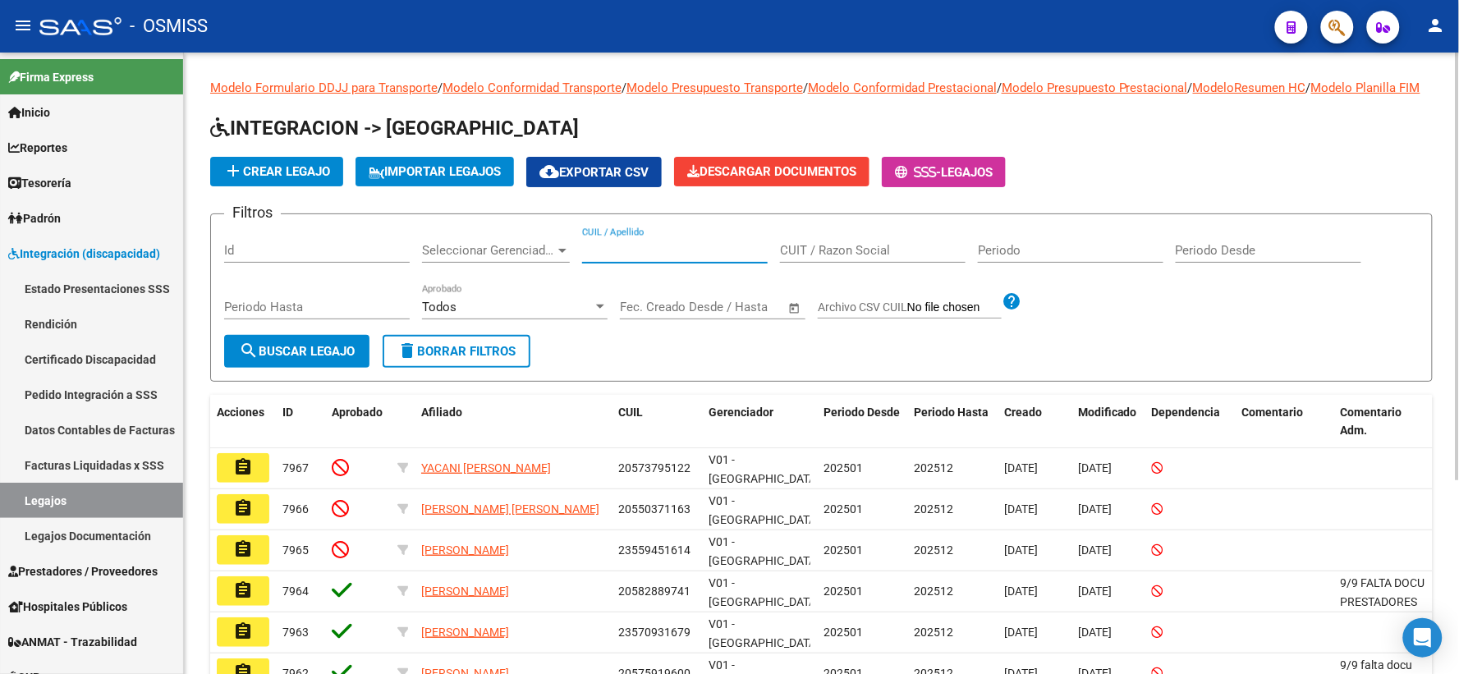
click at [623, 258] on input "CUIL / Apellido" at bounding box center [675, 250] width 186 height 15
paste input "27564369735"
type input "27564369735"
click at [265, 359] on span "search Buscar Legajo" at bounding box center [297, 351] width 116 height 15
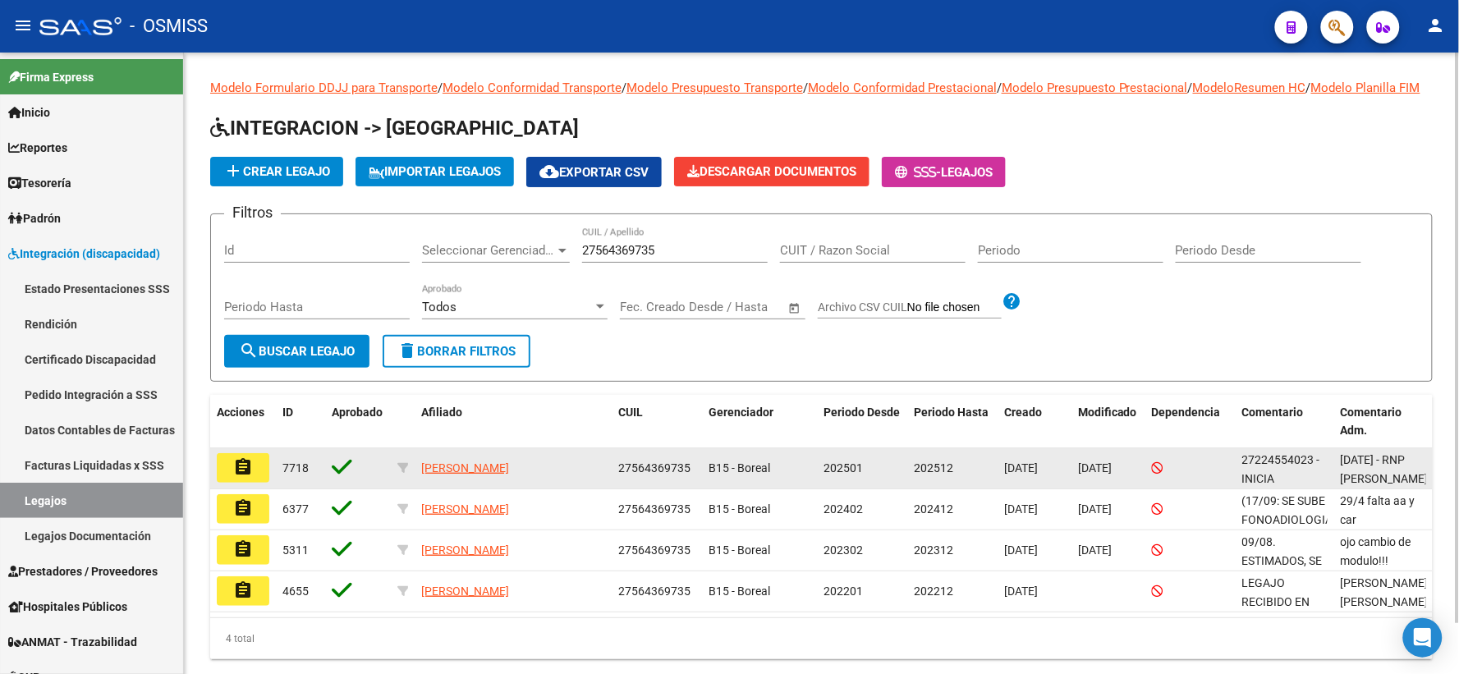
click at [243, 477] on mat-icon "assignment" at bounding box center [243, 467] width 20 height 20
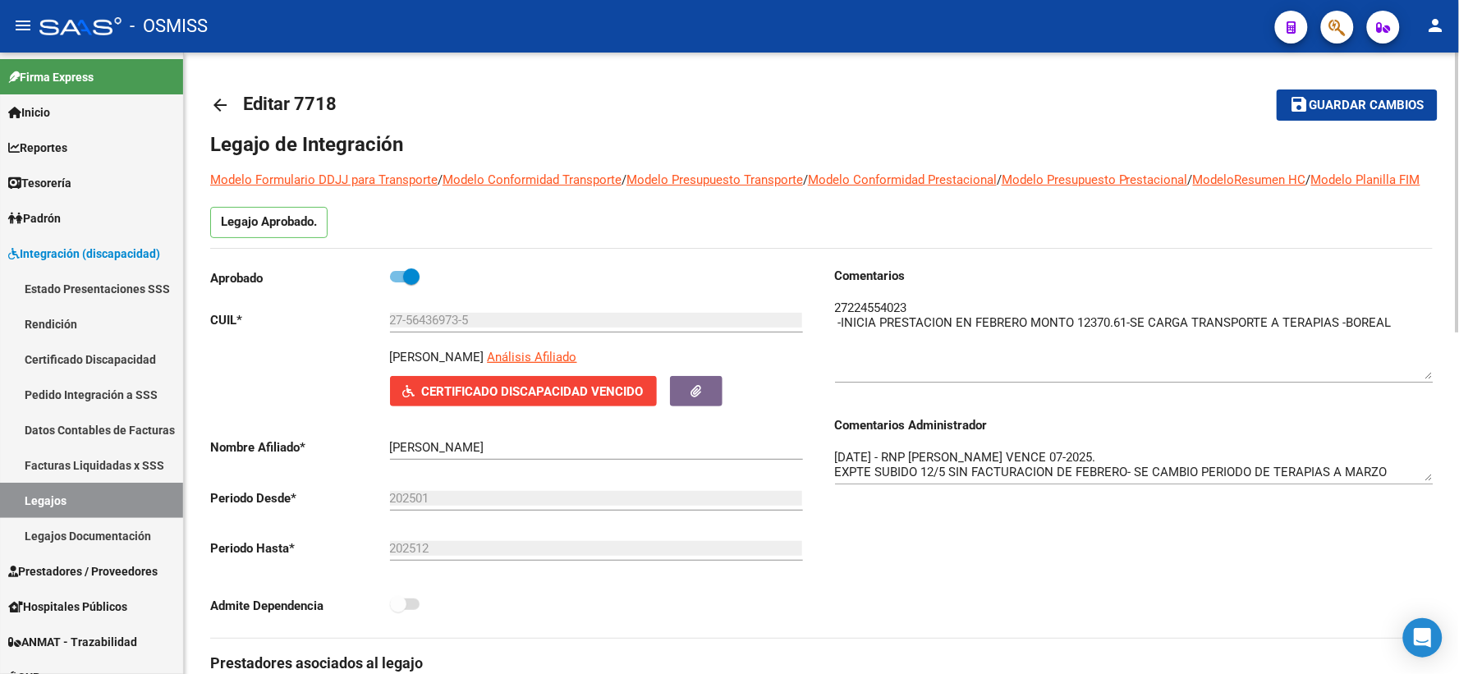
drag, startPoint x: 1427, startPoint y: 347, endPoint x: 1441, endPoint y: 395, distance: 50.2
drag, startPoint x: 1429, startPoint y: 494, endPoint x: 1437, endPoint y: 542, distance: 48.3
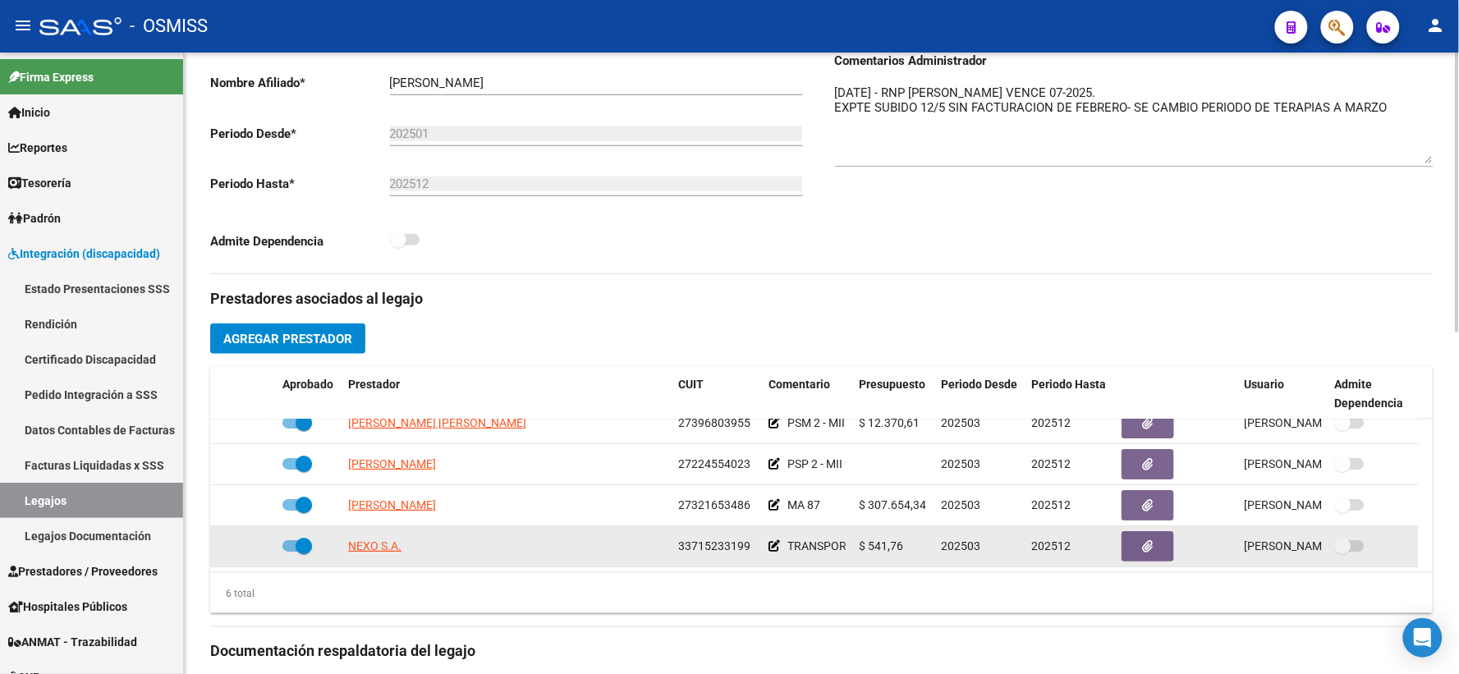
scroll to position [758, 0]
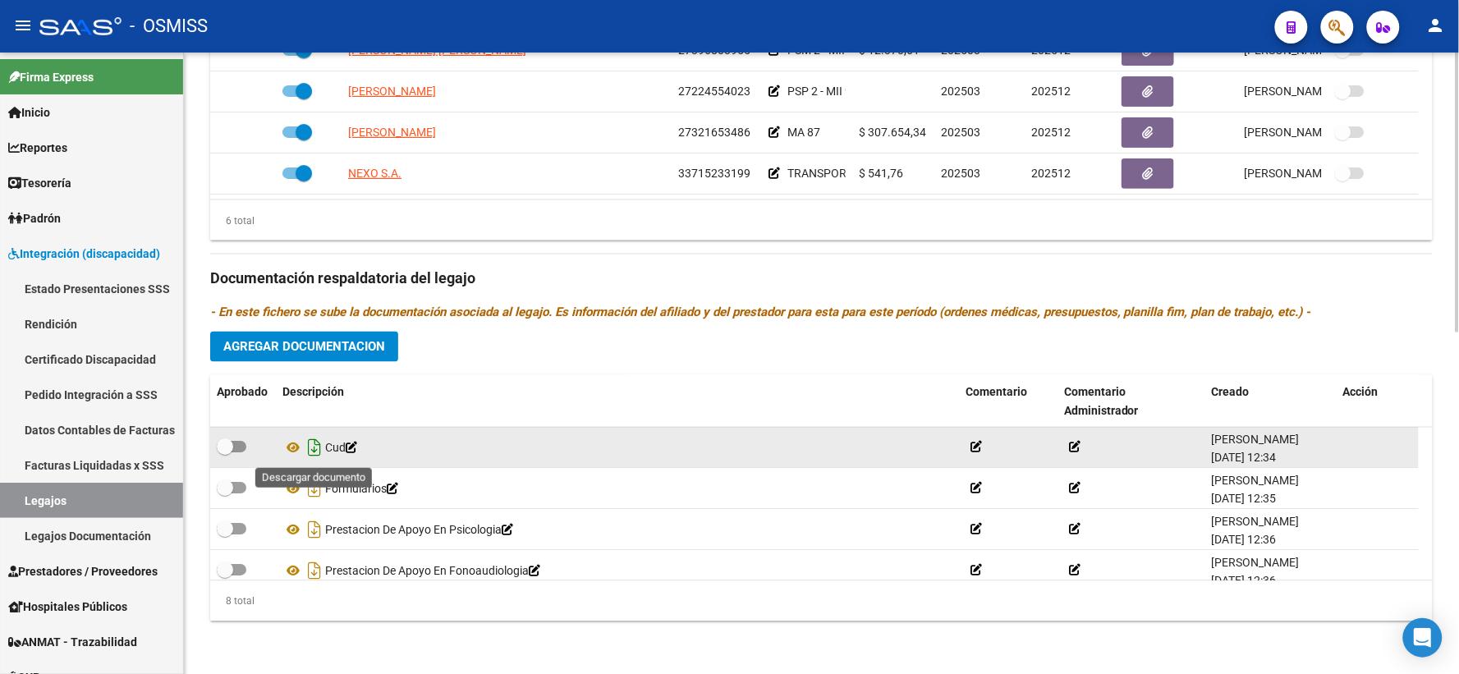
click at [319, 445] on icon "Descargar documento" at bounding box center [314, 448] width 21 height 26
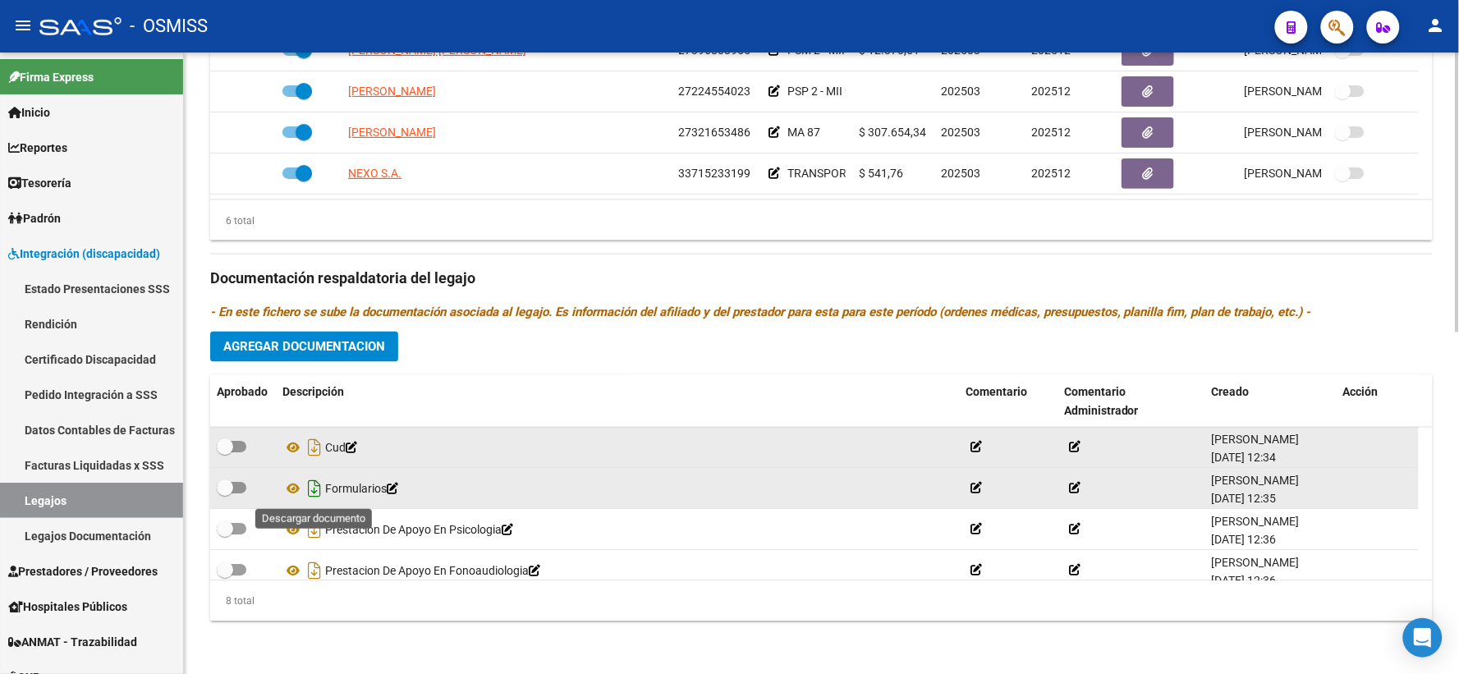
click at [314, 486] on icon "Descargar documento" at bounding box center [314, 489] width 21 height 26
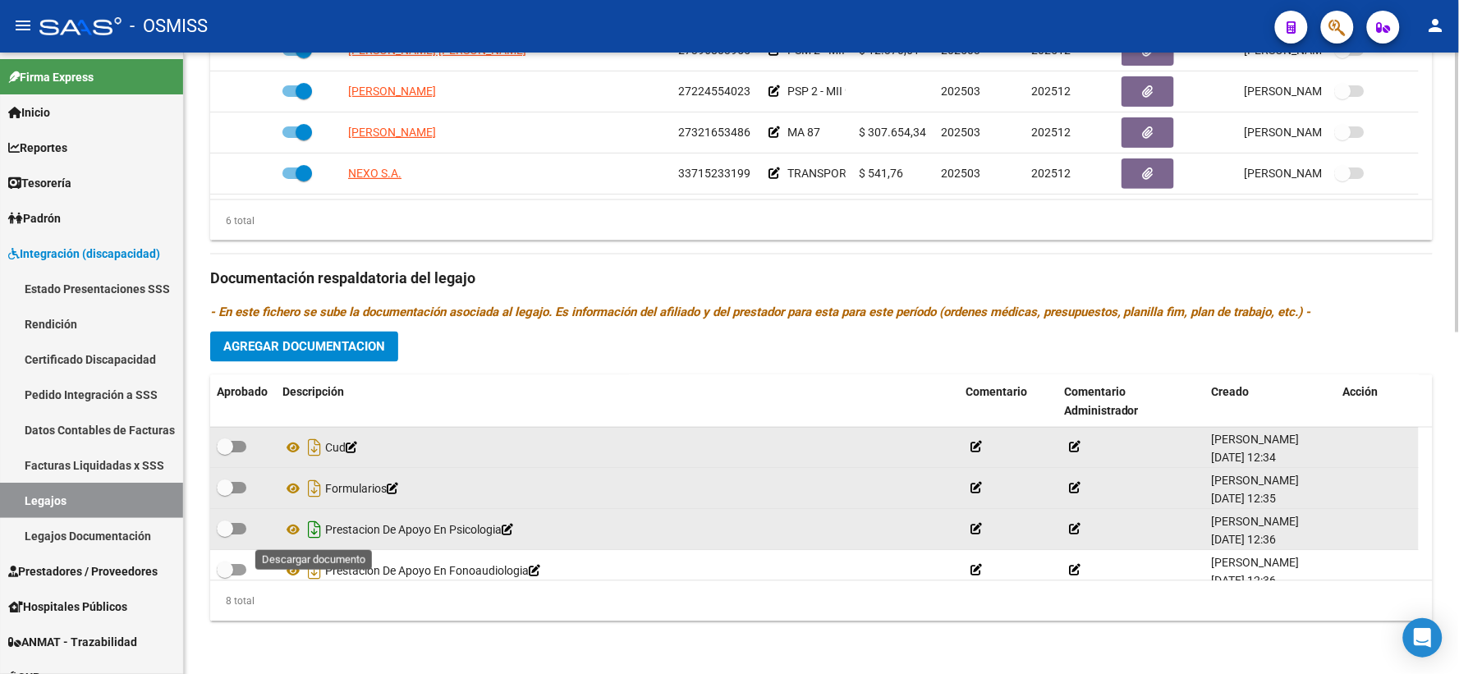
click at [315, 526] on icon "Descargar documento" at bounding box center [314, 530] width 21 height 26
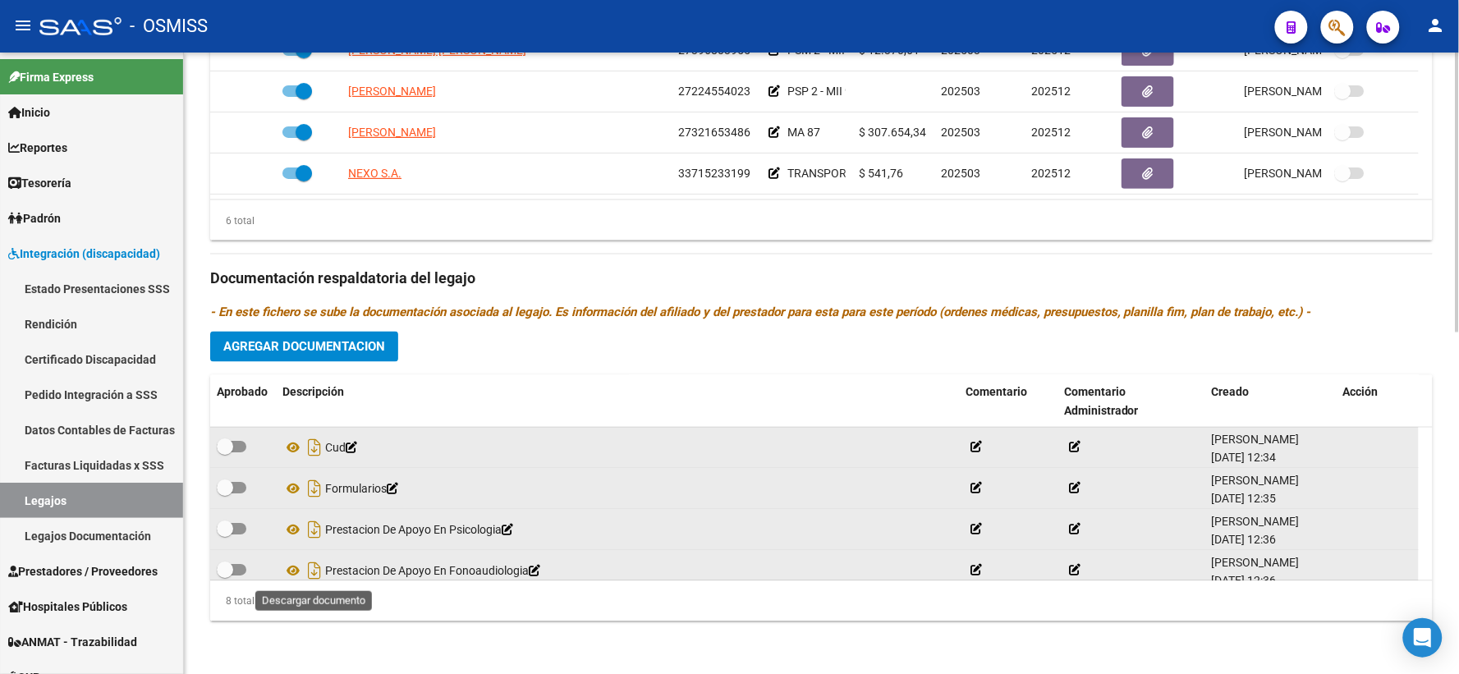
drag, startPoint x: 315, startPoint y: 567, endPoint x: 327, endPoint y: 563, distance: 12.2
click at [315, 567] on icon "Descargar documento" at bounding box center [314, 571] width 21 height 26
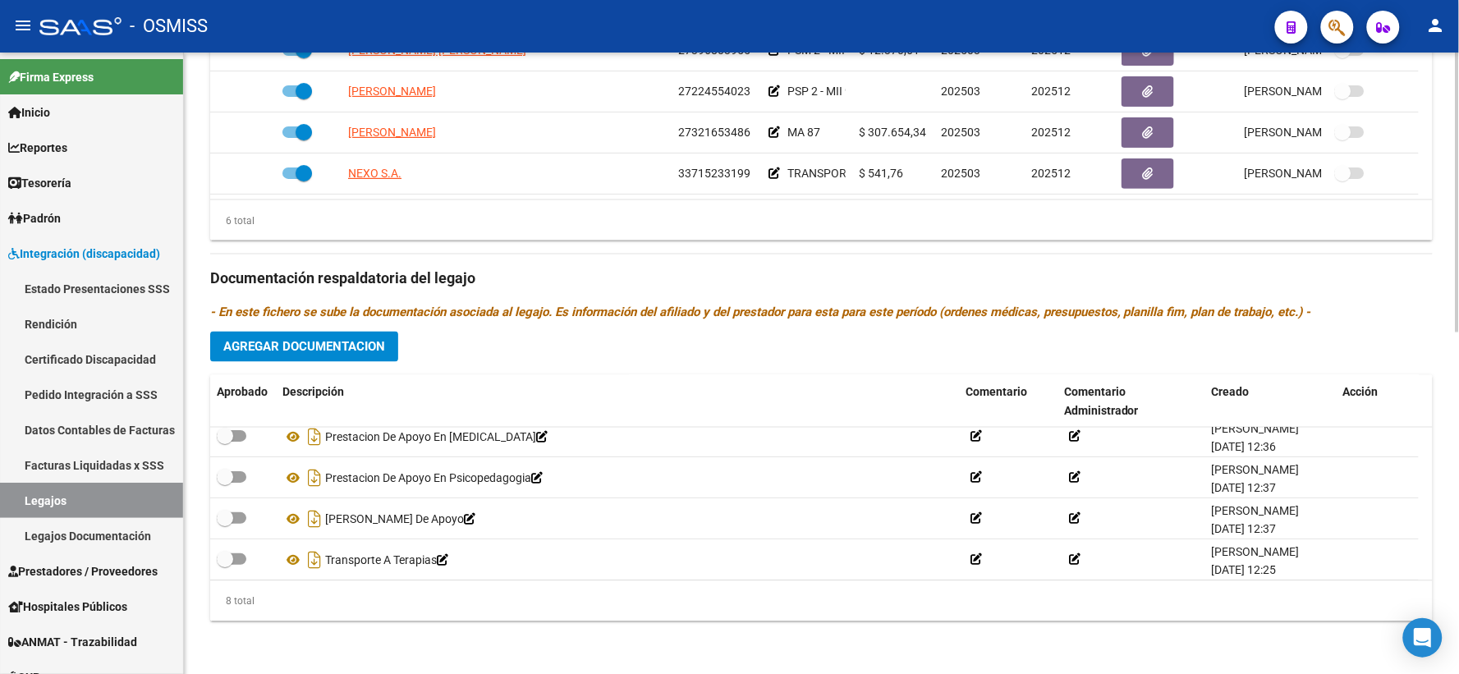
scroll to position [181, 0]
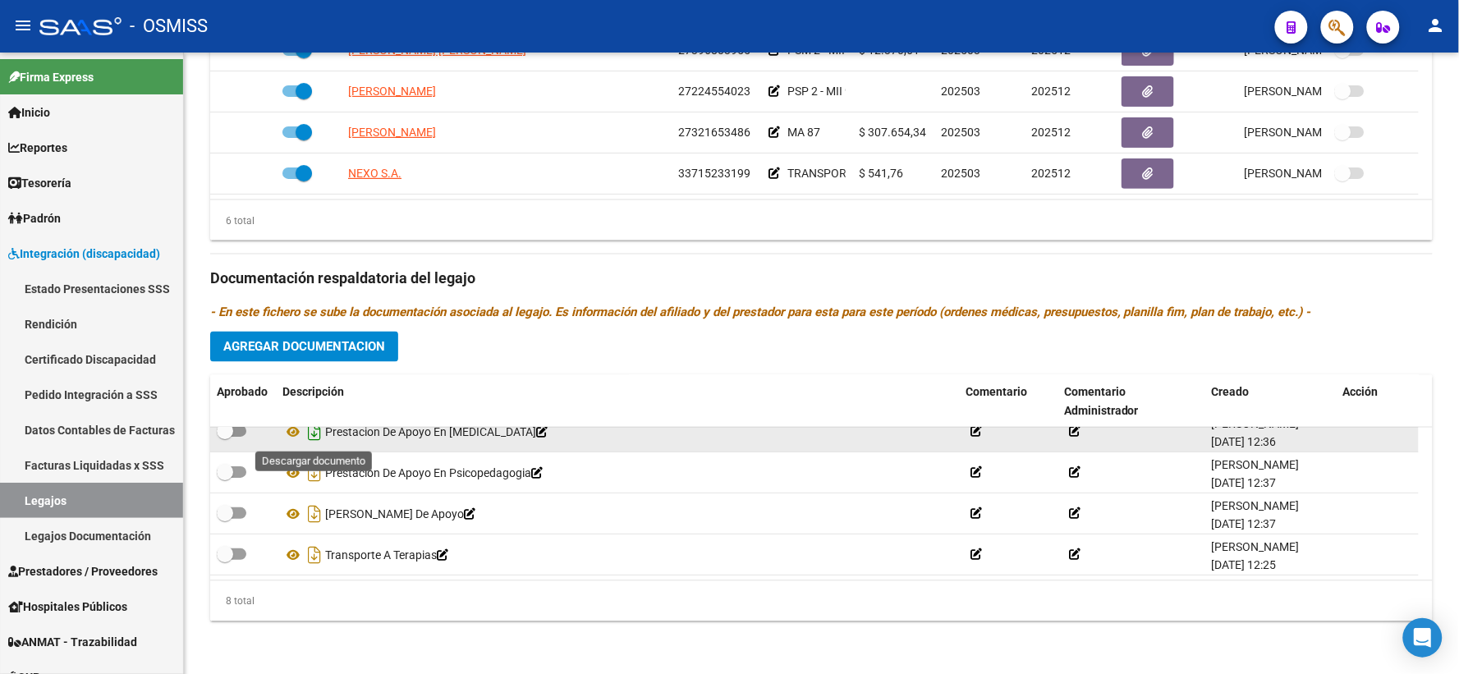
click at [310, 433] on icon "Descargar documento" at bounding box center [314, 432] width 21 height 26
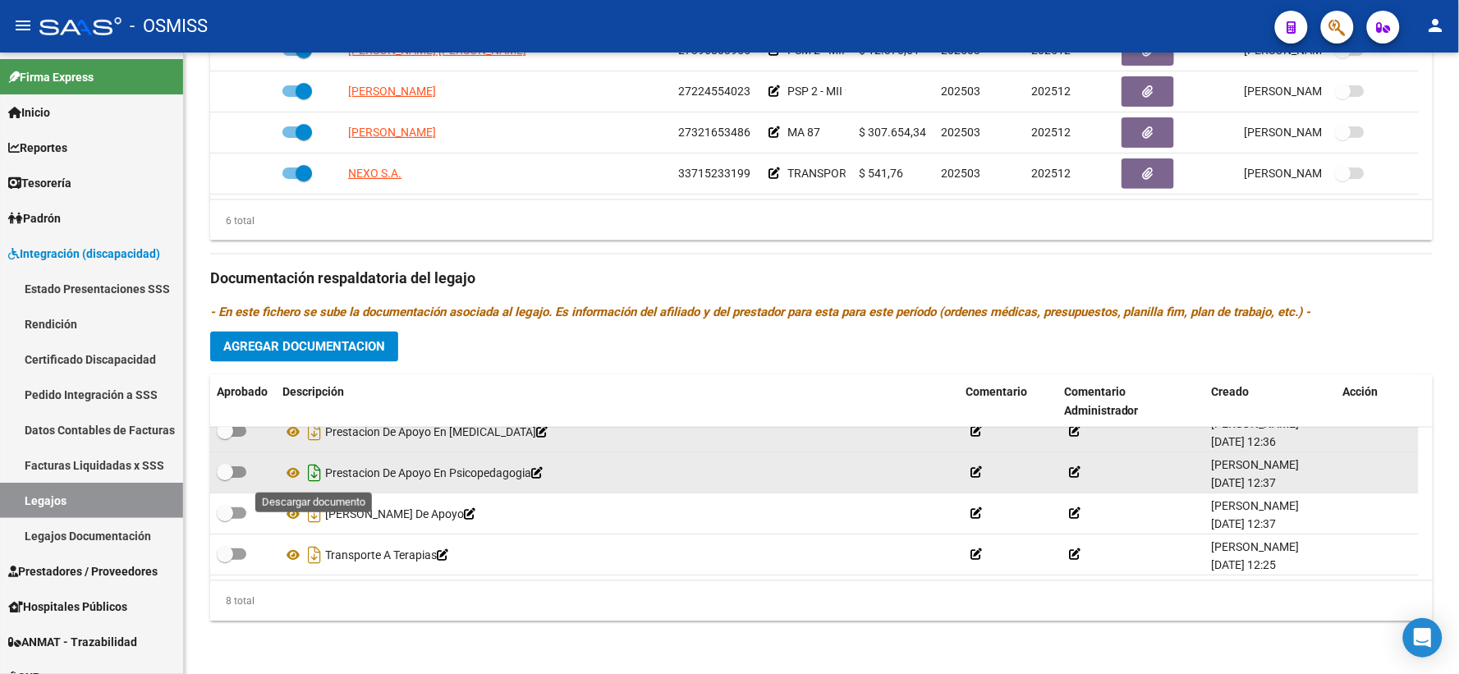
click at [313, 470] on icon "Descargar documento" at bounding box center [314, 473] width 21 height 26
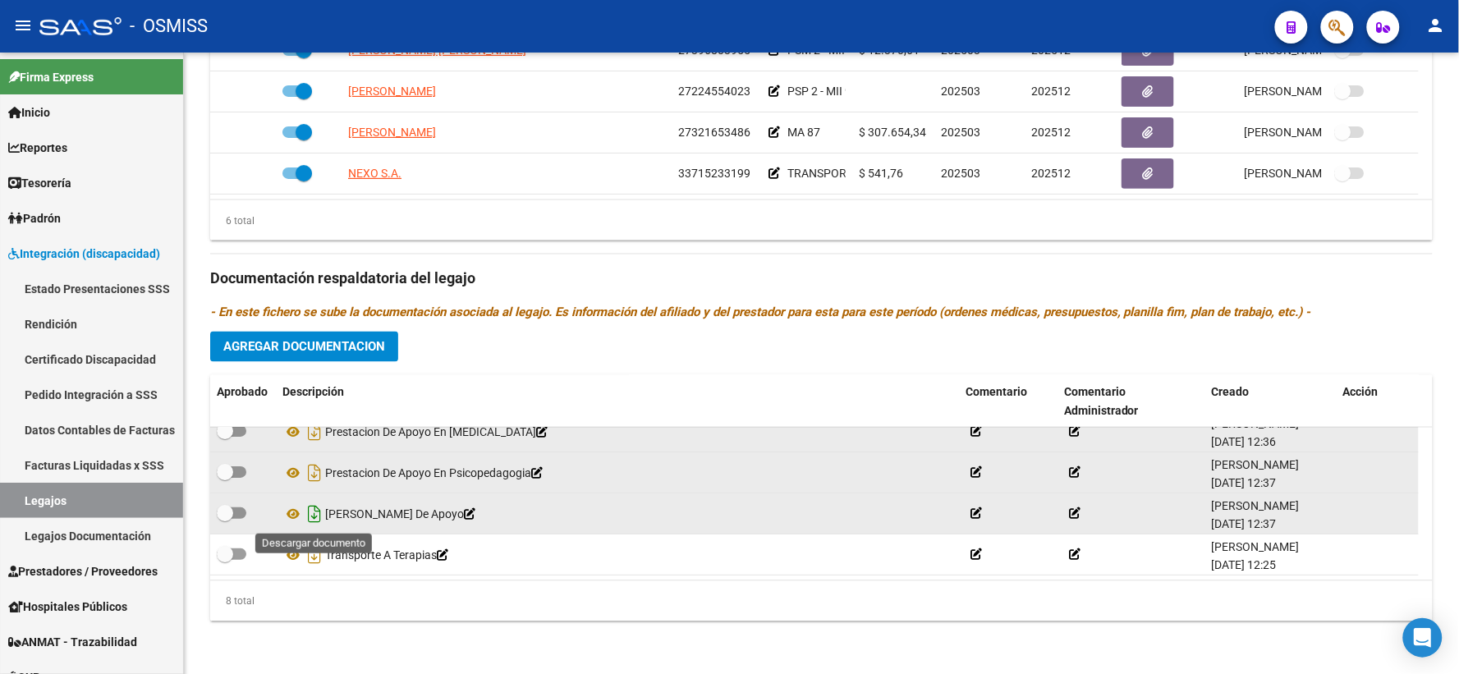
click at [313, 506] on icon "Descargar documento" at bounding box center [314, 514] width 21 height 26
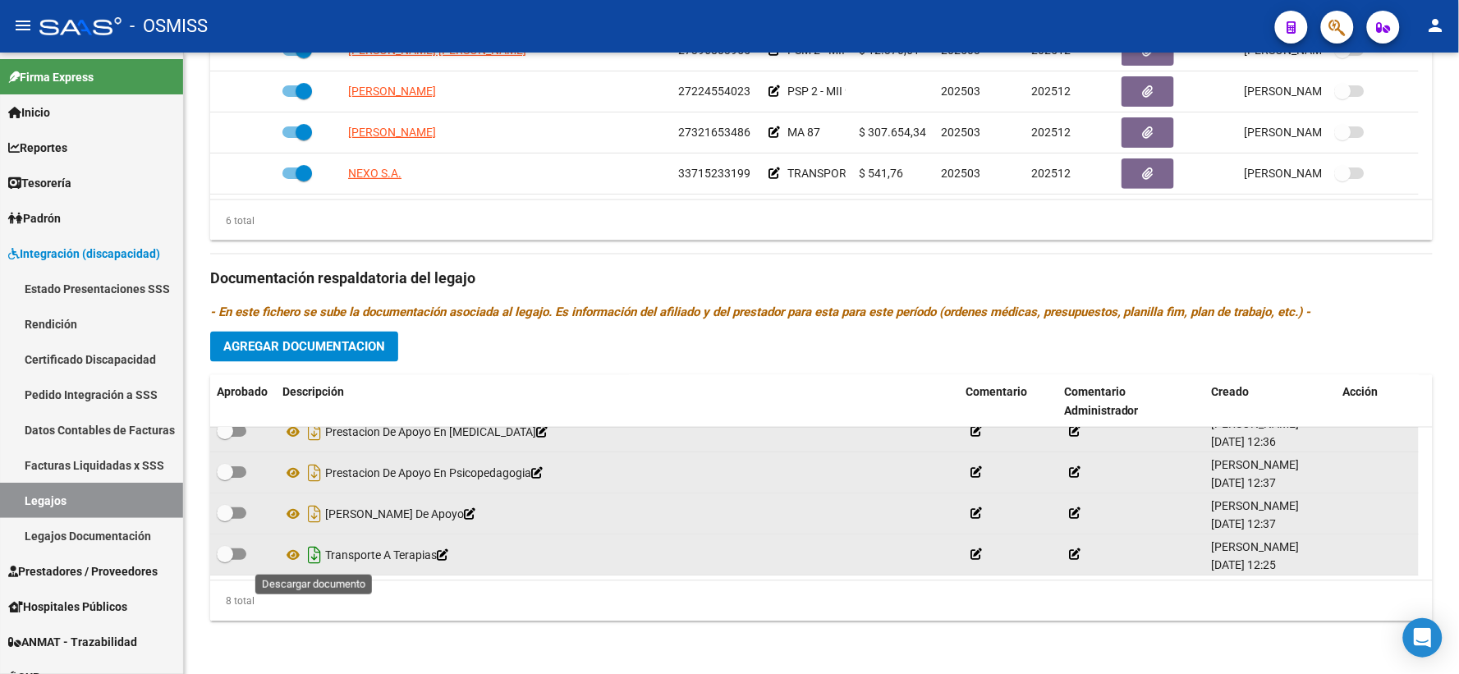
click at [313, 552] on icon "Descargar documento" at bounding box center [314, 555] width 21 height 26
click at [338, 350] on span "Agregar Documentacion" at bounding box center [304, 347] width 162 height 15
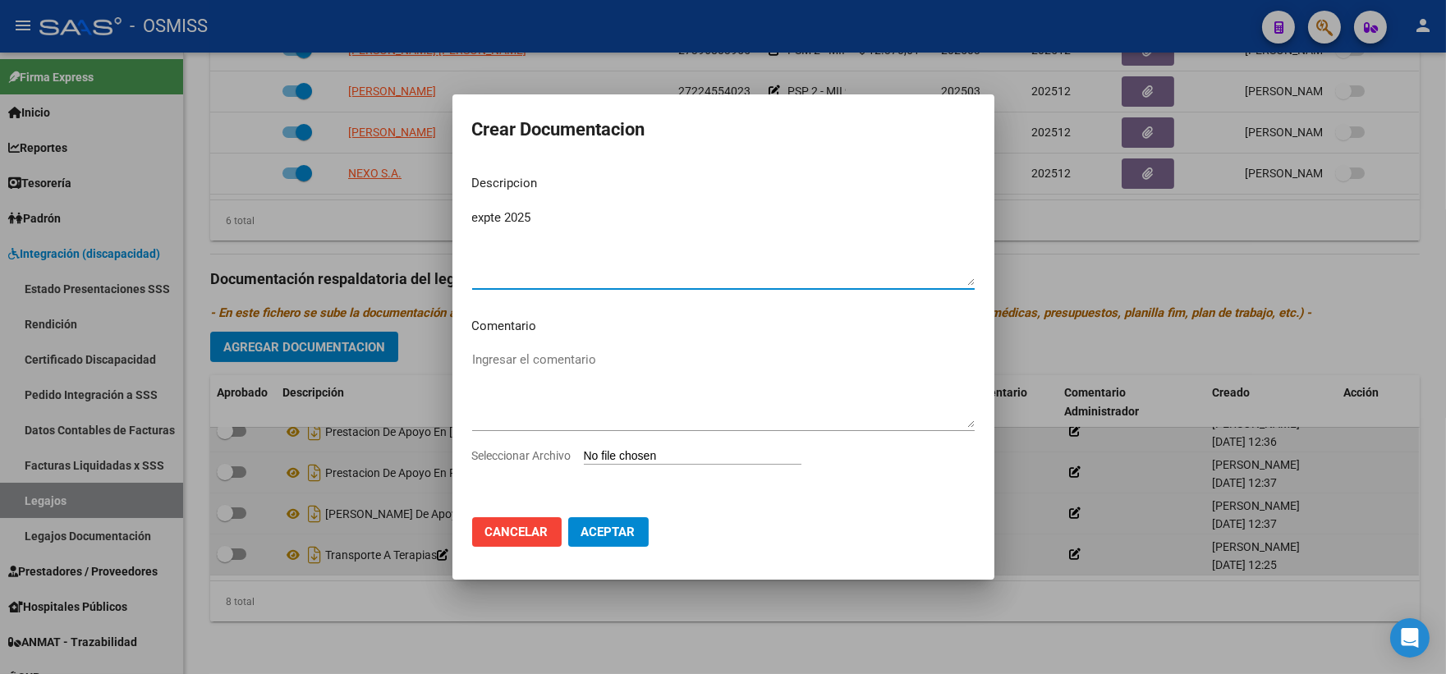
type textarea "expte 2025"
type input "C:\fakepath\ilovepdf_merged_compressed (90).pdf"
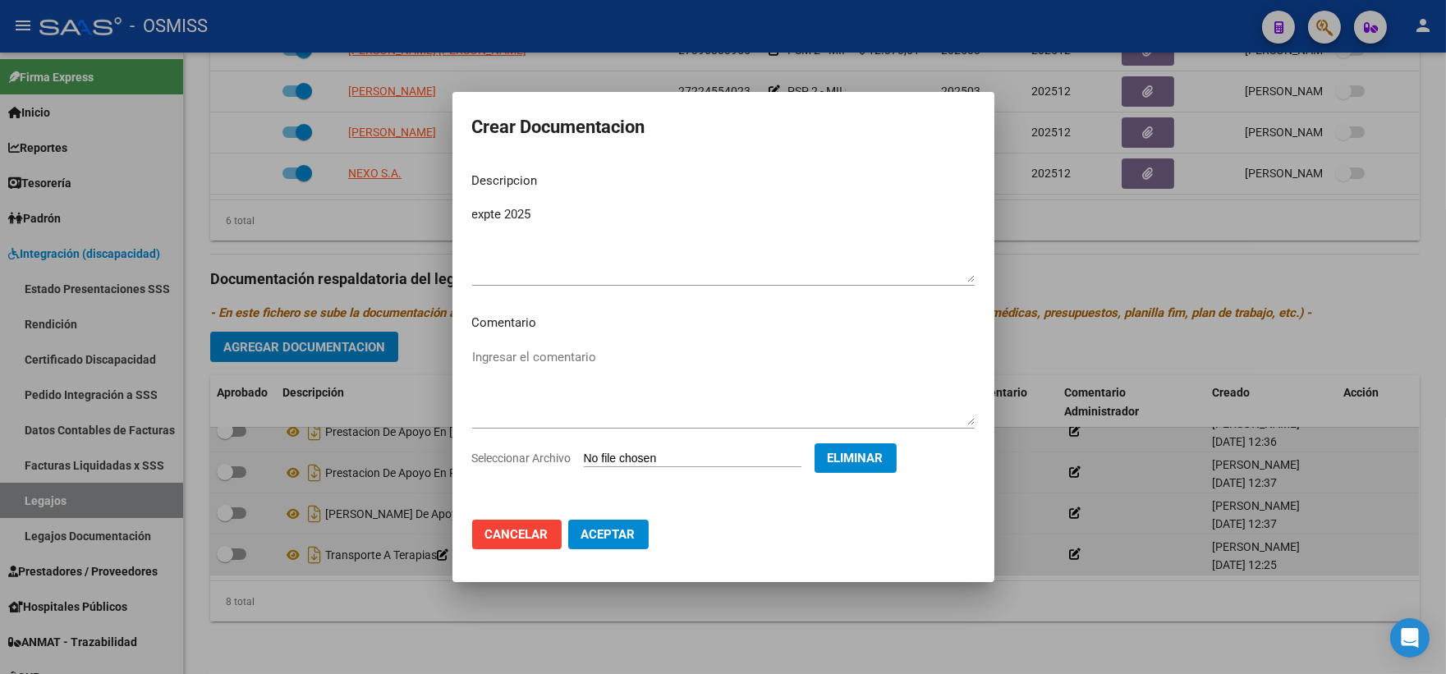
click at [562, 531] on mat-dialog-actions "Cancelar Aceptar" at bounding box center [723, 535] width 503 height 56
click at [596, 535] on span "Aceptar" at bounding box center [608, 534] width 54 height 15
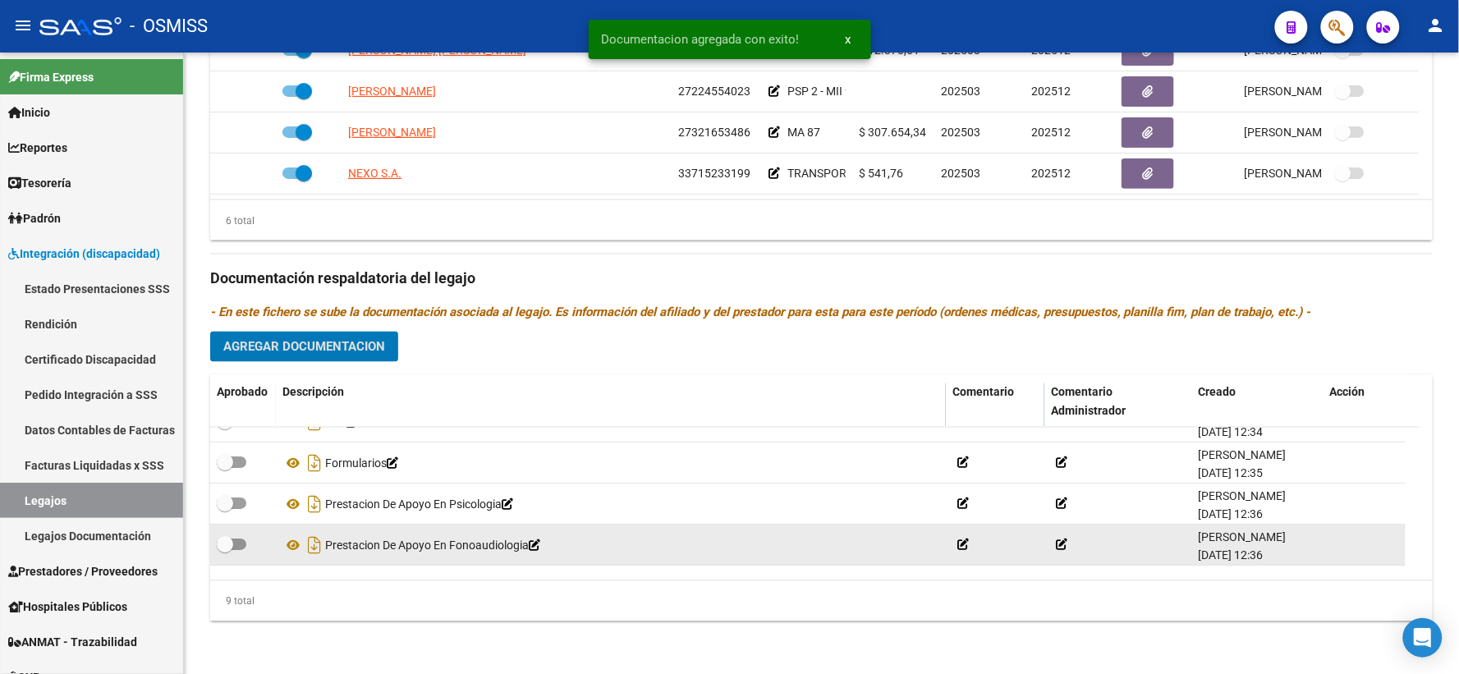
scroll to position [0, 0]
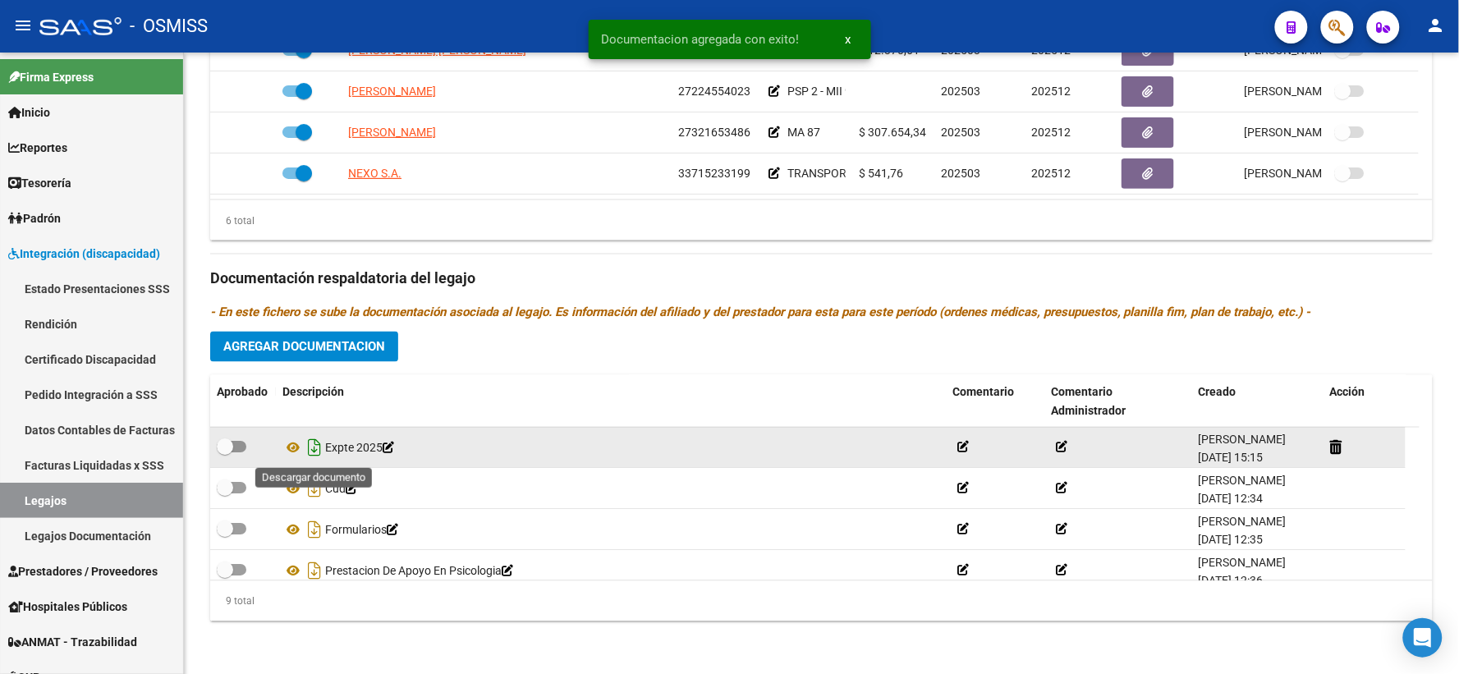
click at [313, 444] on icon "Descargar documento" at bounding box center [314, 448] width 21 height 26
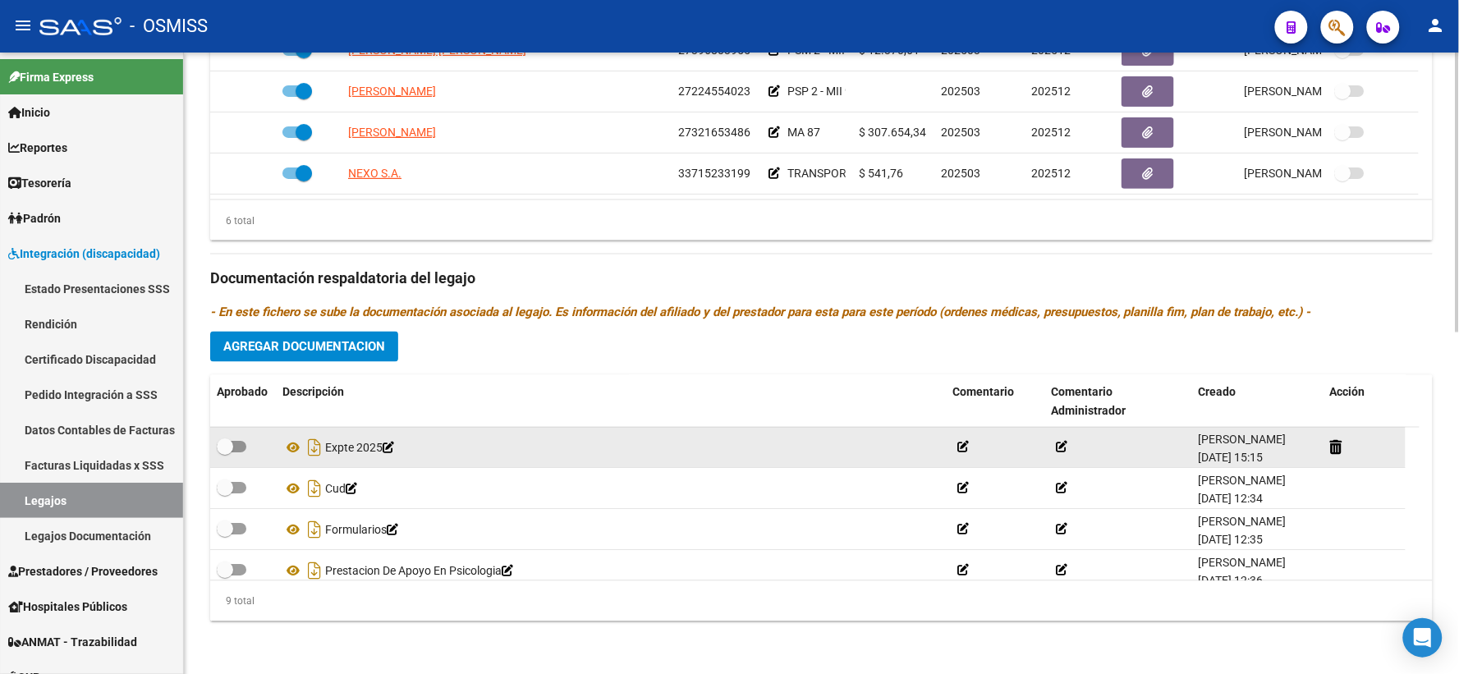
drag, startPoint x: 423, startPoint y: 345, endPoint x: 457, endPoint y: 337, distance: 34.7
click at [423, 345] on div "Prestadores asociados al legajo Agregar Prestador Aprobado Prestador CUIT Comen…" at bounding box center [821, 267] width 1223 height 733
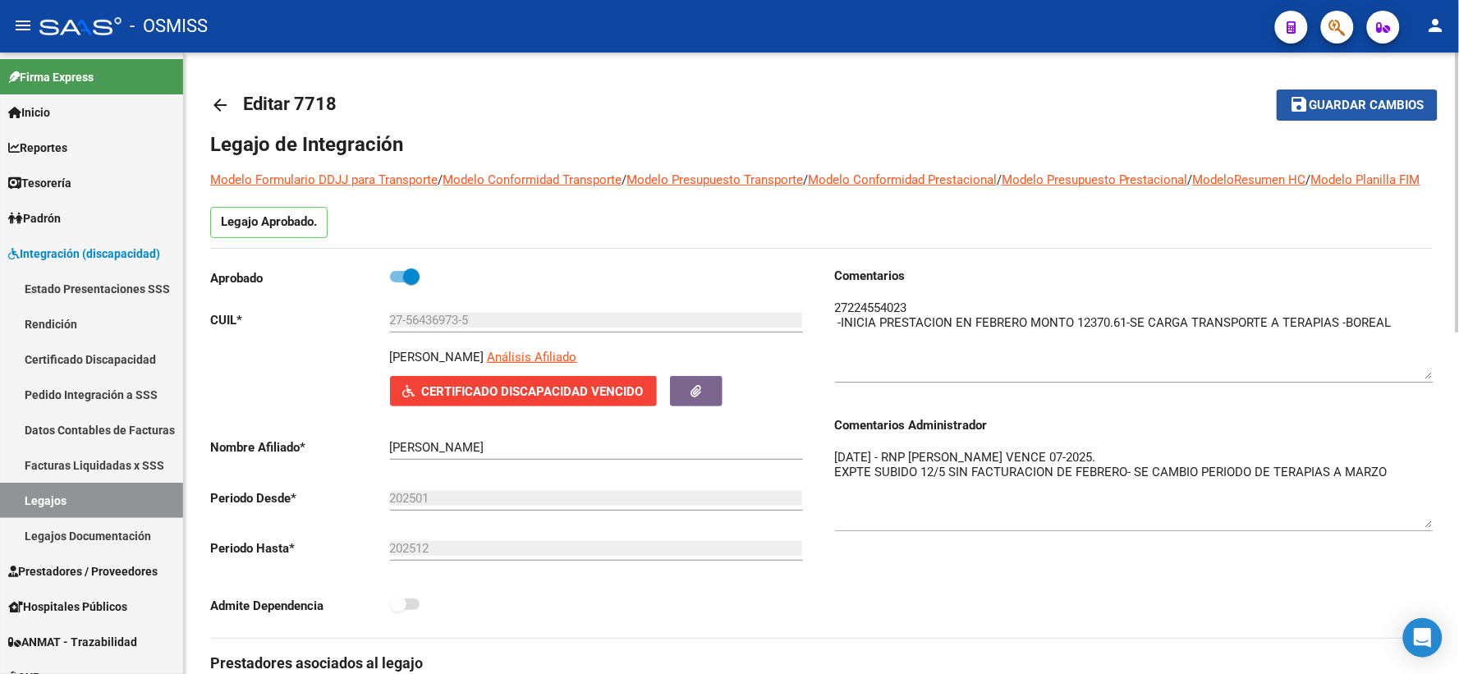
click at [1325, 104] on span "Guardar cambios" at bounding box center [1367, 106] width 115 height 15
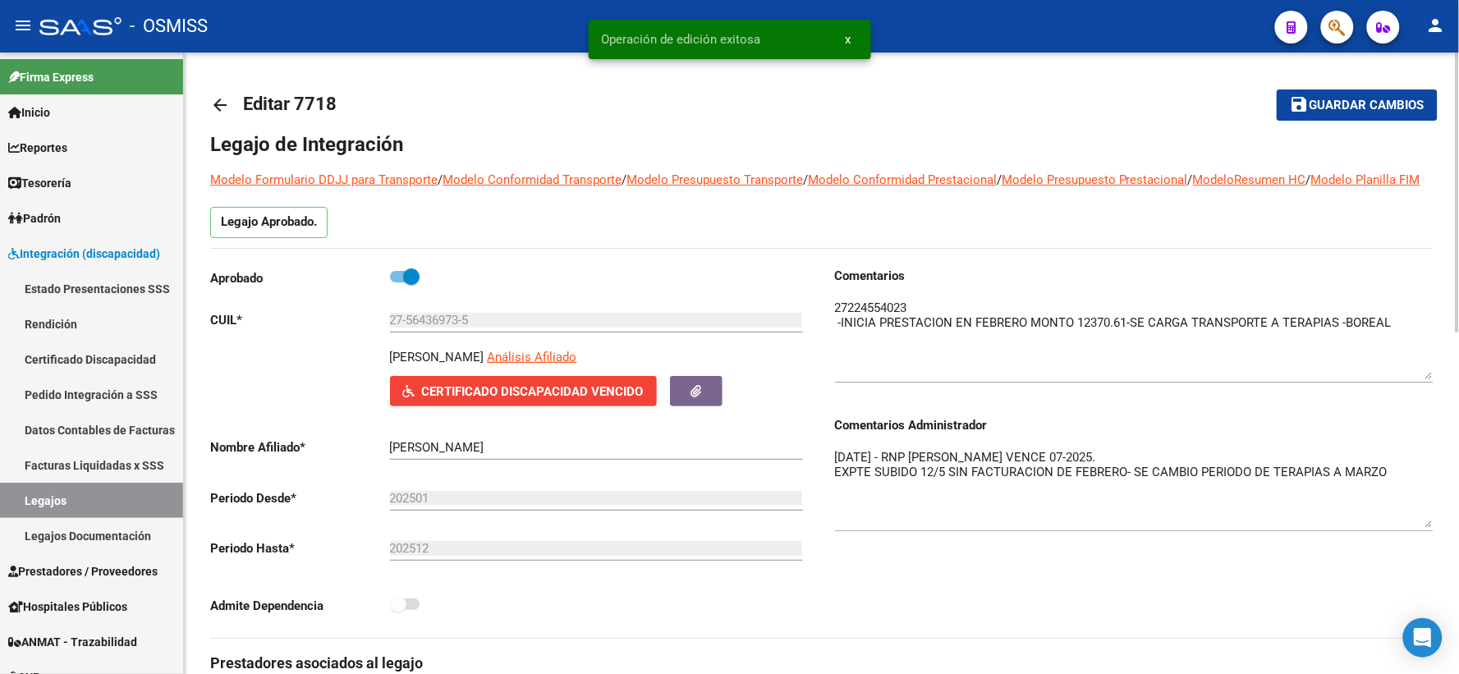
click at [223, 100] on mat-icon "arrow_back" at bounding box center [220, 105] width 20 height 20
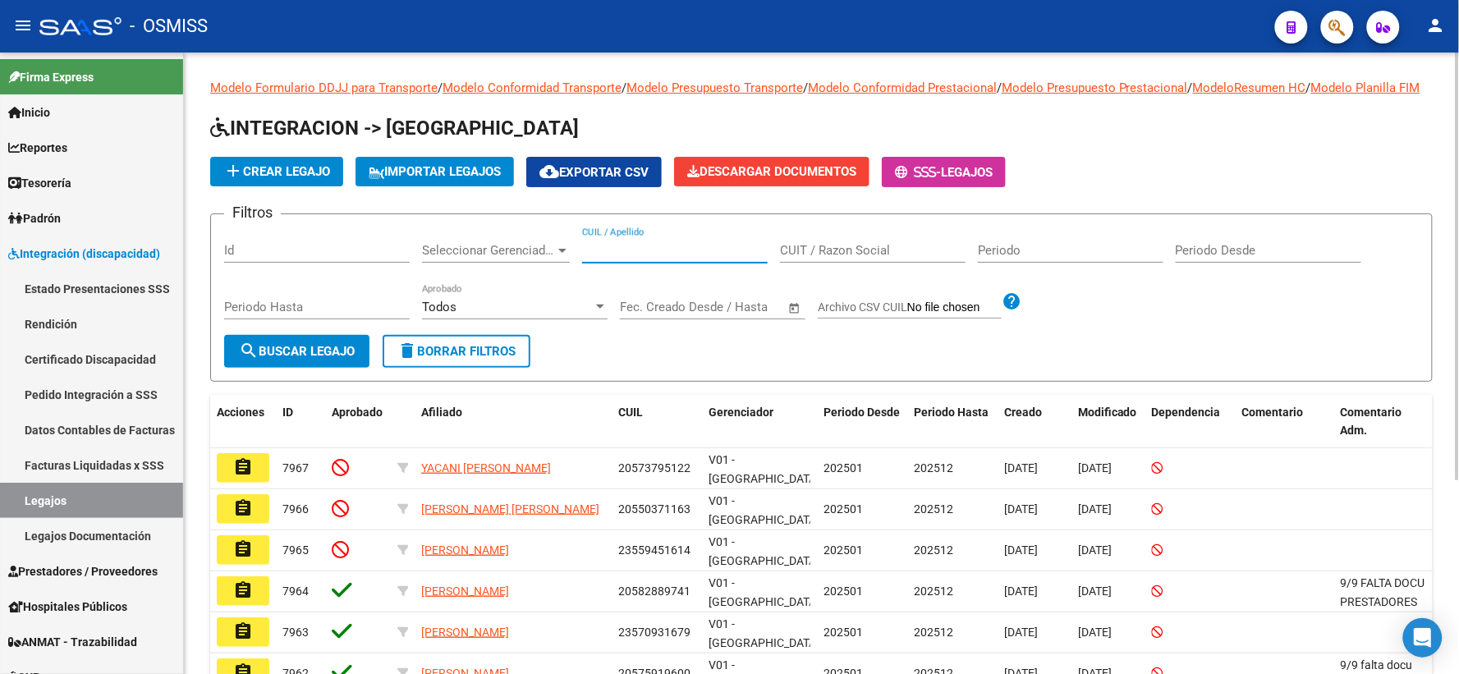
paste input "27541295076"
type input "27541295076"
click at [313, 359] on span "search Buscar Legajo" at bounding box center [297, 351] width 116 height 15
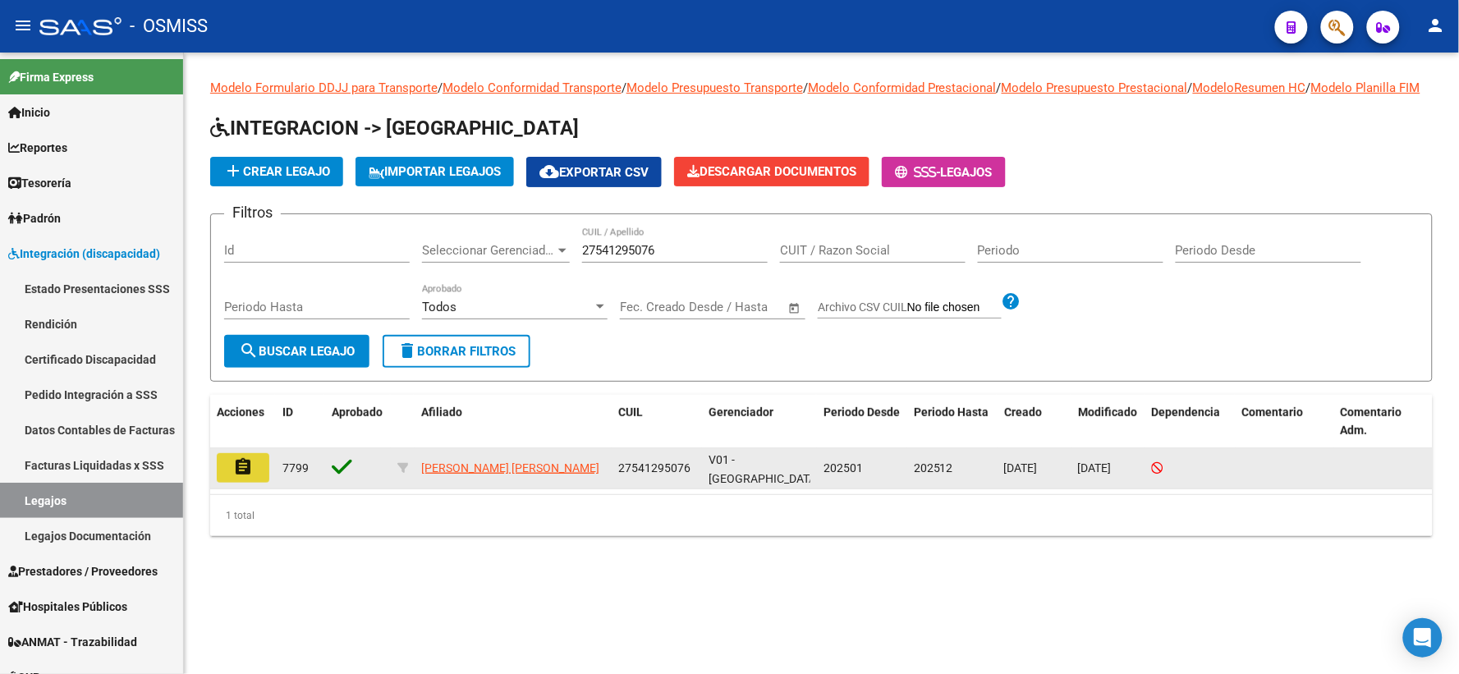
click at [255, 483] on button "assignment" at bounding box center [243, 468] width 53 height 30
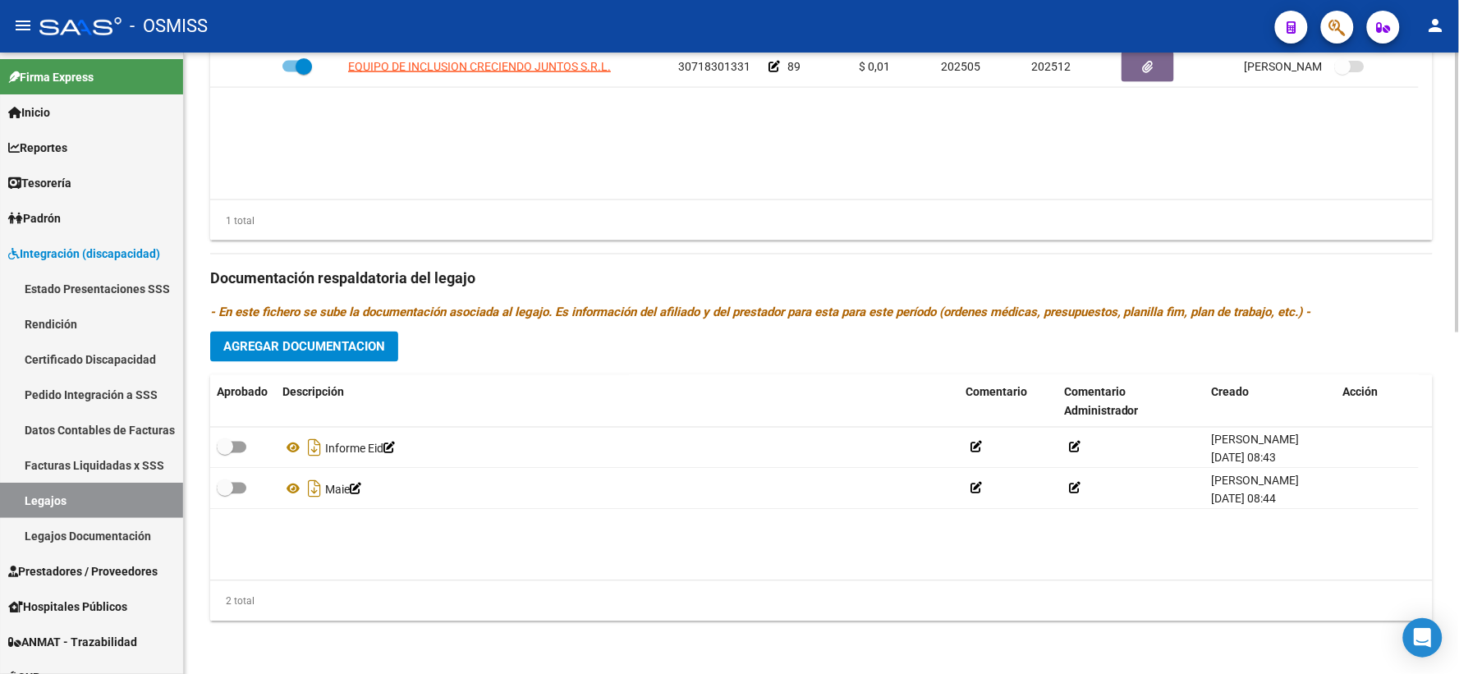
scroll to position [758, 0]
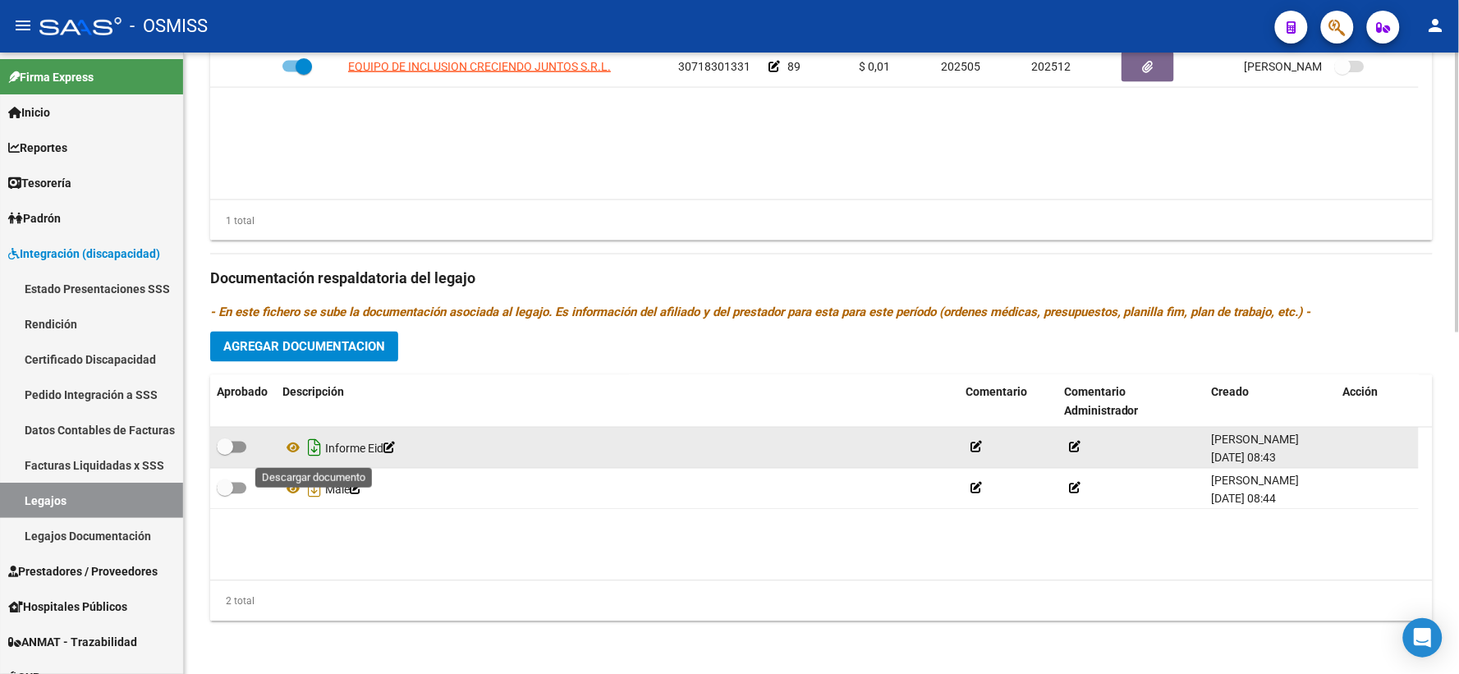
click at [313, 448] on icon "Descargar documento" at bounding box center [314, 448] width 21 height 26
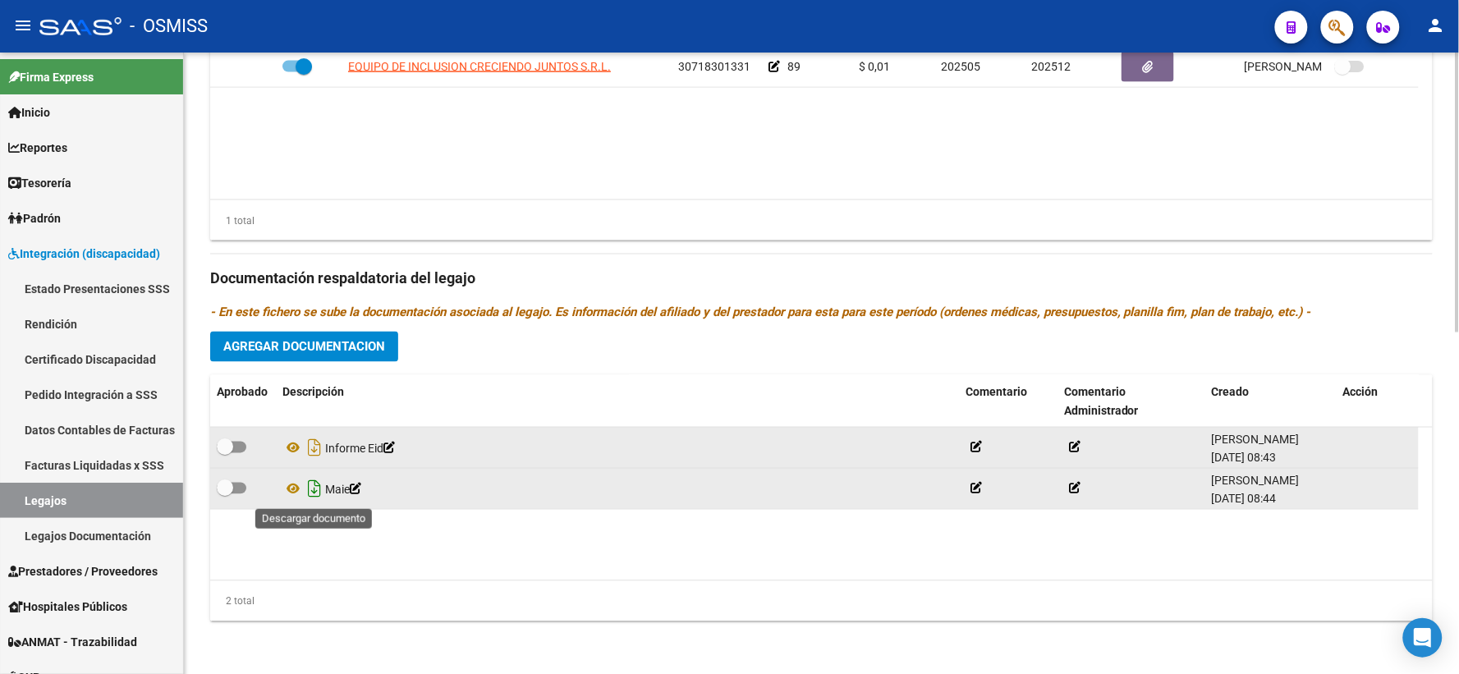
click at [315, 491] on icon "Descargar documento" at bounding box center [314, 489] width 21 height 26
click at [319, 342] on span "Agregar Documentacion" at bounding box center [304, 347] width 162 height 15
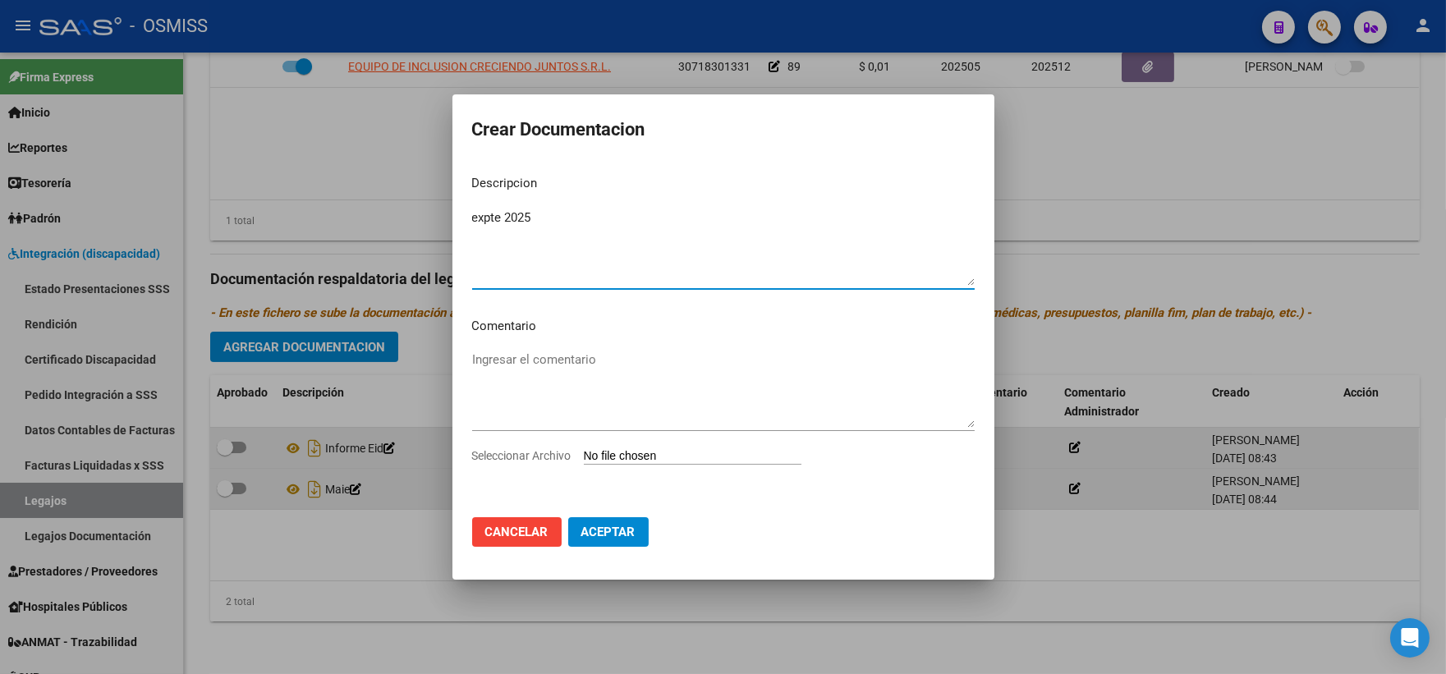
type textarea "expte 2025"
type input "C:\fakepath\ilovepdf_merged_compressed (91).pdf"
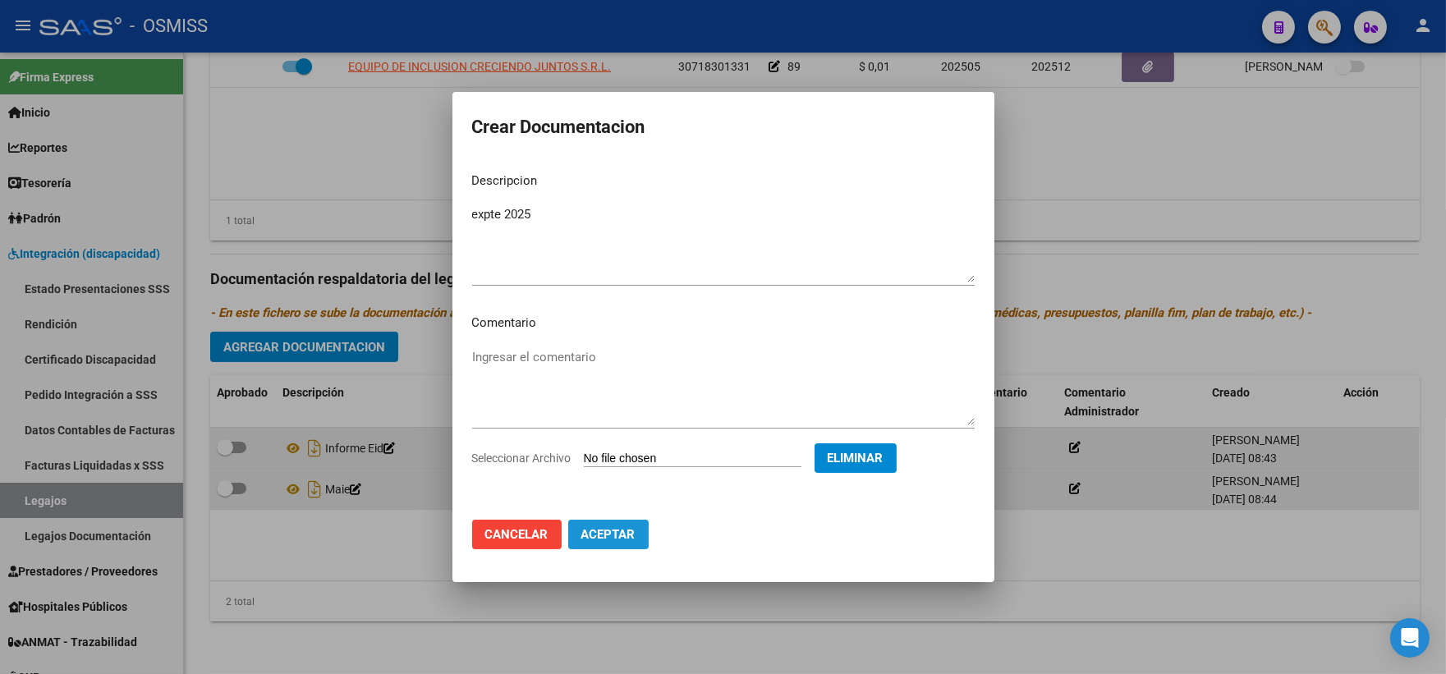
click at [608, 535] on span "Aceptar" at bounding box center [608, 534] width 54 height 15
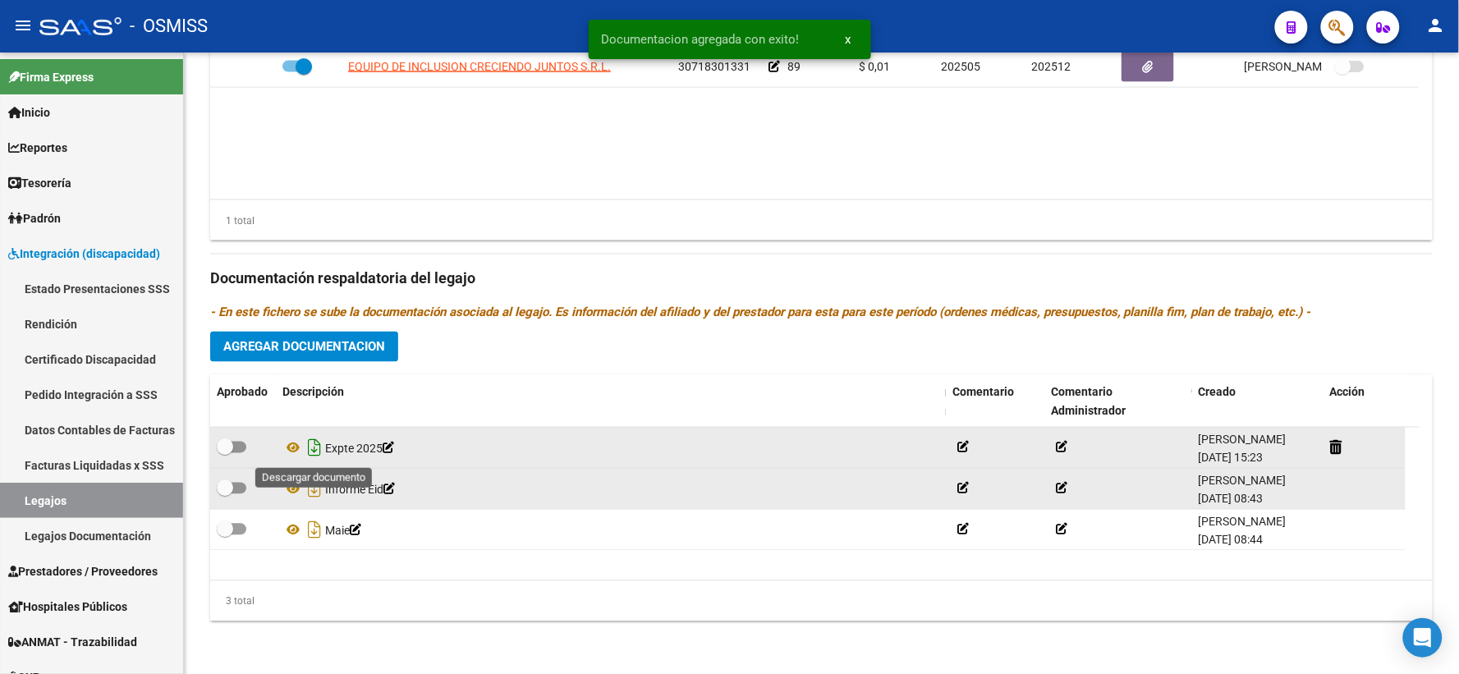
click at [317, 444] on icon "Descargar documento" at bounding box center [314, 448] width 21 height 26
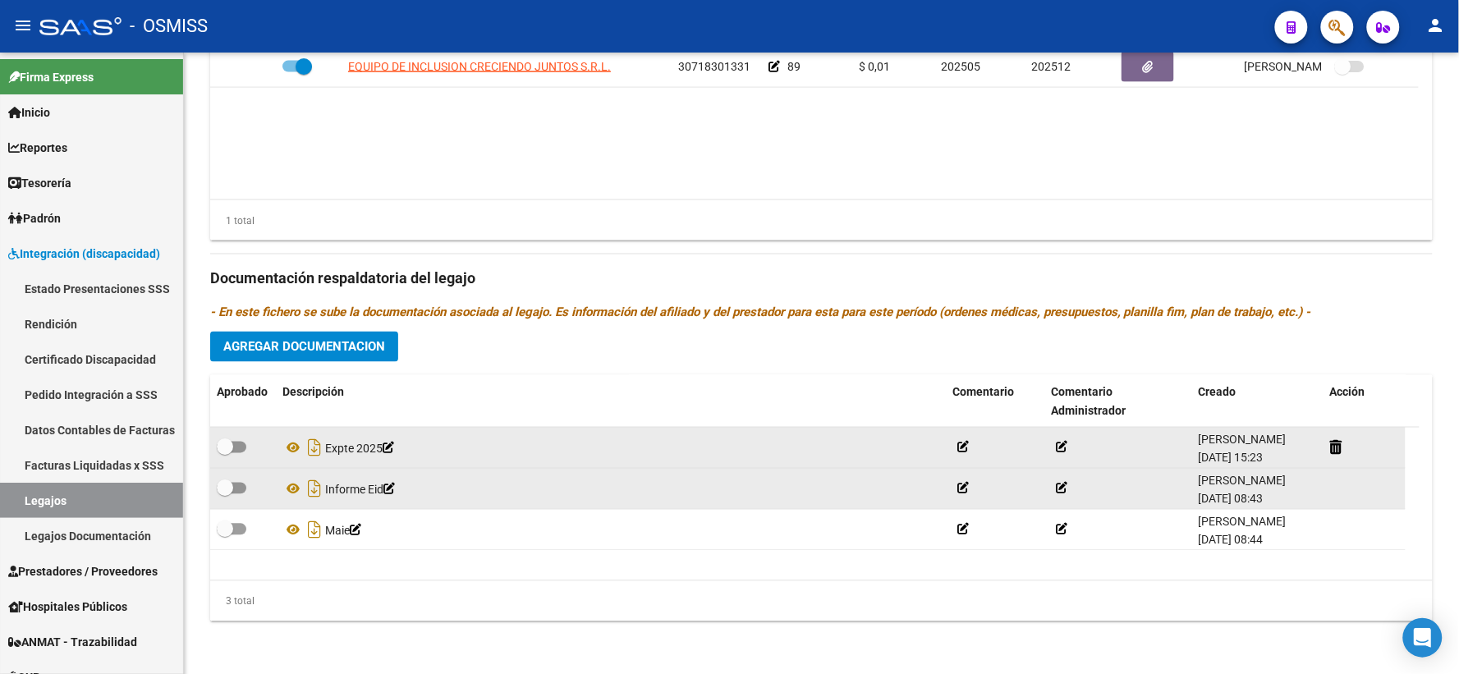
click at [677, 488] on div "Informe Eid" at bounding box center [611, 489] width 657 height 26
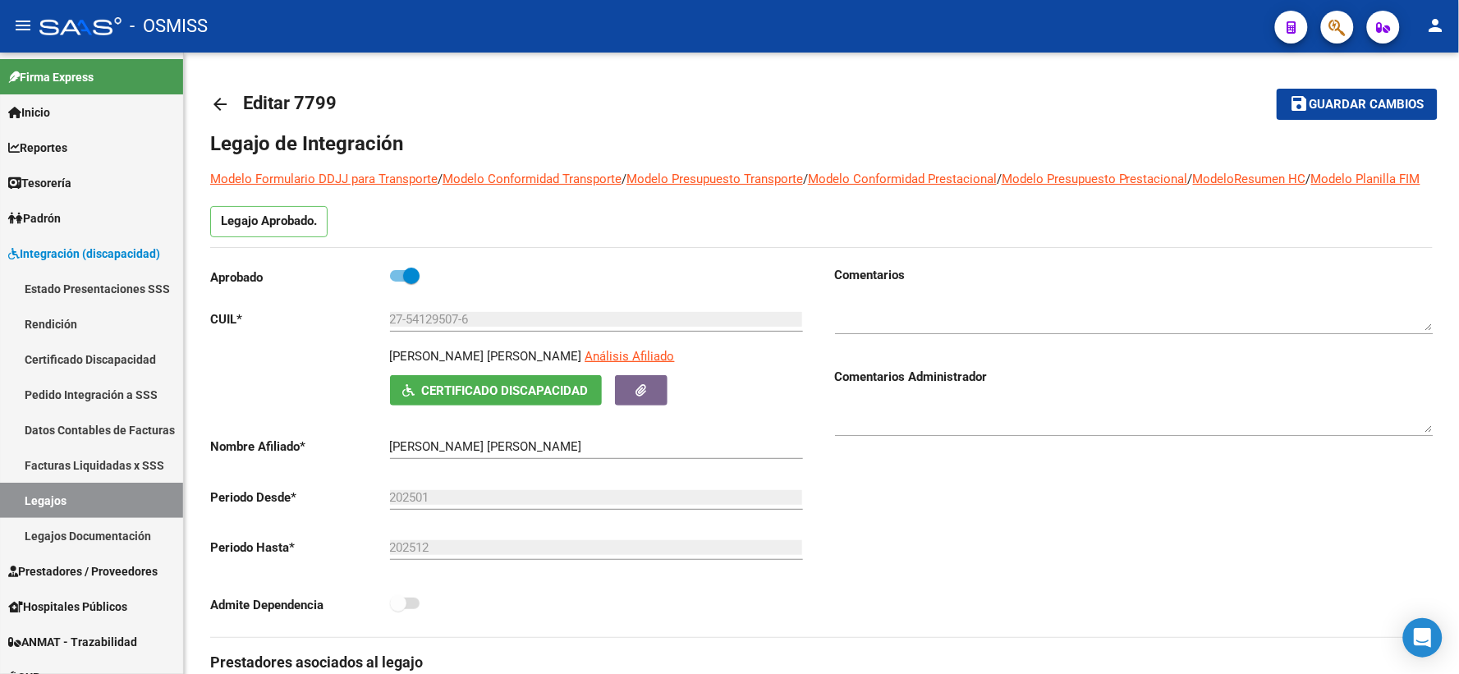
scroll to position [0, 0]
click at [1322, 99] on span "Guardar cambios" at bounding box center [1367, 106] width 115 height 15
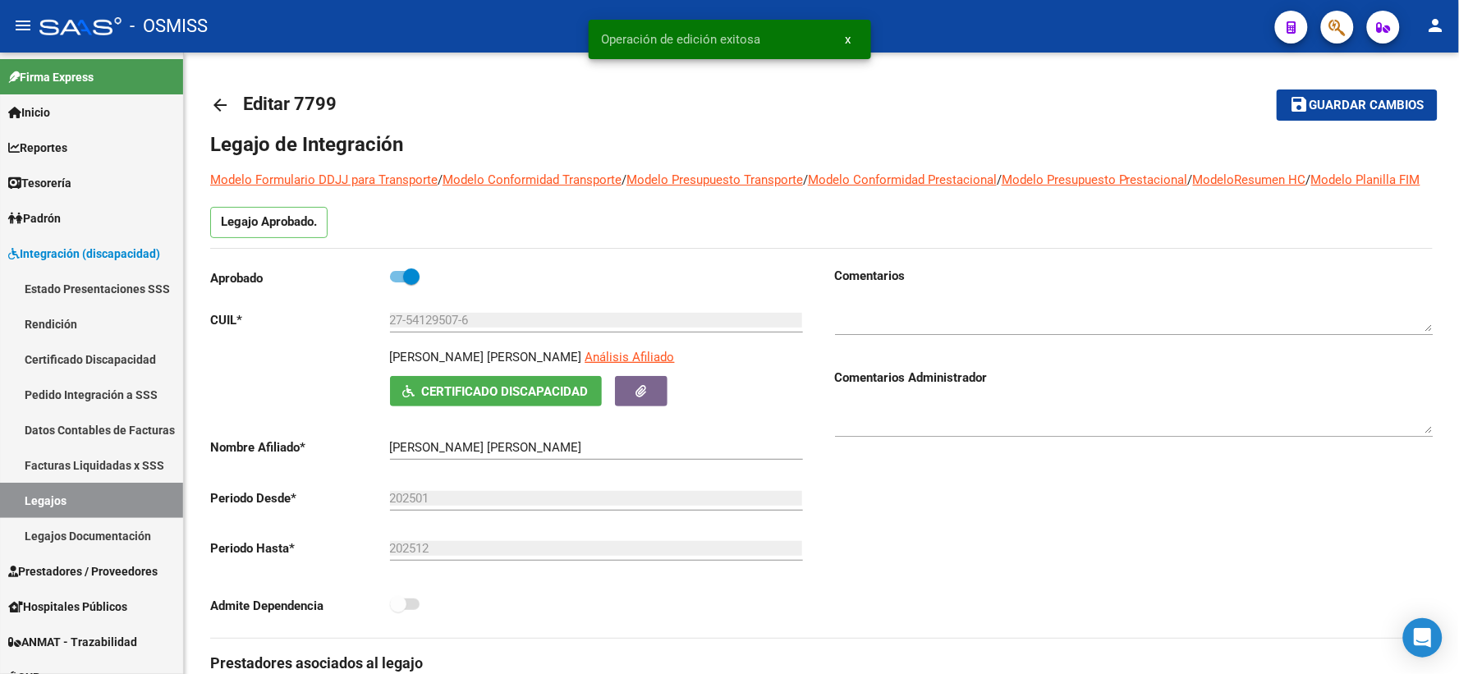
click at [222, 108] on mat-icon "arrow_back" at bounding box center [220, 105] width 20 height 20
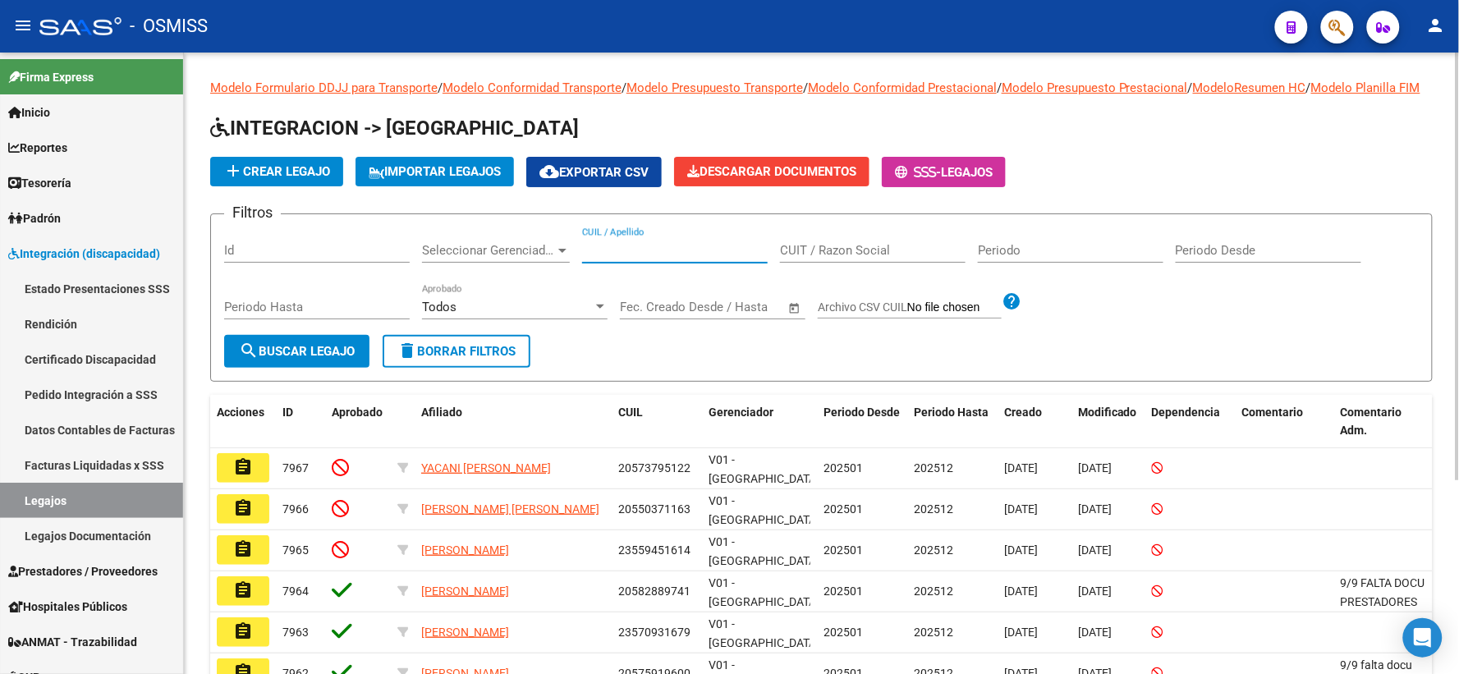
paste input "27511010751"
type input "27511010751"
click at [266, 359] on span "search Buscar Legajo" at bounding box center [297, 351] width 116 height 15
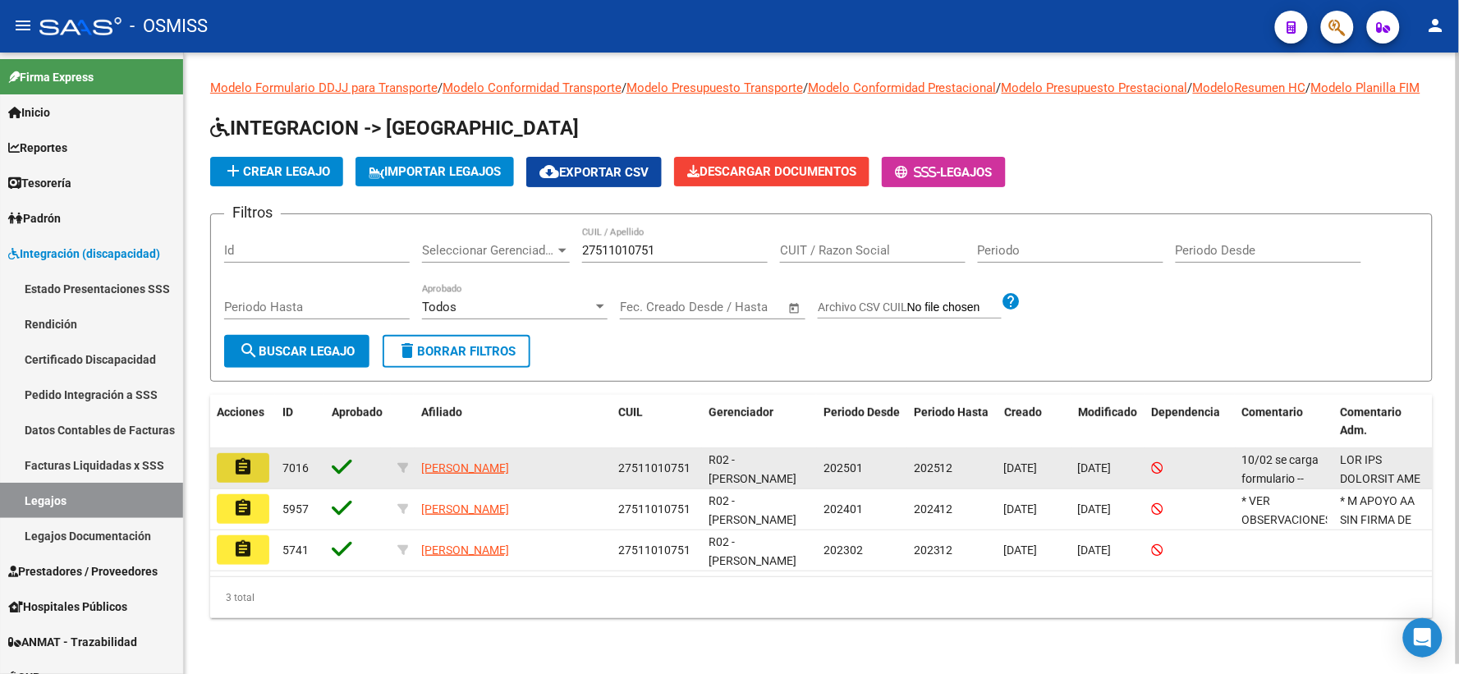
click at [239, 477] on mat-icon "assignment" at bounding box center [243, 467] width 20 height 20
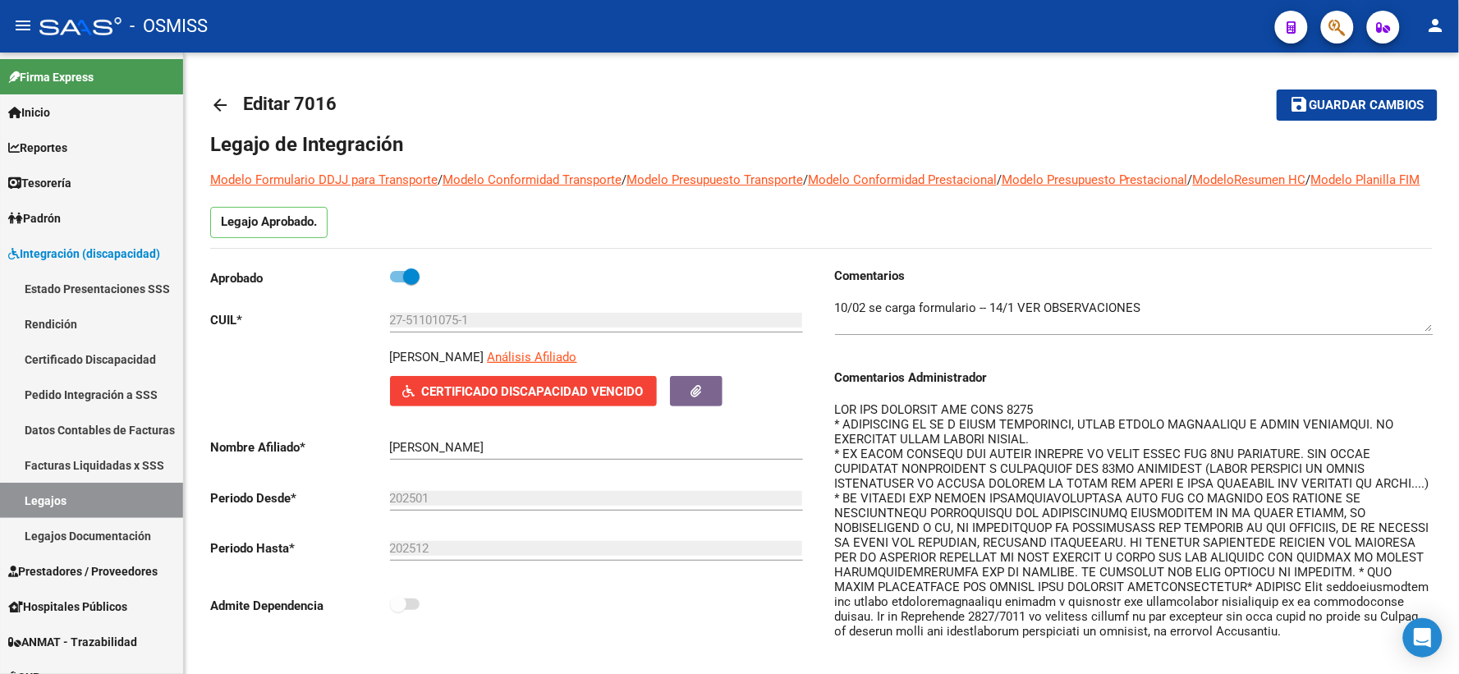
drag, startPoint x: 1427, startPoint y: 447, endPoint x: 1459, endPoint y: 699, distance: 254.1
click at [1459, 673] on html "menu - OSMISS person Firma Express Inicio Instructivos Contacto OS Reportes Ing…" at bounding box center [729, 337] width 1459 height 674
click at [218, 104] on mat-icon "arrow_back" at bounding box center [220, 105] width 20 height 20
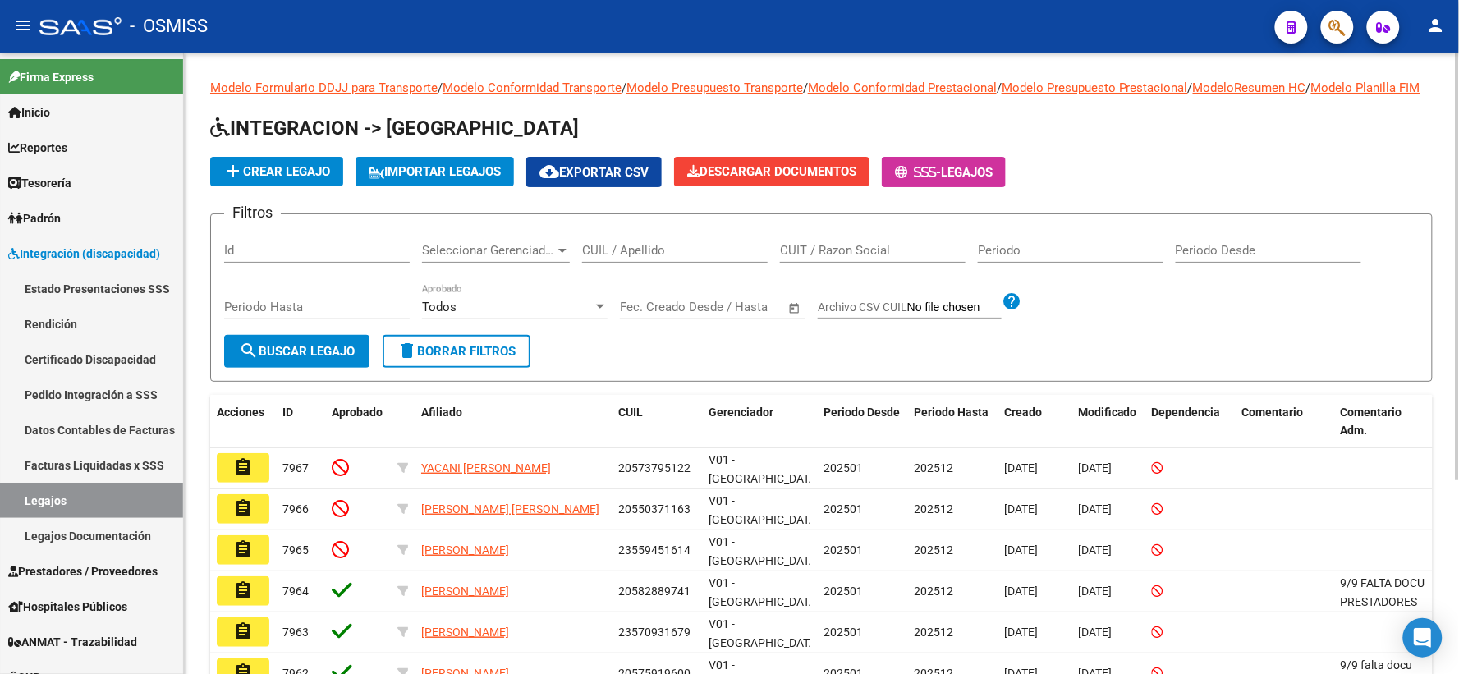
click at [663, 258] on input "CUIL / Apellido" at bounding box center [675, 250] width 186 height 15
paste input "27505826219"
type input "27505826219"
click at [285, 359] on span "search Buscar Legajo" at bounding box center [297, 351] width 116 height 15
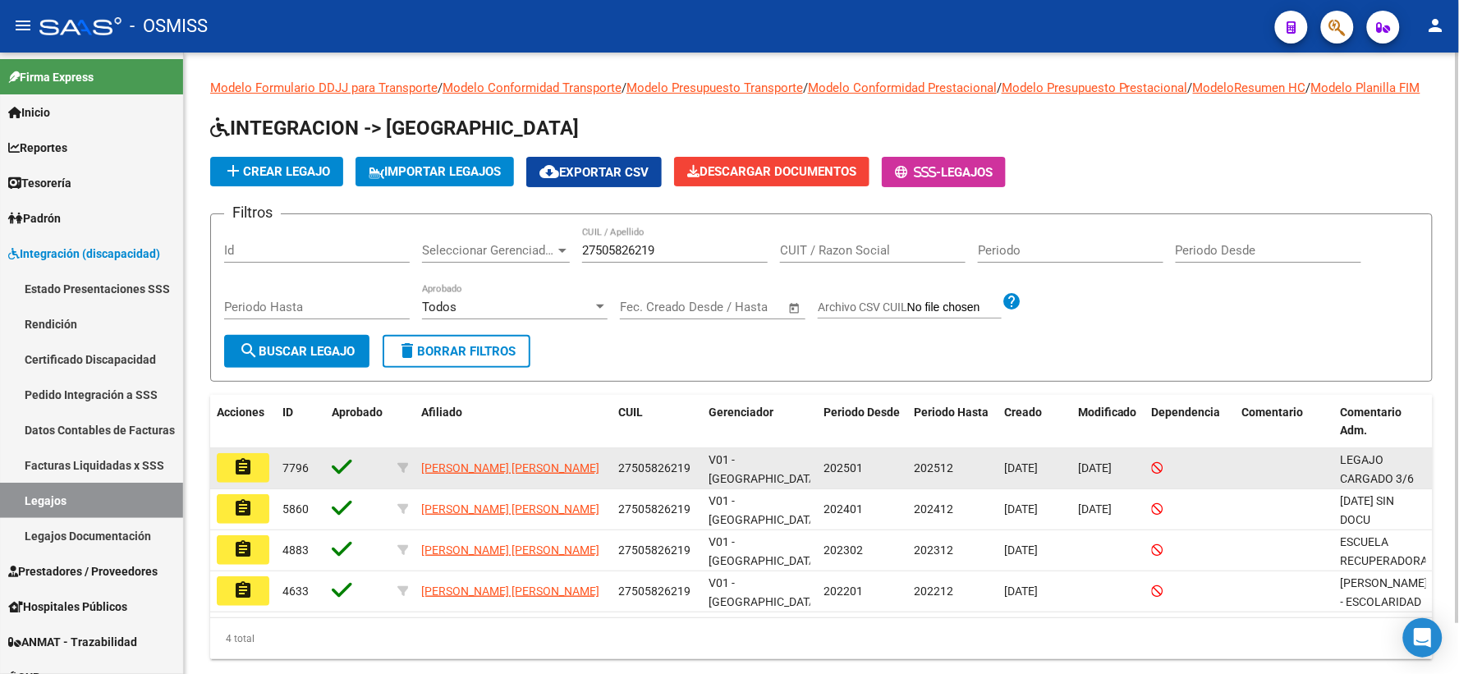
click at [250, 477] on mat-icon "assignment" at bounding box center [243, 467] width 20 height 20
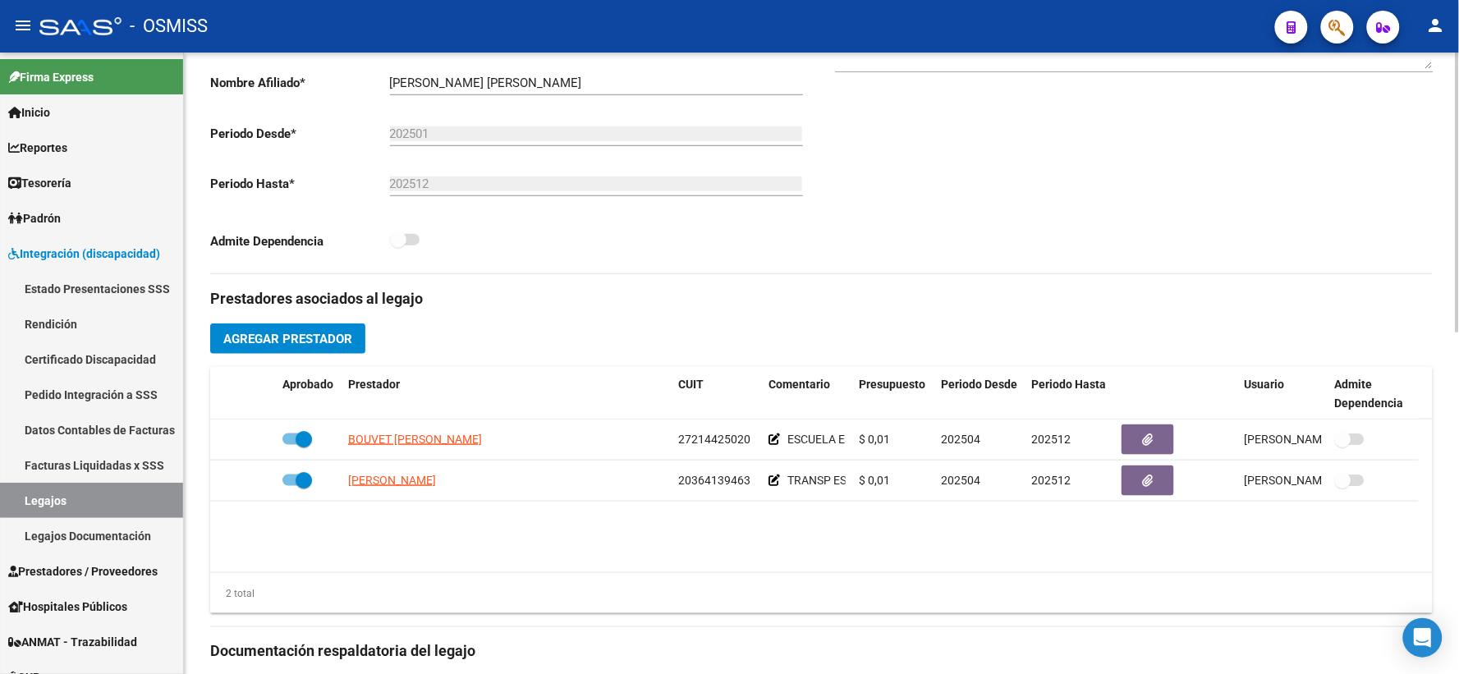
scroll to position [729, 0]
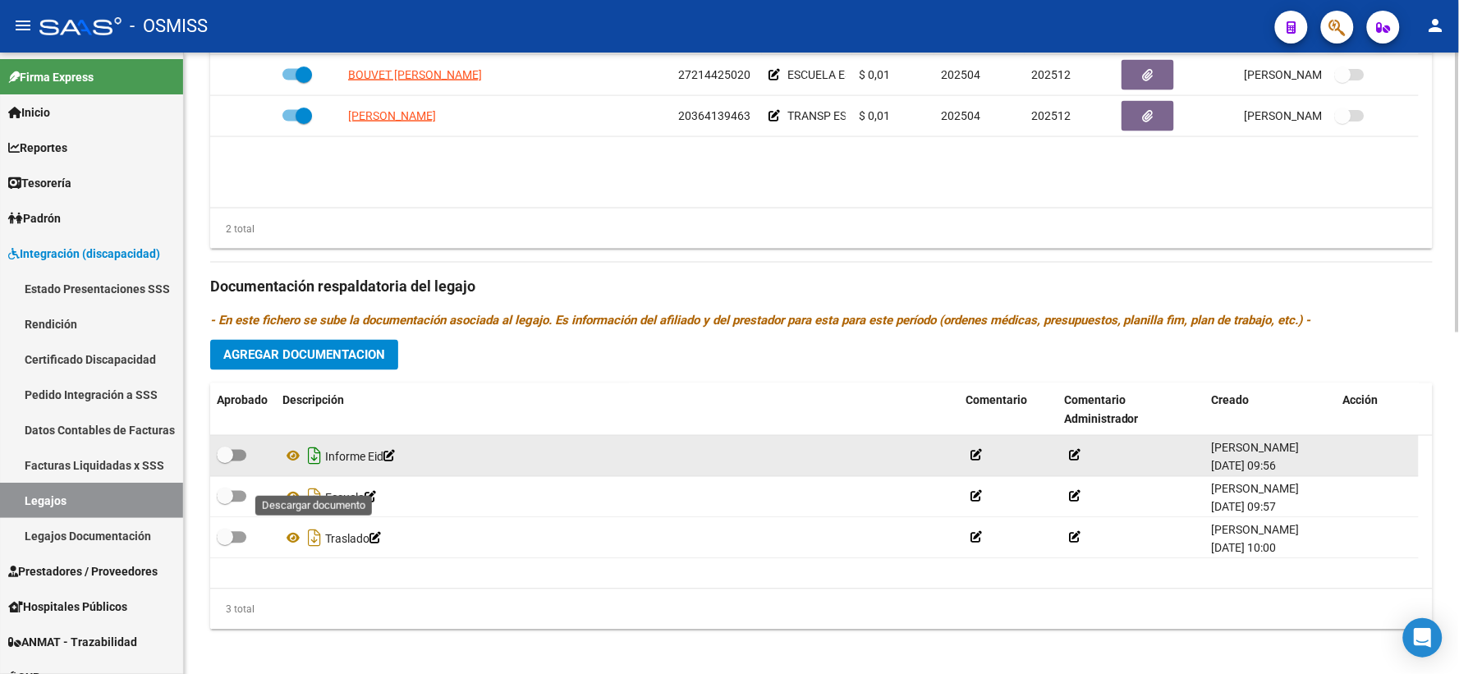
click at [321, 470] on icon "Descargar documento" at bounding box center [314, 456] width 21 height 26
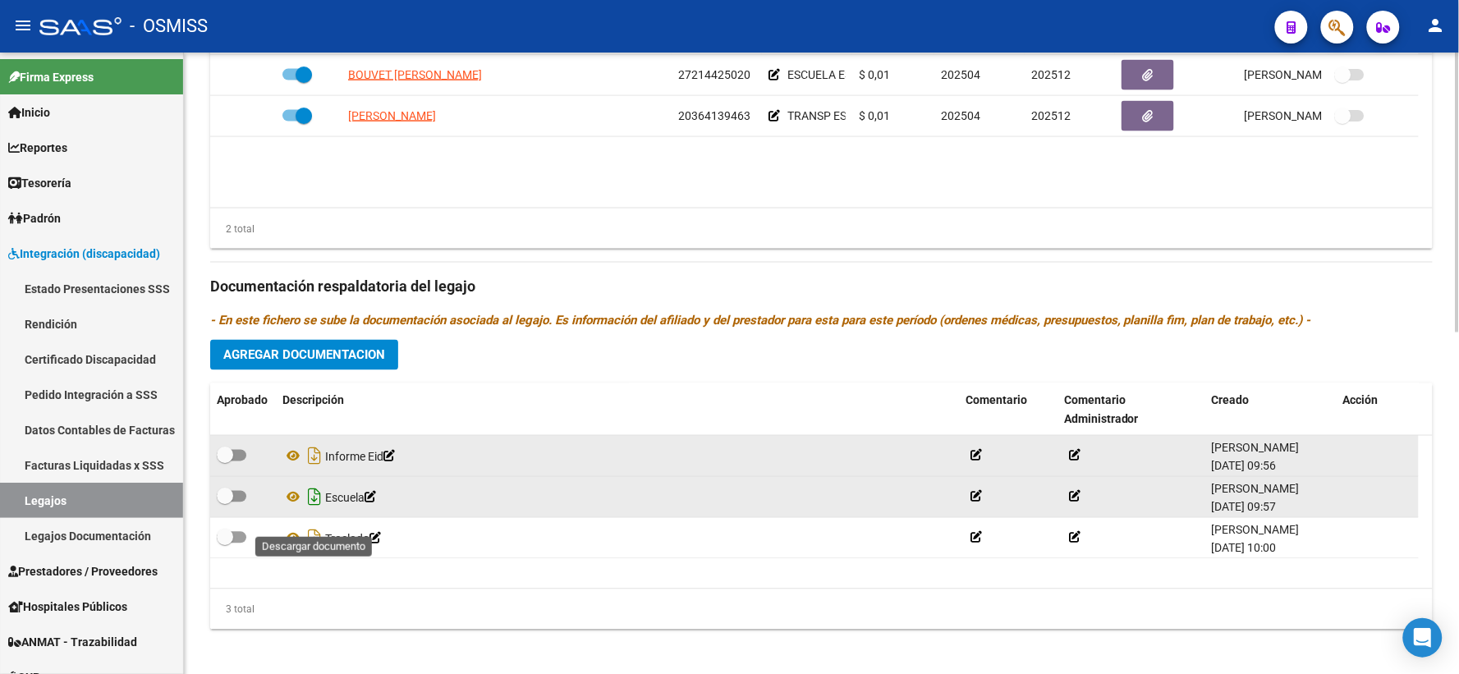
click at [316, 511] on icon "Descargar documento" at bounding box center [314, 498] width 21 height 26
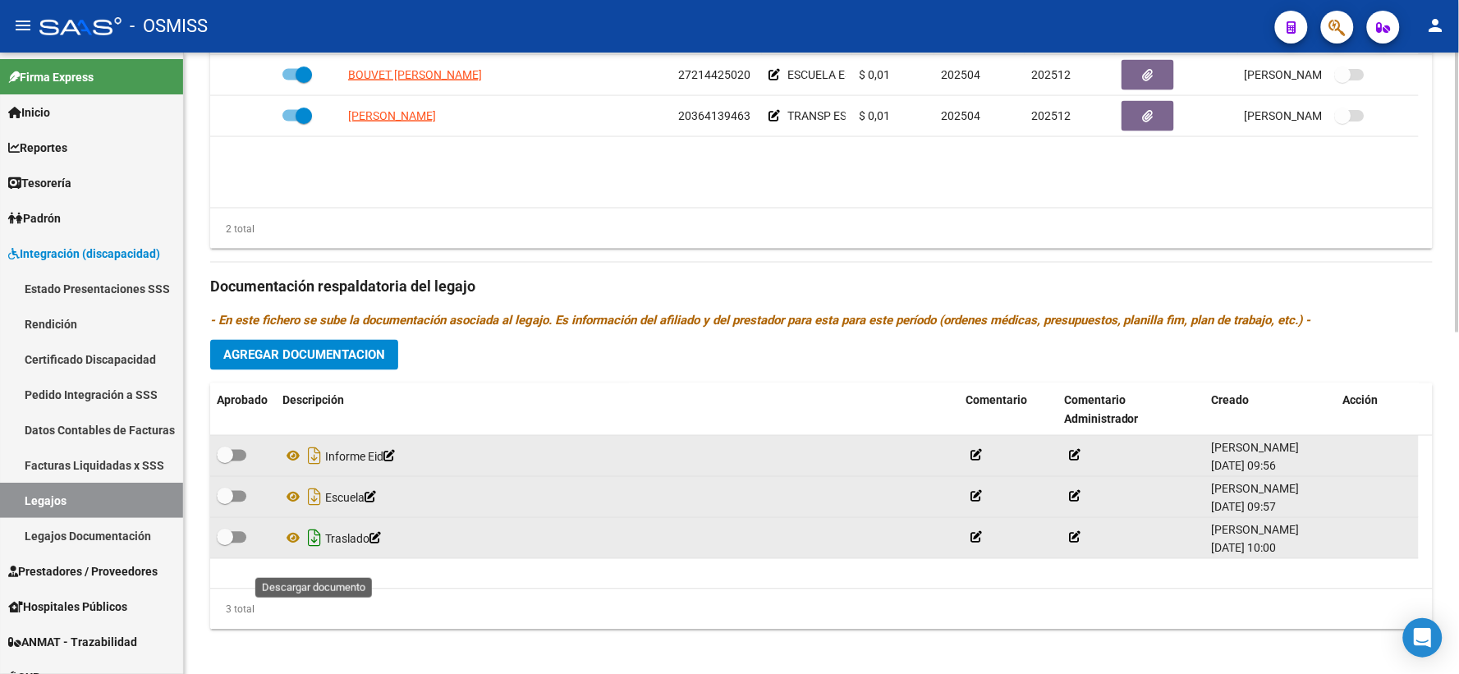
click at [315, 552] on icon "Descargar documento" at bounding box center [314, 539] width 21 height 26
click at [308, 370] on button "Agregar Documentacion" at bounding box center [304, 355] width 188 height 30
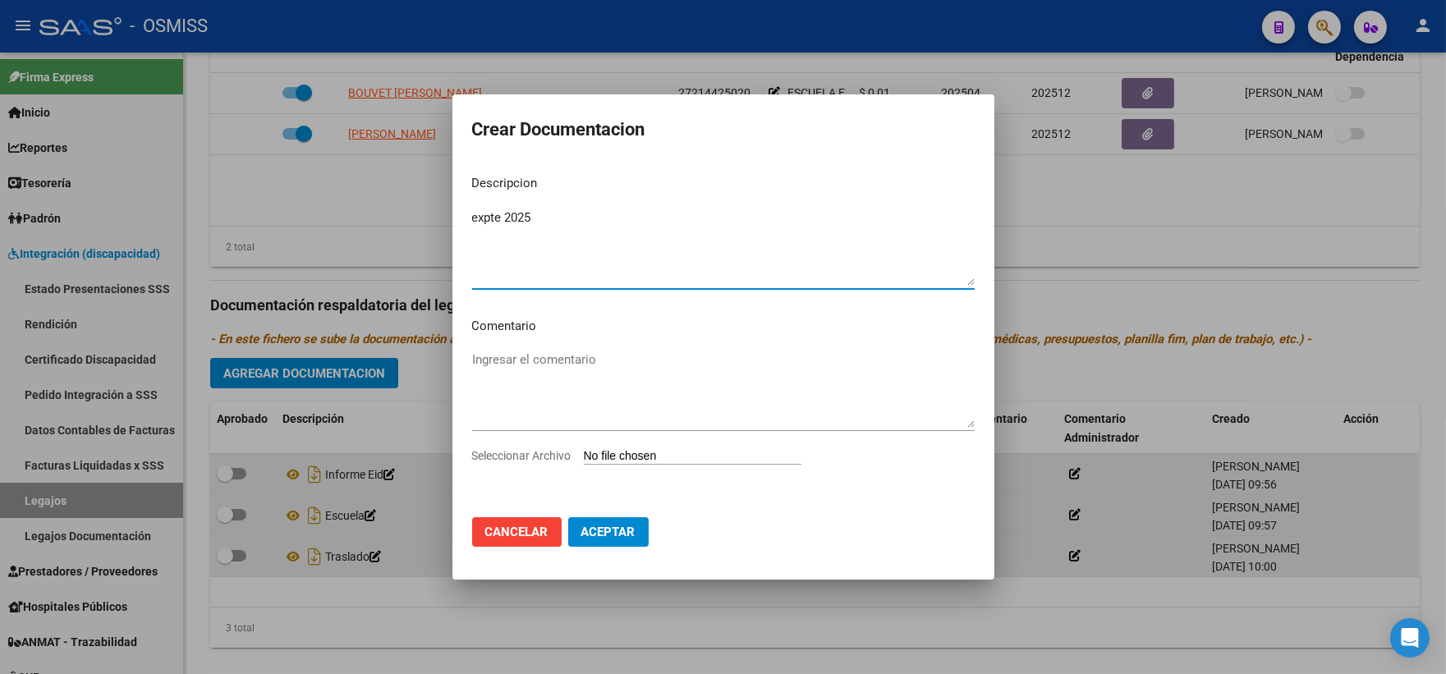
type textarea "expte 2025"
type input "C:\fakepath\ilovepdf_merged_compressed (92).pdf"
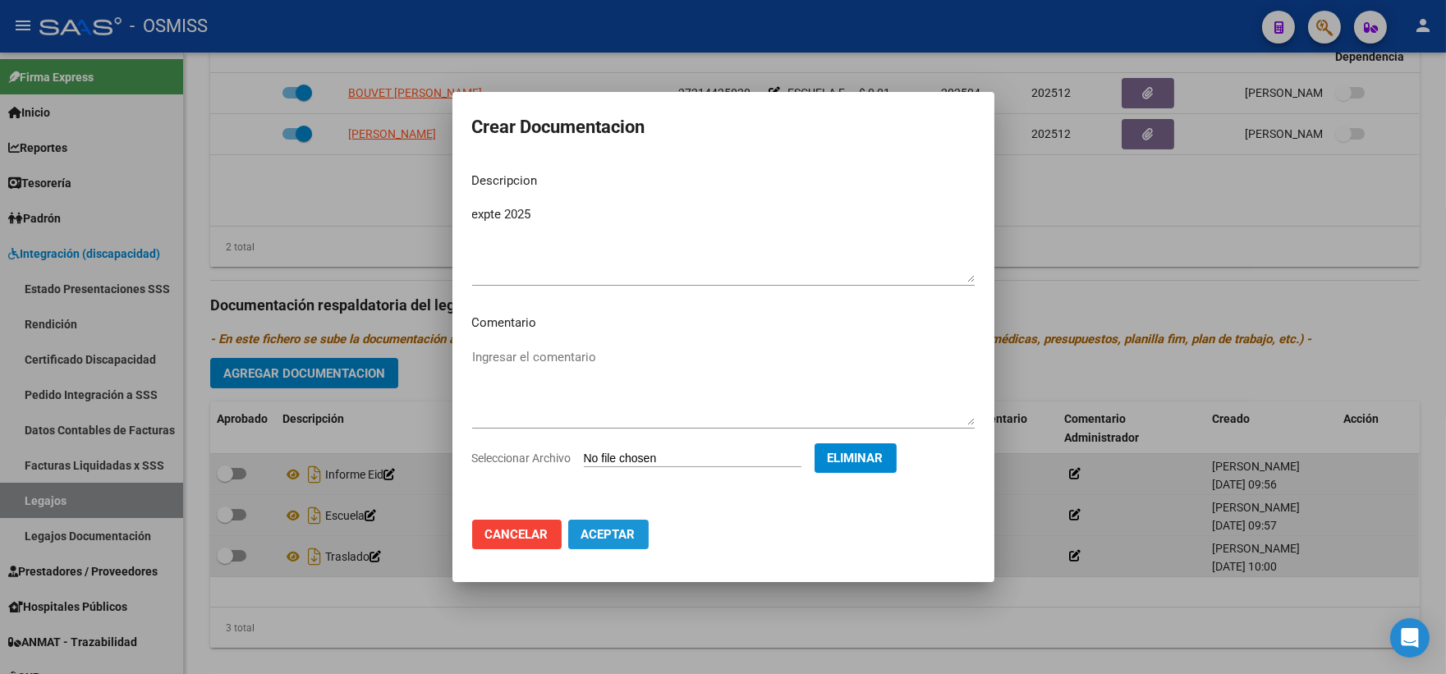
click at [635, 530] on span "Aceptar" at bounding box center [608, 534] width 54 height 15
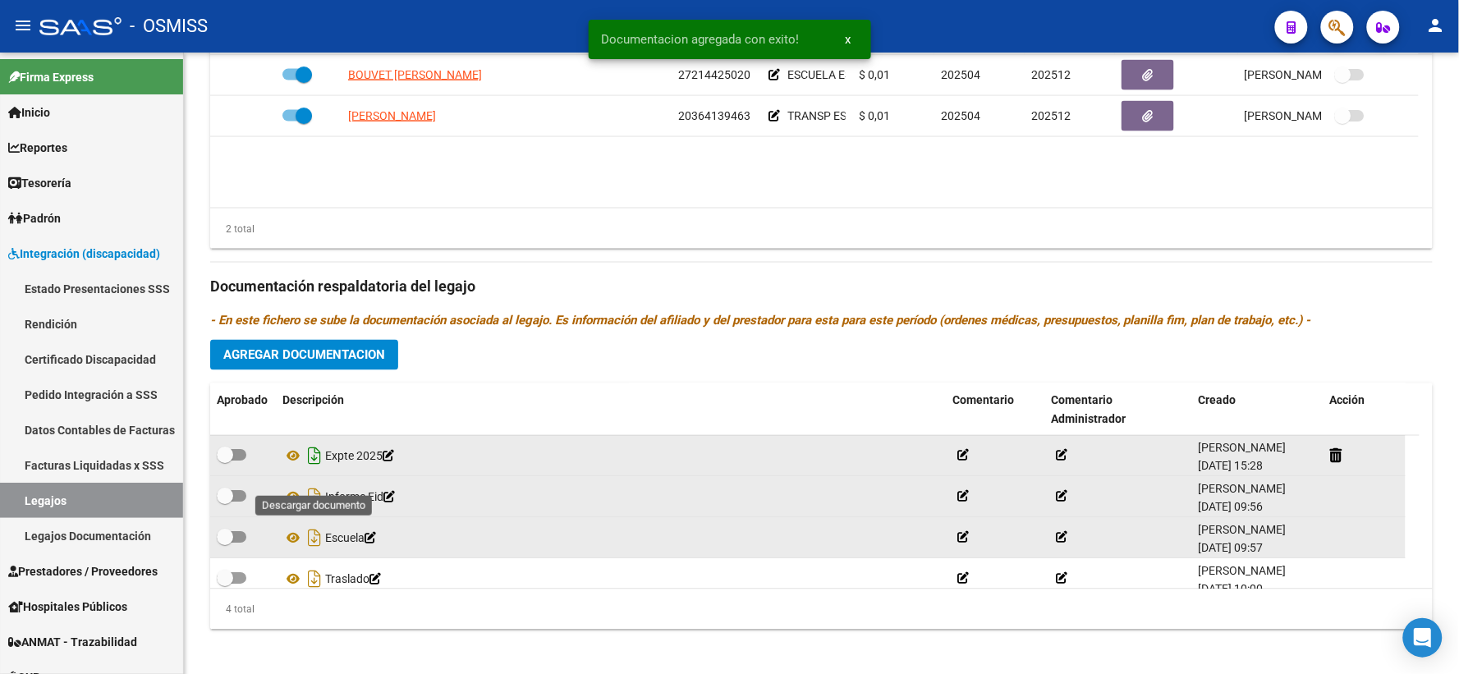
click at [308, 470] on icon "Descargar documento" at bounding box center [314, 456] width 21 height 26
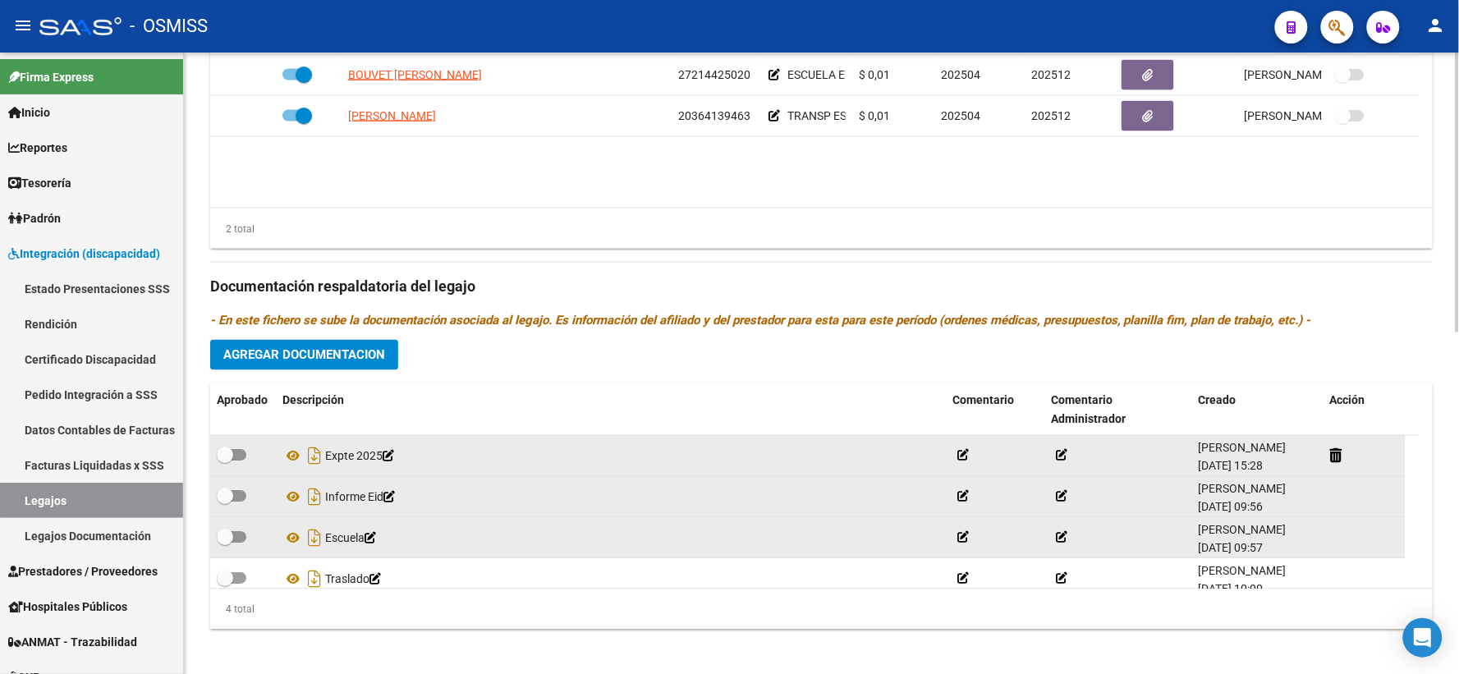
click at [439, 389] on div "Prestadores asociados al legajo Agregar Prestador Aprobado Prestador CUIT Comen…" at bounding box center [821, 276] width 1223 height 733
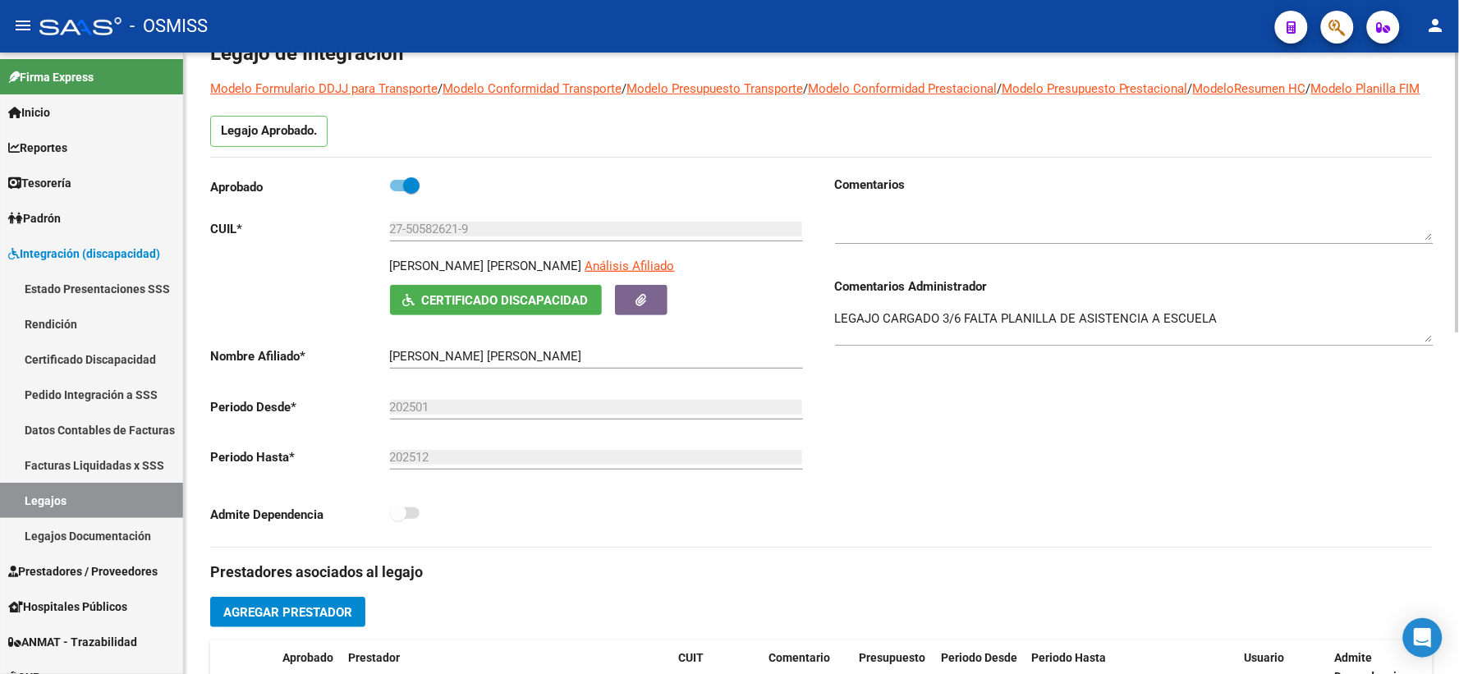
scroll to position [0, 0]
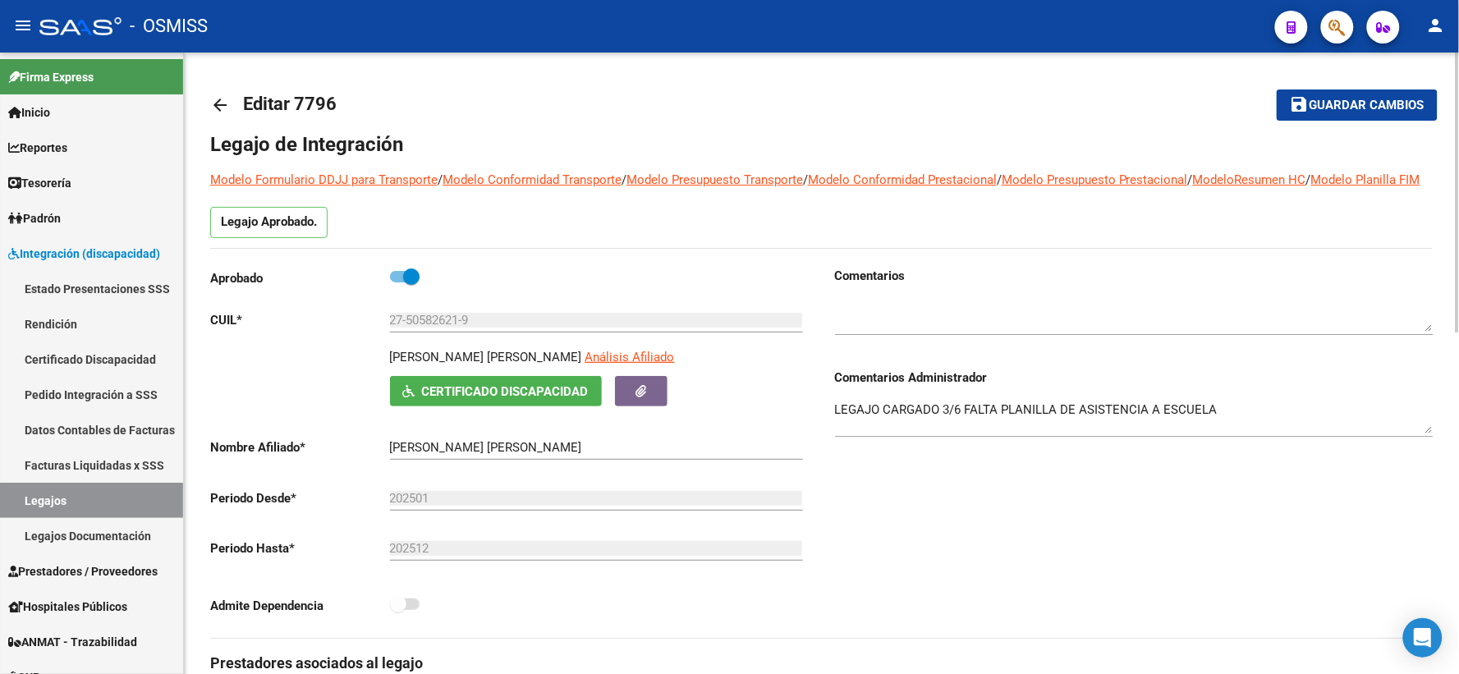
click at [1358, 94] on button "save Guardar cambios" at bounding box center [1357, 105] width 161 height 30
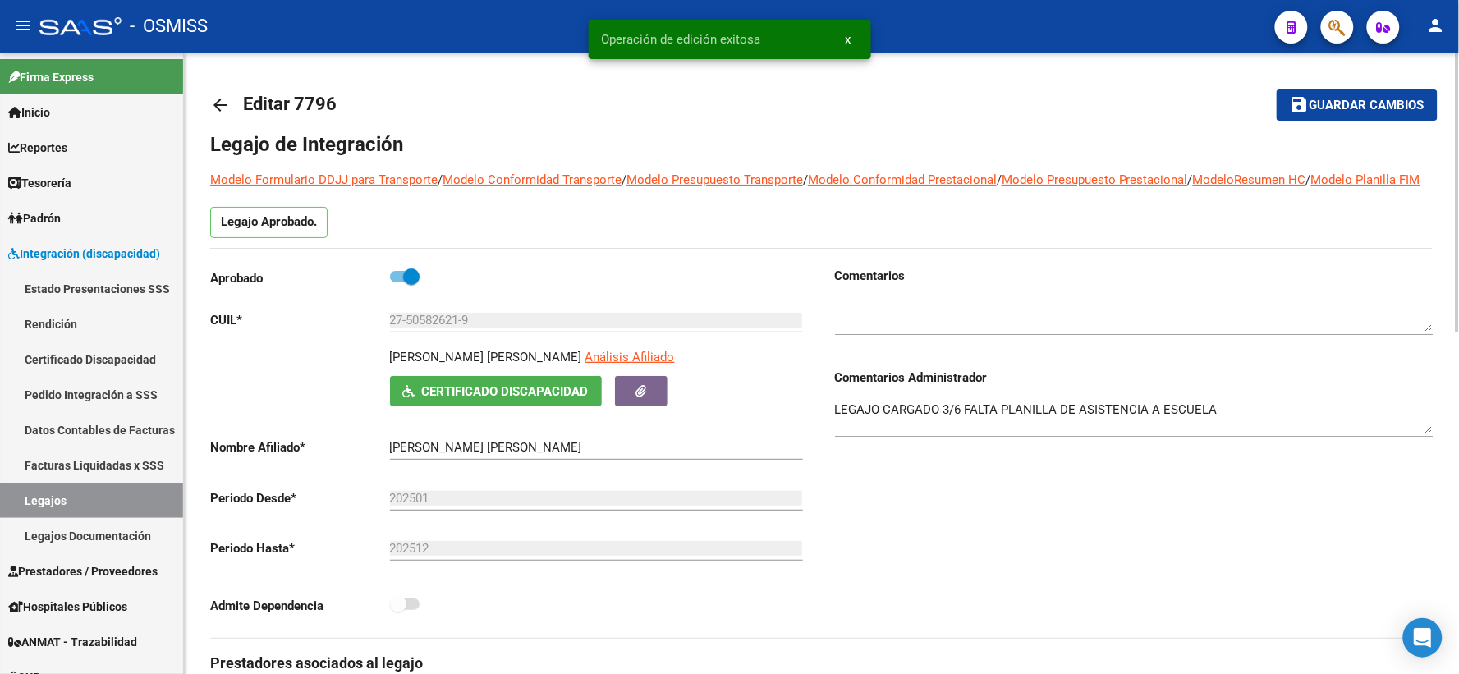
click at [231, 107] on link "arrow_back" at bounding box center [226, 104] width 33 height 39
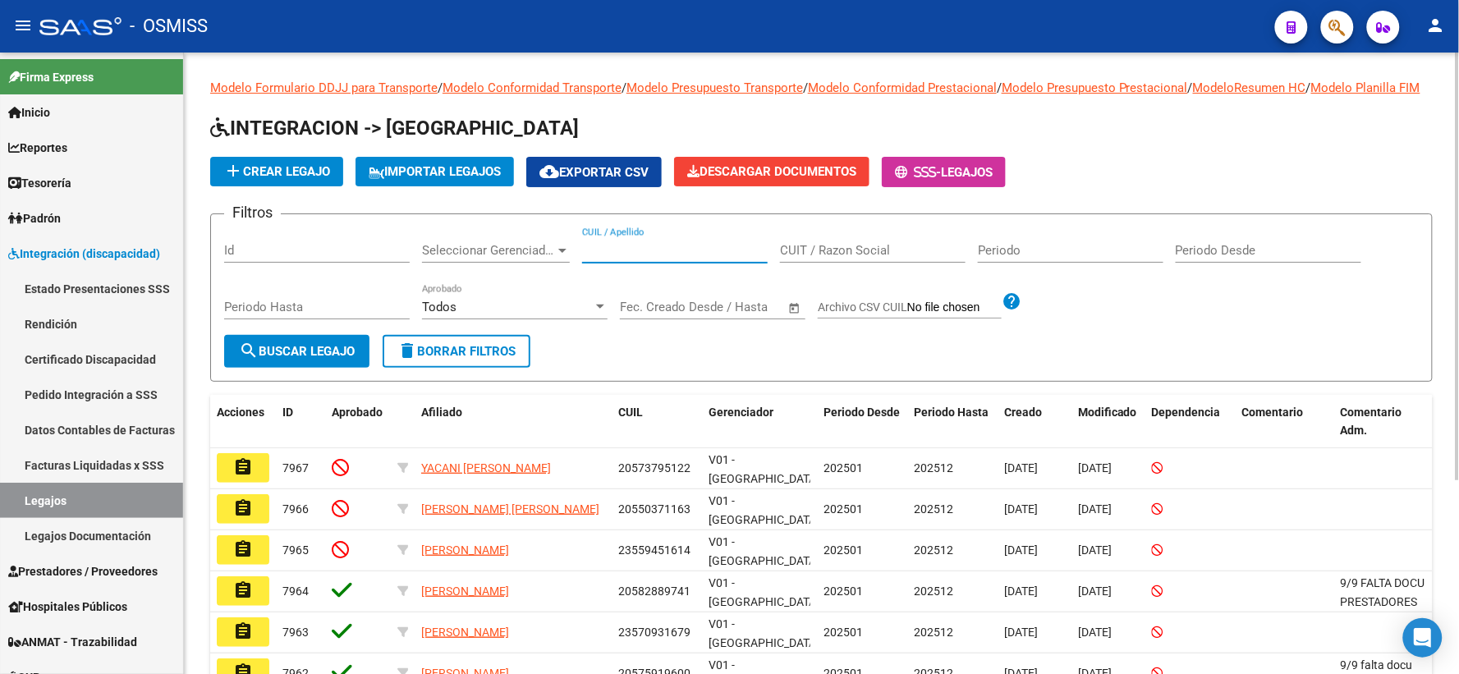
paste input "20565893549"
type input "20565893549"
click at [283, 359] on span "search Buscar Legajo" at bounding box center [297, 351] width 116 height 15
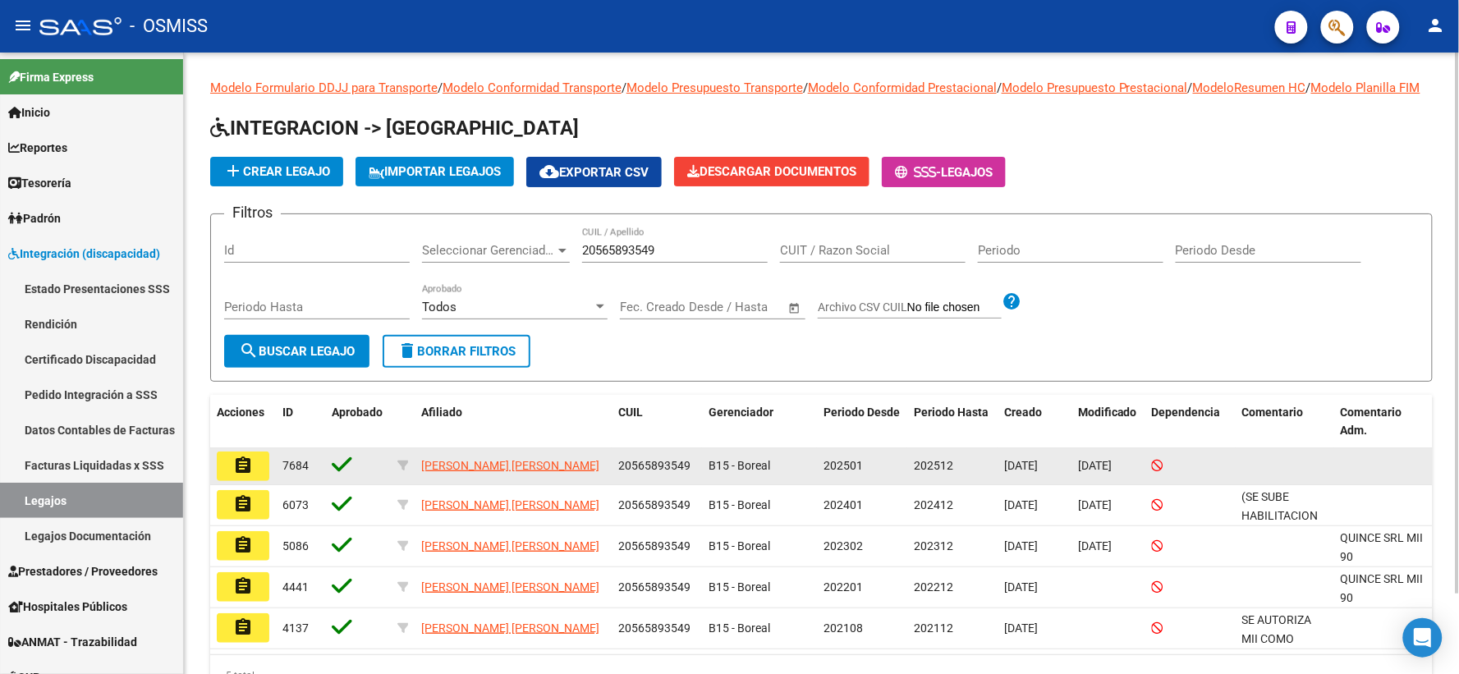
click at [250, 476] on mat-icon "assignment" at bounding box center [243, 466] width 20 height 20
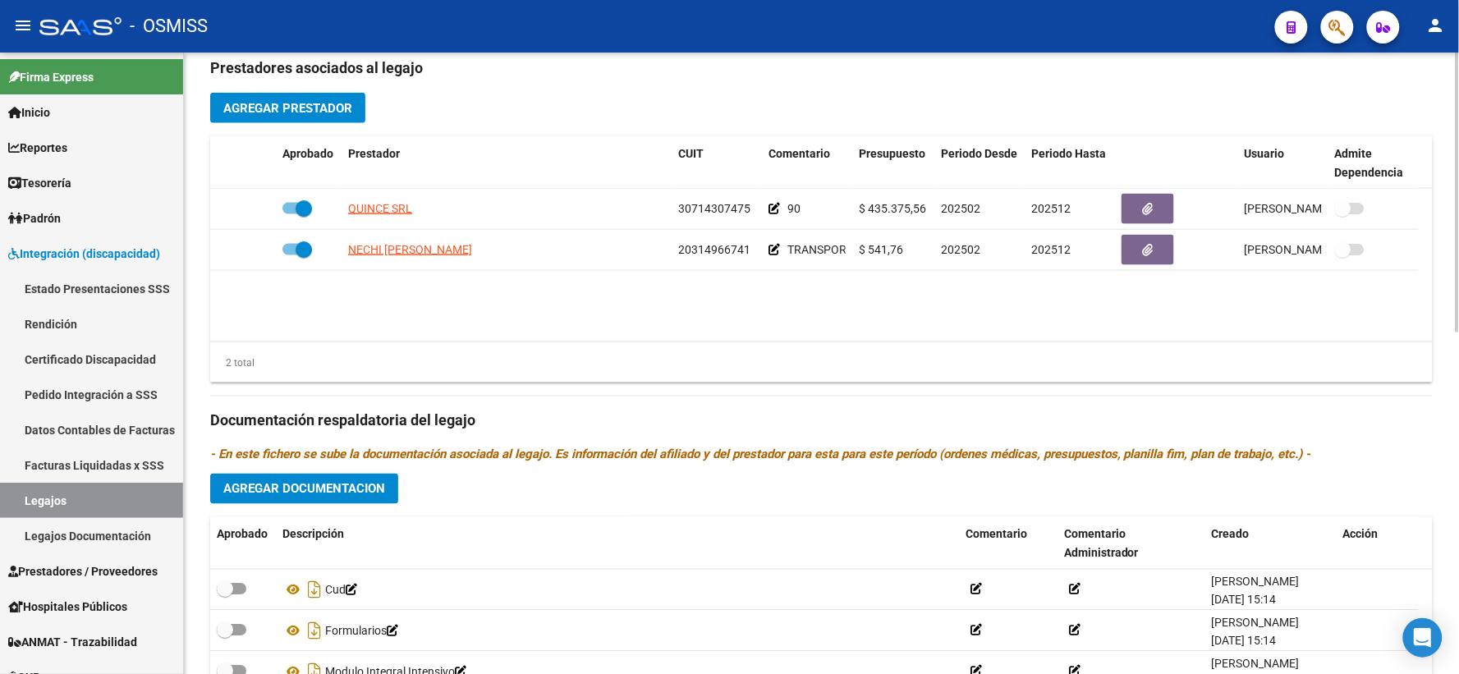
scroll to position [729, 0]
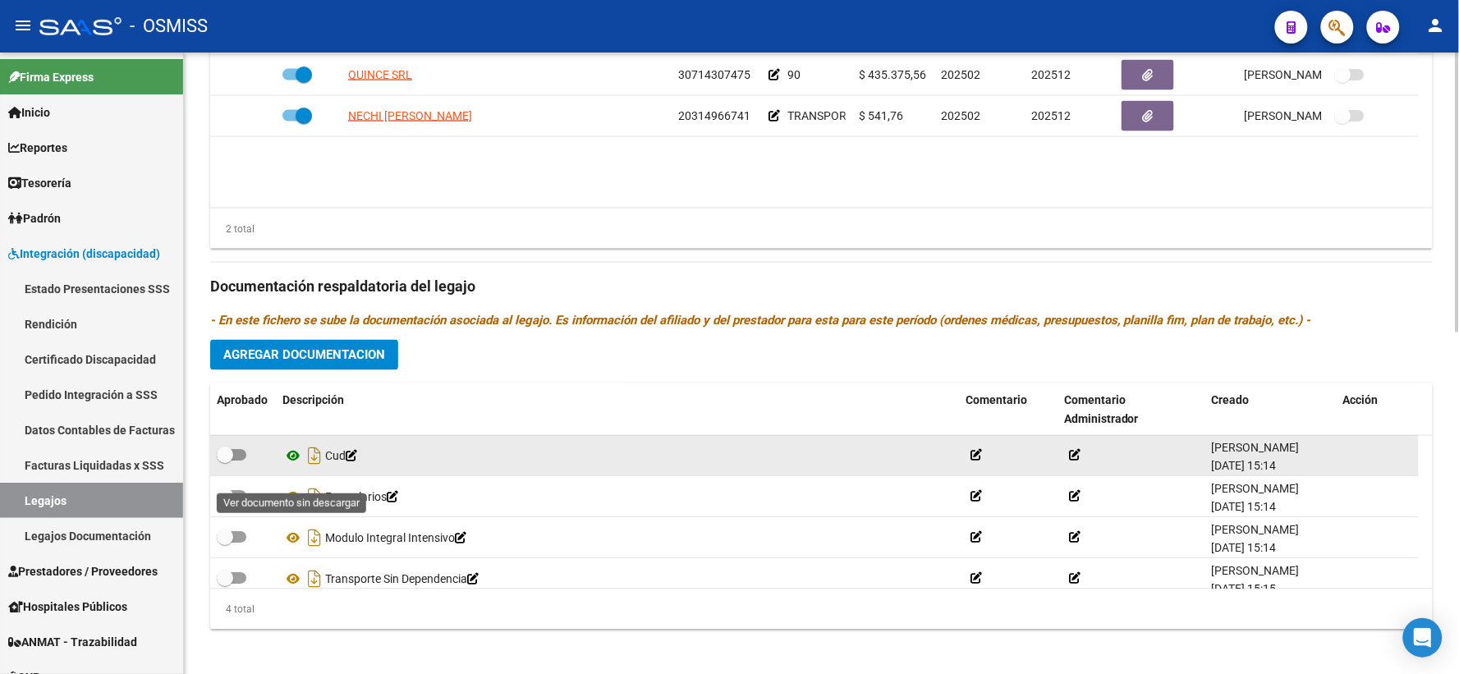
click at [292, 466] on icon at bounding box center [293, 457] width 21 height 20
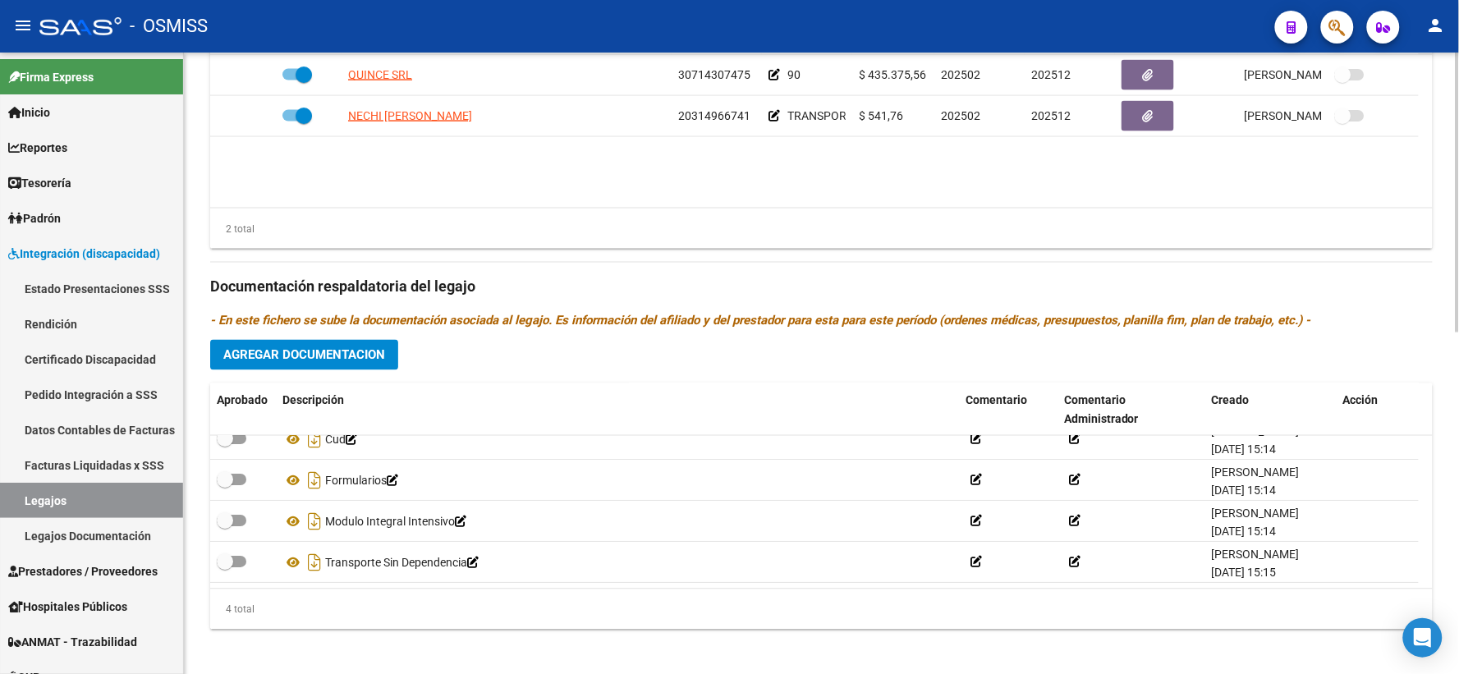
scroll to position [0, 0]
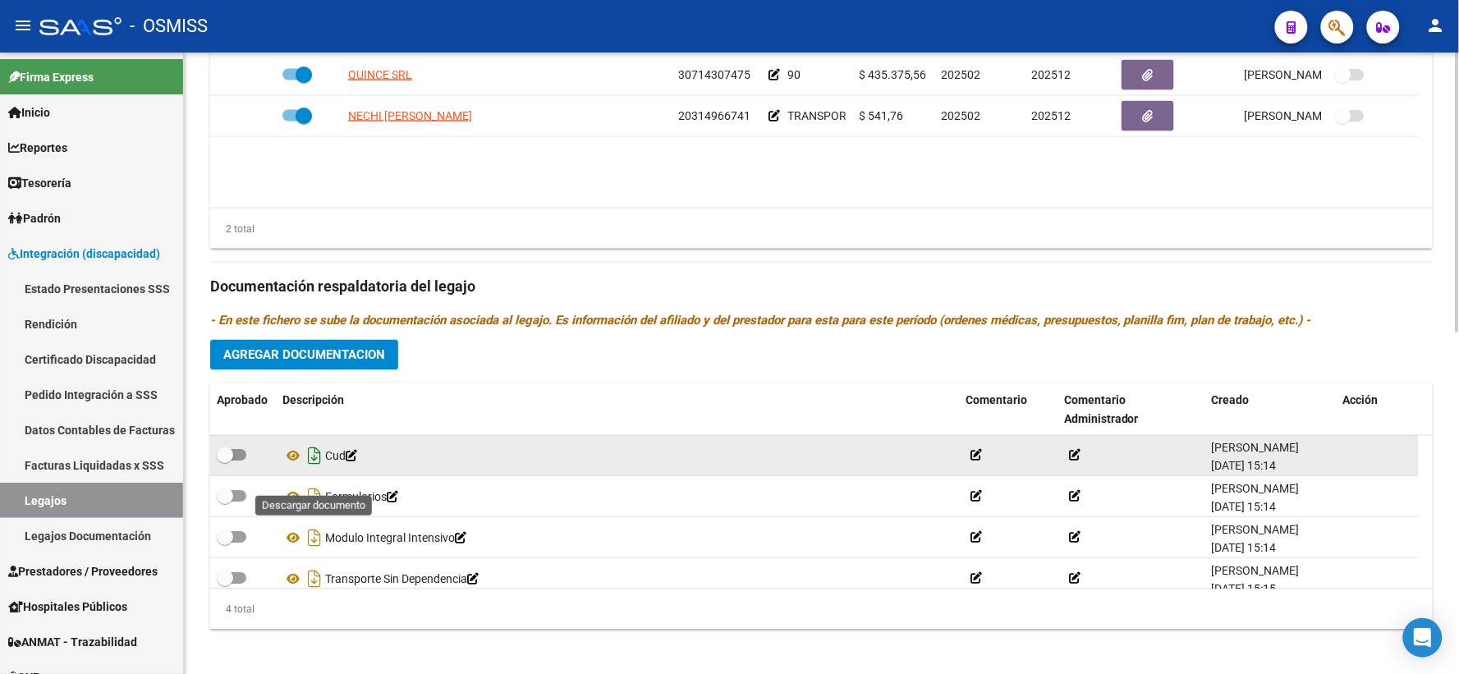
click at [312, 470] on icon "Descargar documento" at bounding box center [314, 456] width 21 height 26
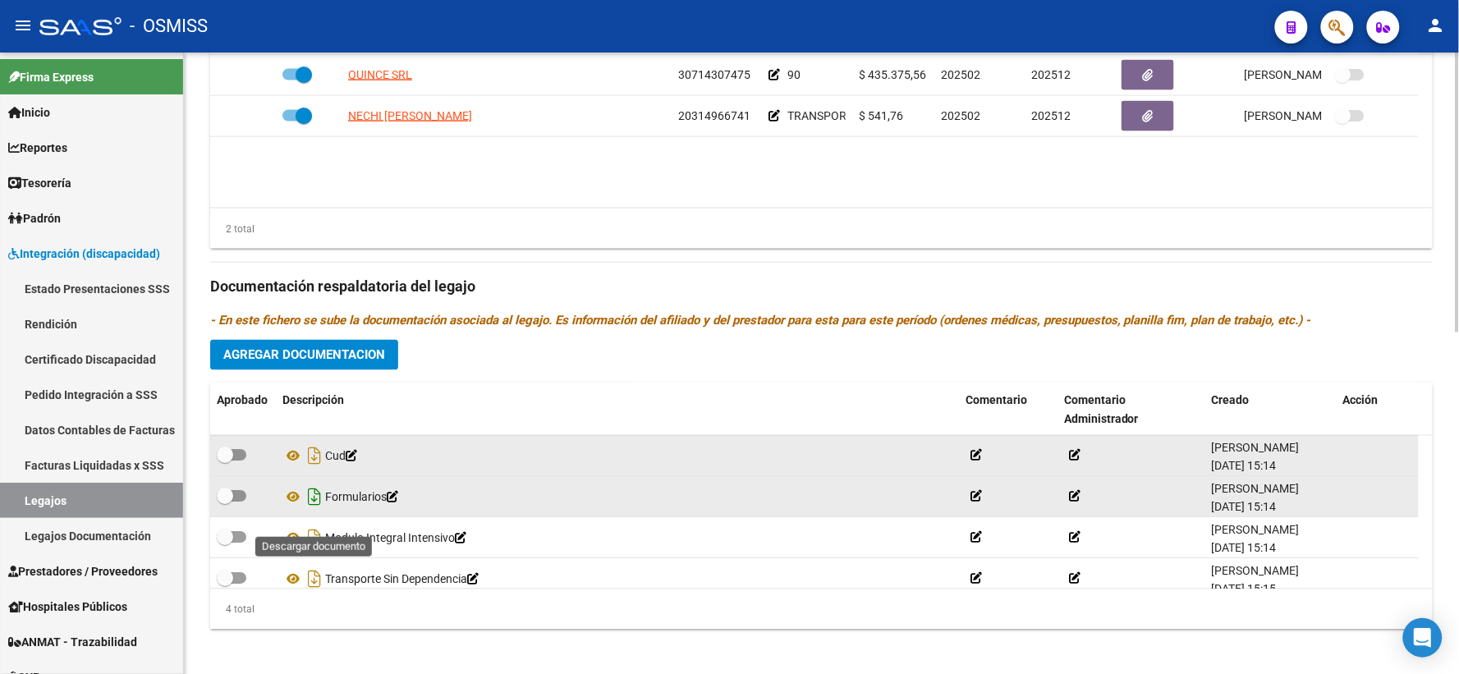
click at [313, 509] on icon "Descargar documento" at bounding box center [314, 498] width 21 height 26
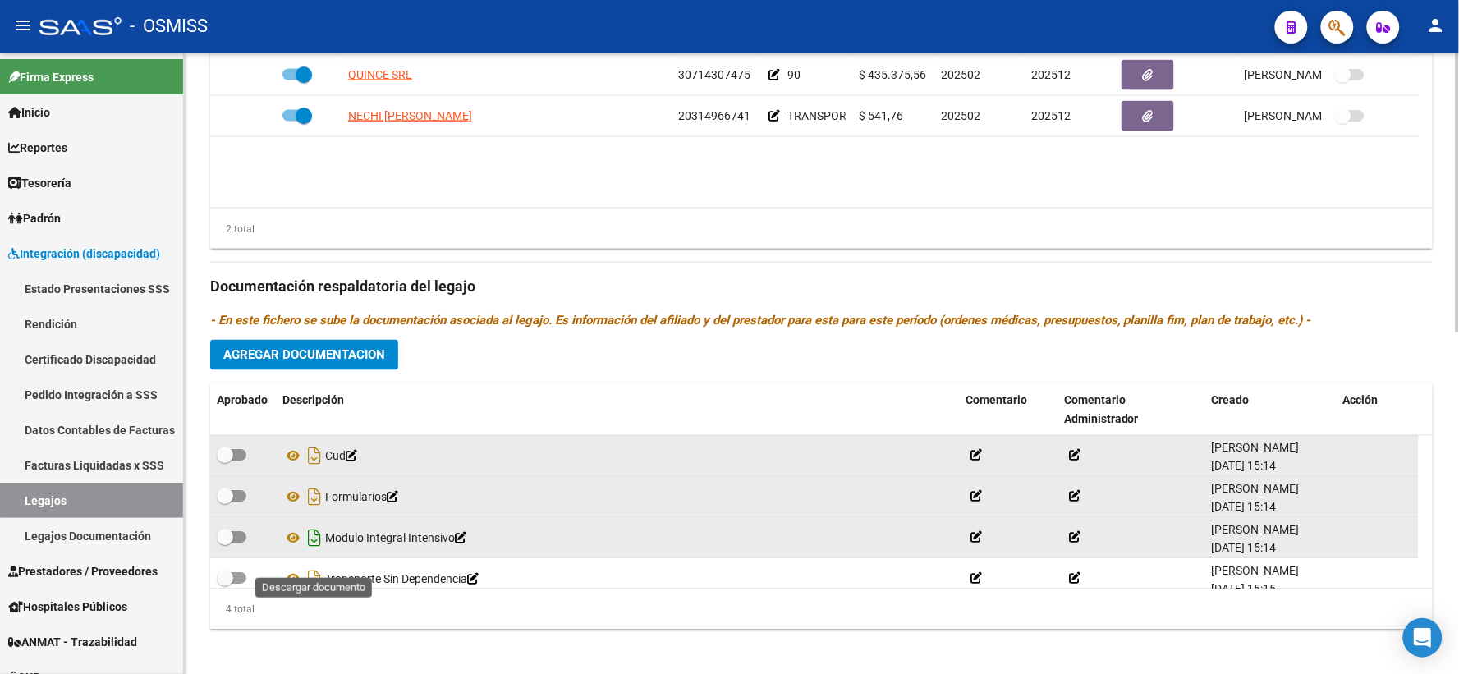
drag, startPoint x: 316, startPoint y: 553, endPoint x: 319, endPoint y: 570, distance: 17.4
click at [316, 552] on icon "Descargar documento" at bounding box center [314, 539] width 21 height 26
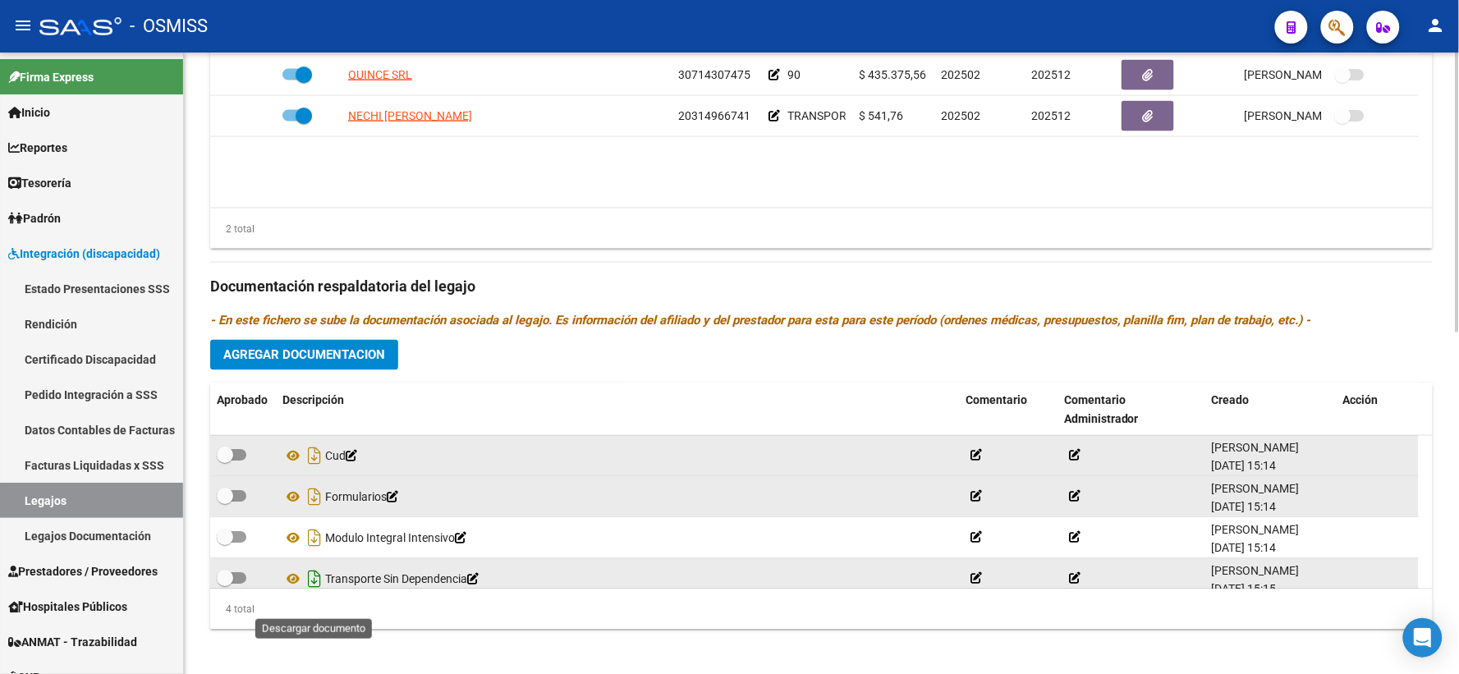
click at [320, 593] on icon "Descargar documento" at bounding box center [314, 580] width 21 height 26
click at [287, 363] on span "Agregar Documentacion" at bounding box center [304, 355] width 162 height 15
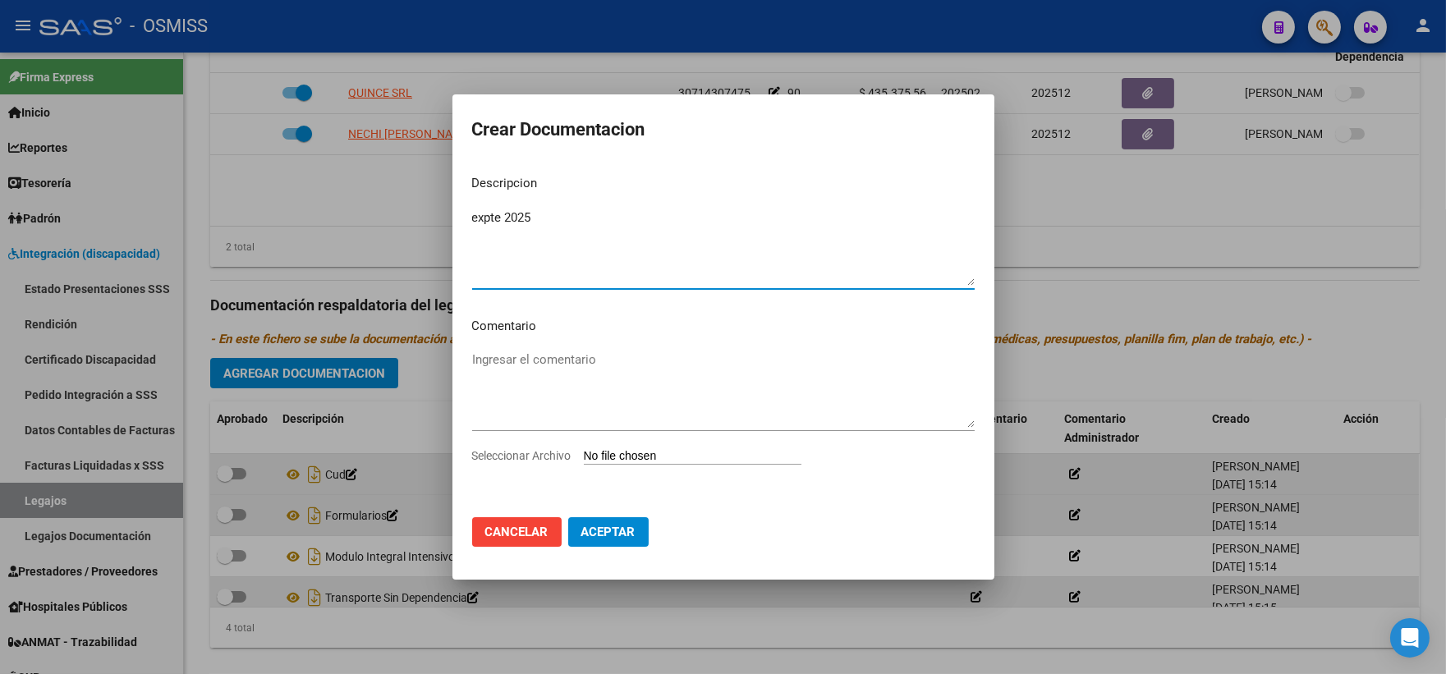
type textarea "expte 2025"
type input "C:\fakepath\ilovepdf_merged_compressed (93).pdf"
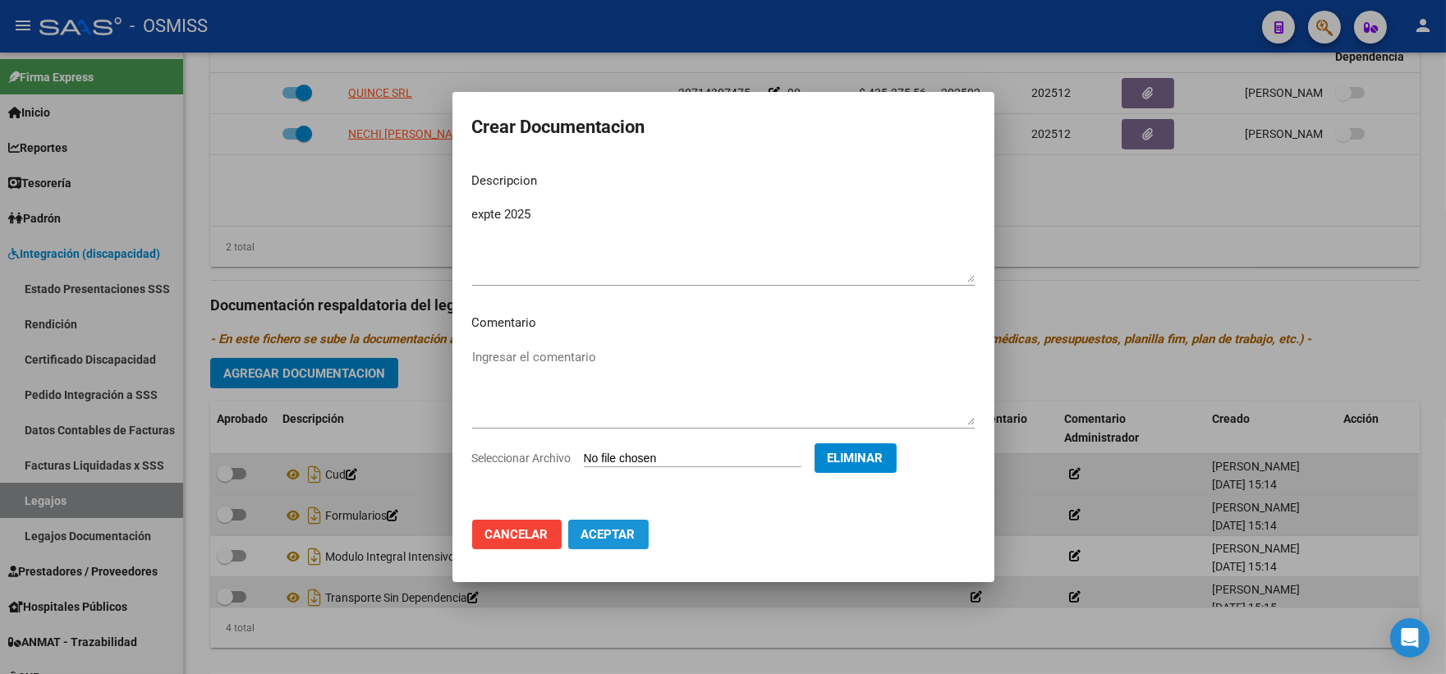
click at [604, 545] on button "Aceptar" at bounding box center [608, 535] width 80 height 30
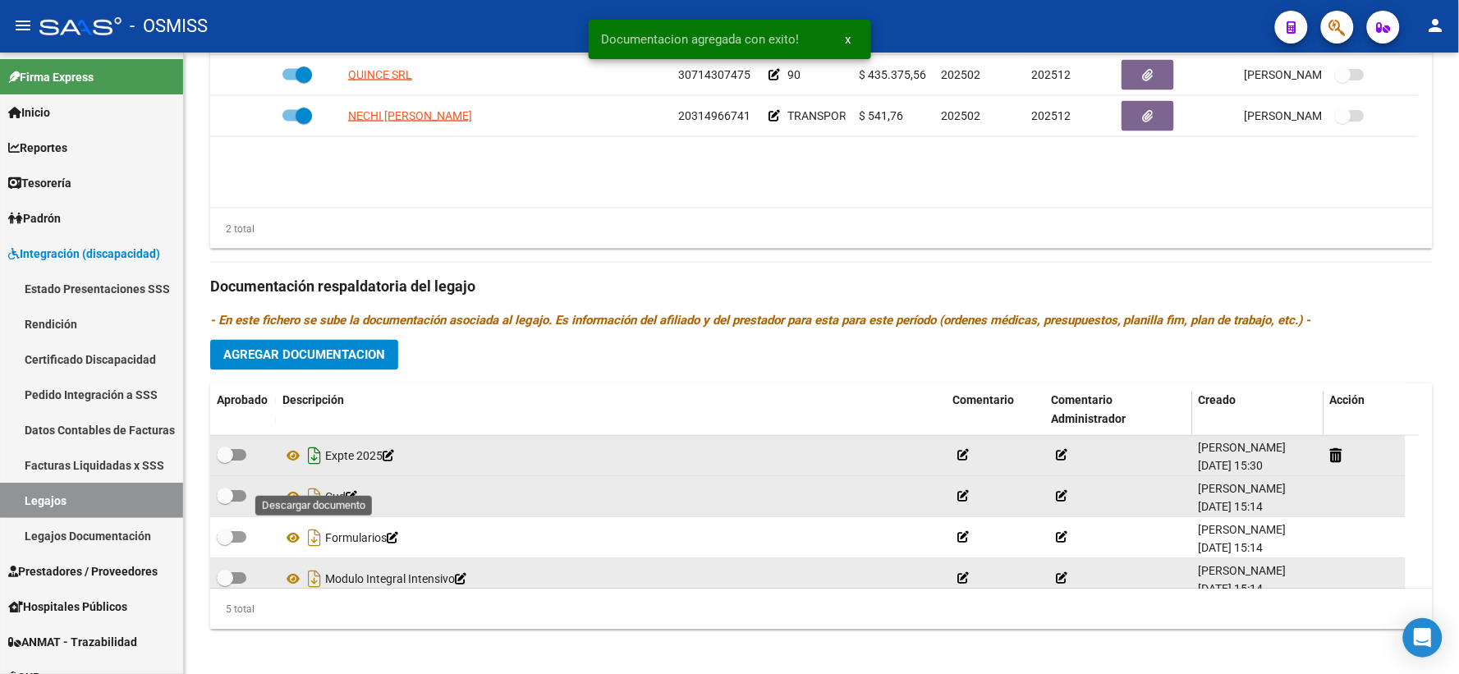
click at [312, 470] on icon "Descargar documento" at bounding box center [314, 456] width 21 height 26
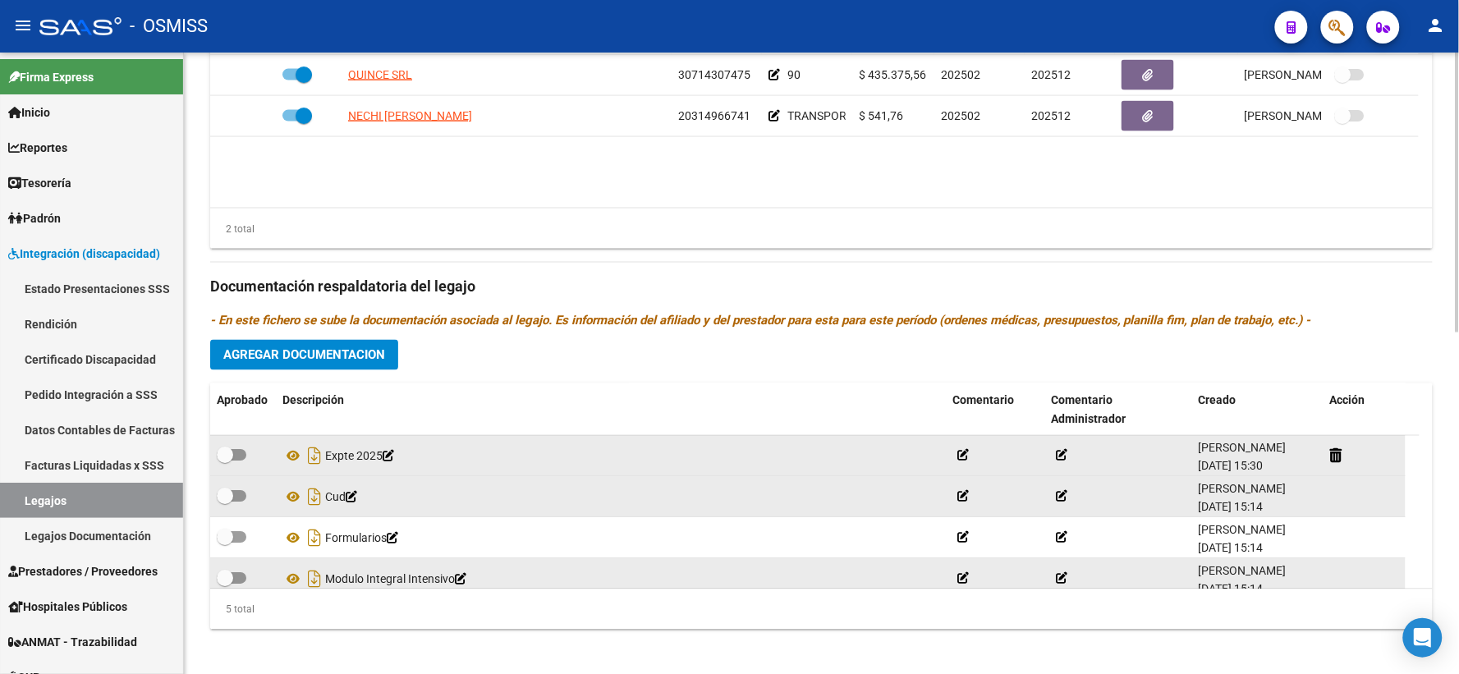
click at [427, 376] on div "Prestadores asociados al legajo Agregar Prestador Aprobado Prestador CUIT Comen…" at bounding box center [821, 276] width 1223 height 733
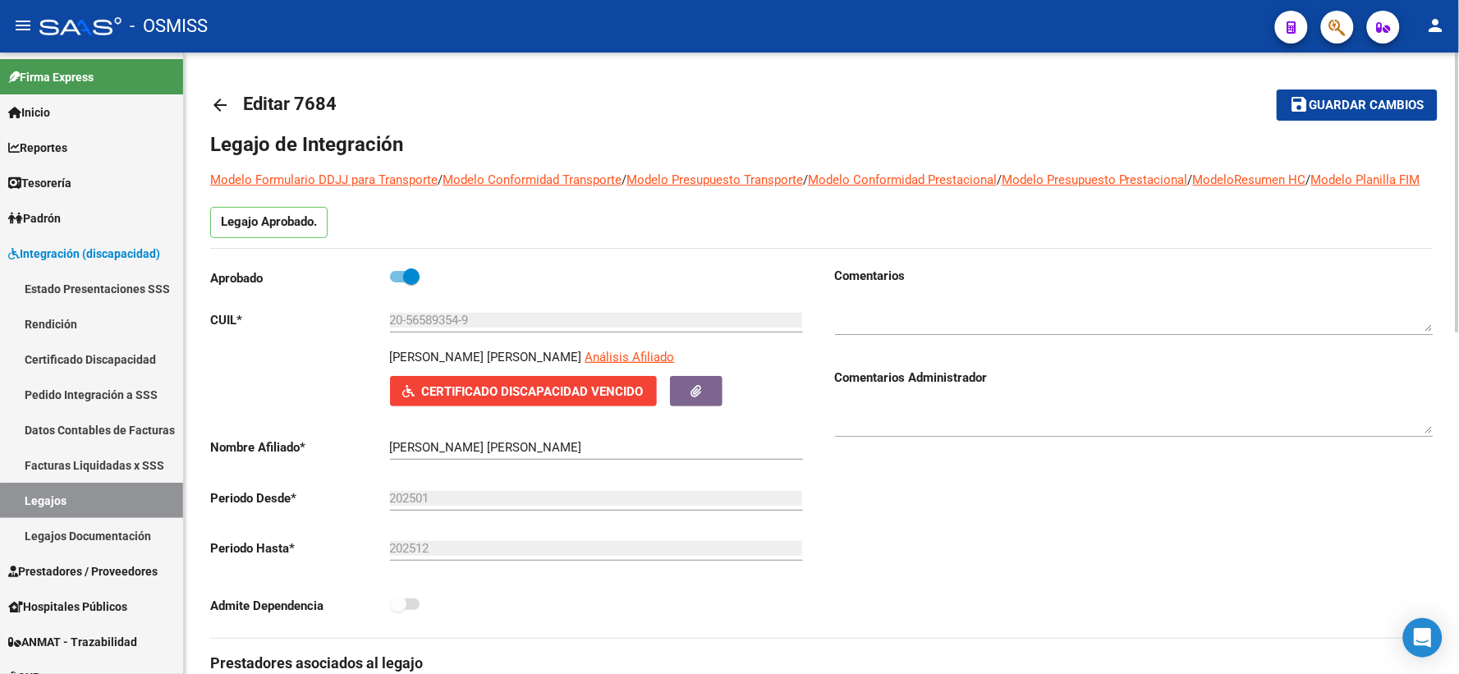
click at [1343, 100] on span "Guardar cambios" at bounding box center [1367, 106] width 115 height 15
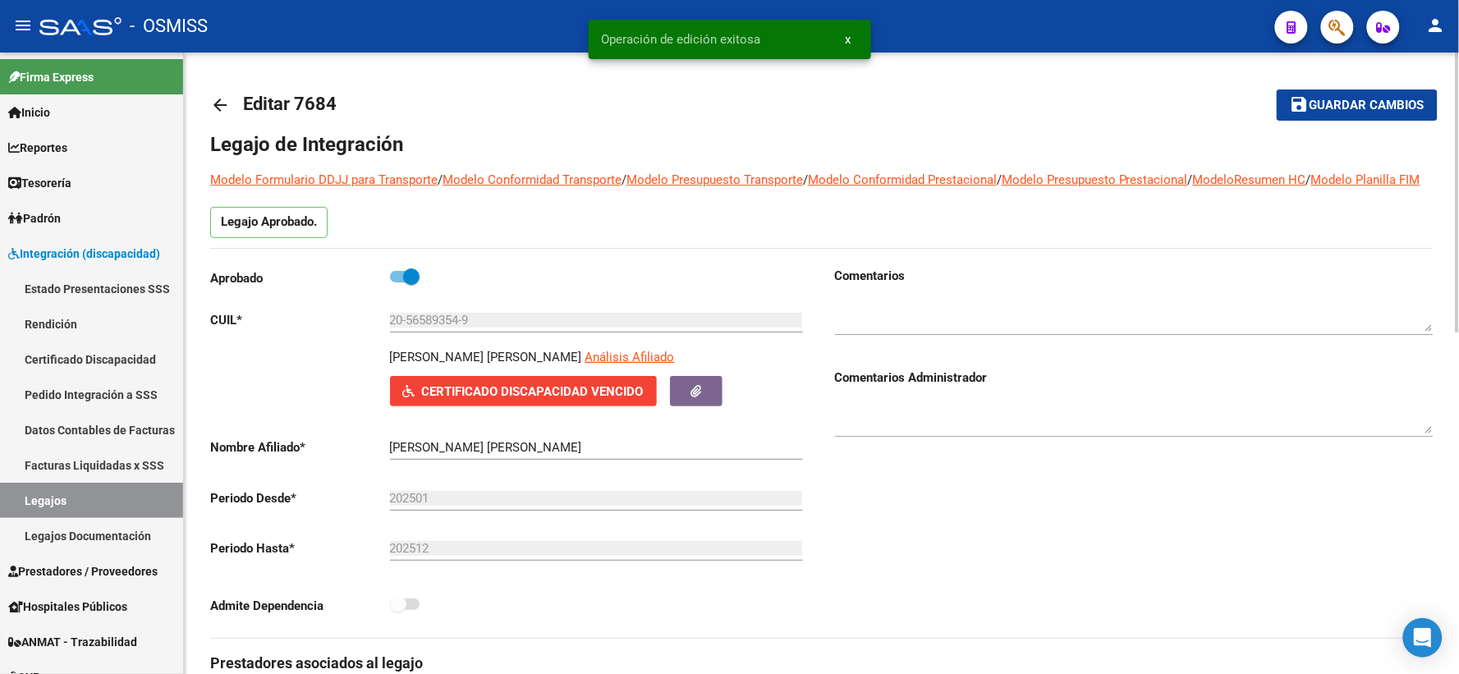
click at [219, 99] on mat-icon "arrow_back" at bounding box center [220, 105] width 20 height 20
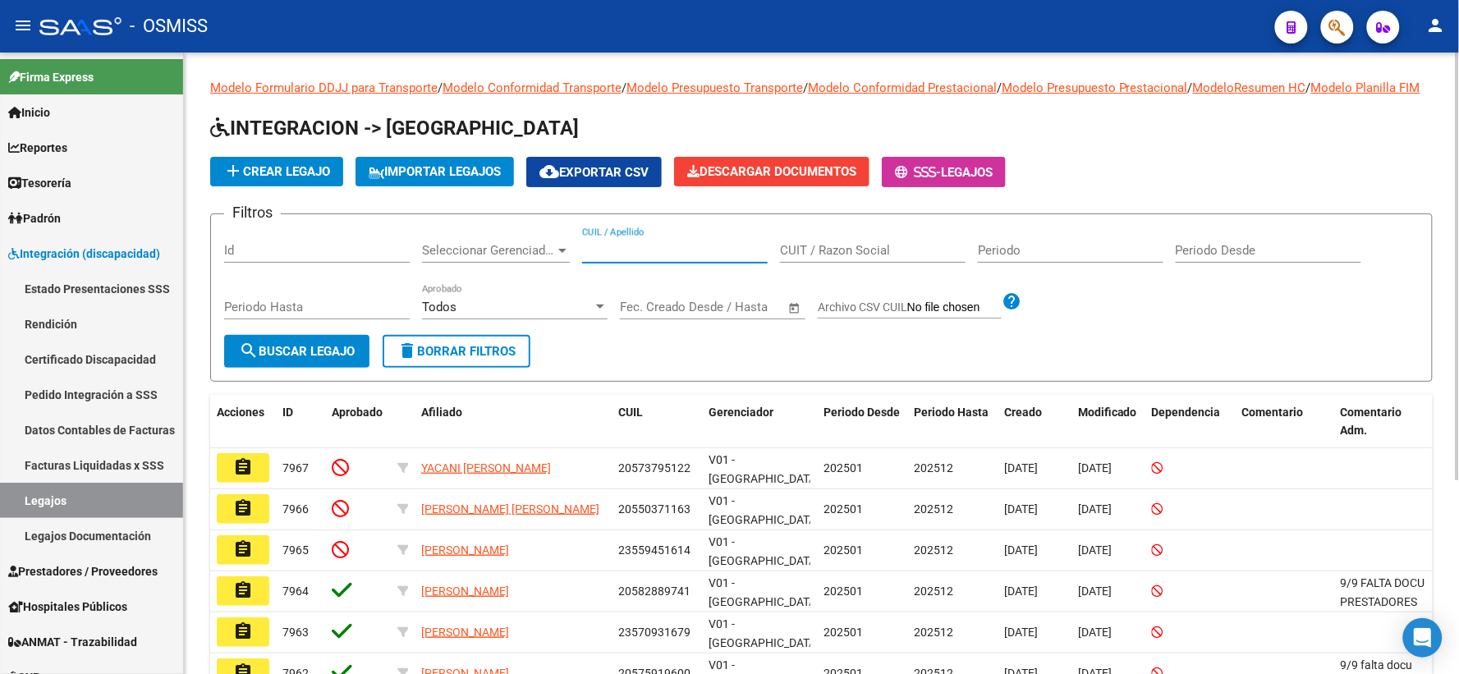
paste input "20552246927"
type input "20552246927"
click at [296, 368] on button "search Buscar Legajo" at bounding box center [296, 351] width 145 height 33
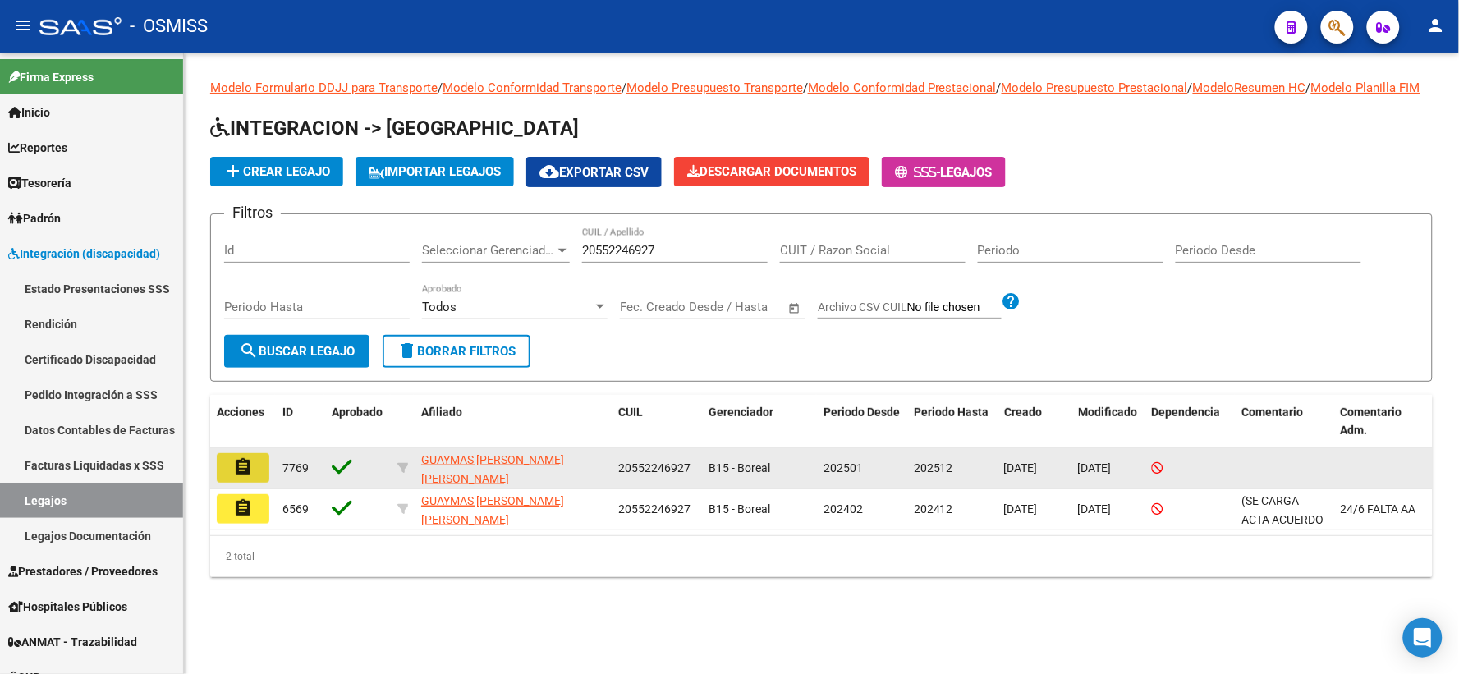
click at [233, 477] on mat-icon "assignment" at bounding box center [243, 467] width 20 height 20
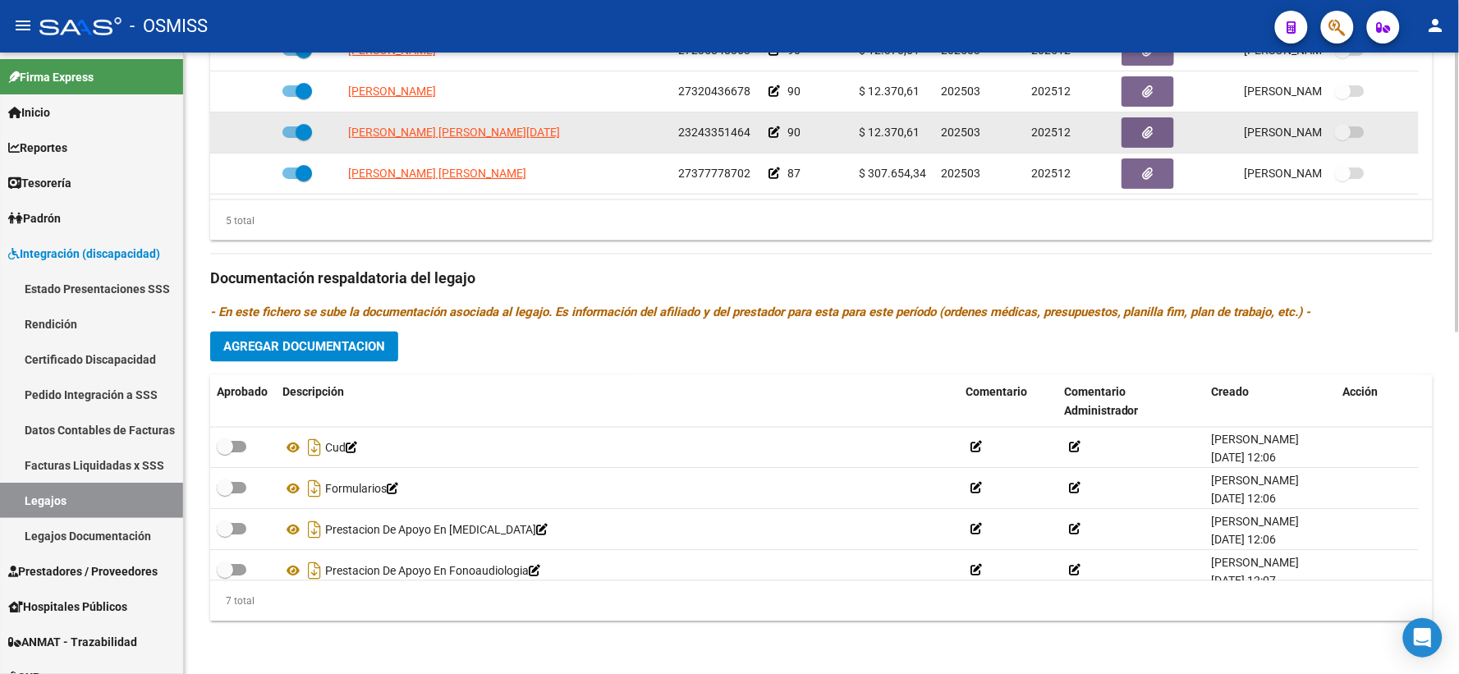
scroll to position [758, 0]
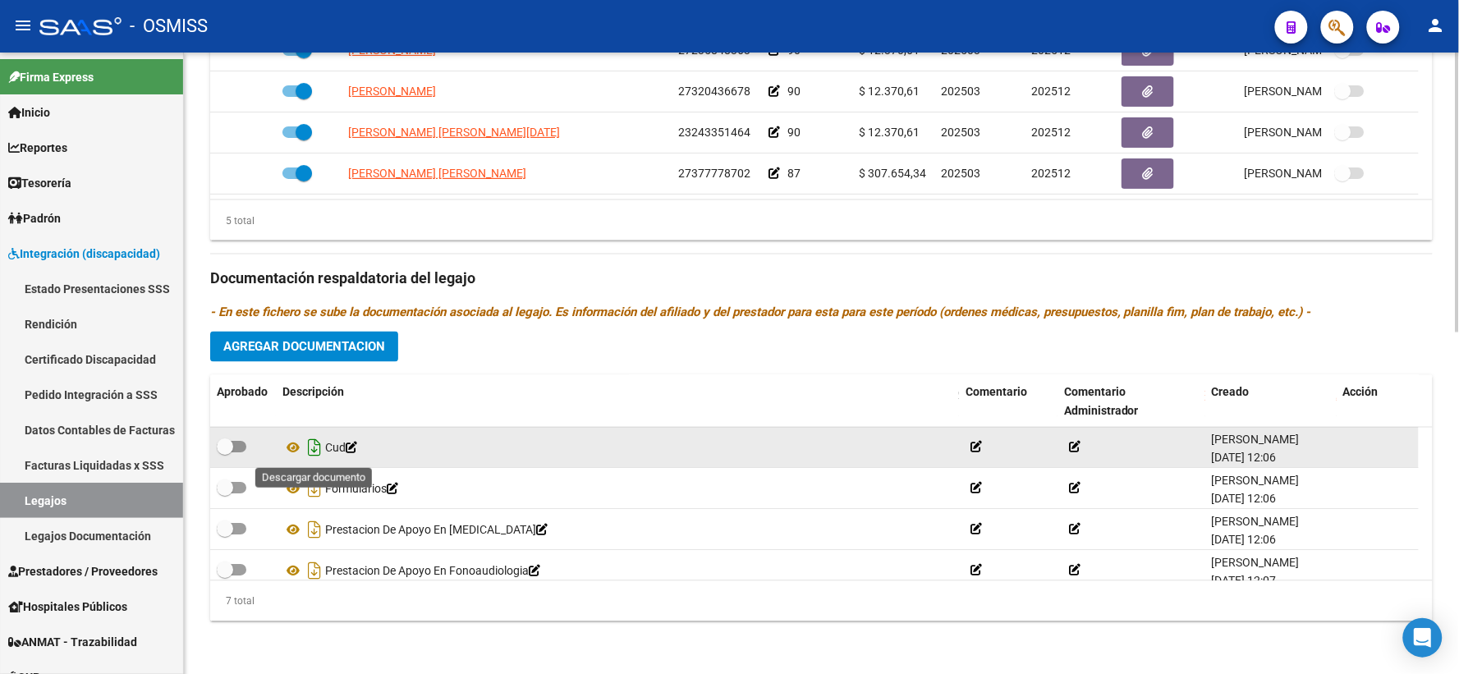
click at [307, 449] on icon "Descargar documento" at bounding box center [314, 448] width 21 height 26
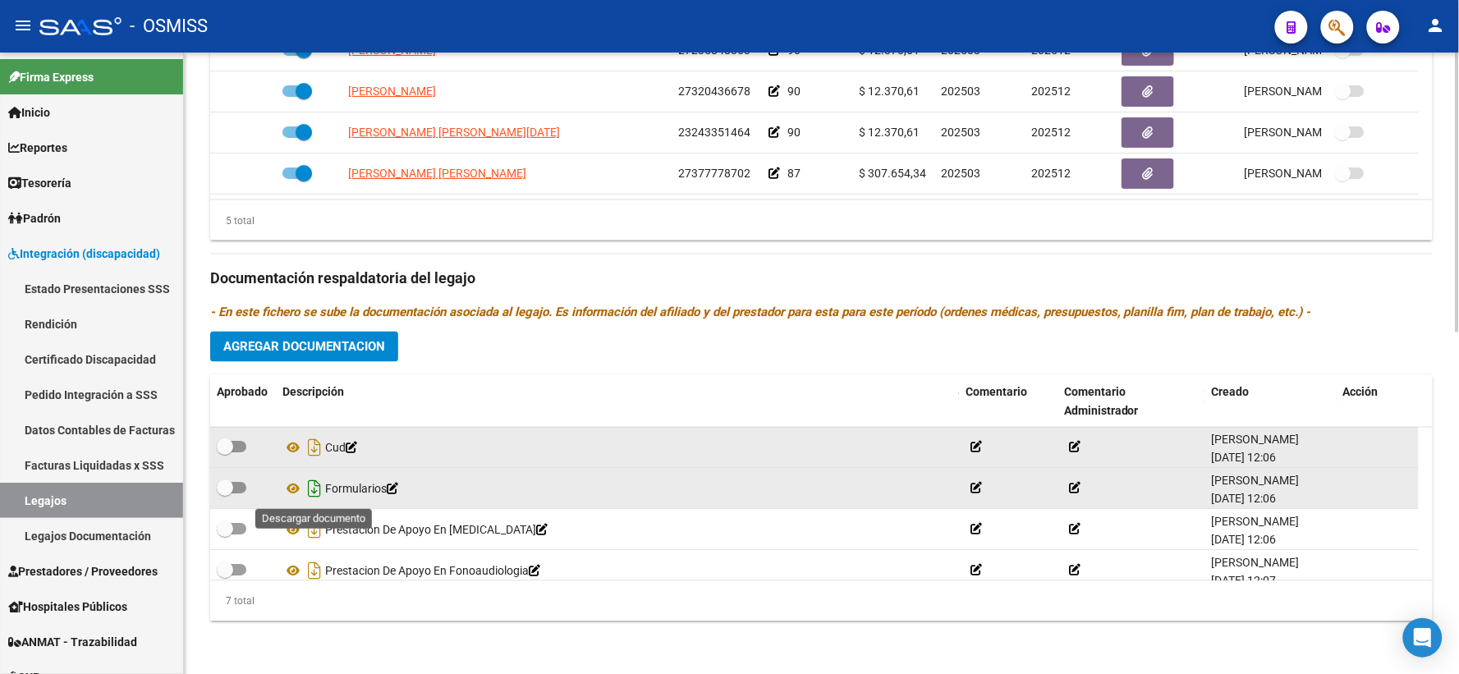
click at [310, 489] on icon "Descargar documento" at bounding box center [314, 489] width 21 height 26
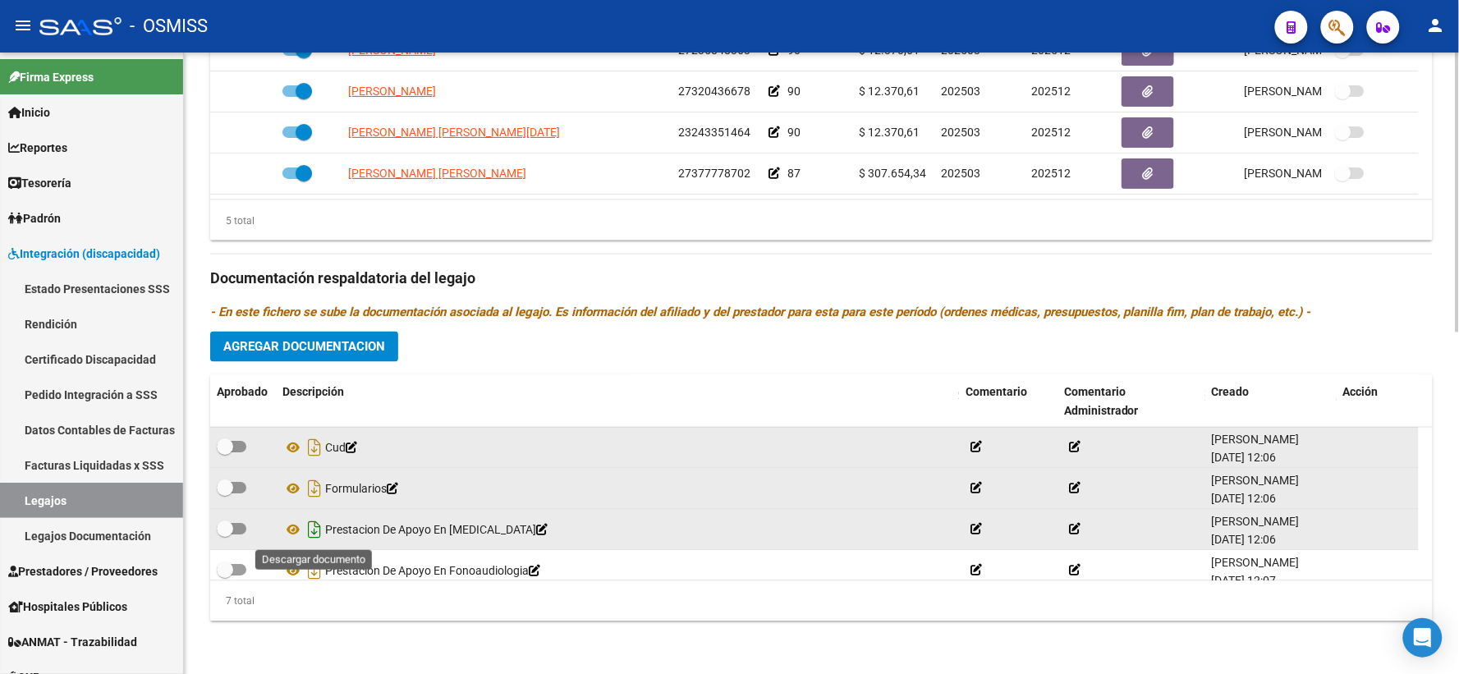
click at [314, 526] on icon "Descargar documento" at bounding box center [314, 530] width 21 height 26
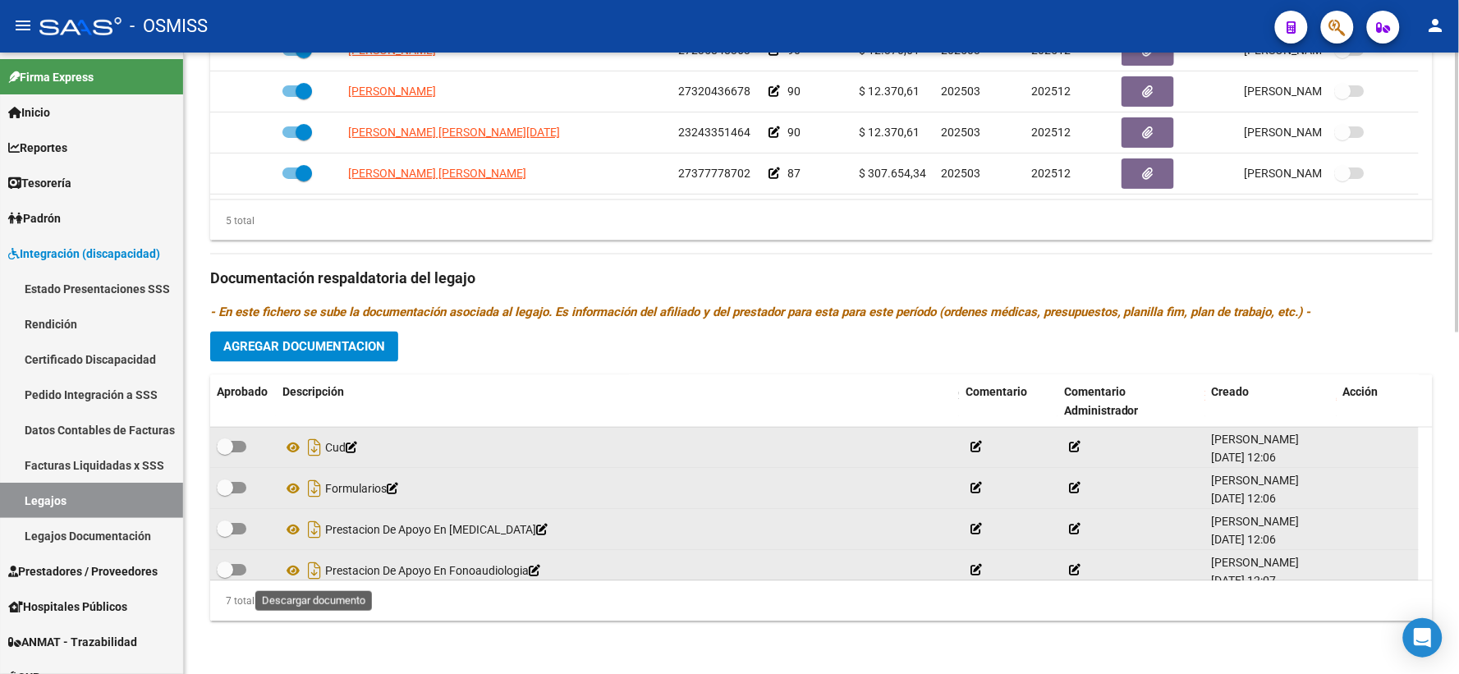
drag, startPoint x: 313, startPoint y: 565, endPoint x: 360, endPoint y: 568, distance: 46.9
click at [313, 565] on icon "Descargar documento" at bounding box center [314, 571] width 21 height 26
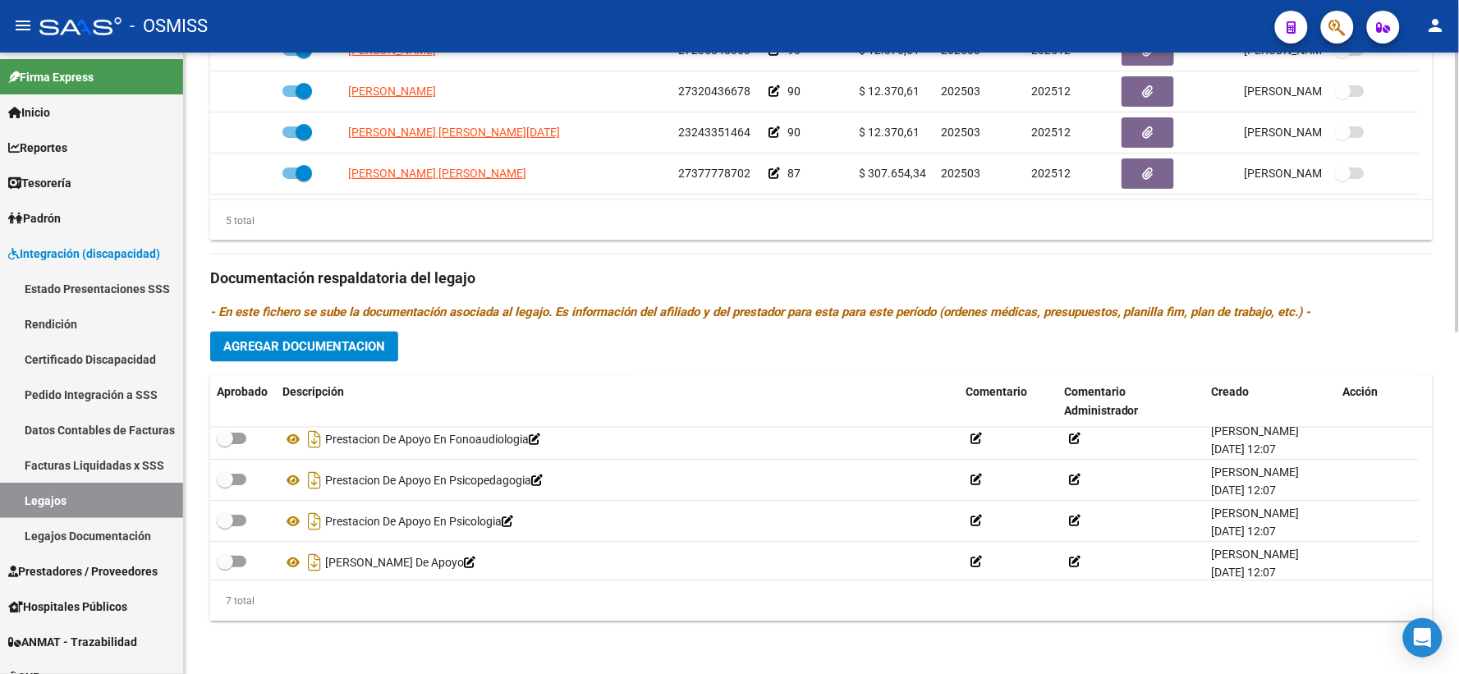
scroll to position [140, 0]
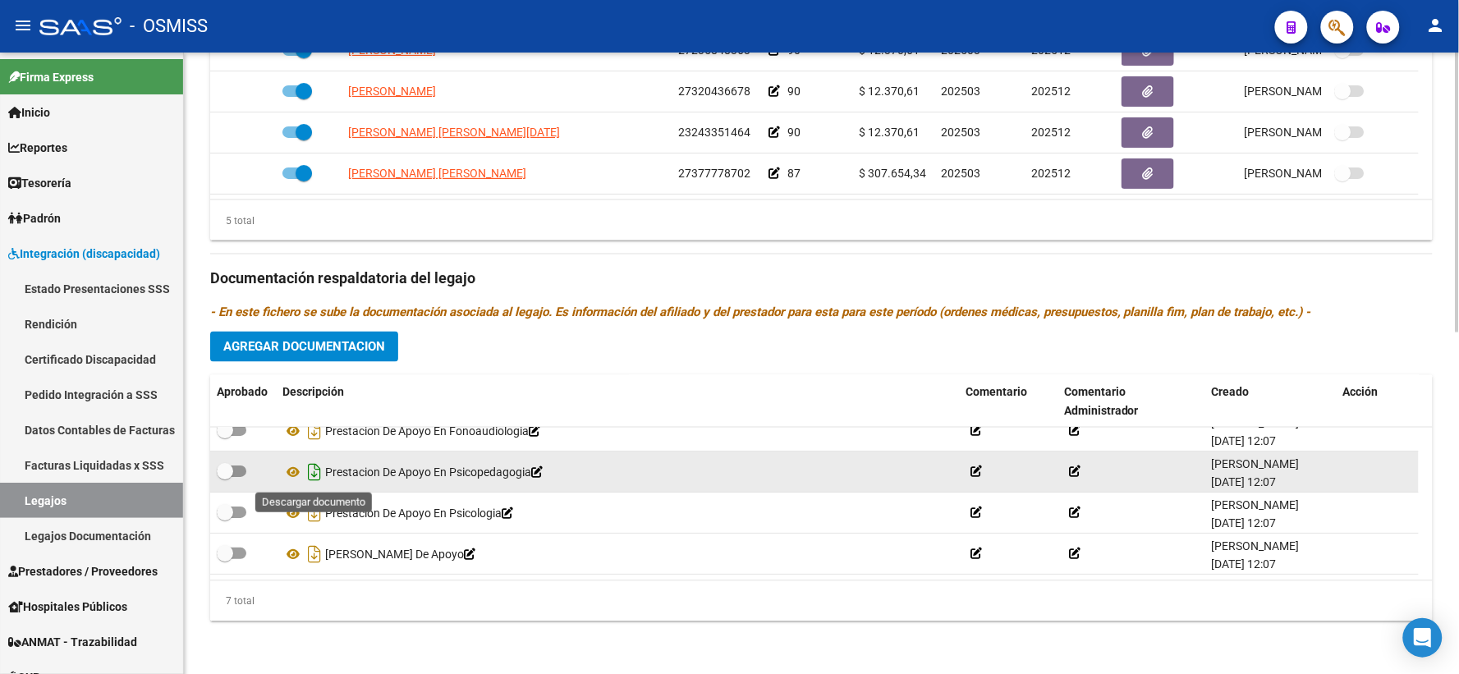
click at [310, 471] on icon "Descargar documento" at bounding box center [314, 473] width 21 height 26
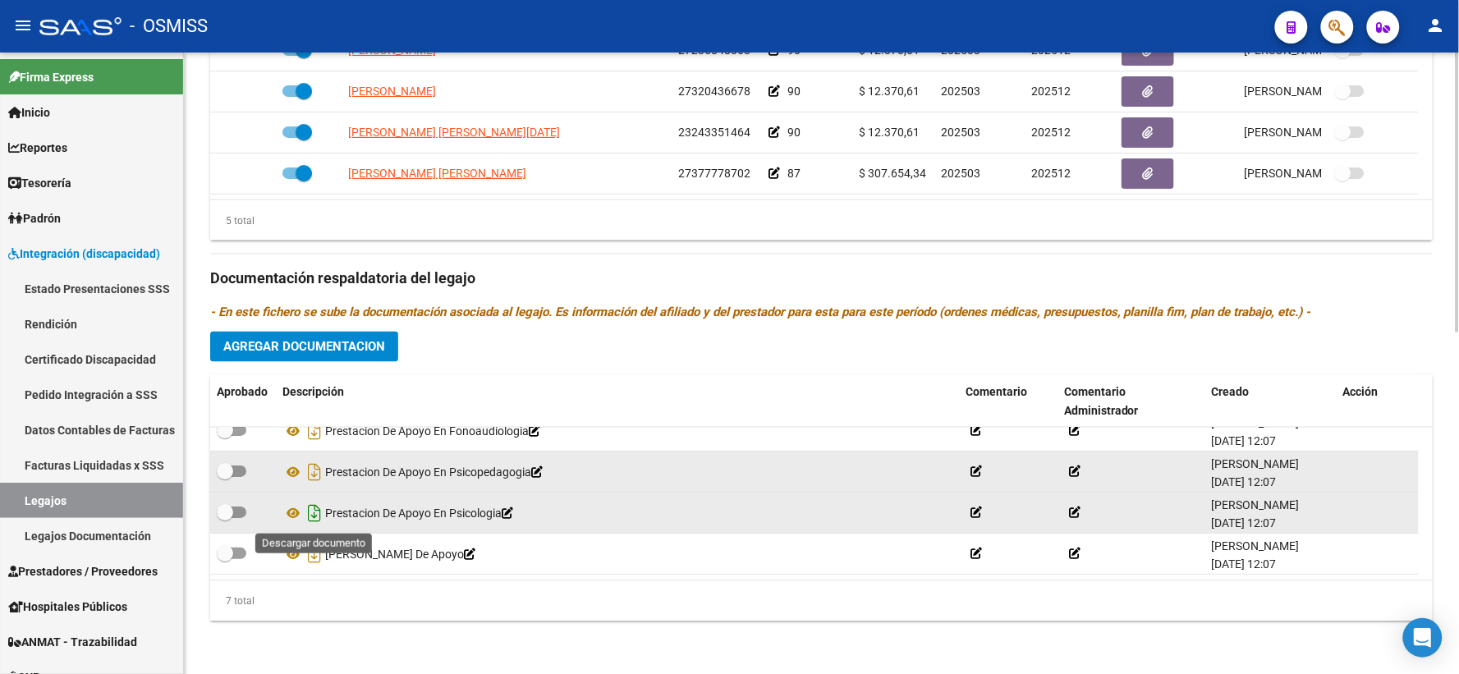
click at [315, 510] on icon "Descargar documento" at bounding box center [314, 514] width 21 height 26
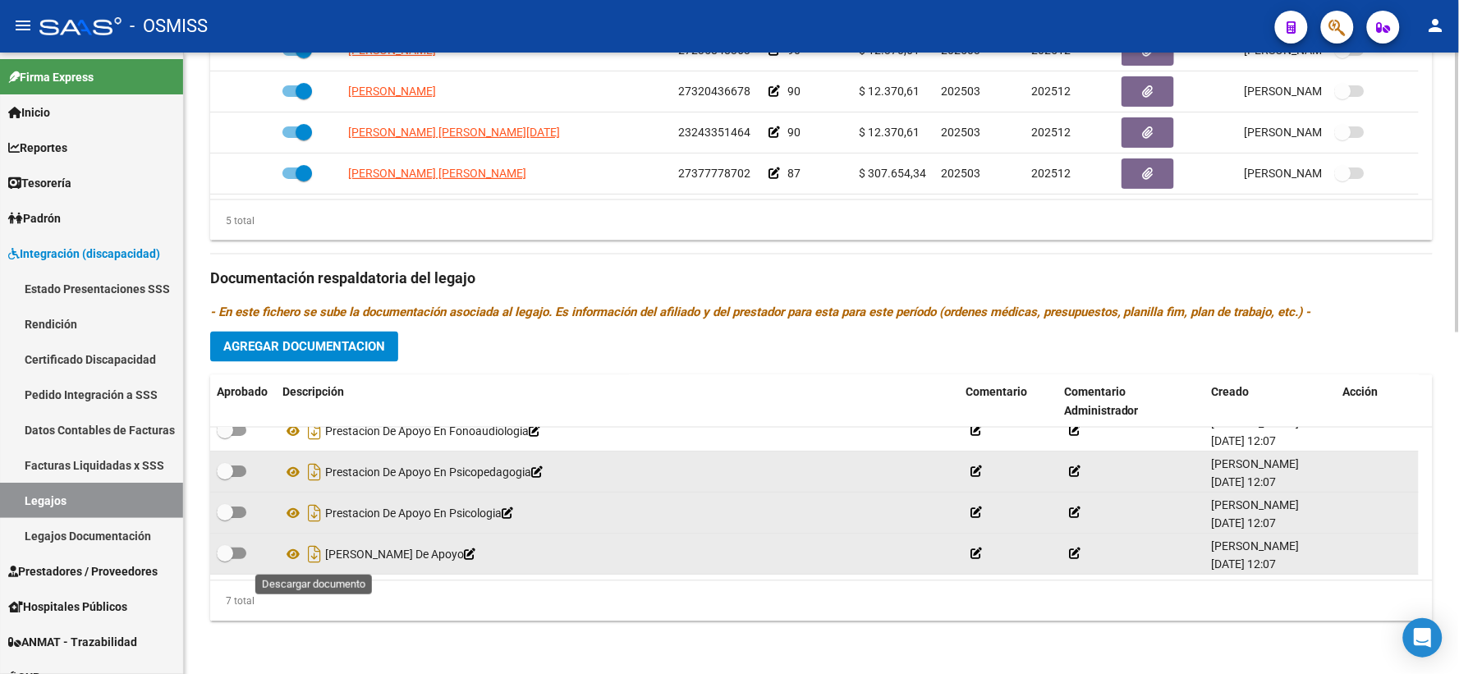
click at [314, 549] on icon "Descargar documento" at bounding box center [314, 555] width 21 height 26
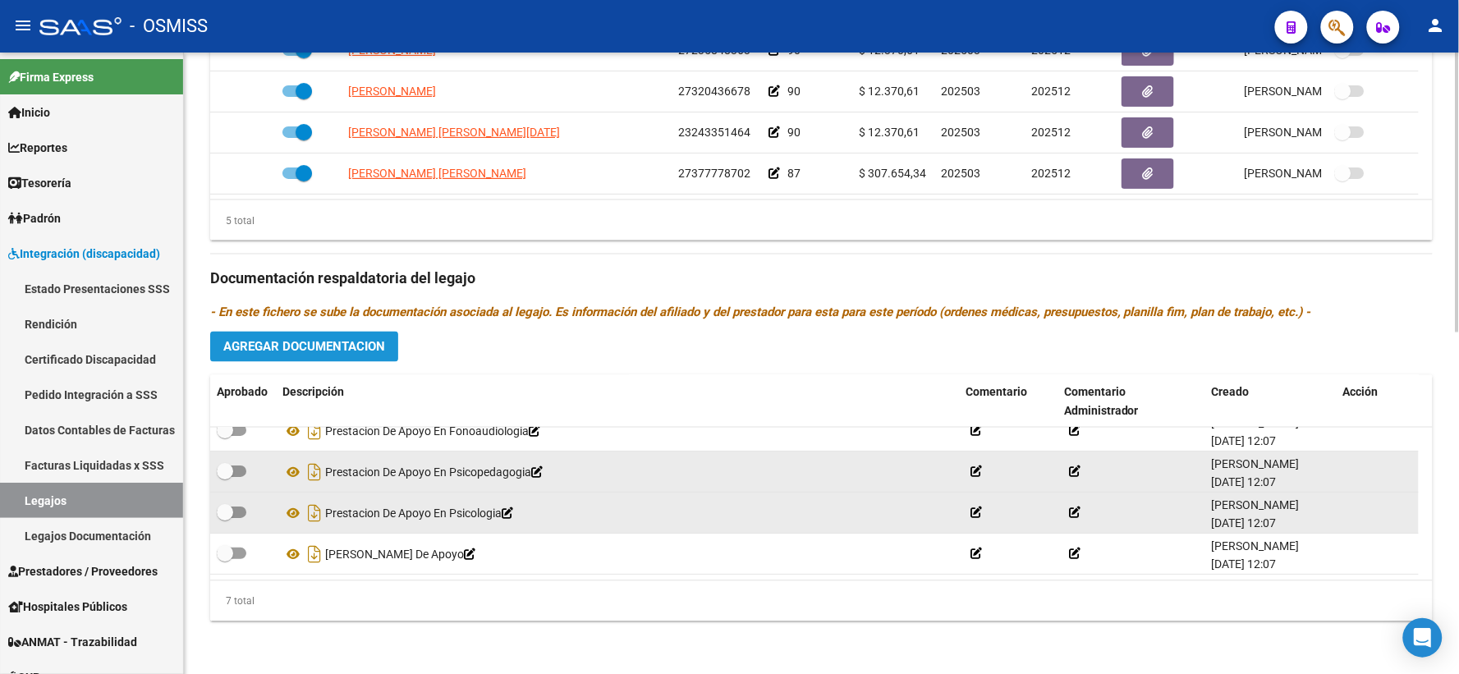
click at [349, 348] on span "Agregar Documentacion" at bounding box center [304, 347] width 162 height 15
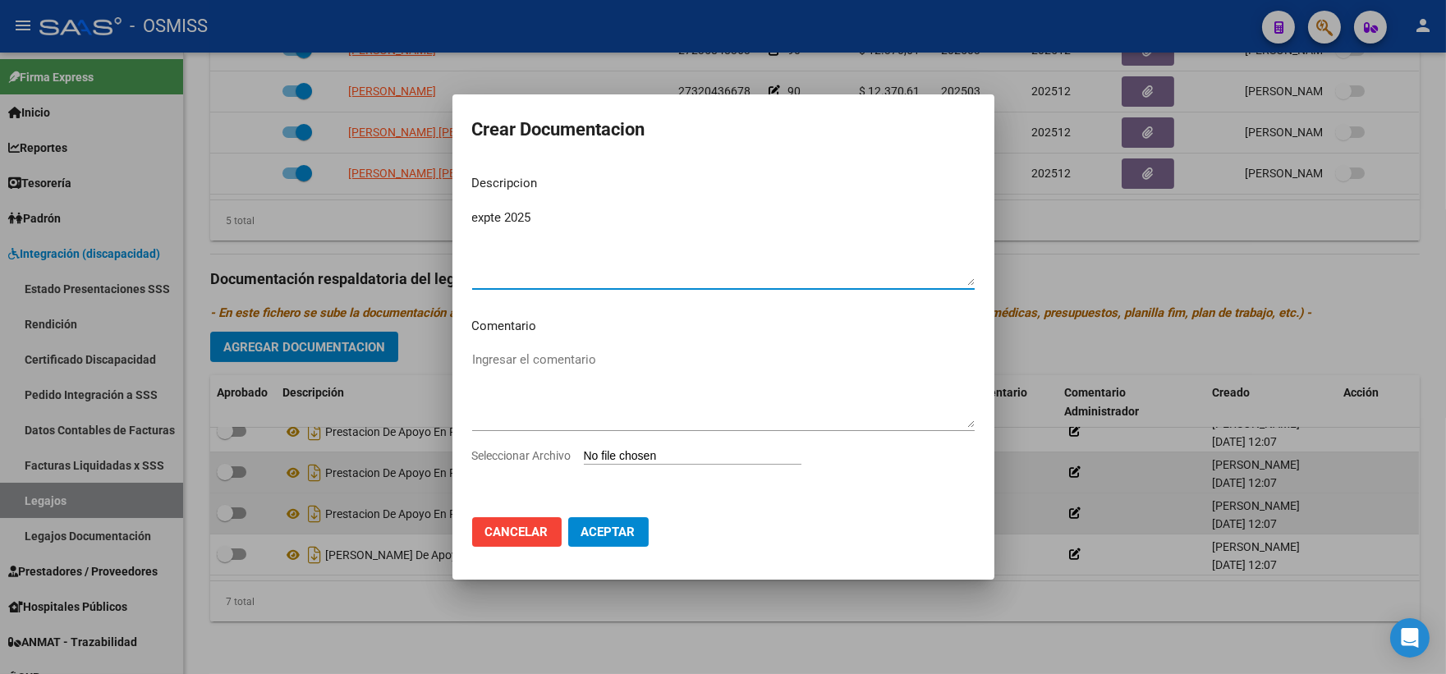
type textarea "expte 2025"
type input "C:\fakepath\ilovepdf_merged_compressed (94).pdf"
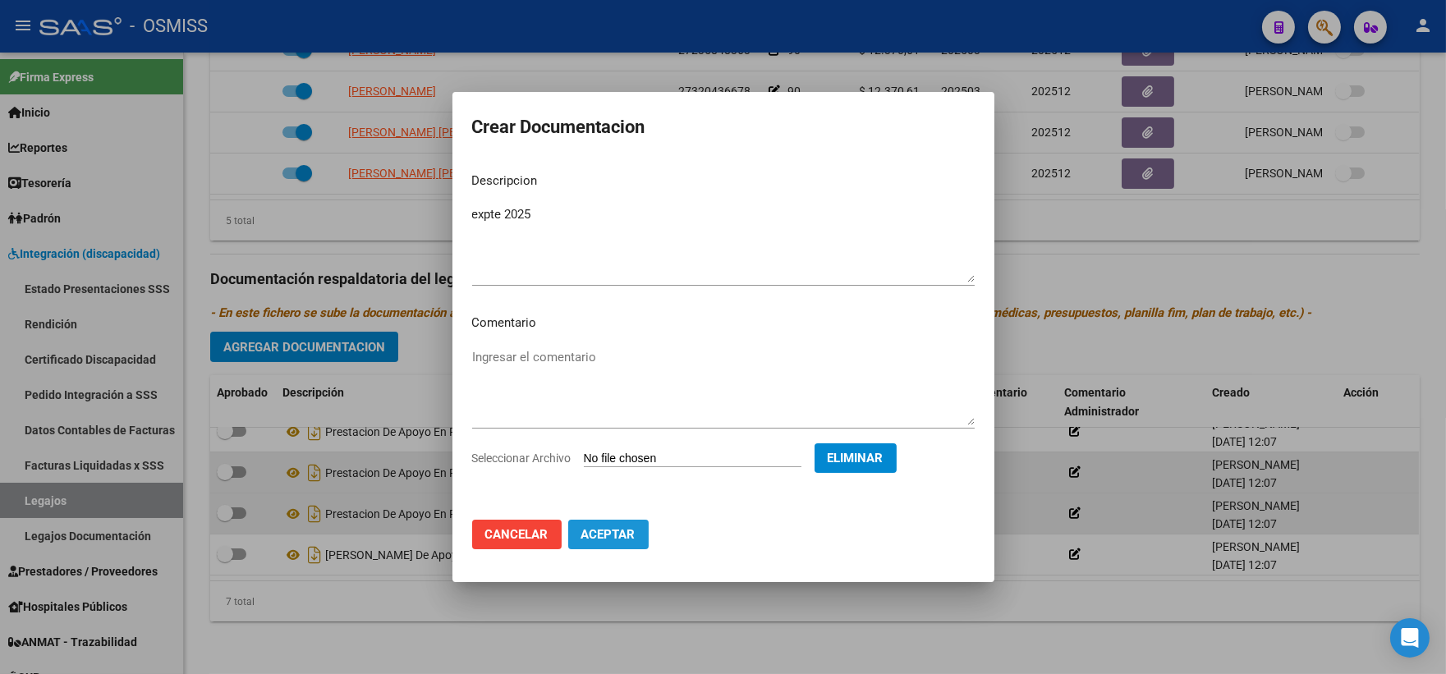
click at [595, 545] on button "Aceptar" at bounding box center [608, 535] width 80 height 30
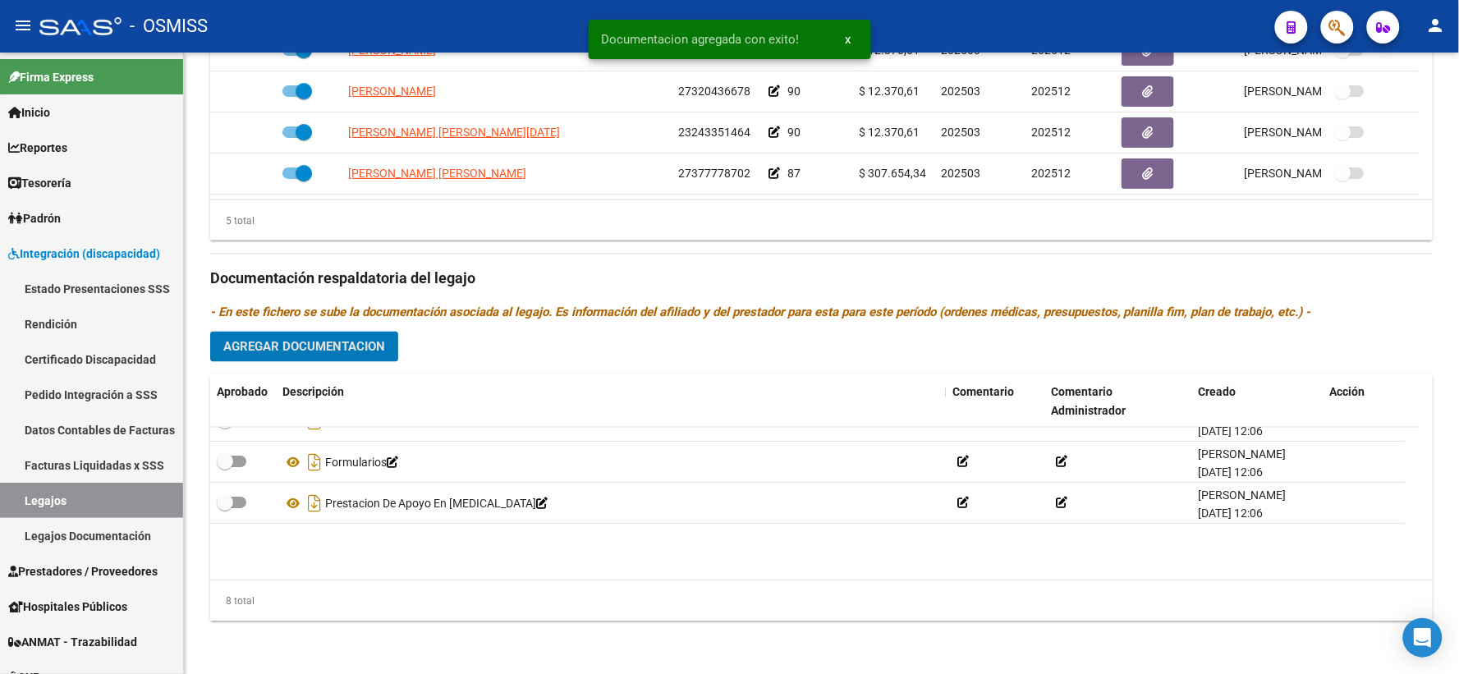
scroll to position [0, 0]
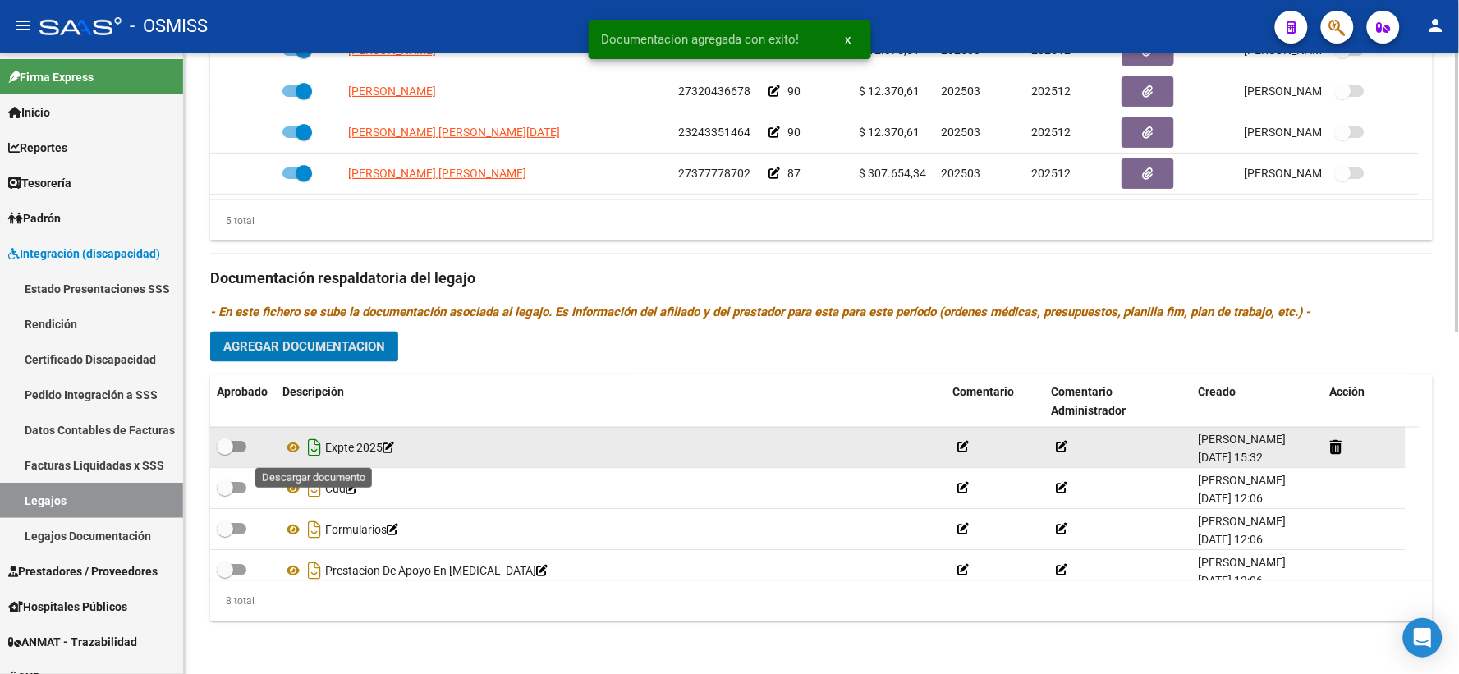
click at [310, 444] on icon "Descargar documento" at bounding box center [314, 448] width 21 height 26
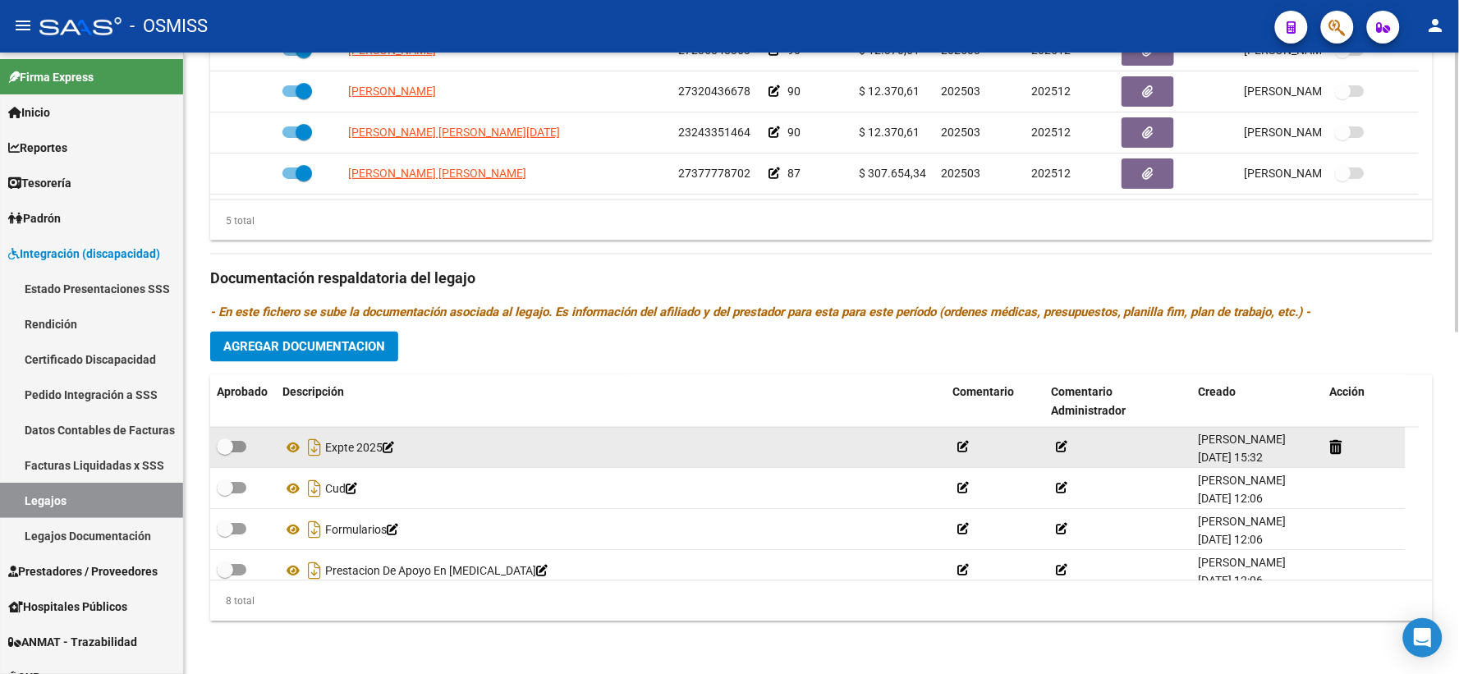
click at [437, 347] on div "Prestadores asociados al legajo Agregar Prestador Aprobado Prestador CUIT Comen…" at bounding box center [821, 267] width 1223 height 733
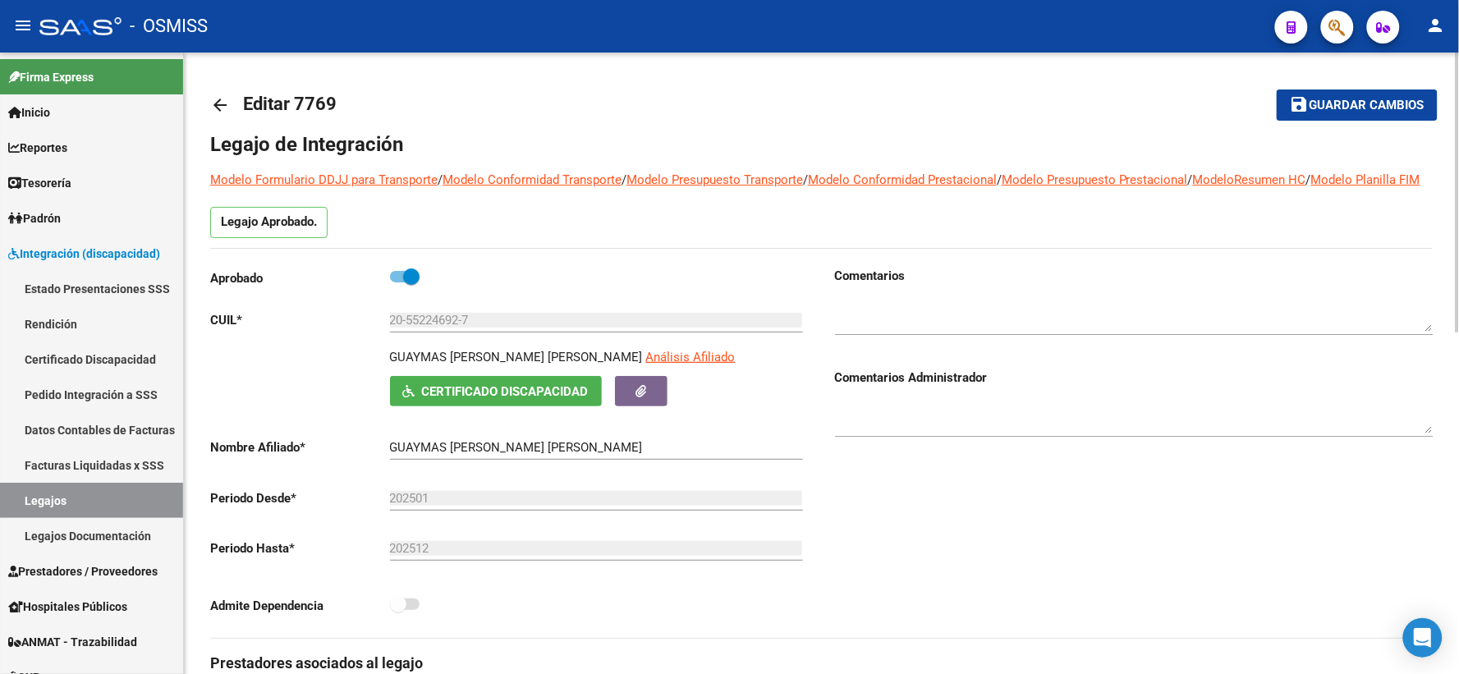
click at [1363, 111] on span "Guardar cambios" at bounding box center [1367, 106] width 115 height 15
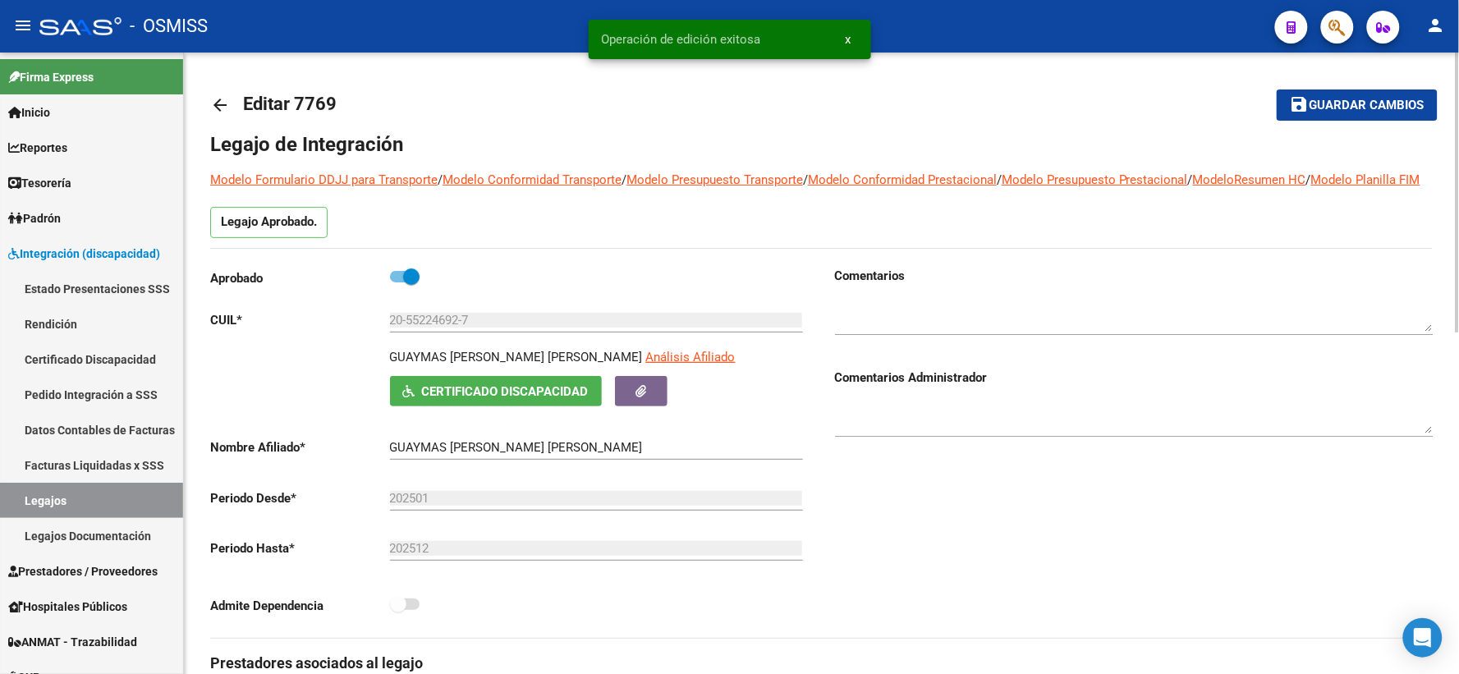
click at [220, 105] on mat-icon "arrow_back" at bounding box center [220, 105] width 20 height 20
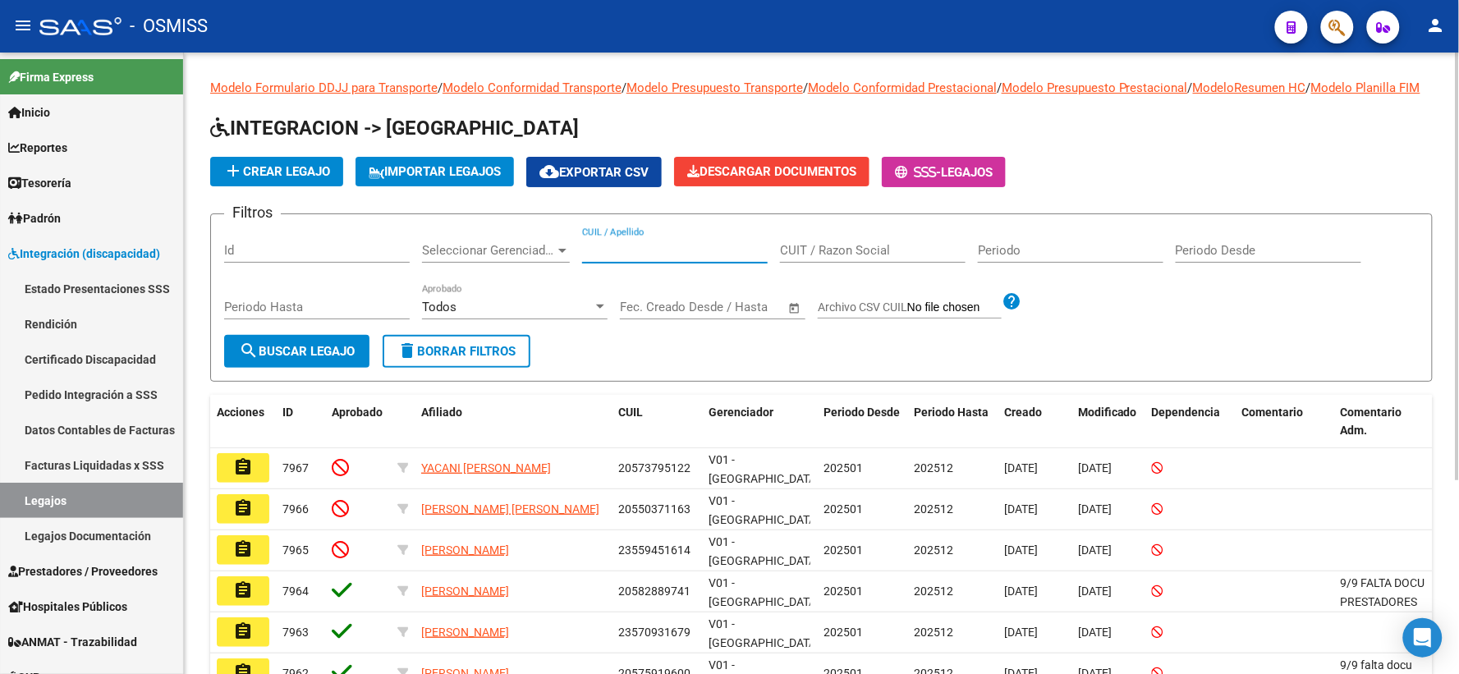
paste input "23503515059"
type input "23503515059"
click at [285, 360] on button "search Buscar Legajo" at bounding box center [296, 351] width 145 height 33
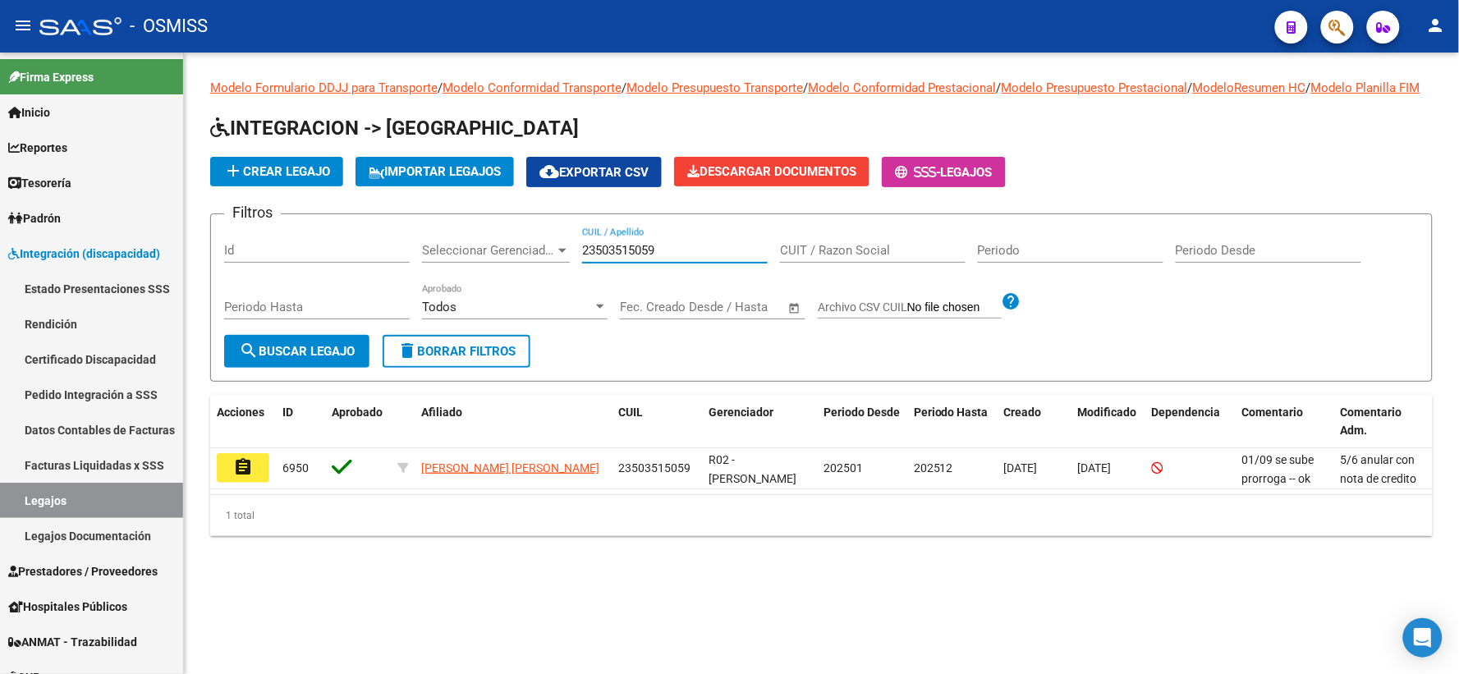
drag, startPoint x: 685, startPoint y: 263, endPoint x: 440, endPoint y: 264, distance: 244.7
click at [441, 264] on div "Filtros Id Seleccionar Gerenciador Seleccionar Gerenciador 23503515059 CUIL / A…" at bounding box center [821, 281] width 1195 height 108
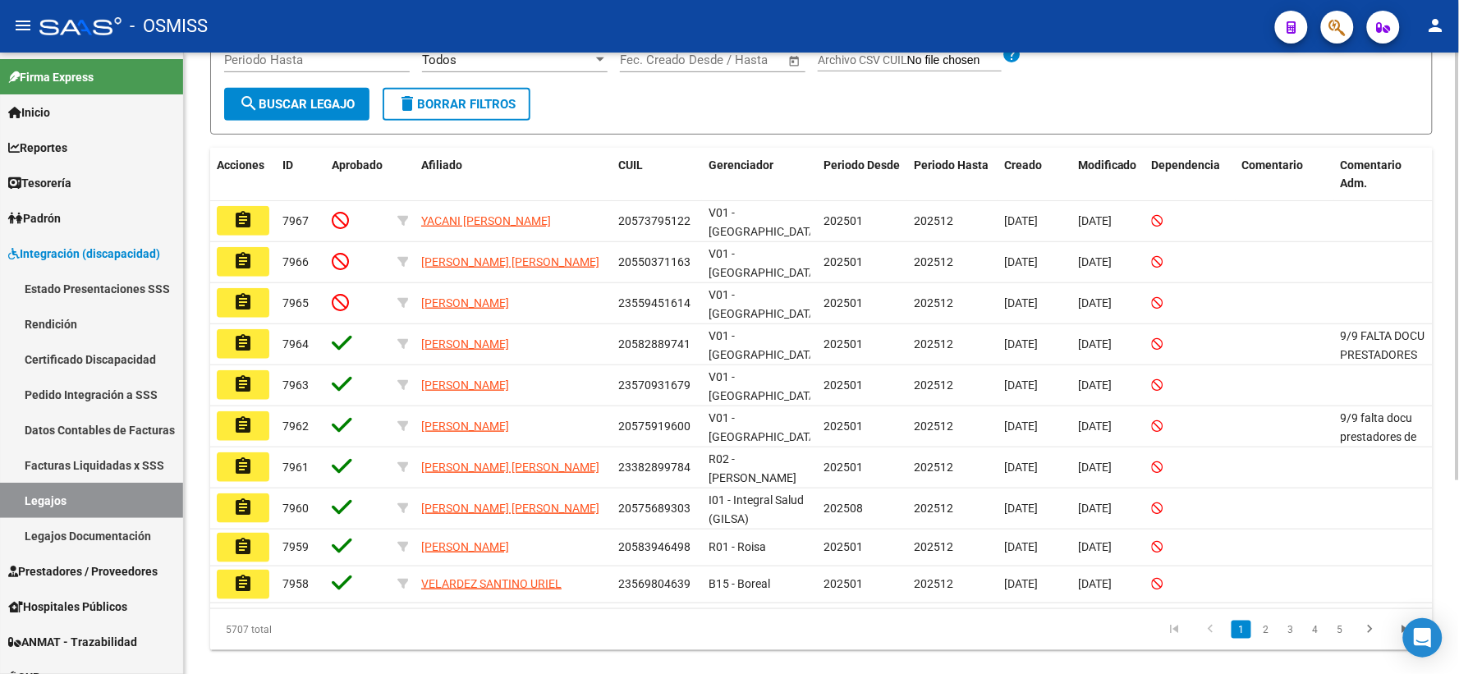
scroll to position [273, 0]
